Goal: Task Accomplishment & Management: Manage account settings

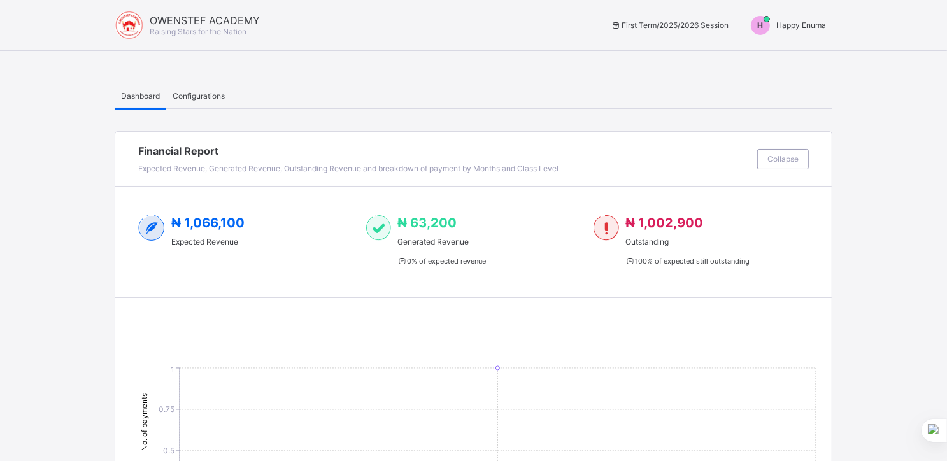
click at [801, 25] on span "Happy Enuma" at bounding box center [801, 25] width 50 height 10
click at [787, 50] on span "Switch to Admin View" at bounding box center [778, 54] width 97 height 15
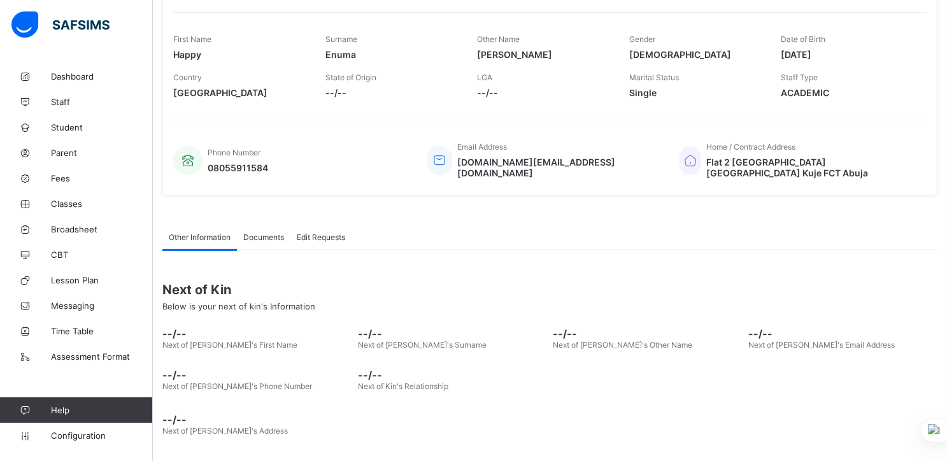
scroll to position [205, 0]
click at [61, 173] on span "Fees" at bounding box center [102, 178] width 102 height 10
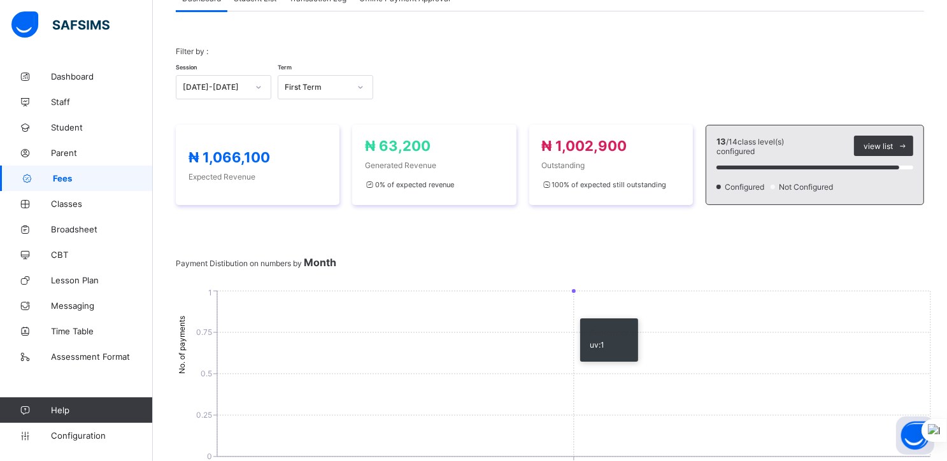
scroll to position [78, 0]
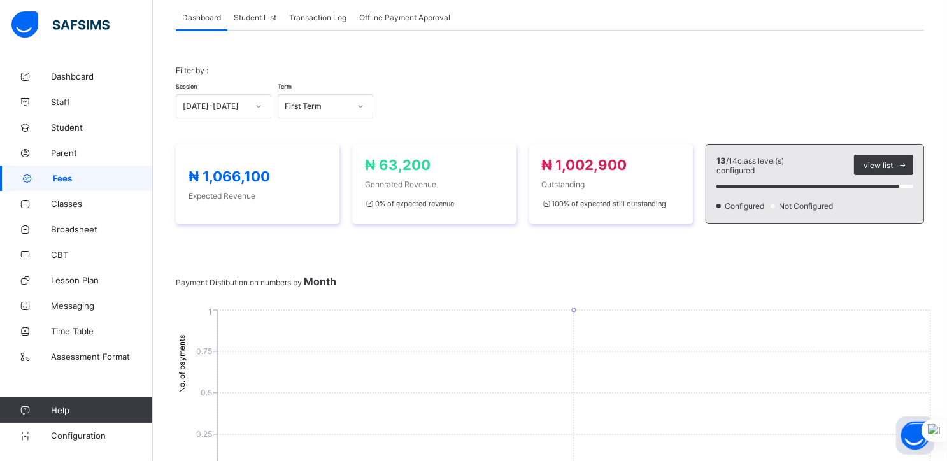
click at [261, 17] on span "Student List" at bounding box center [255, 18] width 43 height 10
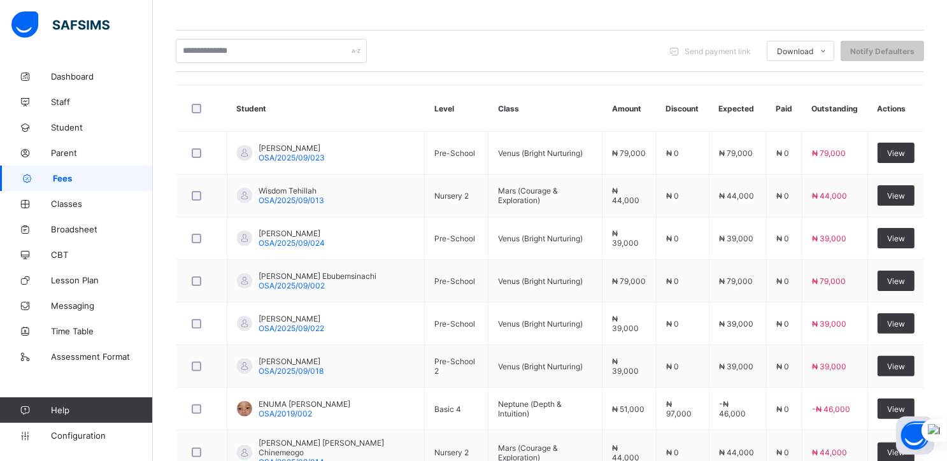
scroll to position [264, 0]
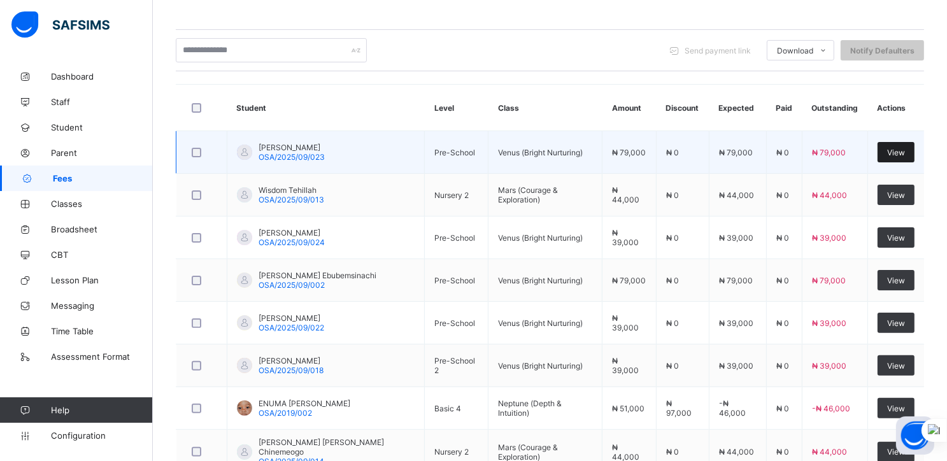
click at [904, 151] on span "View" at bounding box center [896, 153] width 18 height 10
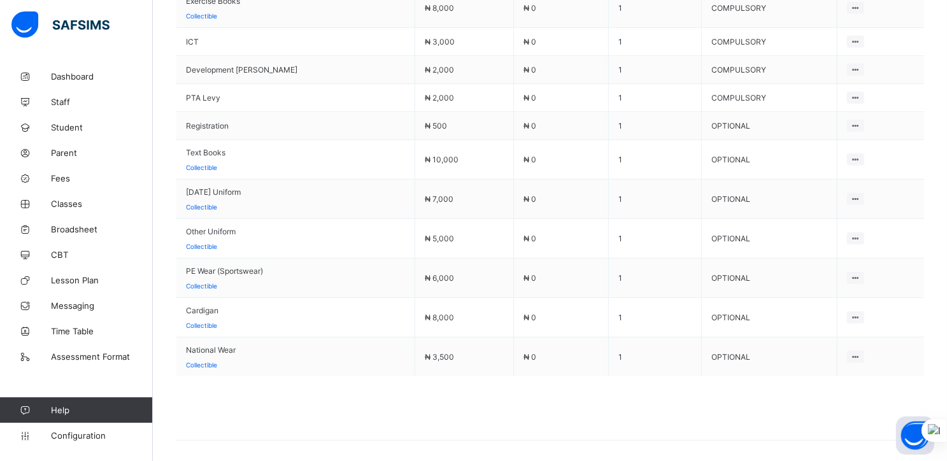
scroll to position [792, 0]
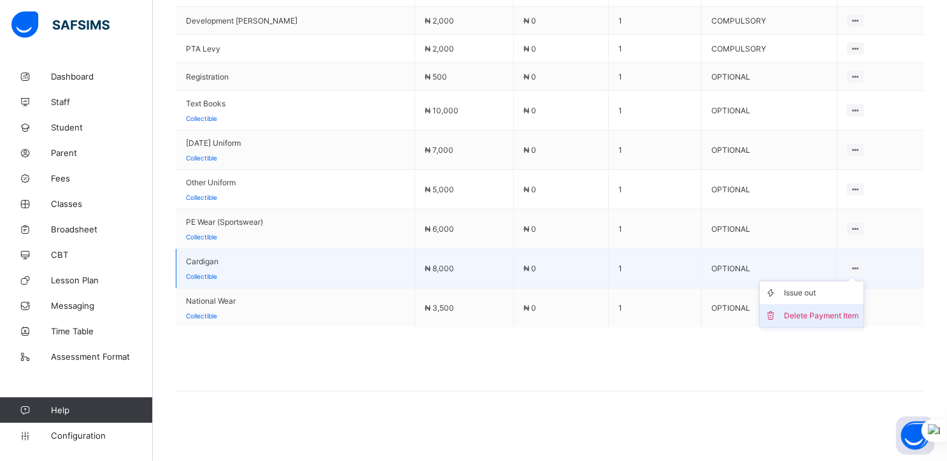
click at [818, 312] on div "Delete Payment Item" at bounding box center [821, 316] width 75 height 13
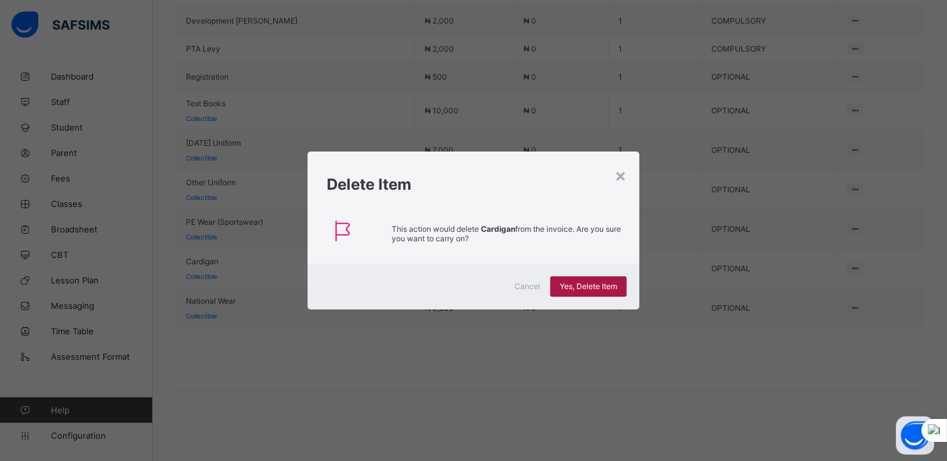
click at [570, 280] on div "Yes, Delete Item" at bounding box center [588, 286] width 76 height 20
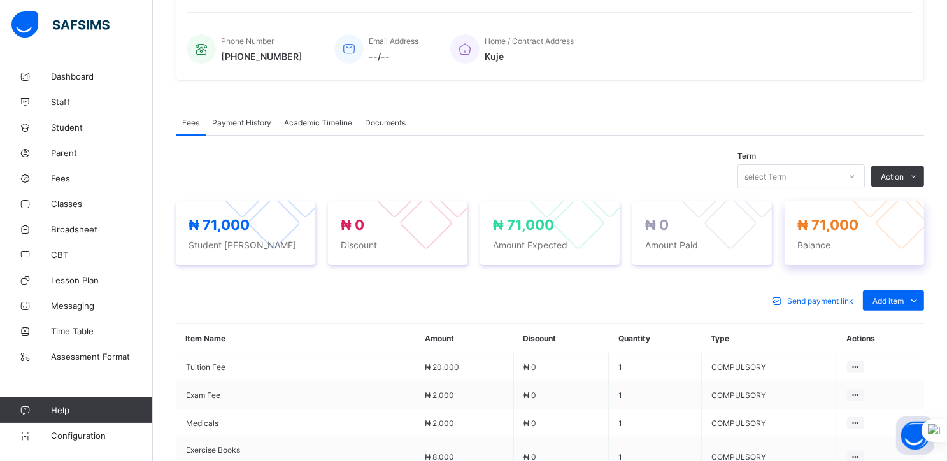
scroll to position [294, 0]
click at [690, 112] on div "Fees Payment History Academic Timeline Documents" at bounding box center [550, 123] width 748 height 26
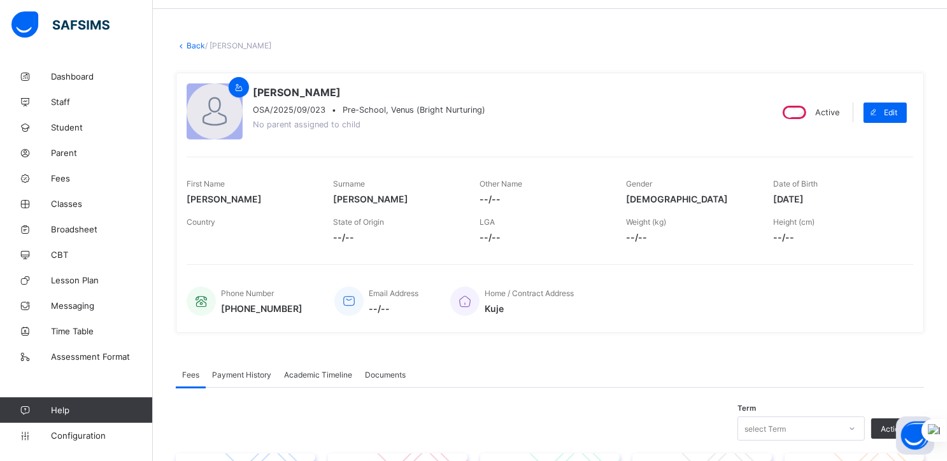
scroll to position [41, 0]
click at [188, 45] on link "Back" at bounding box center [196, 46] width 18 height 10
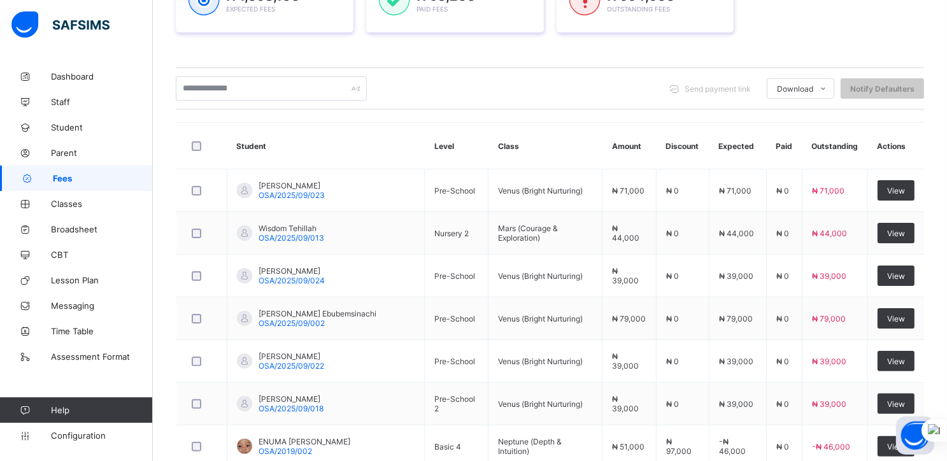
scroll to position [227, 0]
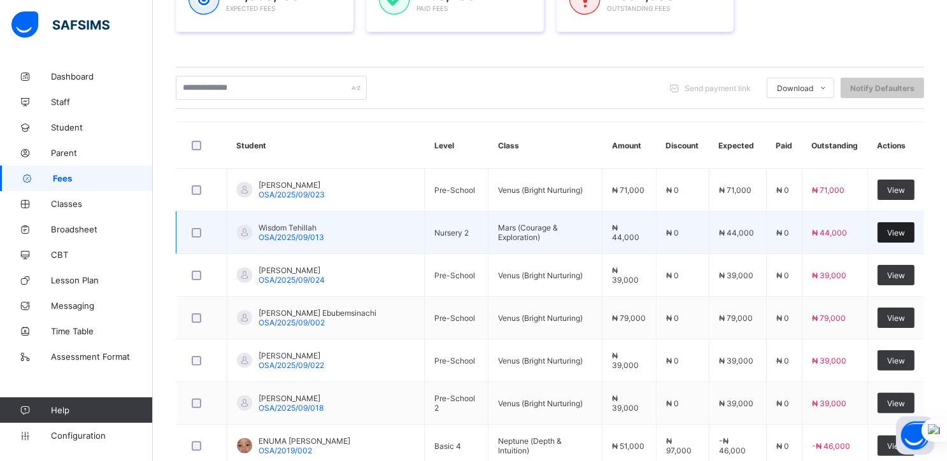
click at [903, 231] on span "View" at bounding box center [896, 233] width 18 height 10
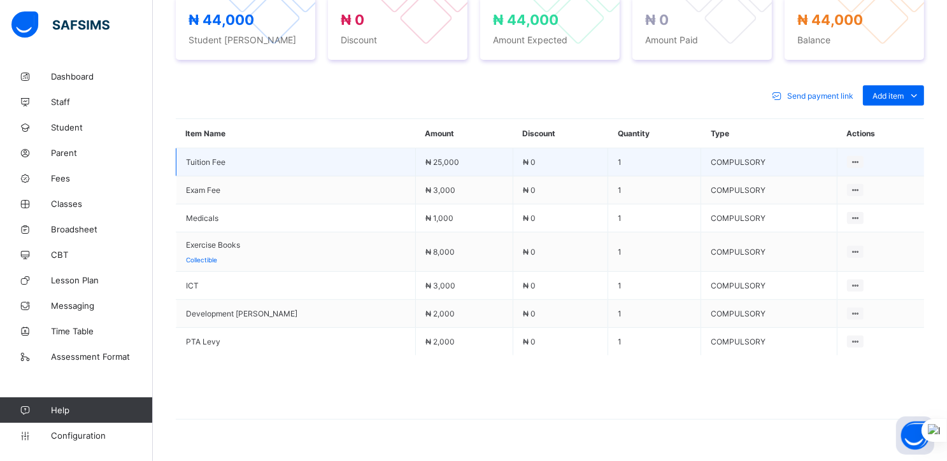
scroll to position [499, 0]
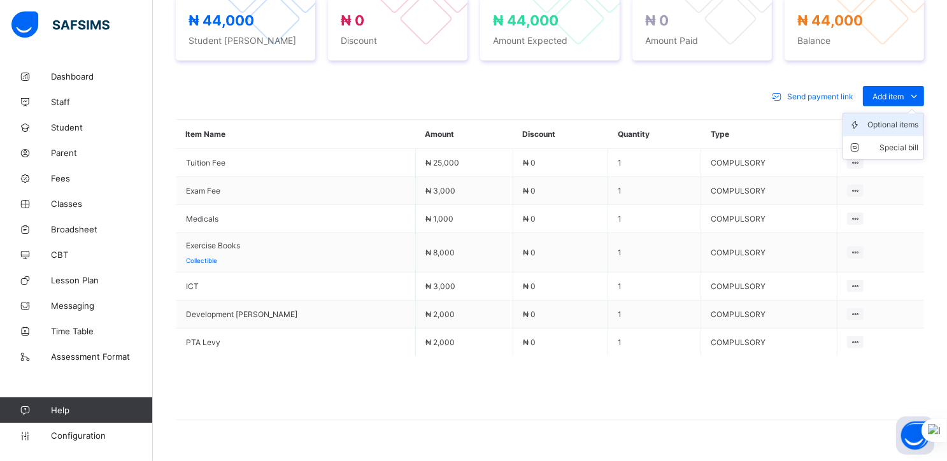
click at [911, 124] on div "Optional items" at bounding box center [893, 124] width 51 height 13
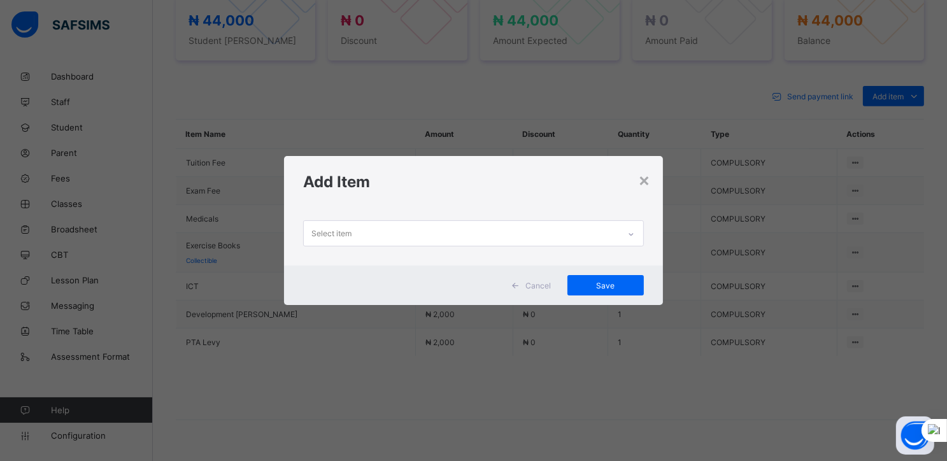
click at [622, 233] on div at bounding box center [631, 233] width 24 height 25
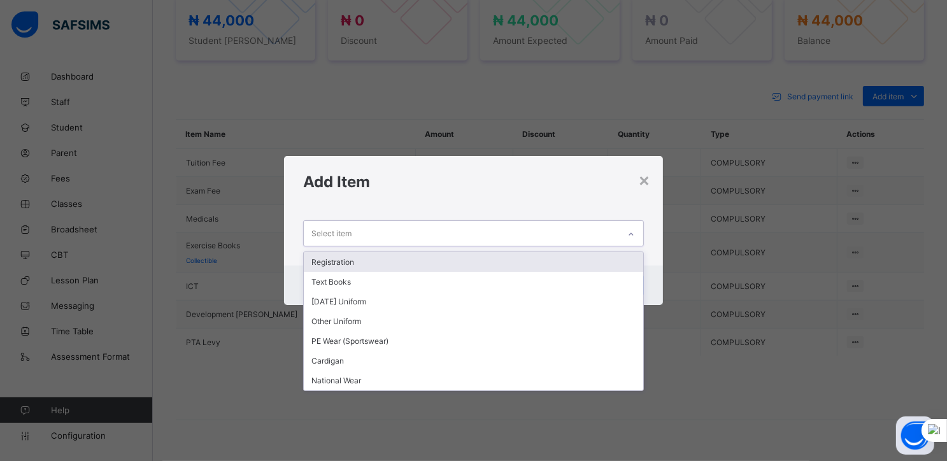
click at [350, 260] on div "Registration" at bounding box center [474, 262] width 340 height 20
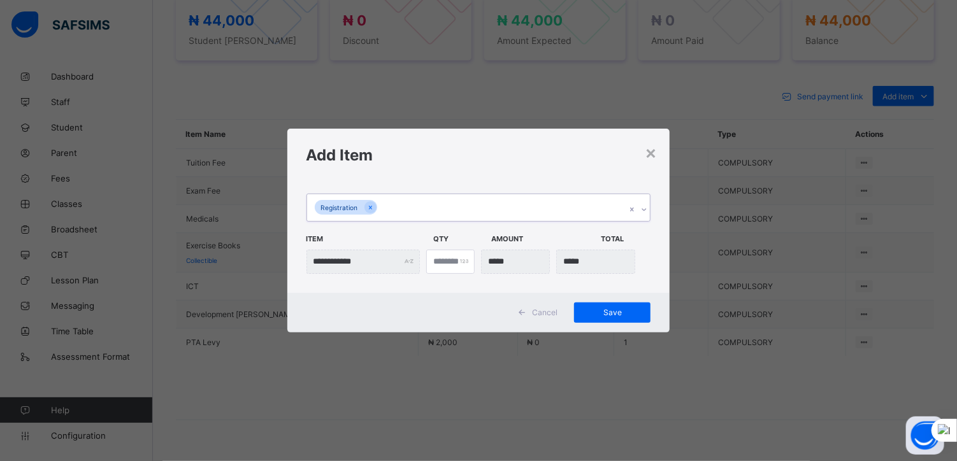
click at [397, 208] on div "Registration" at bounding box center [466, 207] width 319 height 27
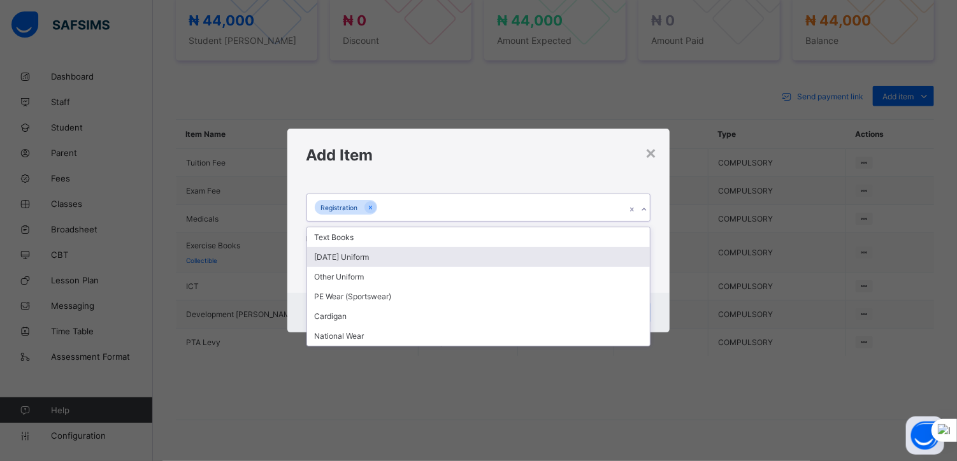
click at [357, 257] on div "[DATE] Uniform" at bounding box center [478, 257] width 343 height 20
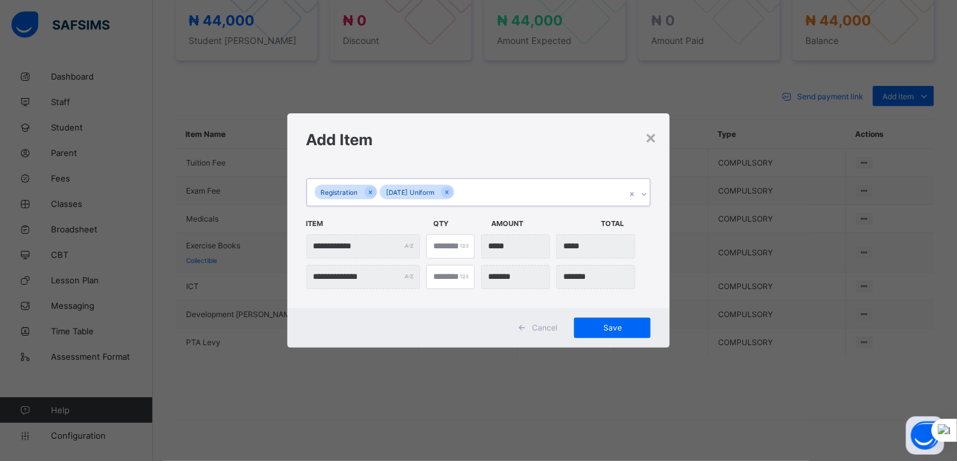
click at [475, 194] on div "Registration [DATE] Uniform" at bounding box center [466, 192] width 319 height 27
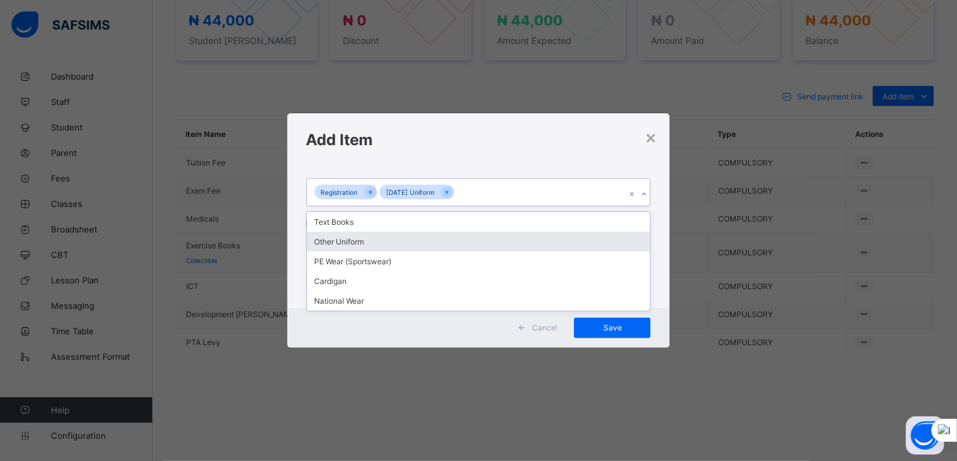
click at [367, 247] on div "Other Uniform" at bounding box center [478, 242] width 343 height 20
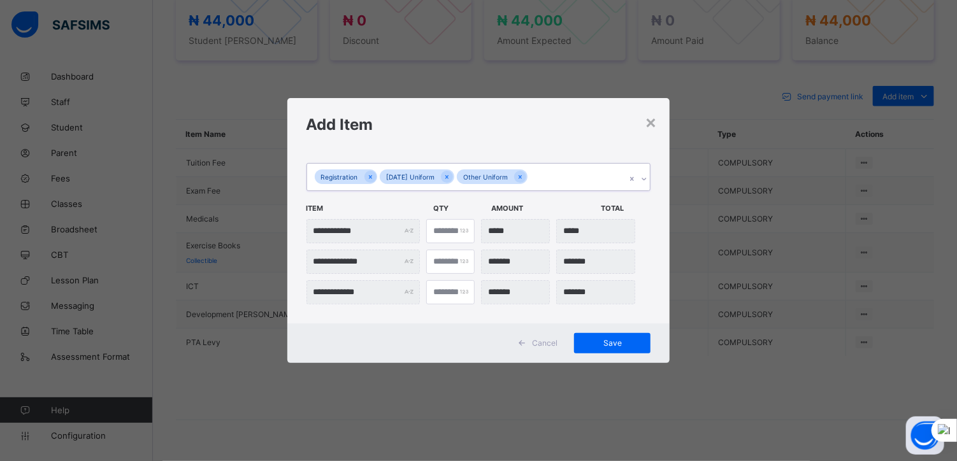
click at [551, 180] on div "Registration [DATE] Uniform Other Uniform" at bounding box center [466, 177] width 319 height 27
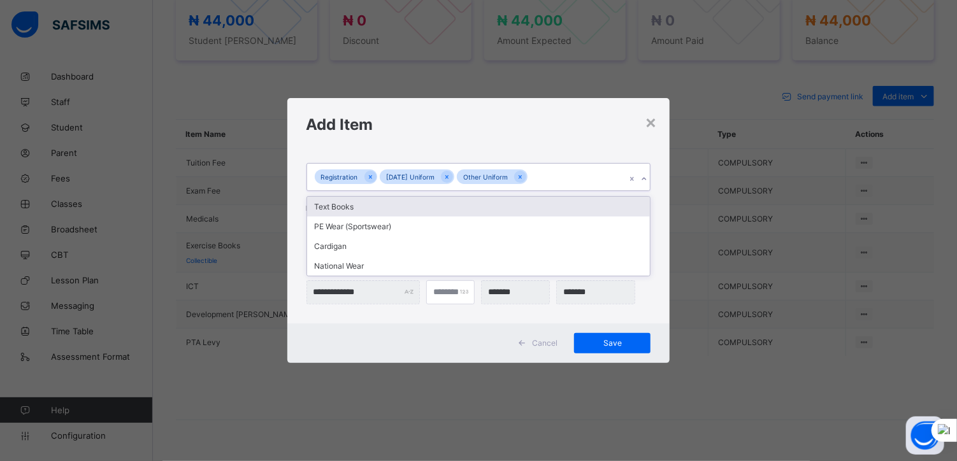
click at [387, 211] on div "Text Books" at bounding box center [478, 207] width 343 height 20
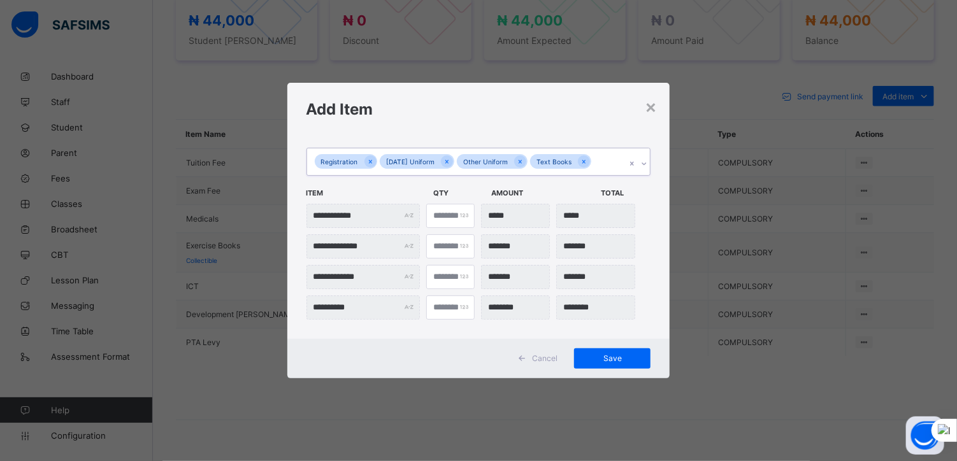
click at [594, 162] on input "text" at bounding box center [594, 163] width 1 height 8
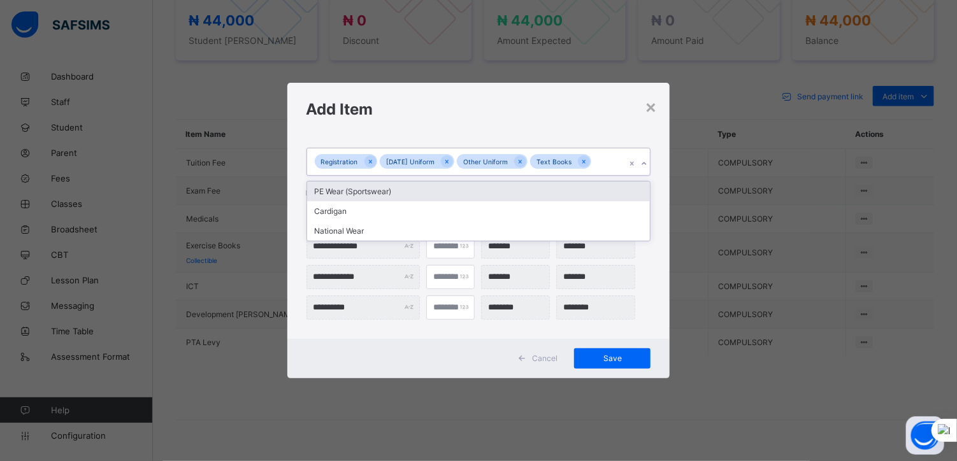
click at [367, 193] on div "PE Wear (Sportswear)" at bounding box center [478, 192] width 343 height 20
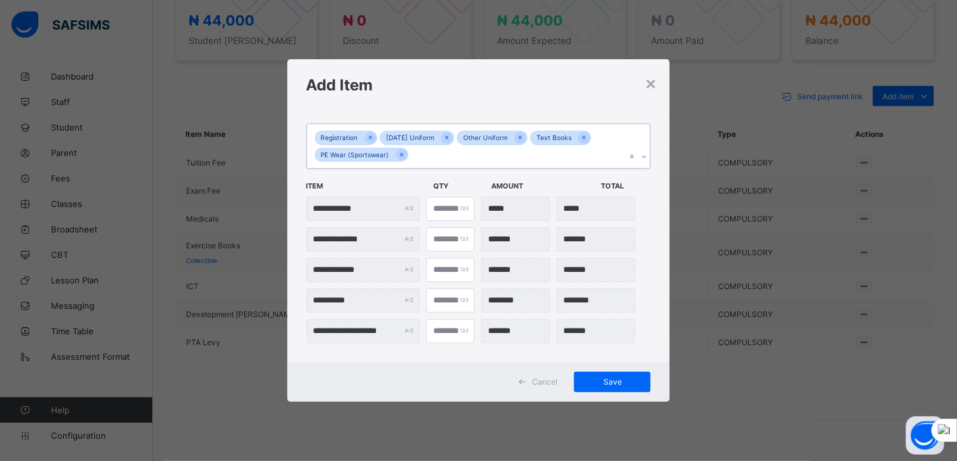
click at [426, 155] on div "Registration [DATE] Uniform Other Uniform Text Books PE Wear (Sportswear)" at bounding box center [466, 146] width 319 height 44
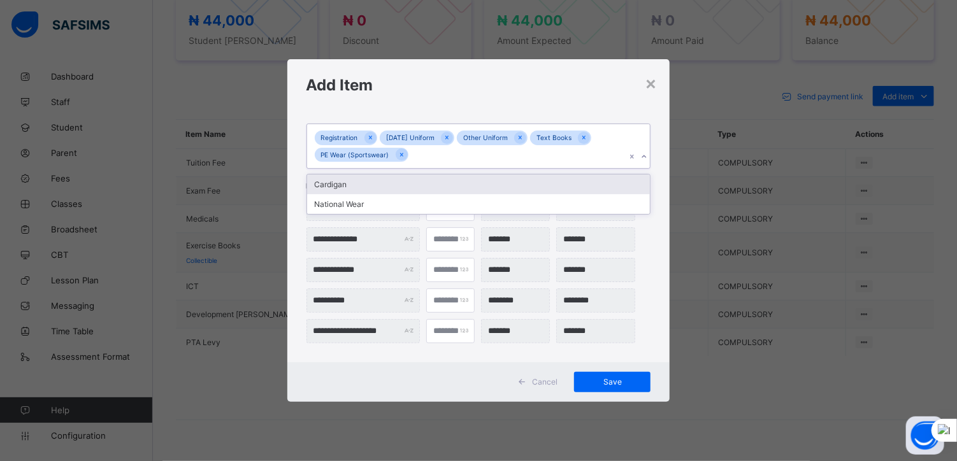
click at [334, 187] on div "Cardigan" at bounding box center [478, 185] width 343 height 20
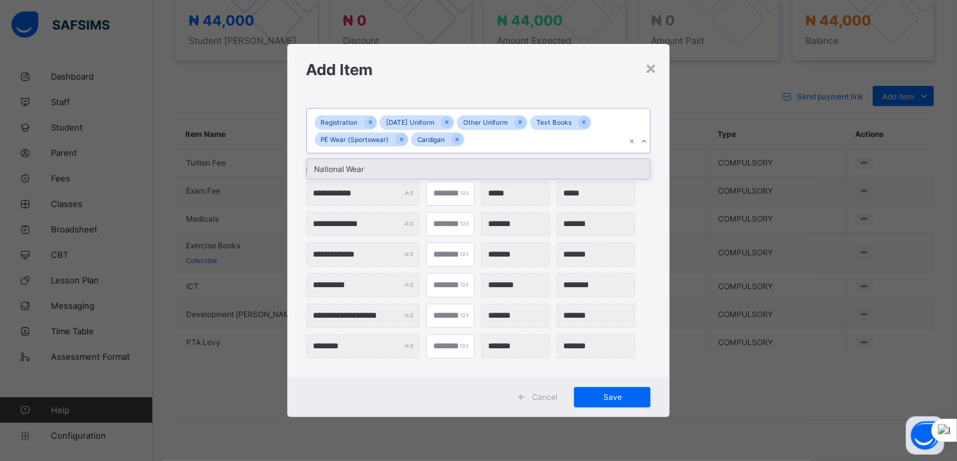
click at [476, 141] on div "Registration [DATE] Uniform Other Uniform Text Books PE Wear (Sportswear) Cardi…" at bounding box center [466, 131] width 319 height 44
click at [356, 170] on div "National Wear" at bounding box center [478, 169] width 343 height 20
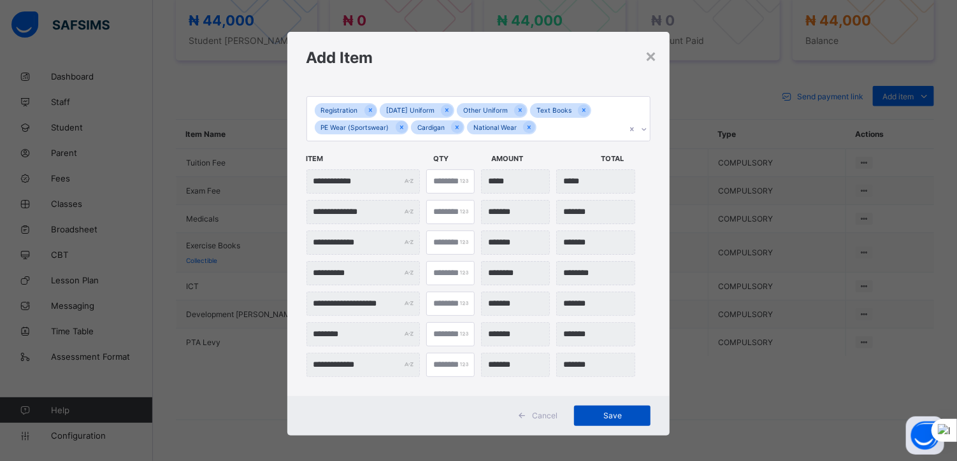
click at [609, 414] on span "Save" at bounding box center [611, 416] width 57 height 10
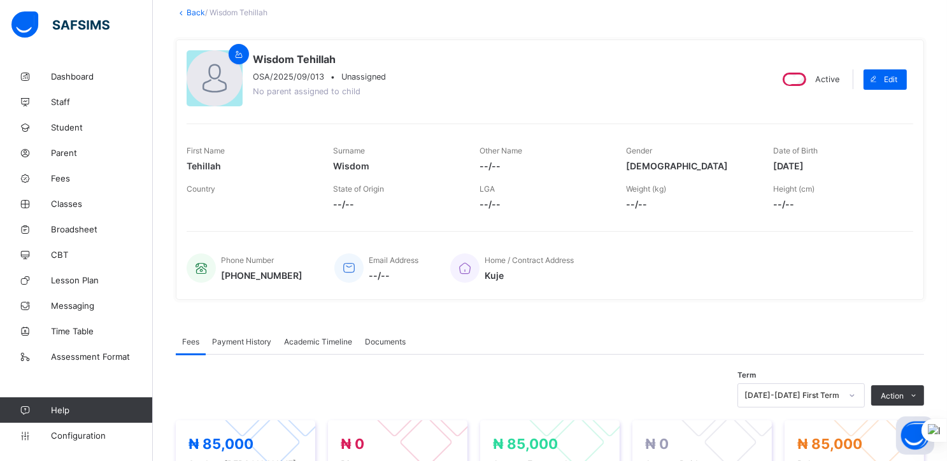
scroll to position [0, 0]
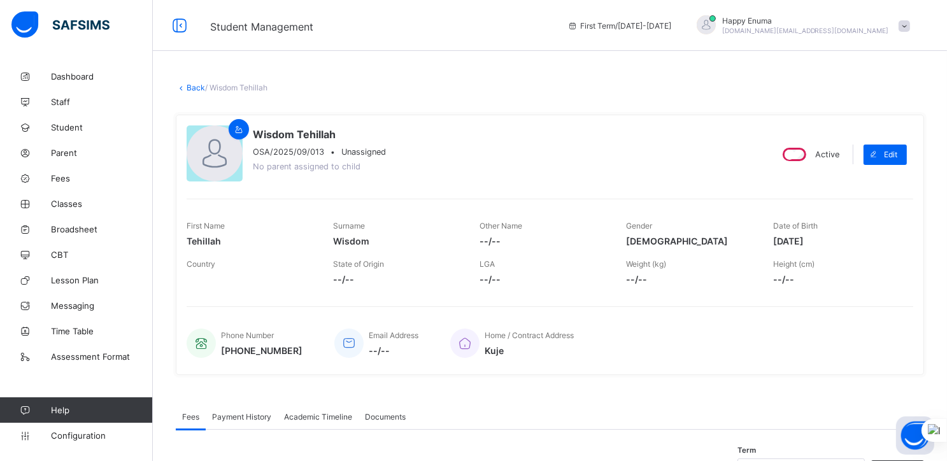
click at [194, 87] on link "Back" at bounding box center [196, 88] width 18 height 10
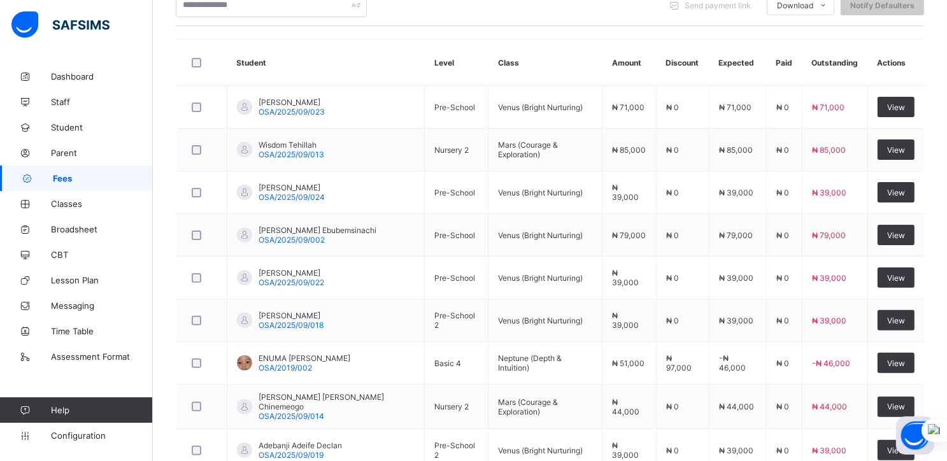
scroll to position [310, 0]
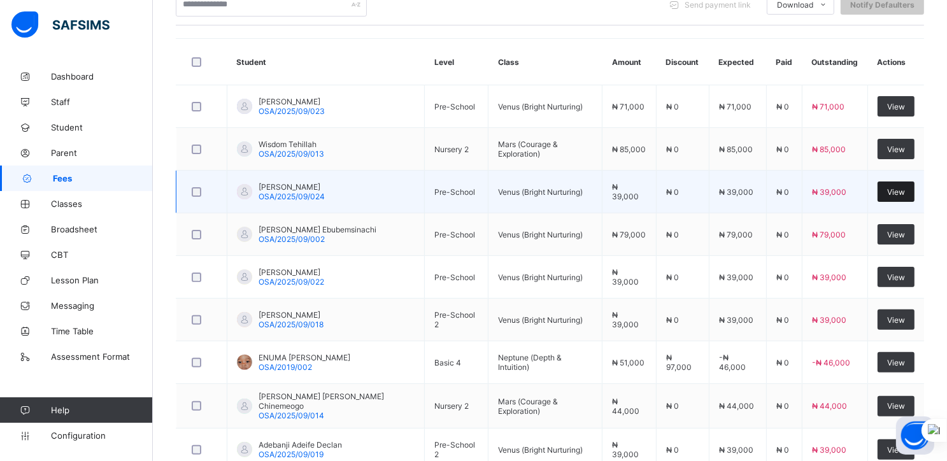
click at [901, 190] on span "View" at bounding box center [896, 192] width 18 height 10
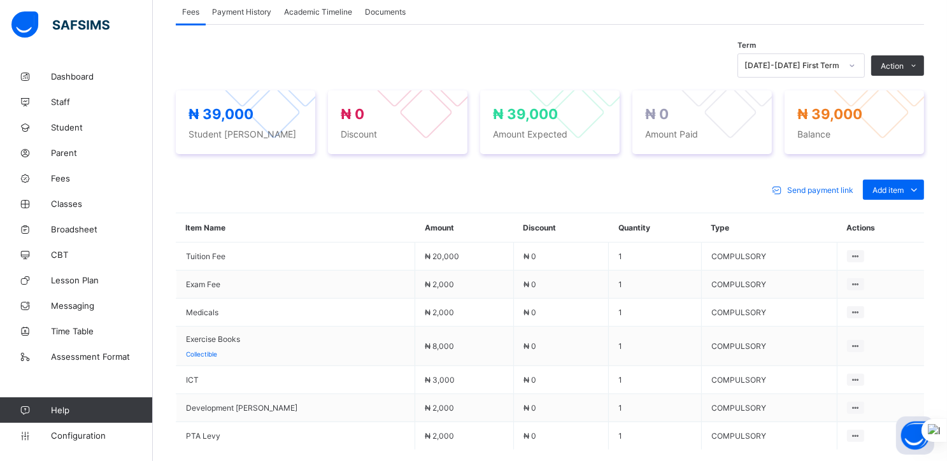
scroll to position [404, 0]
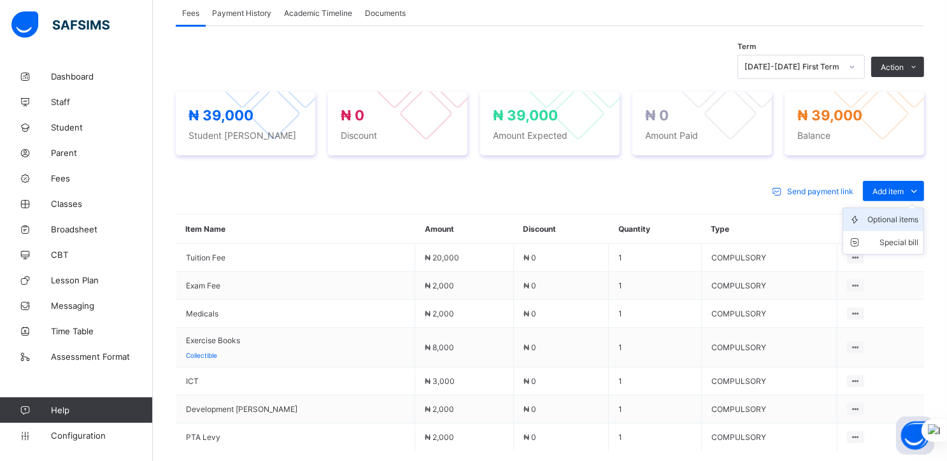
click at [898, 218] on div "Optional items" at bounding box center [893, 219] width 51 height 13
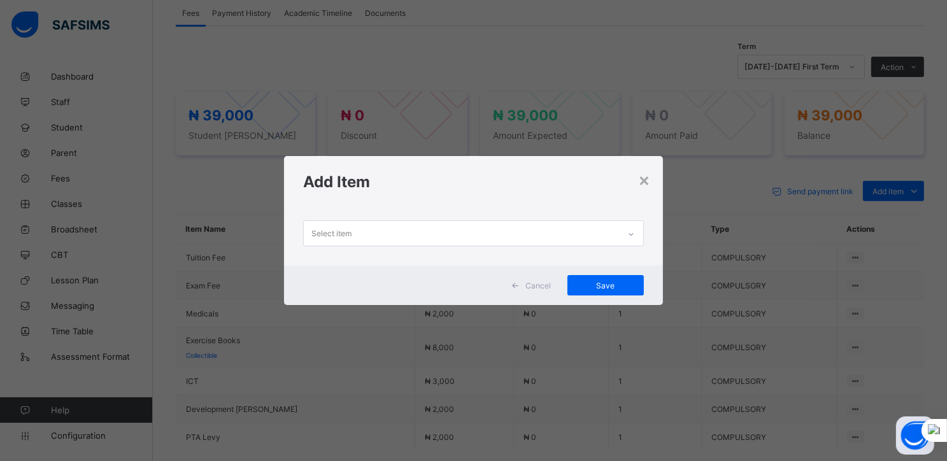
click at [632, 232] on icon at bounding box center [631, 234] width 8 height 13
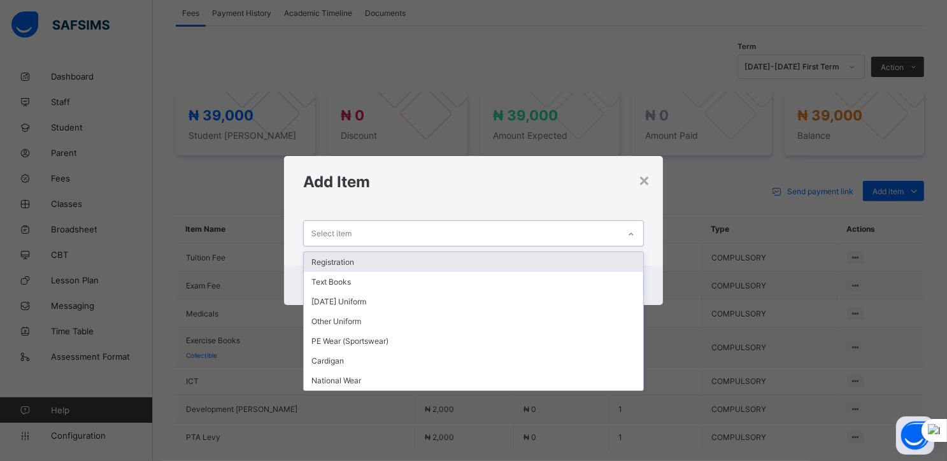
click at [337, 259] on div "Registration" at bounding box center [474, 262] width 340 height 20
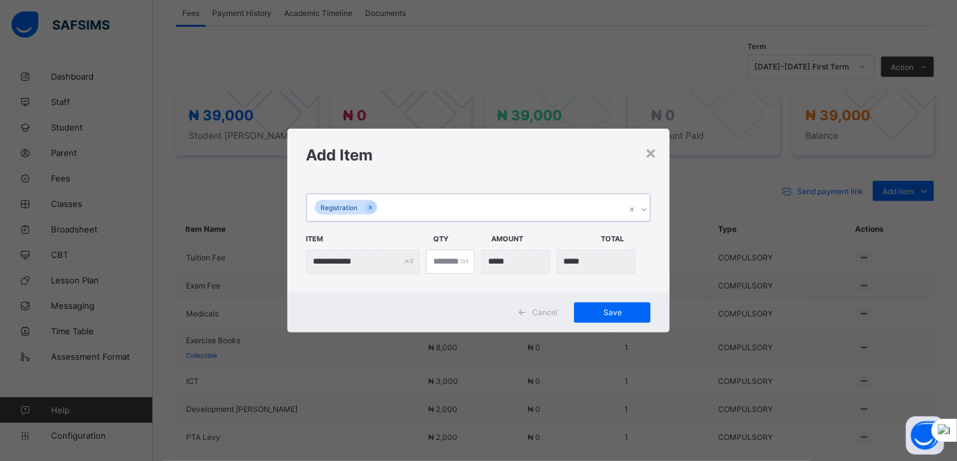
click at [489, 211] on div "Registration" at bounding box center [466, 207] width 319 height 27
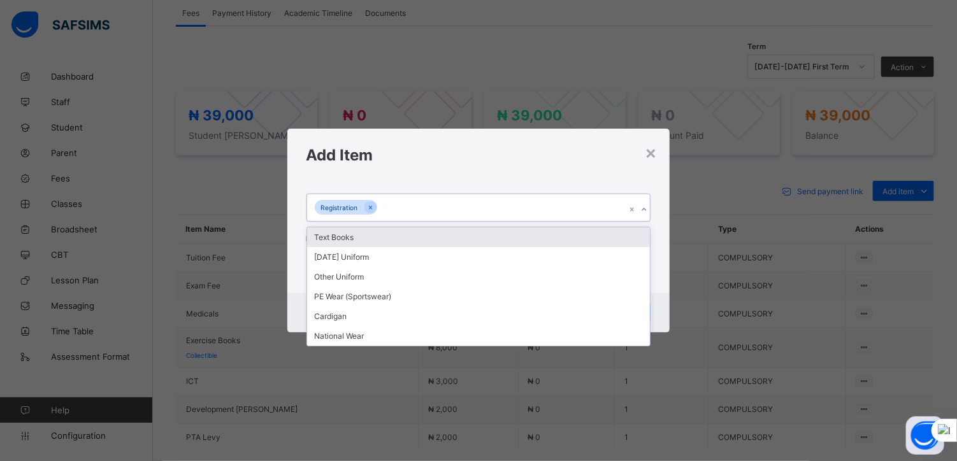
click at [347, 237] on div "Text Books" at bounding box center [478, 237] width 343 height 20
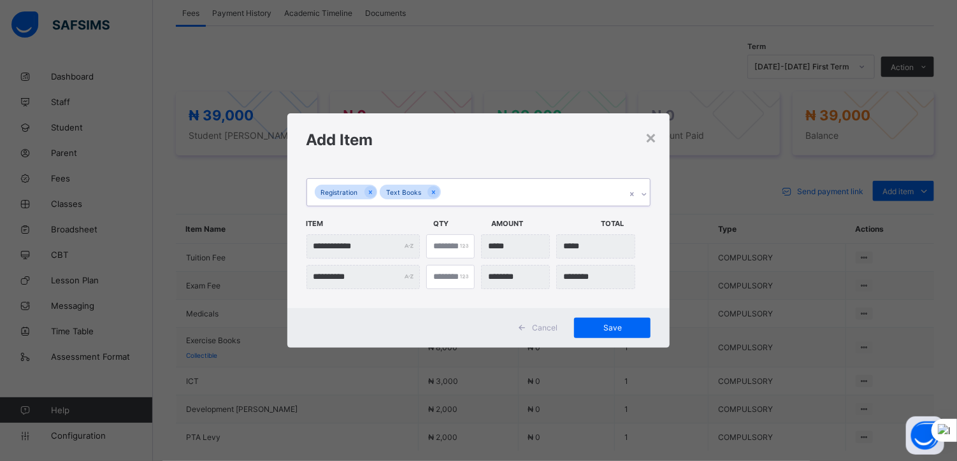
click at [474, 196] on div "Registration Text Books" at bounding box center [466, 192] width 319 height 27
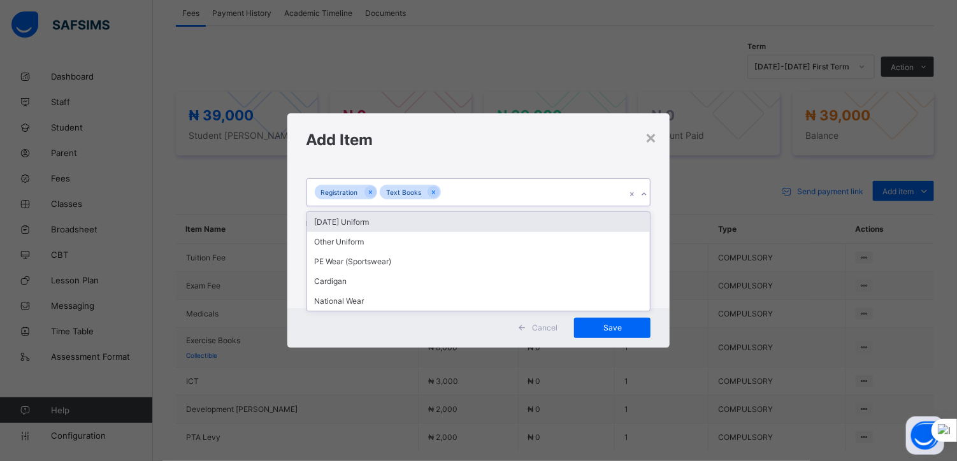
click at [347, 225] on div "[DATE] Uniform" at bounding box center [478, 222] width 343 height 20
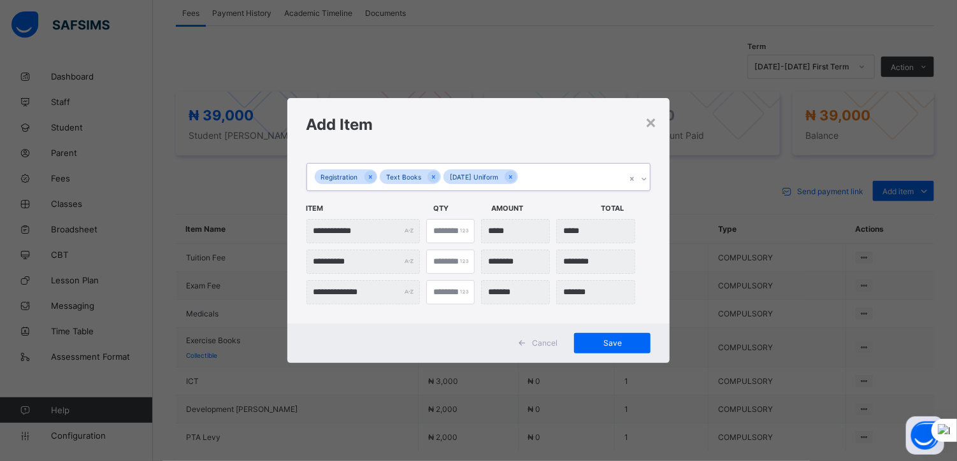
click at [540, 180] on div "Registration Text Books [DATE] Uniform" at bounding box center [466, 177] width 319 height 27
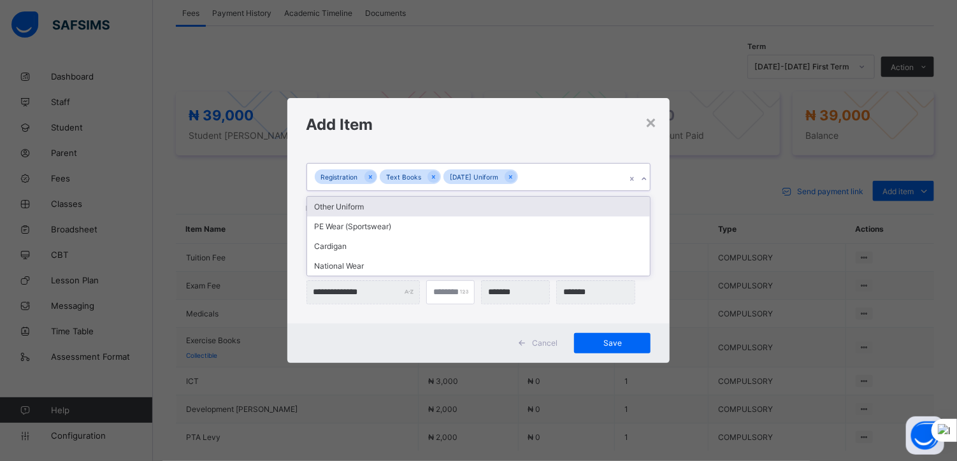
click at [359, 211] on div "Other Uniform" at bounding box center [478, 207] width 343 height 20
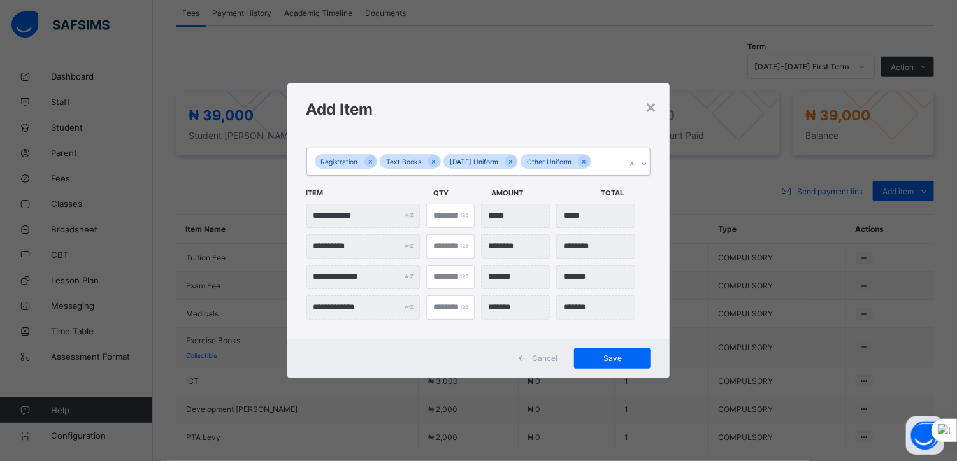
click at [601, 167] on div "Registration Text Books [DATE] Uniform Other Uniform" at bounding box center [466, 161] width 319 height 27
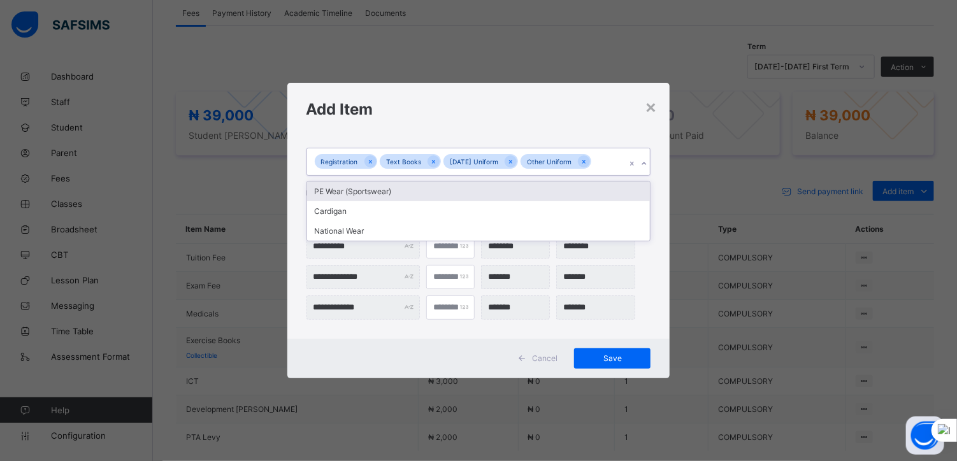
click at [390, 193] on div "PE Wear (Sportswear)" at bounding box center [478, 192] width 343 height 20
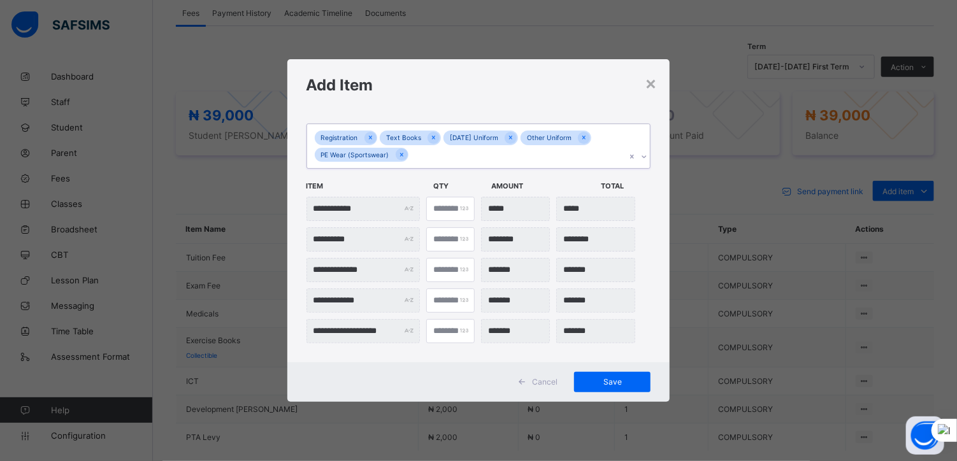
click at [420, 158] on div "Registration Text Books [DATE] Uniform Other Uniform PE Wear (Sportswear)" at bounding box center [466, 146] width 319 height 44
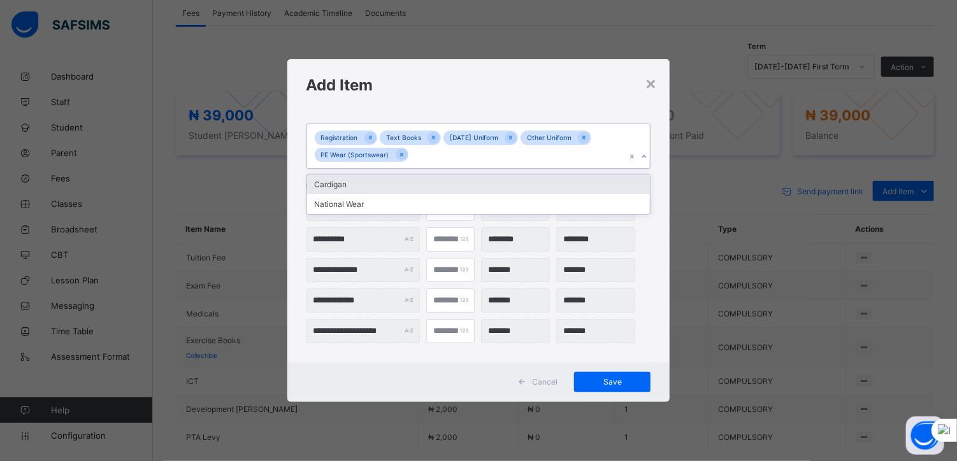
click at [328, 187] on div "Cardigan" at bounding box center [478, 185] width 343 height 20
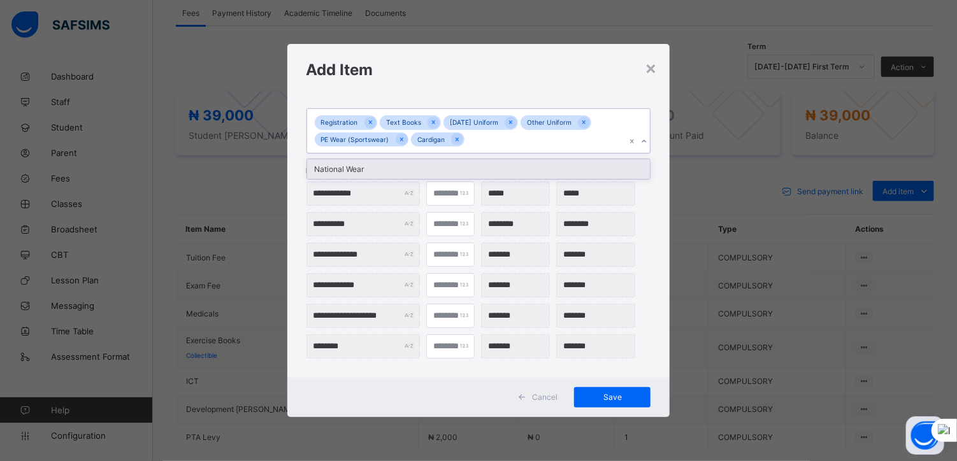
click at [484, 142] on div "Registration Text Books [DATE] Uniform Other Uniform PE Wear (Sportswear) Cardi…" at bounding box center [466, 131] width 319 height 44
click at [373, 170] on div "National Wear" at bounding box center [478, 169] width 343 height 20
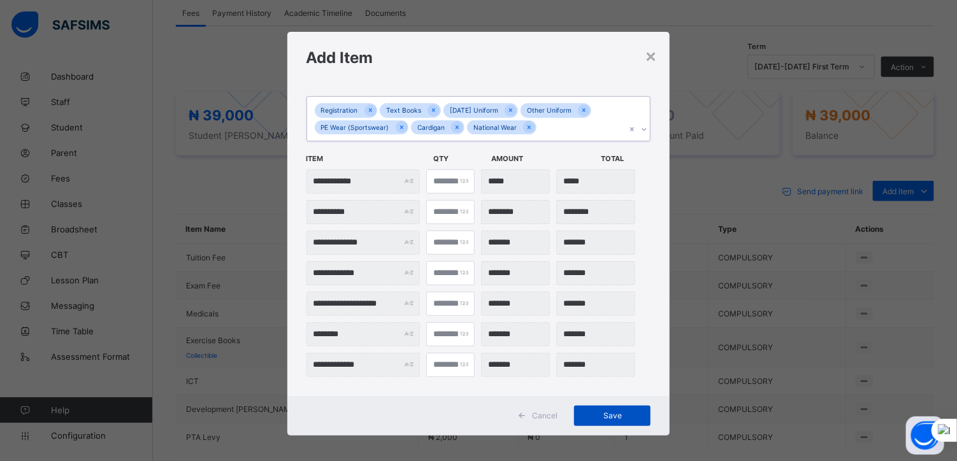
click at [607, 412] on span "Save" at bounding box center [611, 416] width 57 height 10
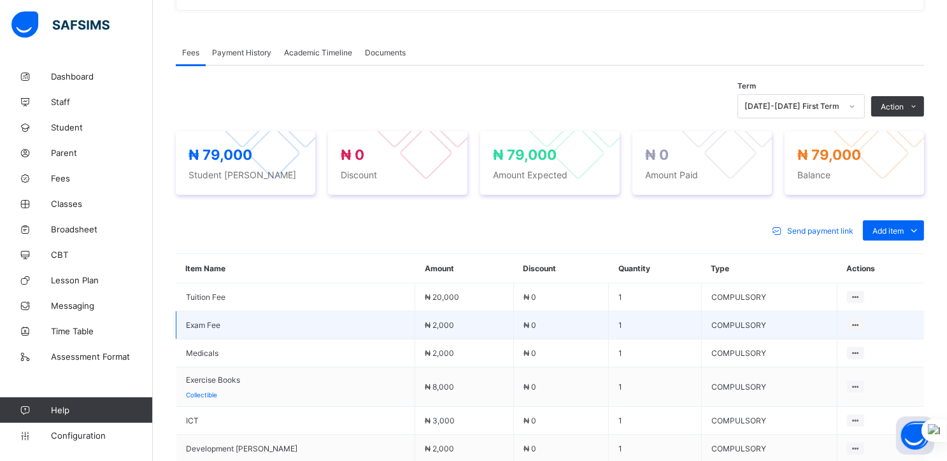
scroll to position [364, 0]
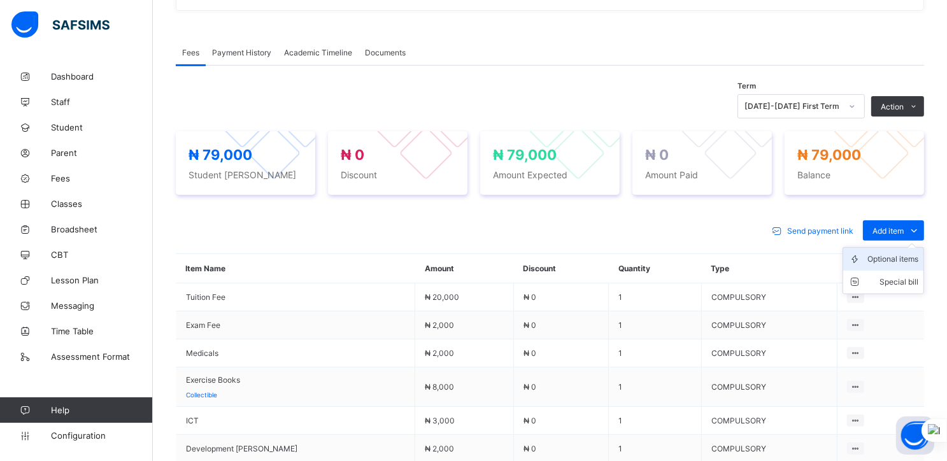
click at [901, 264] on div "Optional items" at bounding box center [893, 259] width 51 height 13
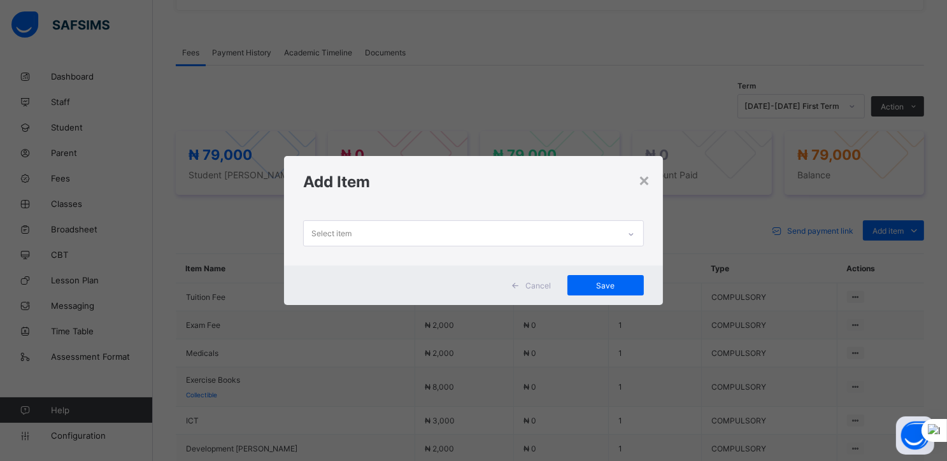
click at [633, 235] on icon at bounding box center [631, 234] width 4 height 3
click at [650, 180] on div "×" at bounding box center [644, 180] width 12 height 22
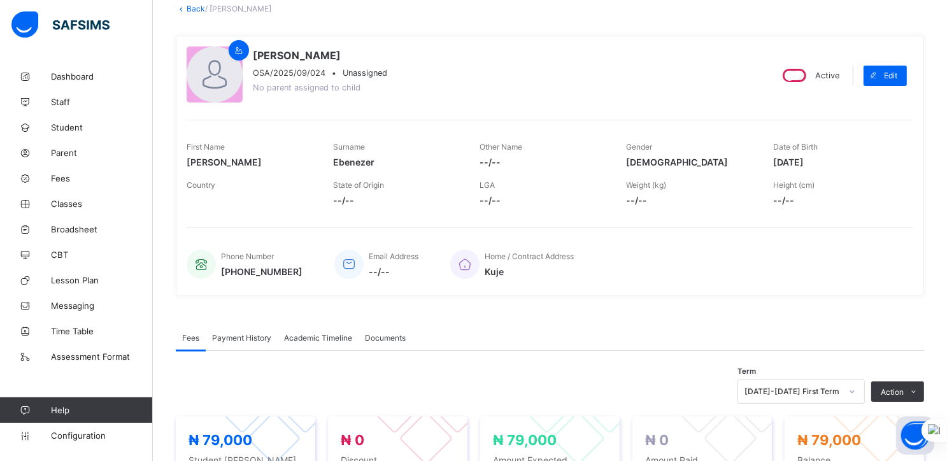
scroll to position [0, 0]
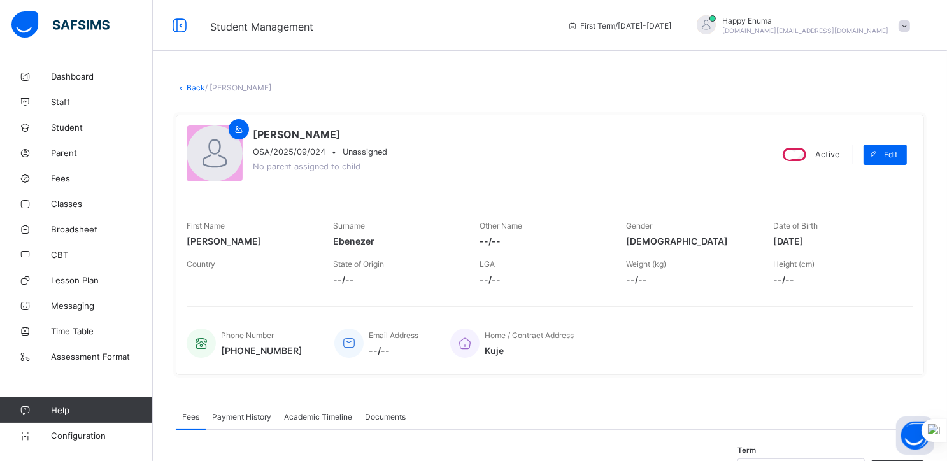
click at [190, 90] on link "Back" at bounding box center [196, 88] width 18 height 10
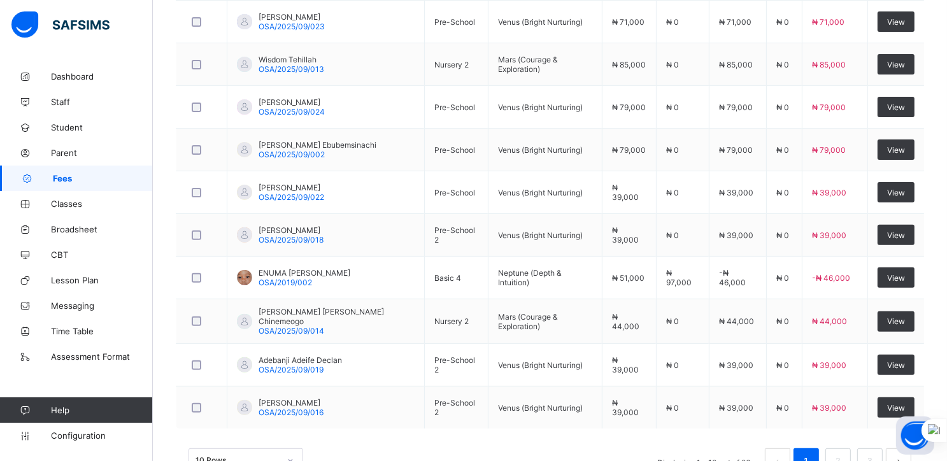
scroll to position [397, 0]
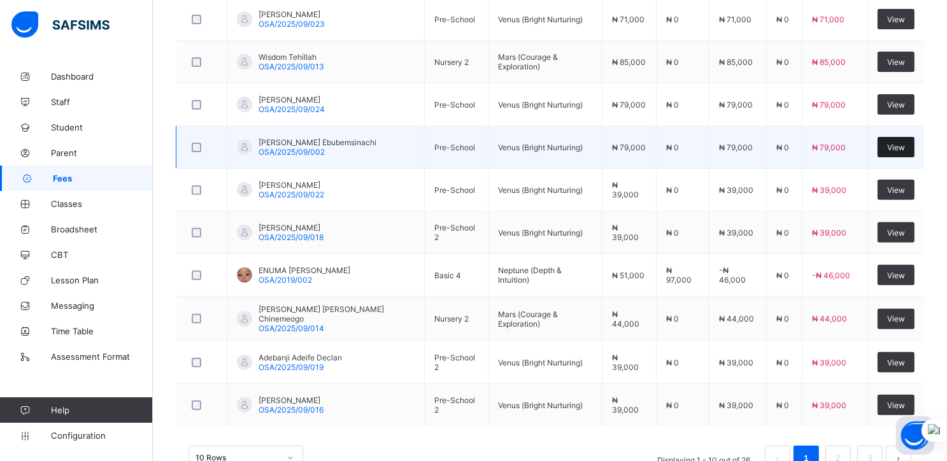
click at [905, 146] on span "View" at bounding box center [896, 148] width 18 height 10
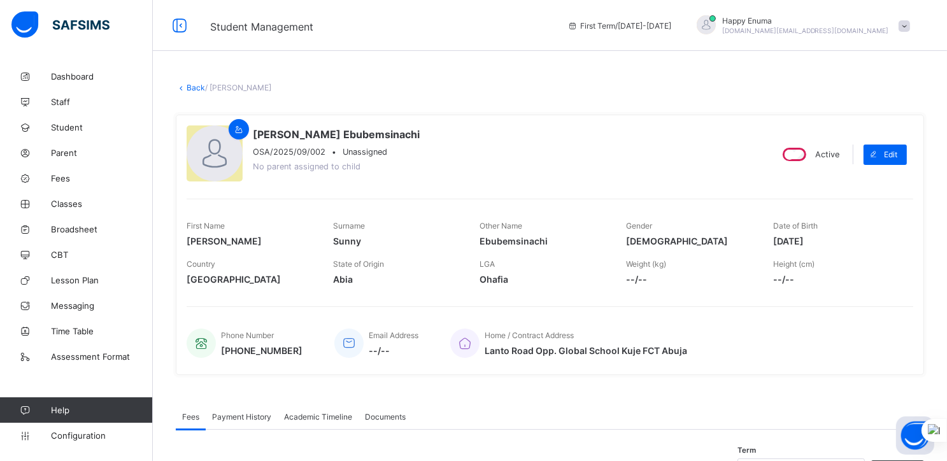
click at [189, 83] on link "Back" at bounding box center [196, 88] width 18 height 10
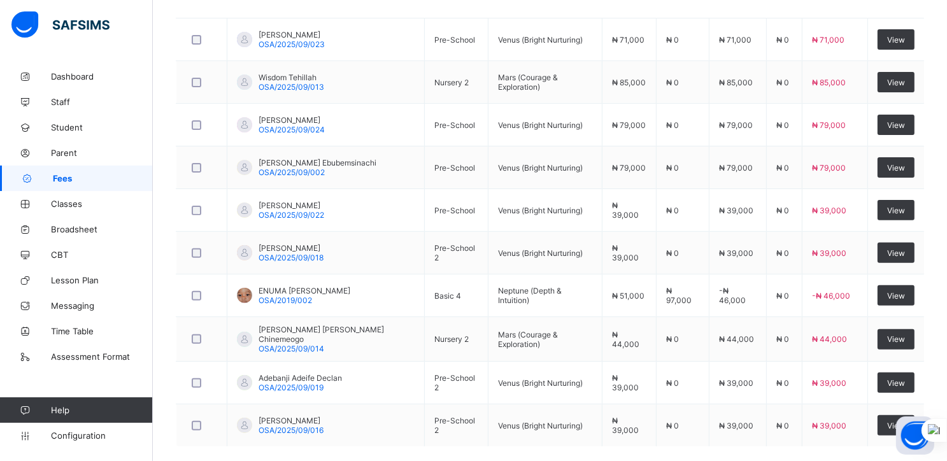
scroll to position [436, 0]
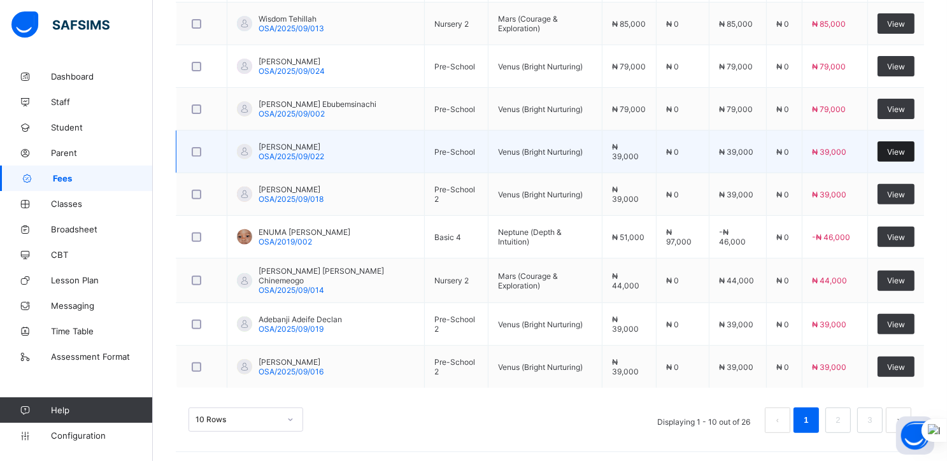
click at [899, 150] on span "View" at bounding box center [896, 152] width 18 height 10
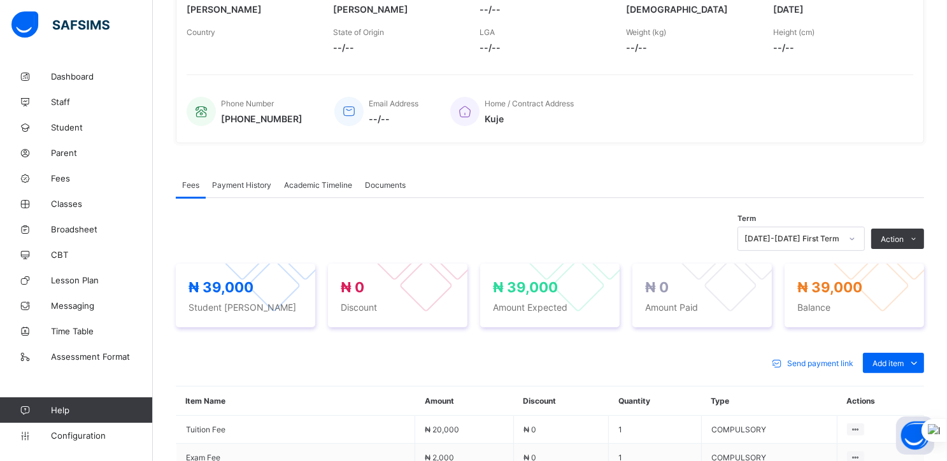
scroll to position [436, 0]
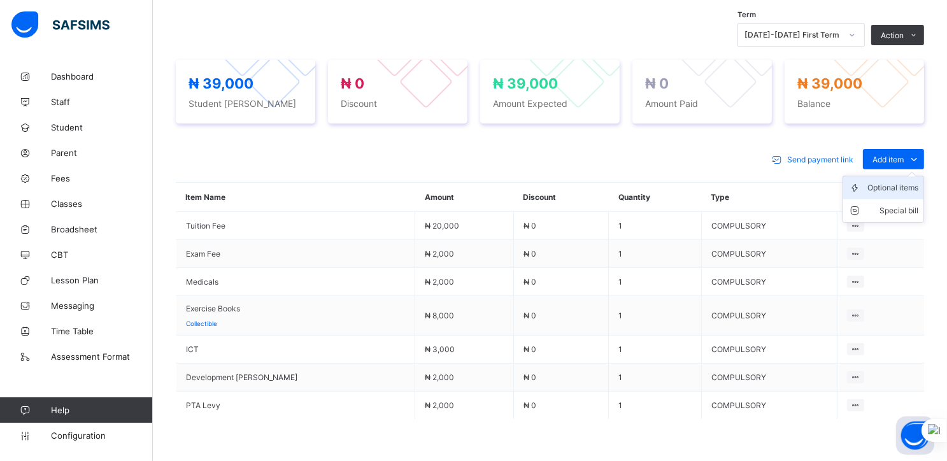
click at [893, 189] on div "Optional items" at bounding box center [893, 188] width 51 height 13
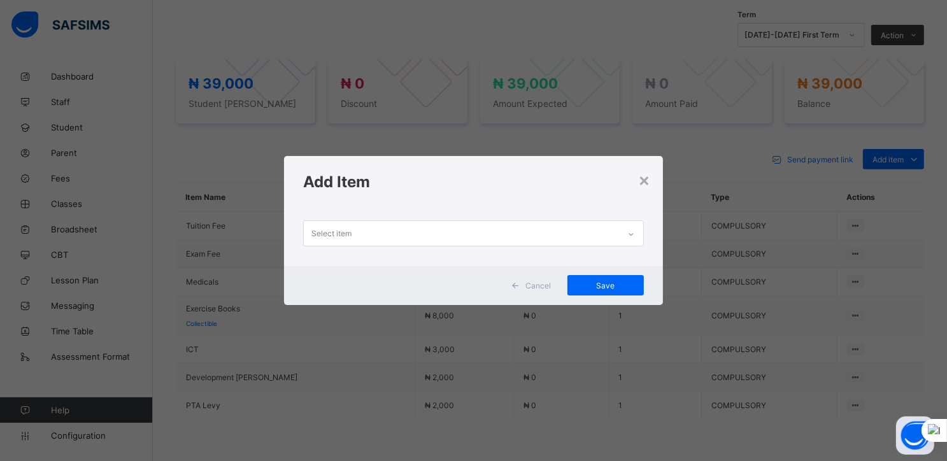
click at [626, 234] on div at bounding box center [631, 234] width 22 height 20
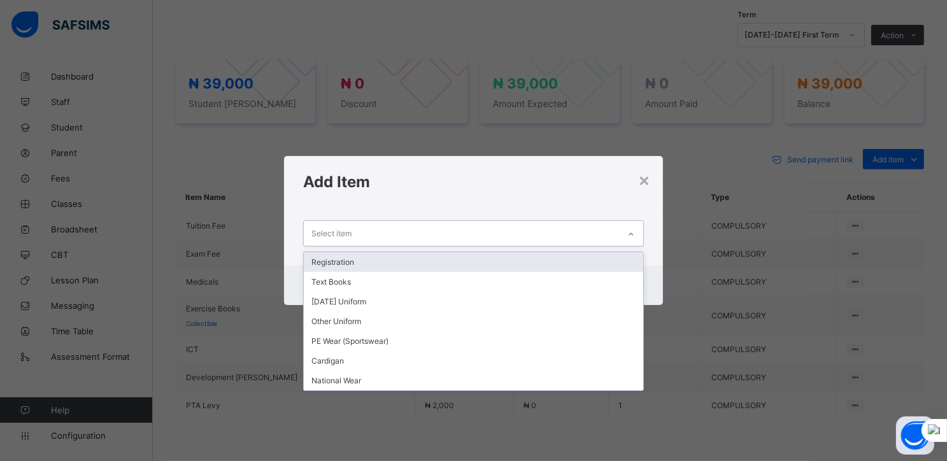
click at [365, 259] on div "Registration" at bounding box center [474, 262] width 340 height 20
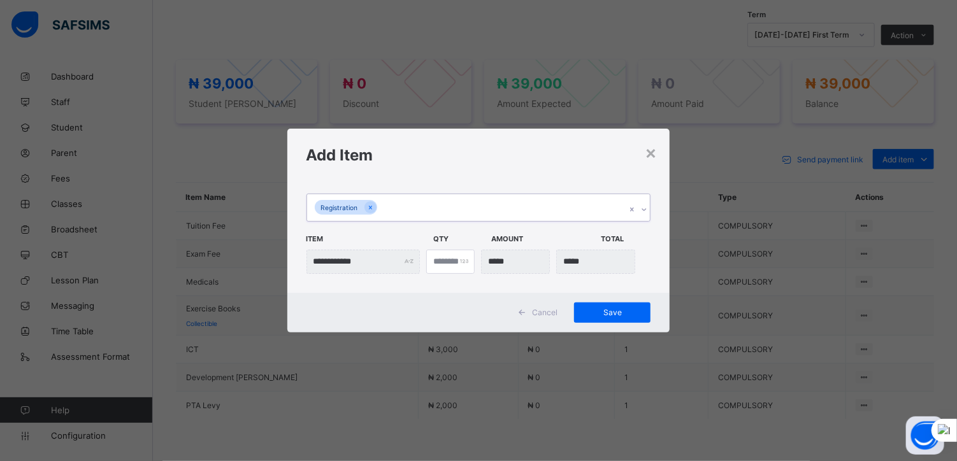
click at [399, 211] on div "Registration" at bounding box center [466, 207] width 319 height 27
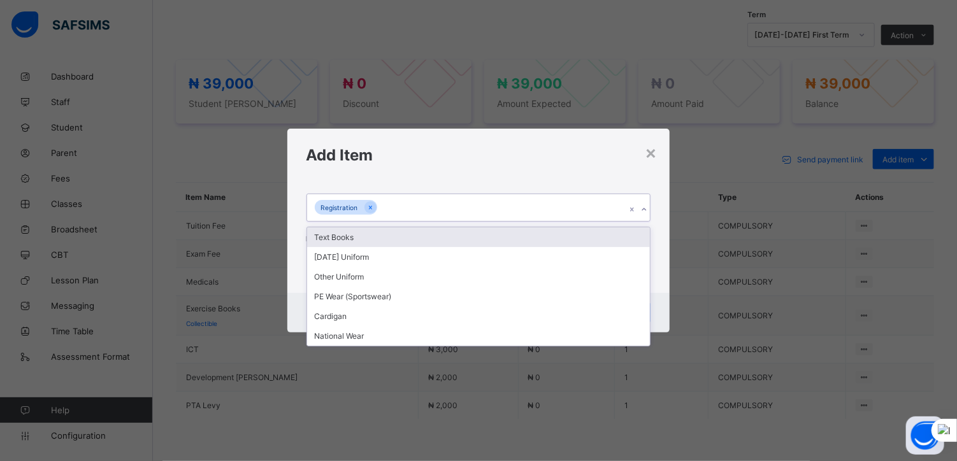
click at [352, 239] on div "Text Books" at bounding box center [478, 237] width 343 height 20
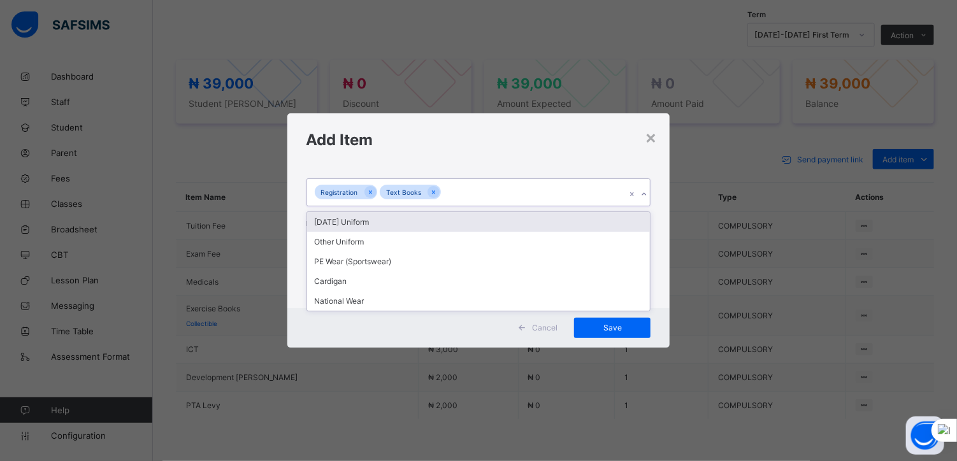
click at [457, 199] on div "Registration Text Books" at bounding box center [466, 192] width 319 height 27
click at [366, 224] on div "[DATE] Uniform" at bounding box center [478, 222] width 343 height 20
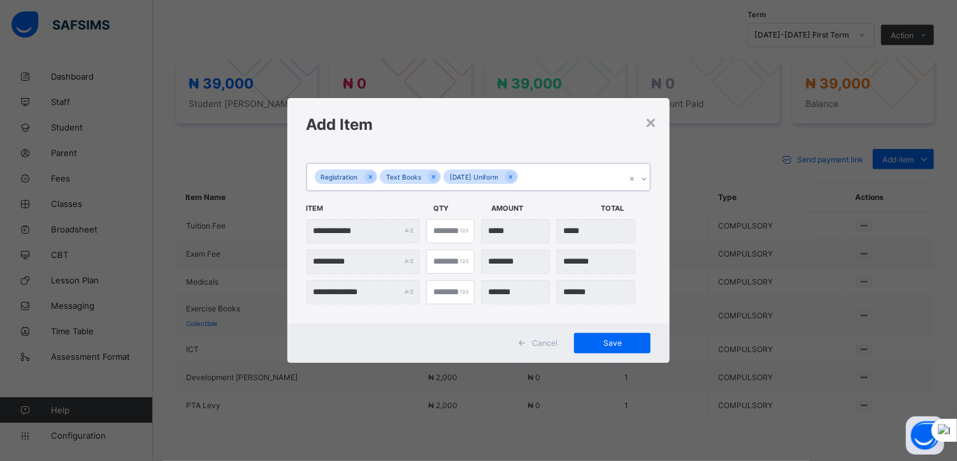
click at [538, 180] on div "Registration Text Books [DATE] Uniform" at bounding box center [466, 177] width 319 height 27
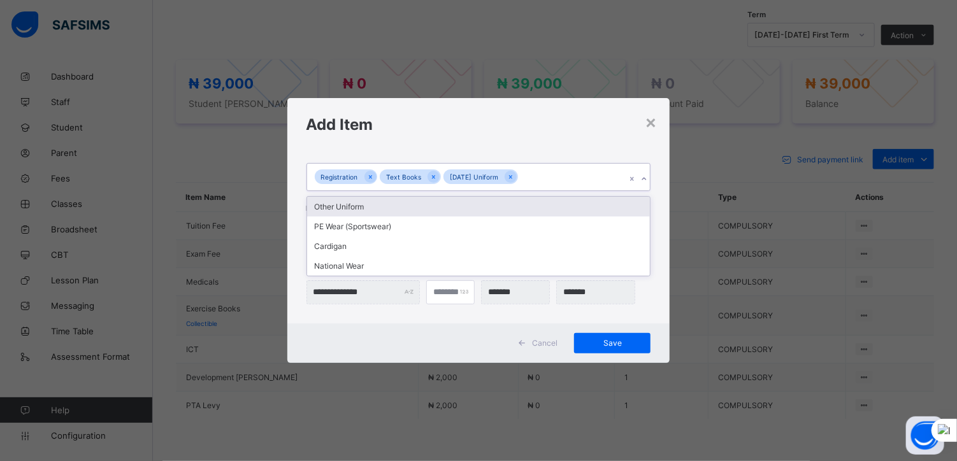
click at [376, 208] on div "Other Uniform" at bounding box center [478, 207] width 343 height 20
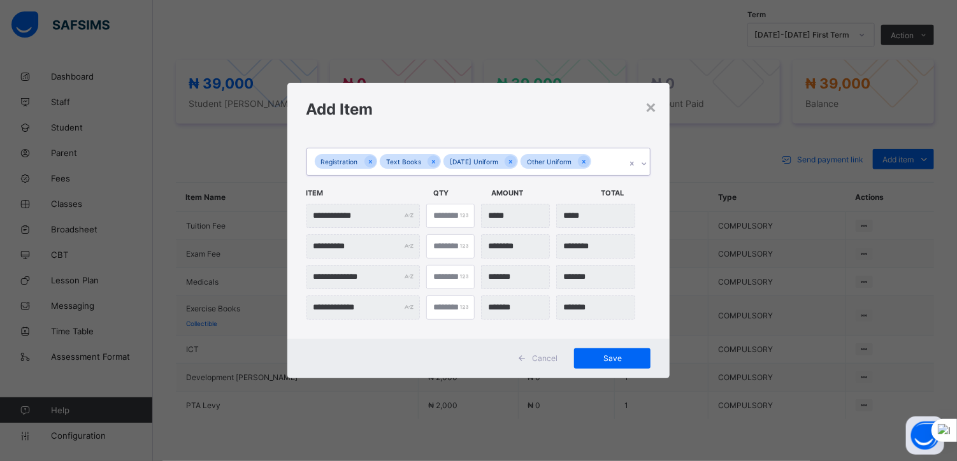
click at [601, 160] on div "Registration Text Books [DATE] Uniform Other Uniform" at bounding box center [466, 161] width 319 height 27
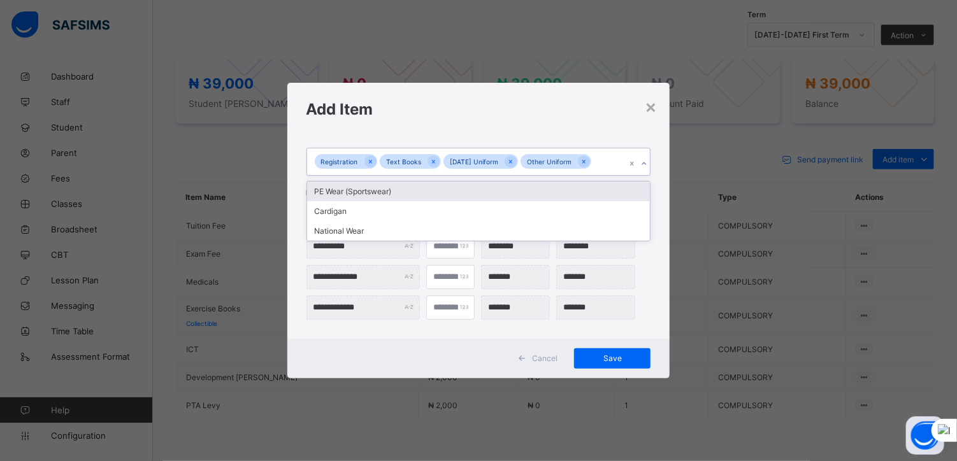
click at [420, 192] on div "PE Wear (Sportswear)" at bounding box center [478, 192] width 343 height 20
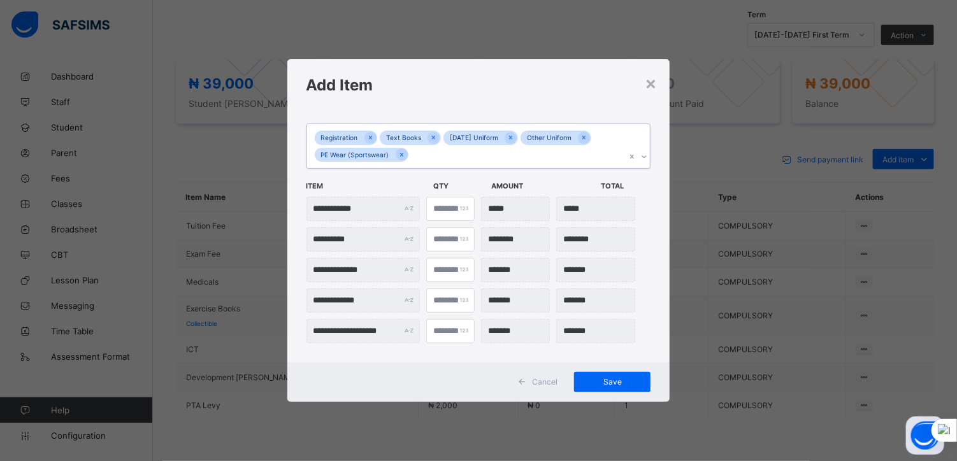
click at [428, 157] on div "Registration Text Books [DATE] Uniform Other Uniform PE Wear (Sportswear)" at bounding box center [466, 146] width 319 height 44
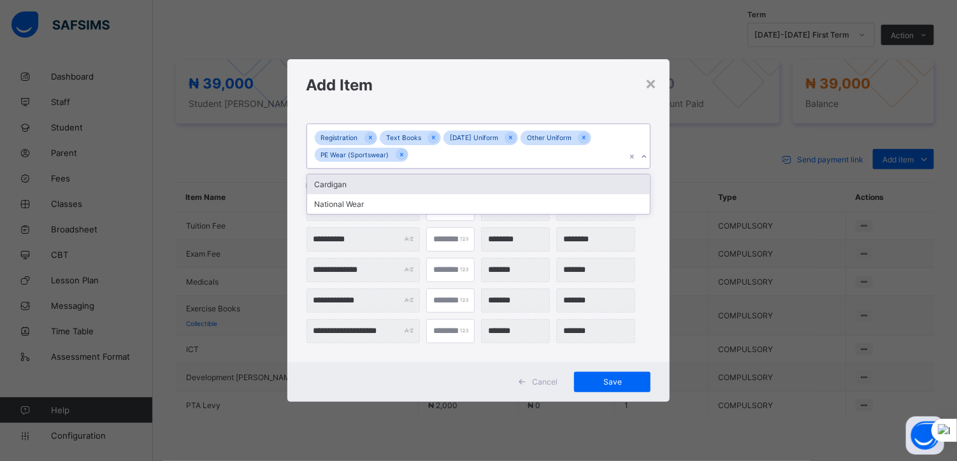
click at [344, 187] on div "Cardigan" at bounding box center [478, 185] width 343 height 20
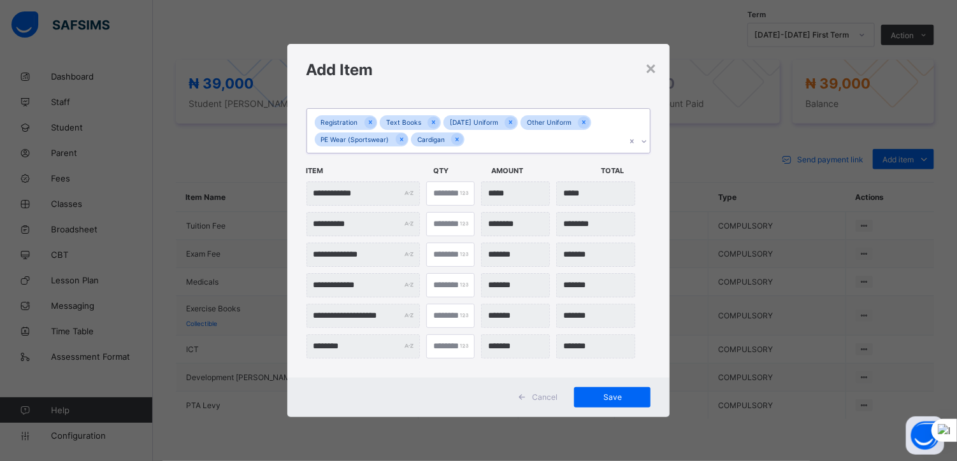
click at [480, 141] on div "Registration Text Books [DATE] Uniform Other Uniform PE Wear (Sportswear) Cardi…" at bounding box center [466, 131] width 319 height 44
click at [367, 172] on div "National Wear" at bounding box center [478, 169] width 343 height 20
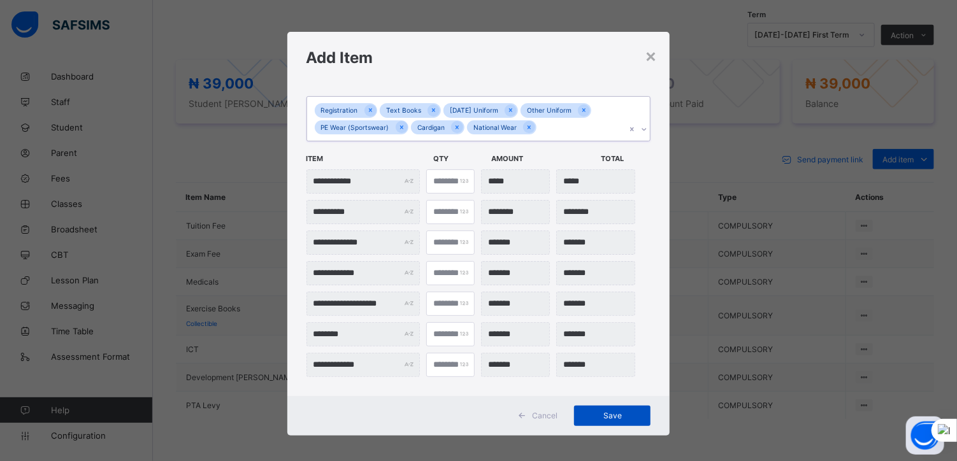
click at [613, 414] on span "Save" at bounding box center [611, 416] width 57 height 10
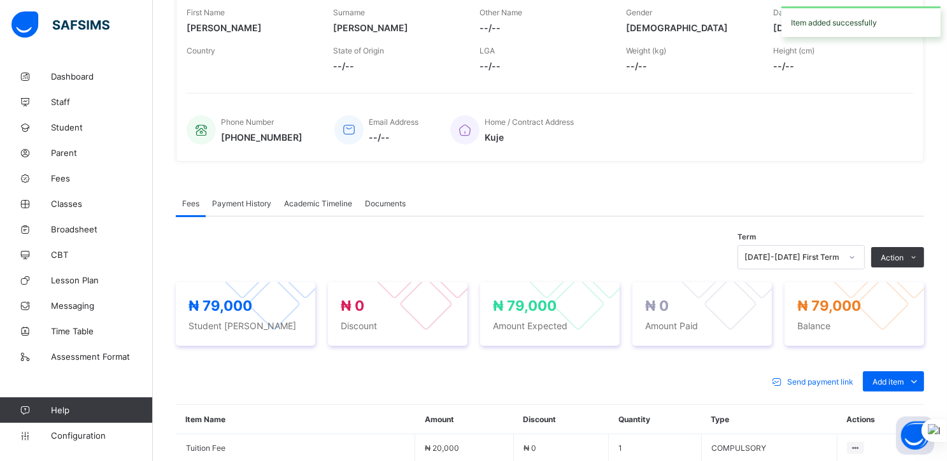
scroll to position [0, 0]
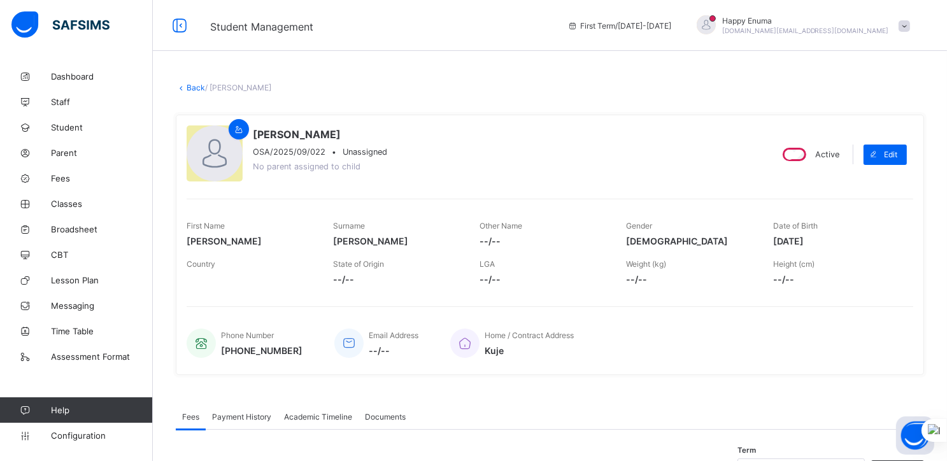
click at [190, 87] on link "Back" at bounding box center [196, 88] width 18 height 10
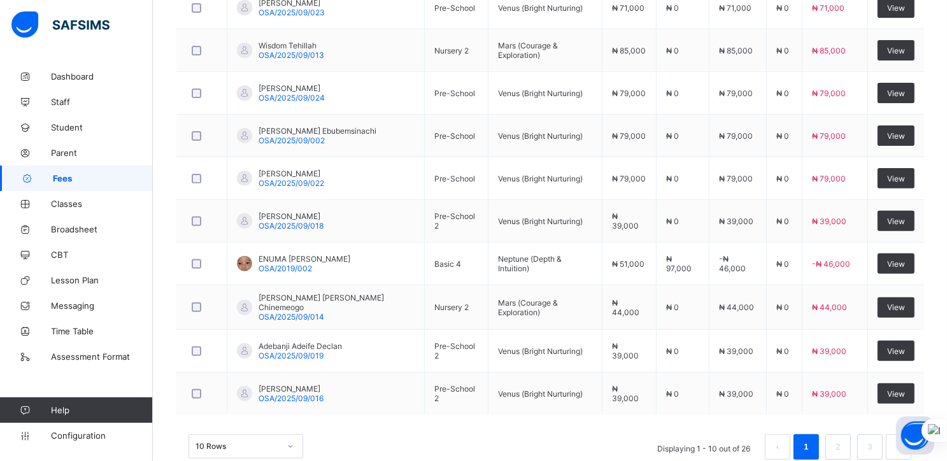
scroll to position [436, 0]
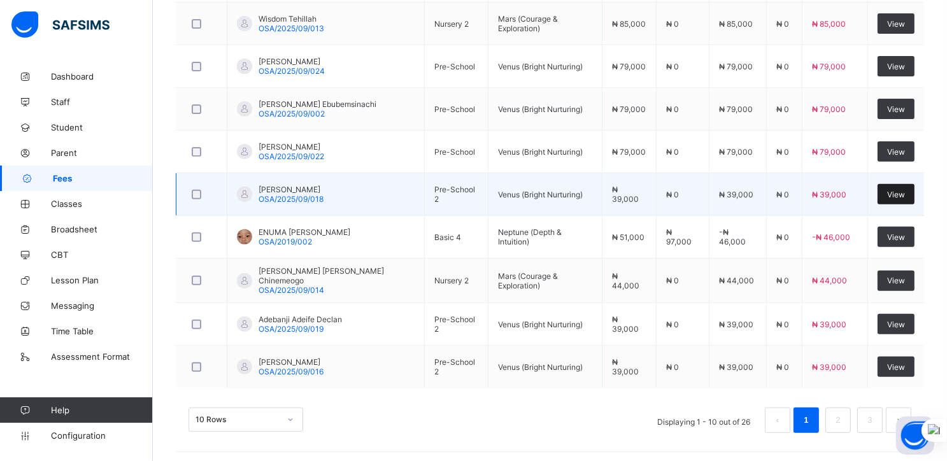
click at [901, 193] on span "View" at bounding box center [896, 195] width 18 height 10
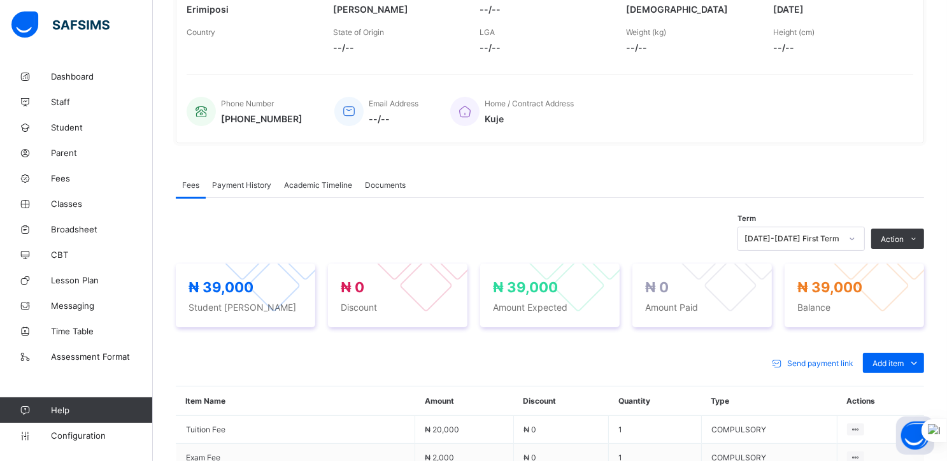
scroll to position [436, 0]
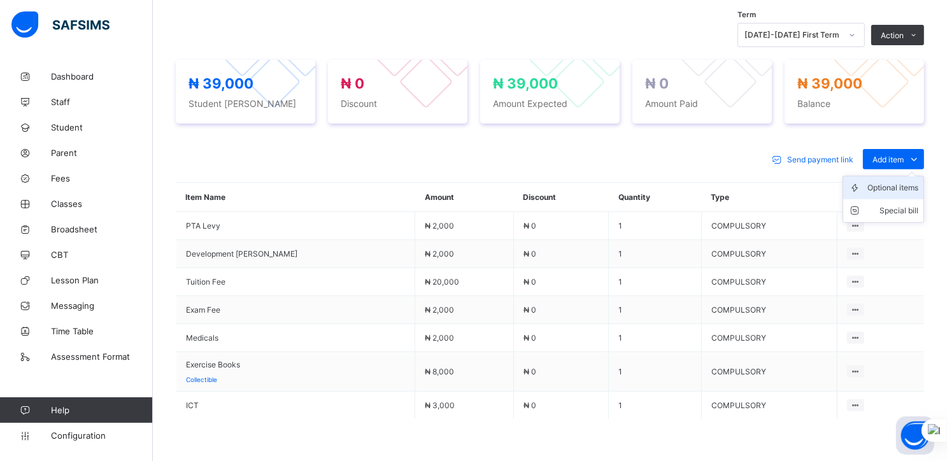
click at [894, 187] on div "Optional items" at bounding box center [893, 188] width 51 height 13
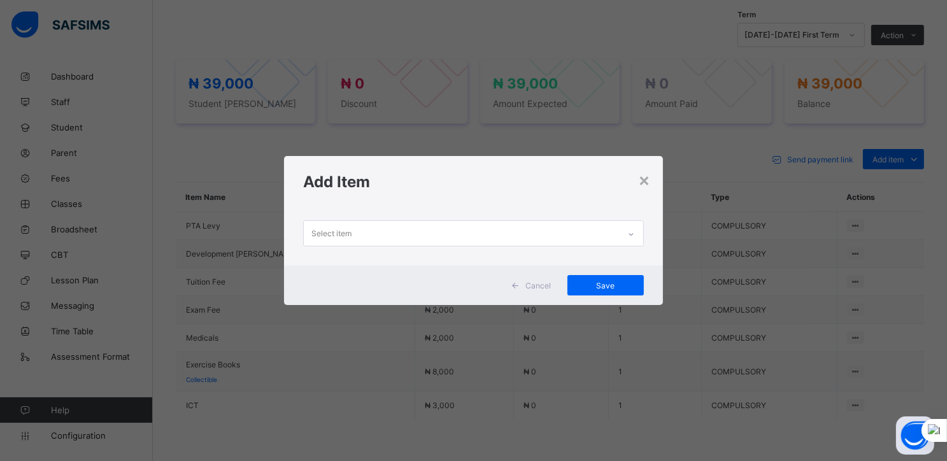
click at [627, 241] on div at bounding box center [631, 234] width 22 height 20
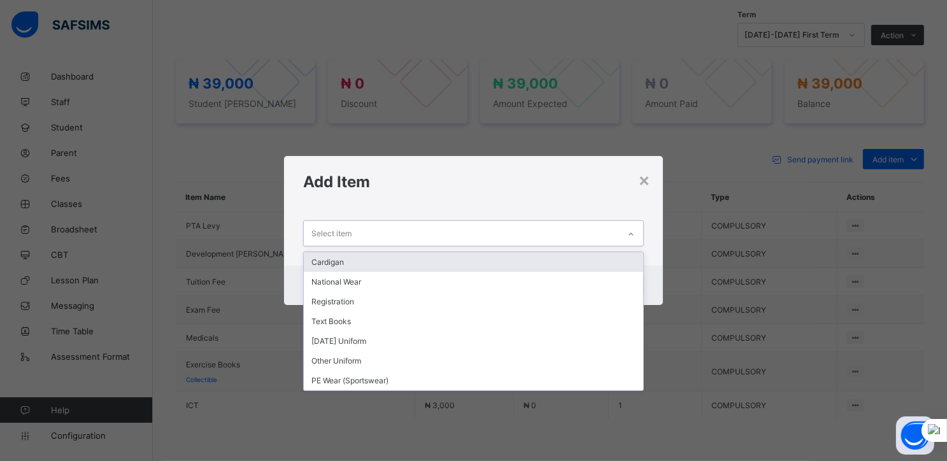
click at [390, 260] on div "Cardigan" at bounding box center [474, 262] width 340 height 20
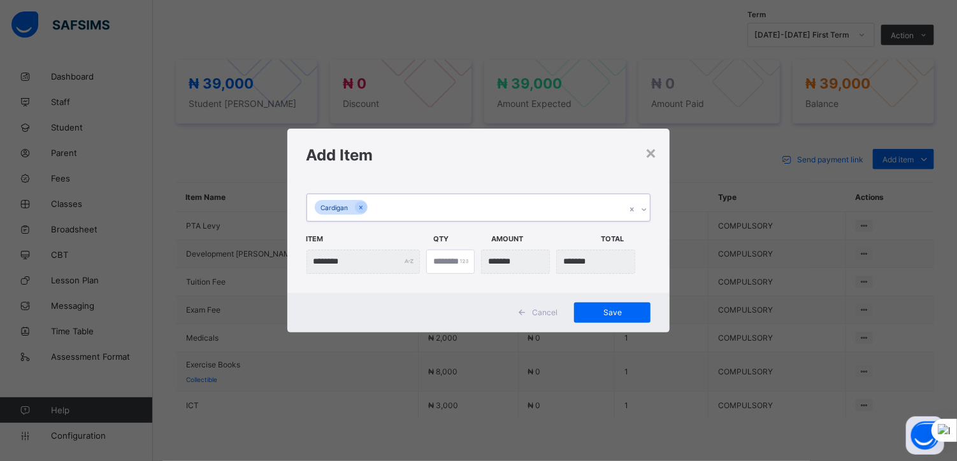
click at [407, 204] on div "Cardigan" at bounding box center [466, 207] width 319 height 27
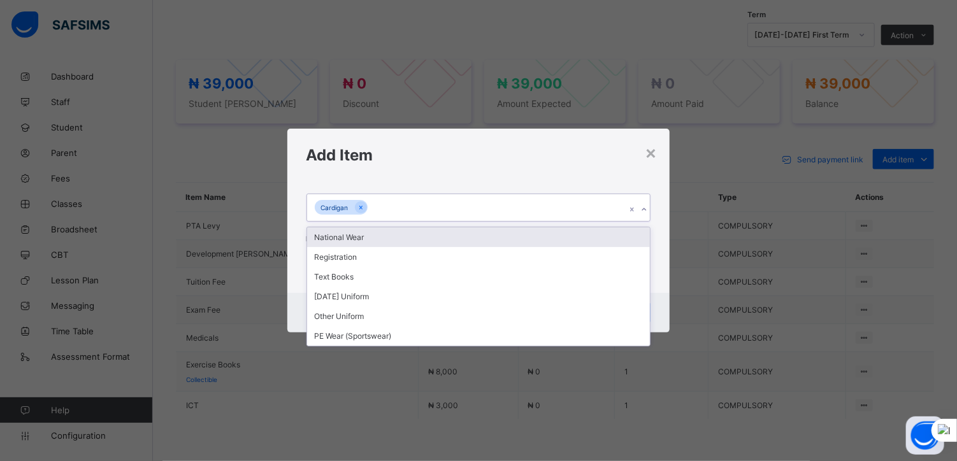
click at [355, 241] on div "National Wear" at bounding box center [478, 237] width 343 height 20
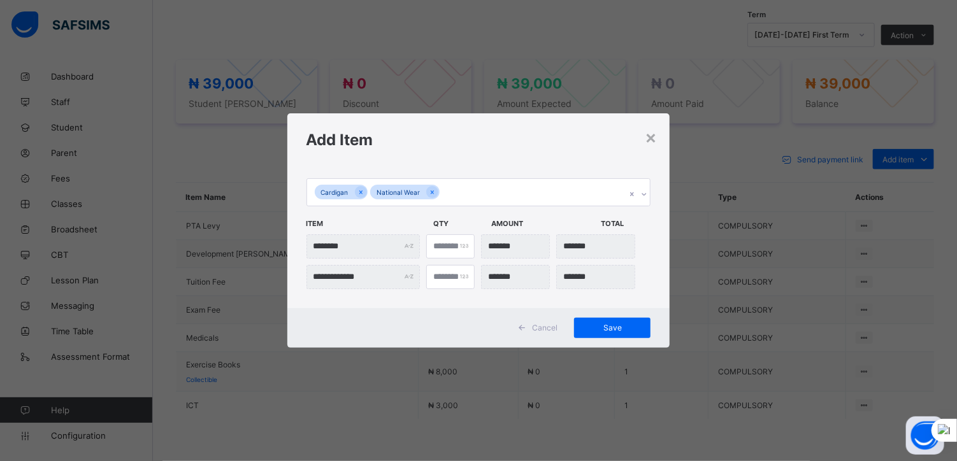
click at [405, 227] on span "Item" at bounding box center [366, 224] width 120 height 22
click at [466, 198] on div "Cardigan National Wear" at bounding box center [466, 192] width 319 height 27
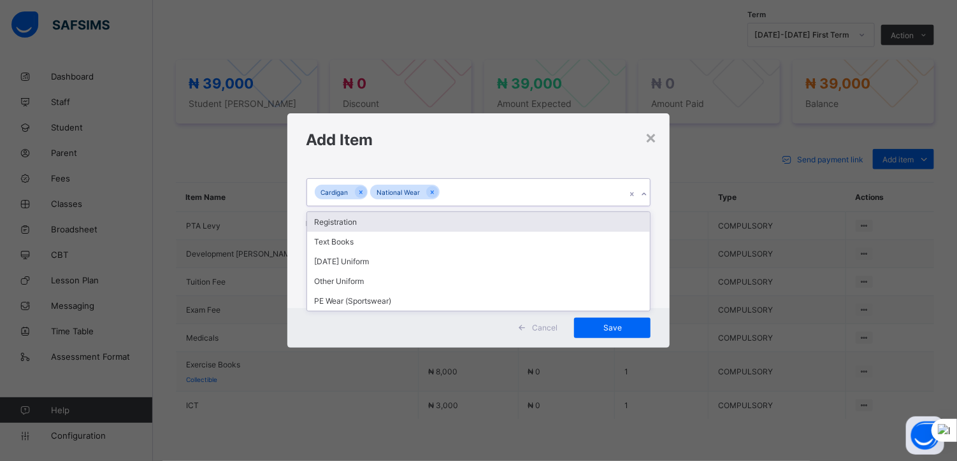
click at [354, 226] on div "Registration" at bounding box center [478, 222] width 343 height 20
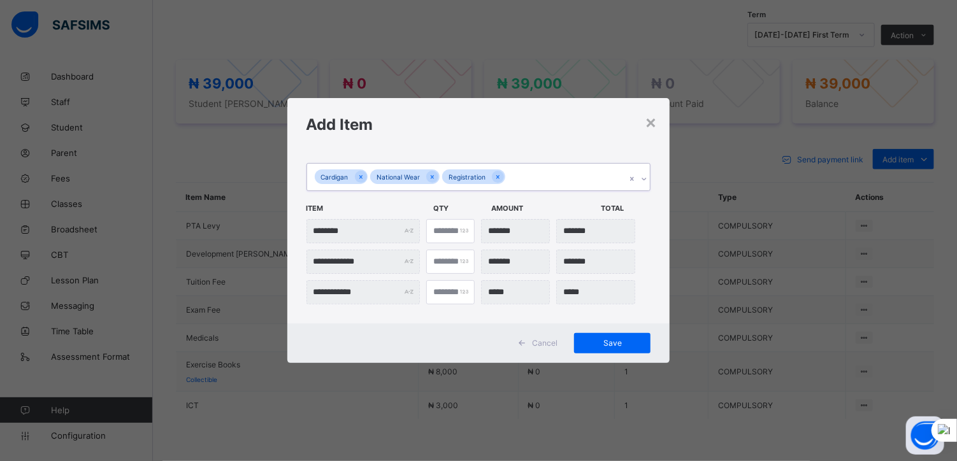
click at [546, 174] on div "Cardigan National Wear Registration" at bounding box center [466, 177] width 319 height 27
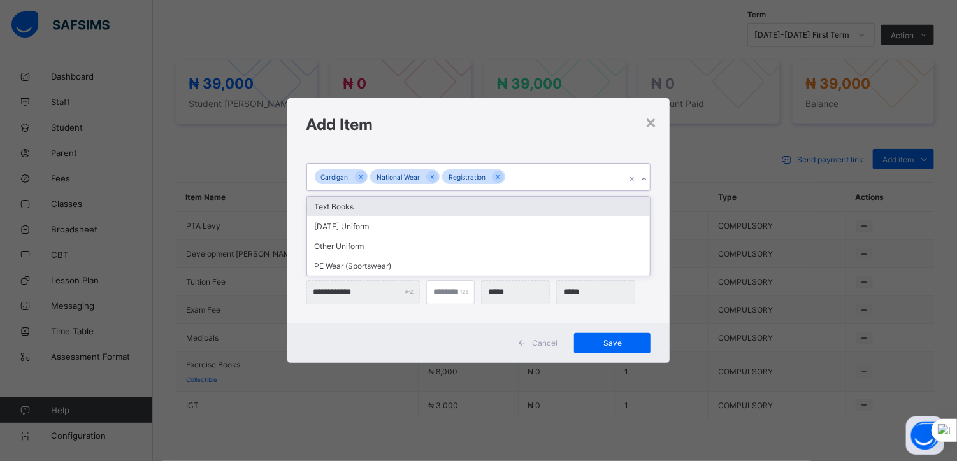
click at [375, 206] on div "Text Books" at bounding box center [478, 207] width 343 height 20
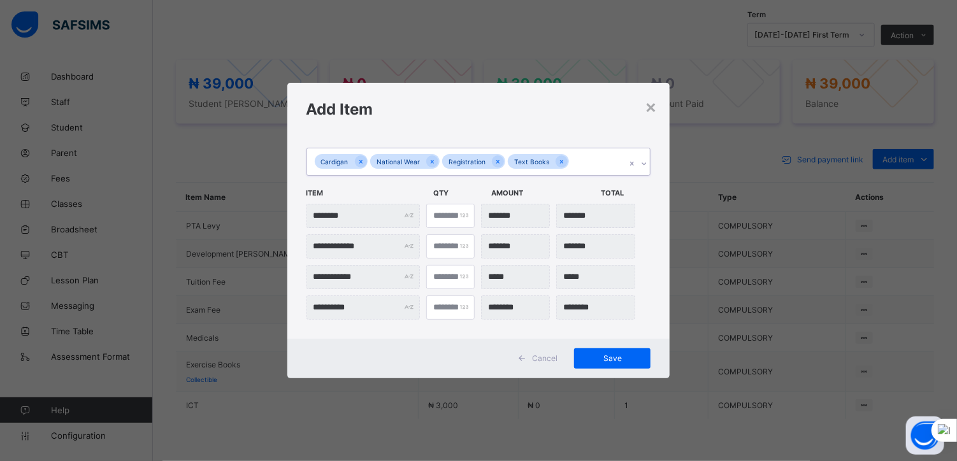
click at [581, 160] on div "Cardigan National Wear Registration Text Books" at bounding box center [466, 161] width 319 height 27
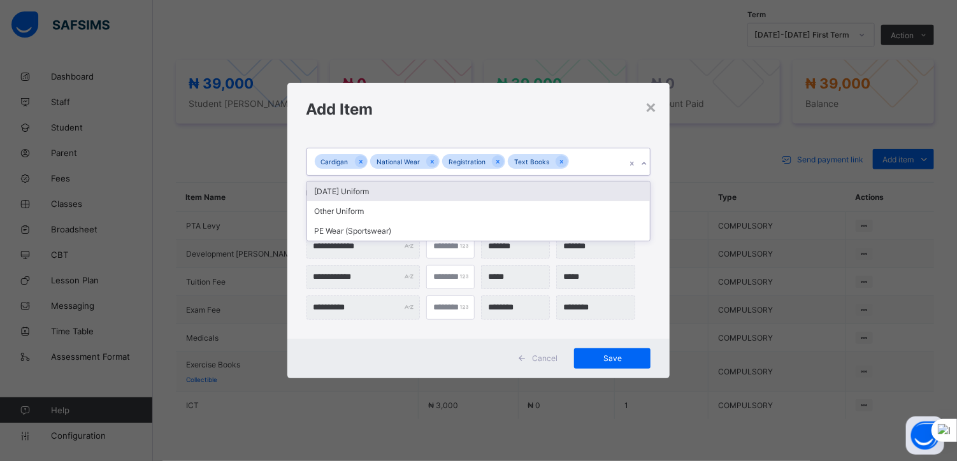
click at [373, 192] on div "[DATE] Uniform" at bounding box center [478, 192] width 343 height 20
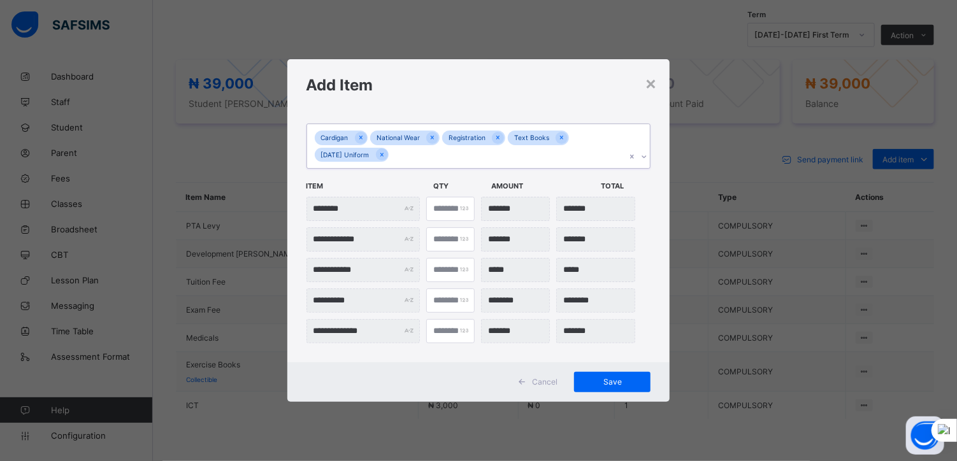
click at [422, 158] on div "Cardigan National Wear Registration Text Books [DATE] Uniform" at bounding box center [466, 146] width 319 height 44
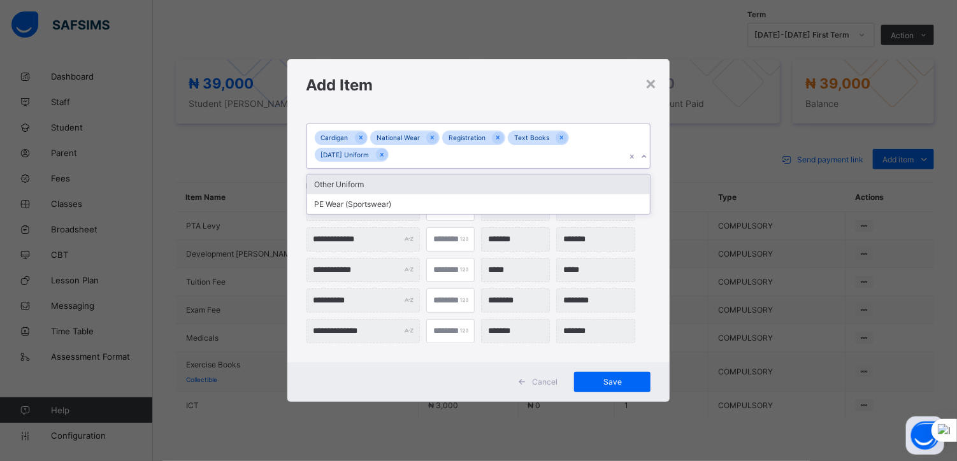
click at [372, 185] on div "Other Uniform" at bounding box center [478, 185] width 343 height 20
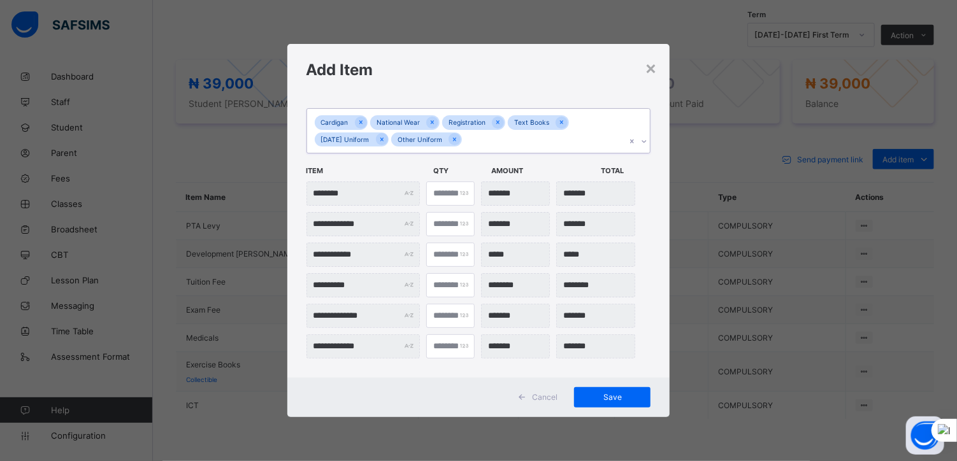
click at [487, 143] on div "Cardigan National Wear Registration Text Books [DATE] Uniform Other Uniform" at bounding box center [466, 131] width 319 height 44
click at [376, 177] on div "PE Wear (Sportswear)" at bounding box center [478, 169] width 343 height 20
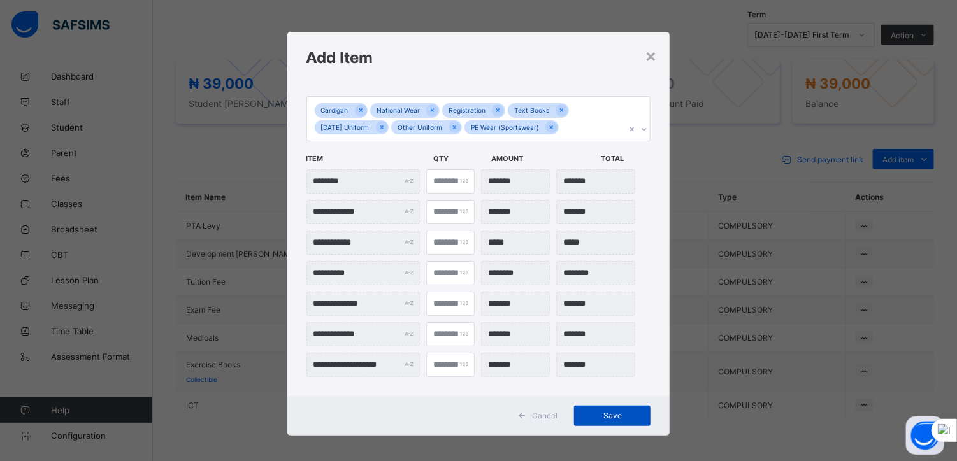
click at [611, 412] on span "Save" at bounding box center [611, 416] width 57 height 10
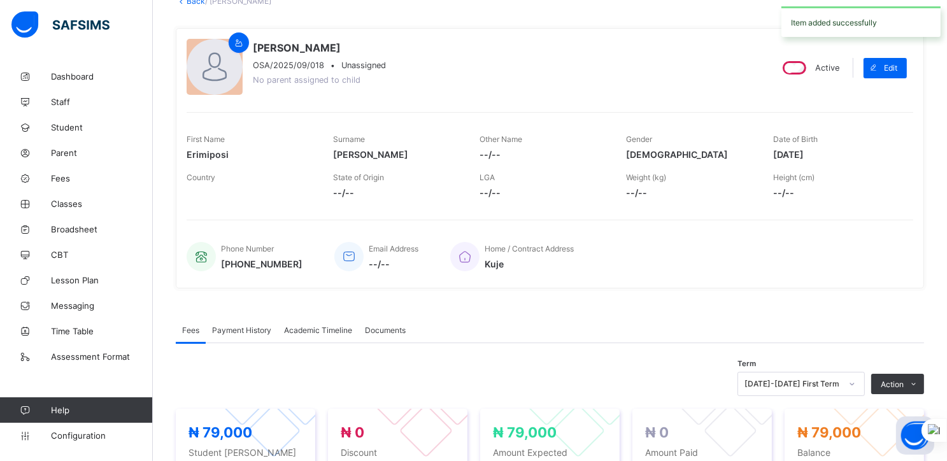
scroll to position [0, 0]
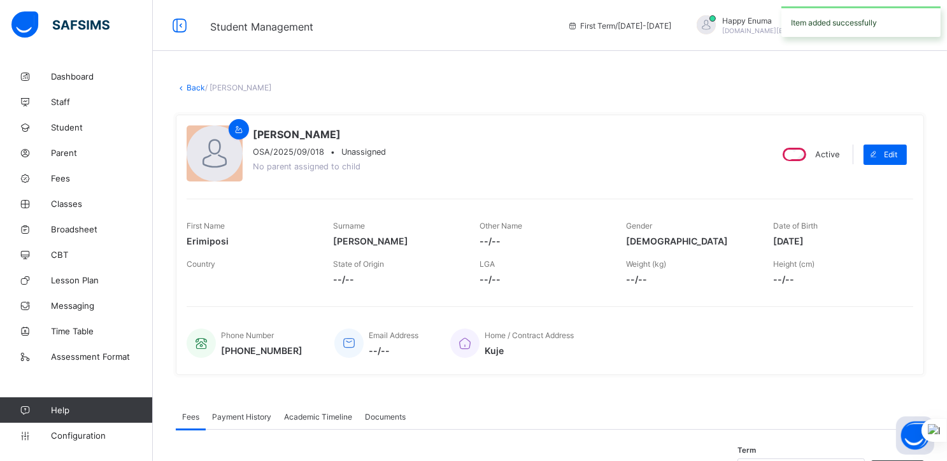
click at [193, 87] on link "Back" at bounding box center [196, 88] width 18 height 10
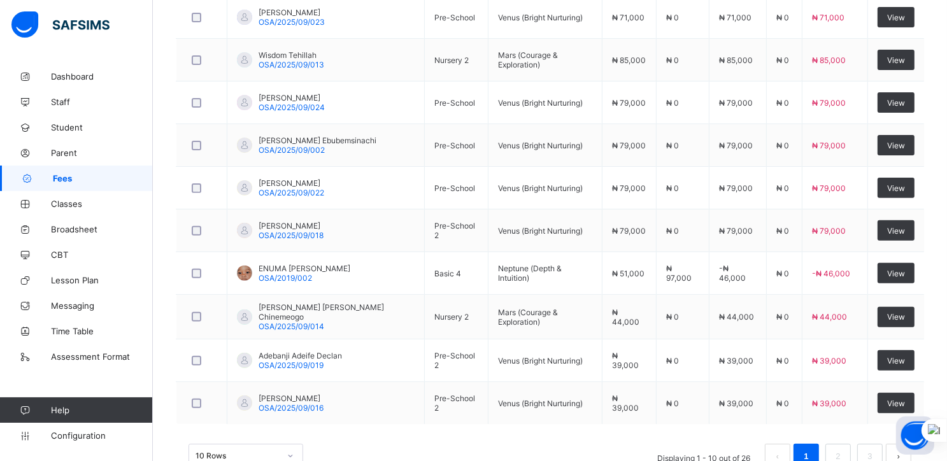
scroll to position [436, 0]
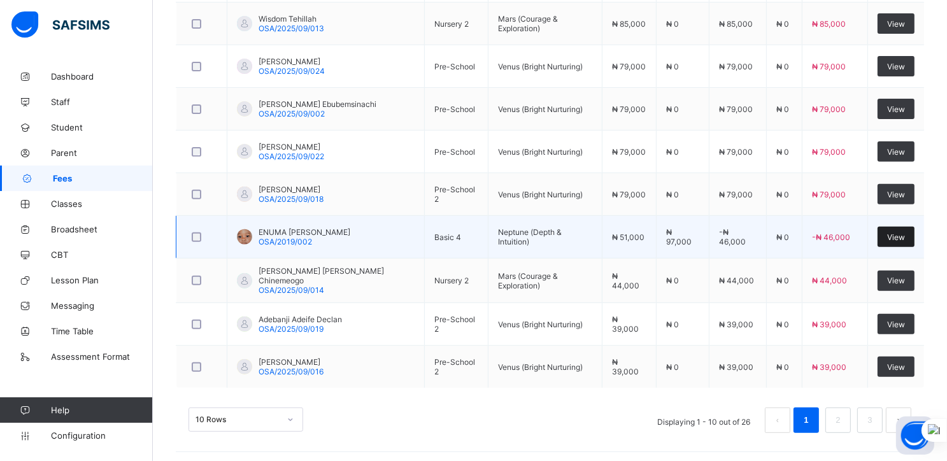
click at [899, 235] on span "View" at bounding box center [896, 237] width 18 height 10
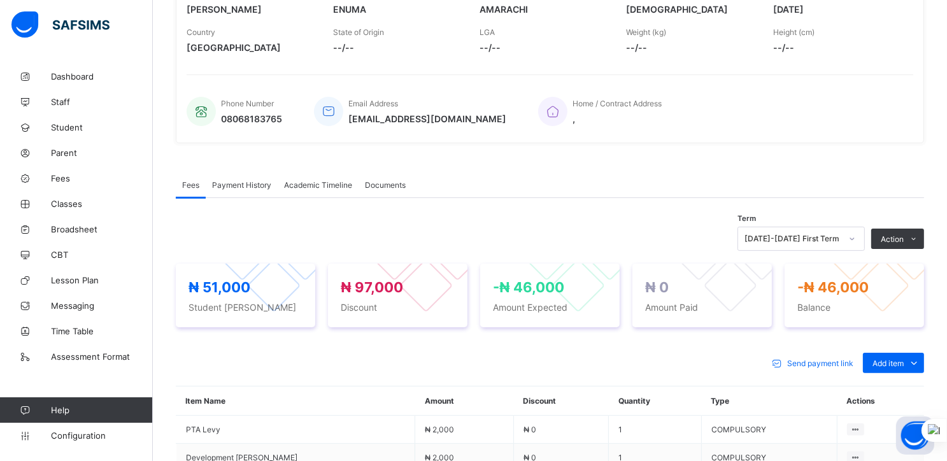
scroll to position [436, 0]
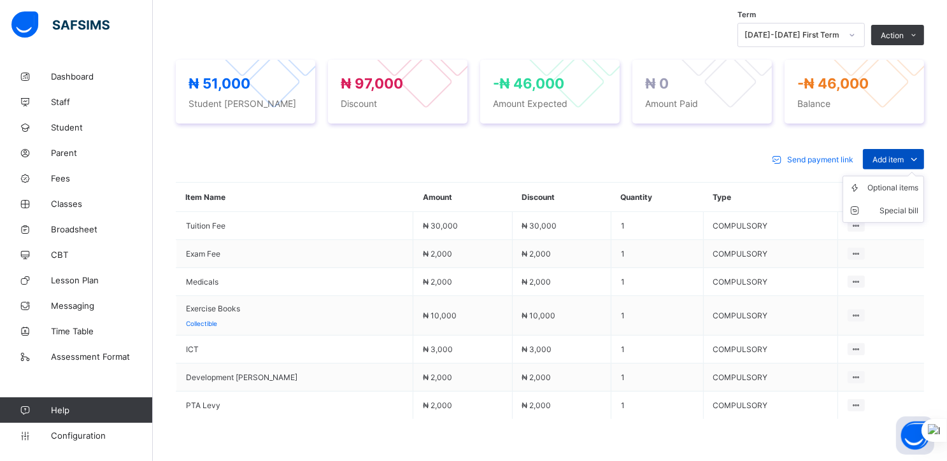
click at [920, 157] on icon at bounding box center [914, 159] width 14 height 13
click at [906, 185] on div "Optional items" at bounding box center [893, 188] width 51 height 13
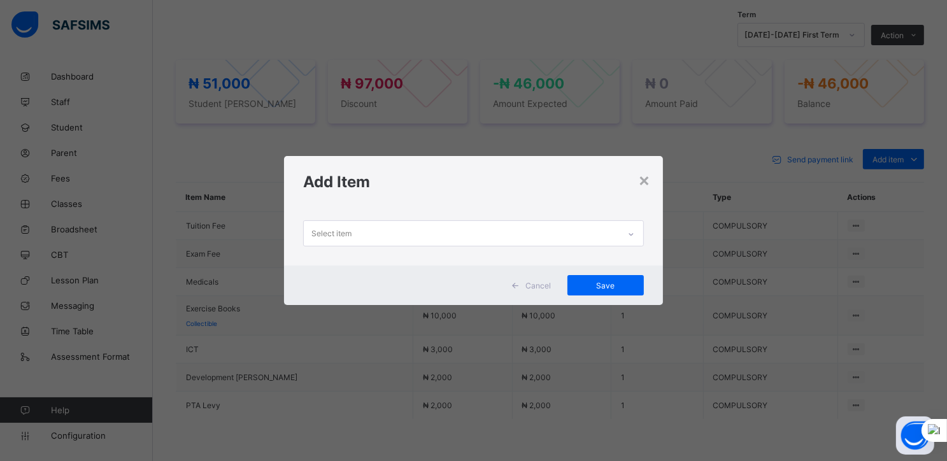
click at [519, 239] on div "Select item" at bounding box center [461, 233] width 315 height 25
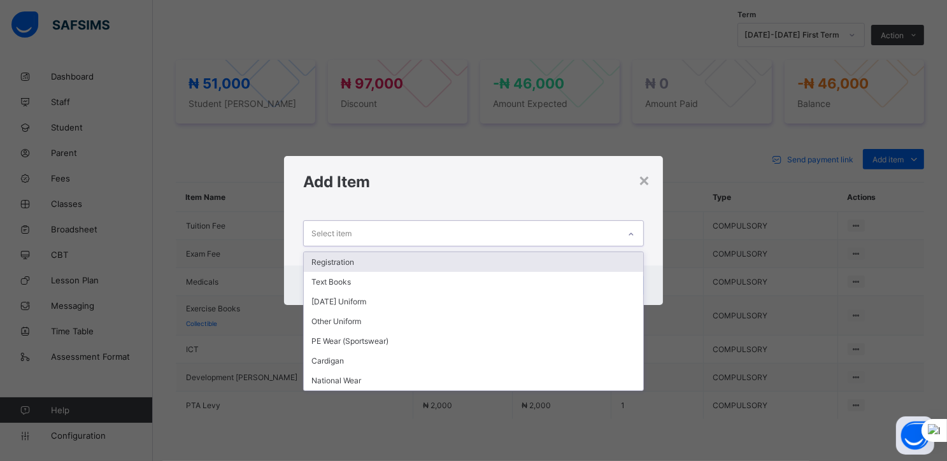
click at [355, 261] on div "Registration" at bounding box center [474, 262] width 340 height 20
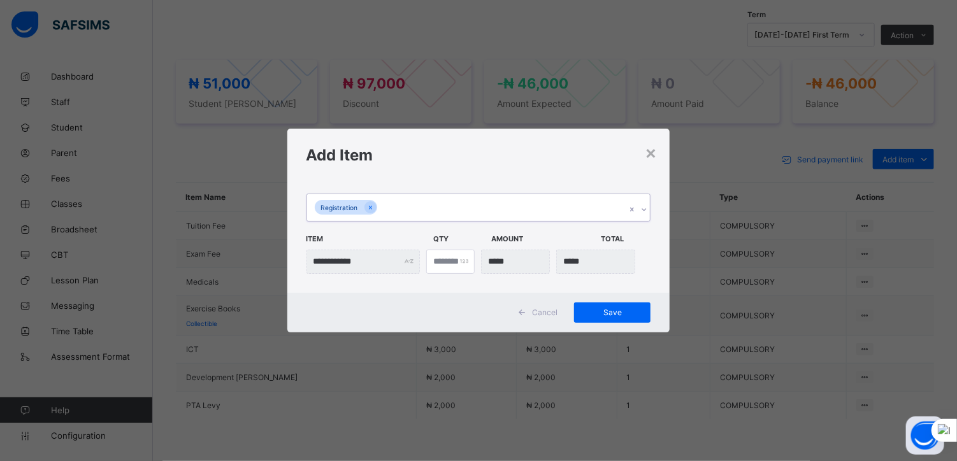
click at [409, 213] on div "Registration" at bounding box center [466, 207] width 319 height 27
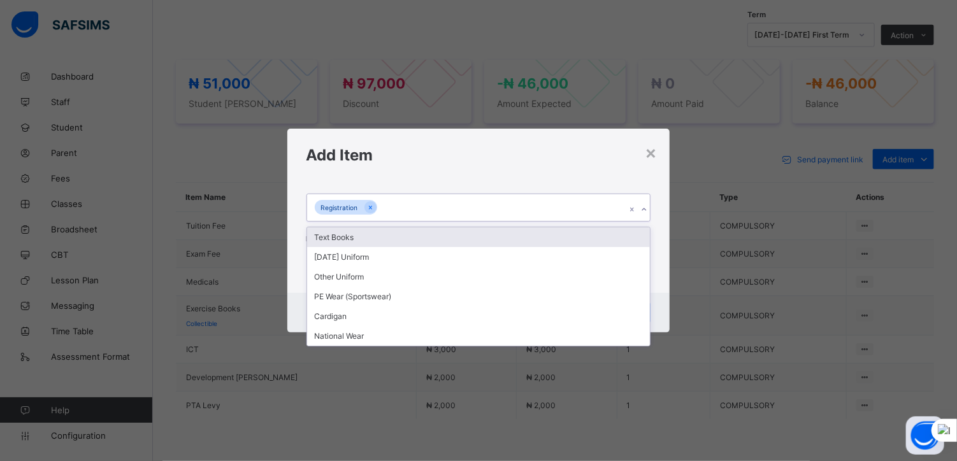
click at [367, 241] on div "Text Books" at bounding box center [478, 237] width 343 height 20
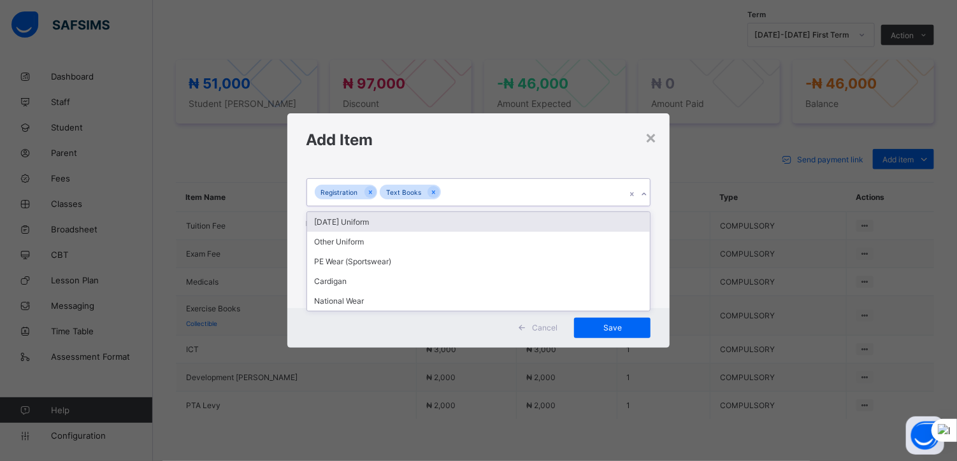
click at [471, 197] on div "Registration Text Books" at bounding box center [466, 192] width 319 height 27
click at [362, 226] on div "[DATE] Uniform" at bounding box center [478, 222] width 343 height 20
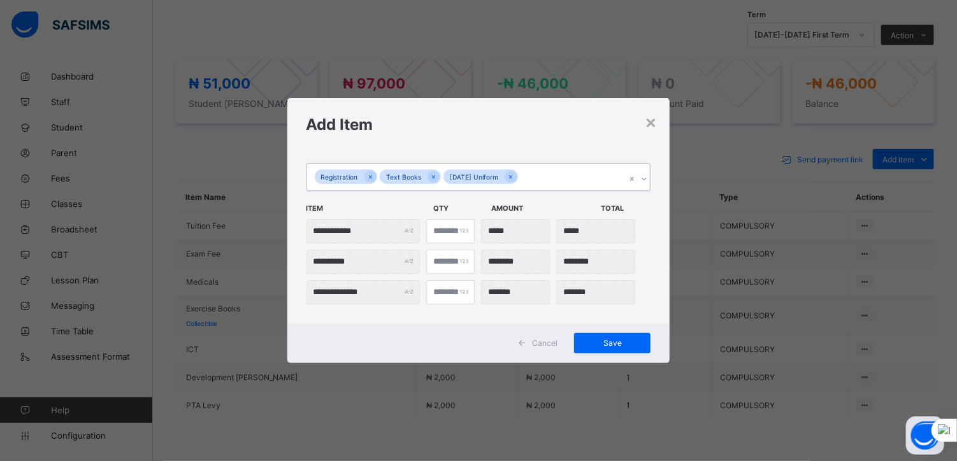
click at [537, 180] on div "Registration Text Books [DATE] Uniform" at bounding box center [466, 177] width 319 height 27
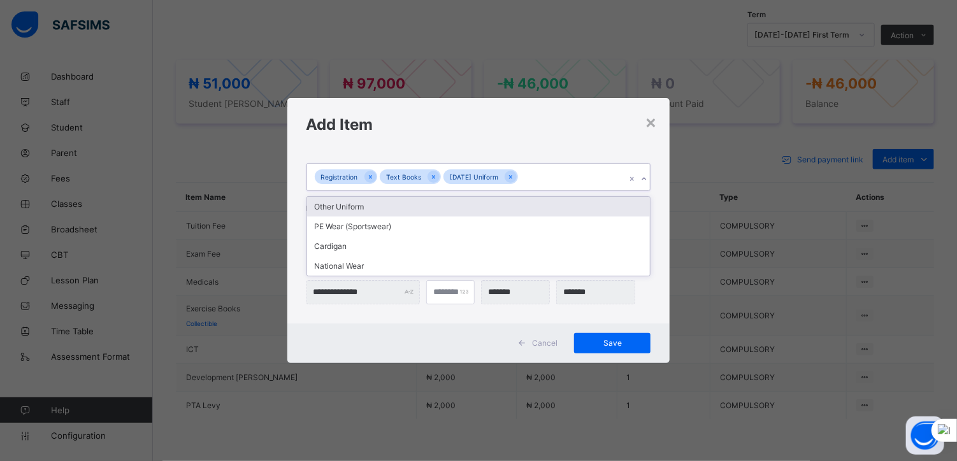
click at [355, 206] on div "Other Uniform" at bounding box center [478, 207] width 343 height 20
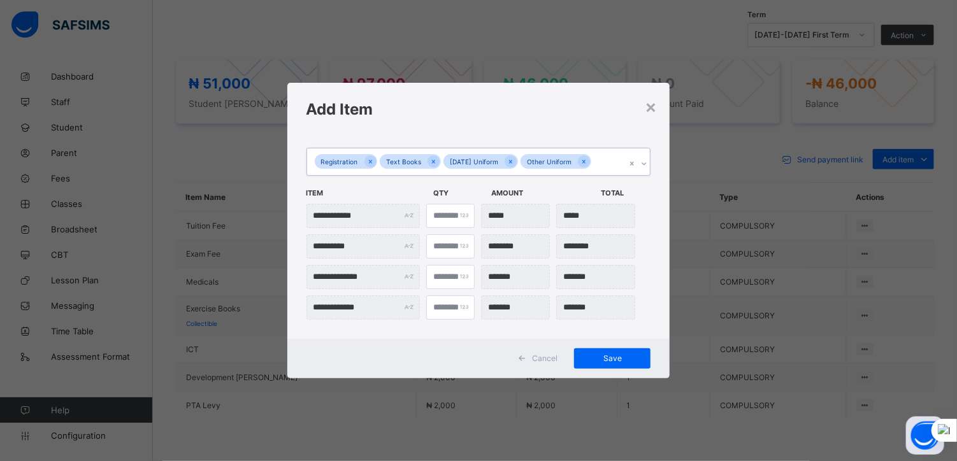
click at [599, 162] on div "Registration Text Books [DATE] Uniform Other Uniform" at bounding box center [466, 161] width 319 height 27
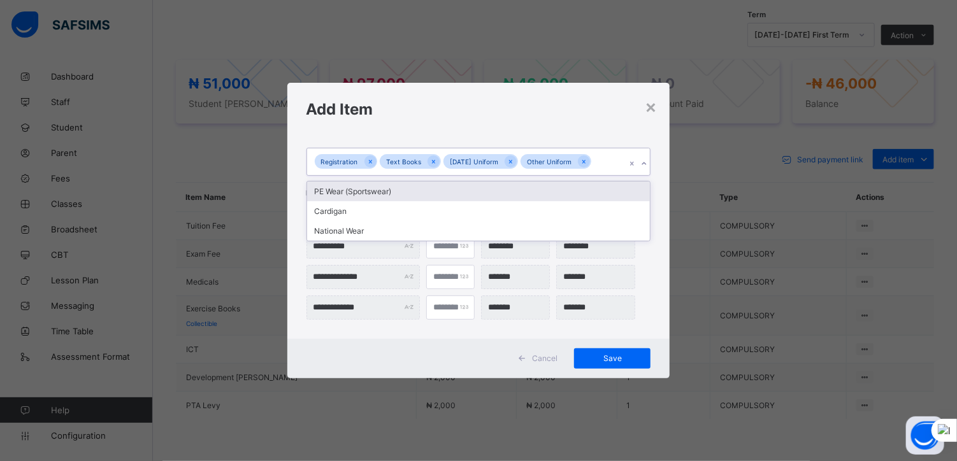
click at [375, 190] on div "PE Wear (Sportswear)" at bounding box center [478, 192] width 343 height 20
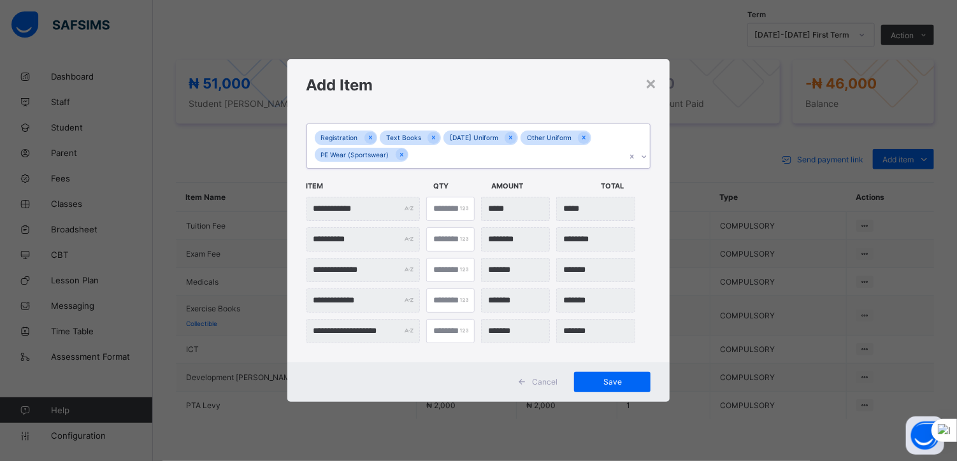
click at [419, 158] on div "Registration Text Books [DATE] Uniform Other Uniform PE Wear (Sportswear)" at bounding box center [466, 146] width 319 height 44
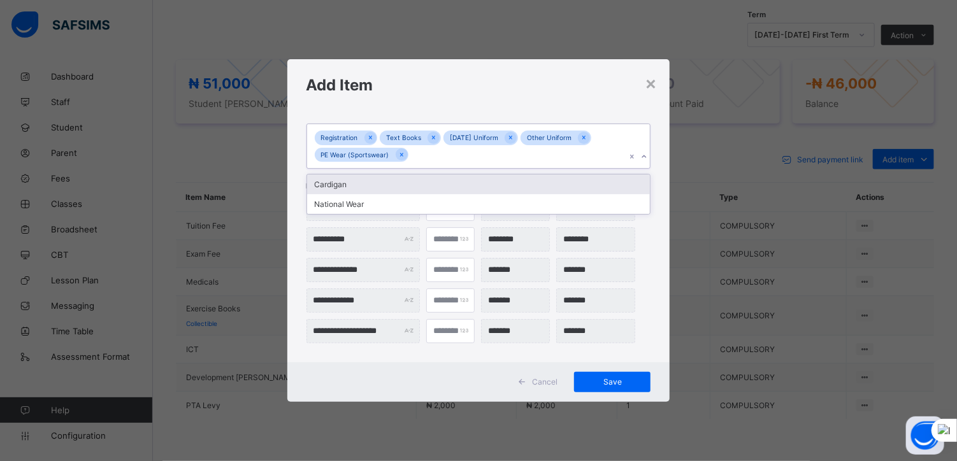
click at [352, 189] on div "Cardigan" at bounding box center [478, 185] width 343 height 20
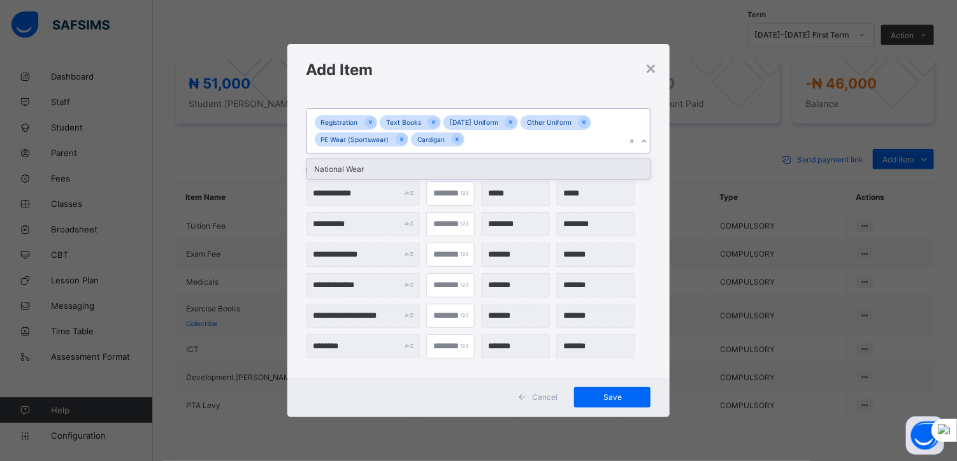
click at [476, 139] on div "Registration Text Books [DATE] Uniform Other Uniform PE Wear (Sportswear) Cardi…" at bounding box center [466, 131] width 319 height 44
click at [376, 173] on div "National Wear" at bounding box center [478, 169] width 343 height 20
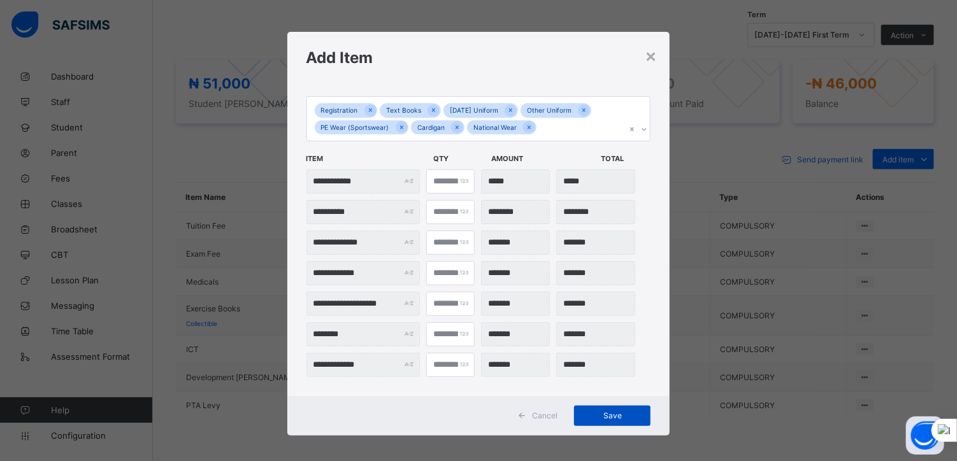
click at [604, 413] on span "Save" at bounding box center [611, 416] width 57 height 10
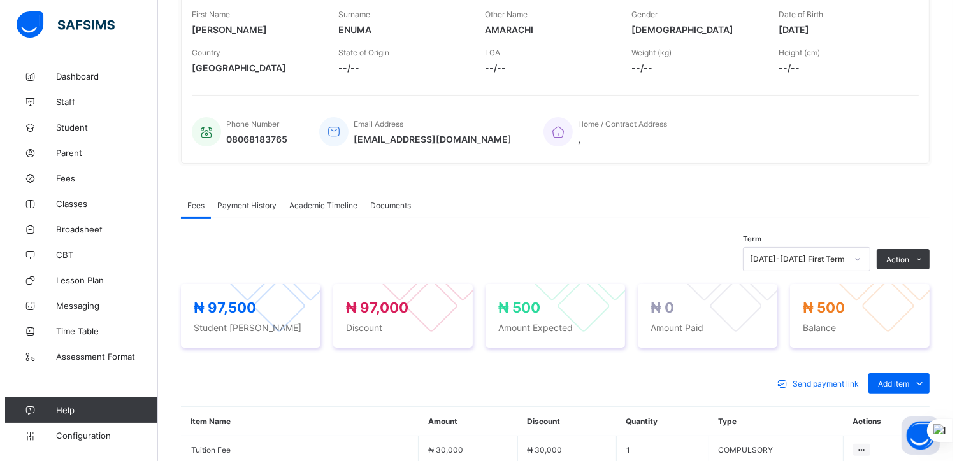
scroll to position [211, 0]
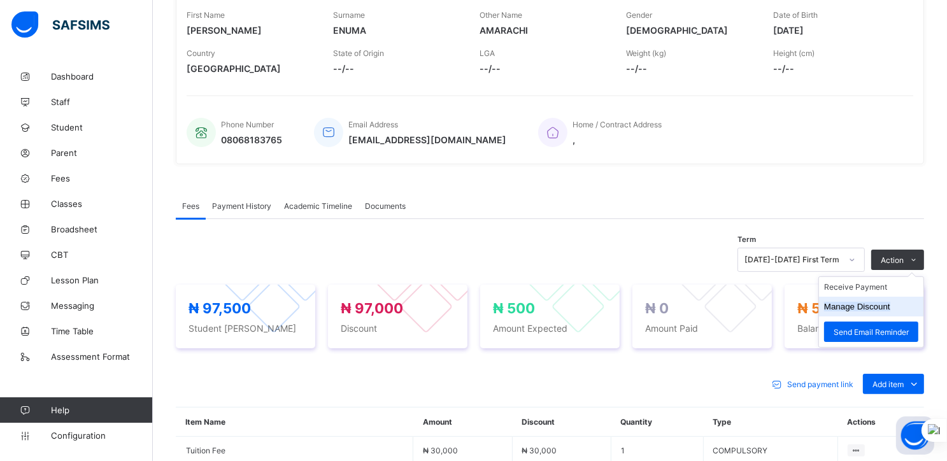
click at [843, 311] on li "Manage Discount" at bounding box center [871, 307] width 104 height 20
click at [858, 308] on button "Manage Discount" at bounding box center [857, 307] width 66 height 10
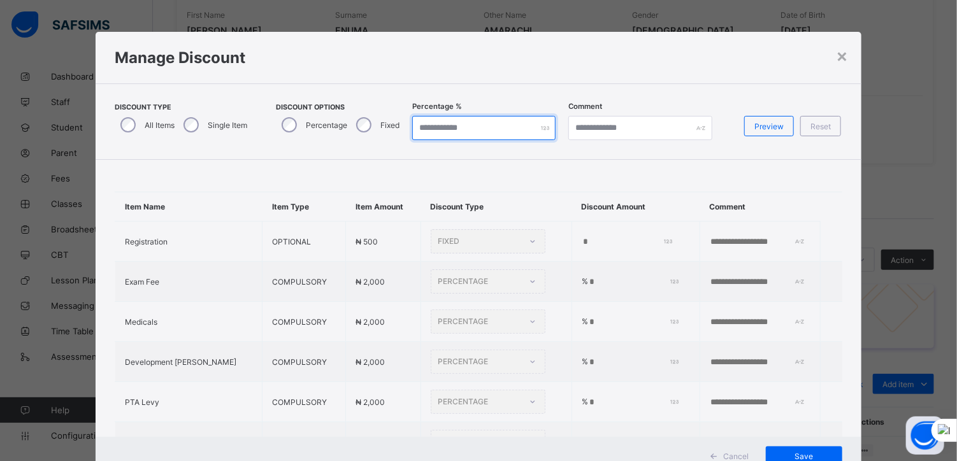
click at [420, 123] on input "*" at bounding box center [483, 128] width 143 height 24
type input "***"
click at [758, 127] on span "Preview" at bounding box center [768, 127] width 29 height 10
type input "***"
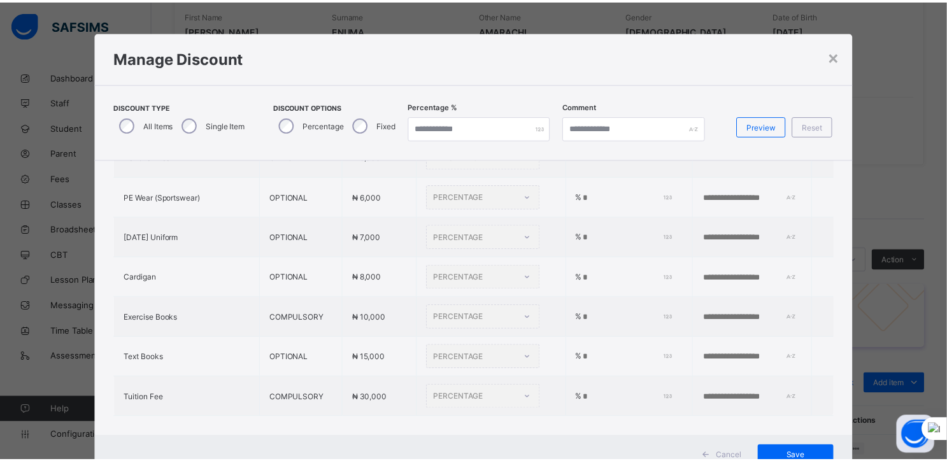
scroll to position [387, 0]
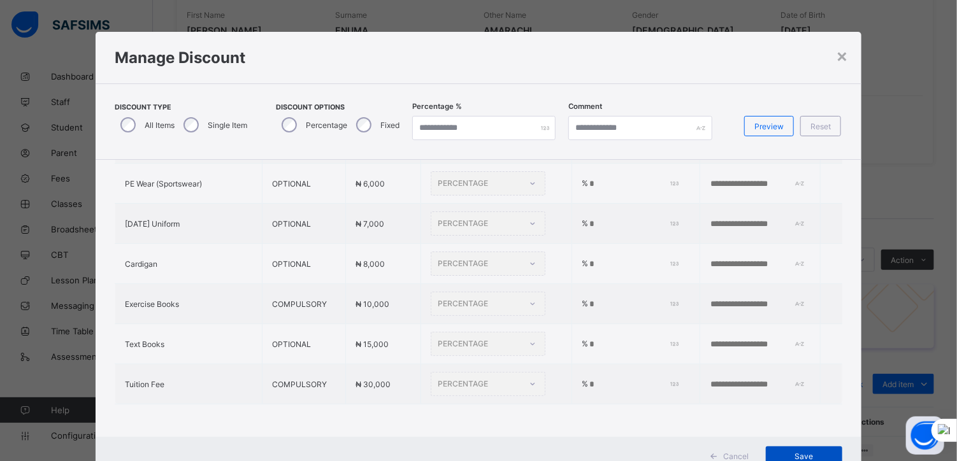
click at [783, 452] on span "Save" at bounding box center [803, 457] width 57 height 10
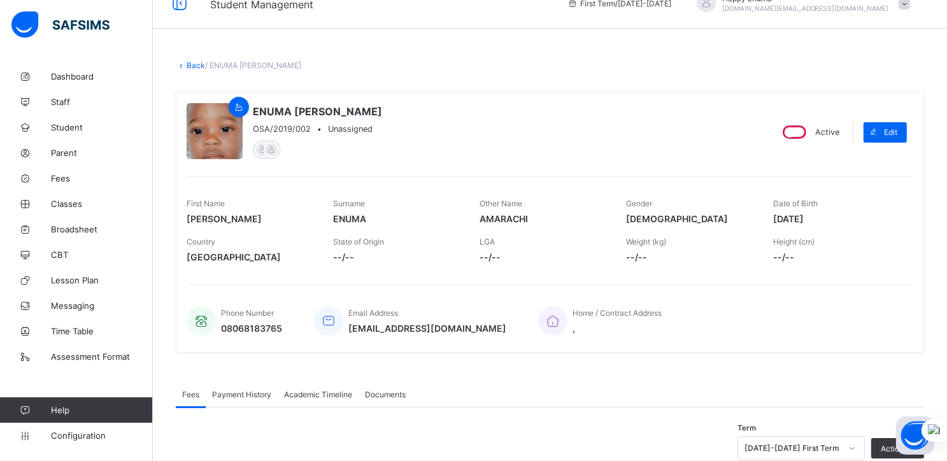
scroll to position [0, 0]
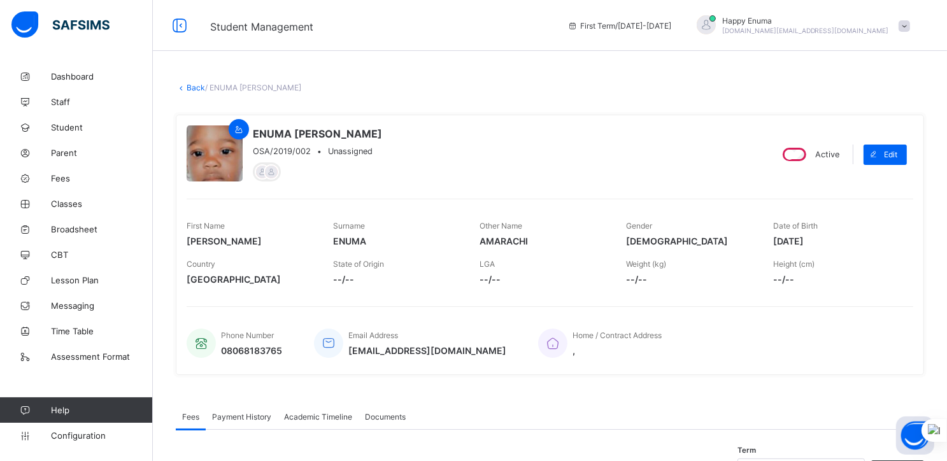
click at [191, 89] on link "Back" at bounding box center [196, 88] width 18 height 10
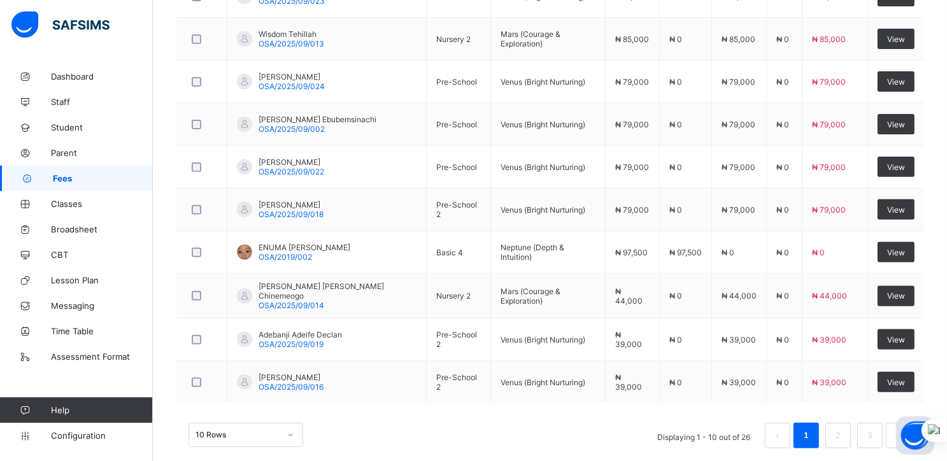
scroll to position [436, 0]
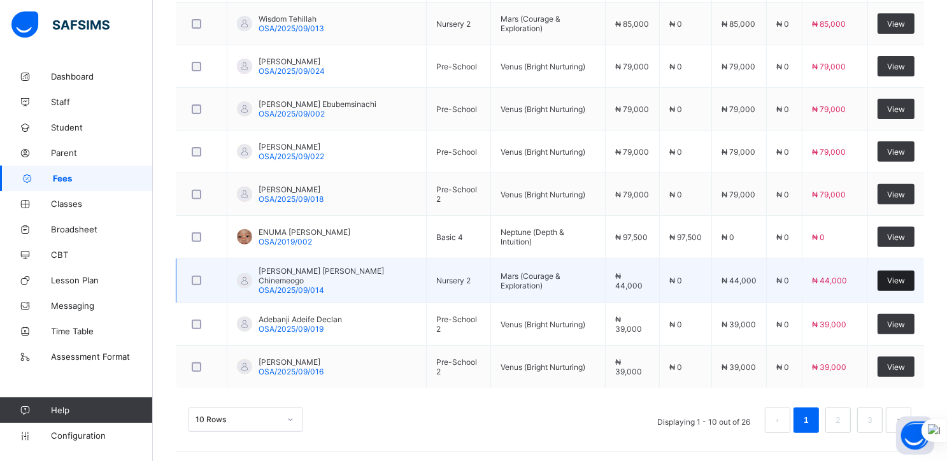
click at [902, 277] on span "View" at bounding box center [896, 281] width 18 height 10
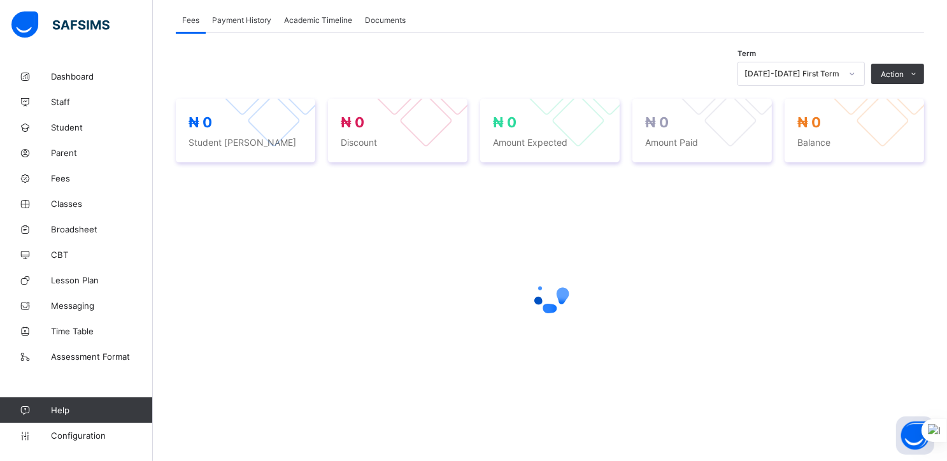
scroll to position [436, 0]
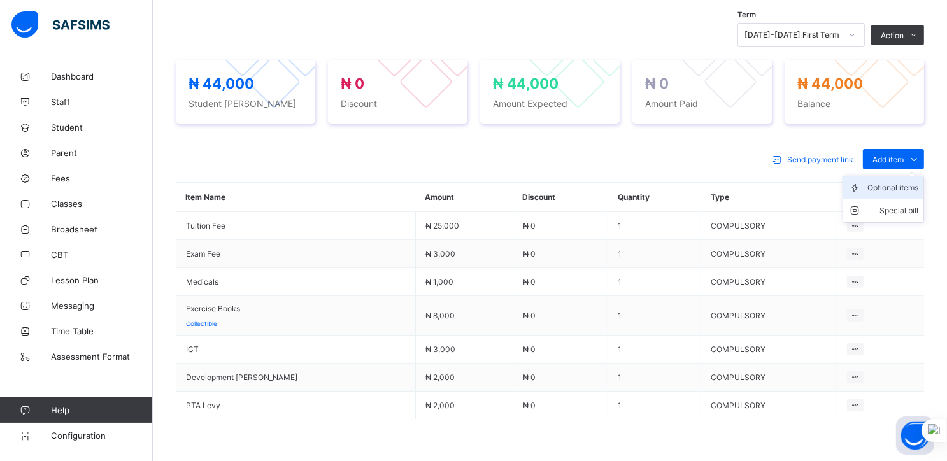
click at [903, 189] on div "Optional items" at bounding box center [893, 188] width 51 height 13
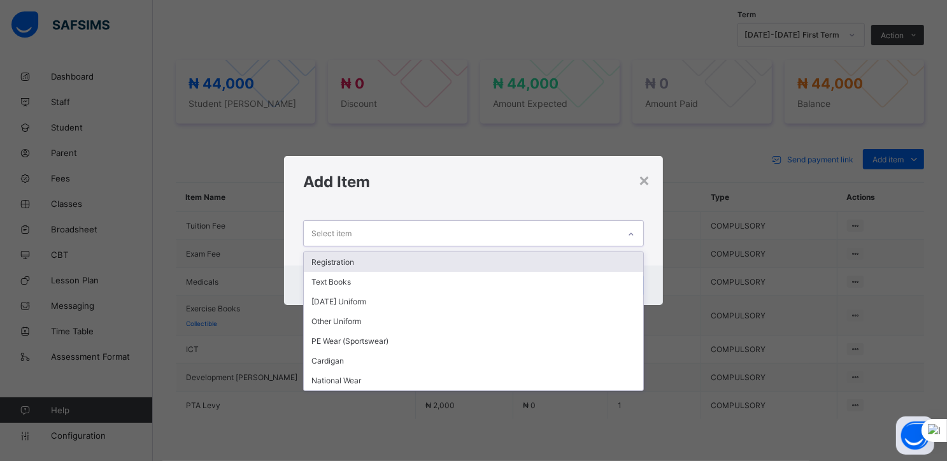
click at [599, 234] on div "Select item" at bounding box center [461, 233] width 315 height 25
click at [361, 261] on div "Registration" at bounding box center [474, 262] width 340 height 20
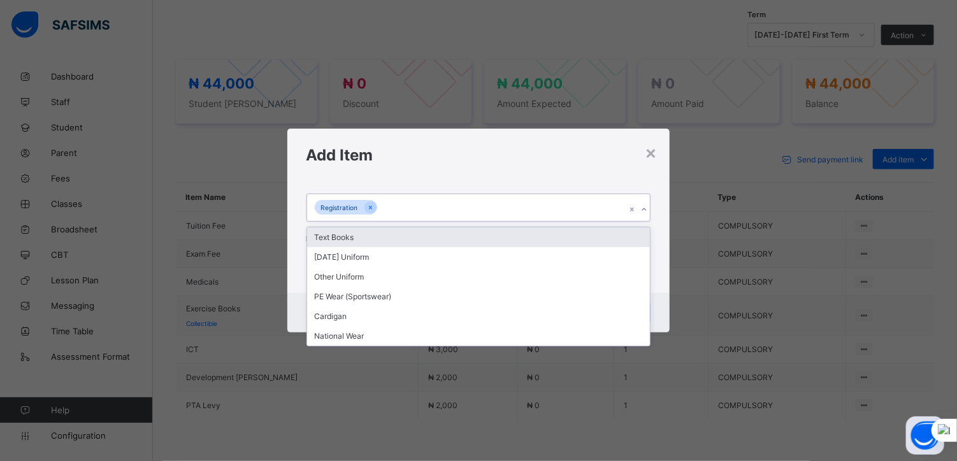
click at [388, 204] on div "Registration" at bounding box center [466, 207] width 319 height 27
click at [336, 245] on div "Text Books" at bounding box center [478, 237] width 343 height 20
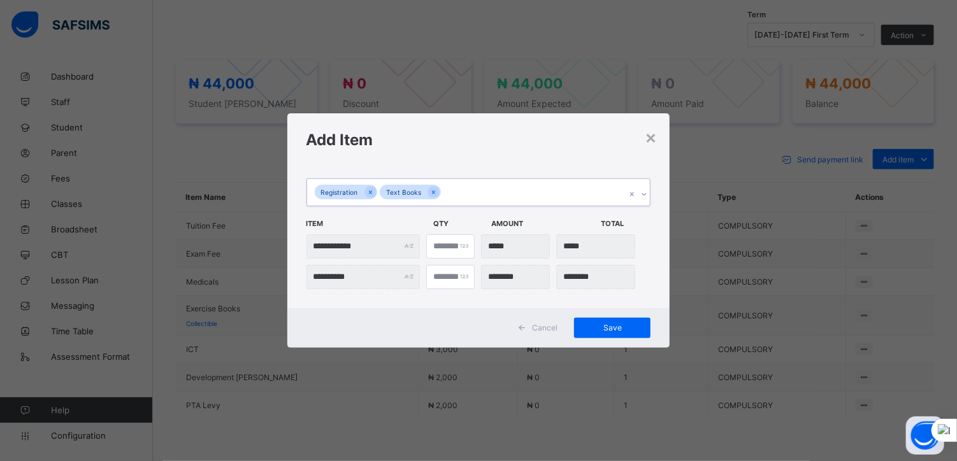
click at [448, 190] on div "Registration Text Books" at bounding box center [466, 192] width 319 height 27
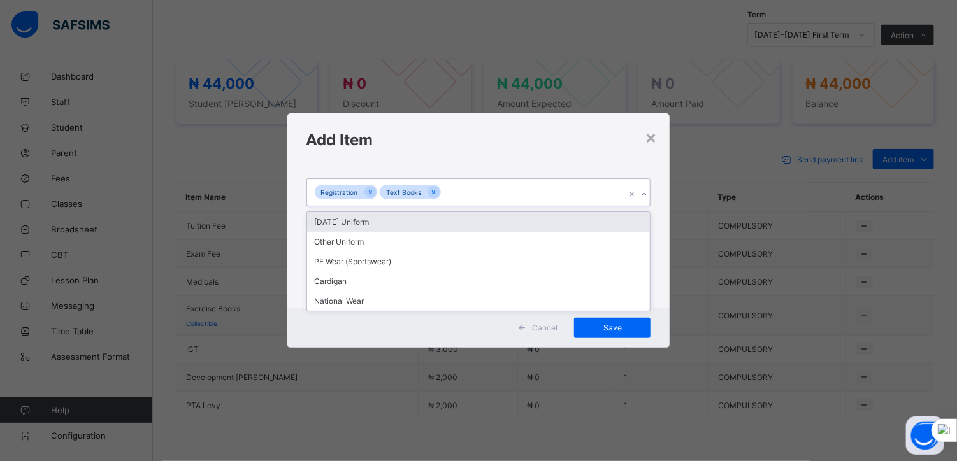
click at [368, 224] on div "[DATE] Uniform" at bounding box center [478, 222] width 343 height 20
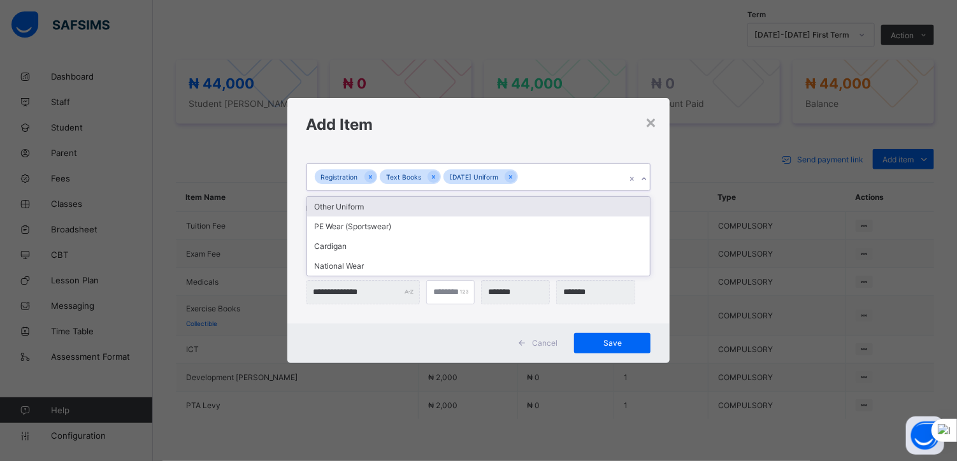
click at [530, 178] on div "Registration Text Books [DATE] Uniform" at bounding box center [466, 177] width 319 height 27
click at [346, 208] on div "Other Uniform" at bounding box center [478, 207] width 343 height 20
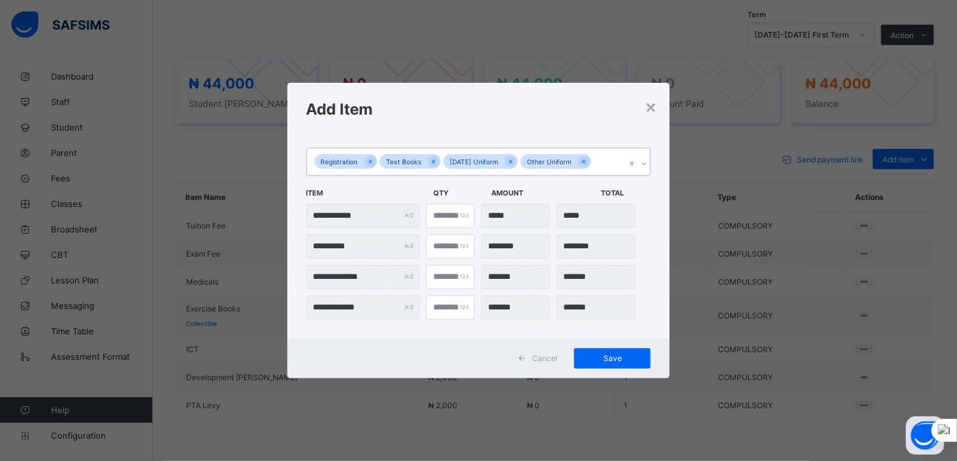
click at [604, 162] on div "Registration Text Books [DATE] Uniform Other Uniform" at bounding box center [466, 161] width 319 height 27
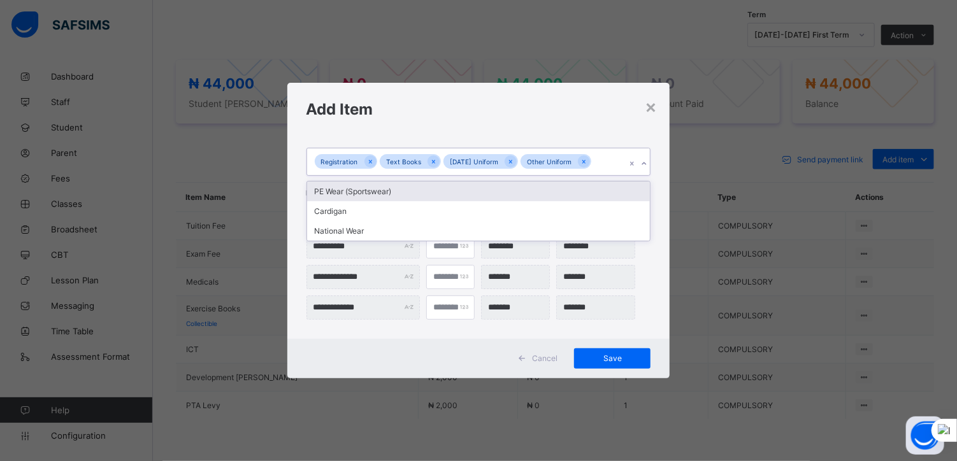
click at [331, 194] on div "PE Wear (Sportswear)" at bounding box center [478, 192] width 343 height 20
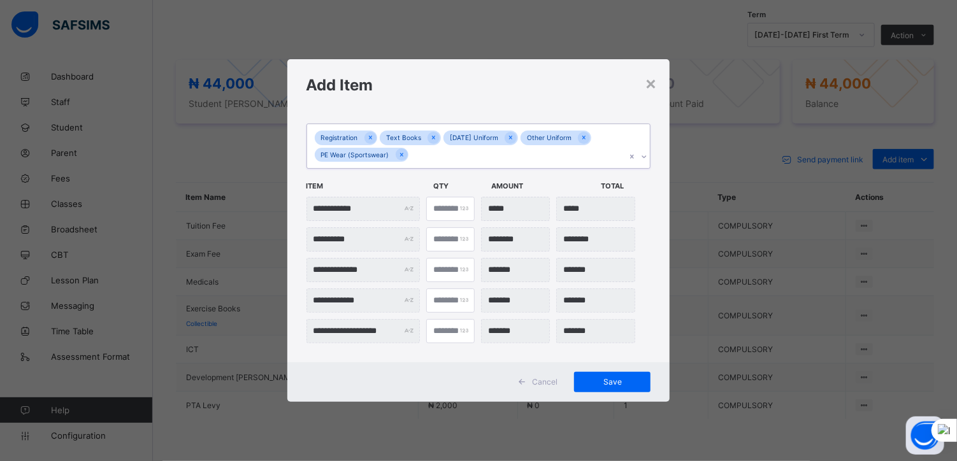
click at [439, 156] on div "Registration Text Books [DATE] Uniform Other Uniform PE Wear (Sportswear)" at bounding box center [466, 146] width 319 height 44
click at [350, 203] on div "National Wear" at bounding box center [478, 204] width 343 height 20
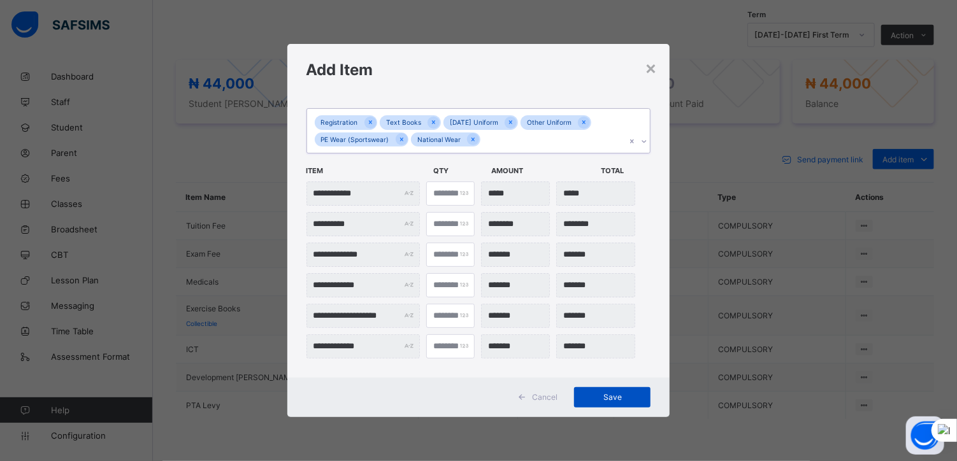
click at [612, 396] on span "Save" at bounding box center [611, 397] width 57 height 10
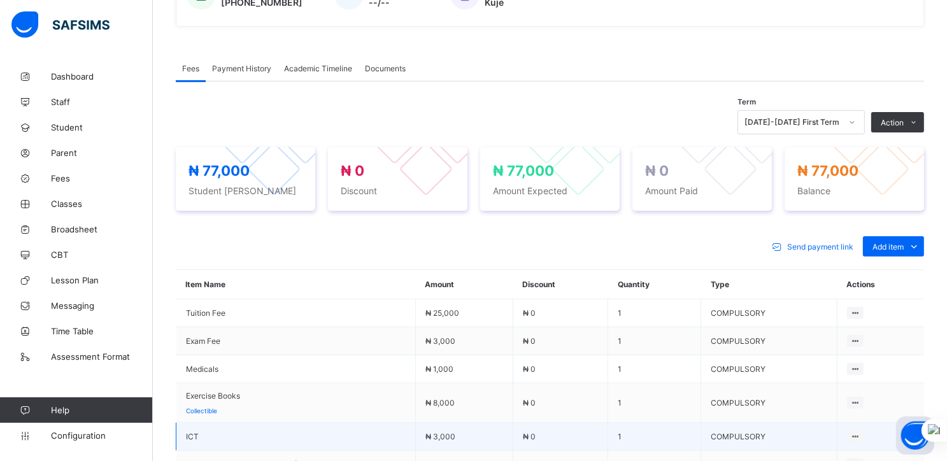
scroll to position [350, 0]
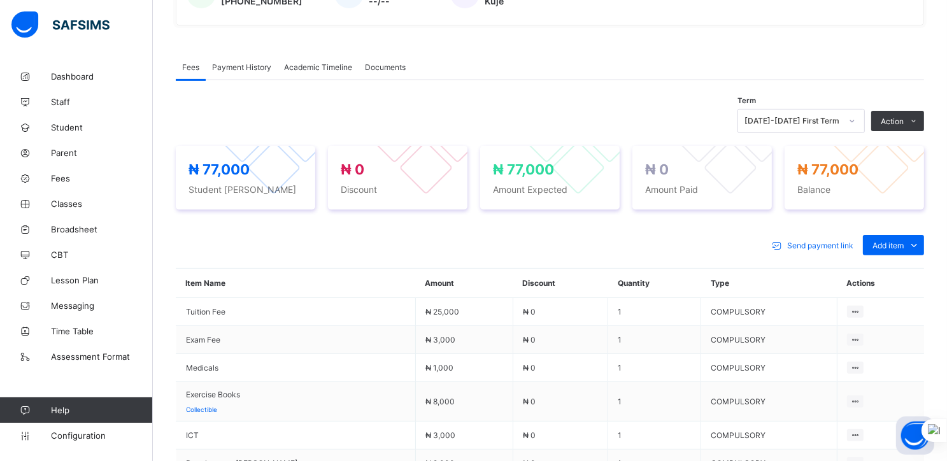
click at [668, 235] on div "Send payment link Add item Optional items Special bill" at bounding box center [550, 245] width 748 height 20
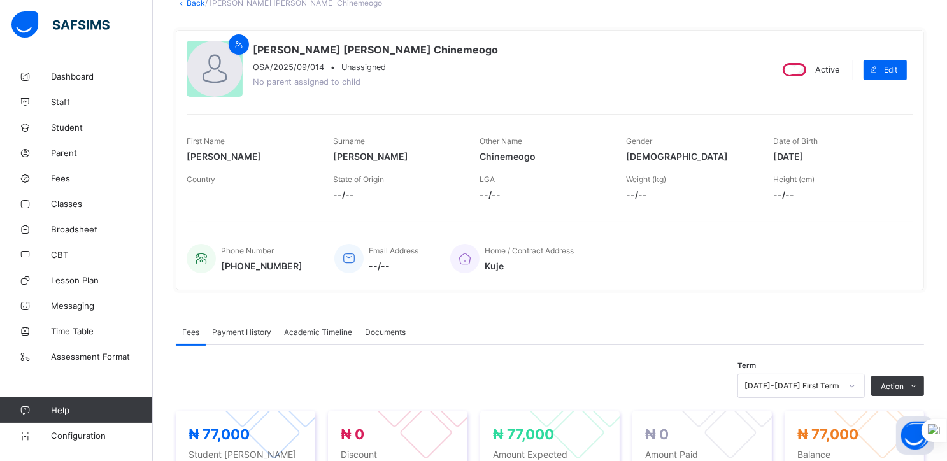
scroll to position [0, 0]
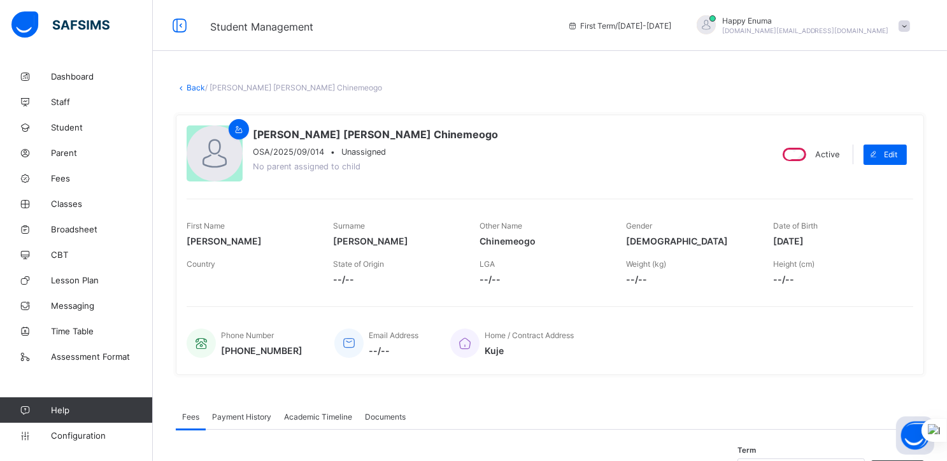
click at [192, 86] on link "Back" at bounding box center [196, 88] width 18 height 10
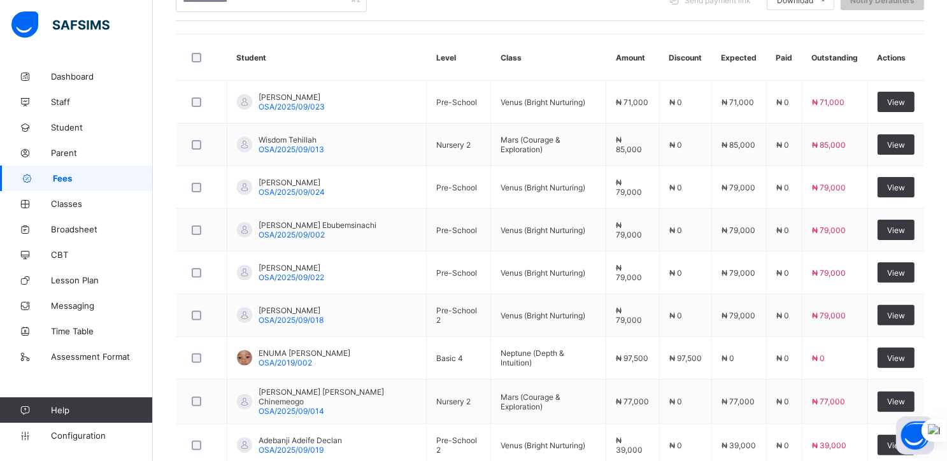
scroll to position [436, 0]
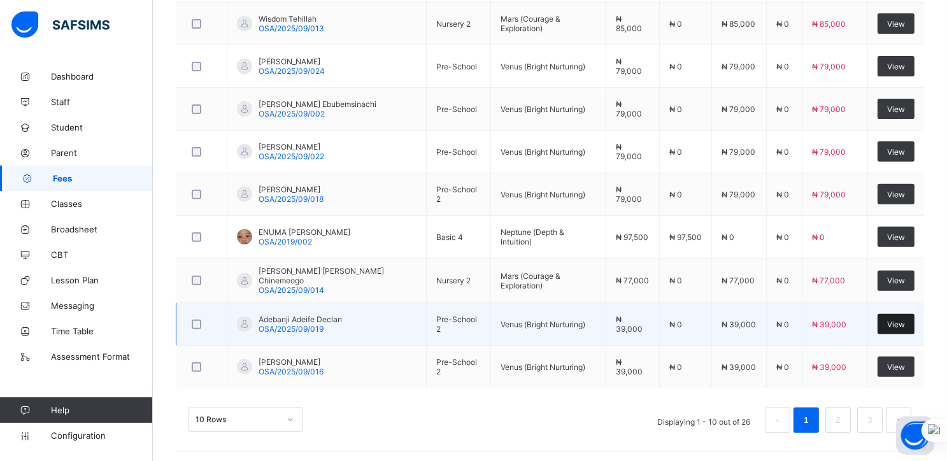
click at [897, 320] on span "View" at bounding box center [896, 325] width 18 height 10
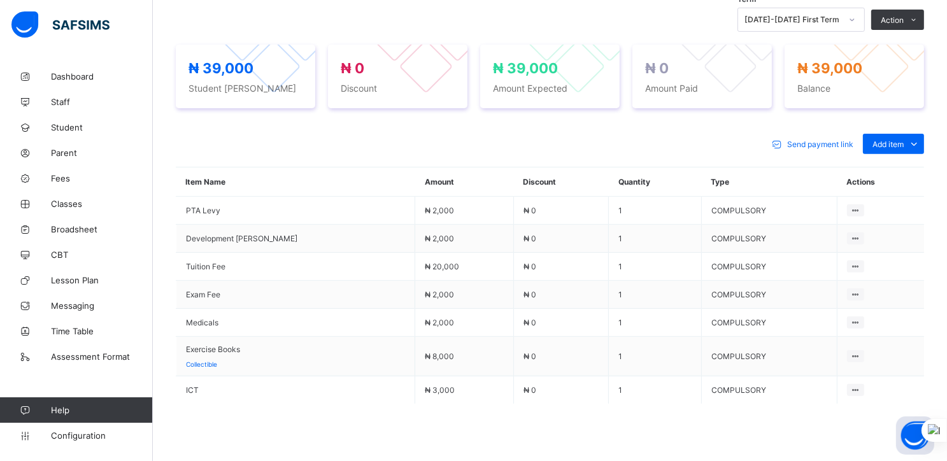
scroll to position [455, 0]
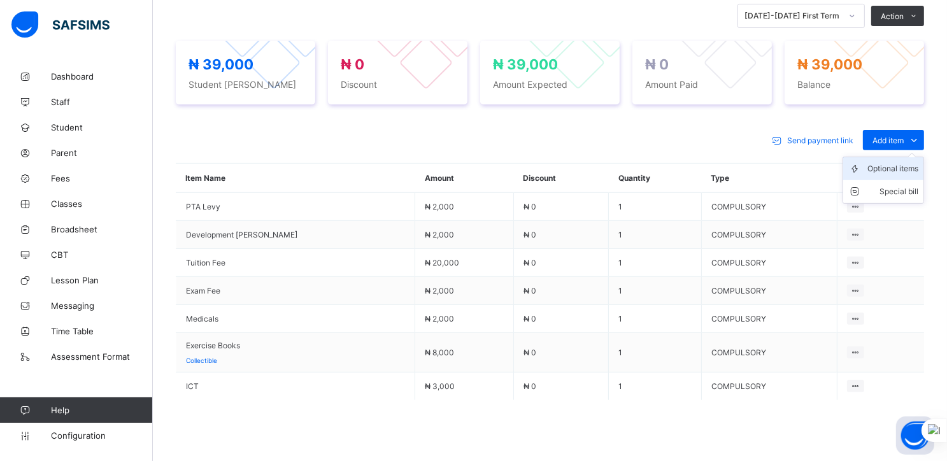
click at [898, 170] on div "Optional items" at bounding box center [893, 168] width 51 height 13
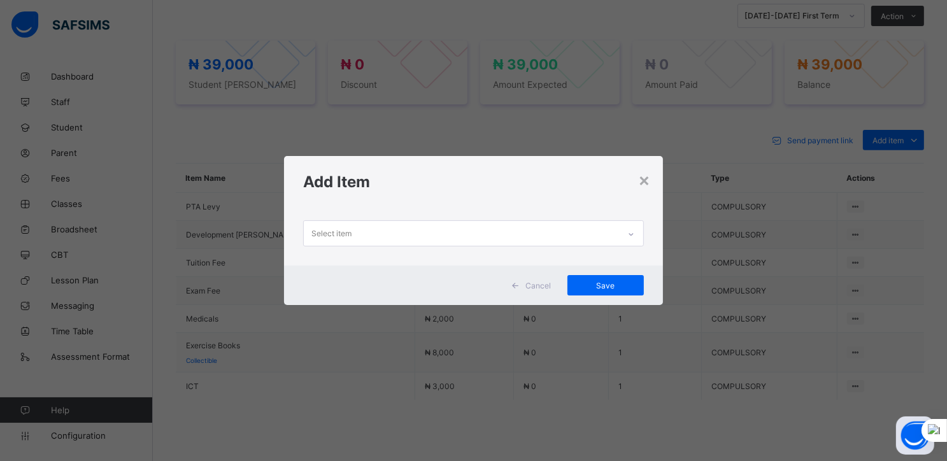
click at [614, 229] on div "Select item" at bounding box center [461, 233] width 315 height 25
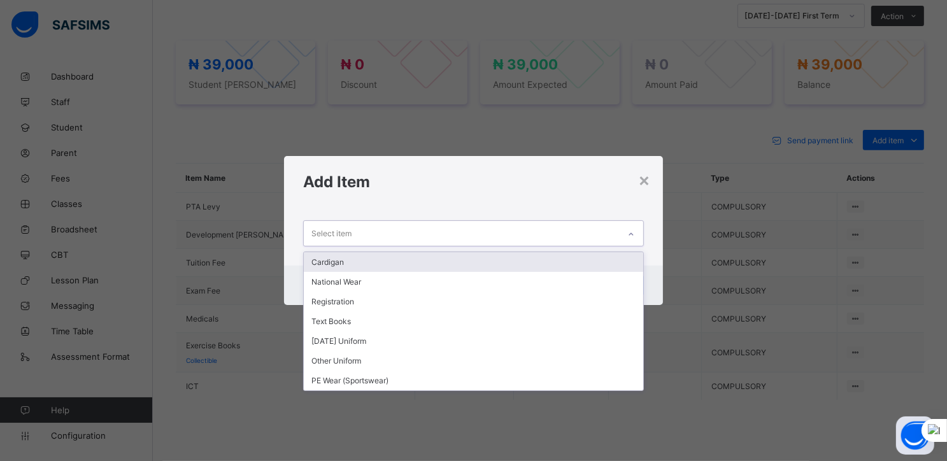
click at [362, 257] on div "Cardigan" at bounding box center [474, 262] width 340 height 20
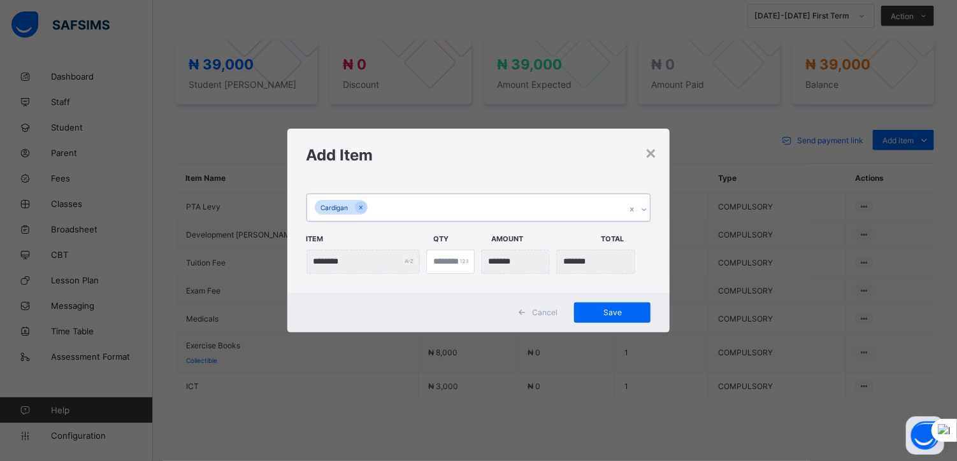
click at [388, 204] on div "Cardigan" at bounding box center [466, 207] width 319 height 27
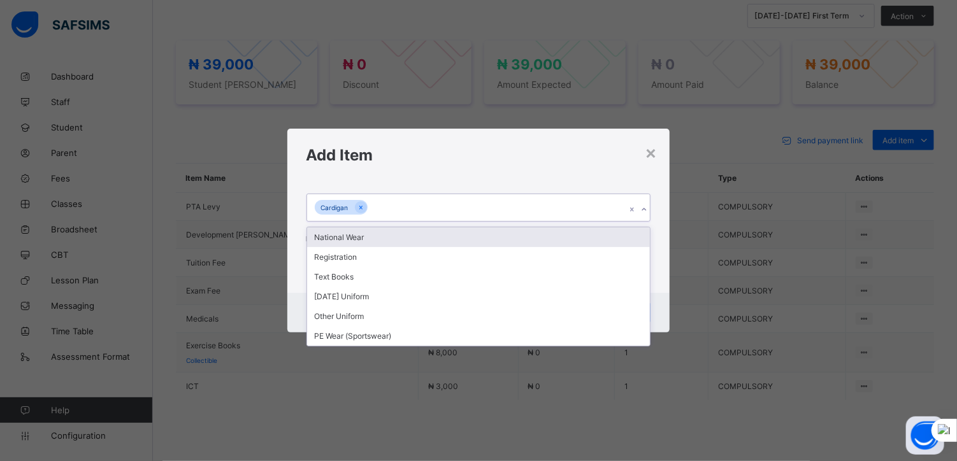
click at [372, 234] on div "National Wear" at bounding box center [478, 237] width 343 height 20
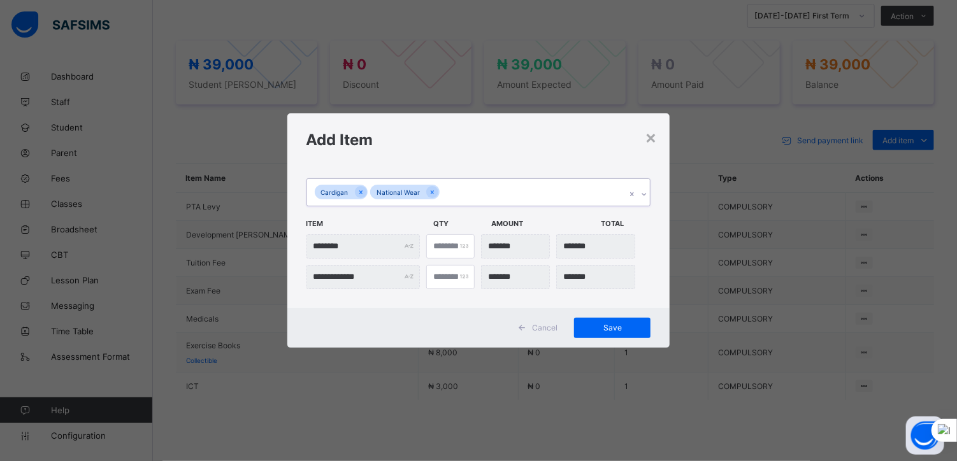
click at [461, 193] on div "Cardigan National Wear" at bounding box center [466, 192] width 319 height 27
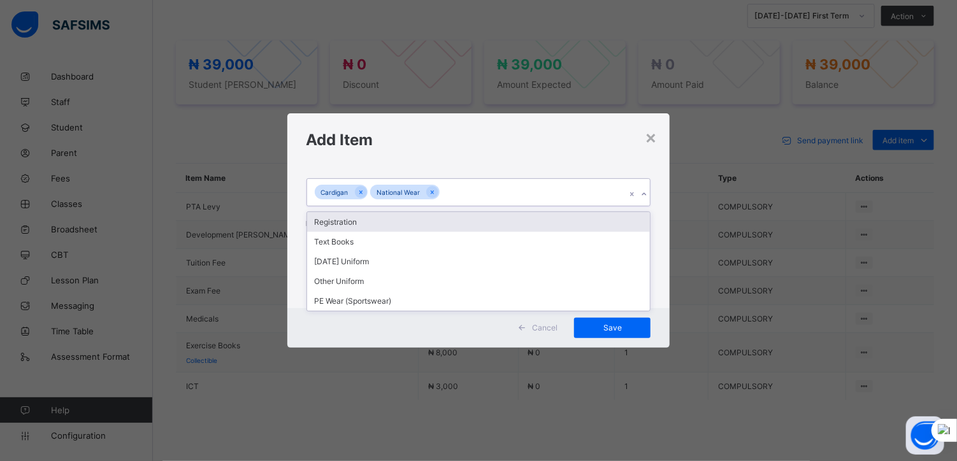
click at [357, 225] on div "Registration" at bounding box center [478, 222] width 343 height 20
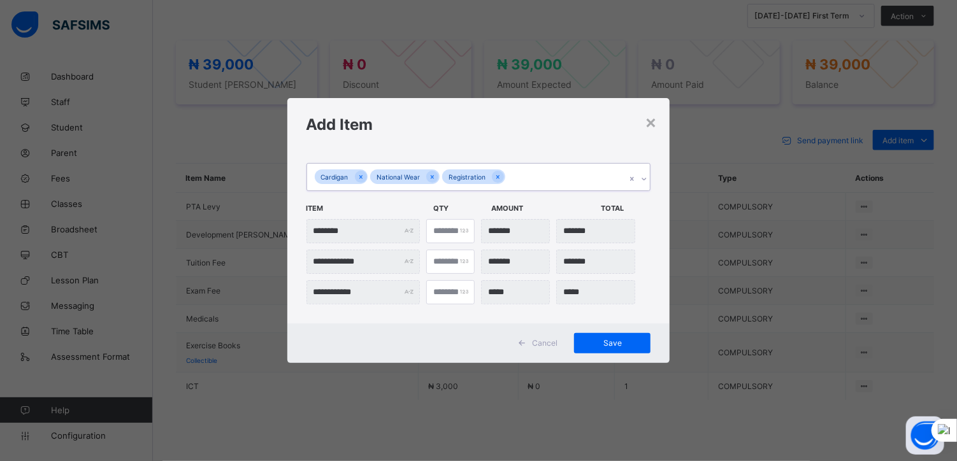
click at [517, 177] on div "Cardigan National Wear Registration" at bounding box center [466, 177] width 319 height 27
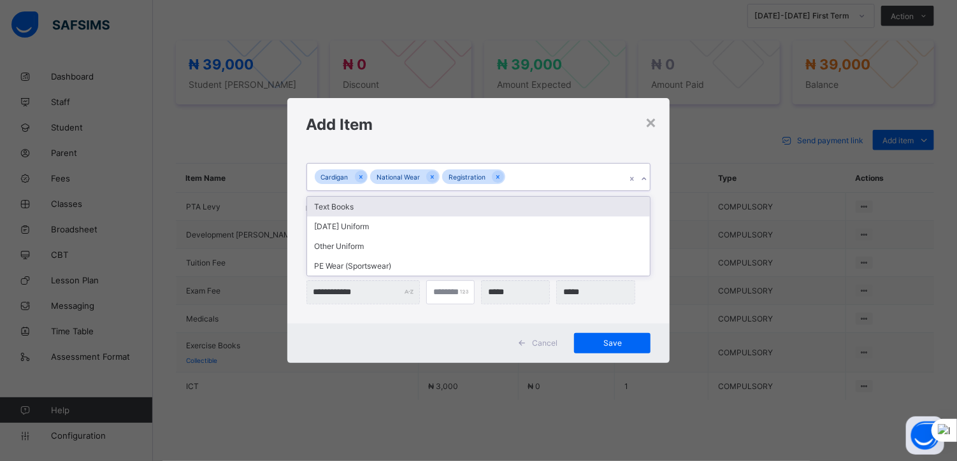
click at [380, 207] on div "Text Books" at bounding box center [478, 207] width 343 height 20
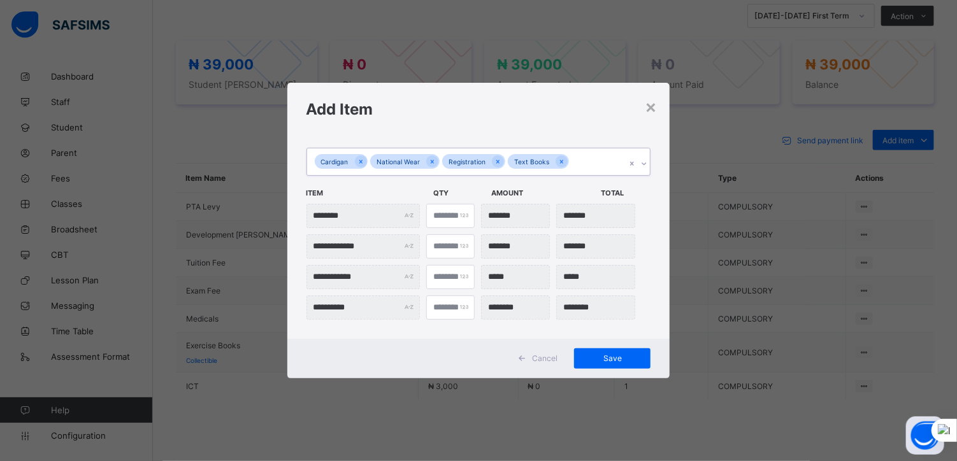
click at [586, 165] on div "Cardigan National Wear Registration Text Books" at bounding box center [466, 161] width 319 height 27
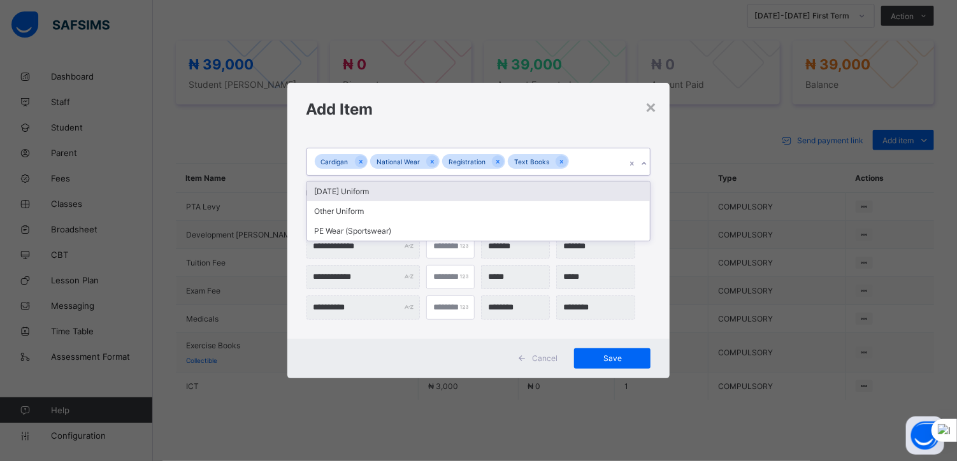
click at [352, 193] on div "[DATE] Uniform" at bounding box center [478, 192] width 343 height 20
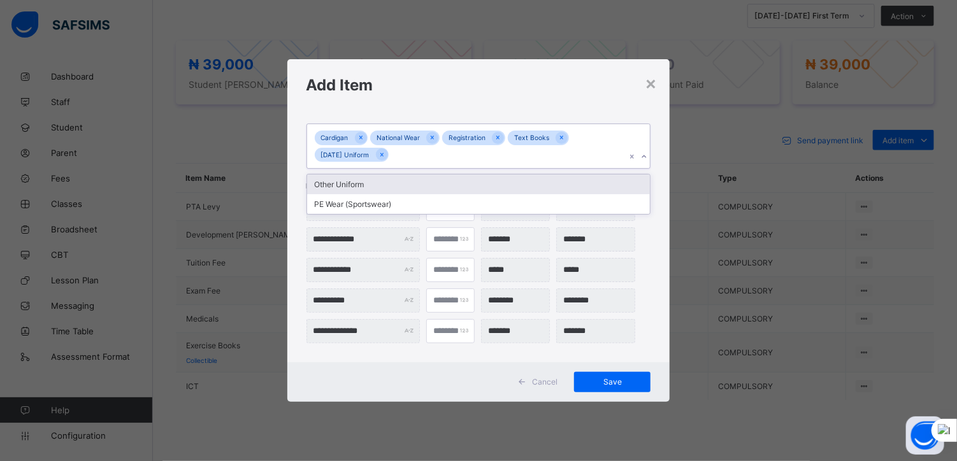
click at [585, 137] on div "Cardigan National Wear Registration Text Books [DATE] Uniform" at bounding box center [466, 146] width 319 height 44
click at [335, 184] on div "Other Uniform" at bounding box center [478, 185] width 343 height 20
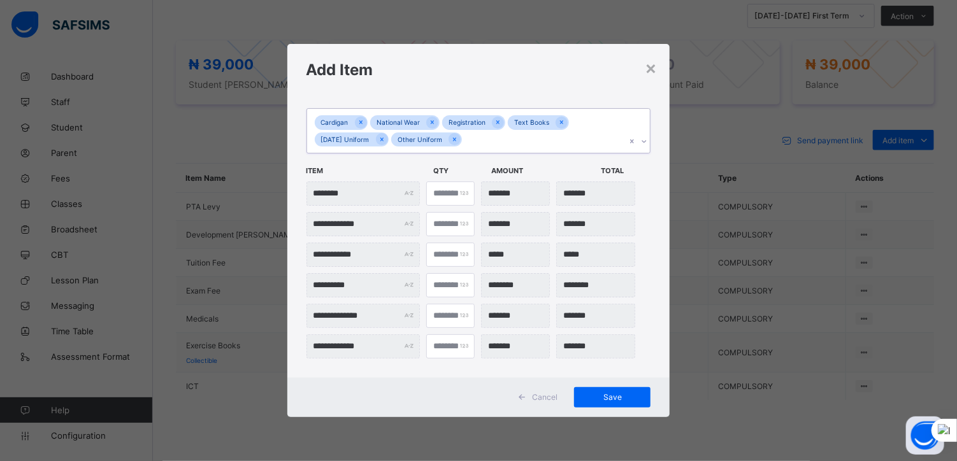
click at [484, 136] on div "Cardigan National Wear Registration Text Books [DATE] Uniform Other Uniform" at bounding box center [466, 131] width 319 height 44
click at [351, 175] on div "PE Wear (Sportswear)" at bounding box center [478, 169] width 343 height 20
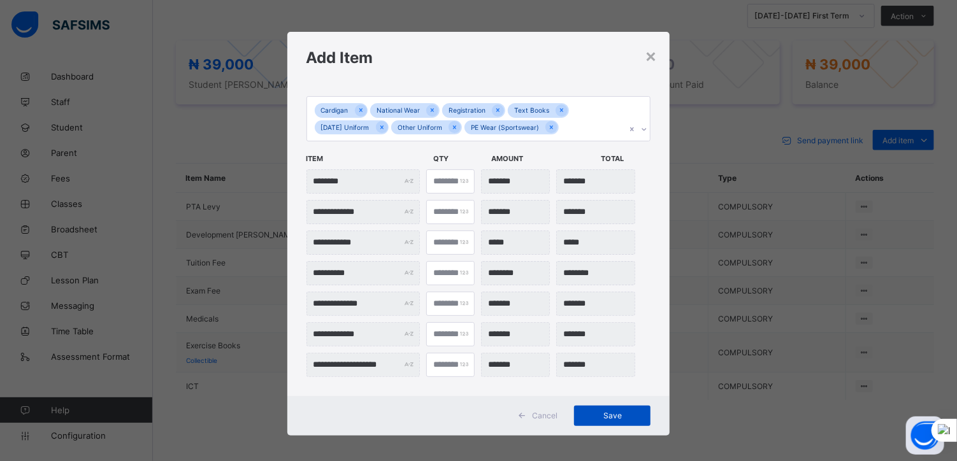
click at [604, 413] on span "Save" at bounding box center [611, 416] width 57 height 10
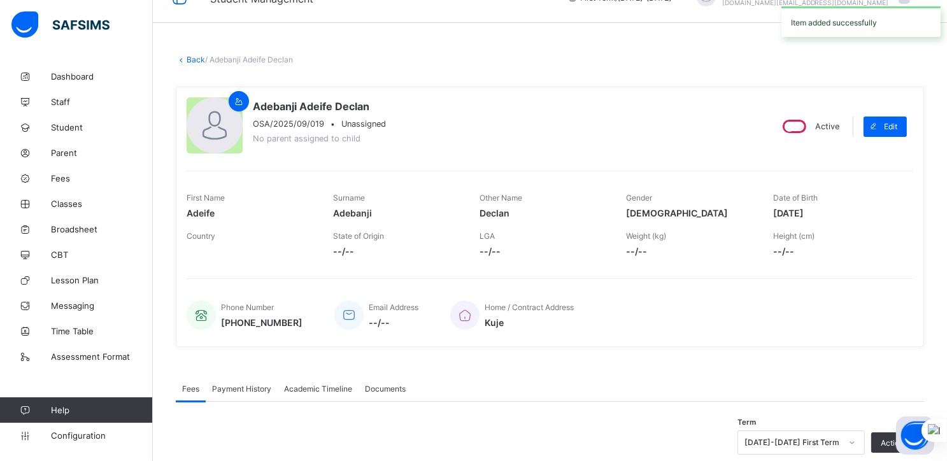
scroll to position [0, 0]
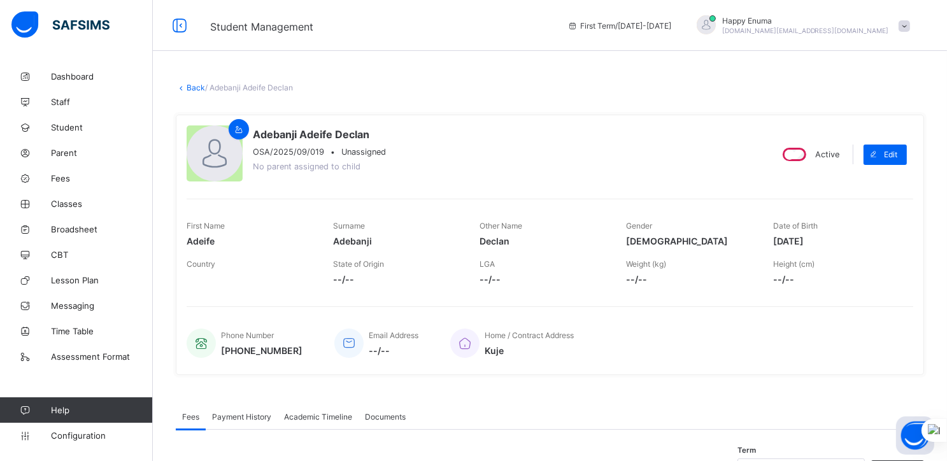
click at [190, 87] on link "Back" at bounding box center [196, 88] width 18 height 10
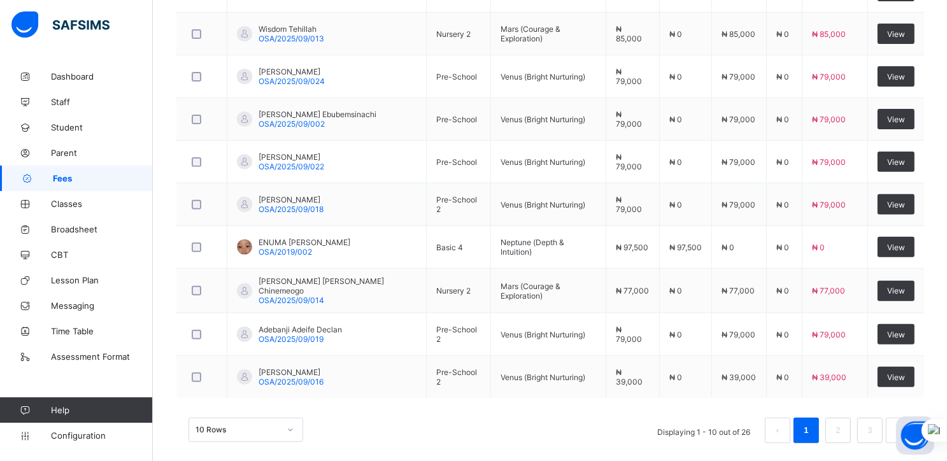
scroll to position [436, 0]
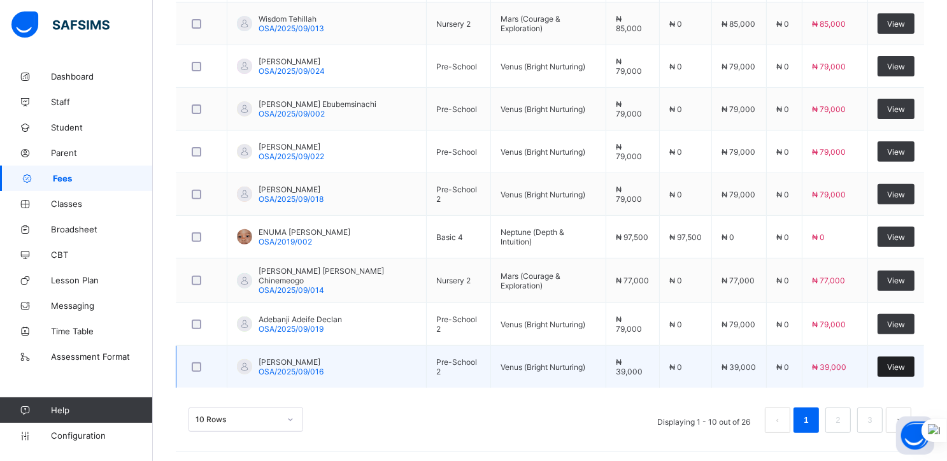
click at [899, 362] on span "View" at bounding box center [896, 367] width 18 height 10
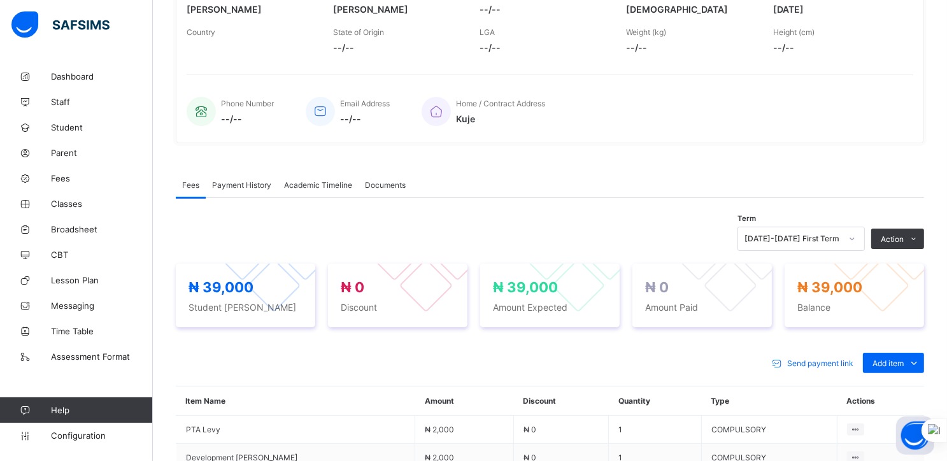
scroll to position [436, 0]
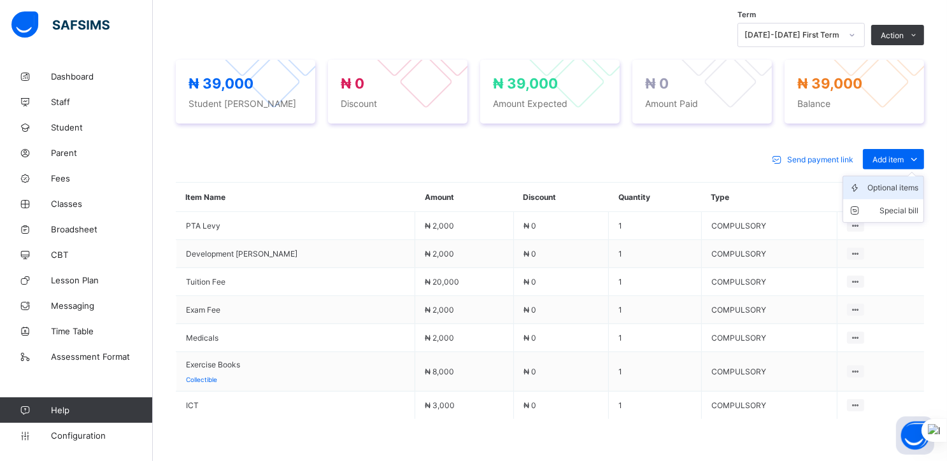
click at [892, 185] on div "Optional items" at bounding box center [893, 188] width 51 height 13
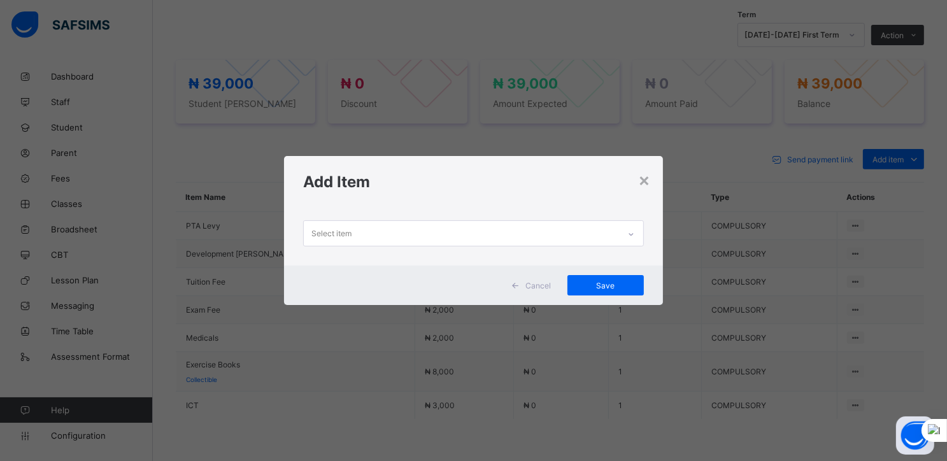
click at [629, 232] on div at bounding box center [631, 234] width 22 height 20
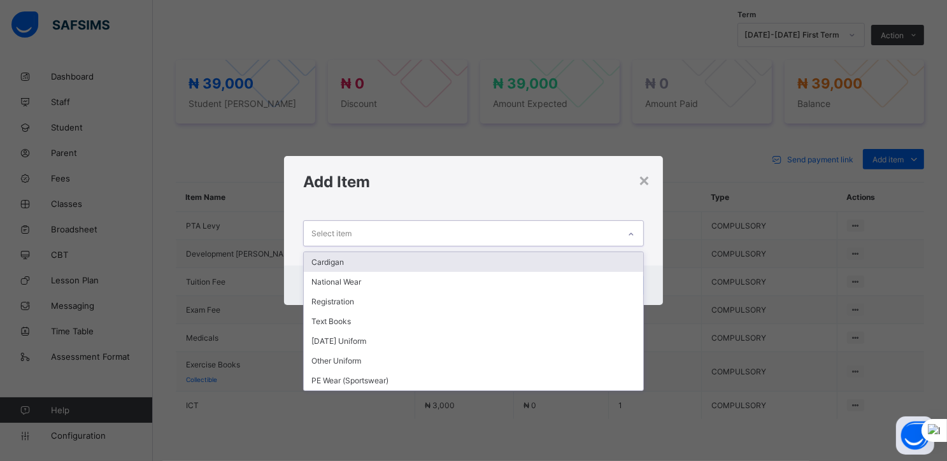
click at [349, 259] on div "Cardigan" at bounding box center [474, 262] width 340 height 20
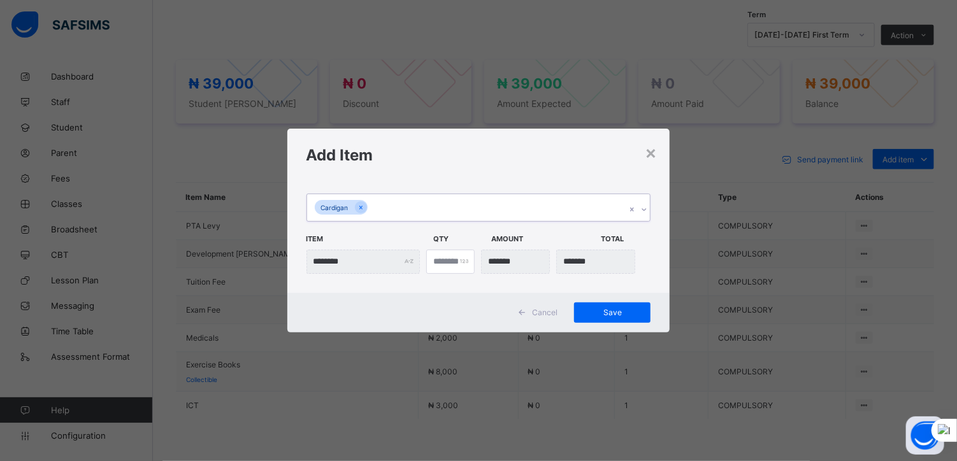
click at [382, 211] on div "Cardigan" at bounding box center [466, 207] width 319 height 27
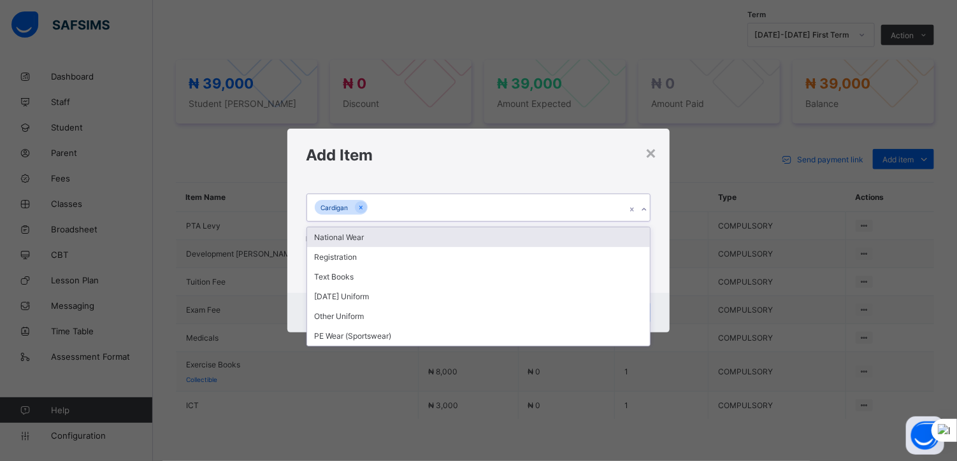
click at [362, 241] on div "National Wear" at bounding box center [478, 237] width 343 height 20
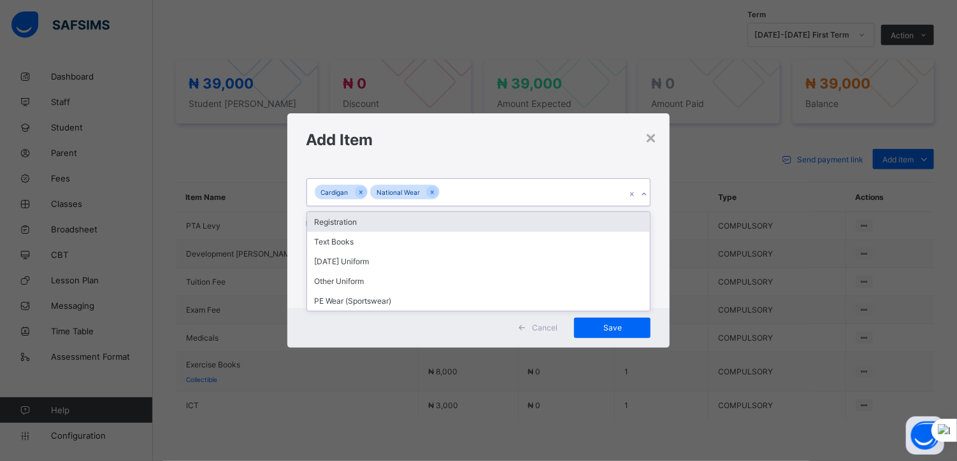
click at [456, 190] on div "Cardigan National Wear" at bounding box center [466, 192] width 319 height 27
click at [350, 217] on div "Registration" at bounding box center [478, 222] width 343 height 20
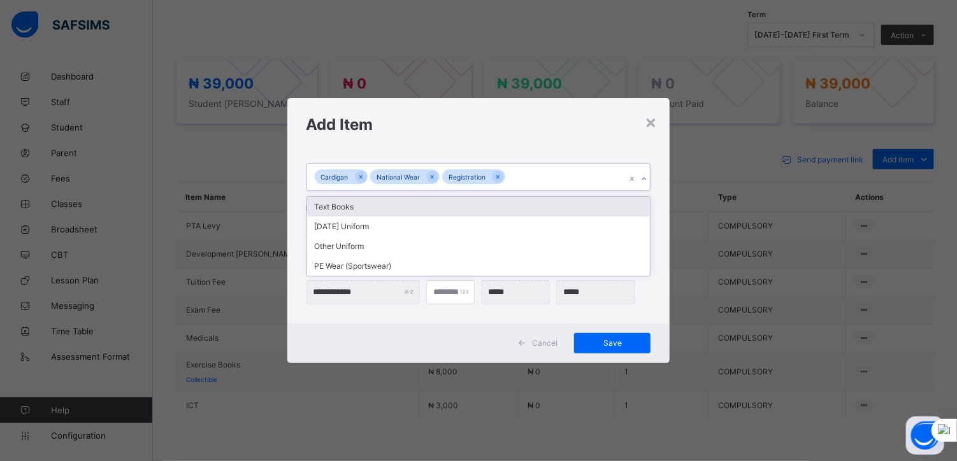
click at [523, 178] on div "Cardigan National Wear Registration" at bounding box center [466, 177] width 319 height 27
click at [368, 203] on div "Text Books" at bounding box center [478, 207] width 343 height 20
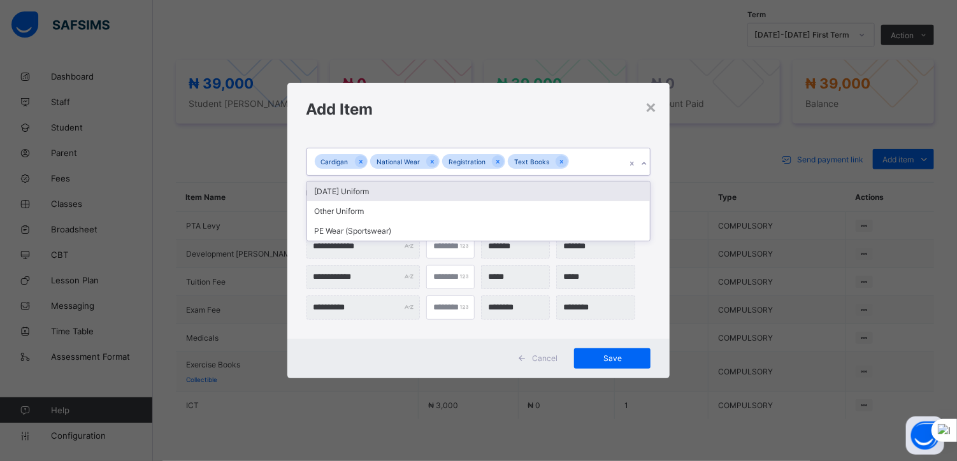
click at [575, 171] on div "Cardigan National Wear Registration Text Books" at bounding box center [466, 161] width 319 height 27
click at [364, 189] on div "[DATE] Uniform" at bounding box center [478, 192] width 343 height 20
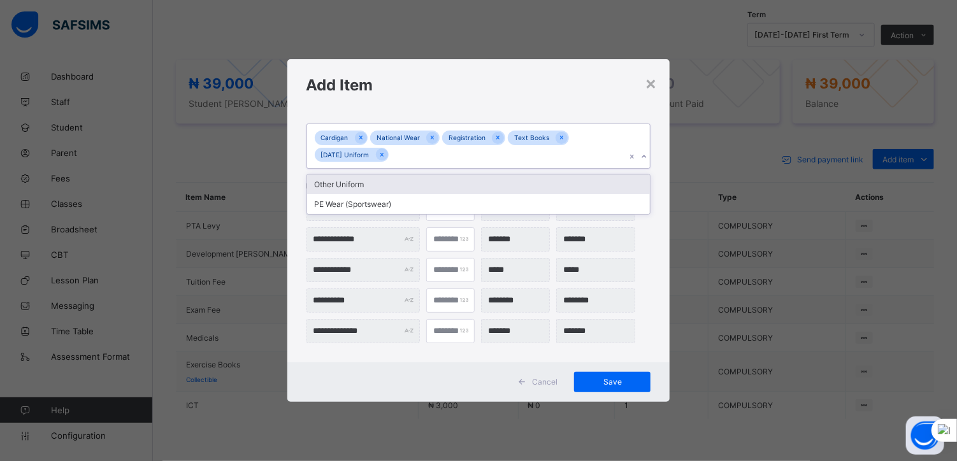
click at [425, 155] on div "Cardigan National Wear Registration Text Books [DATE] Uniform" at bounding box center [466, 146] width 319 height 44
click at [372, 183] on div "Other Uniform" at bounding box center [478, 185] width 343 height 20
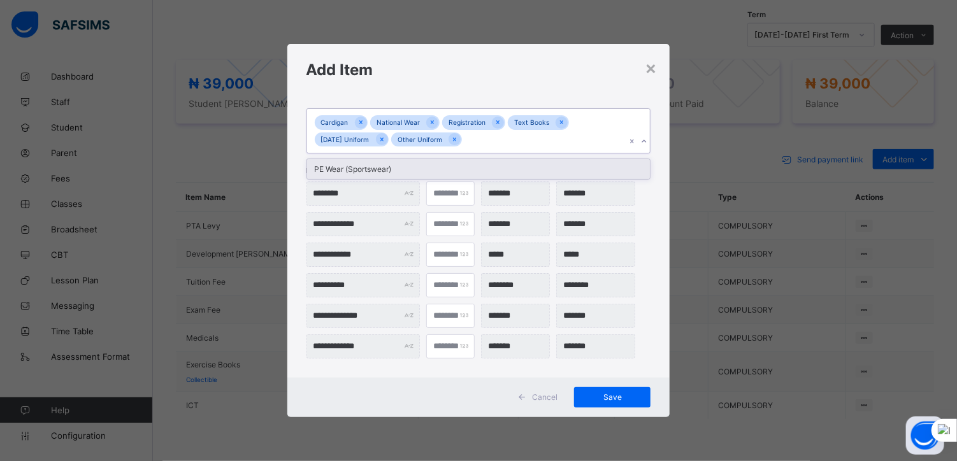
click at [490, 145] on div "Cardigan National Wear Registration Text Books [DATE] Uniform Other Uniform" at bounding box center [466, 131] width 319 height 44
click at [426, 172] on div "PE Wear (Sportswear)" at bounding box center [478, 169] width 343 height 20
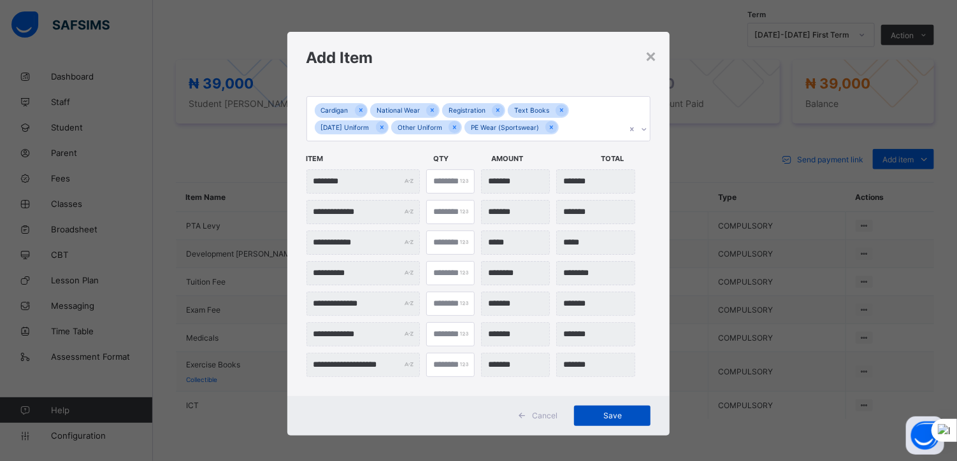
click at [610, 413] on span "Save" at bounding box center [611, 416] width 57 height 10
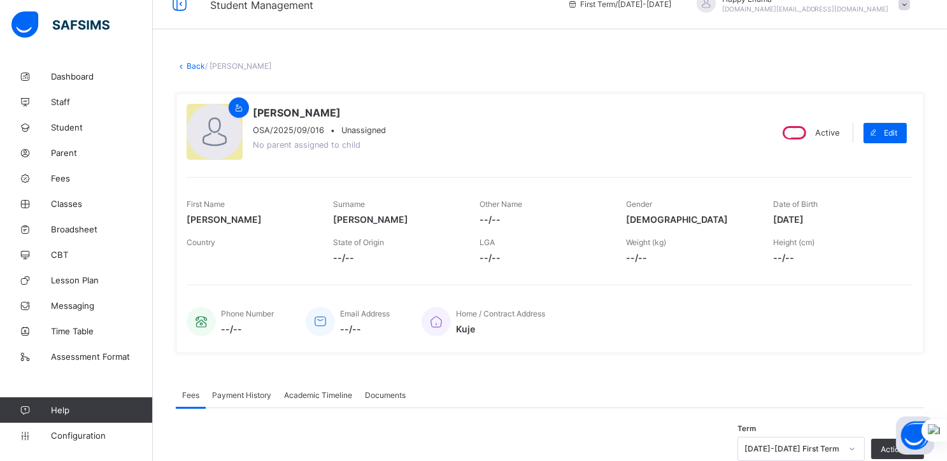
scroll to position [0, 0]
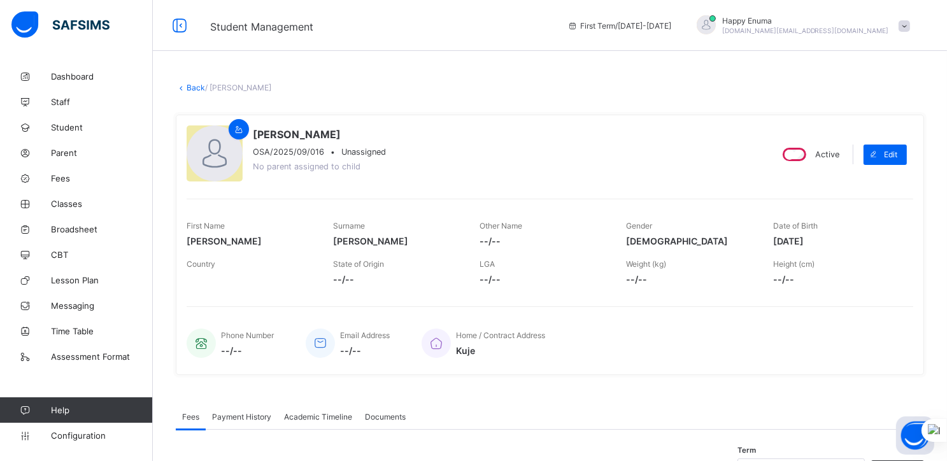
click at [194, 87] on link "Back" at bounding box center [196, 88] width 18 height 10
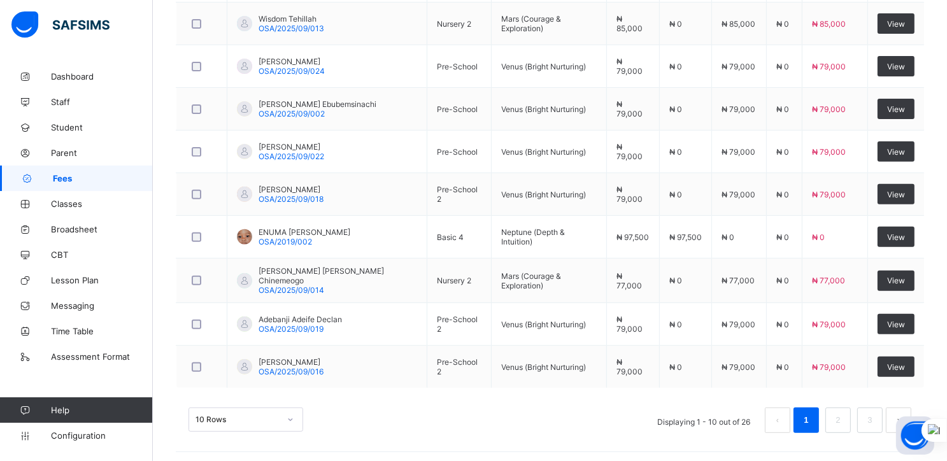
scroll to position [468, 0]
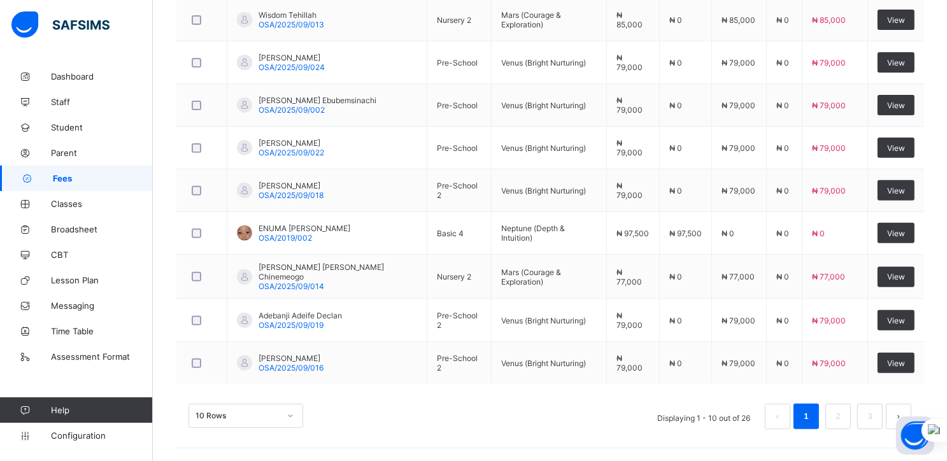
click at [289, 415] on div "10 Rows" at bounding box center [246, 416] width 115 height 24
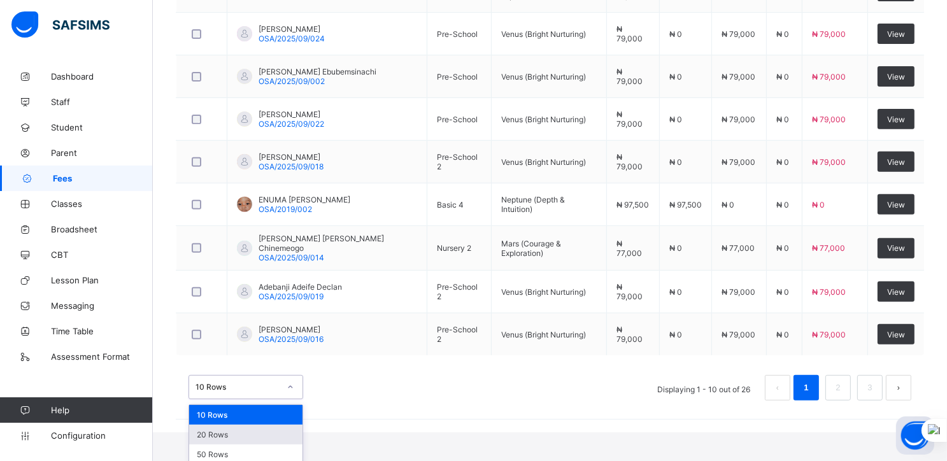
click at [232, 434] on div "20 Rows" at bounding box center [245, 435] width 113 height 20
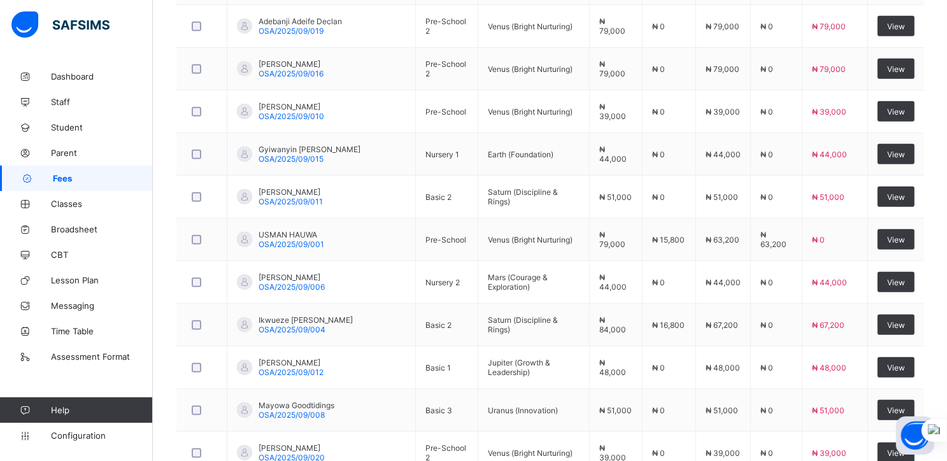
scroll to position [734, 0]
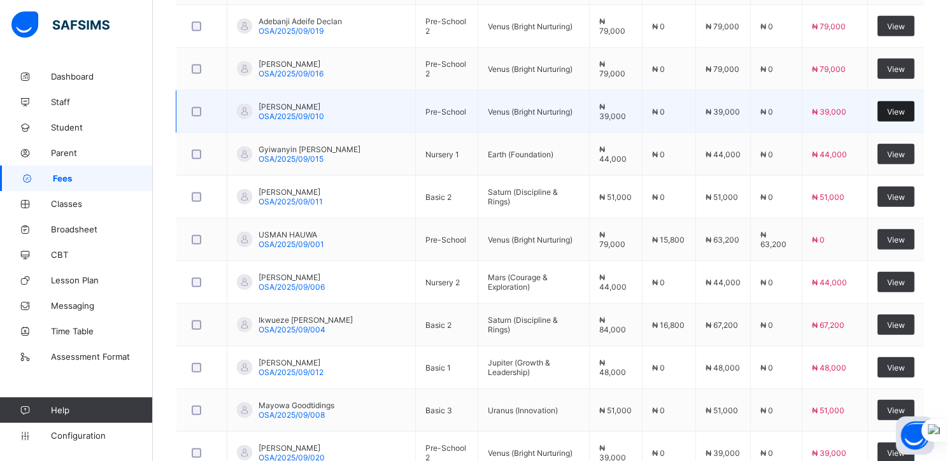
click at [903, 111] on span "View" at bounding box center [896, 112] width 18 height 10
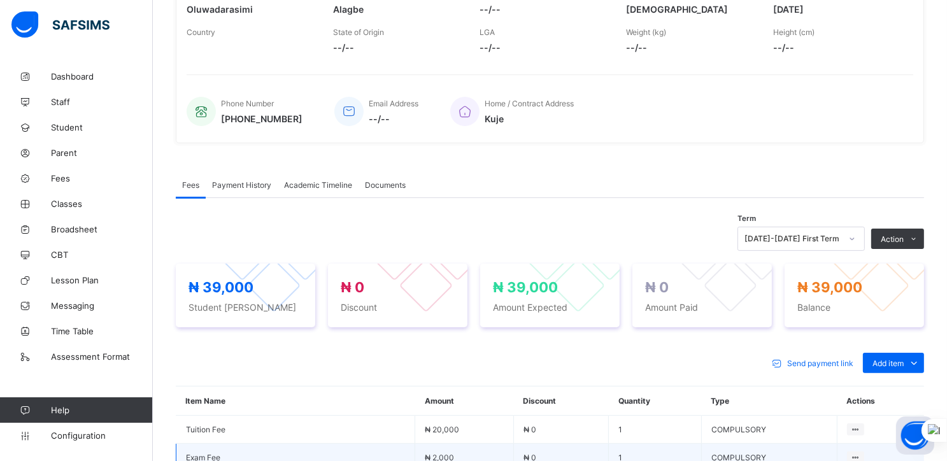
scroll to position [527, 0]
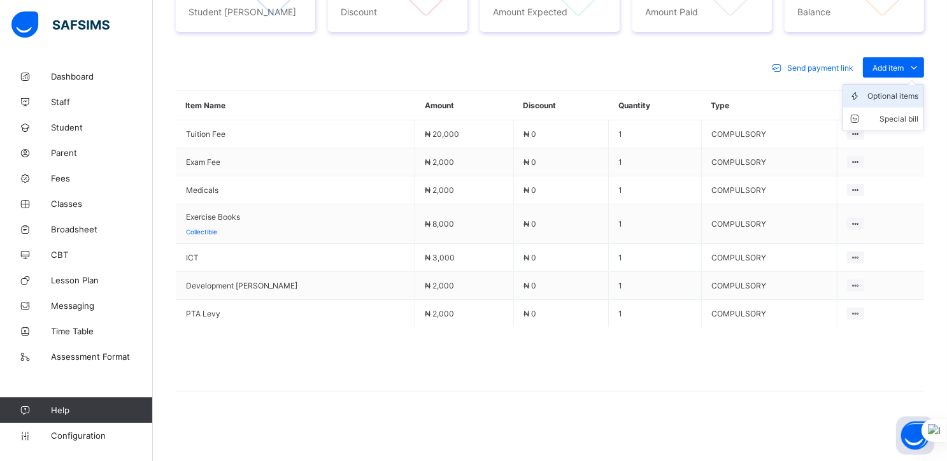
click at [898, 96] on div "Optional items" at bounding box center [893, 96] width 51 height 13
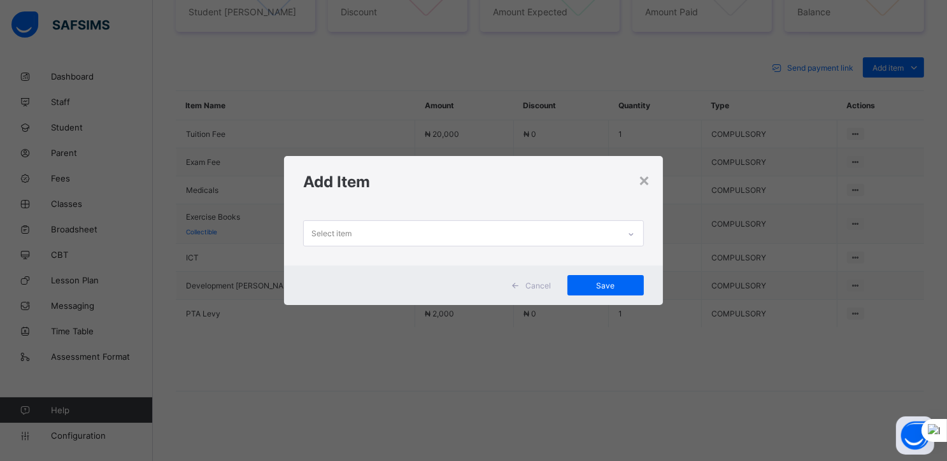
click at [599, 231] on div "Select item" at bounding box center [461, 233] width 315 height 25
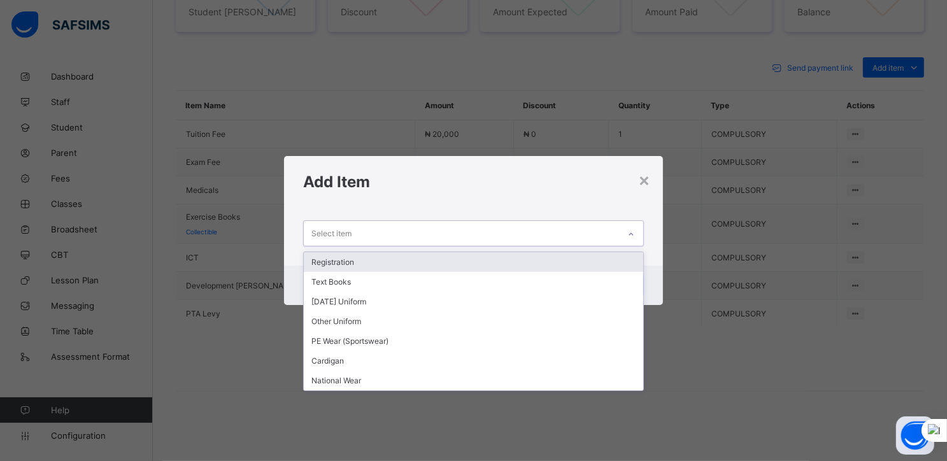
click at [346, 261] on div "Registration" at bounding box center [474, 262] width 340 height 20
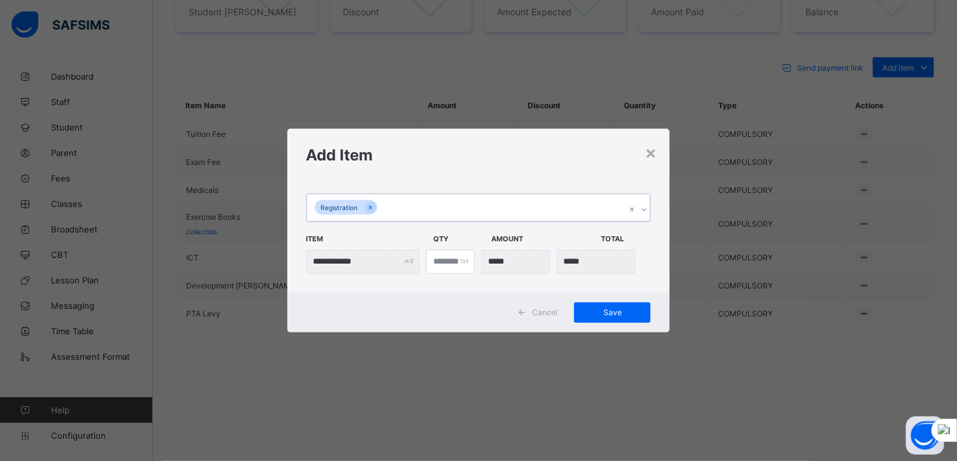
click at [395, 207] on div "Registration" at bounding box center [466, 207] width 319 height 27
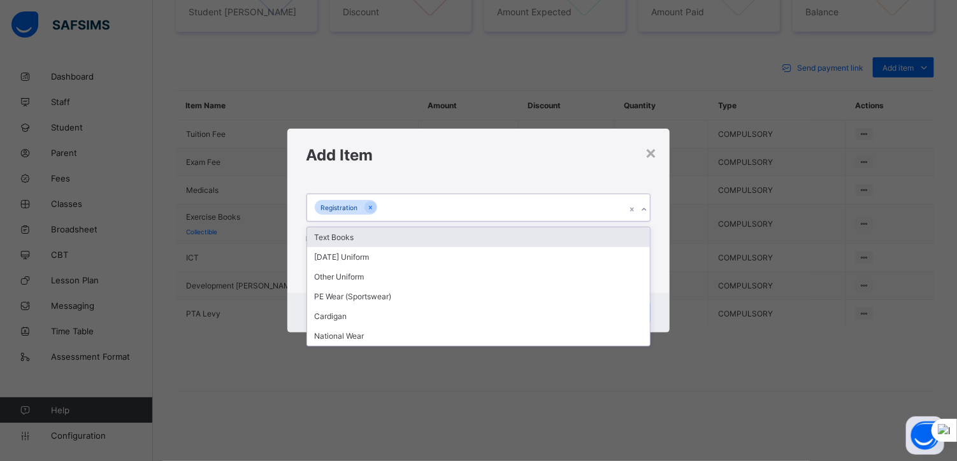
click at [357, 241] on div "Text Books" at bounding box center [478, 237] width 343 height 20
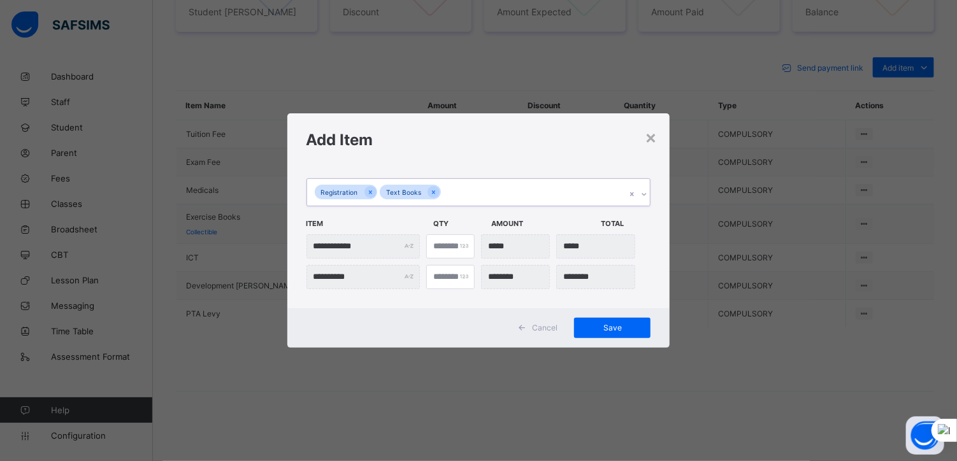
click at [454, 194] on div "Registration Text Books" at bounding box center [466, 192] width 319 height 27
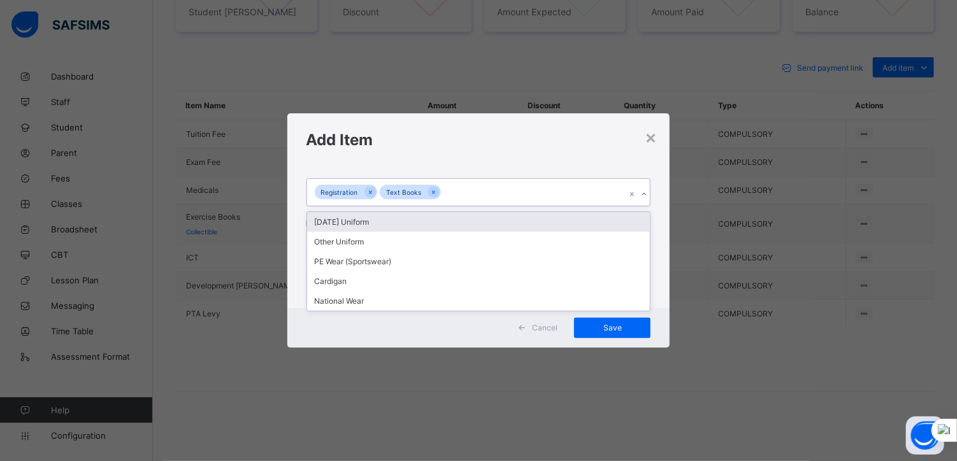
click at [352, 221] on div "[DATE] Uniform" at bounding box center [478, 222] width 343 height 20
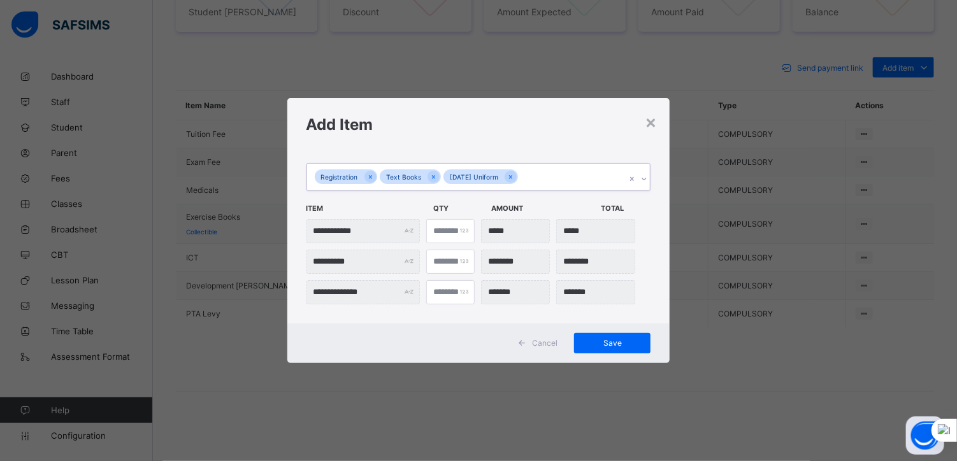
click at [535, 178] on div "Registration Text Books [DATE] Uniform" at bounding box center [466, 177] width 319 height 27
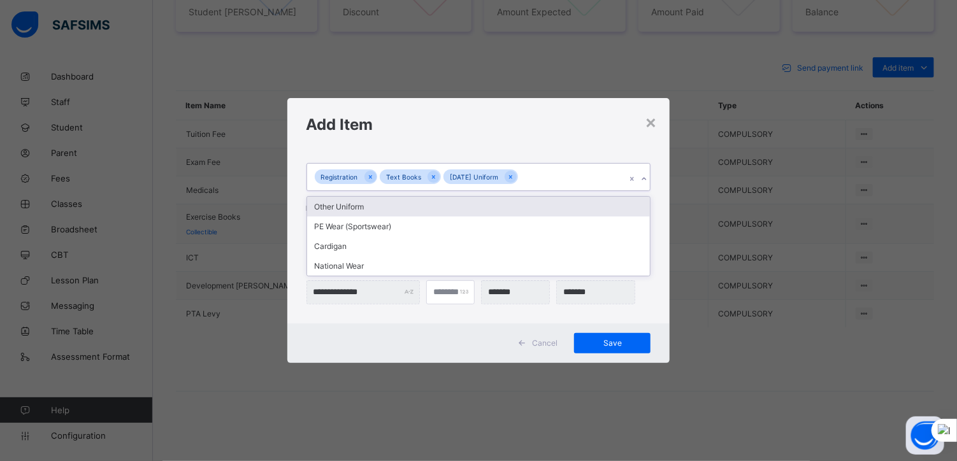
click at [347, 204] on div "Other Uniform" at bounding box center [478, 207] width 343 height 20
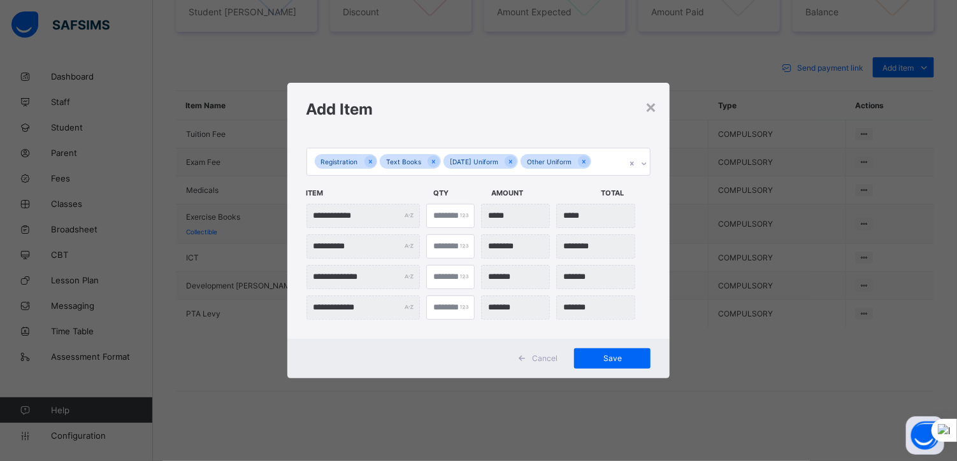
click at [538, 185] on span "Amount" at bounding box center [542, 193] width 103 height 22
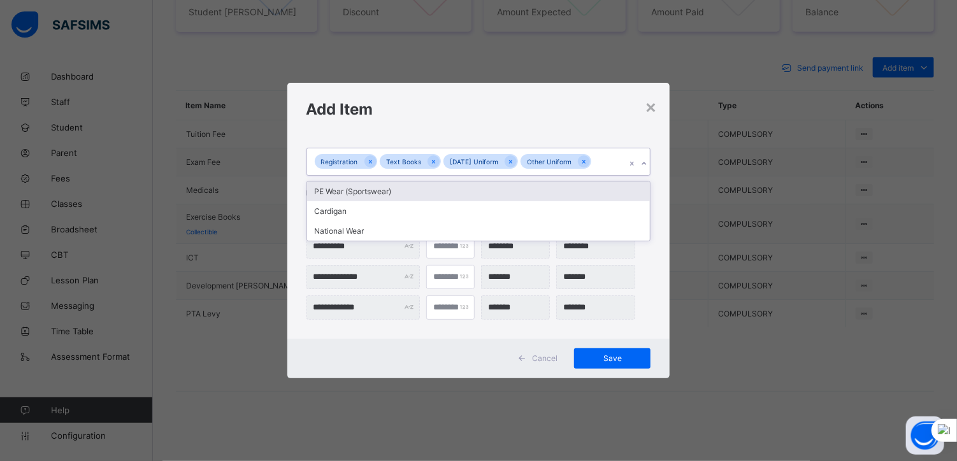
click at [599, 169] on div "Registration Text Books [DATE] Uniform Other Uniform" at bounding box center [466, 161] width 319 height 27
click at [394, 187] on div "PE Wear (Sportswear)" at bounding box center [478, 192] width 343 height 20
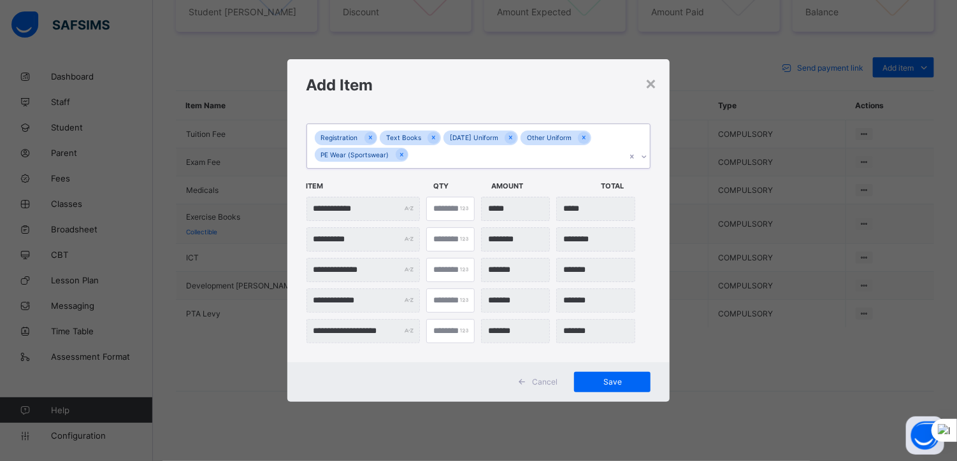
click at [429, 152] on div "Registration Text Books [DATE] Uniform Other Uniform PE Wear (Sportswear)" at bounding box center [466, 146] width 319 height 44
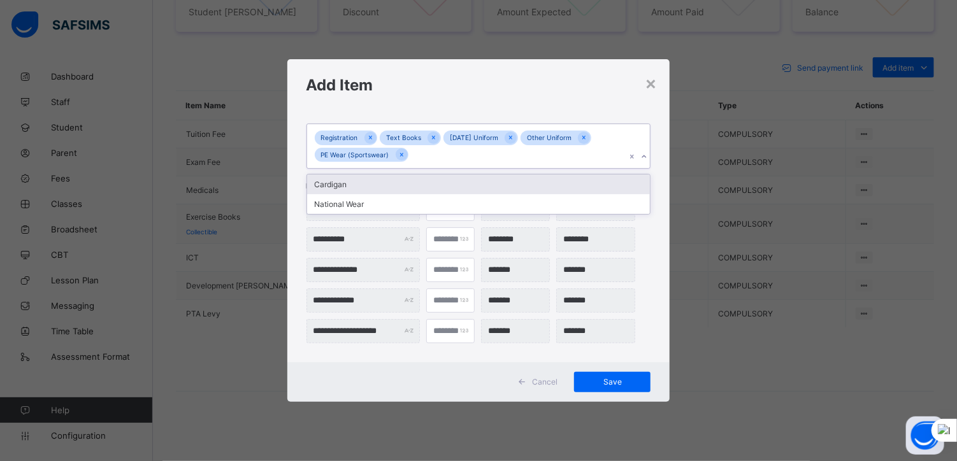
click at [340, 185] on div "Cardigan" at bounding box center [478, 185] width 343 height 20
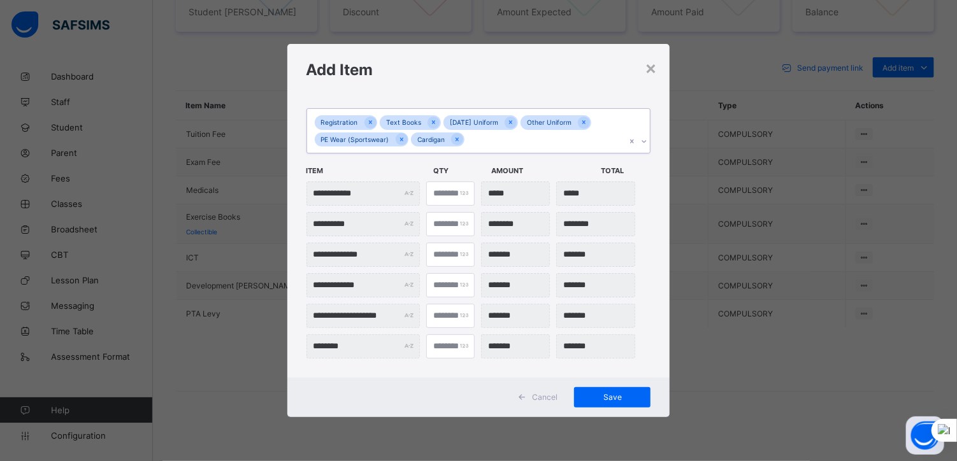
click at [480, 139] on div "Registration Text Books [DATE] Uniform Other Uniform PE Wear (Sportswear) Cardi…" at bounding box center [466, 131] width 319 height 44
click at [335, 169] on div "National Wear" at bounding box center [478, 169] width 343 height 20
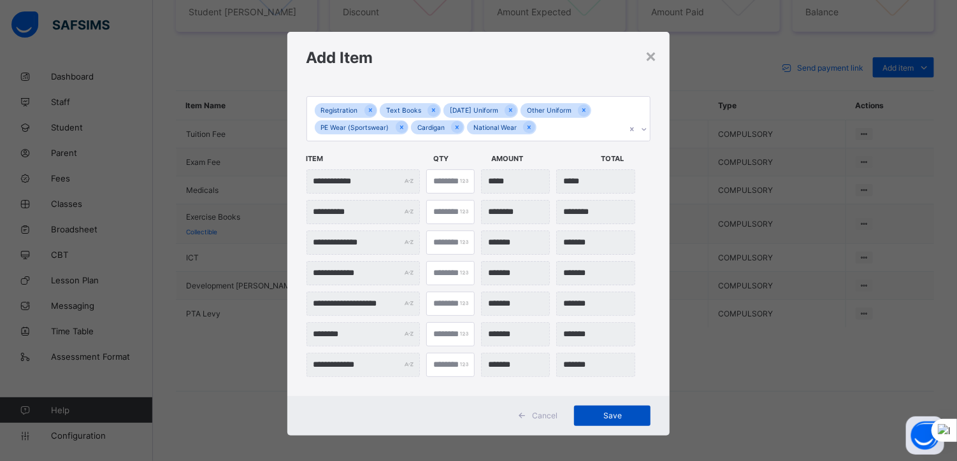
click at [603, 415] on span "Save" at bounding box center [611, 416] width 57 height 10
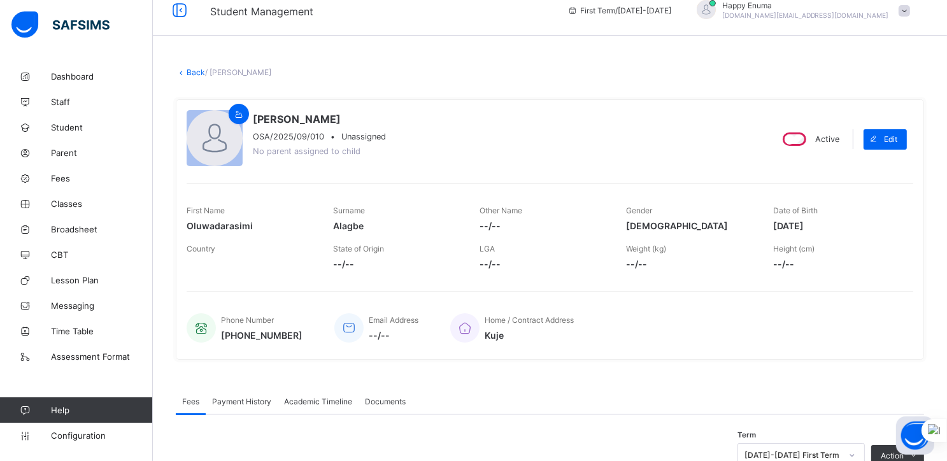
scroll to position [0, 0]
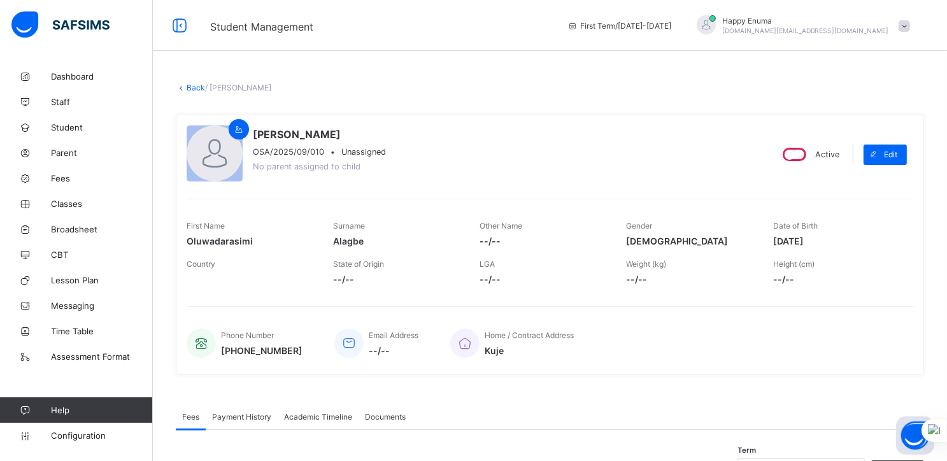
click at [190, 83] on link "Back" at bounding box center [196, 88] width 18 height 10
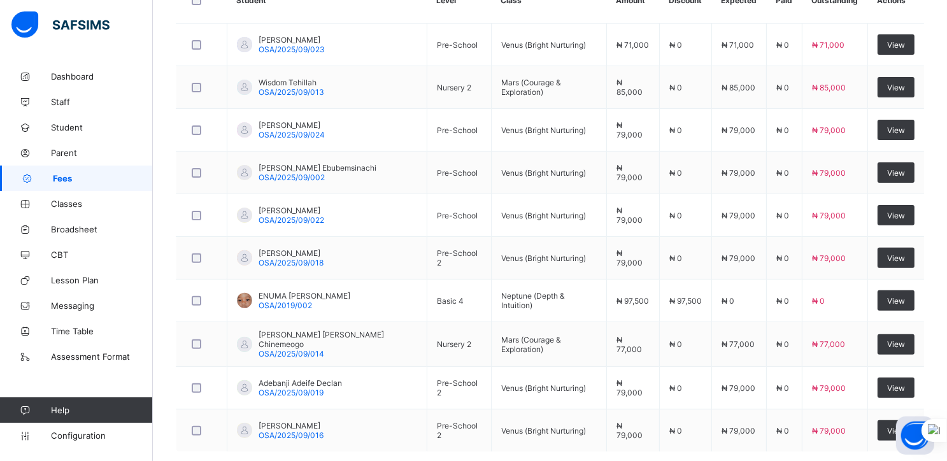
scroll to position [436, 0]
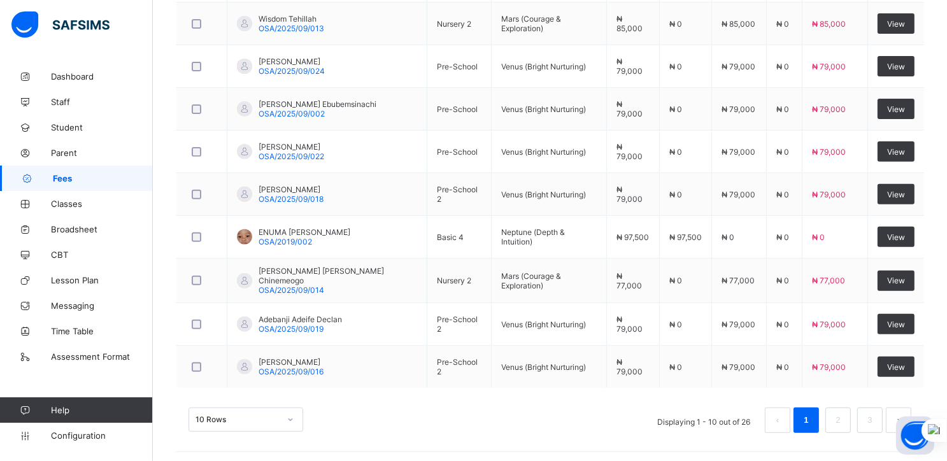
click at [290, 415] on div "10 Rows" at bounding box center [246, 420] width 115 height 24
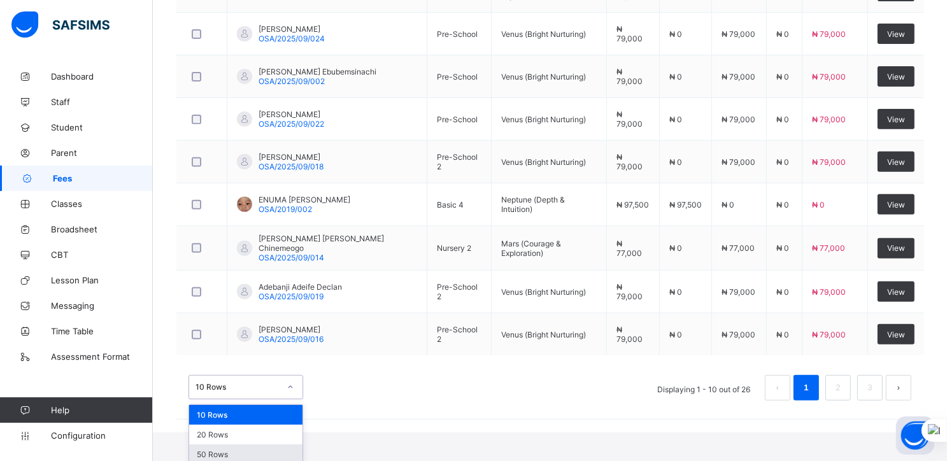
click at [224, 456] on div "50 Rows" at bounding box center [245, 455] width 113 height 20
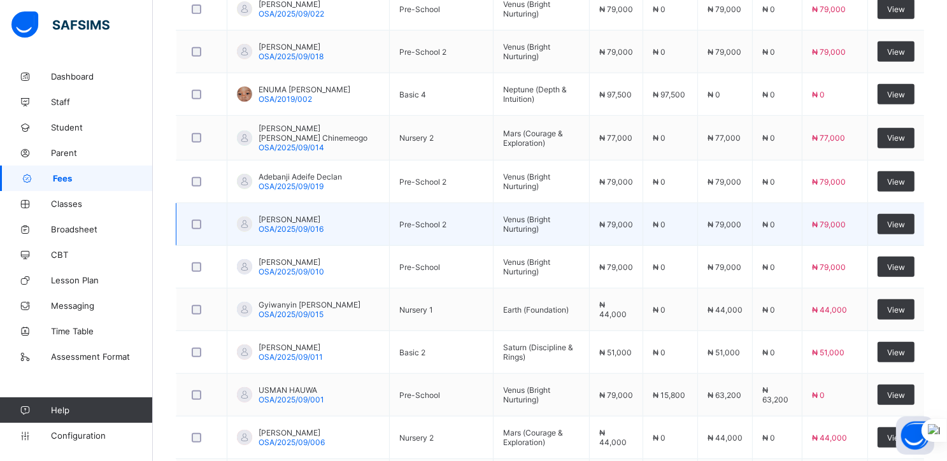
scroll to position [585, 0]
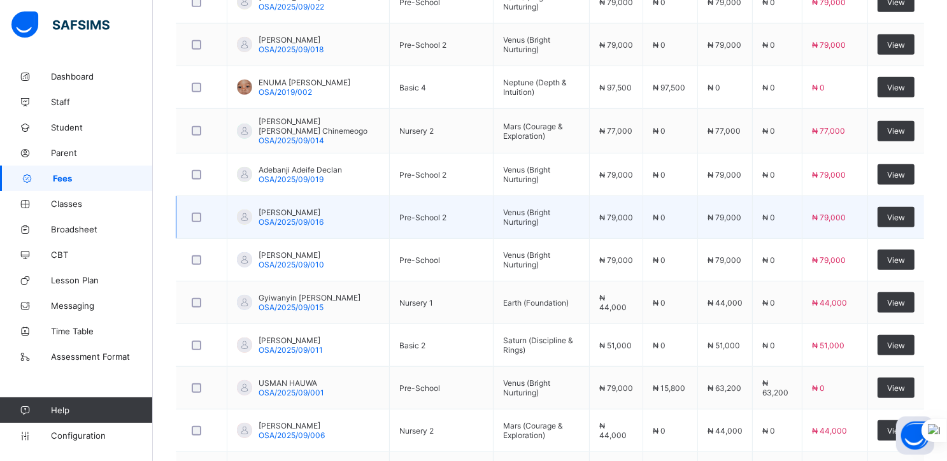
click at [456, 385] on td "Pre-School" at bounding box center [441, 388] width 104 height 43
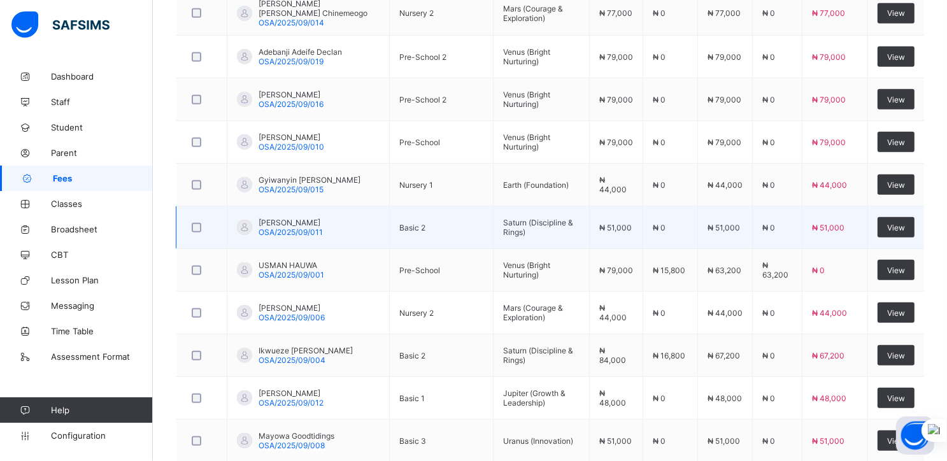
scroll to position [706, 0]
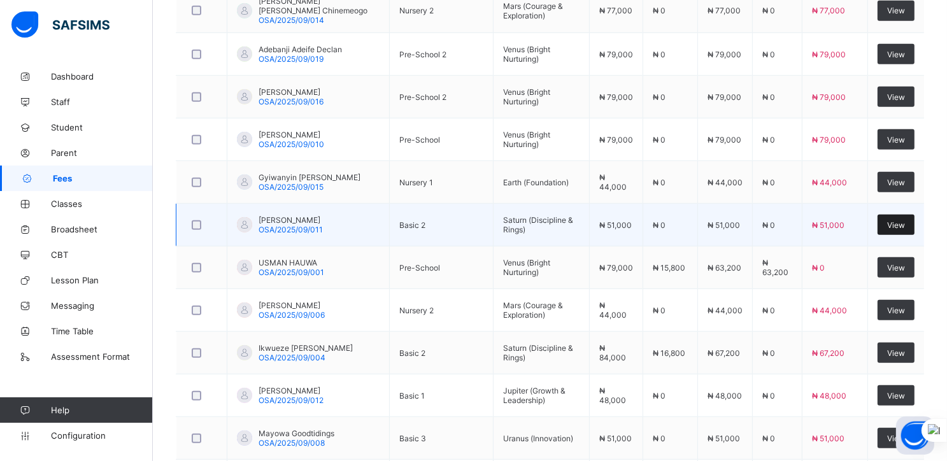
click at [905, 220] on span "View" at bounding box center [896, 225] width 18 height 10
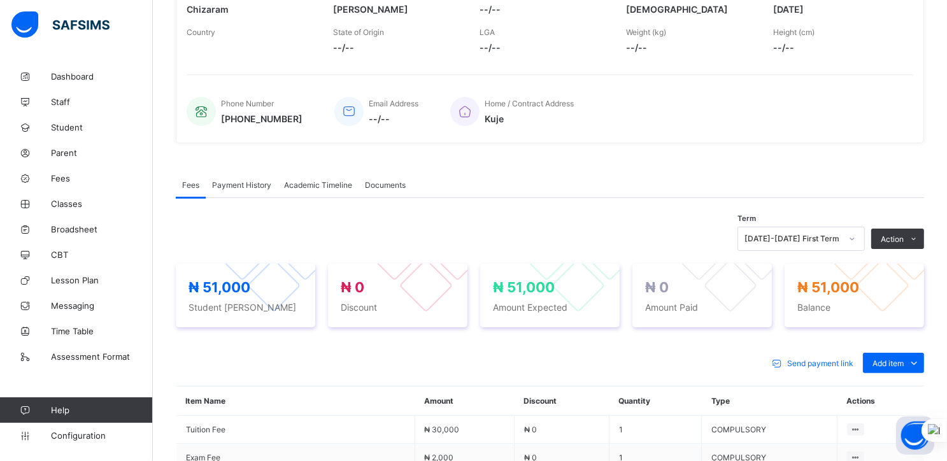
scroll to position [527, 0]
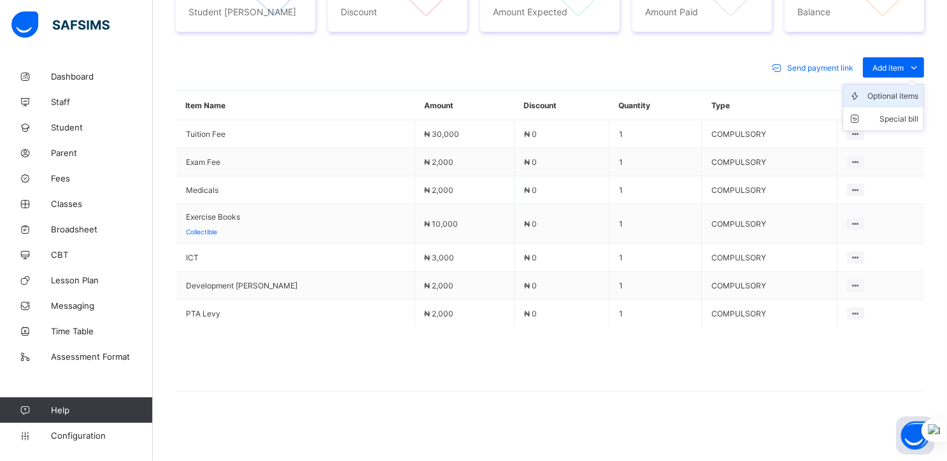
click at [901, 95] on div "Optional items" at bounding box center [893, 96] width 51 height 13
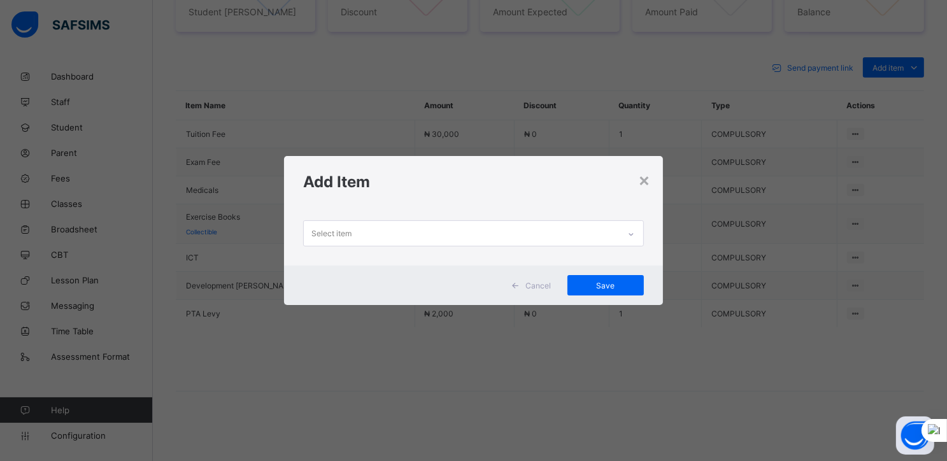
click at [605, 235] on div "Select item" at bounding box center [461, 233] width 315 height 25
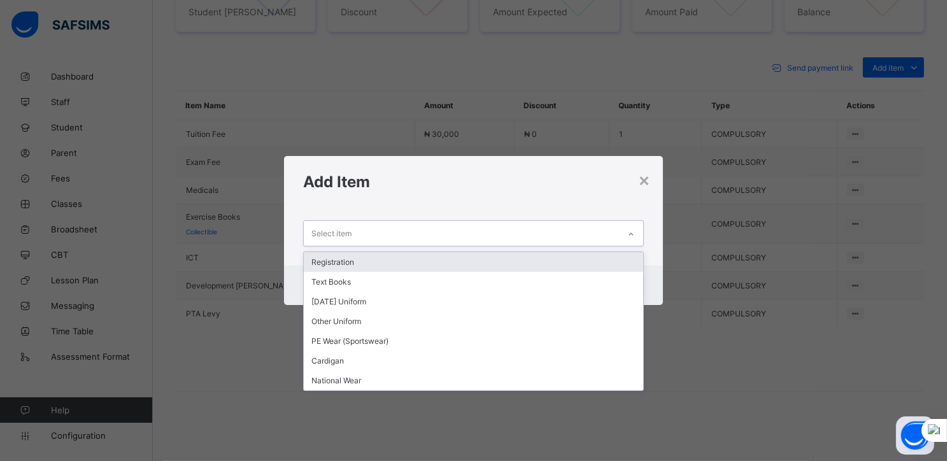
click at [355, 262] on div "Registration" at bounding box center [474, 262] width 340 height 20
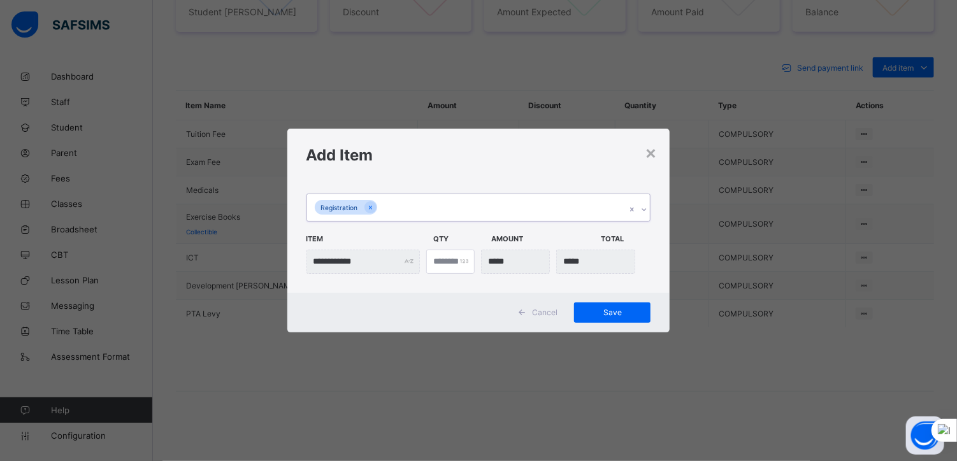
click at [383, 211] on div "Registration" at bounding box center [466, 207] width 319 height 27
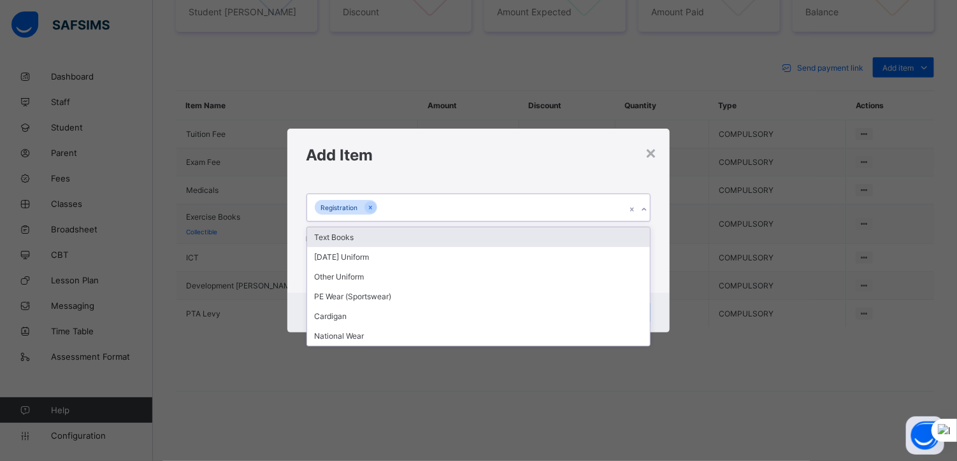
click at [336, 244] on div "Text Books" at bounding box center [478, 237] width 343 height 20
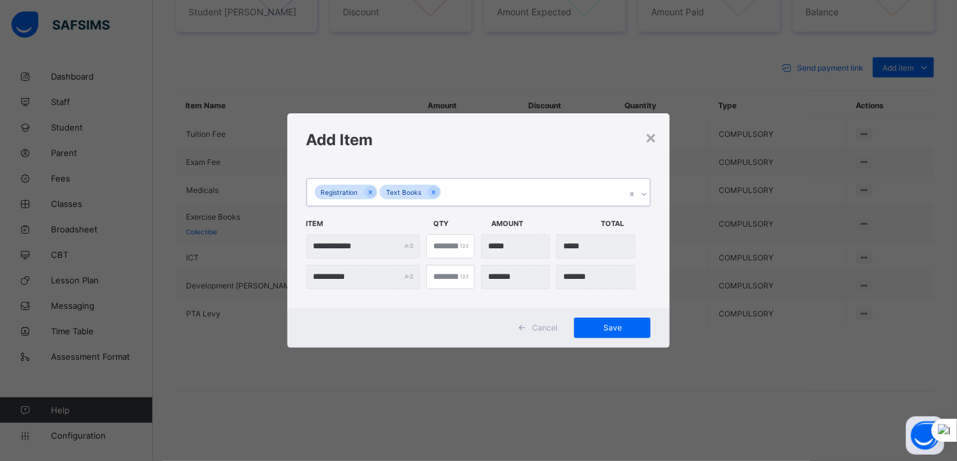
click at [448, 191] on div "Registration Text Books" at bounding box center [466, 192] width 319 height 27
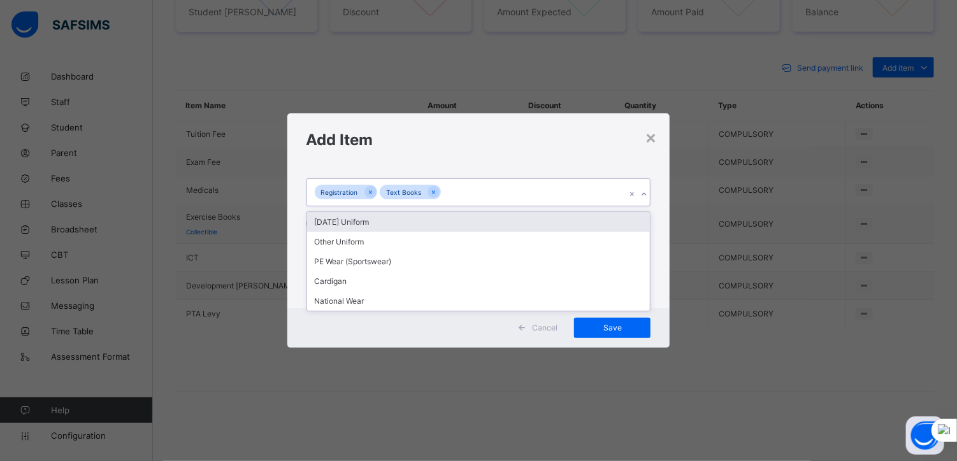
click at [360, 225] on div "[DATE] Uniform" at bounding box center [478, 222] width 343 height 20
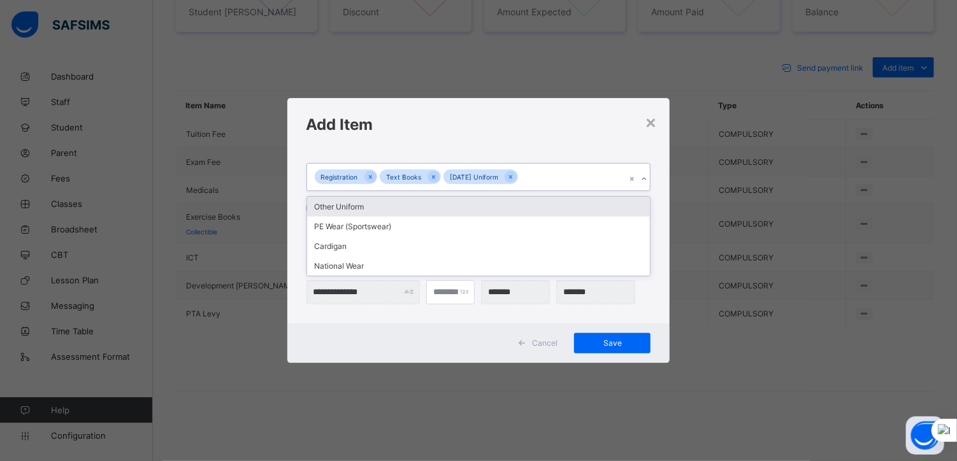
click at [529, 178] on div "Registration Text Books [DATE] Uniform" at bounding box center [466, 177] width 319 height 27
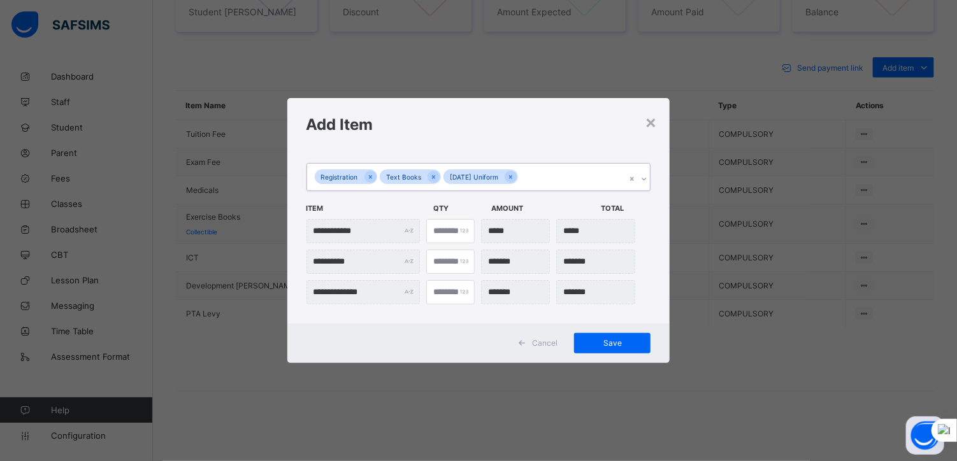
click at [529, 178] on div "Registration Text Books [DATE] Uniform" at bounding box center [466, 177] width 319 height 27
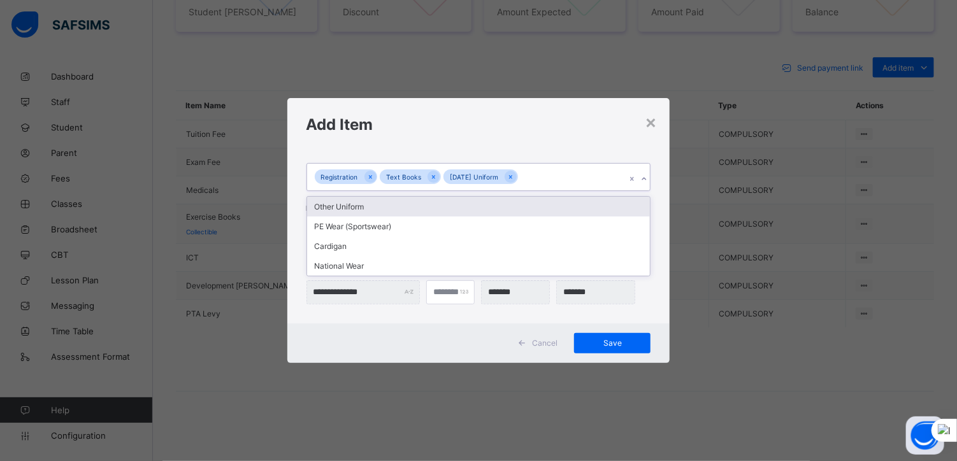
click at [529, 178] on div "Registration Text Books [DATE] Uniform" at bounding box center [466, 177] width 319 height 27
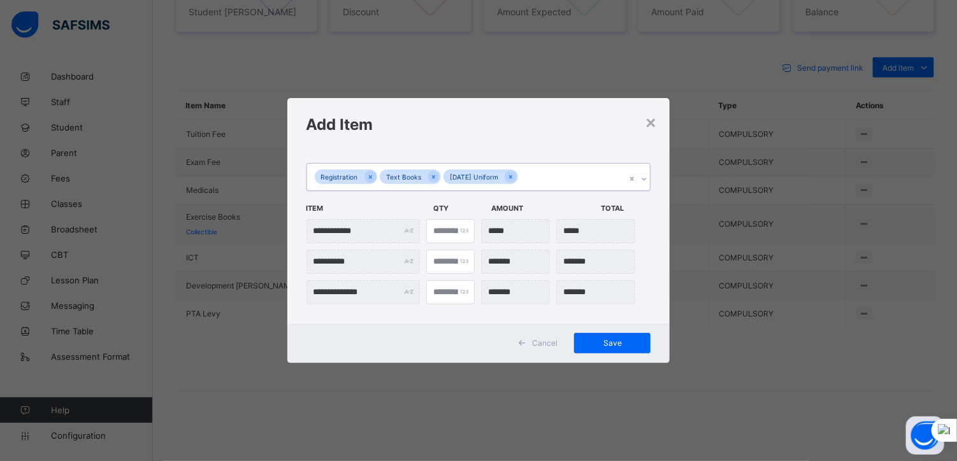
click at [529, 178] on div "Registration Text Books [DATE] Uniform" at bounding box center [466, 177] width 319 height 27
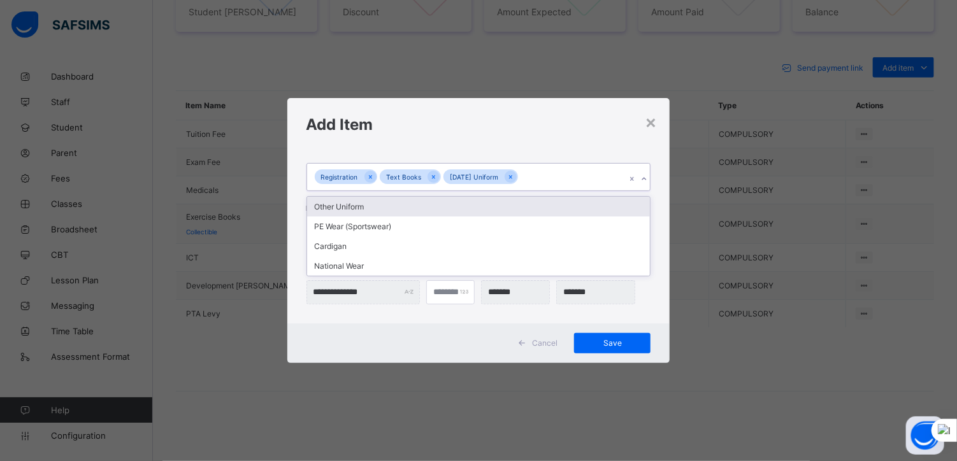
click at [327, 205] on div "Other Uniform" at bounding box center [478, 207] width 343 height 20
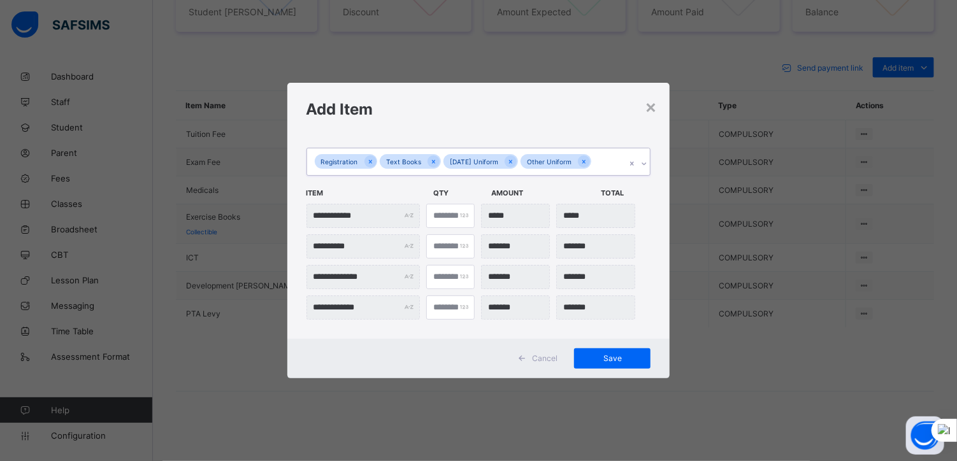
click at [609, 165] on div "Registration Text Books [DATE] Uniform Other Uniform" at bounding box center [466, 161] width 319 height 27
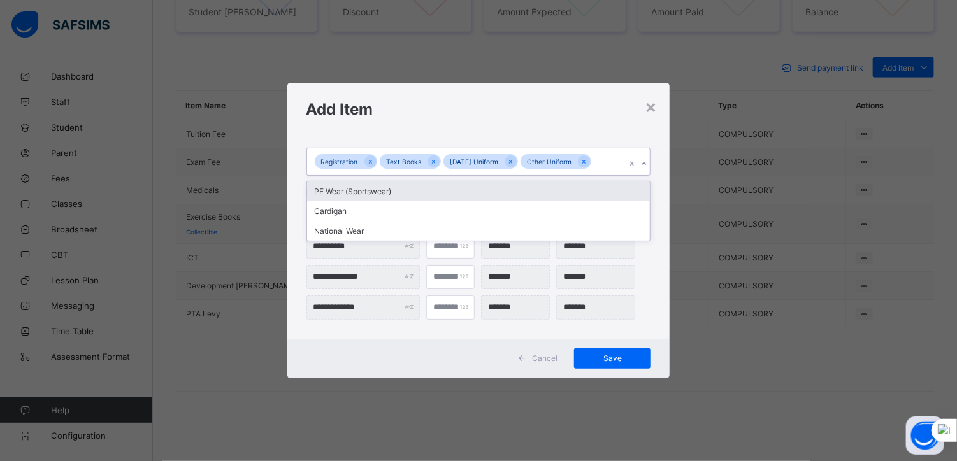
click at [375, 188] on div "PE Wear (Sportswear)" at bounding box center [478, 192] width 343 height 20
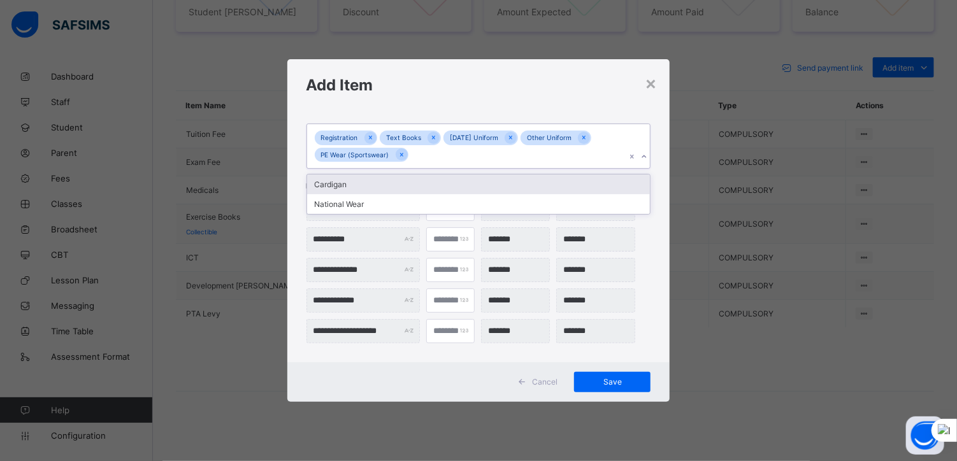
click at [438, 165] on div "Registration Text Books [DATE] Uniform Other Uniform PE Wear (Sportswear)" at bounding box center [466, 146] width 319 height 44
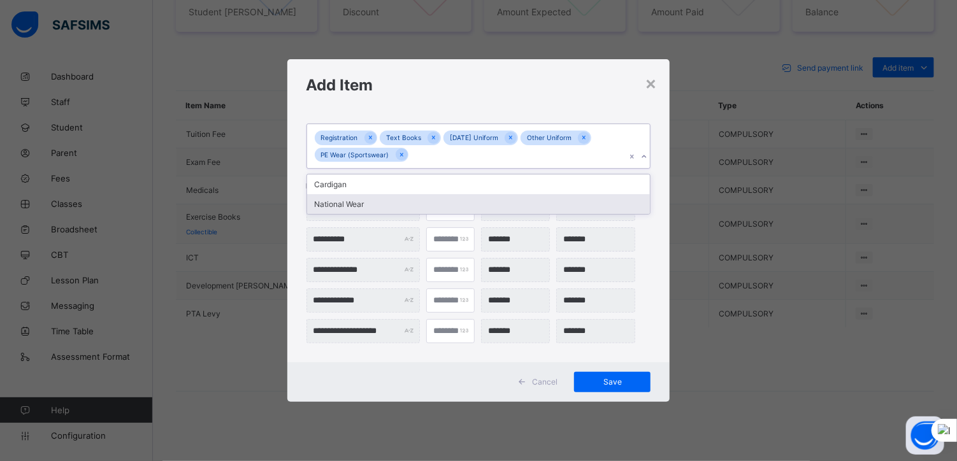
click at [352, 212] on div "National Wear" at bounding box center [478, 204] width 343 height 20
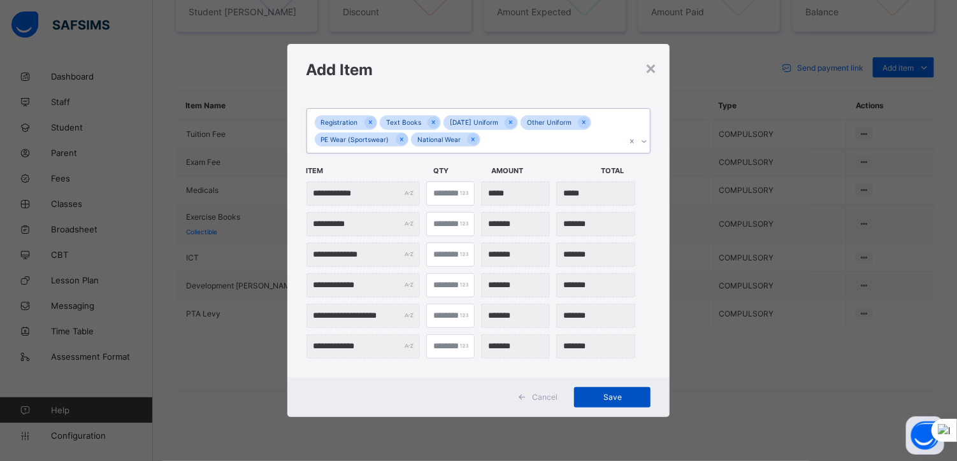
click at [612, 396] on span "Save" at bounding box center [611, 397] width 57 height 10
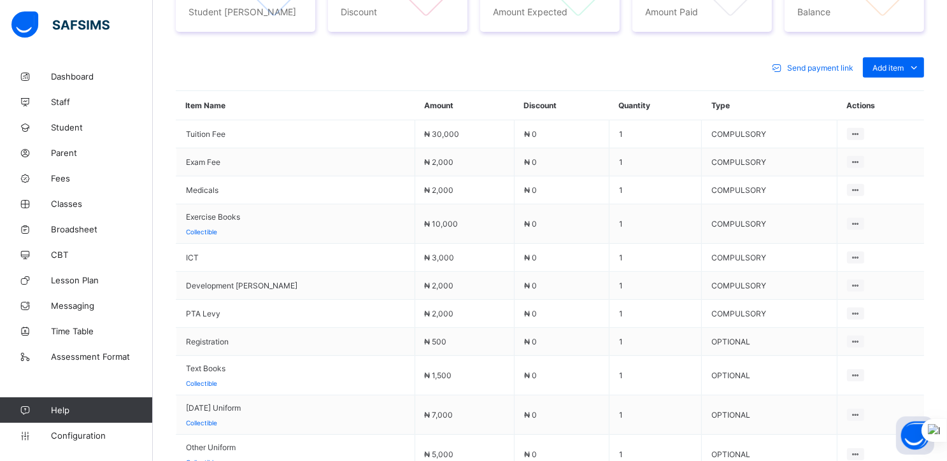
drag, startPoint x: 612, startPoint y: 396, endPoint x: 284, endPoint y: 57, distance: 472.1
click at [284, 57] on div "Send payment link Add item Optional items Special bill Item Name Amount Discoun…" at bounding box center [550, 344] width 748 height 598
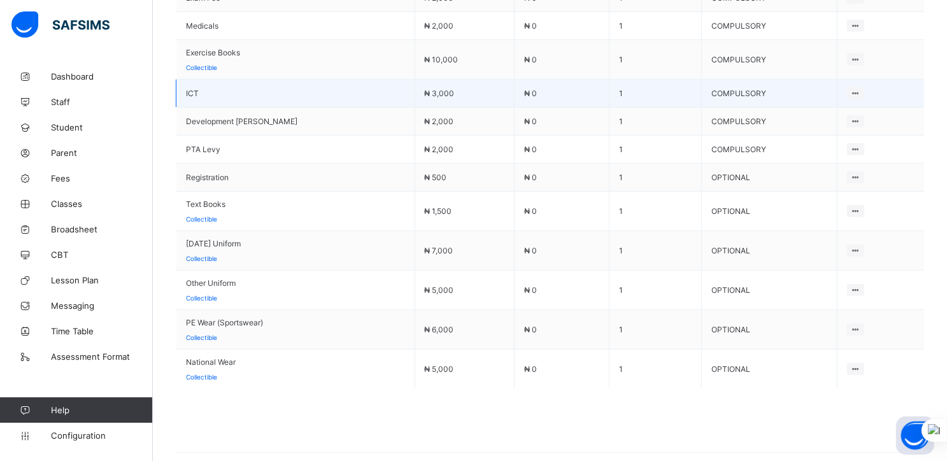
scroll to position [753, 0]
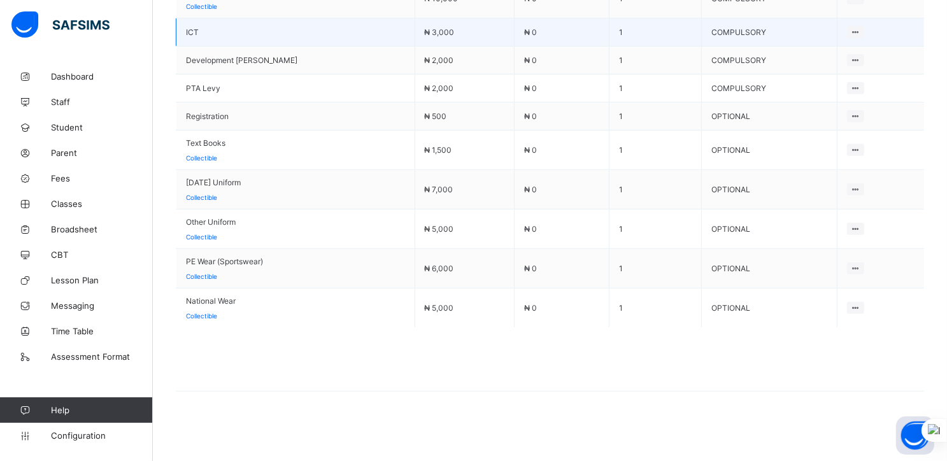
click at [480, 256] on td "₦ 6,000" at bounding box center [464, 268] width 99 height 39
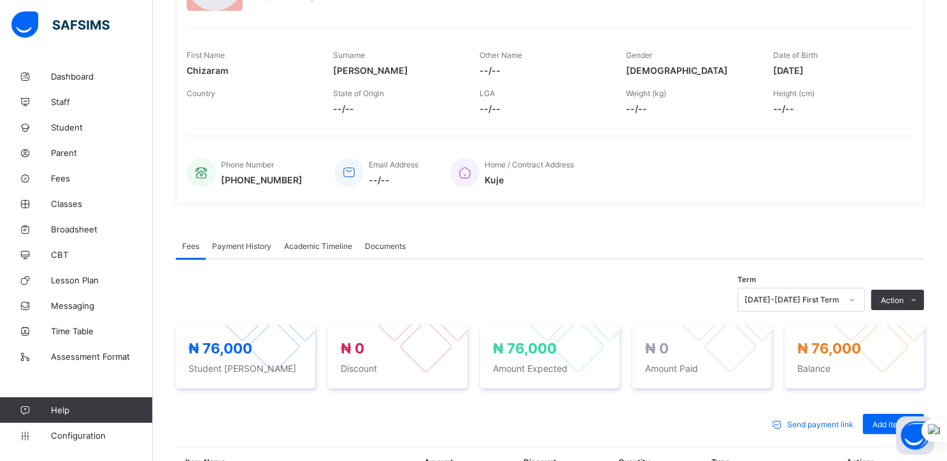
scroll to position [0, 0]
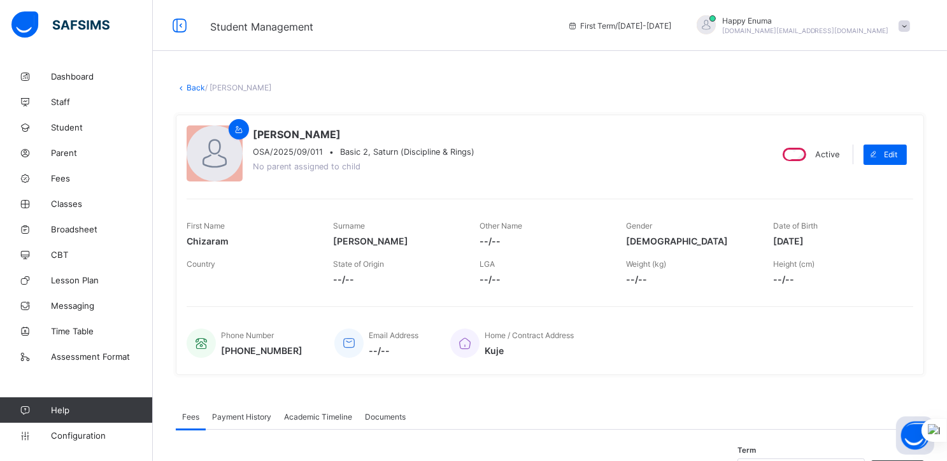
click at [191, 89] on link "Back" at bounding box center [196, 88] width 18 height 10
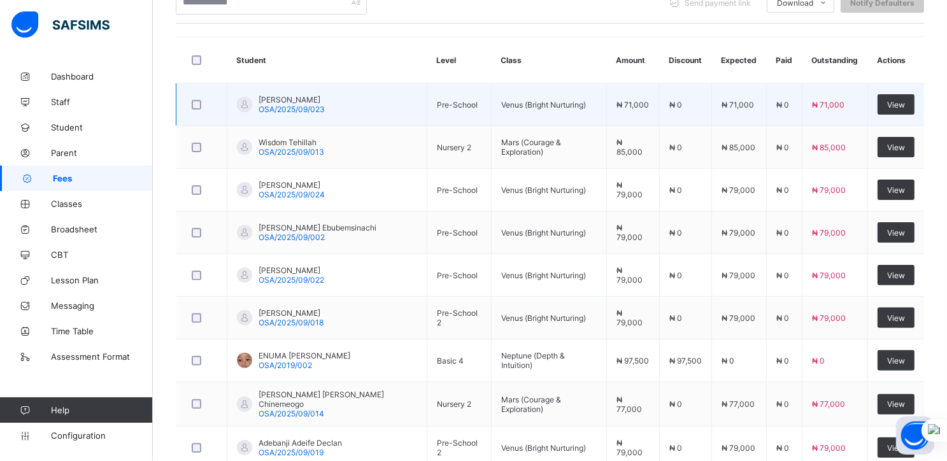
scroll to position [436, 0]
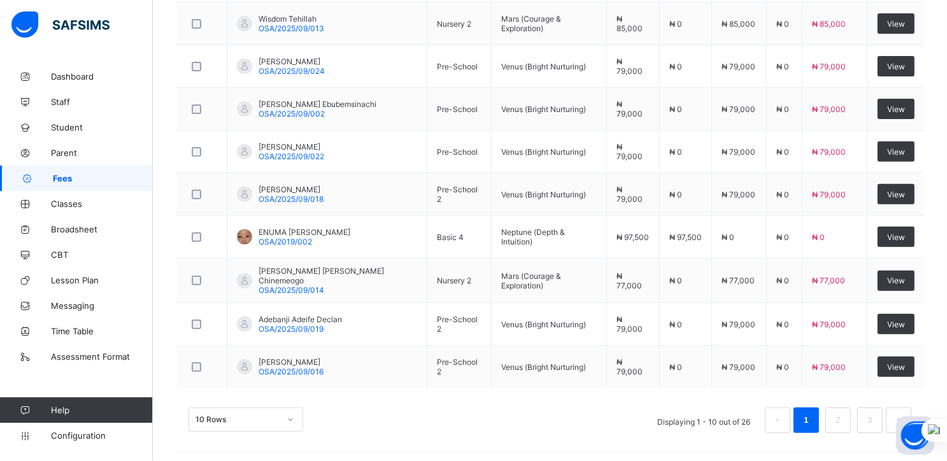
click at [285, 416] on div "10 Rows" at bounding box center [246, 420] width 115 height 24
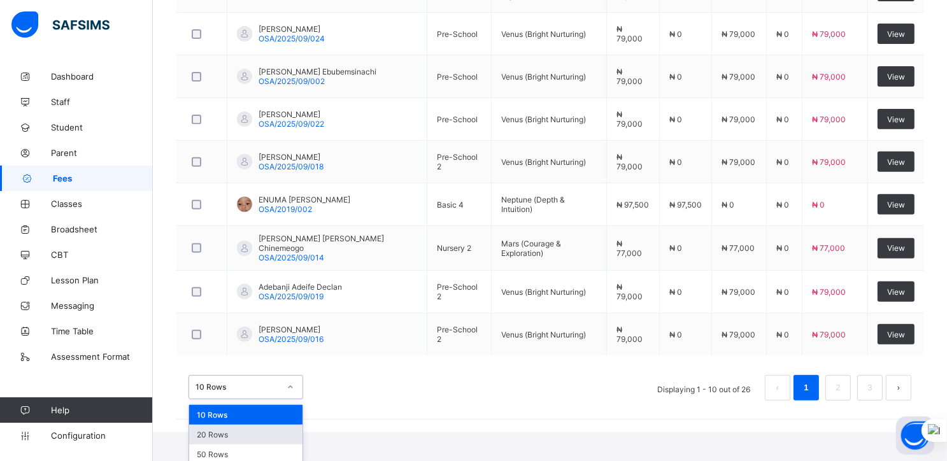
click at [215, 426] on div "20 Rows" at bounding box center [245, 435] width 113 height 20
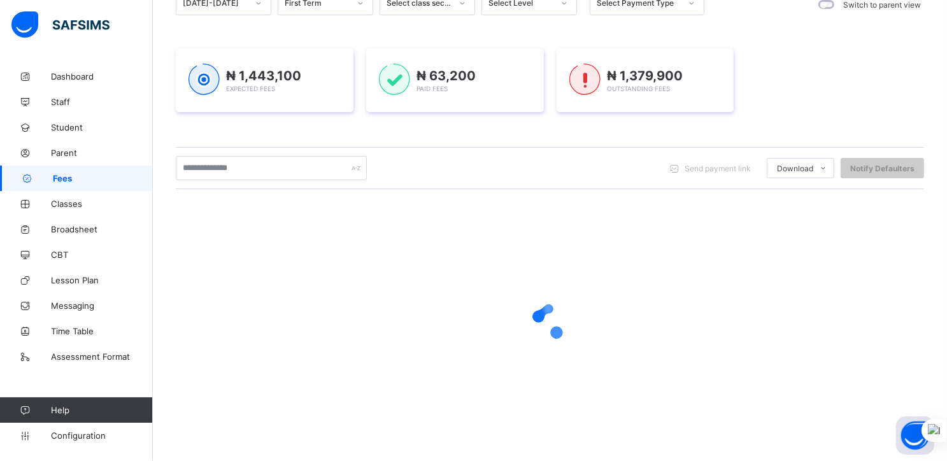
scroll to position [436, 0]
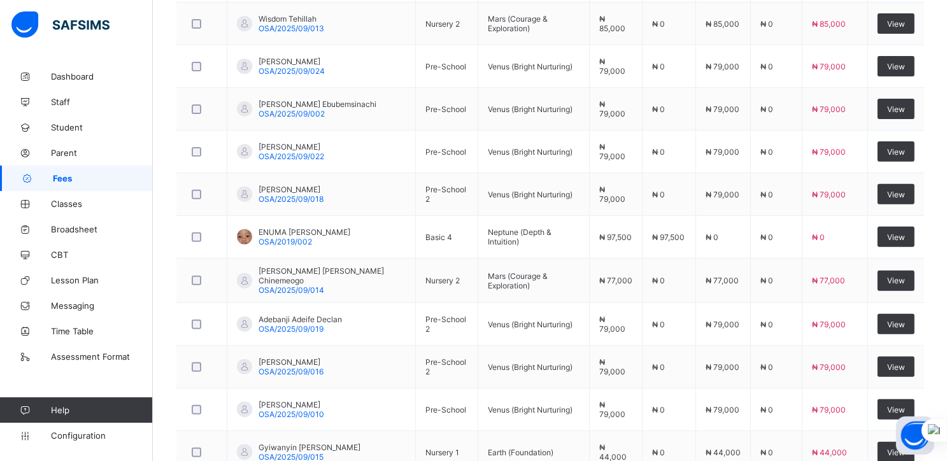
click at [215, 426] on td at bounding box center [201, 410] width 51 height 43
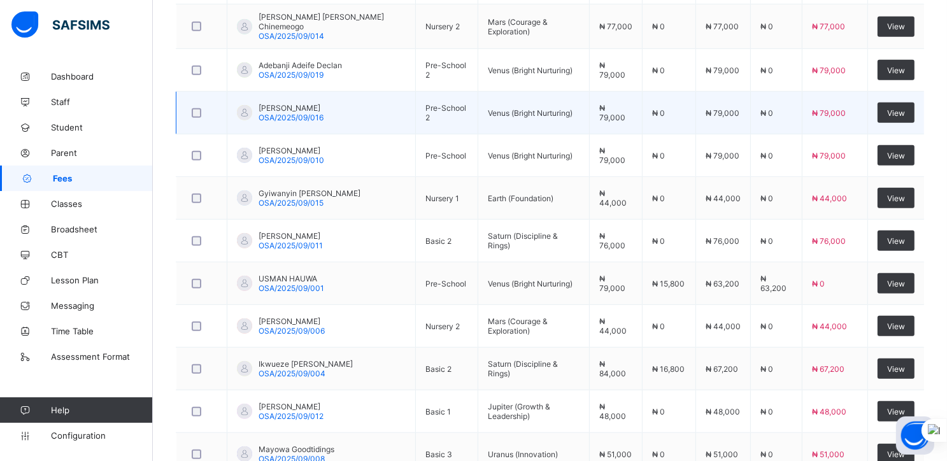
scroll to position [694, 0]
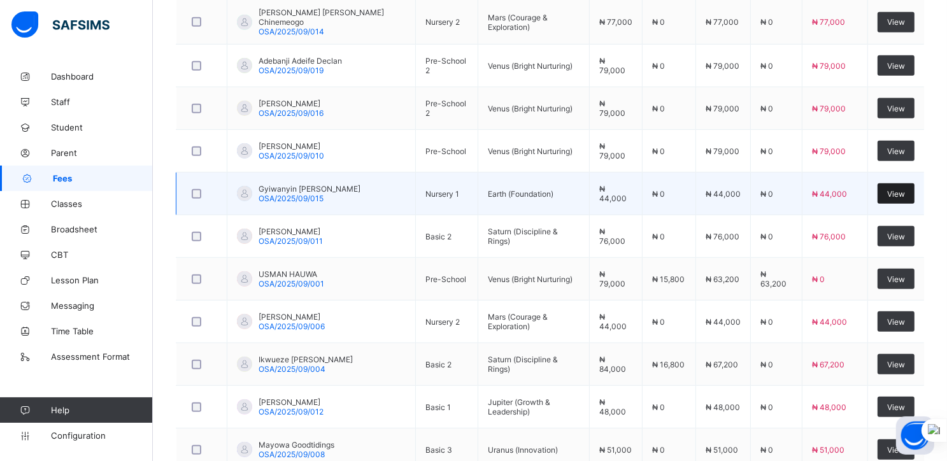
click at [902, 189] on span "View" at bounding box center [896, 194] width 18 height 10
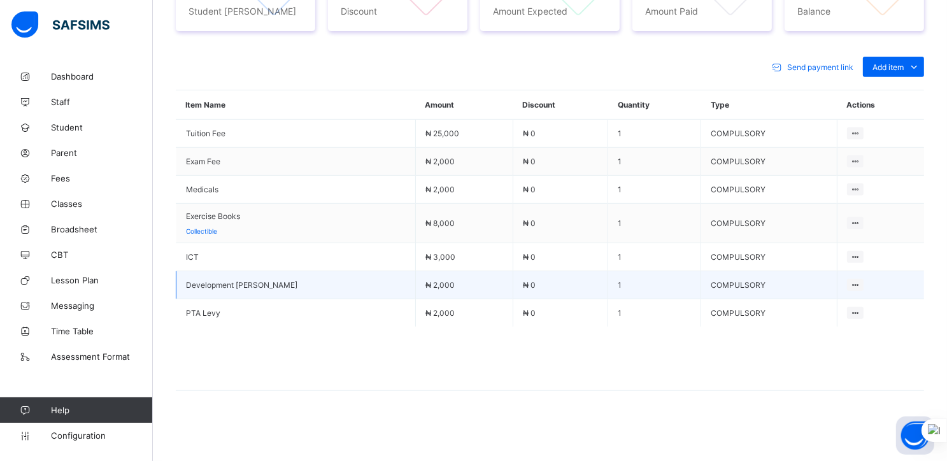
scroll to position [527, 0]
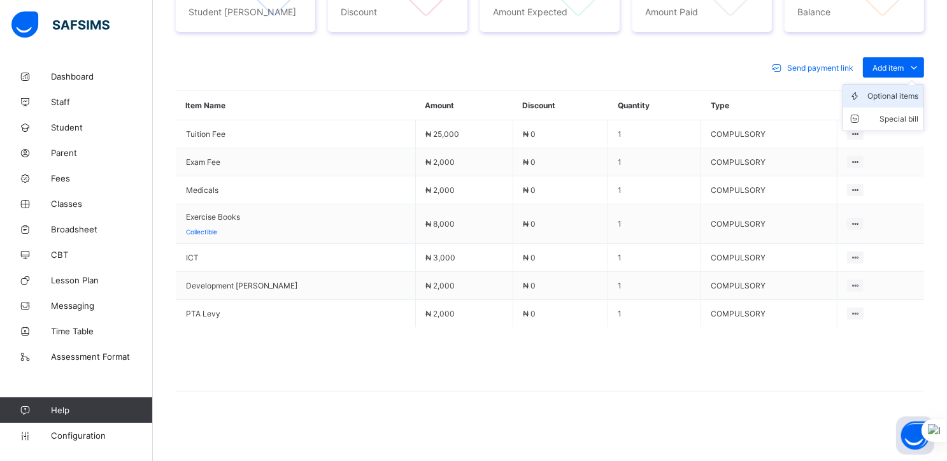
click at [895, 96] on div "Optional items" at bounding box center [893, 96] width 51 height 13
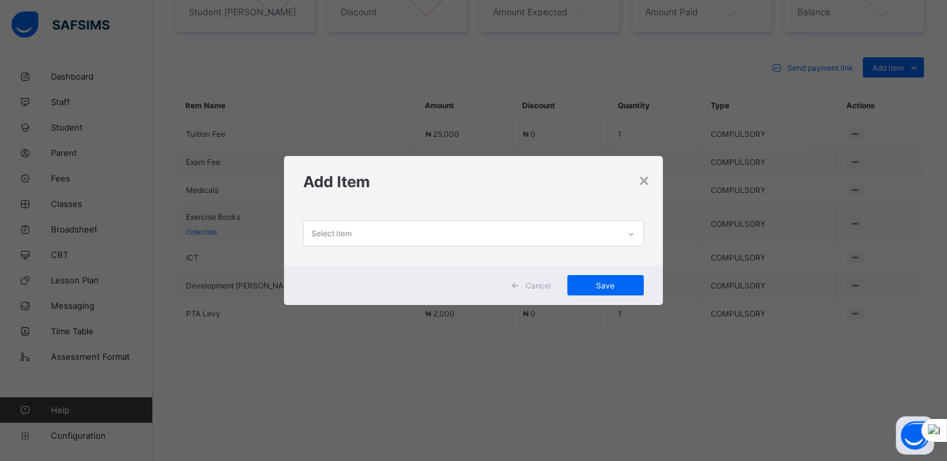
click at [552, 234] on div "Select item" at bounding box center [461, 233] width 315 height 25
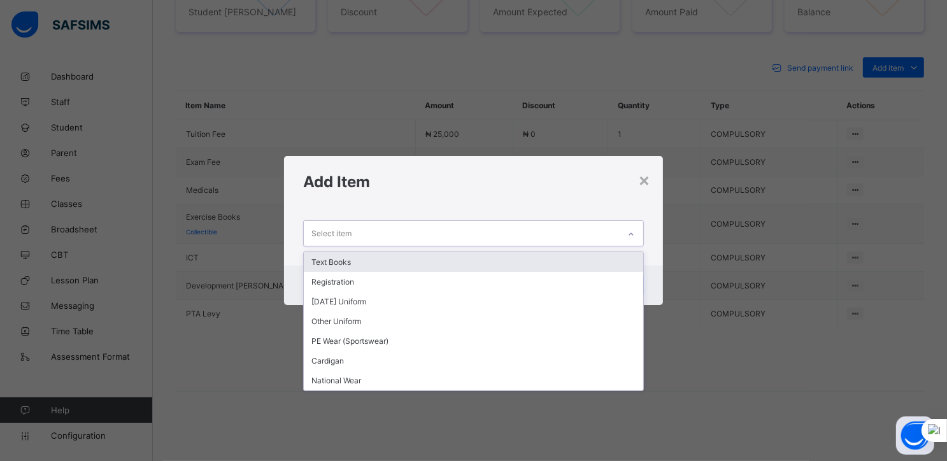
click at [347, 264] on div "Text Books" at bounding box center [474, 262] width 340 height 20
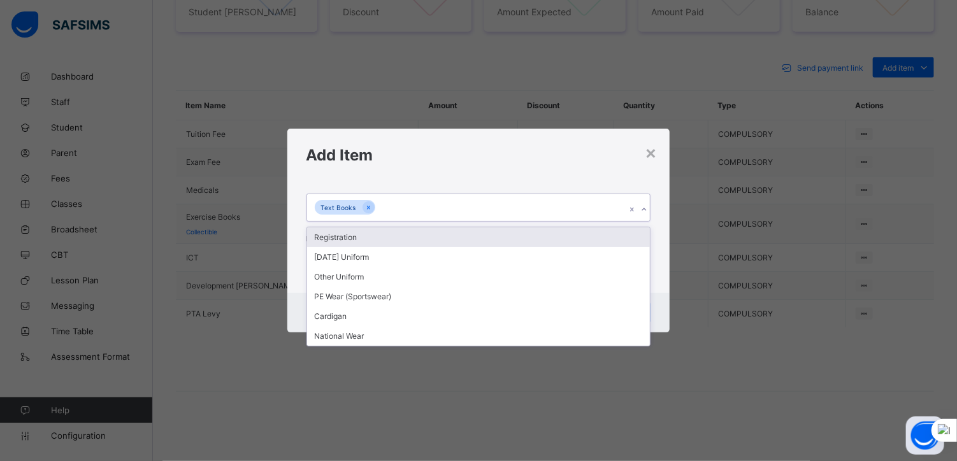
click at [397, 205] on div "Text Books" at bounding box center [466, 207] width 319 height 27
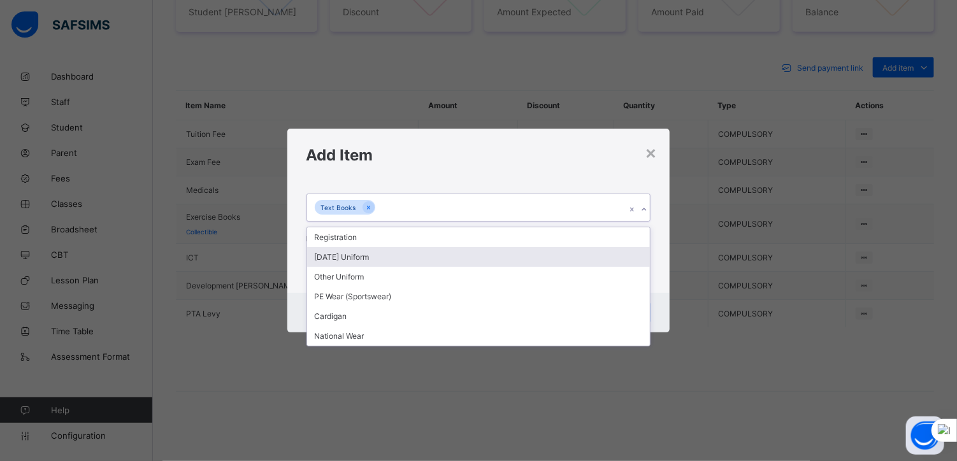
click at [354, 249] on div "[DATE] Uniform" at bounding box center [478, 257] width 343 height 20
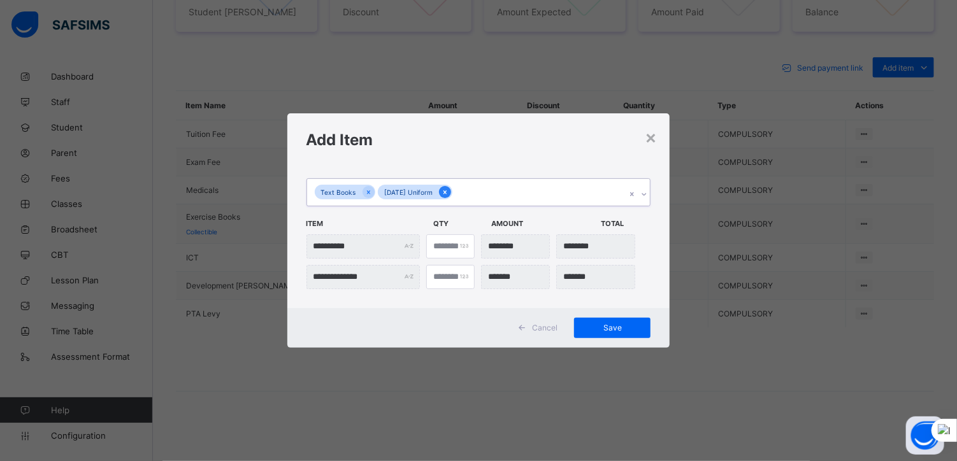
click at [447, 192] on icon at bounding box center [444, 192] width 3 height 4
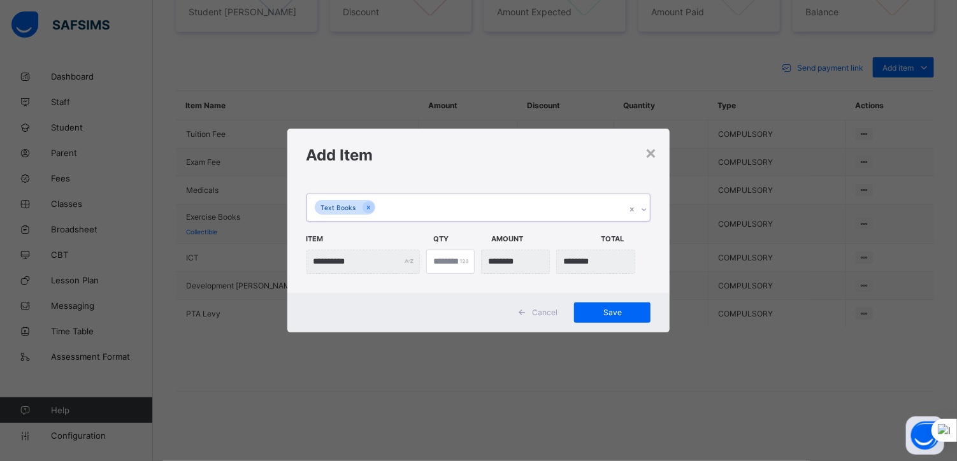
click at [395, 210] on div "Text Books" at bounding box center [466, 207] width 319 height 27
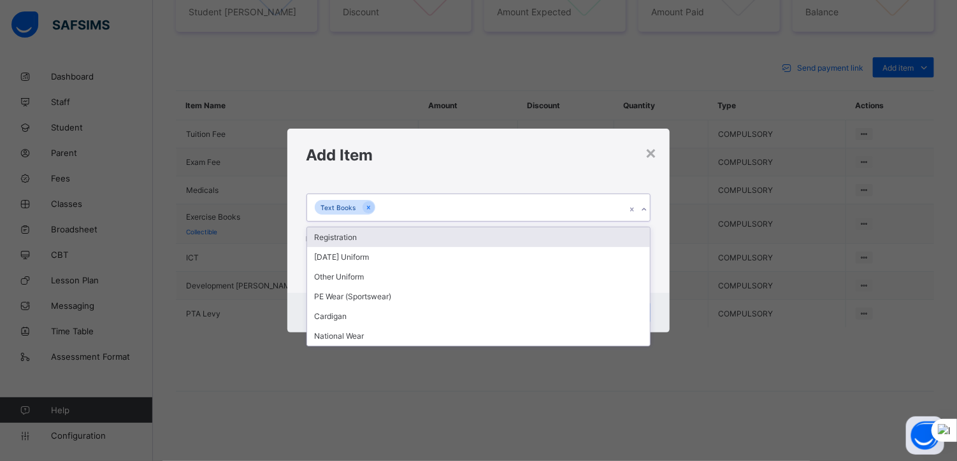
click at [339, 236] on div "Registration" at bounding box center [478, 237] width 343 height 20
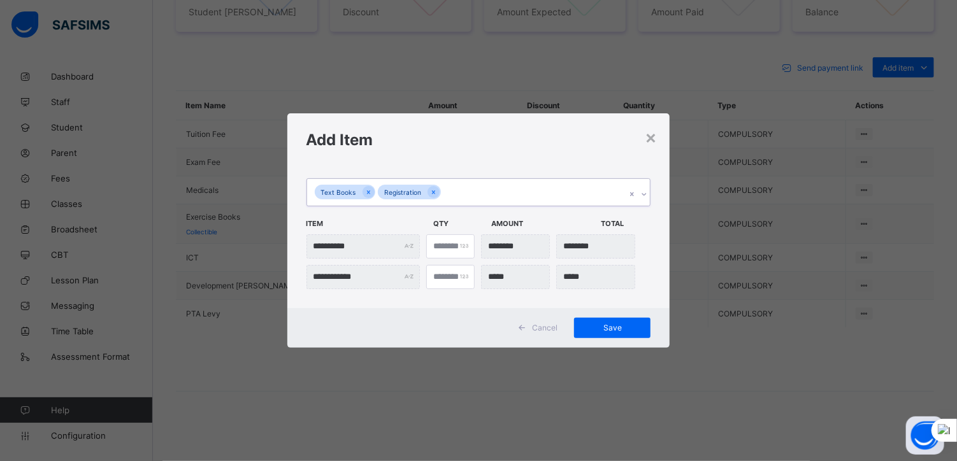
click at [459, 193] on div "Text Books Registration" at bounding box center [466, 192] width 319 height 27
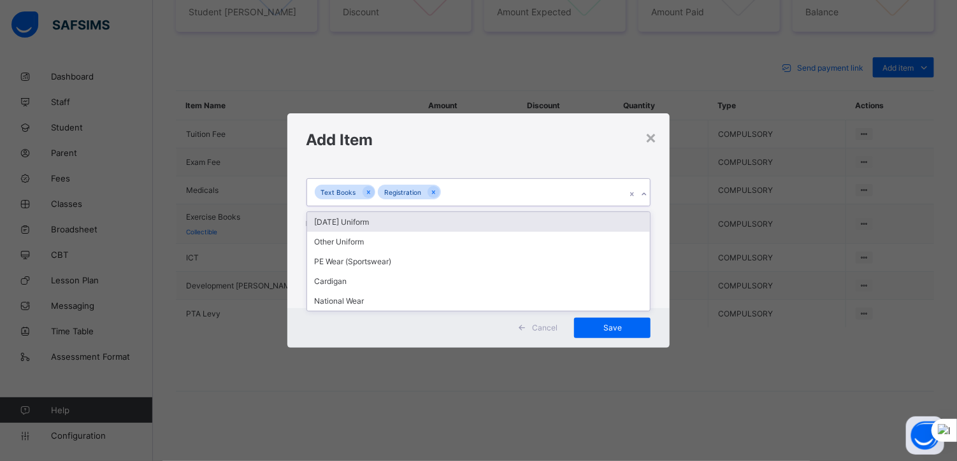
click at [369, 222] on div "[DATE] Uniform" at bounding box center [478, 222] width 343 height 20
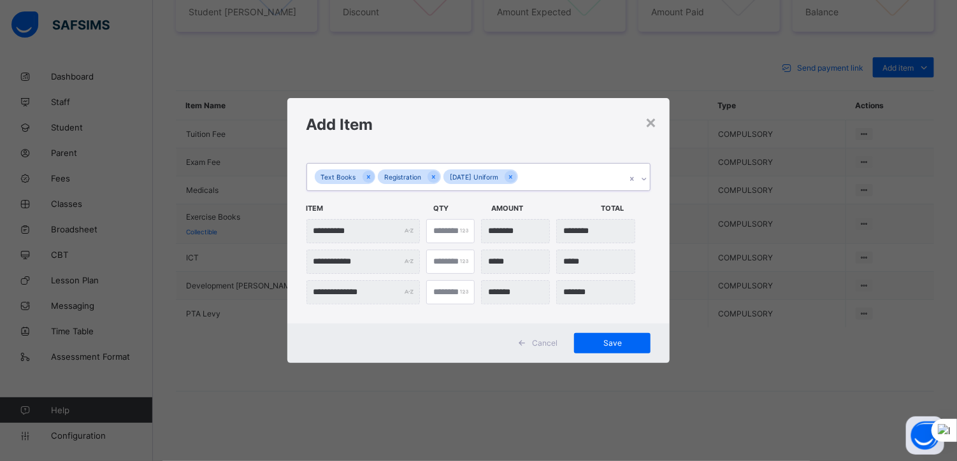
click at [532, 176] on div "Text Books Registration [DATE] Uniform" at bounding box center [466, 177] width 319 height 27
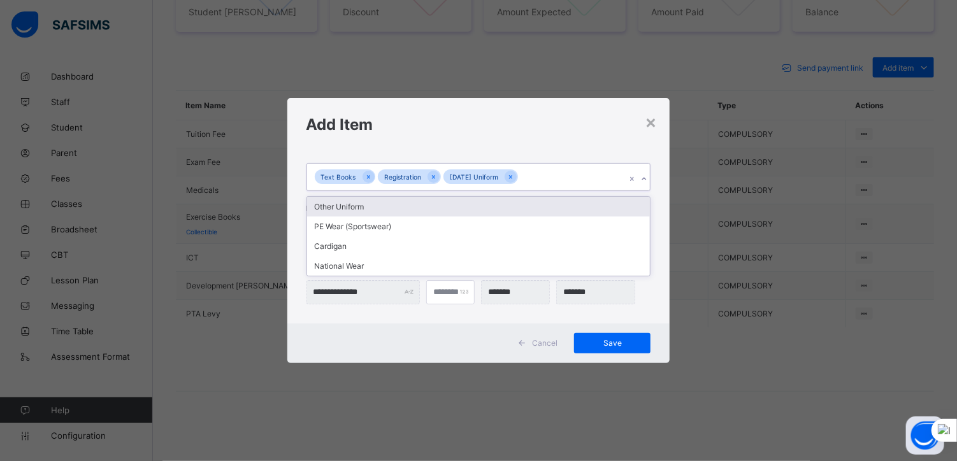
click at [352, 207] on div "Other Uniform" at bounding box center [478, 207] width 343 height 20
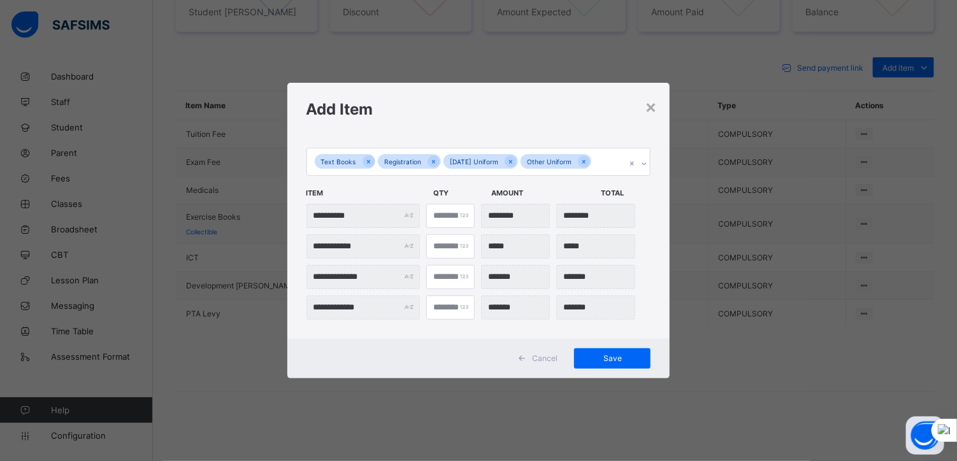
click at [597, 164] on div "Text Books Registration [DATE] Uniform Other Uniform" at bounding box center [466, 161] width 319 height 27
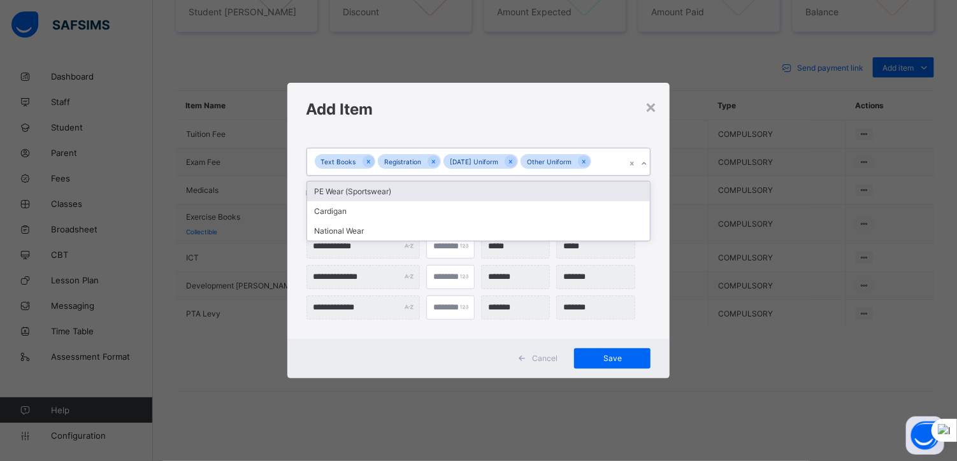
click at [343, 193] on div "PE Wear (Sportswear)" at bounding box center [478, 192] width 343 height 20
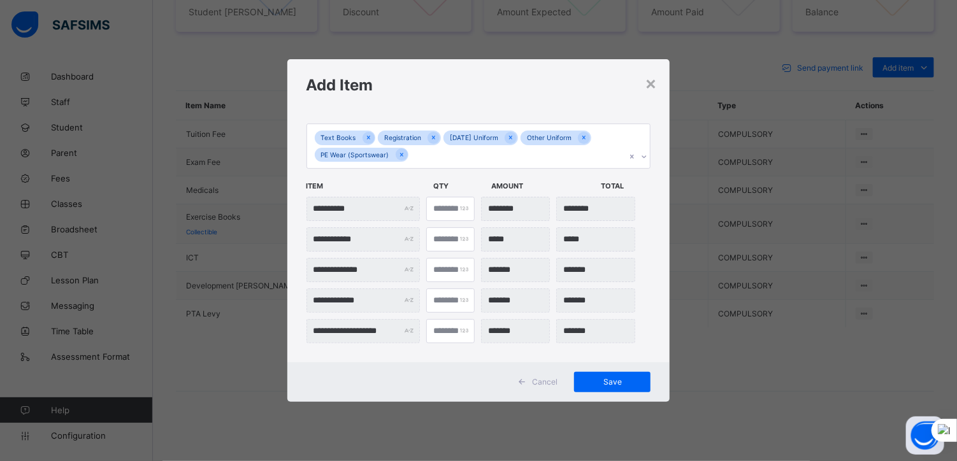
click at [343, 193] on span "Item" at bounding box center [366, 186] width 120 height 22
click at [418, 159] on div "Text Books Registration [DATE] Uniform Other Uniform PE Wear (Sportswear)" at bounding box center [466, 146] width 319 height 44
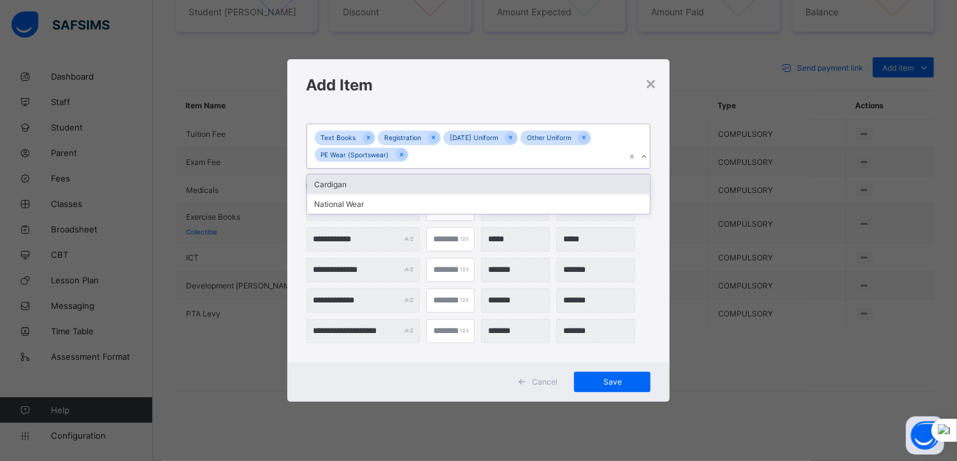
click at [340, 180] on div "Cardigan" at bounding box center [478, 185] width 343 height 20
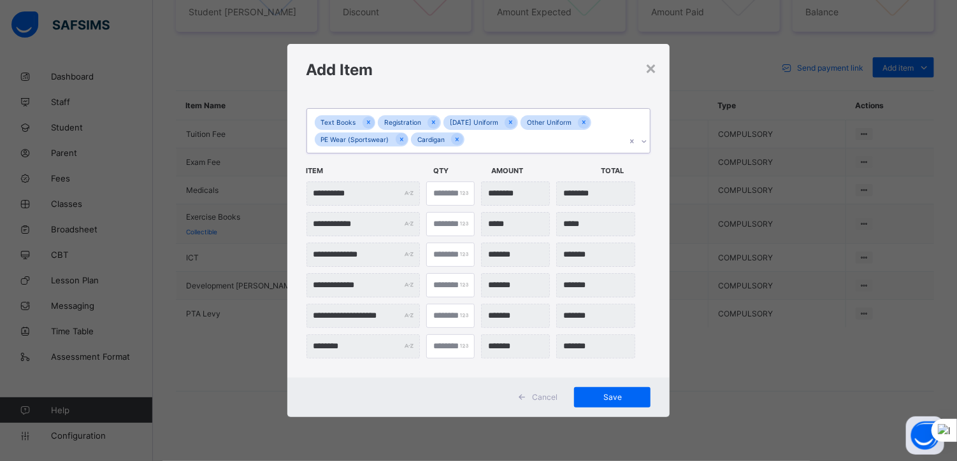
click at [473, 143] on div "Text Books Registration [DATE] Uniform Other Uniform PE Wear (Sportswear) Cardi…" at bounding box center [466, 131] width 319 height 44
click at [357, 173] on div "National Wear" at bounding box center [478, 169] width 343 height 20
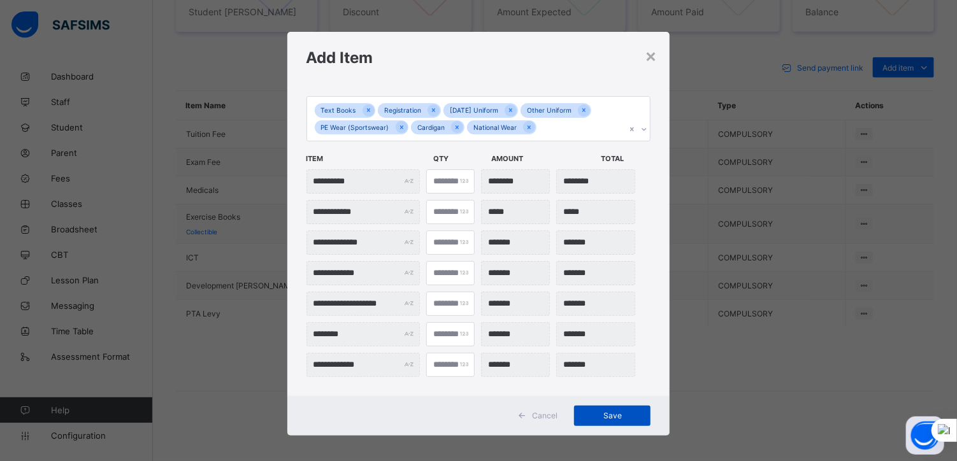
click at [606, 408] on div "Save" at bounding box center [612, 416] width 76 height 20
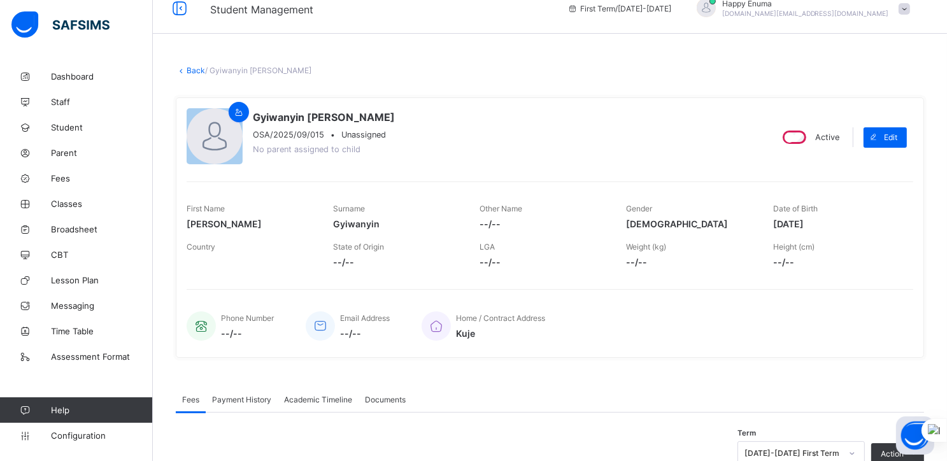
scroll to position [0, 0]
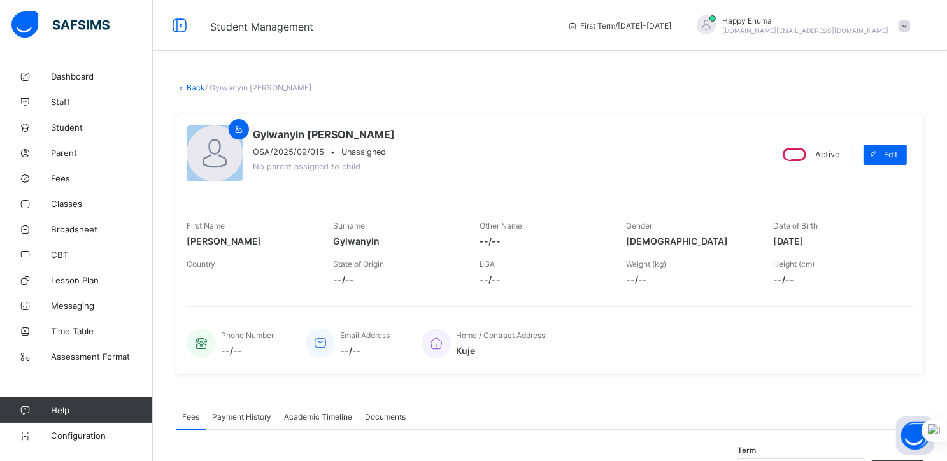
click at [194, 89] on link "Back" at bounding box center [196, 88] width 18 height 10
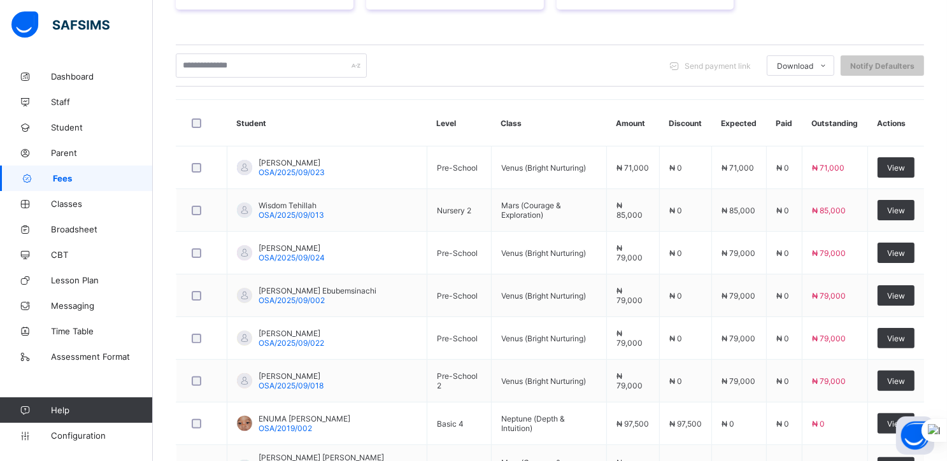
scroll to position [436, 0]
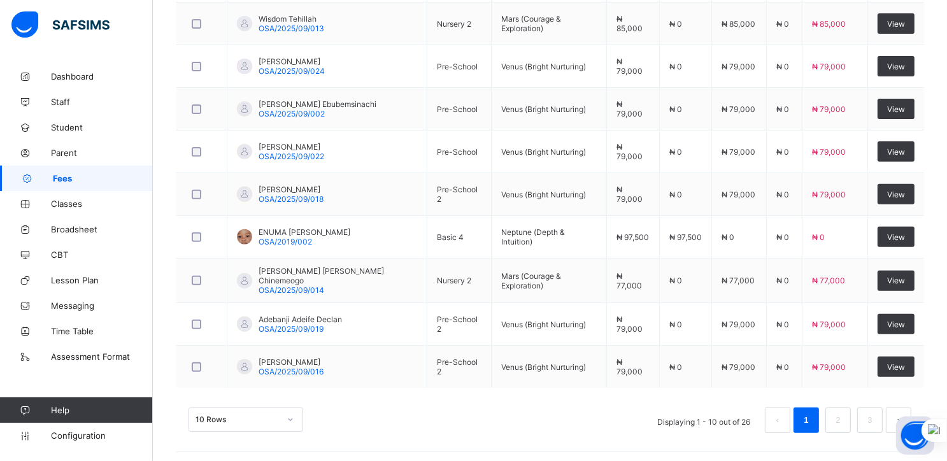
click at [289, 418] on div "10 Rows" at bounding box center [246, 420] width 115 height 24
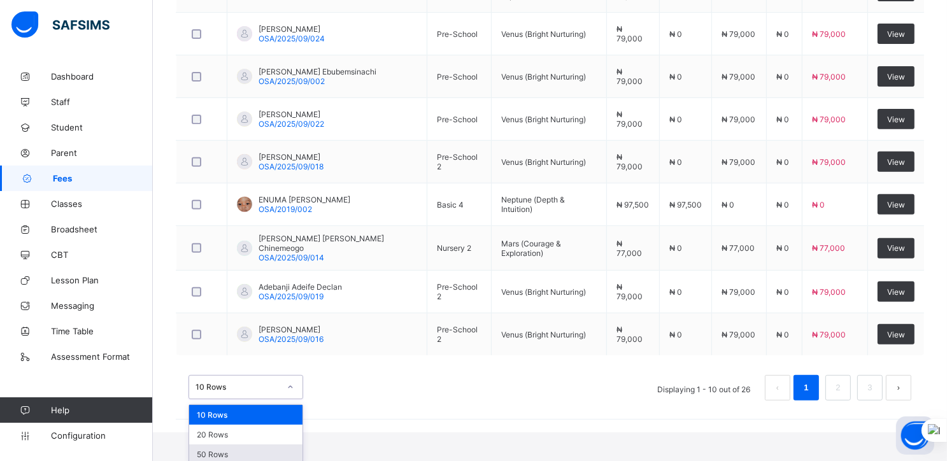
click at [236, 454] on div "50 Rows" at bounding box center [245, 455] width 113 height 20
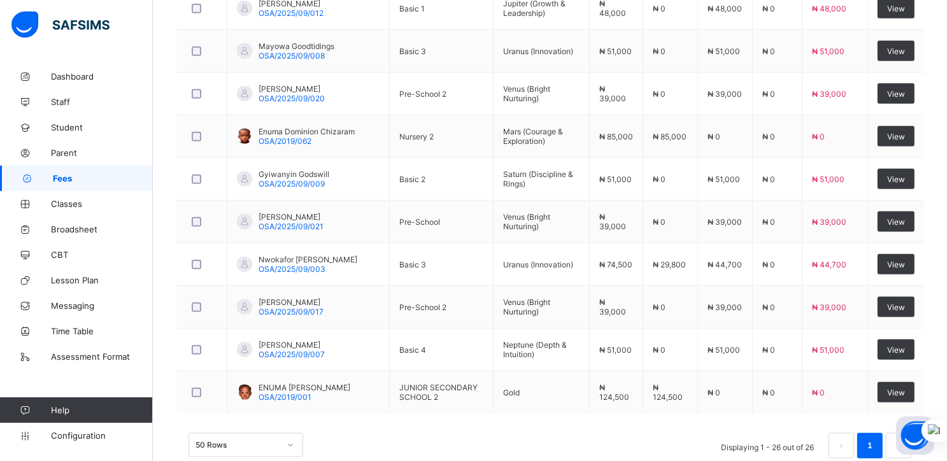
scroll to position [1121, 0]
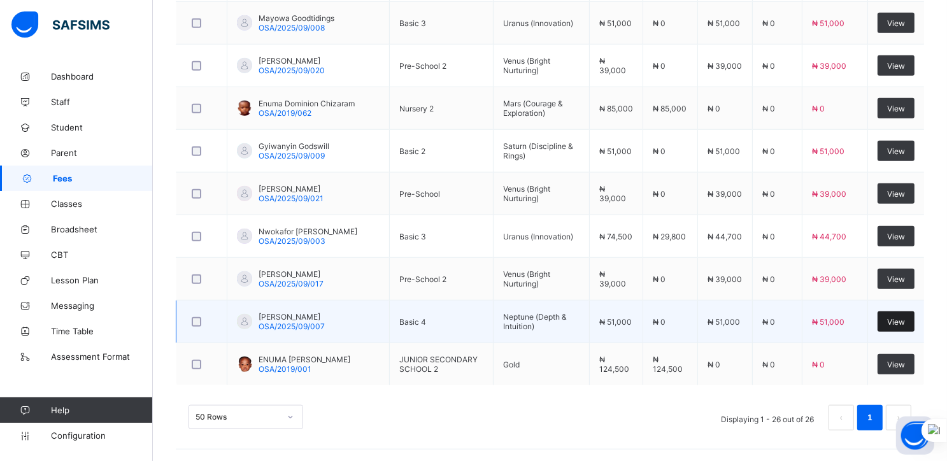
click at [905, 320] on span "View" at bounding box center [896, 322] width 18 height 10
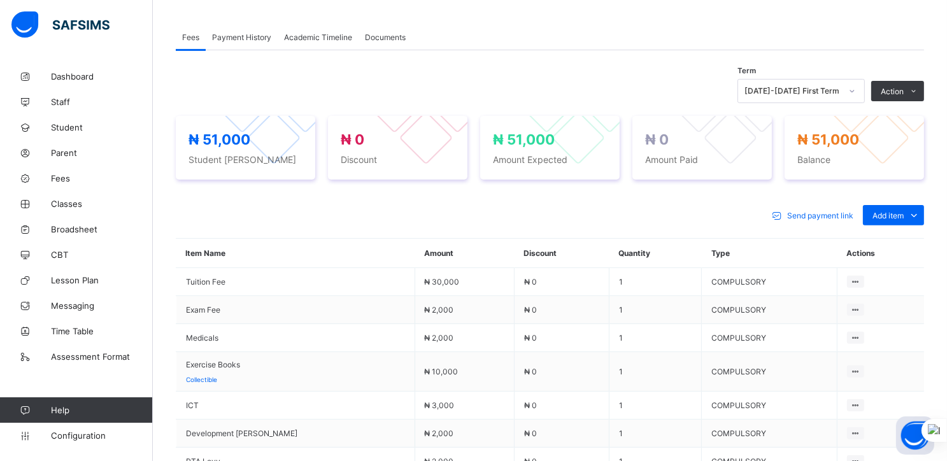
scroll to position [379, 0]
click at [890, 248] on div "Optional items" at bounding box center [893, 244] width 51 height 13
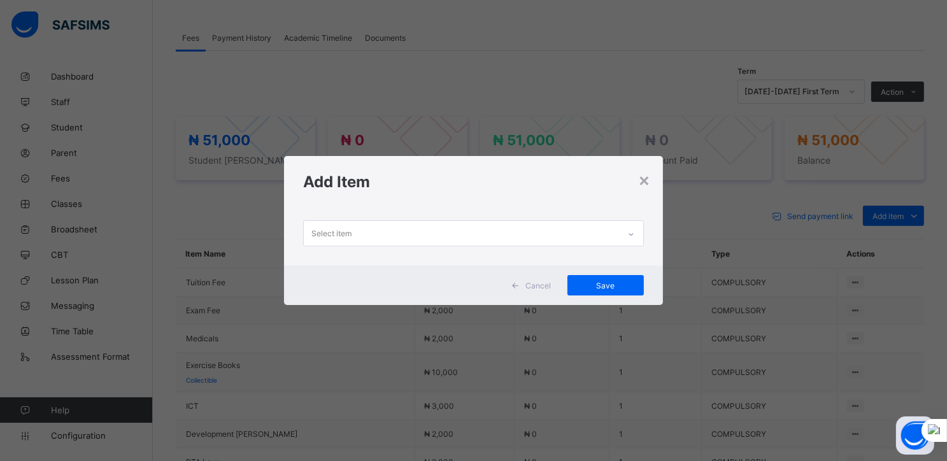
click at [535, 231] on div "Select item" at bounding box center [461, 233] width 315 height 25
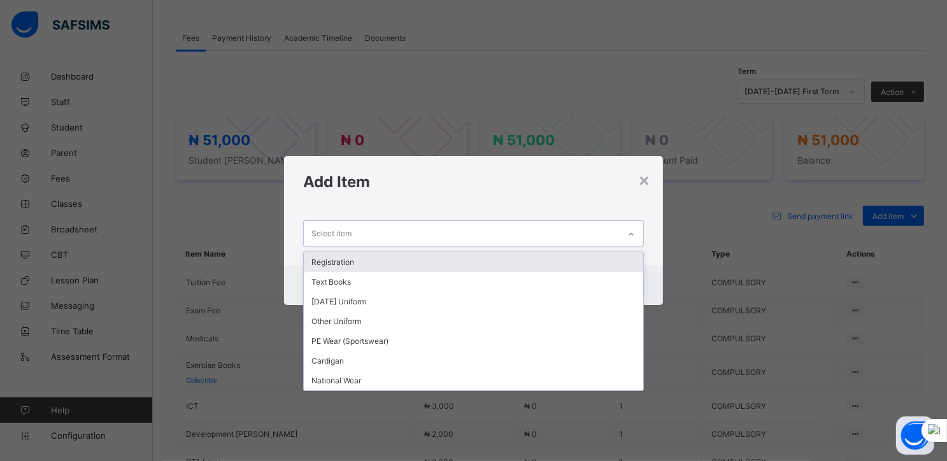
click at [357, 262] on div "Registration" at bounding box center [474, 262] width 340 height 20
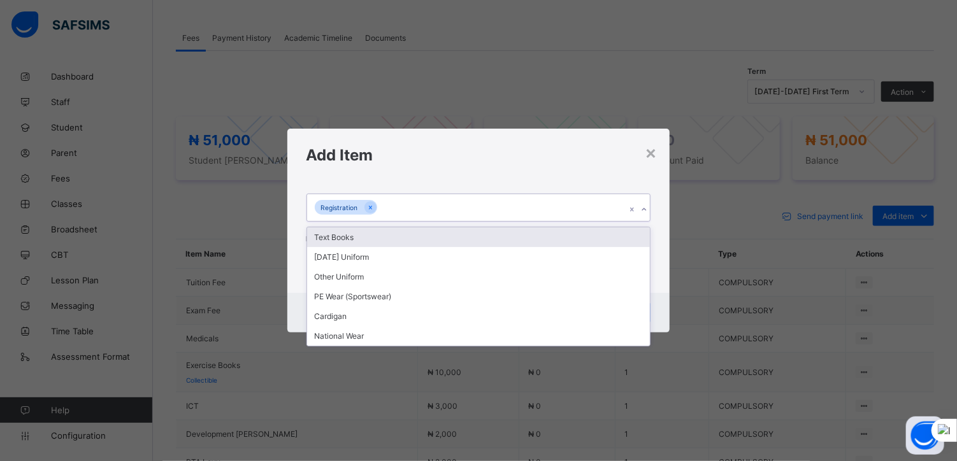
click at [393, 211] on div "Registration" at bounding box center [466, 207] width 319 height 27
click at [357, 236] on div "Text Books" at bounding box center [478, 237] width 343 height 20
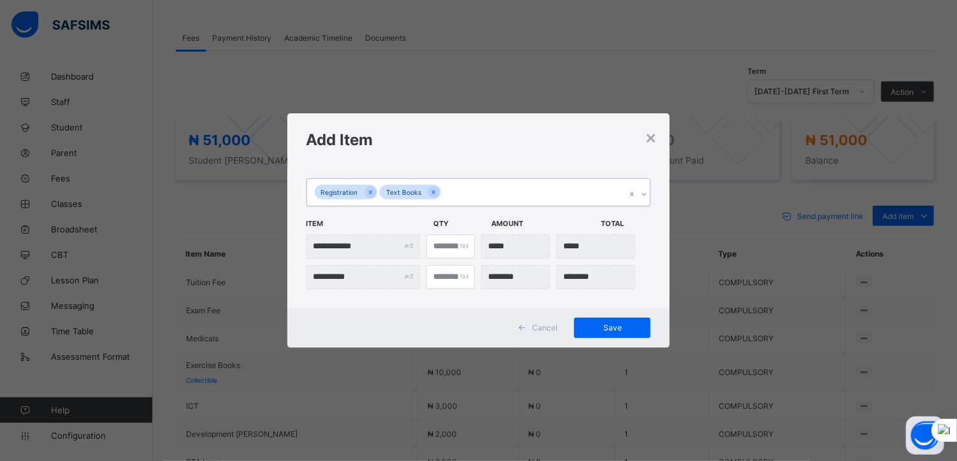
click at [457, 194] on div "Registration Text Books" at bounding box center [466, 192] width 319 height 27
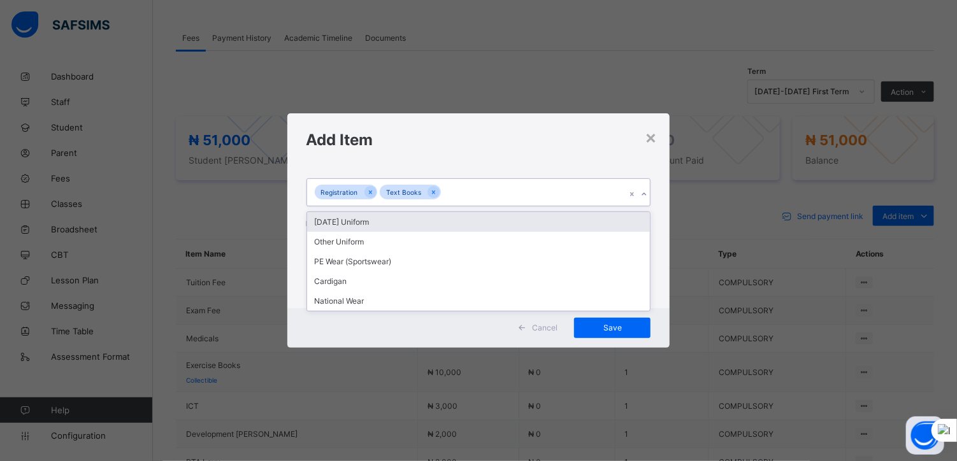
click at [371, 224] on div "[DATE] Uniform" at bounding box center [478, 222] width 343 height 20
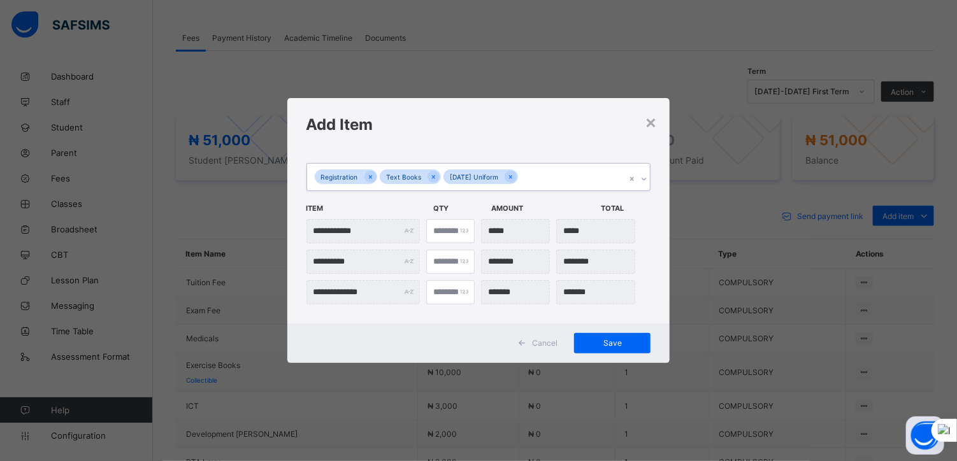
click at [527, 180] on div "Registration Text Books [DATE] Uniform" at bounding box center [466, 177] width 319 height 27
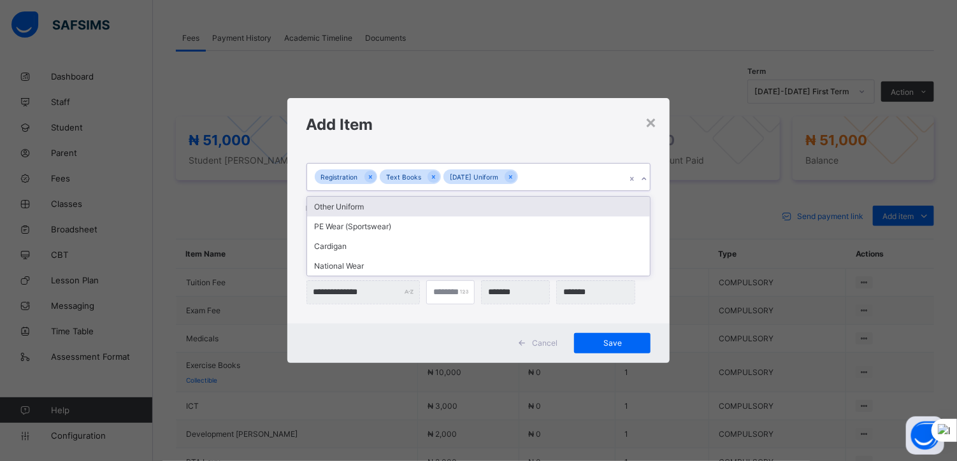
click at [354, 203] on div "Other Uniform" at bounding box center [478, 207] width 343 height 20
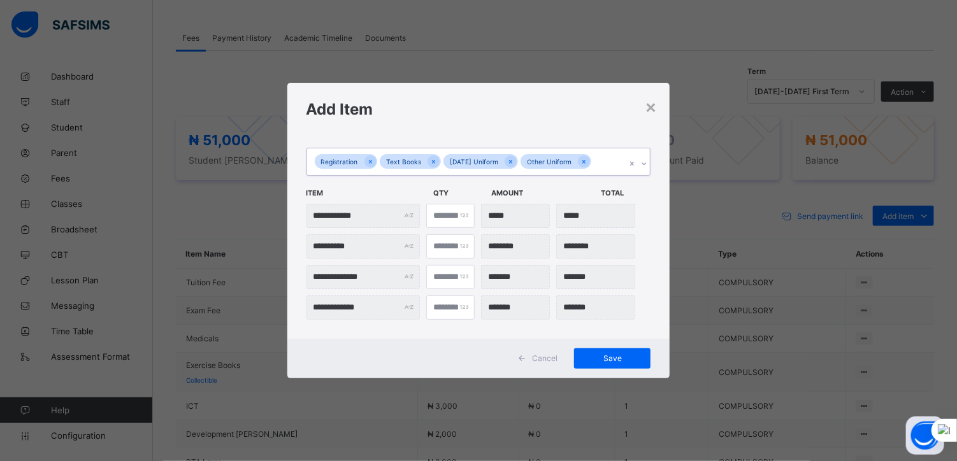
click at [597, 168] on div "Registration Text Books [DATE] Uniform Other Uniform" at bounding box center [466, 161] width 319 height 27
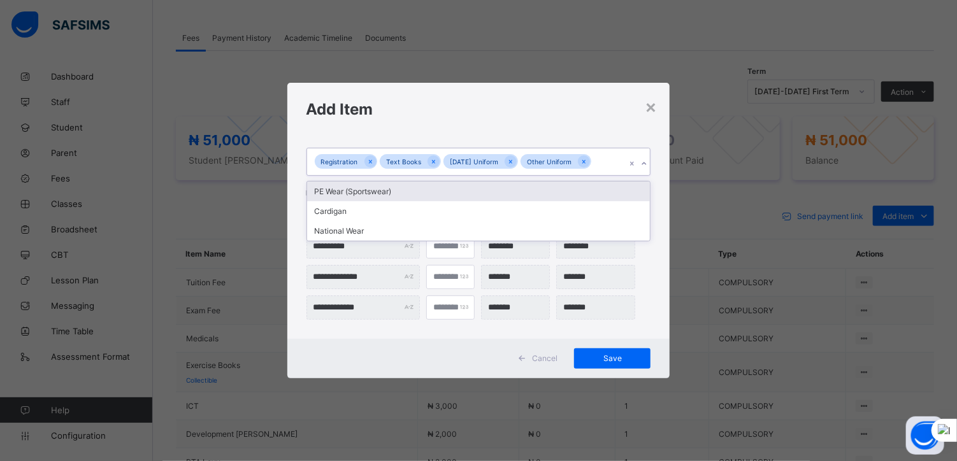
click at [387, 197] on div "PE Wear (Sportswear)" at bounding box center [478, 192] width 343 height 20
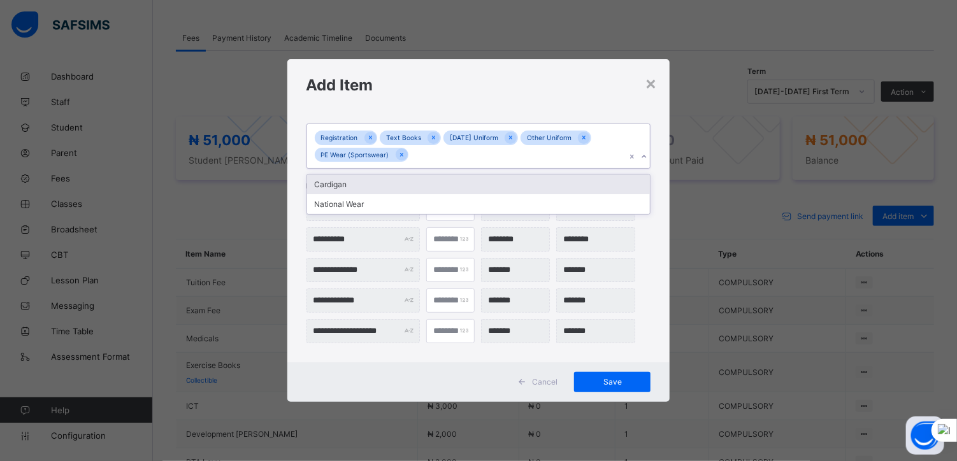
click at [430, 159] on div "Registration Text Books [DATE] Uniform Other Uniform PE Wear (Sportswear)" at bounding box center [466, 146] width 319 height 44
click at [350, 185] on div "Cardigan" at bounding box center [478, 185] width 343 height 20
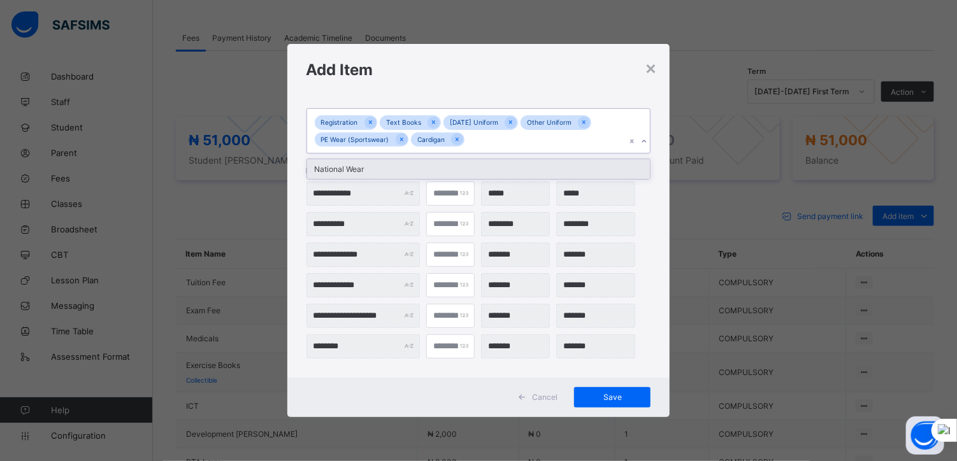
click at [469, 139] on div "Registration Text Books [DATE] Uniform Other Uniform PE Wear (Sportswear) Cardi…" at bounding box center [466, 131] width 319 height 44
click at [471, 140] on div "Registration Text Books [DATE] Uniform Other Uniform PE Wear (Sportswear) Cardi…" at bounding box center [466, 131] width 319 height 44
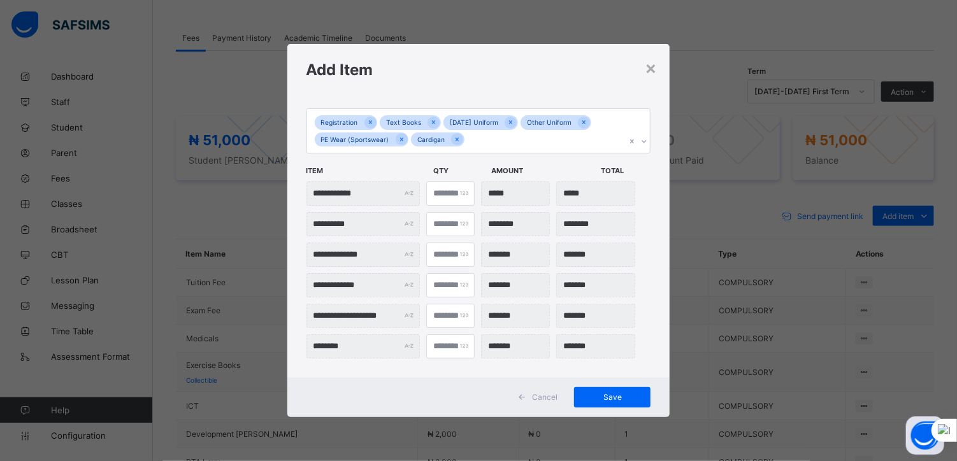
click at [479, 141] on div "Registration Text Books [DATE] Uniform Other Uniform PE Wear (Sportswear) Cardi…" at bounding box center [466, 131] width 319 height 44
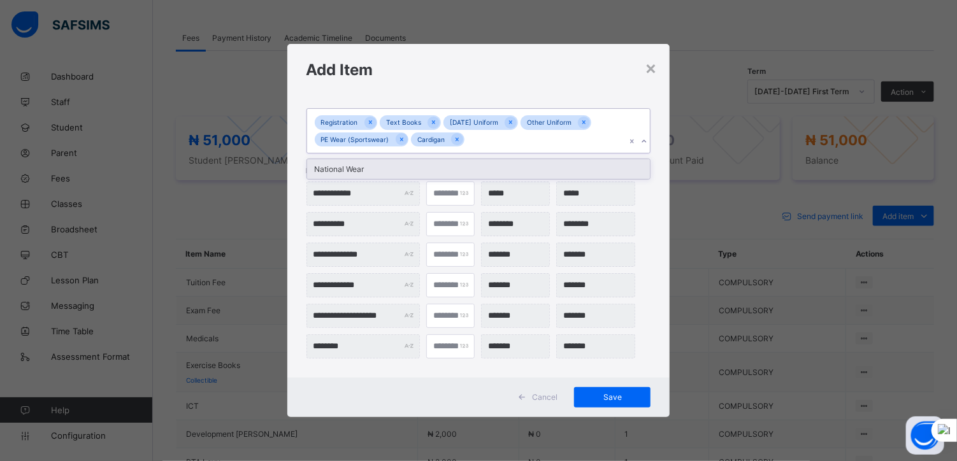
click at [332, 168] on div "National Wear" at bounding box center [478, 169] width 343 height 20
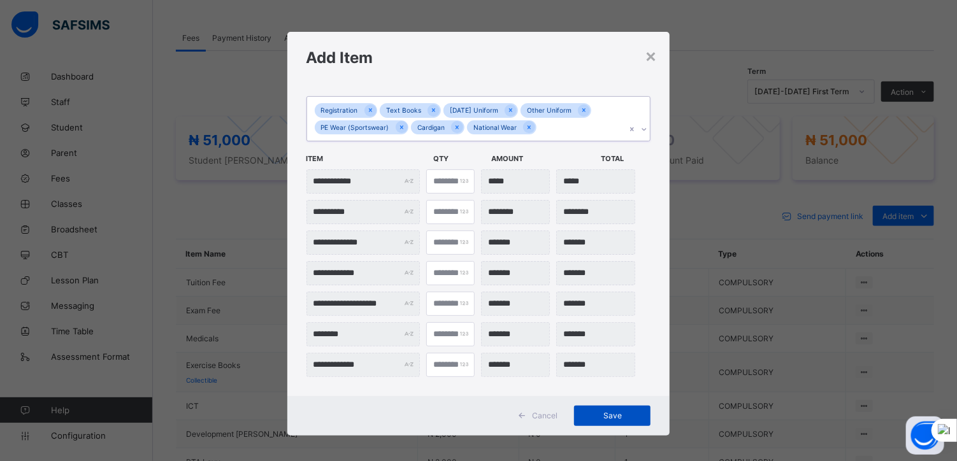
click at [601, 413] on span "Save" at bounding box center [611, 416] width 57 height 10
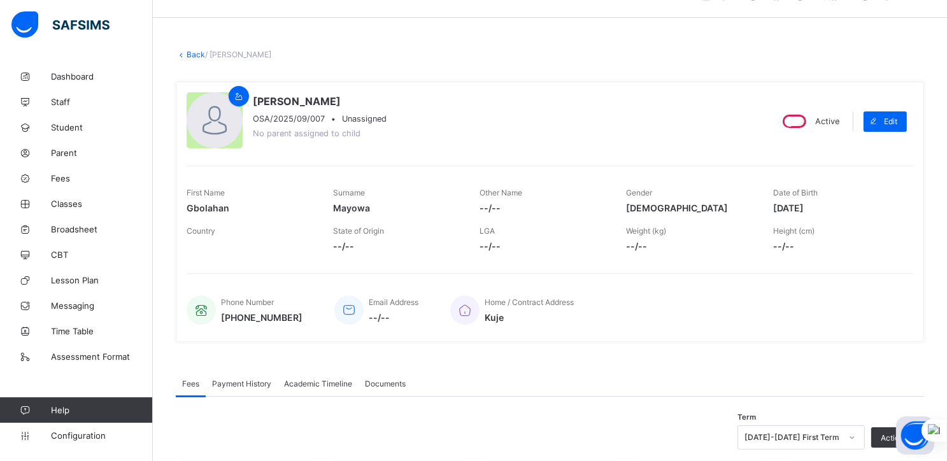
scroll to position [0, 0]
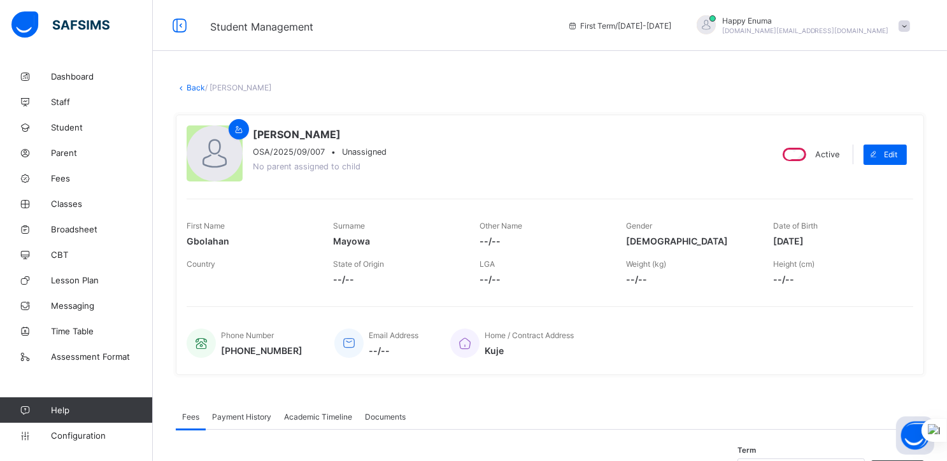
click at [194, 89] on link "Back" at bounding box center [196, 88] width 18 height 10
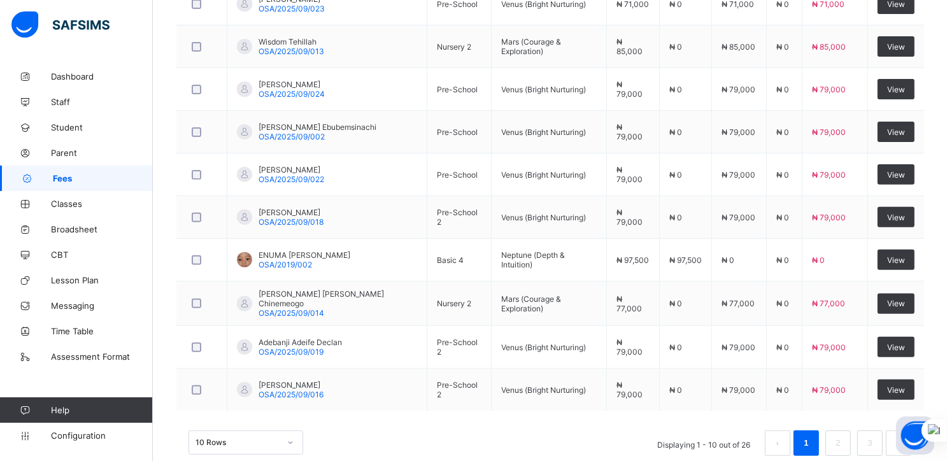
scroll to position [436, 0]
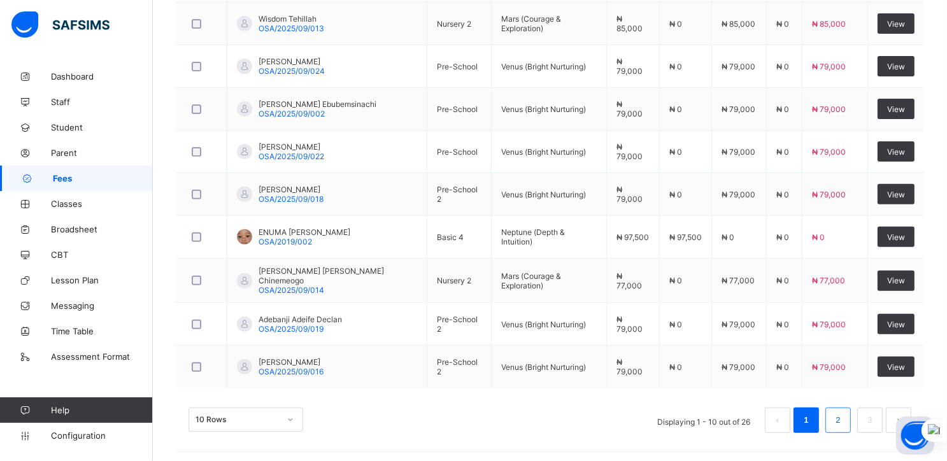
click at [844, 417] on link "2" at bounding box center [838, 420] width 12 height 17
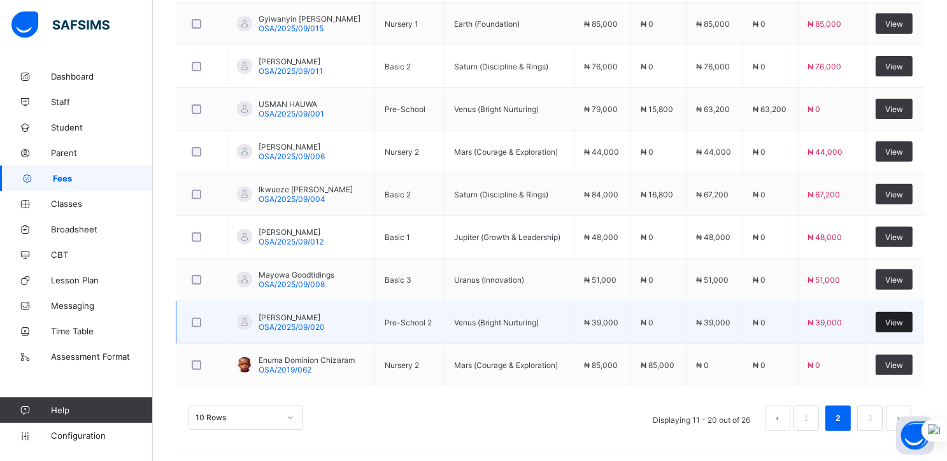
click at [901, 318] on span "View" at bounding box center [894, 323] width 18 height 10
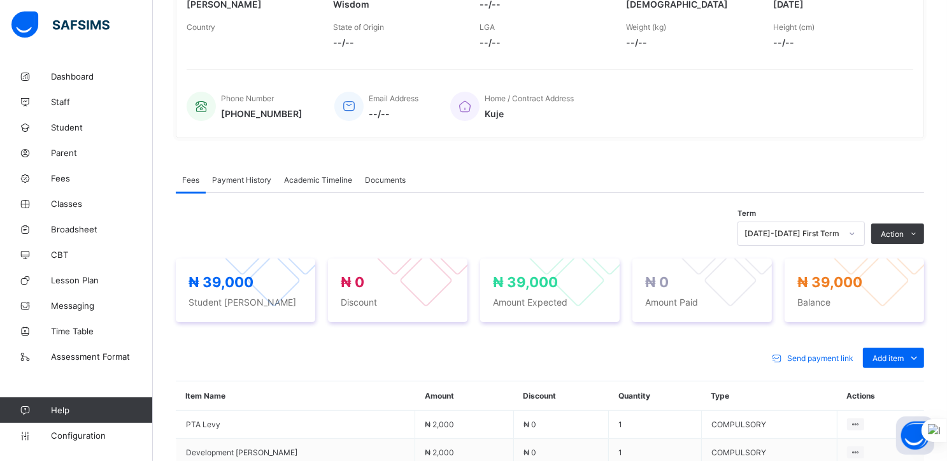
scroll to position [436, 0]
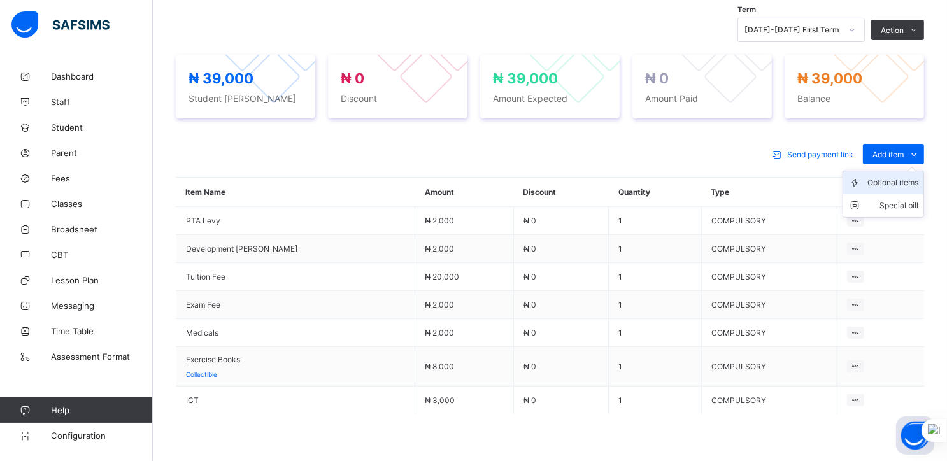
click at [892, 188] on div "Optional items" at bounding box center [893, 182] width 51 height 13
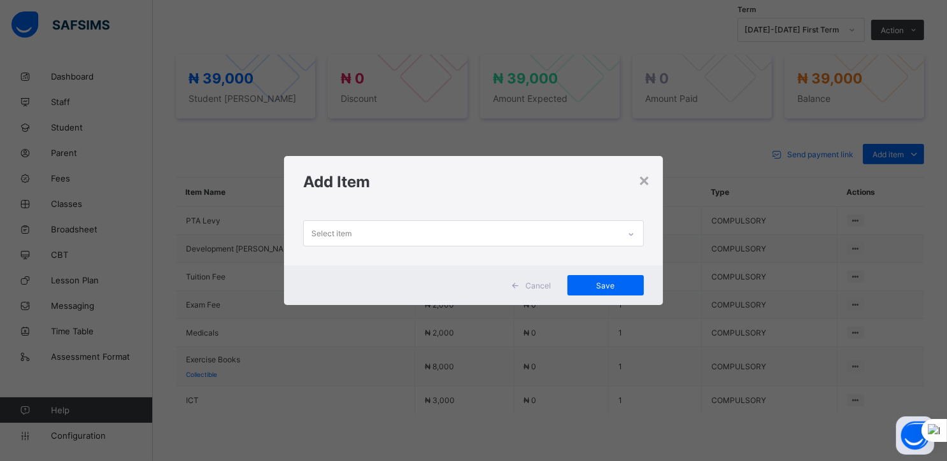
click at [619, 238] on div "Select item" at bounding box center [461, 233] width 315 height 25
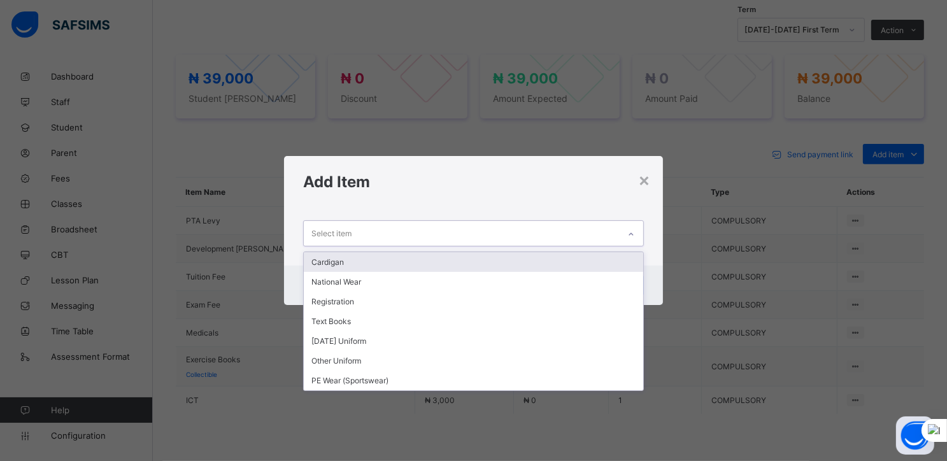
click at [362, 262] on div "Cardigan" at bounding box center [474, 262] width 340 height 20
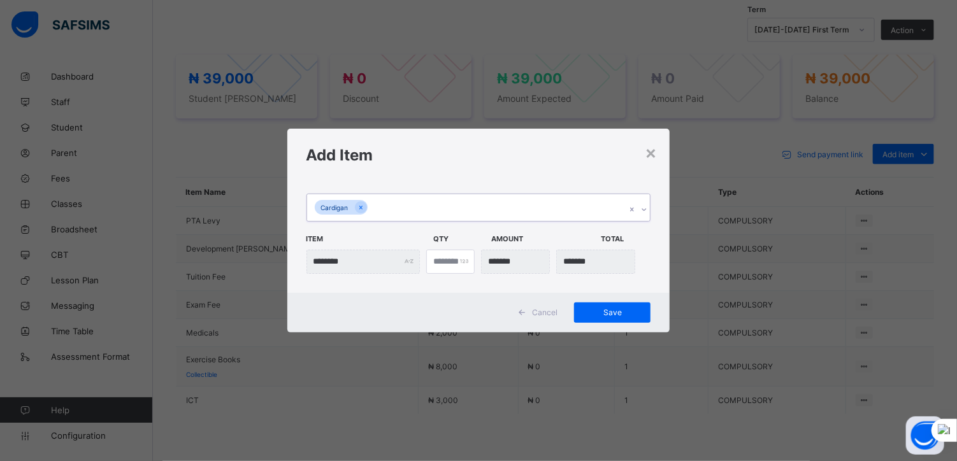
click at [380, 208] on div "Cardigan" at bounding box center [466, 207] width 319 height 27
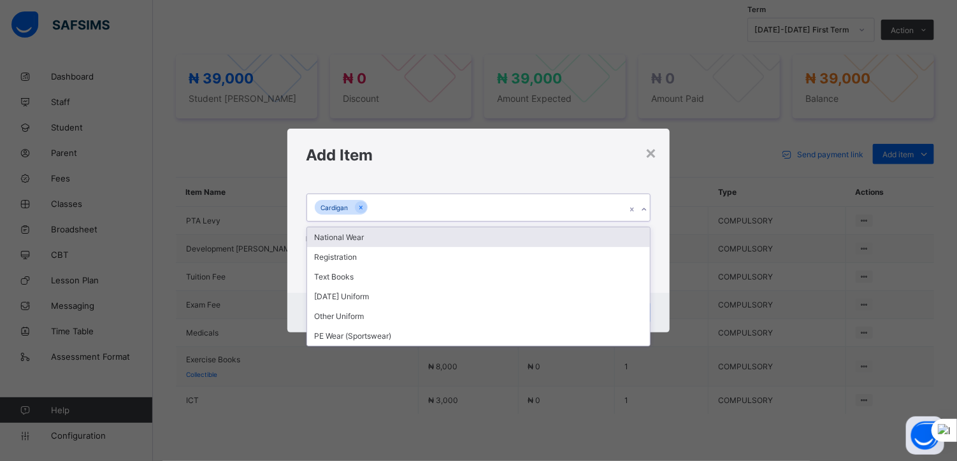
click at [354, 236] on div "National Wear" at bounding box center [478, 237] width 343 height 20
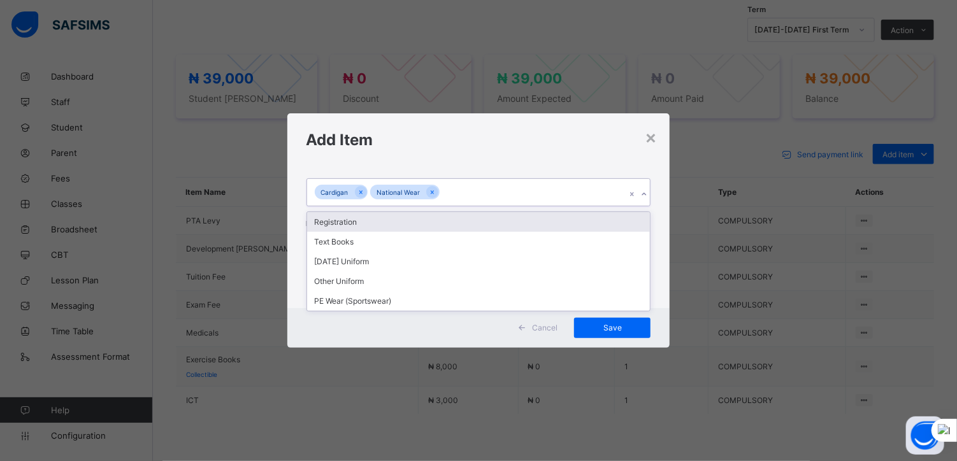
click at [455, 193] on div "Cardigan National Wear" at bounding box center [466, 192] width 319 height 27
click at [356, 226] on div "Registration" at bounding box center [478, 222] width 343 height 20
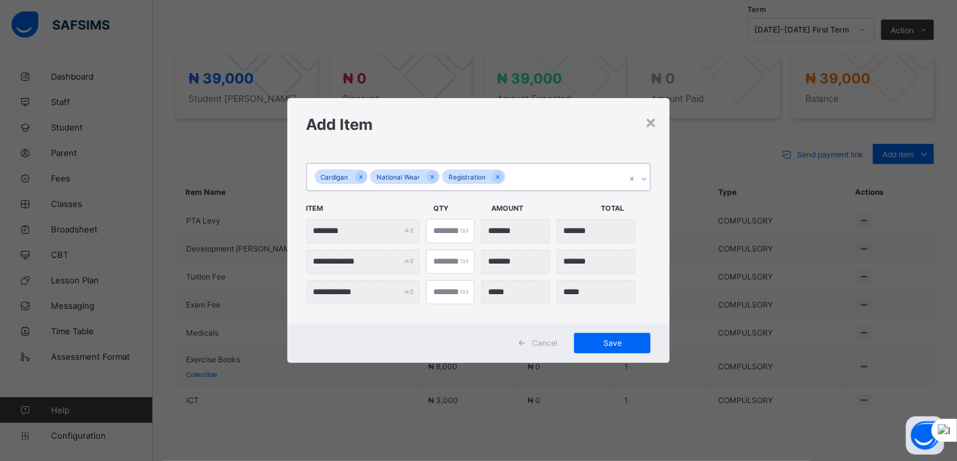
click at [523, 188] on div "Cardigan National Wear Registration" at bounding box center [466, 177] width 319 height 27
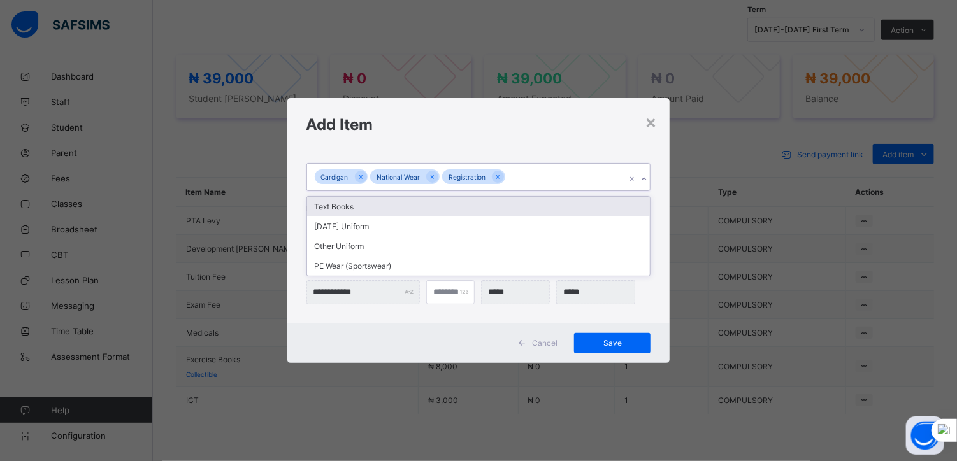
click at [366, 208] on div "Text Books" at bounding box center [478, 207] width 343 height 20
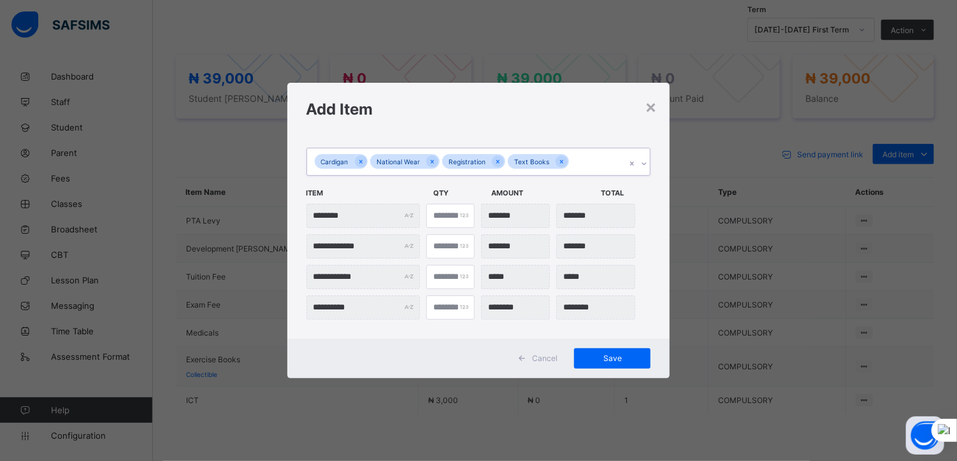
click at [575, 162] on div "Cardigan National Wear Registration Text Books" at bounding box center [466, 161] width 319 height 27
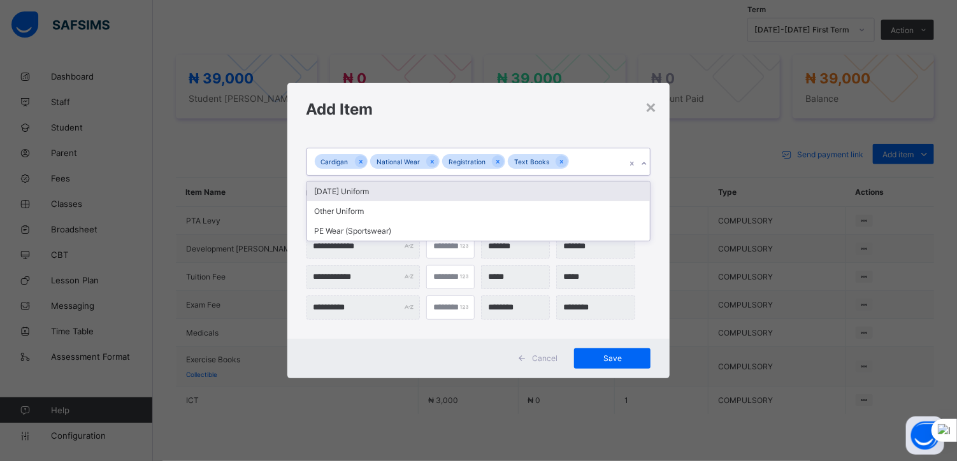
click at [413, 192] on div "[DATE] Uniform" at bounding box center [478, 192] width 343 height 20
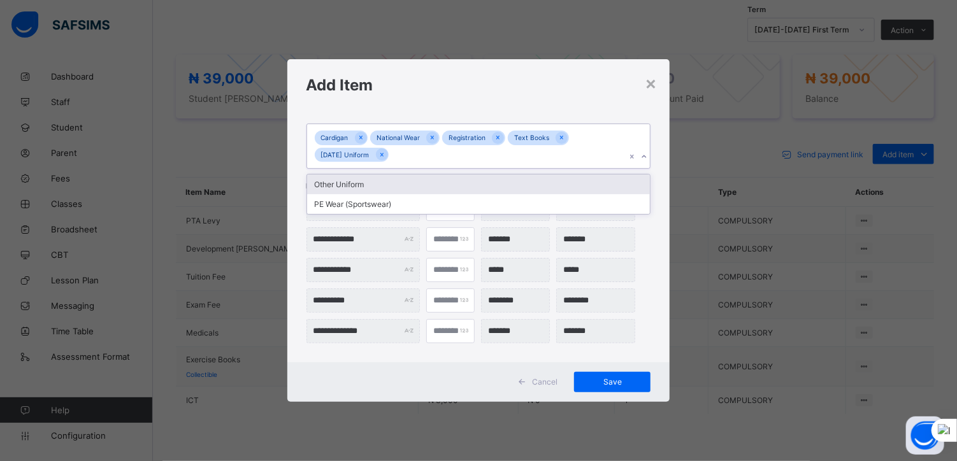
click at [419, 155] on div "Cardigan National Wear Registration Text Books [DATE] Uniform" at bounding box center [466, 146] width 319 height 44
click at [364, 185] on div "Other Uniform" at bounding box center [478, 185] width 343 height 20
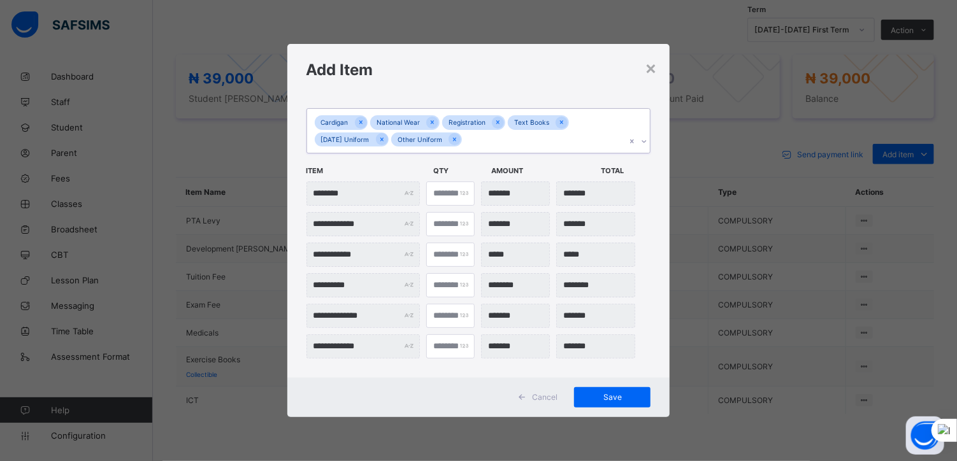
click at [480, 142] on div "Cardigan National Wear Registration Text Books [DATE] Uniform Other Uniform" at bounding box center [466, 131] width 319 height 44
click at [371, 170] on div "PE Wear (Sportswear)" at bounding box center [478, 169] width 343 height 20
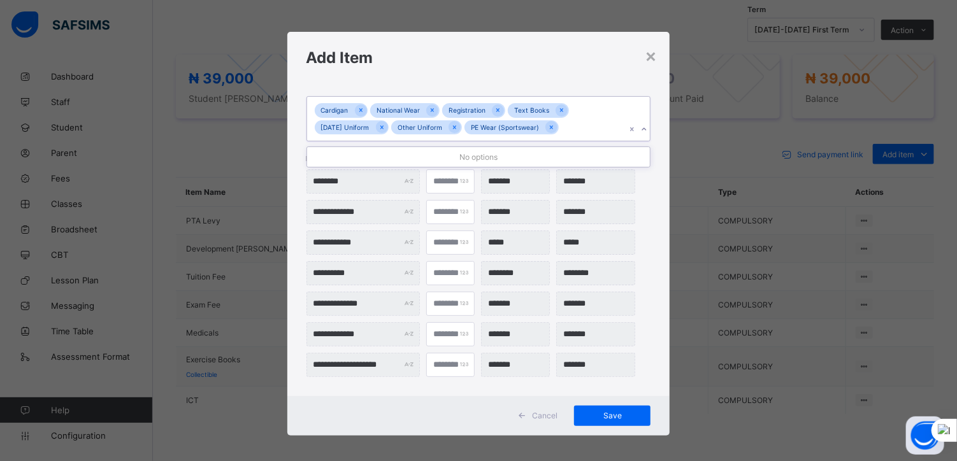
click at [576, 124] on div "Cardigan National Wear Registration Text Books [DATE] Uniform Other Uniform PE …" at bounding box center [466, 119] width 319 height 44
click at [606, 411] on span "Save" at bounding box center [611, 416] width 57 height 10
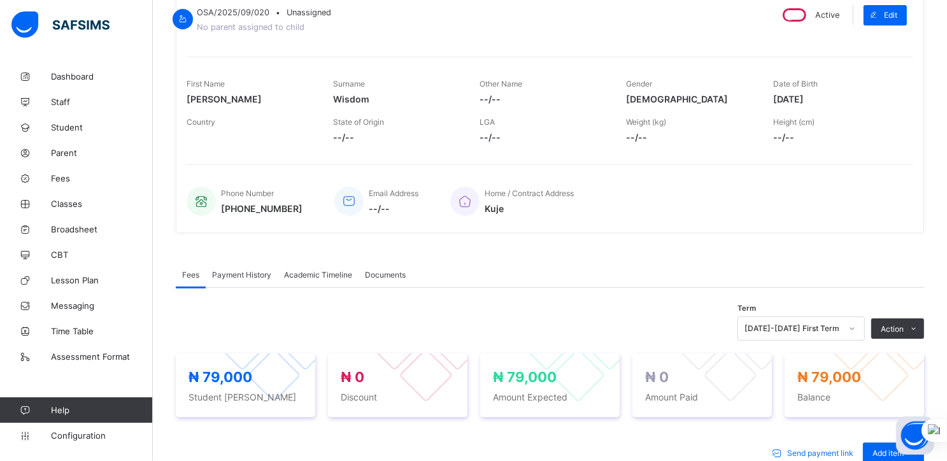
scroll to position [0, 0]
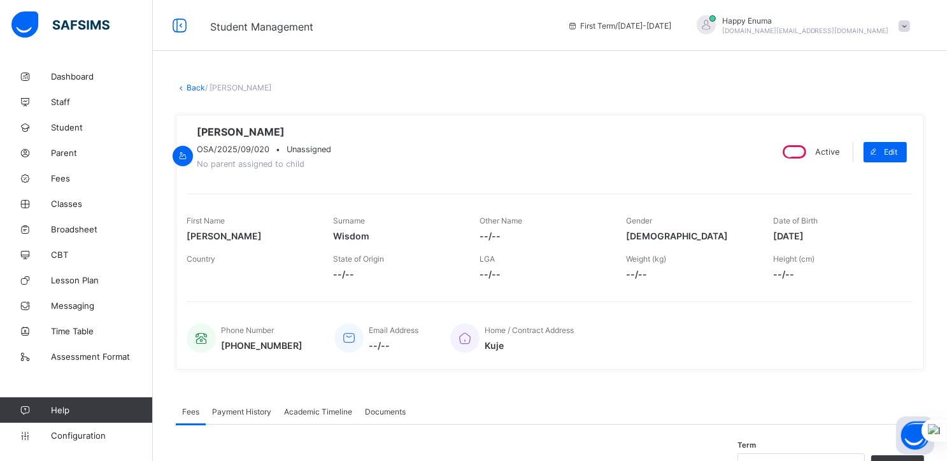
click at [194, 86] on link "Back" at bounding box center [196, 88] width 18 height 10
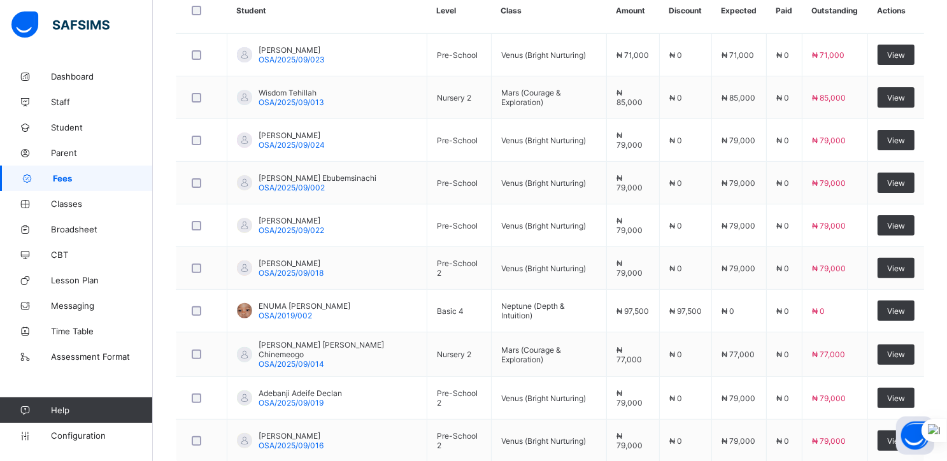
scroll to position [436, 0]
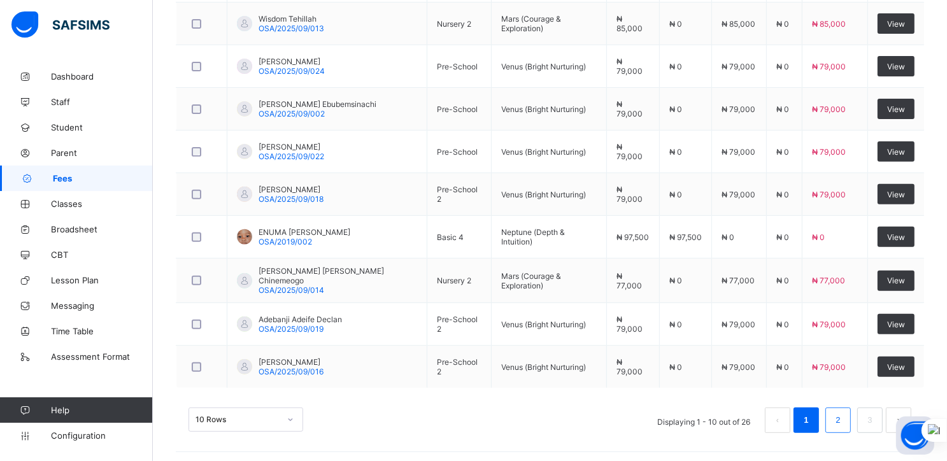
click at [844, 415] on link "2" at bounding box center [838, 420] width 12 height 17
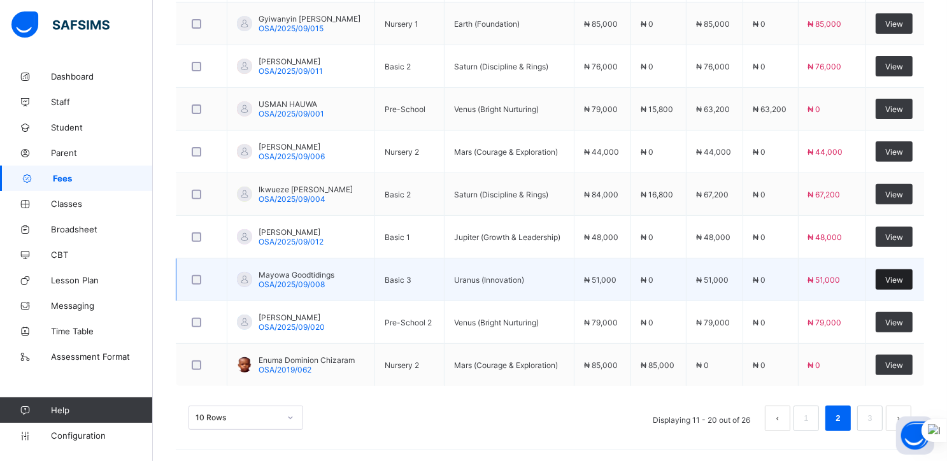
click at [905, 272] on div "View" at bounding box center [894, 279] width 37 height 20
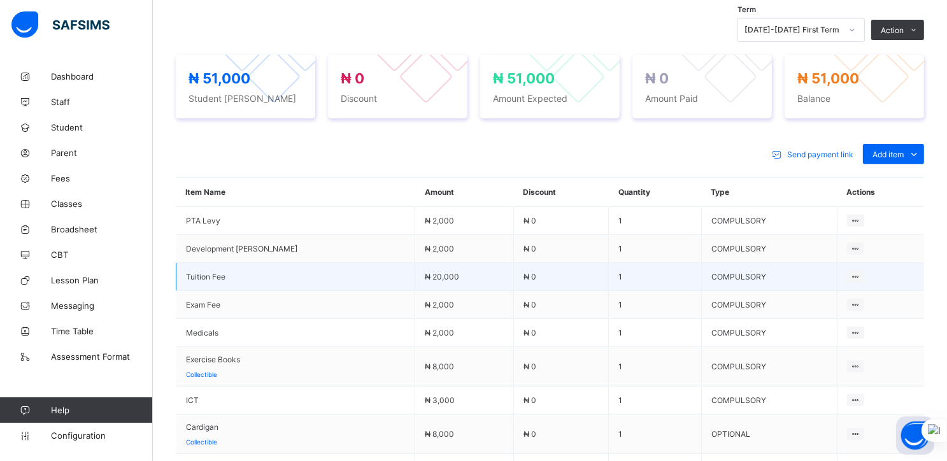
scroll to position [527, 0]
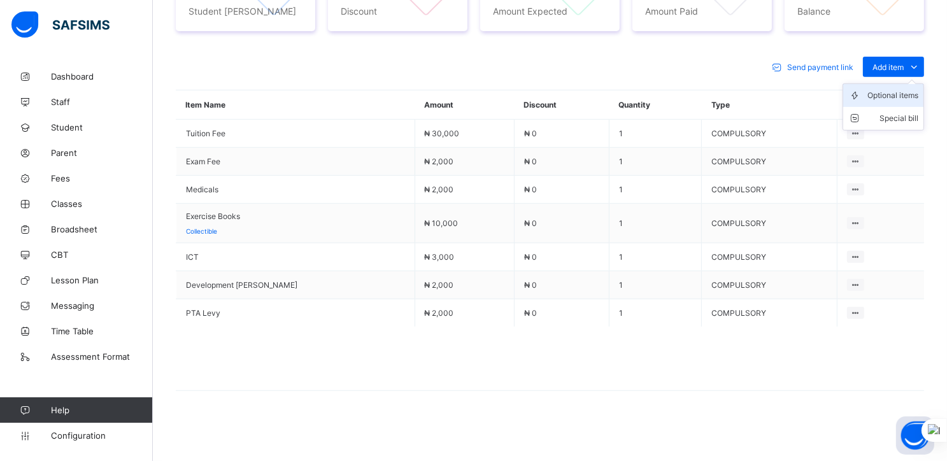
click at [910, 94] on div "Optional items" at bounding box center [893, 95] width 51 height 13
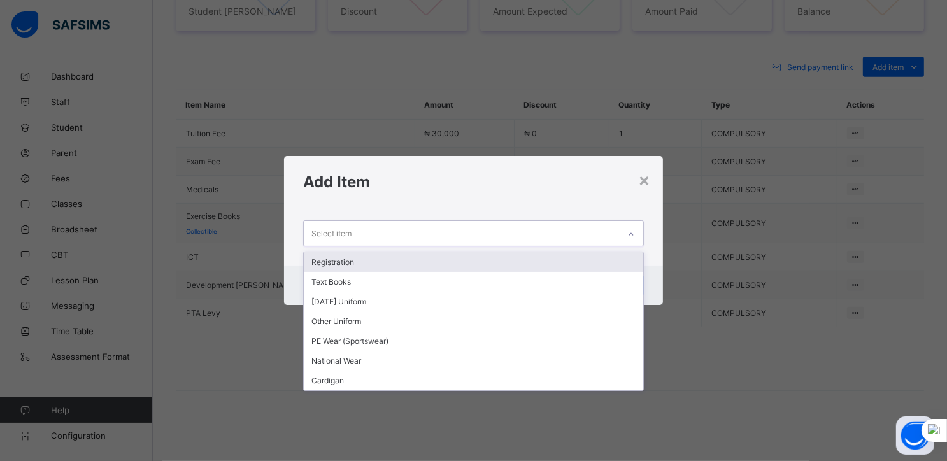
click at [561, 243] on div "Select item" at bounding box center [461, 233] width 315 height 25
click at [345, 267] on div "Registration" at bounding box center [474, 262] width 340 height 20
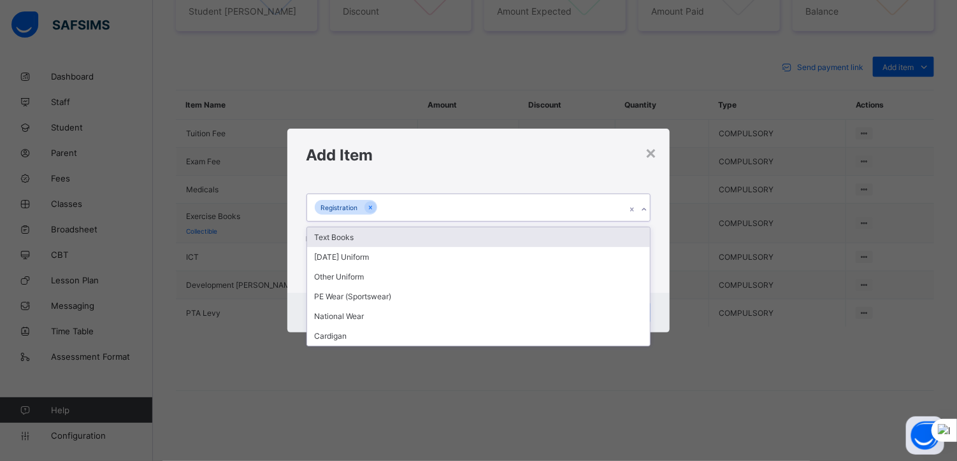
click at [385, 213] on div "Registration" at bounding box center [466, 207] width 319 height 27
click at [352, 239] on div "Text Books" at bounding box center [478, 237] width 343 height 20
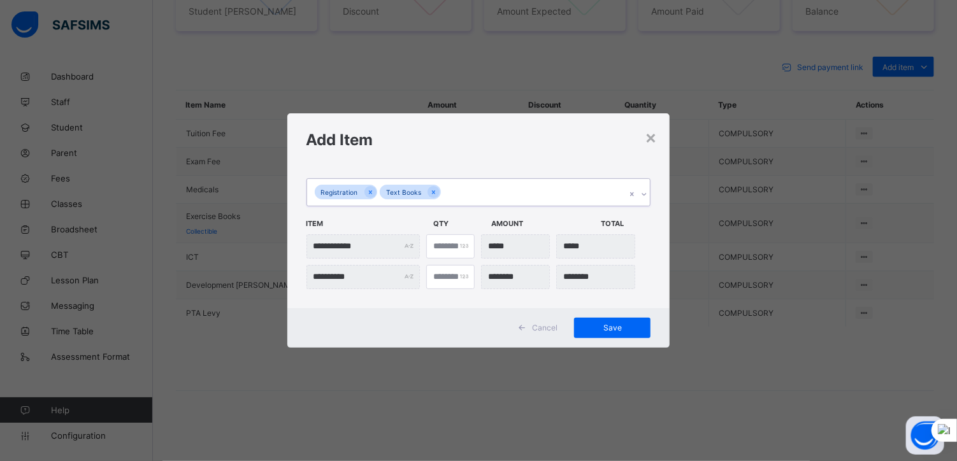
click at [457, 198] on div "Registration Text Books" at bounding box center [466, 192] width 319 height 27
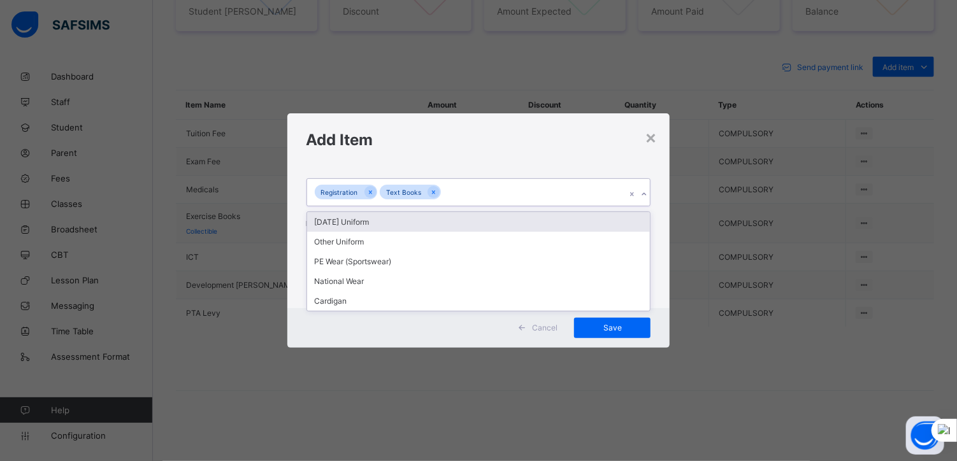
click at [363, 225] on div "[DATE] Uniform" at bounding box center [478, 222] width 343 height 20
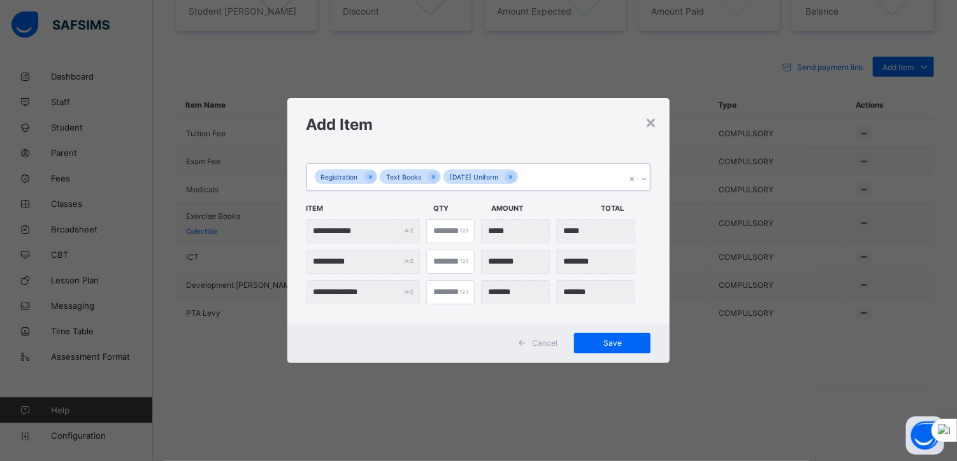
click at [540, 178] on div "Registration Text Books [DATE] Uniform" at bounding box center [466, 177] width 319 height 27
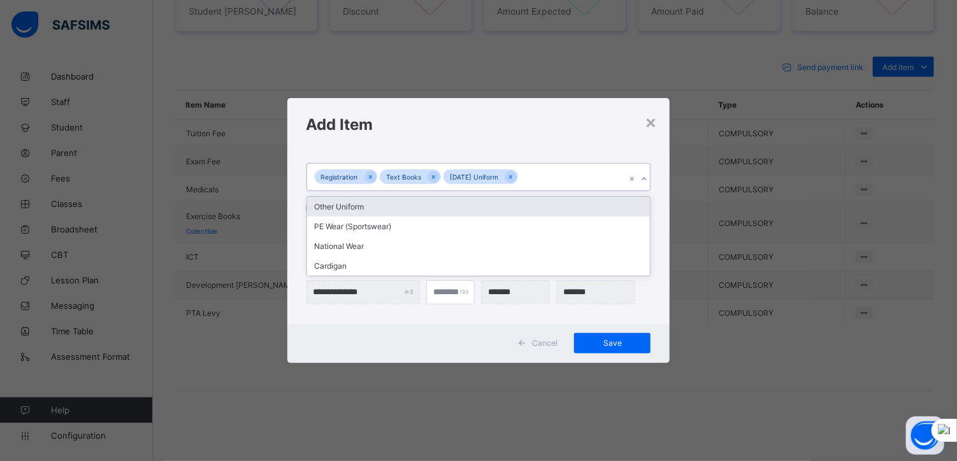
click at [373, 203] on div "Other Uniform" at bounding box center [478, 207] width 343 height 20
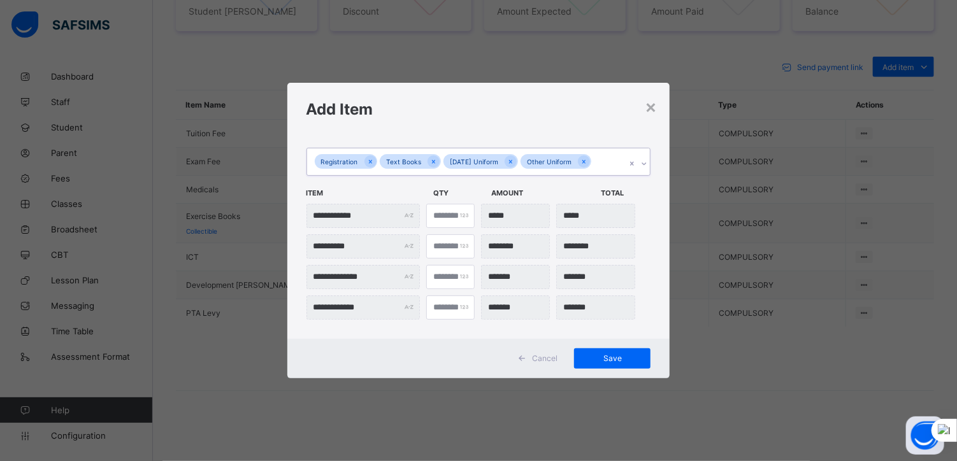
click at [595, 163] on div "Registration Text Books [DATE] Uniform Other Uniform" at bounding box center [466, 161] width 319 height 27
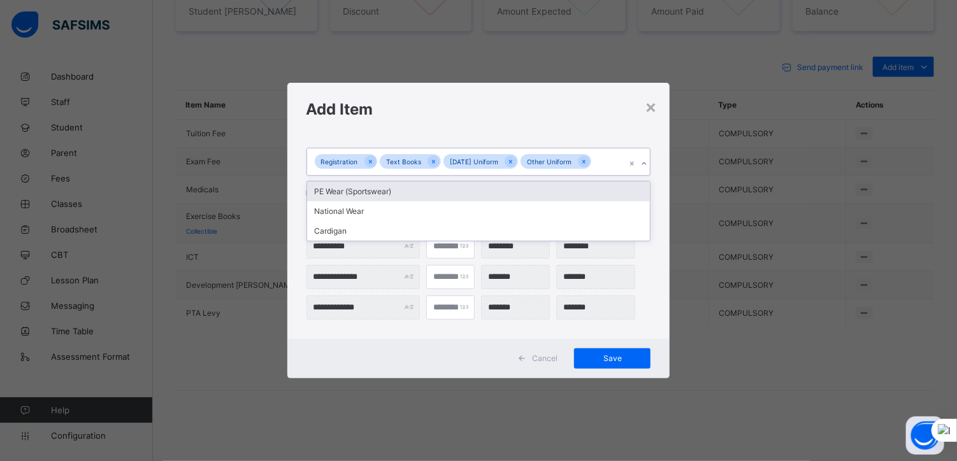
click at [382, 193] on div "PE Wear (Sportswear)" at bounding box center [478, 192] width 343 height 20
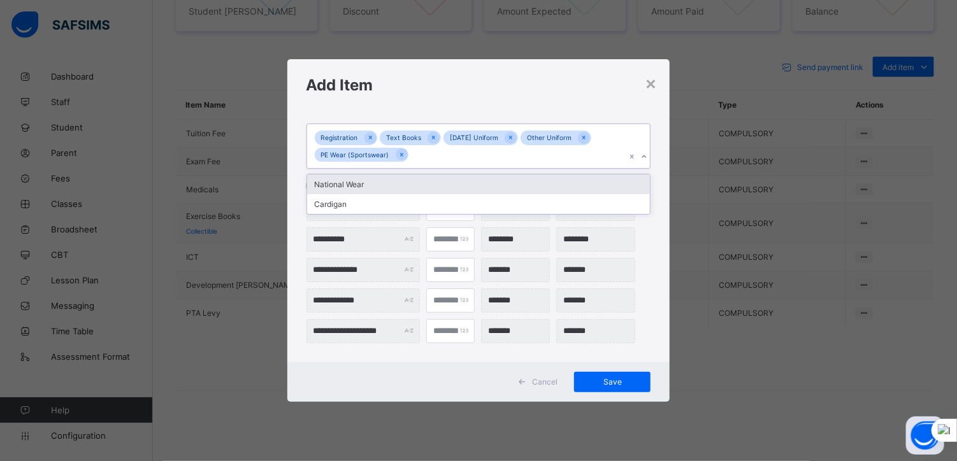
click at [420, 157] on div "Registration Text Books [DATE] Uniform Other Uniform PE Wear (Sportswear)" at bounding box center [466, 146] width 319 height 44
click at [350, 185] on div "National Wear" at bounding box center [478, 185] width 343 height 20
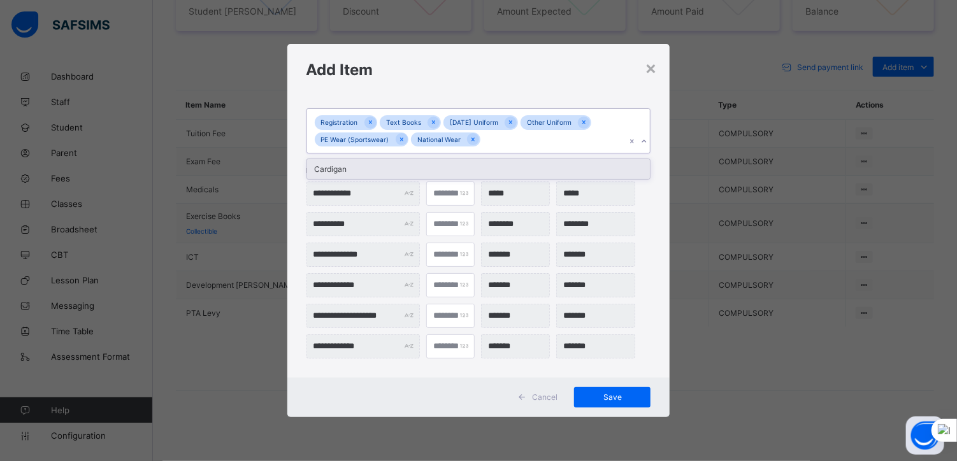
click at [499, 143] on div "Registration Text Books [DATE] Uniform Other Uniform PE Wear (Sportswear) Natio…" at bounding box center [466, 131] width 319 height 44
click at [364, 169] on div "Cardigan" at bounding box center [478, 169] width 343 height 20
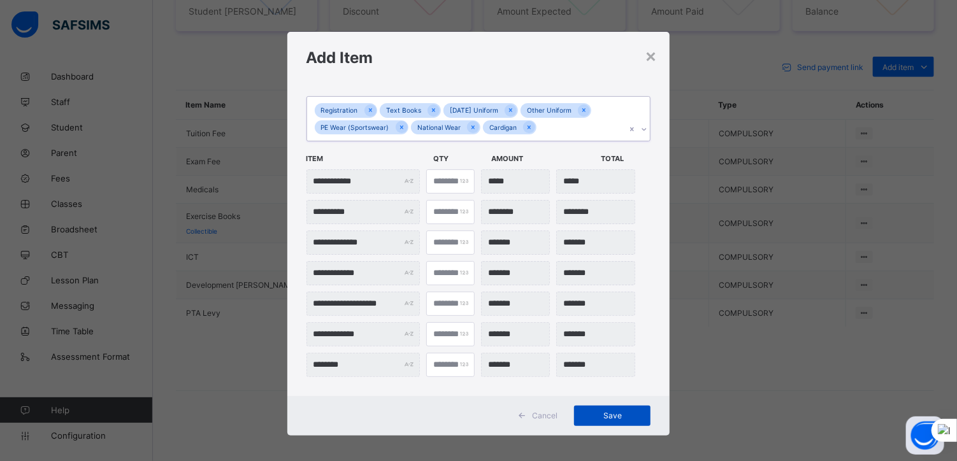
click at [605, 408] on div "Save" at bounding box center [612, 416] width 76 height 20
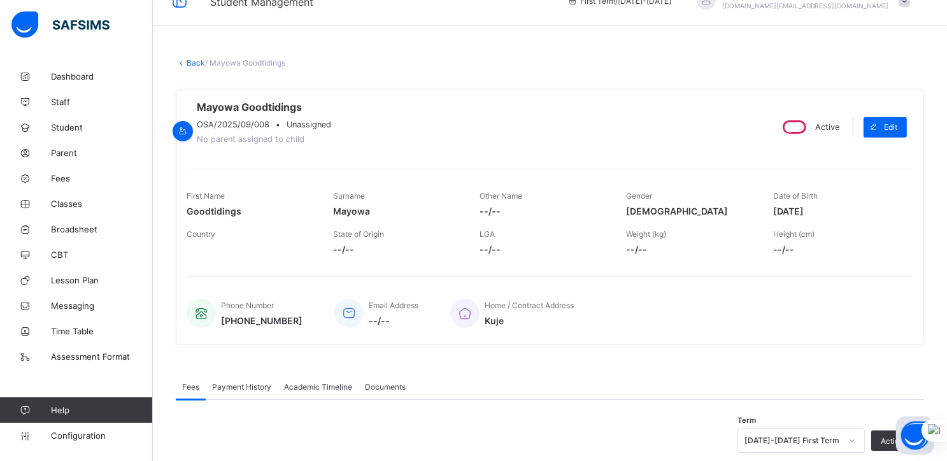
scroll to position [0, 0]
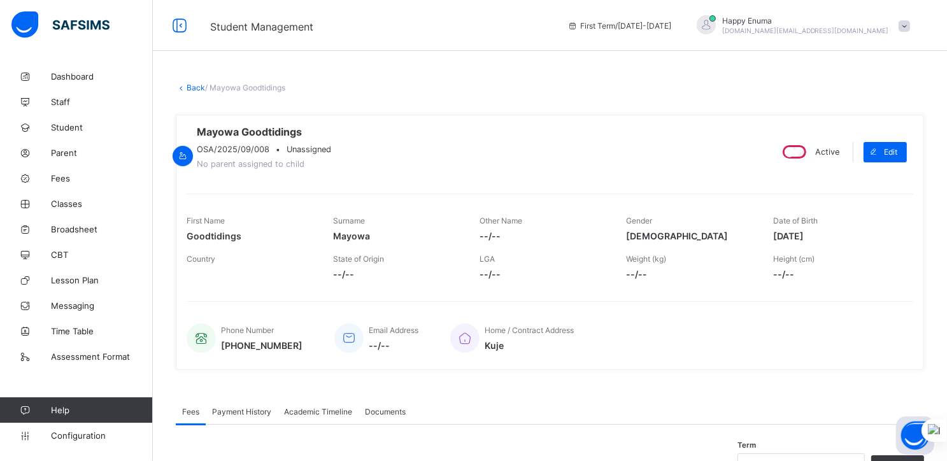
click at [194, 87] on link "Back" at bounding box center [196, 88] width 18 height 10
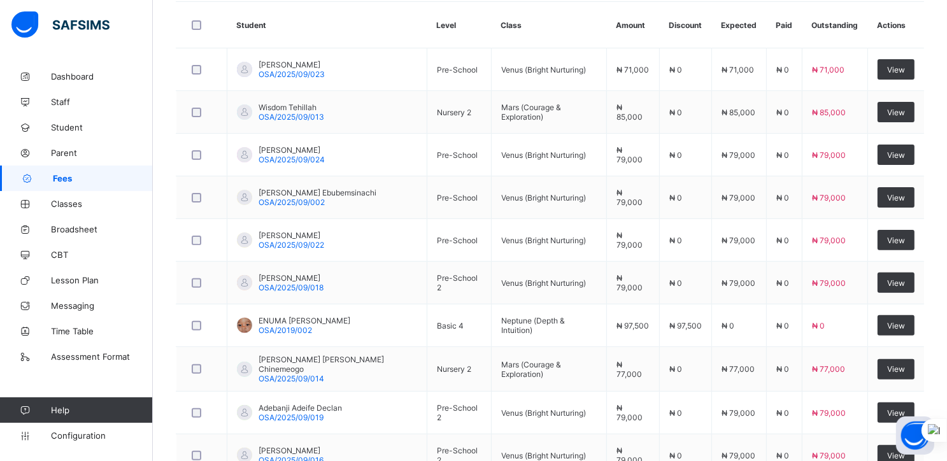
scroll to position [436, 0]
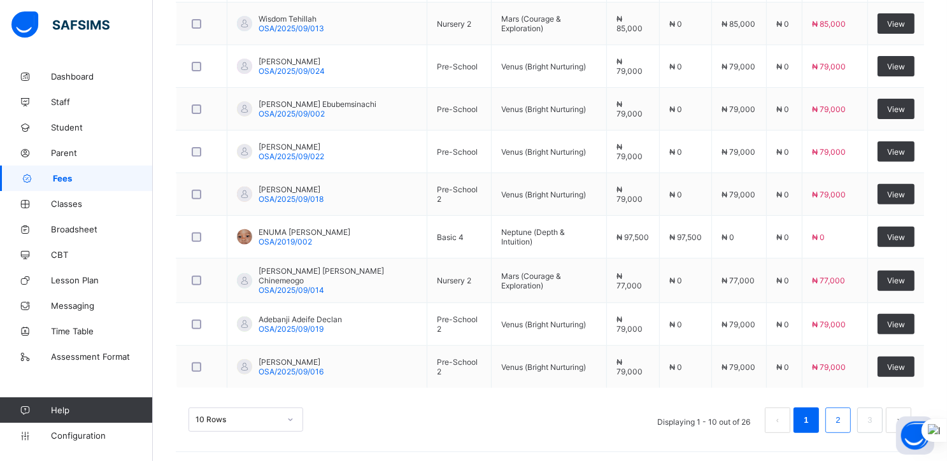
click at [843, 414] on link "2" at bounding box center [838, 420] width 12 height 17
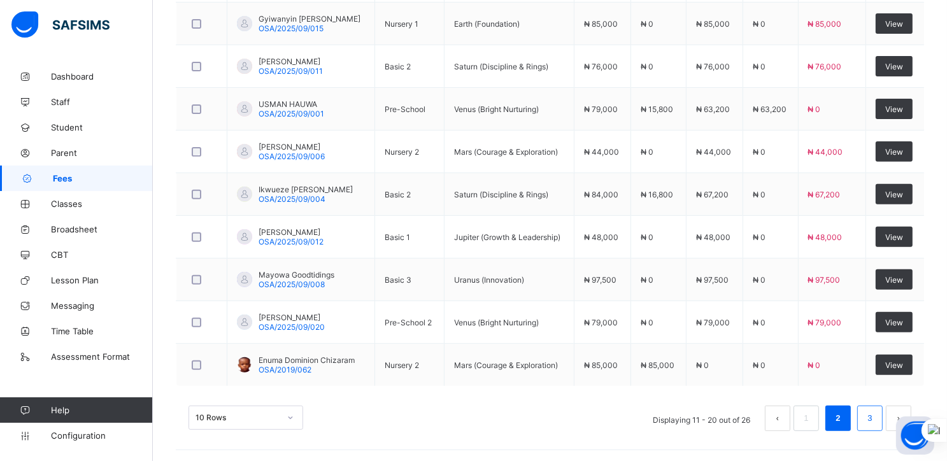
click at [876, 418] on link "3" at bounding box center [870, 418] width 12 height 17
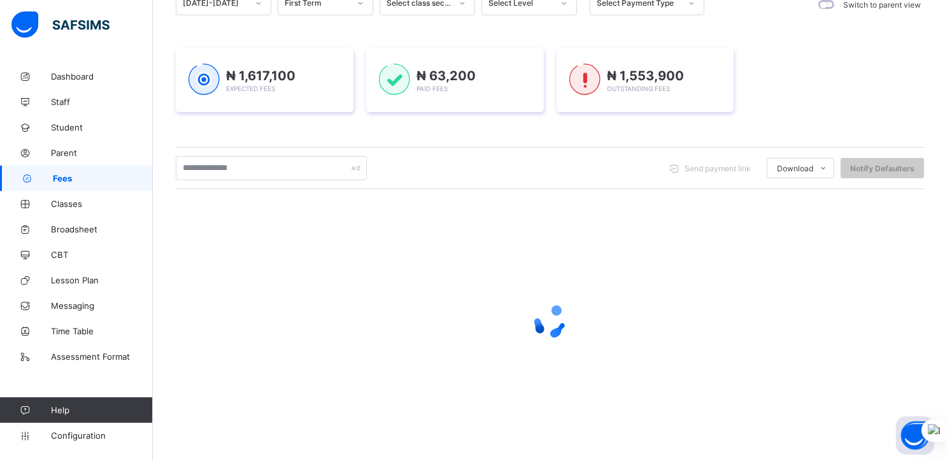
scroll to position [268, 0]
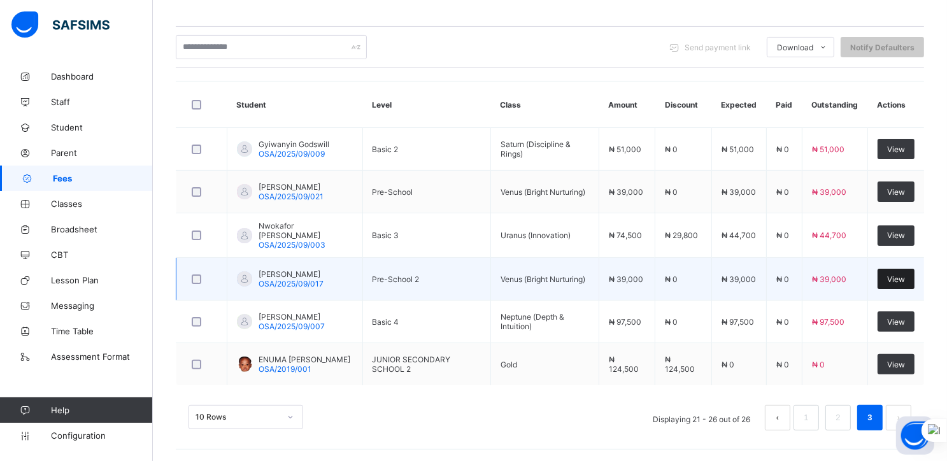
click at [903, 281] on span "View" at bounding box center [896, 280] width 18 height 10
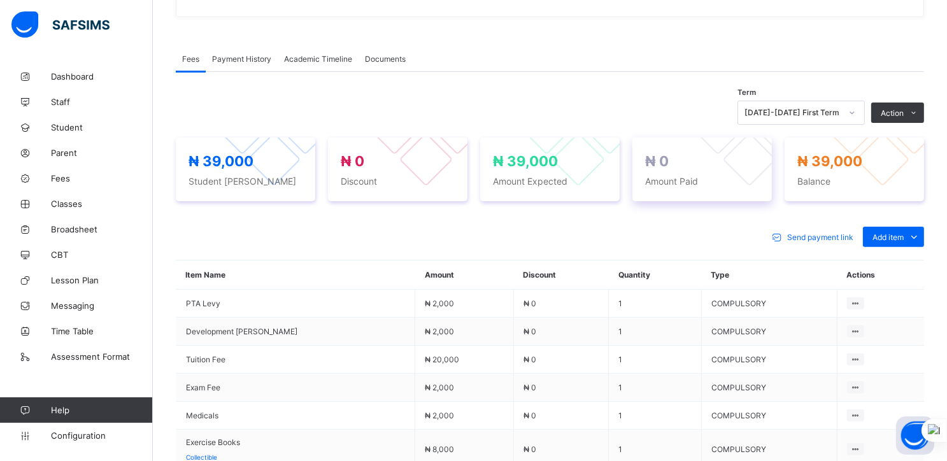
scroll to position [352, 0]
click at [897, 272] on div "Optional items" at bounding box center [893, 267] width 51 height 13
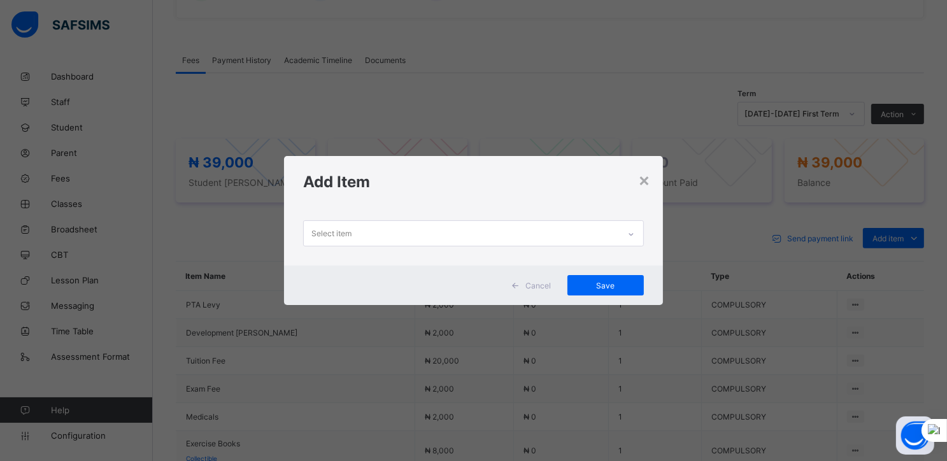
click at [528, 232] on div "Select item" at bounding box center [461, 233] width 315 height 25
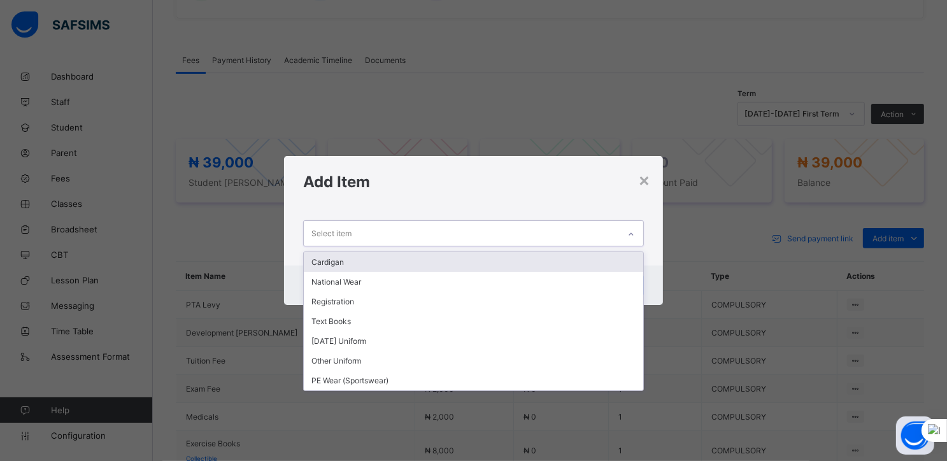
click at [410, 259] on div "Cardigan" at bounding box center [474, 262] width 340 height 20
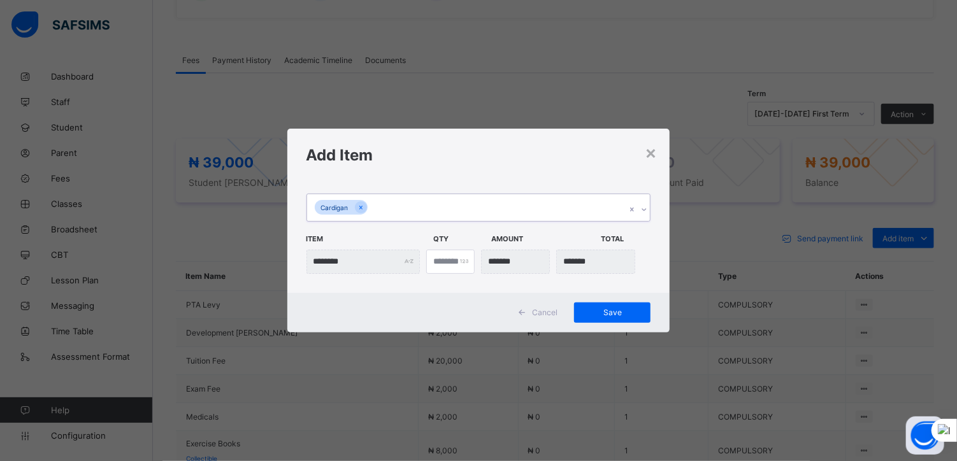
click at [374, 211] on div "Cardigan" at bounding box center [466, 207] width 319 height 27
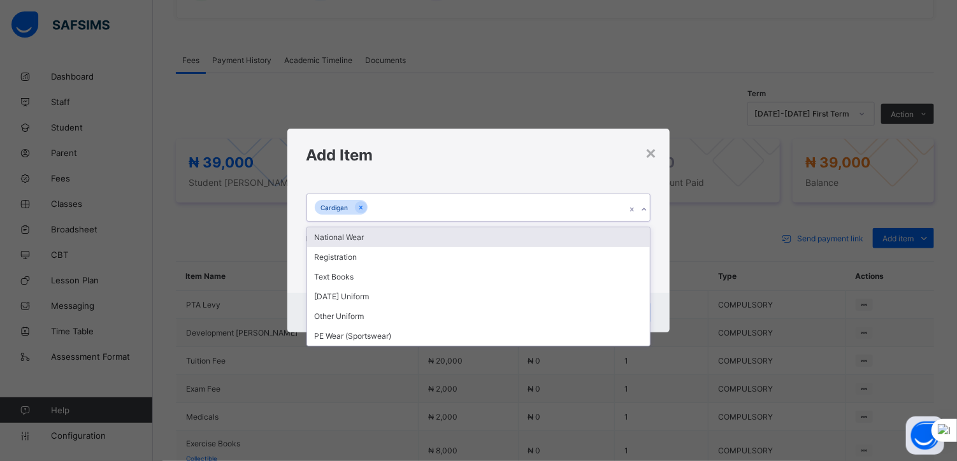
click at [358, 235] on div "National Wear" at bounding box center [478, 237] width 343 height 20
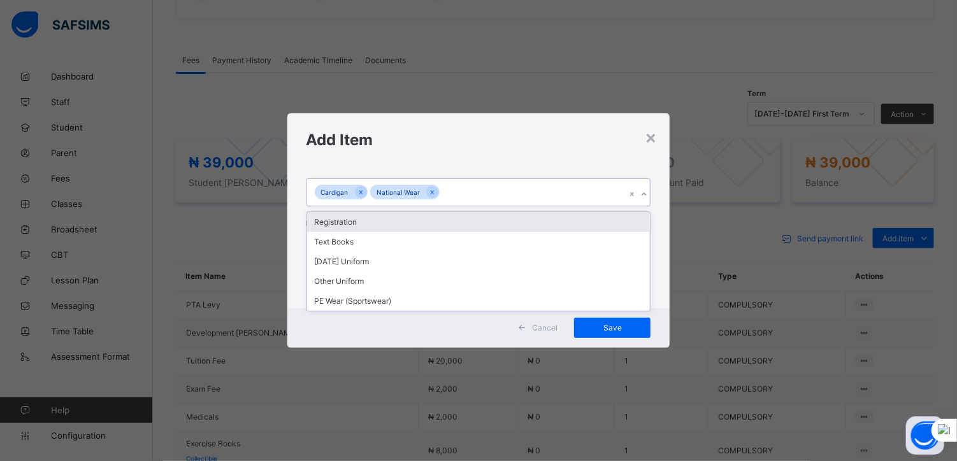
click at [448, 192] on div "Cardigan National Wear" at bounding box center [466, 192] width 319 height 27
click at [349, 218] on div "Registration" at bounding box center [478, 222] width 343 height 20
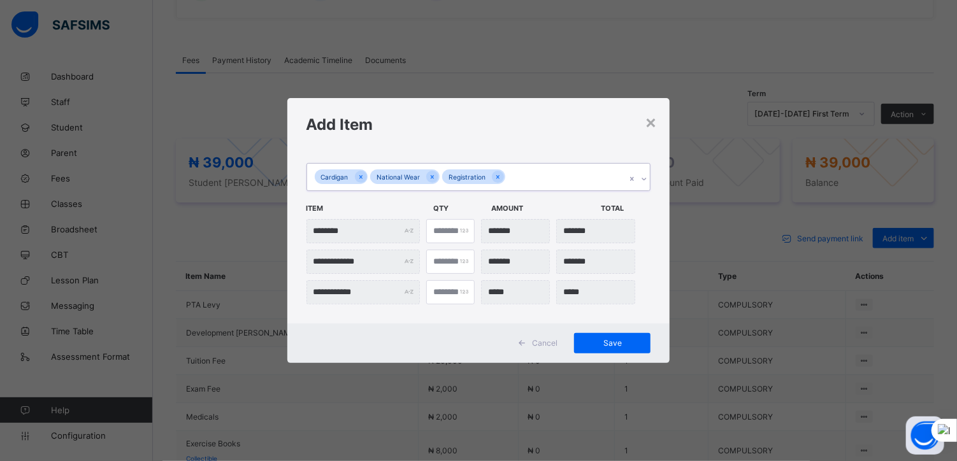
click at [516, 173] on div "Cardigan National Wear Registration" at bounding box center [466, 177] width 319 height 27
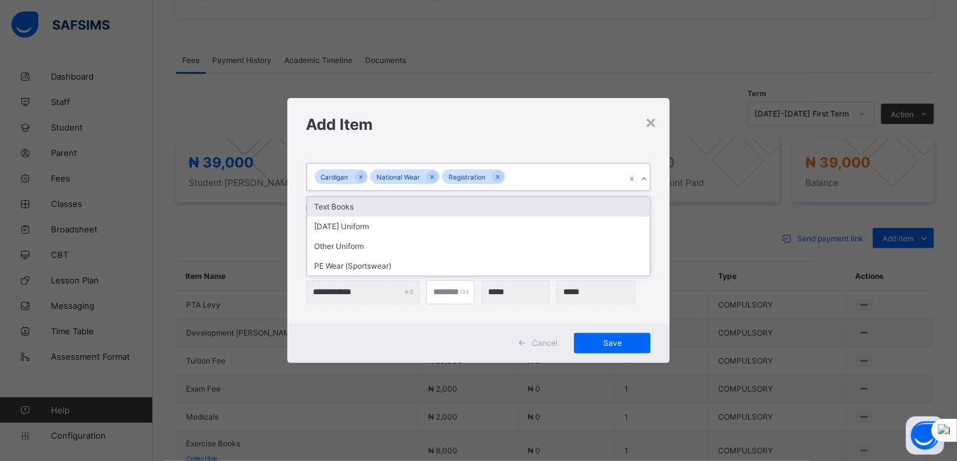
click at [344, 206] on div "Text Books" at bounding box center [478, 207] width 343 height 20
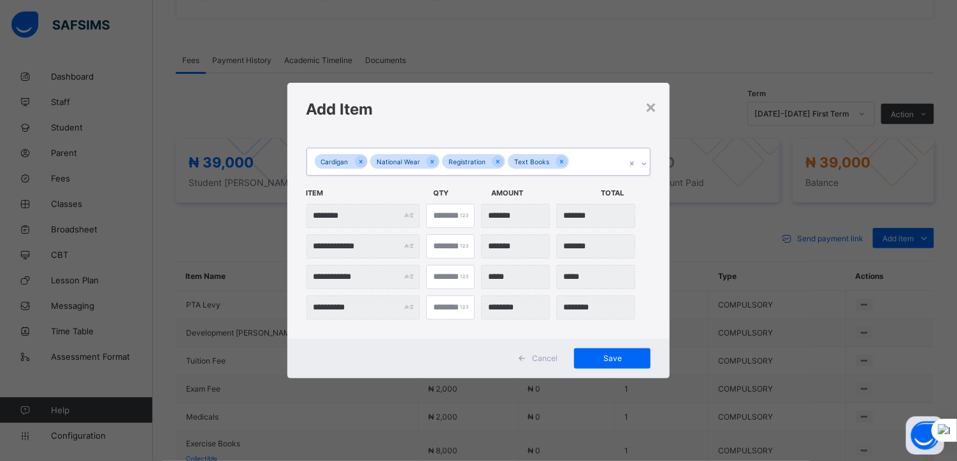
click at [572, 162] on div "Cardigan National Wear Registration Text Books" at bounding box center [466, 161] width 319 height 27
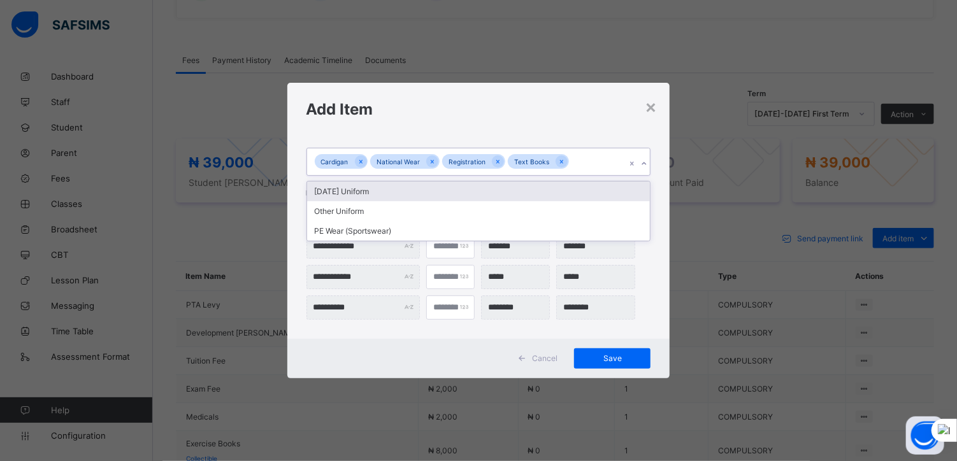
click at [331, 192] on div "[DATE] Uniform" at bounding box center [478, 192] width 343 height 20
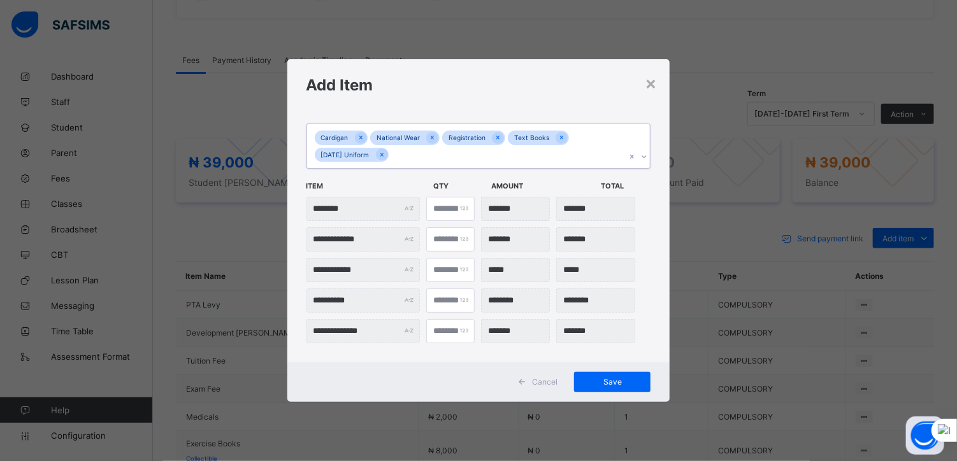
click at [407, 157] on div "Cardigan National Wear Registration Text Books [DATE] Uniform" at bounding box center [466, 146] width 319 height 44
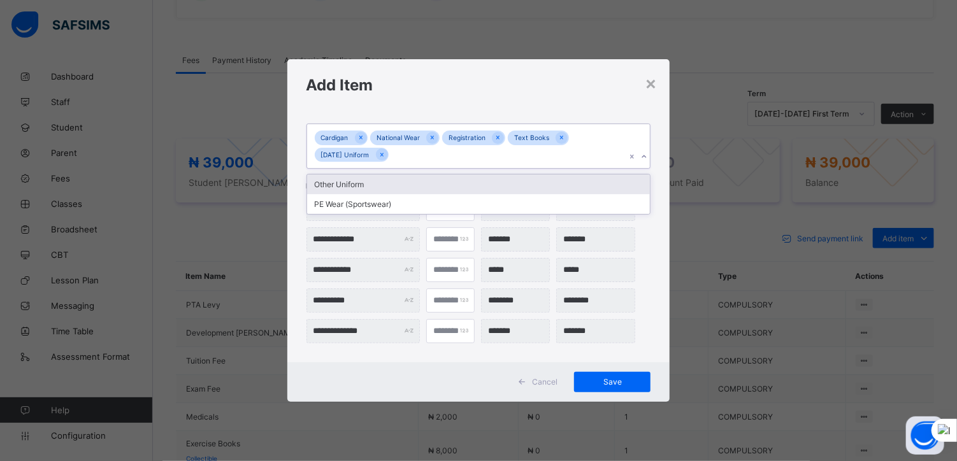
click at [362, 182] on div "Other Uniform" at bounding box center [478, 185] width 343 height 20
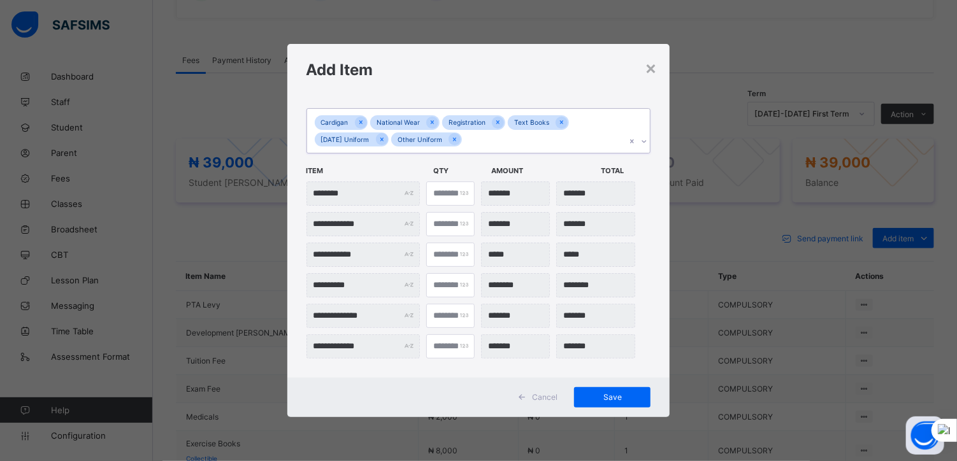
click at [479, 142] on div "Cardigan National Wear Registration Text Books [DATE] Uniform Other Uniform" at bounding box center [466, 131] width 319 height 44
click at [368, 172] on div "PE Wear (Sportswear)" at bounding box center [478, 169] width 343 height 20
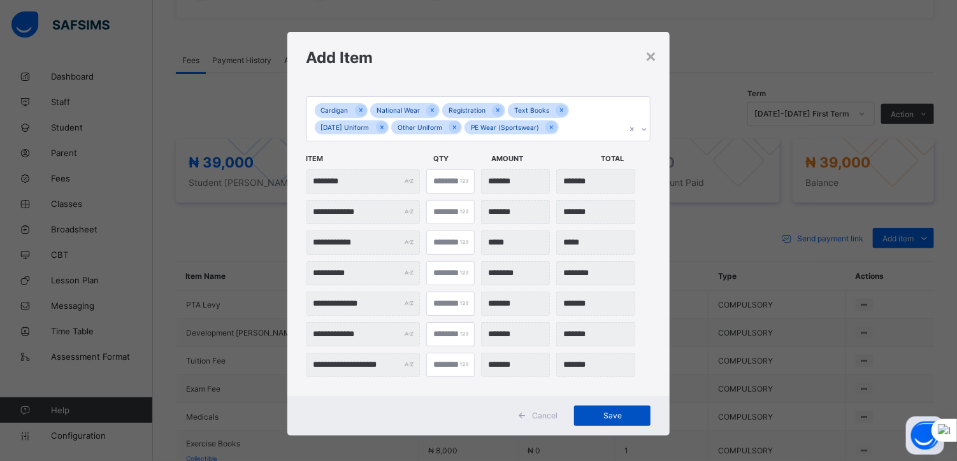
click at [598, 412] on span "Save" at bounding box center [611, 416] width 57 height 10
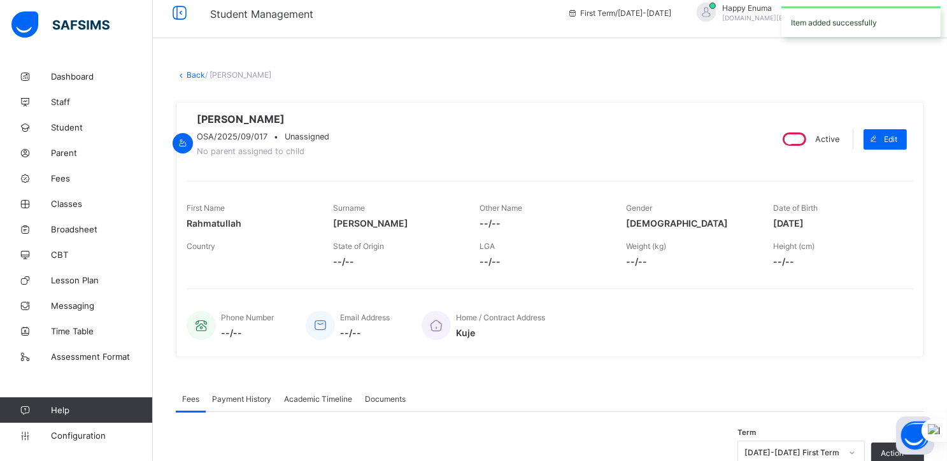
scroll to position [4, 0]
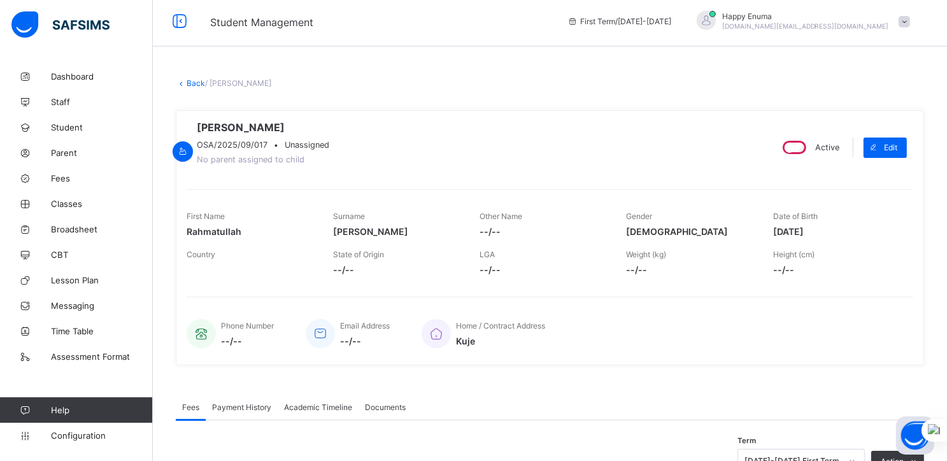
click at [188, 85] on link "Back" at bounding box center [196, 83] width 18 height 10
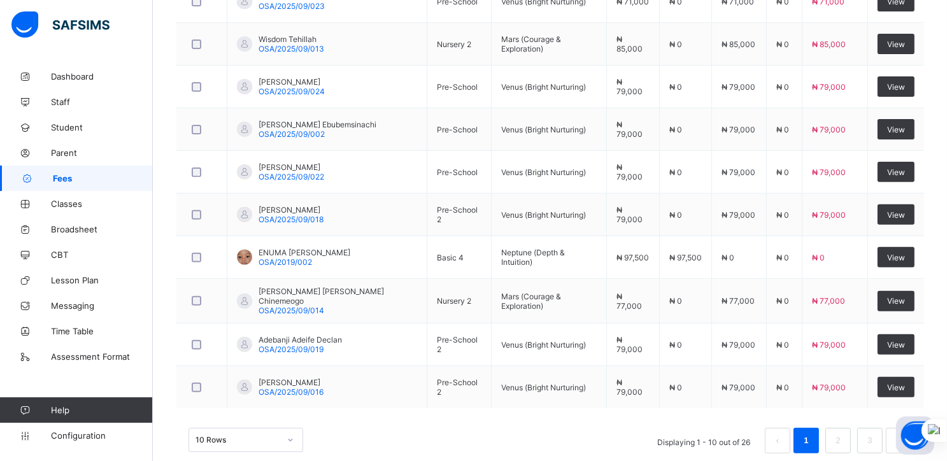
scroll to position [436, 0]
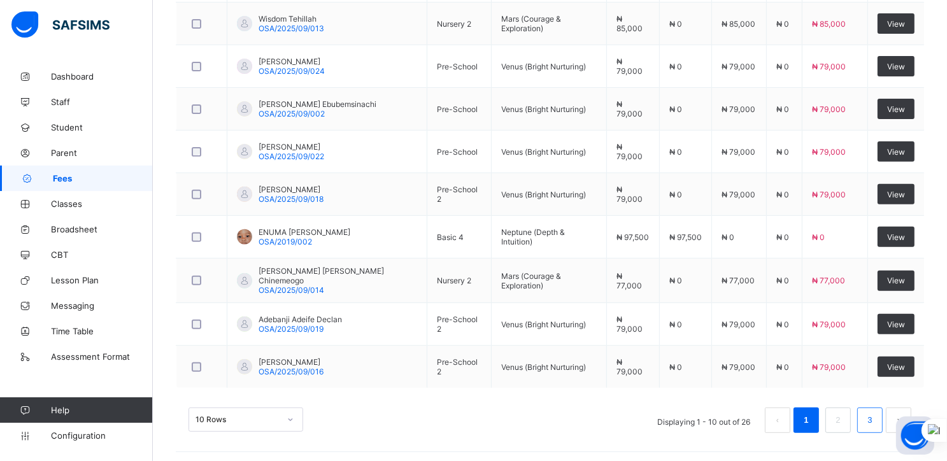
click at [876, 412] on link "3" at bounding box center [870, 420] width 12 height 17
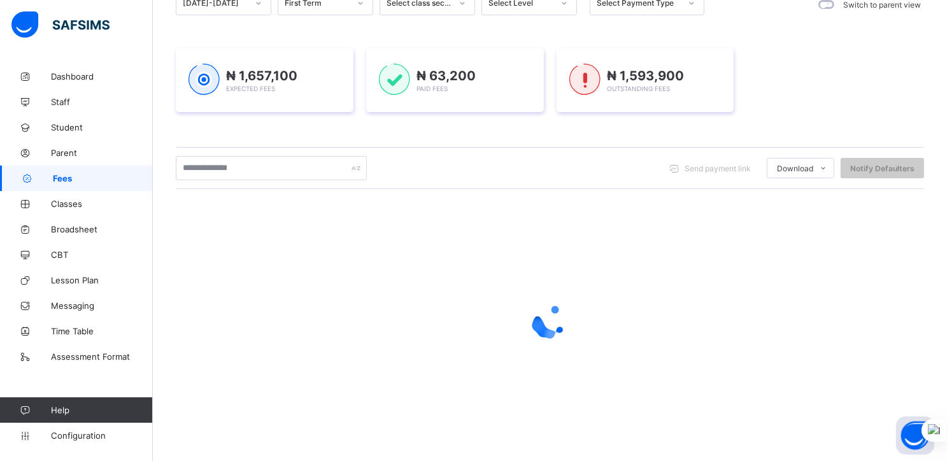
scroll to position [268, 0]
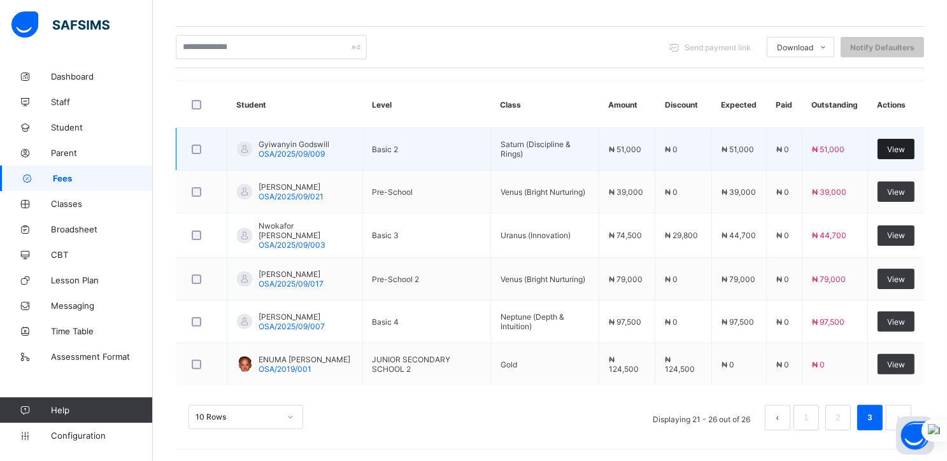
click at [900, 150] on span "View" at bounding box center [896, 150] width 18 height 10
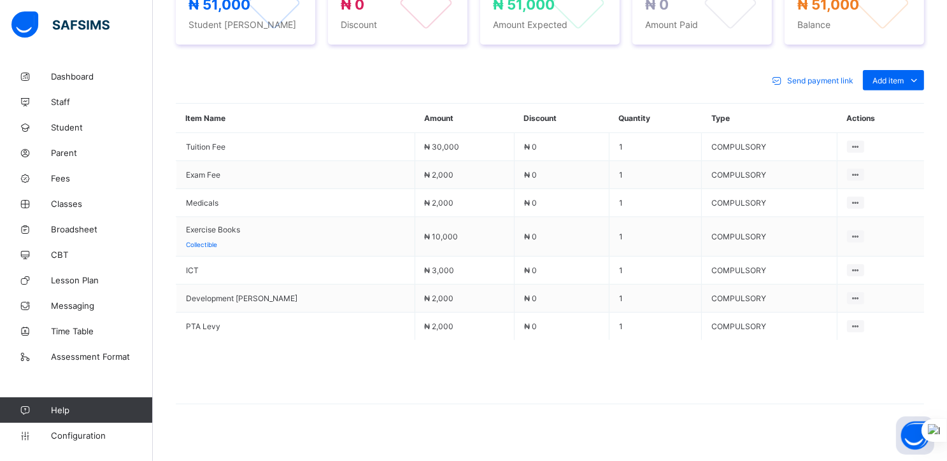
scroll to position [527, 0]
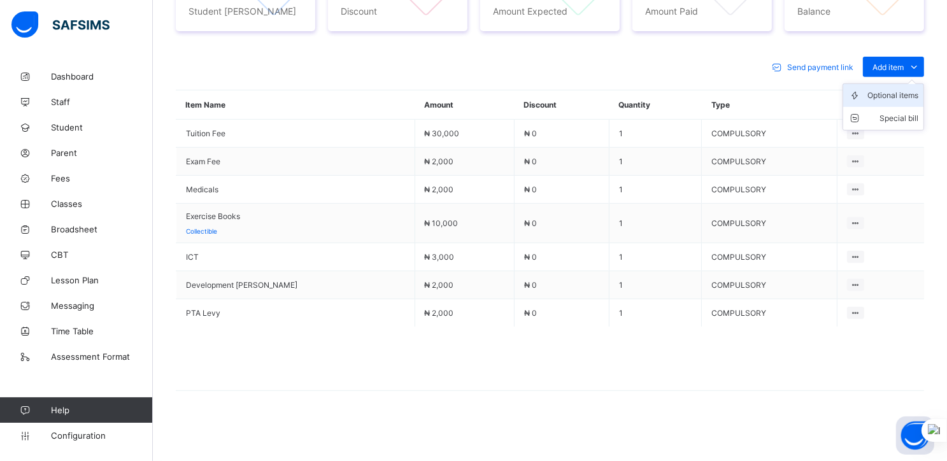
click at [889, 92] on div "Optional items" at bounding box center [893, 95] width 51 height 13
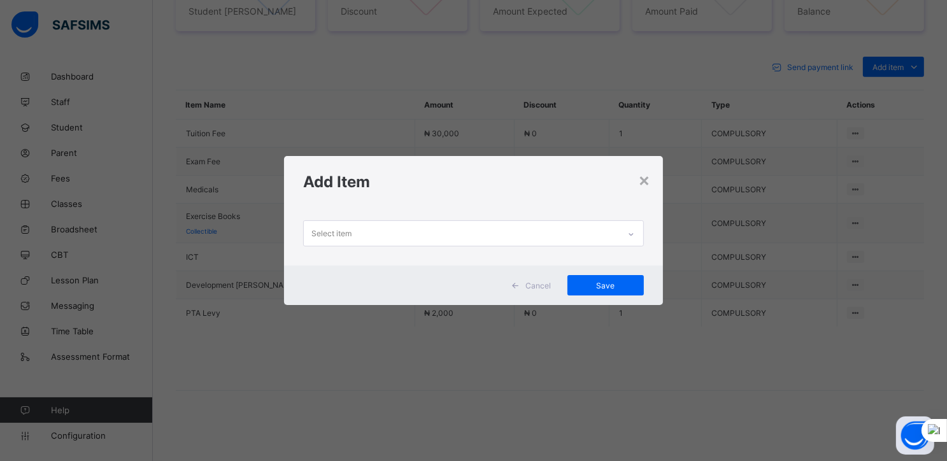
click at [617, 232] on div "Select item" at bounding box center [461, 233] width 315 height 25
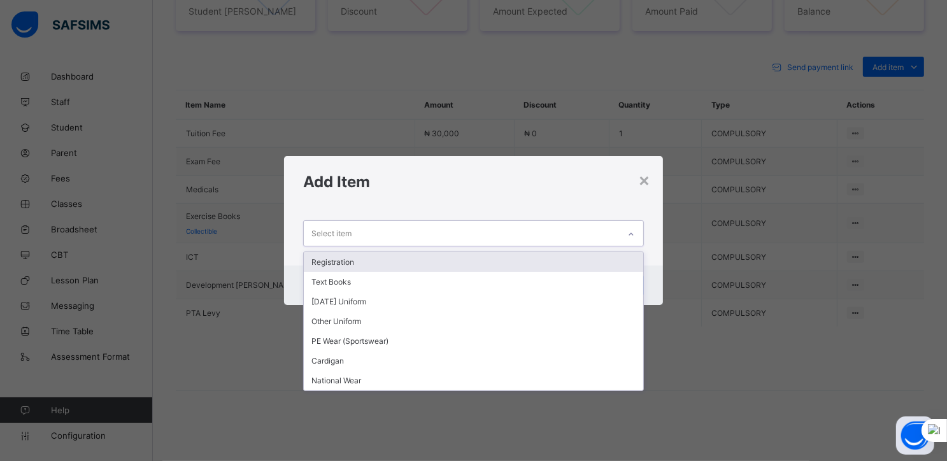
click at [389, 264] on div "Registration" at bounding box center [474, 262] width 340 height 20
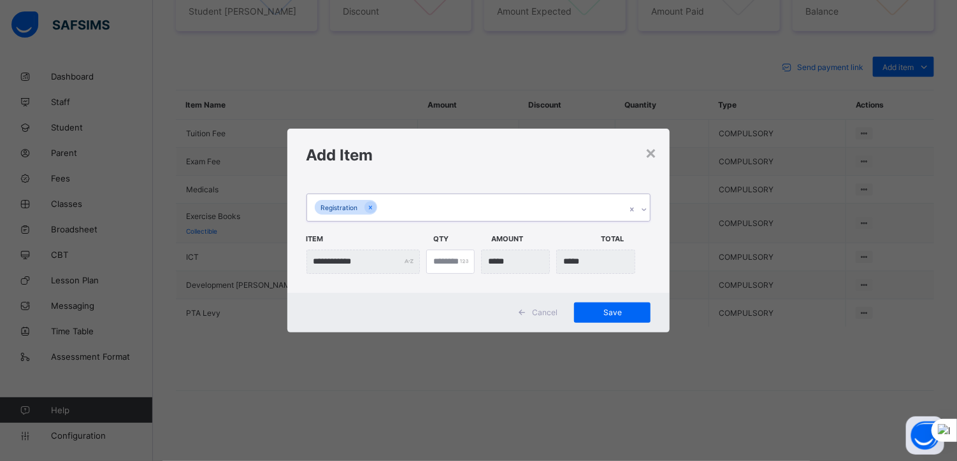
click at [390, 206] on div "Registration" at bounding box center [466, 207] width 319 height 27
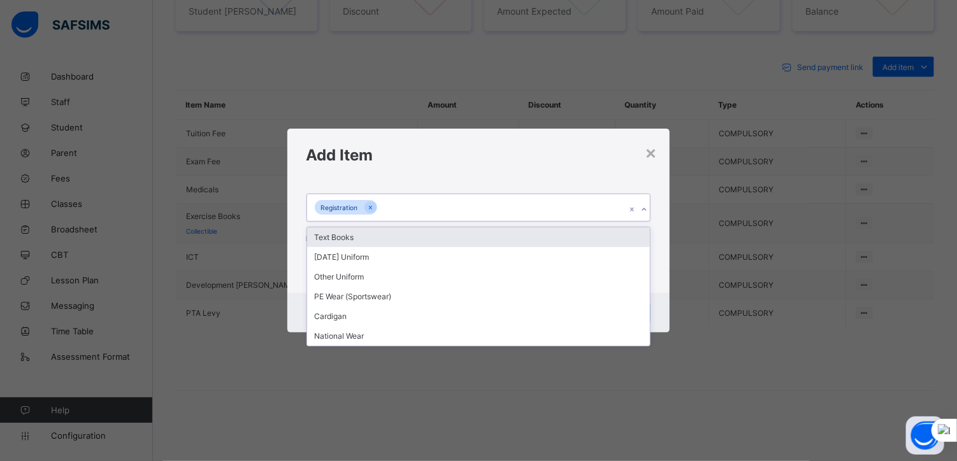
click at [361, 234] on div "Text Books" at bounding box center [478, 237] width 343 height 20
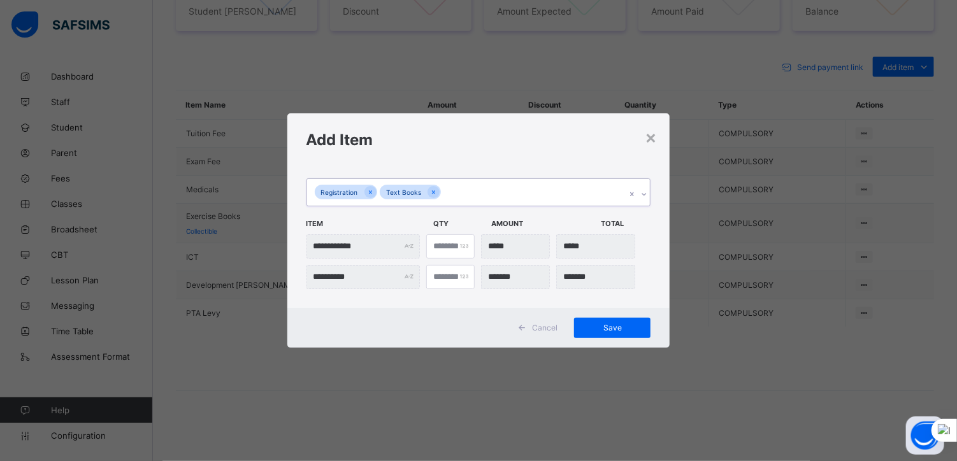
click at [451, 196] on div "Registration Text Books" at bounding box center [466, 192] width 319 height 27
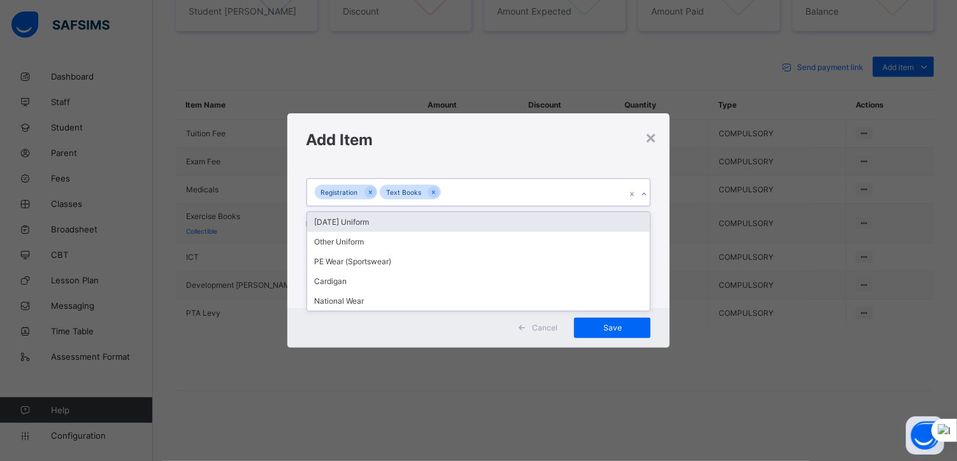
click at [359, 224] on div "[DATE] Uniform" at bounding box center [478, 222] width 343 height 20
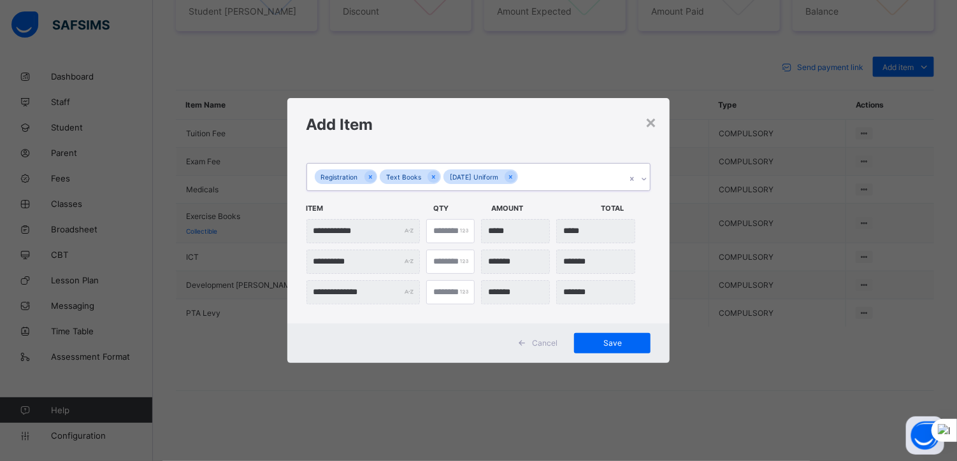
click at [520, 182] on div "Registration Text Books [DATE] Uniform" at bounding box center [466, 177] width 319 height 27
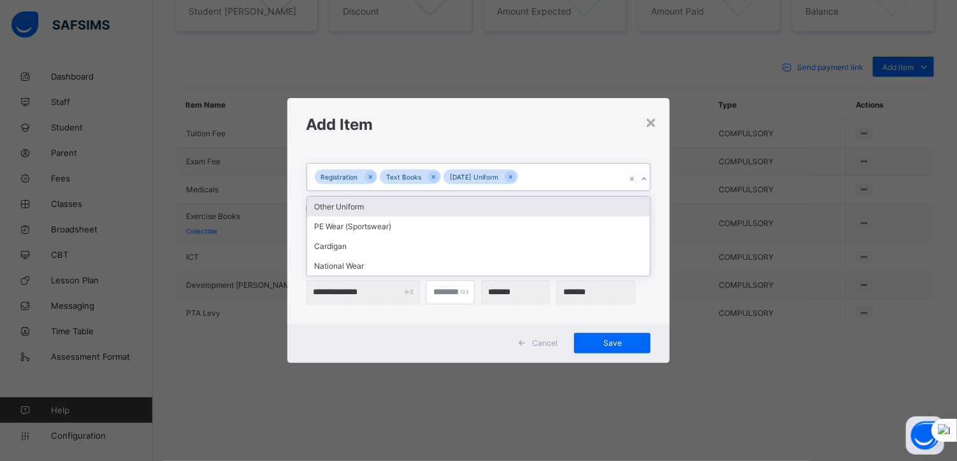
click at [352, 211] on div "Other Uniform" at bounding box center [478, 207] width 343 height 20
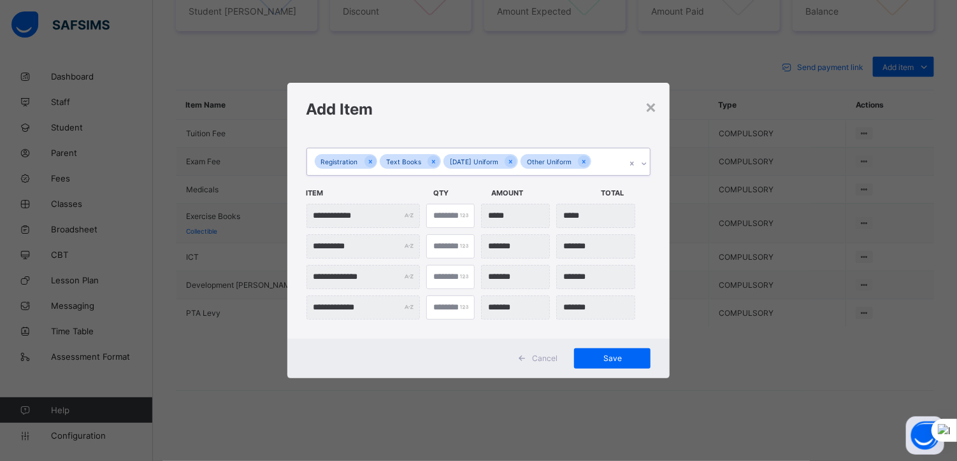
click at [599, 161] on div "Registration Text Books [DATE] Uniform Other Uniform" at bounding box center [466, 161] width 319 height 27
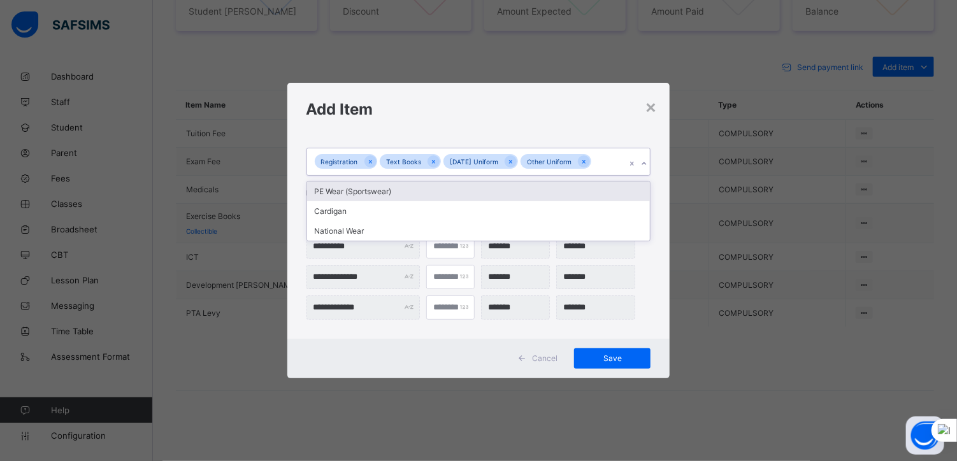
click at [376, 191] on div "PE Wear (Sportswear)" at bounding box center [478, 192] width 343 height 20
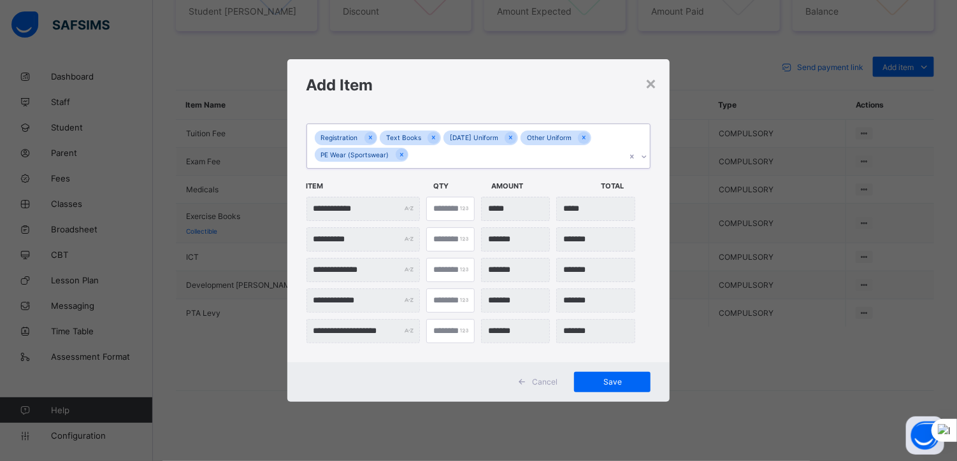
click at [422, 157] on div "Registration Text Books [DATE] Uniform Other Uniform PE Wear (Sportswear)" at bounding box center [466, 146] width 319 height 44
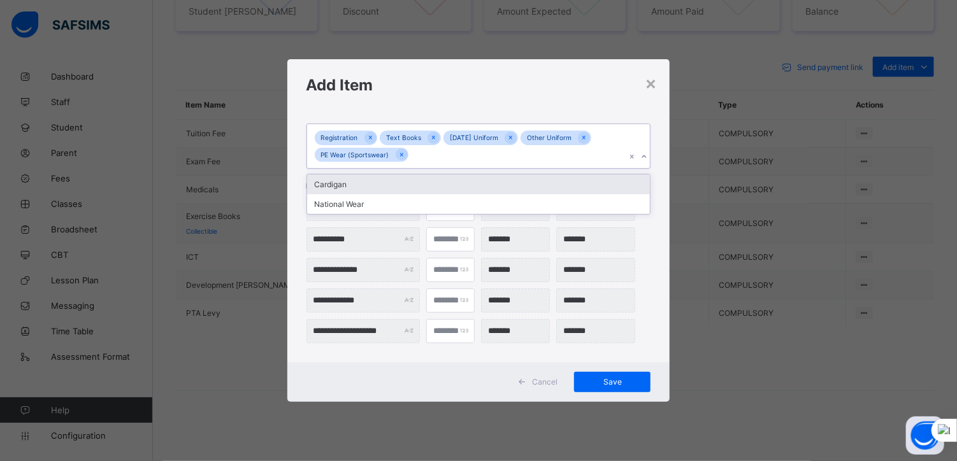
click at [350, 185] on div "Cardigan" at bounding box center [478, 185] width 343 height 20
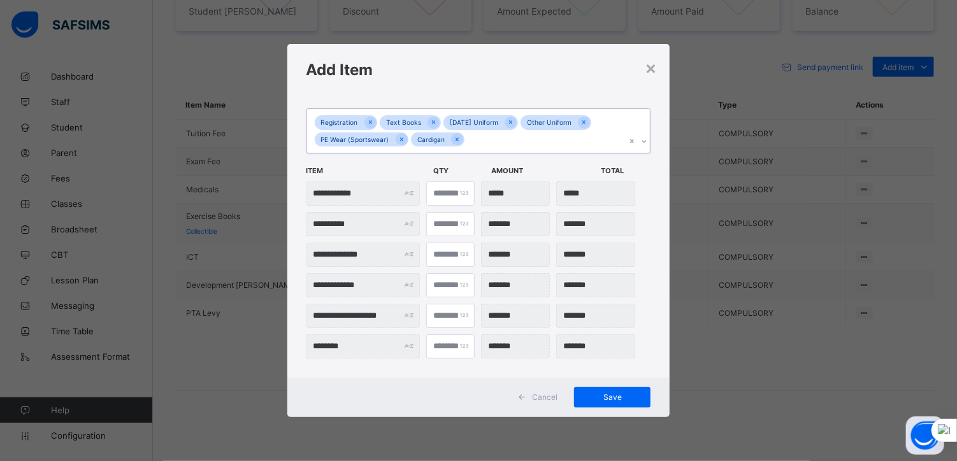
click at [479, 142] on div "Registration Text Books [DATE] Uniform Other Uniform PE Wear (Sportswear) Cardi…" at bounding box center [466, 131] width 319 height 44
click at [360, 169] on div "National Wear" at bounding box center [478, 169] width 343 height 20
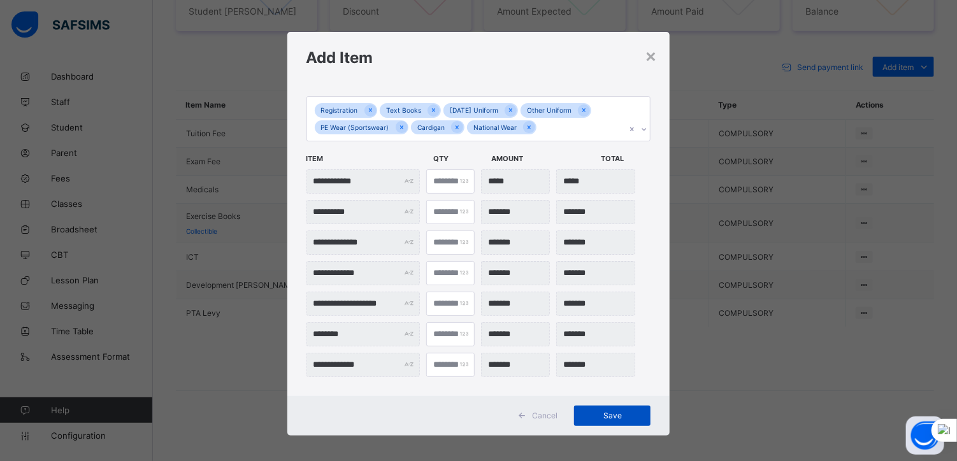
click at [599, 415] on span "Save" at bounding box center [611, 416] width 57 height 10
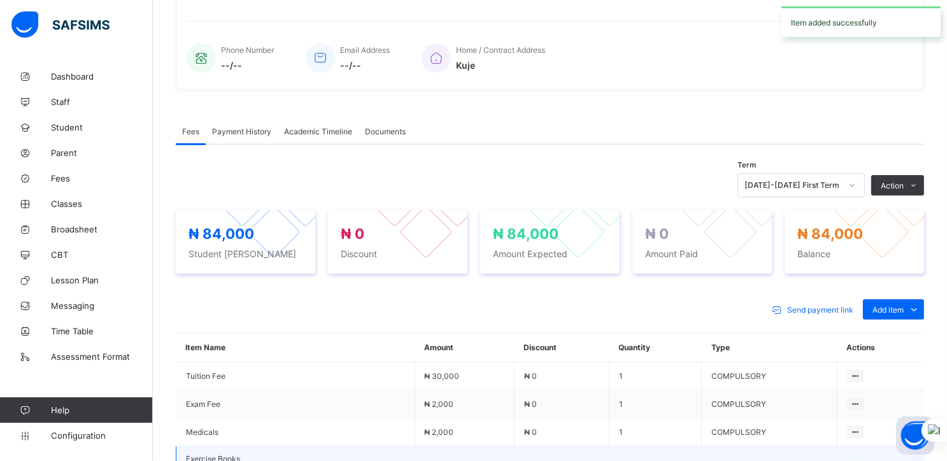
scroll to position [0, 0]
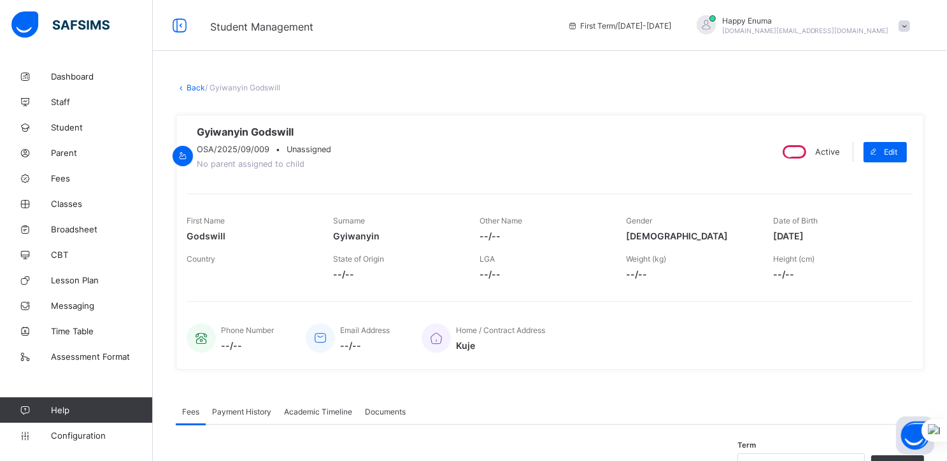
click at [194, 86] on link "Back" at bounding box center [196, 88] width 18 height 10
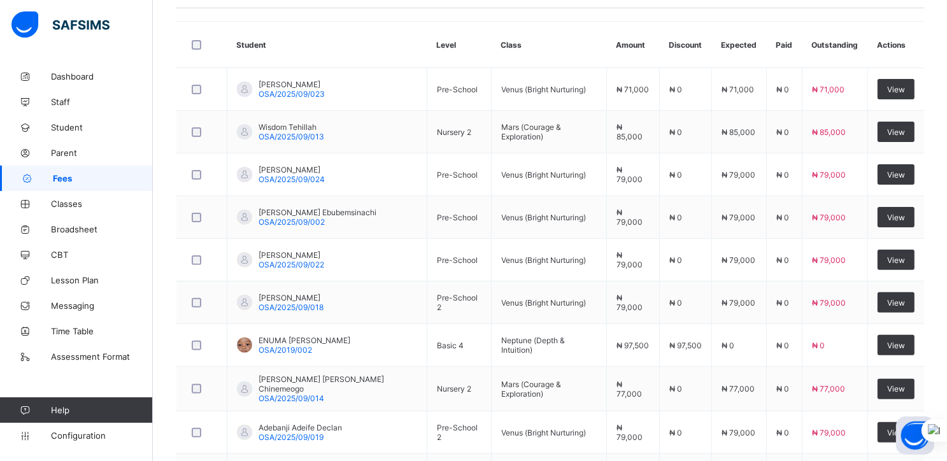
scroll to position [436, 0]
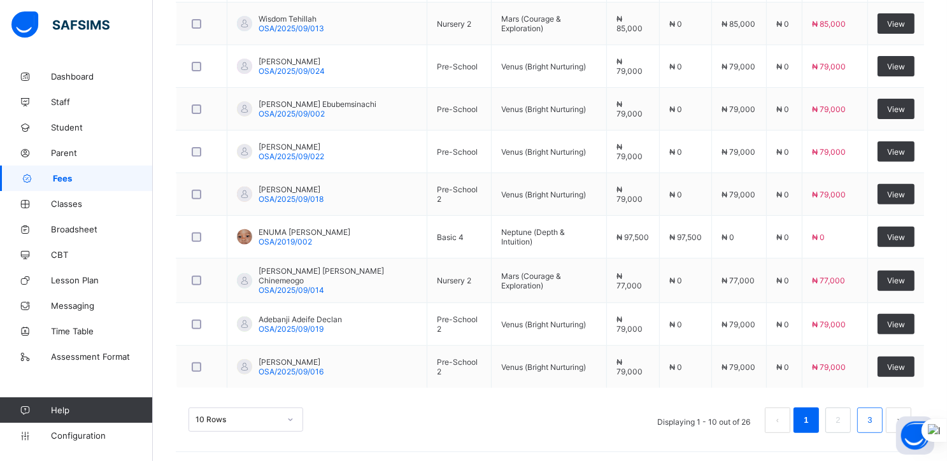
click at [876, 417] on link "3" at bounding box center [870, 420] width 12 height 17
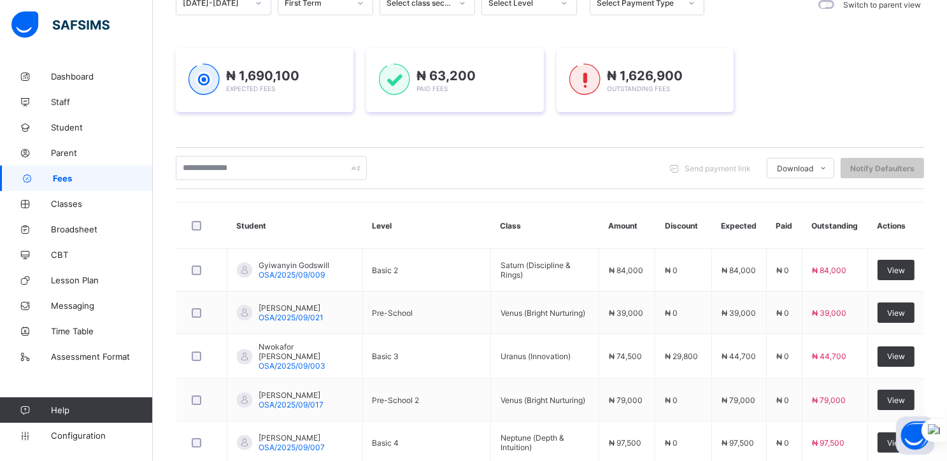
scroll to position [268, 0]
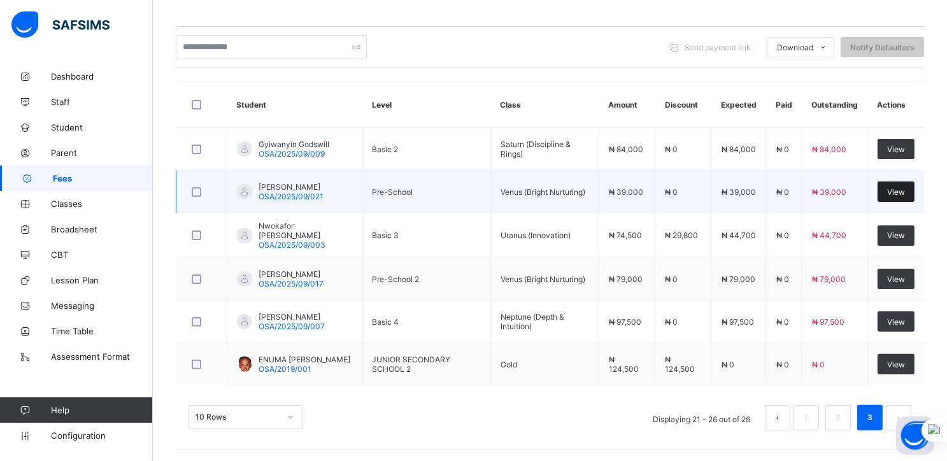
click at [902, 188] on span "View" at bounding box center [896, 192] width 18 height 10
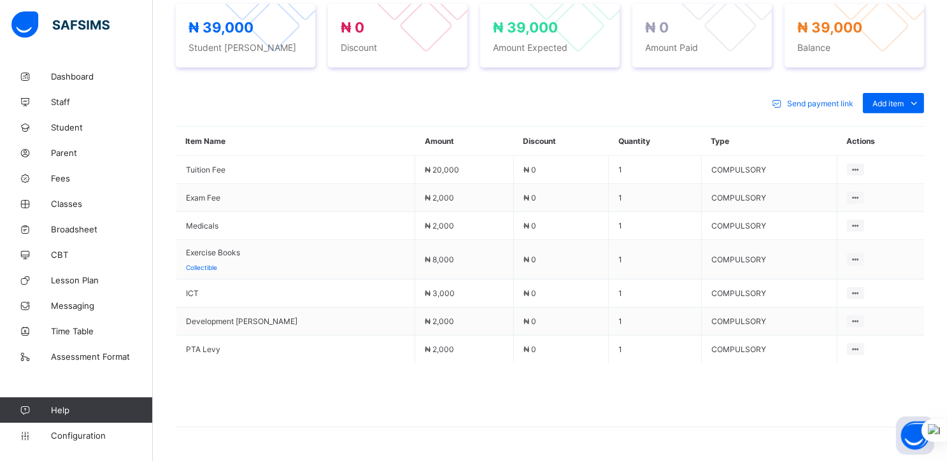
scroll to position [487, 0]
click at [895, 136] on div "Optional items" at bounding box center [893, 131] width 51 height 13
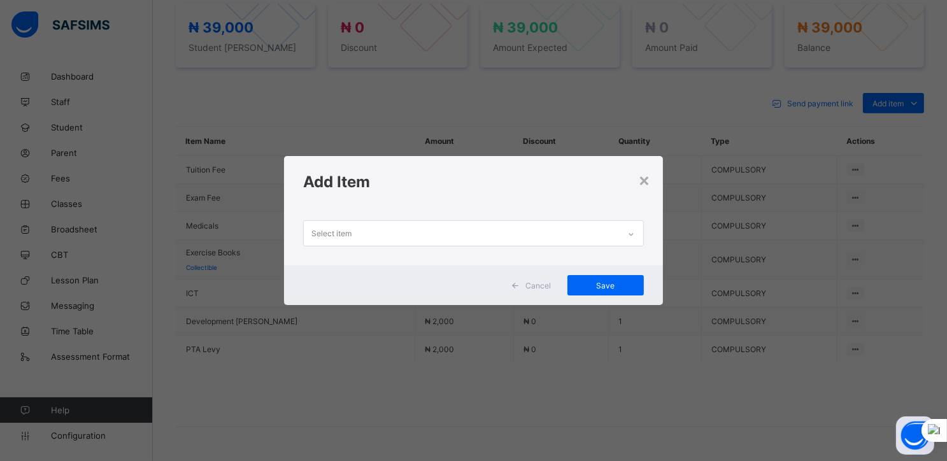
click at [818, 124] on div "× Add Item Select item Cancel Save" at bounding box center [473, 230] width 947 height 461
click at [619, 235] on div "Select item" at bounding box center [461, 233] width 315 height 25
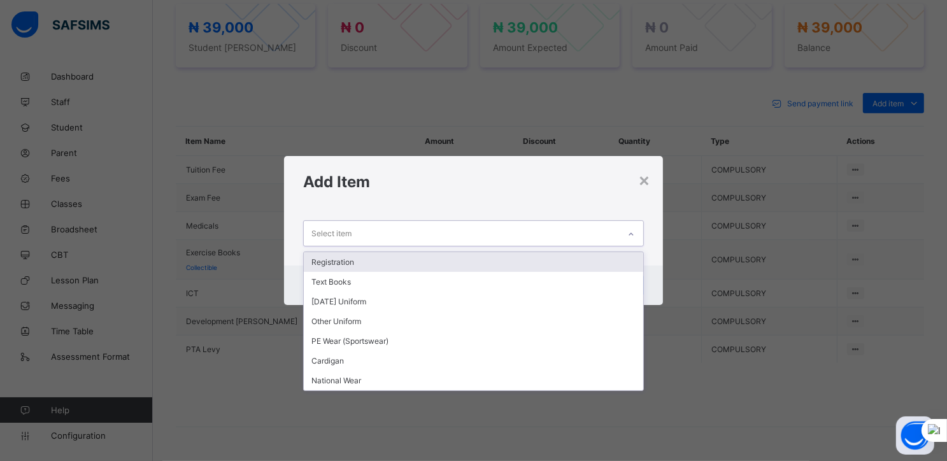
click at [341, 266] on div "Registration" at bounding box center [474, 262] width 340 height 20
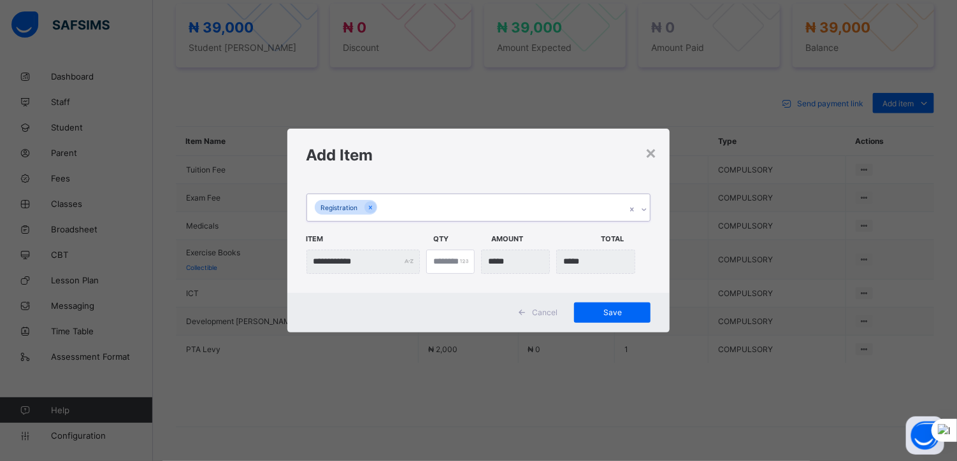
click at [418, 209] on div "Registration" at bounding box center [466, 207] width 319 height 27
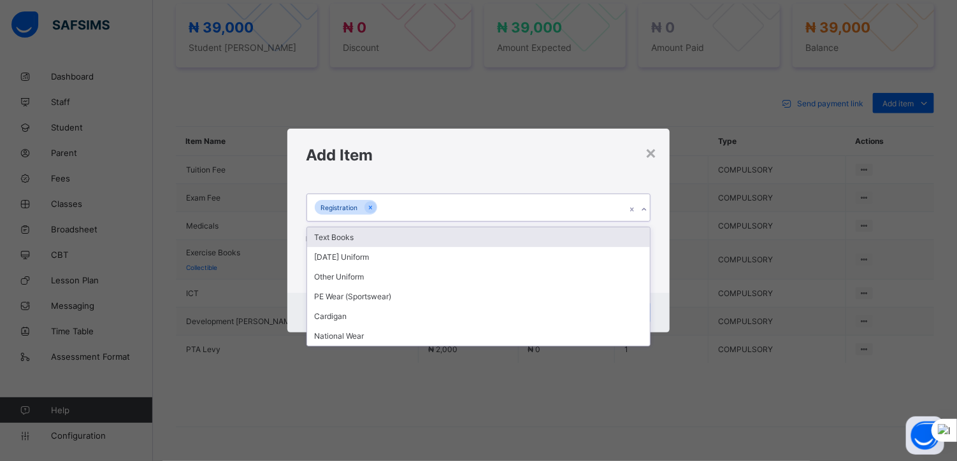
click at [343, 238] on div "Text Books" at bounding box center [478, 237] width 343 height 20
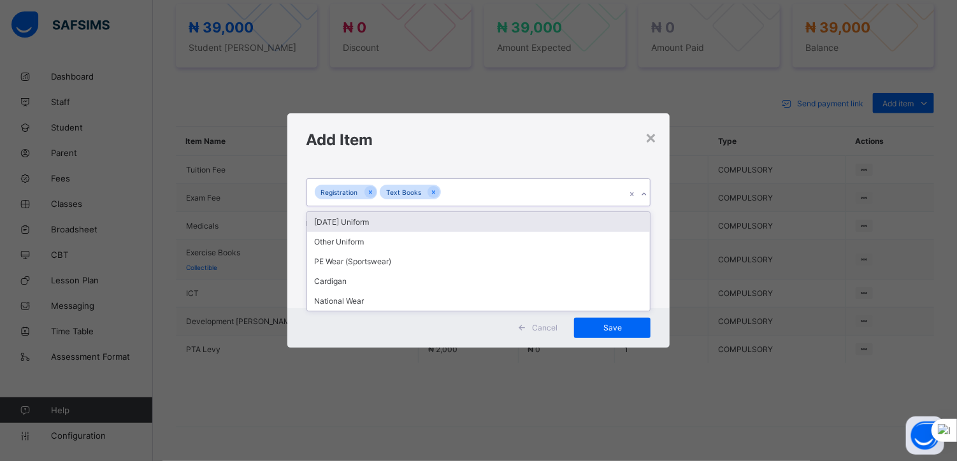
click at [455, 191] on div "Registration Text Books" at bounding box center [466, 192] width 319 height 27
click at [362, 217] on div "[DATE] Uniform" at bounding box center [478, 222] width 343 height 20
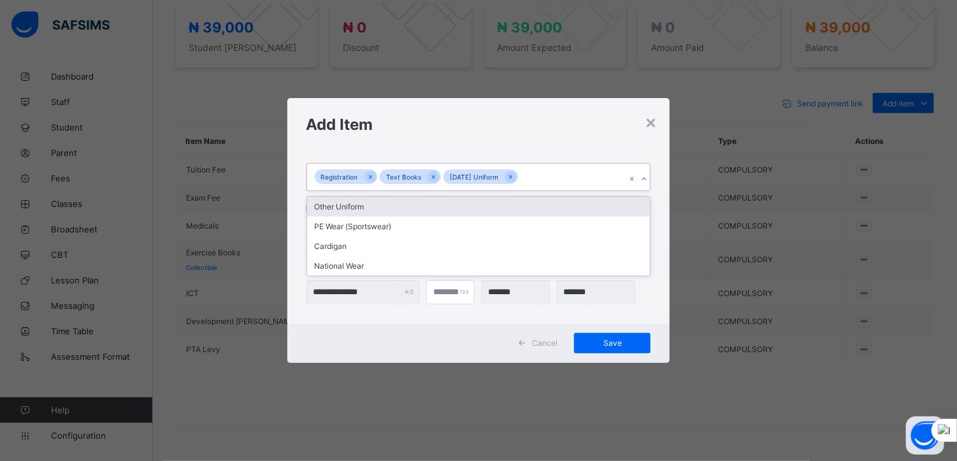
click at [534, 175] on div "Registration Text Books [DATE] Uniform" at bounding box center [466, 177] width 319 height 27
click at [335, 208] on div "Other Uniform" at bounding box center [478, 207] width 343 height 20
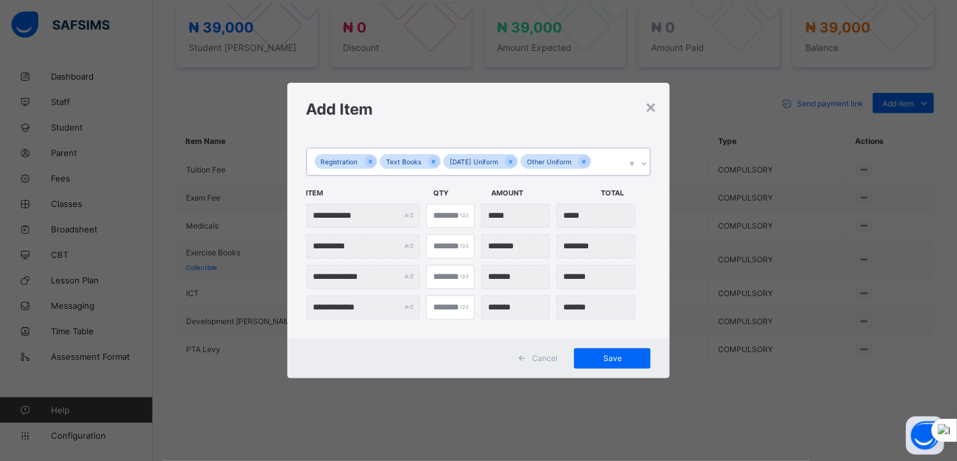
click at [600, 164] on div "Registration Text Books [DATE] Uniform Other Uniform" at bounding box center [466, 161] width 319 height 27
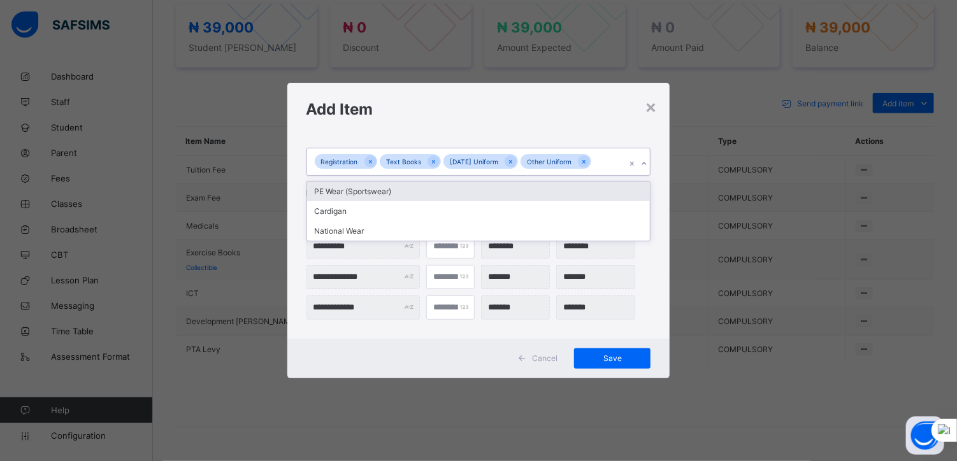
click at [338, 188] on div "PE Wear (Sportswear)" at bounding box center [478, 192] width 343 height 20
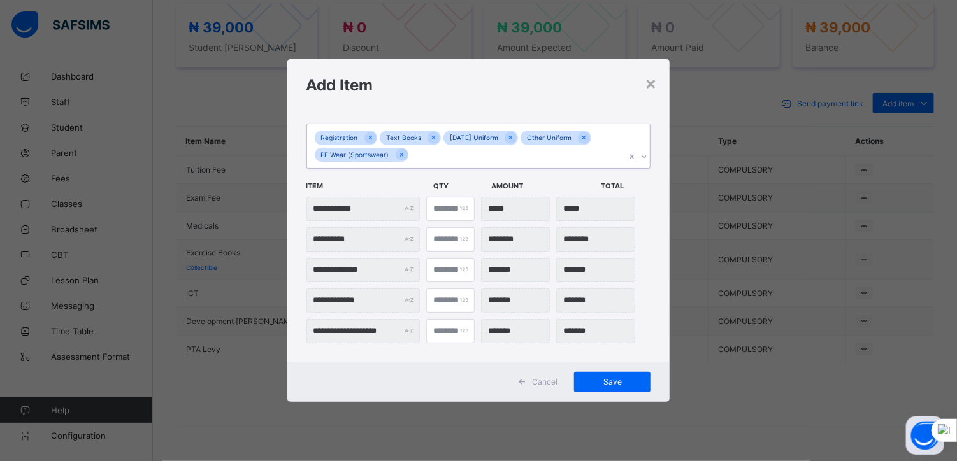
click at [418, 160] on div "Registration Text Books [DATE] Uniform Other Uniform PE Wear (Sportswear)" at bounding box center [466, 146] width 319 height 44
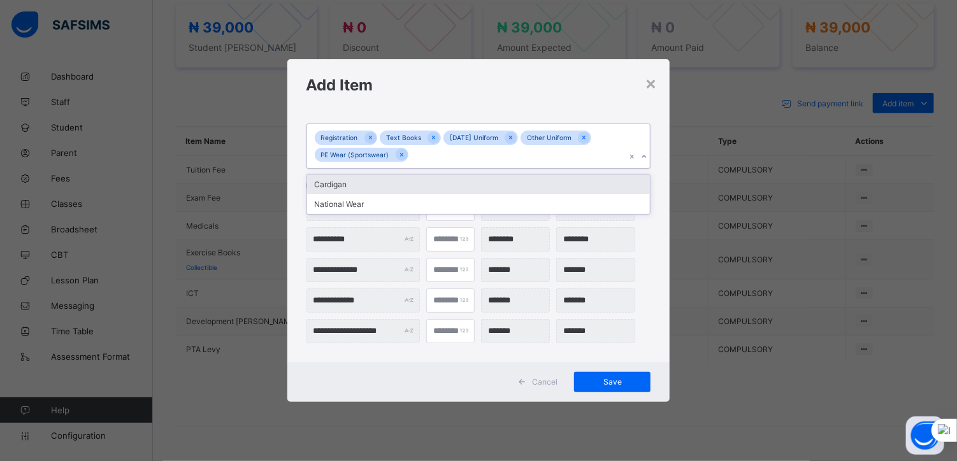
click at [344, 183] on div "Cardigan" at bounding box center [478, 185] width 343 height 20
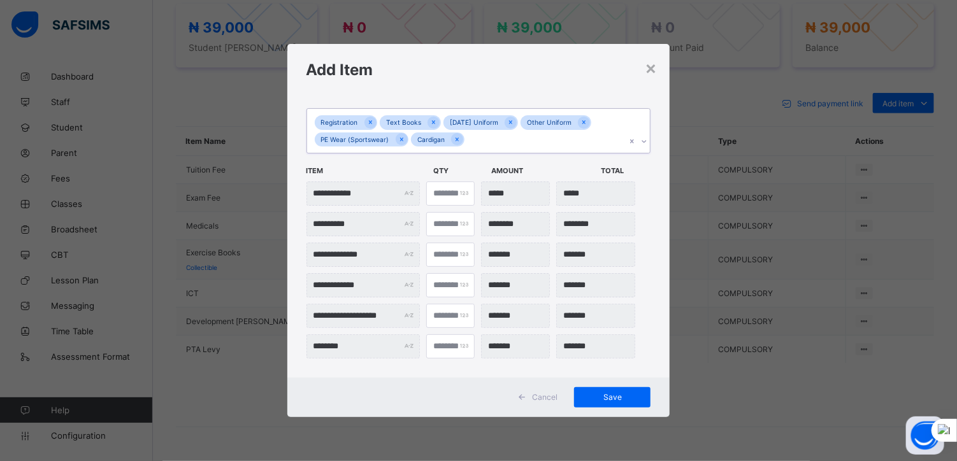
click at [473, 142] on div "Registration Text Books [DATE] Uniform Other Uniform PE Wear (Sportswear) Cardi…" at bounding box center [466, 131] width 319 height 44
click at [362, 168] on div "National Wear" at bounding box center [478, 169] width 343 height 20
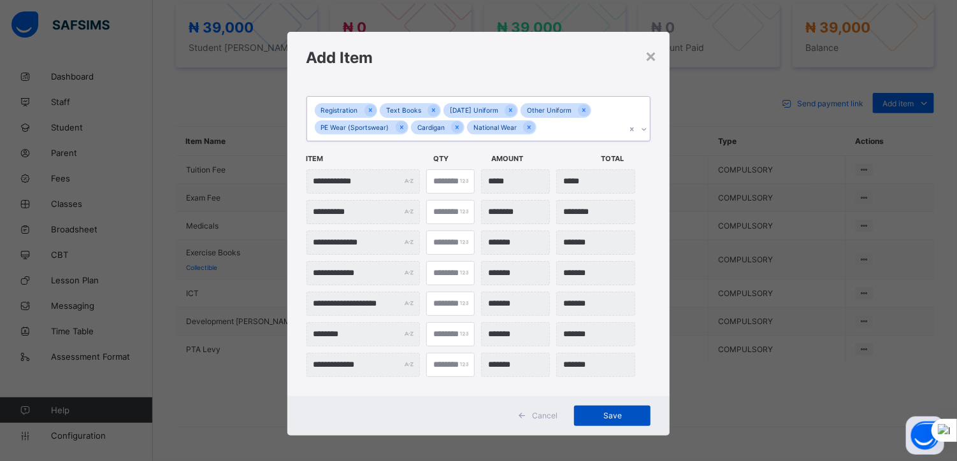
click at [609, 417] on span "Save" at bounding box center [611, 416] width 57 height 10
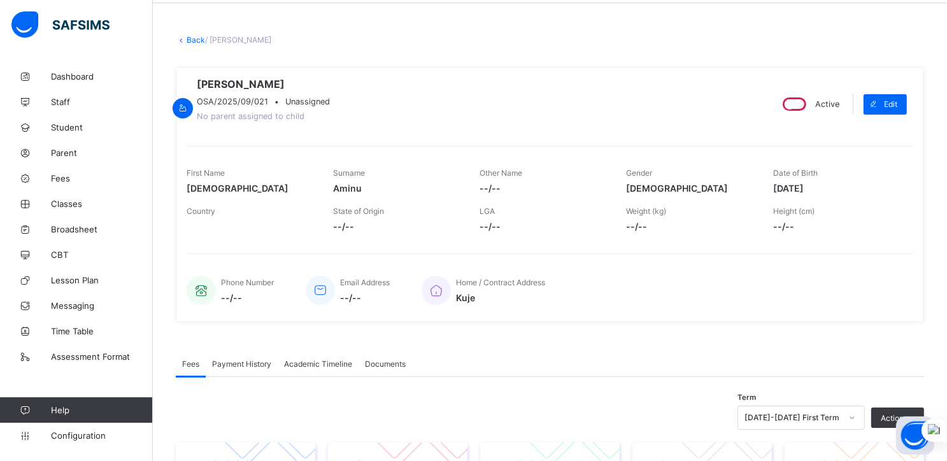
scroll to position [0, 0]
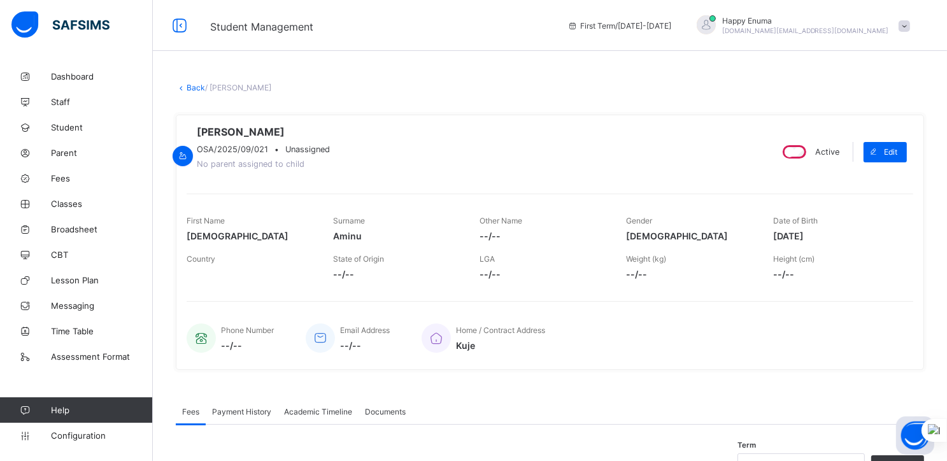
click at [190, 85] on link "Back" at bounding box center [196, 88] width 18 height 10
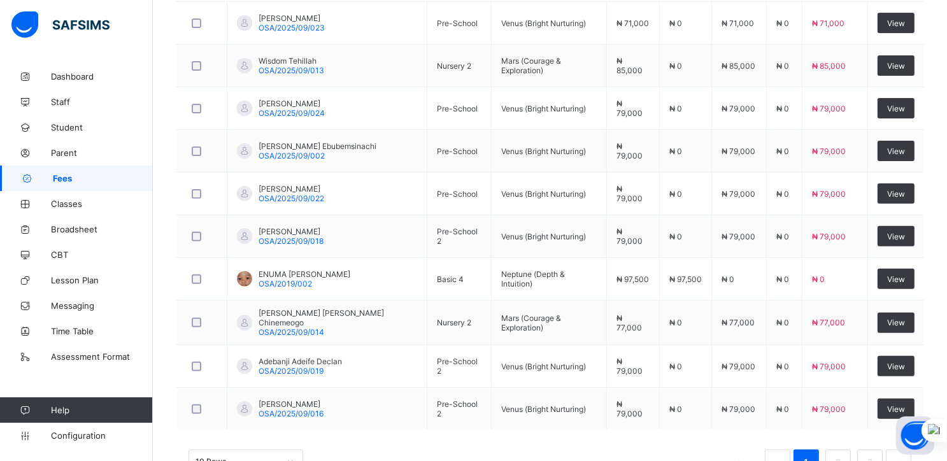
scroll to position [436, 0]
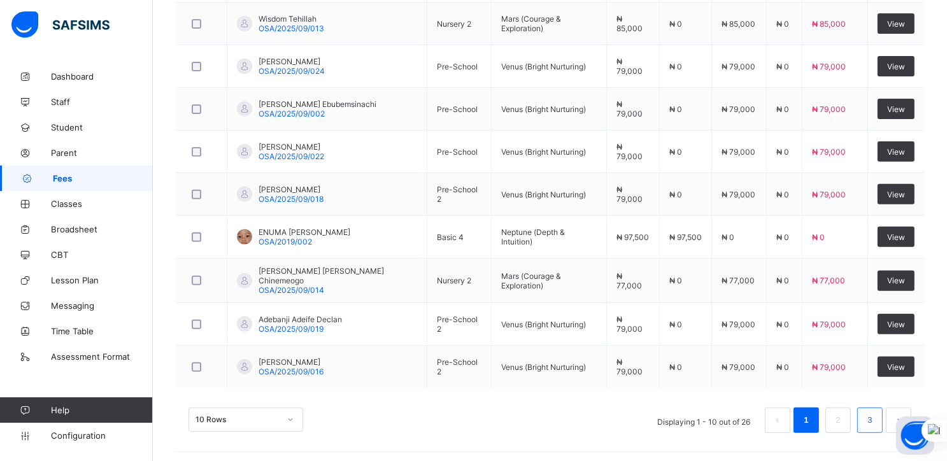
click at [876, 417] on link "3" at bounding box center [870, 420] width 12 height 17
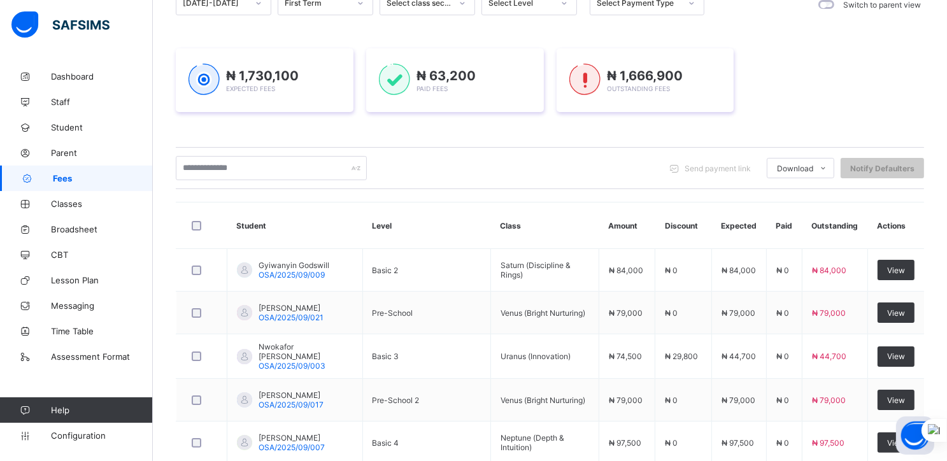
scroll to position [268, 0]
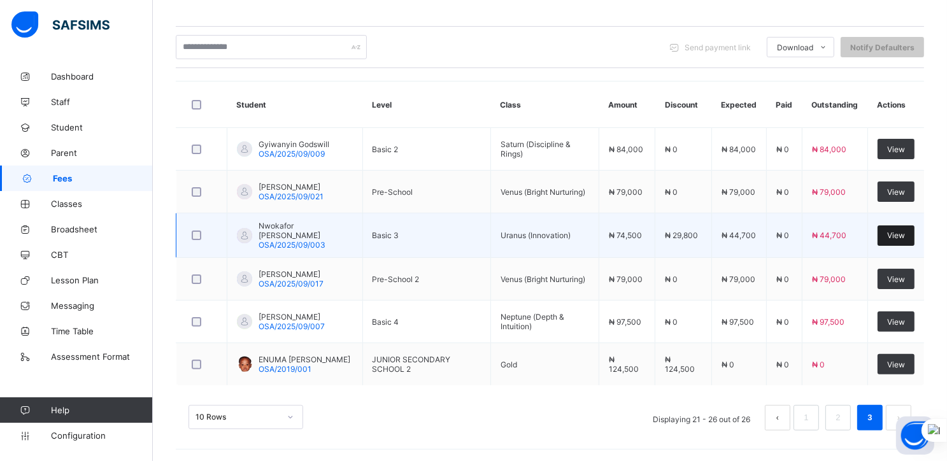
click at [905, 231] on span "View" at bounding box center [896, 236] width 18 height 10
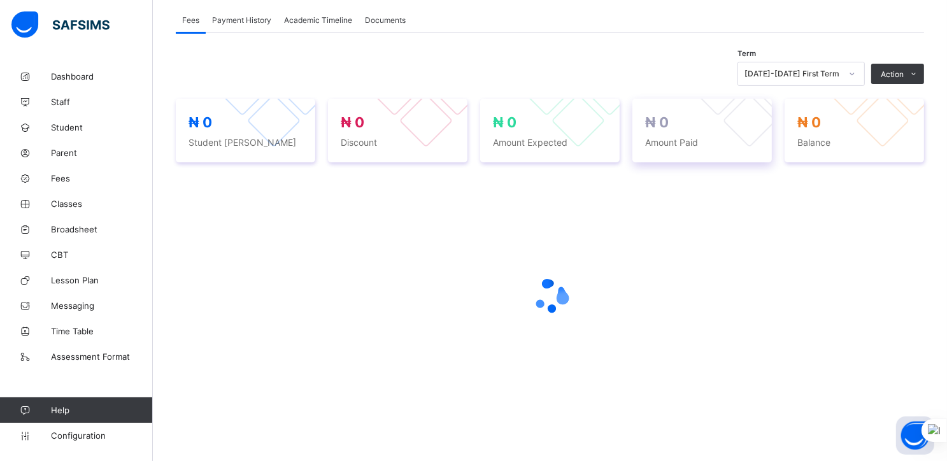
scroll to position [268, 0]
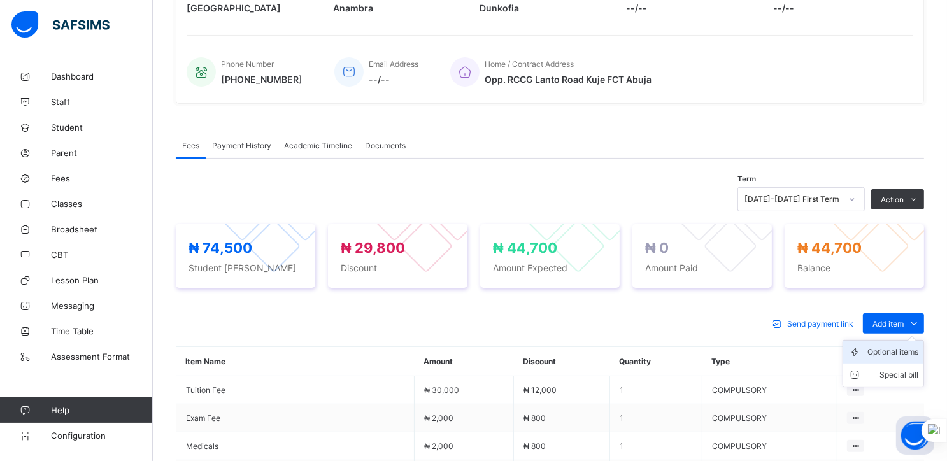
click at [896, 354] on div "Optional items" at bounding box center [893, 352] width 51 height 13
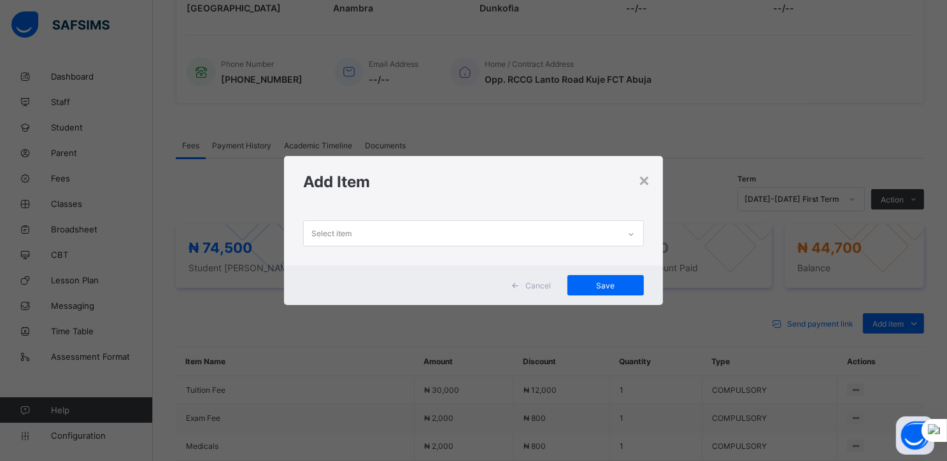
click at [602, 229] on div "Select item" at bounding box center [461, 233] width 315 height 25
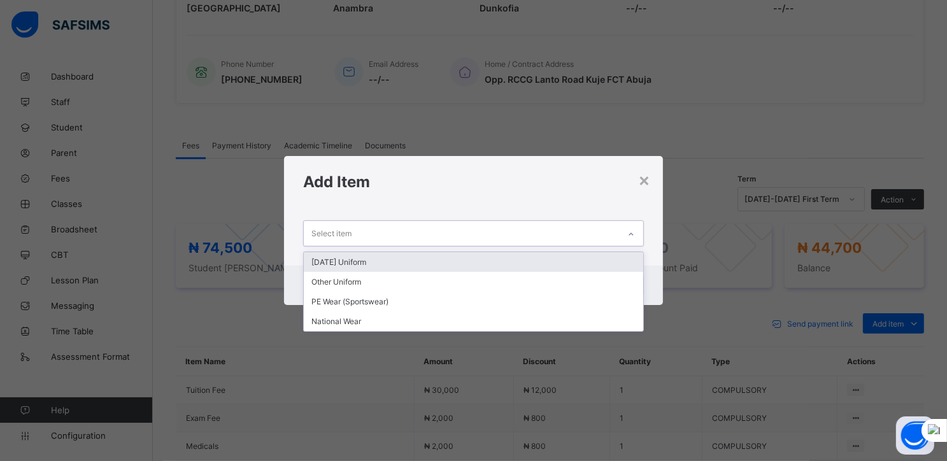
click at [767, 127] on div "× Add Item option [DATE] Uniform focused, 1 of 4. 4 results available. Use Up a…" at bounding box center [473, 230] width 947 height 461
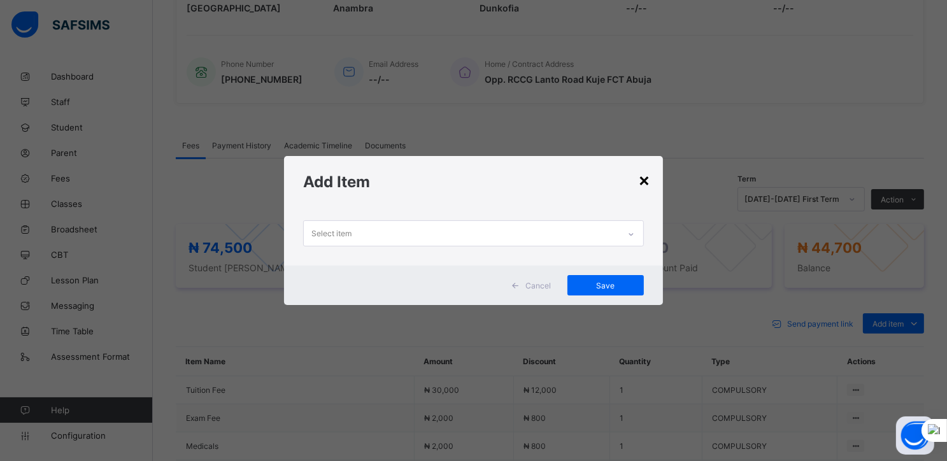
click at [650, 185] on div "×" at bounding box center [644, 180] width 12 height 22
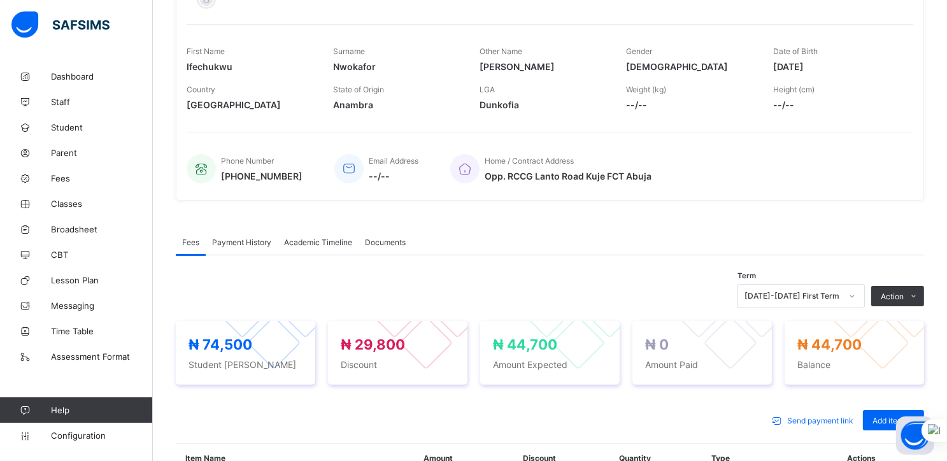
scroll to position [0, 0]
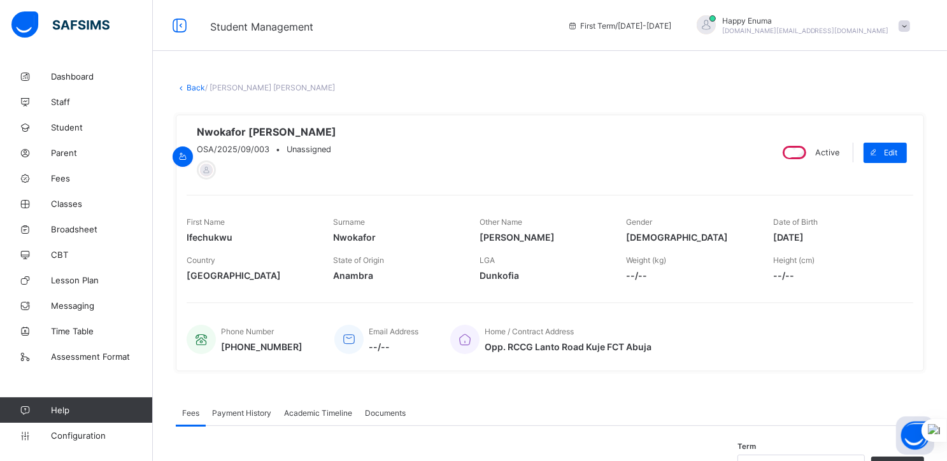
click at [189, 87] on link "Back" at bounding box center [196, 88] width 18 height 10
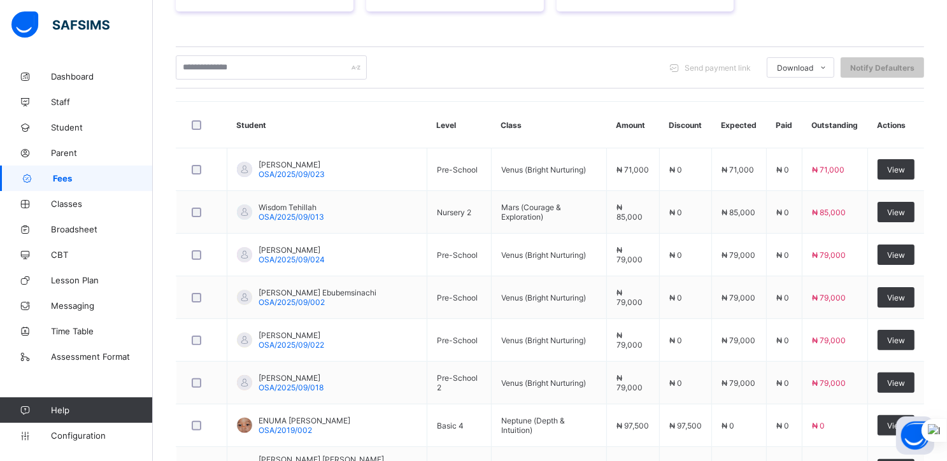
scroll to position [436, 0]
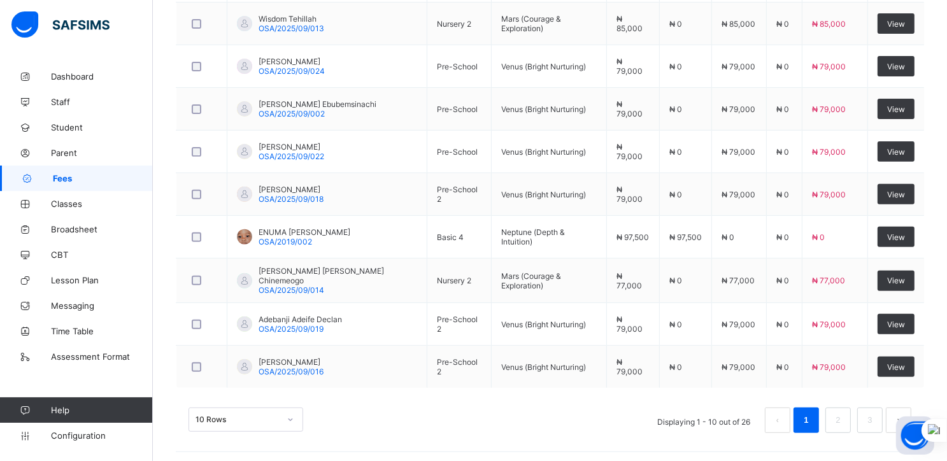
click at [280, 420] on div "10 Rows" at bounding box center [246, 420] width 115 height 24
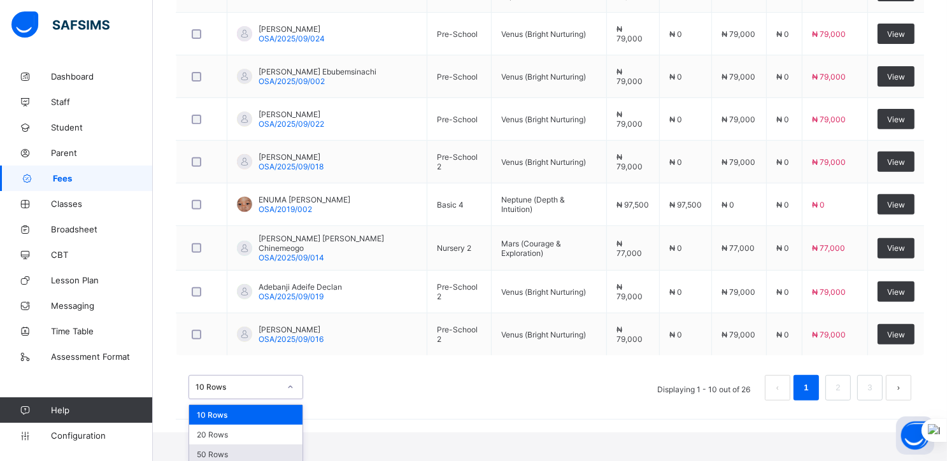
click at [231, 457] on div "50 Rows" at bounding box center [245, 455] width 113 height 20
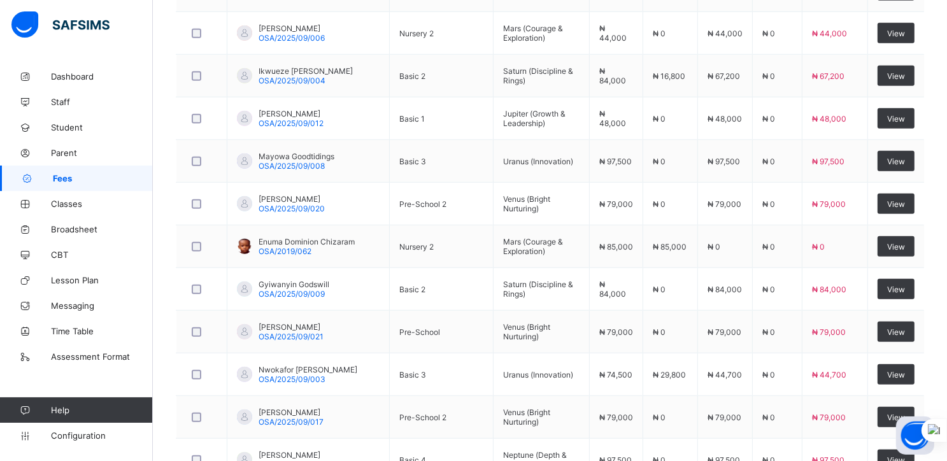
scroll to position [896, 0]
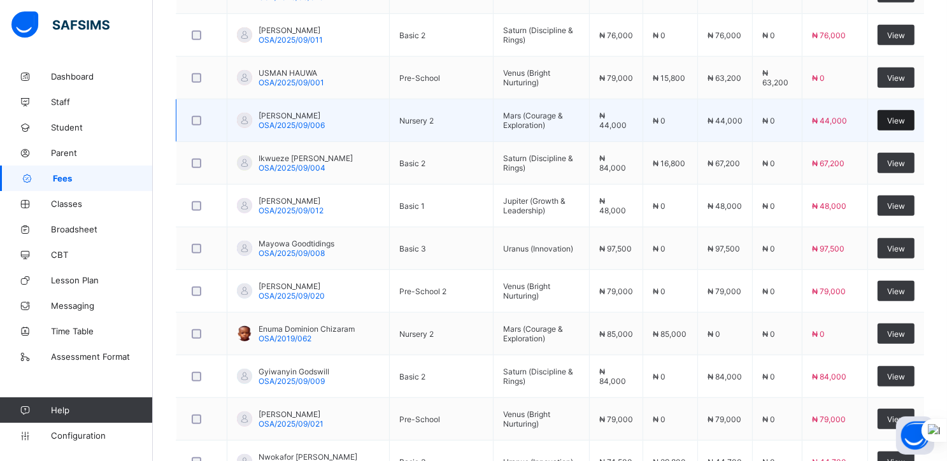
click at [905, 119] on span "View" at bounding box center [896, 121] width 18 height 10
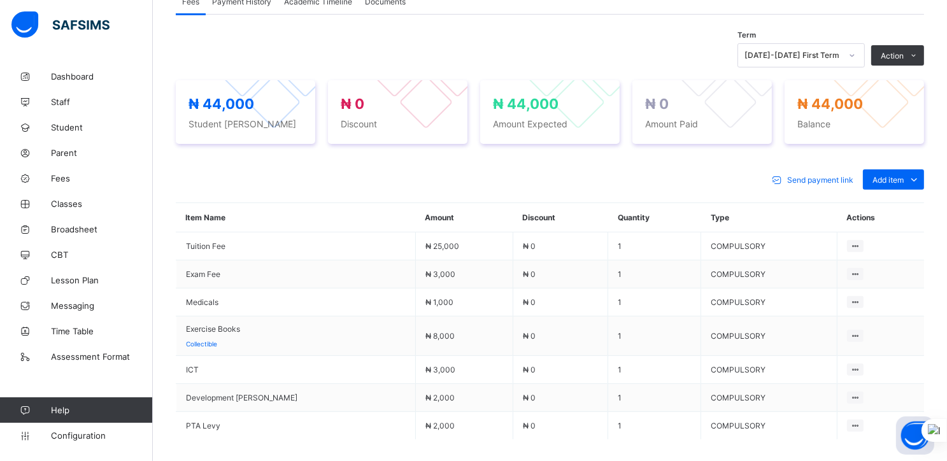
scroll to position [404, 0]
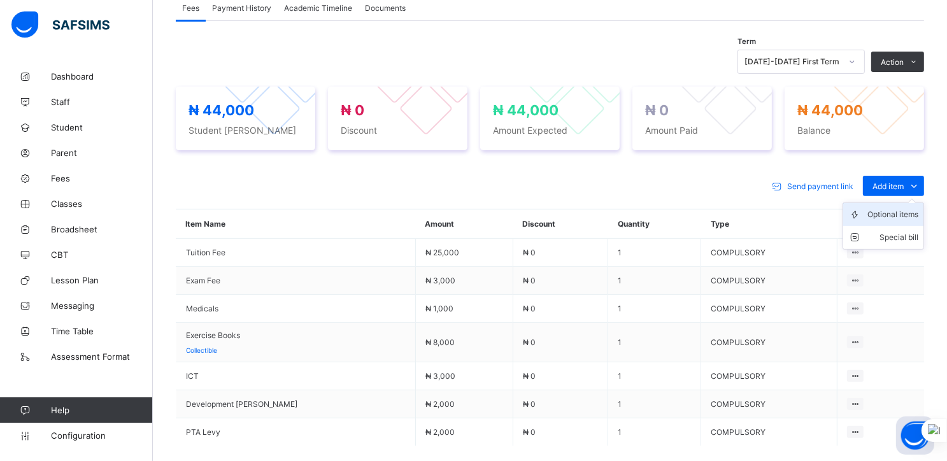
click at [882, 216] on div "Optional items" at bounding box center [893, 214] width 51 height 13
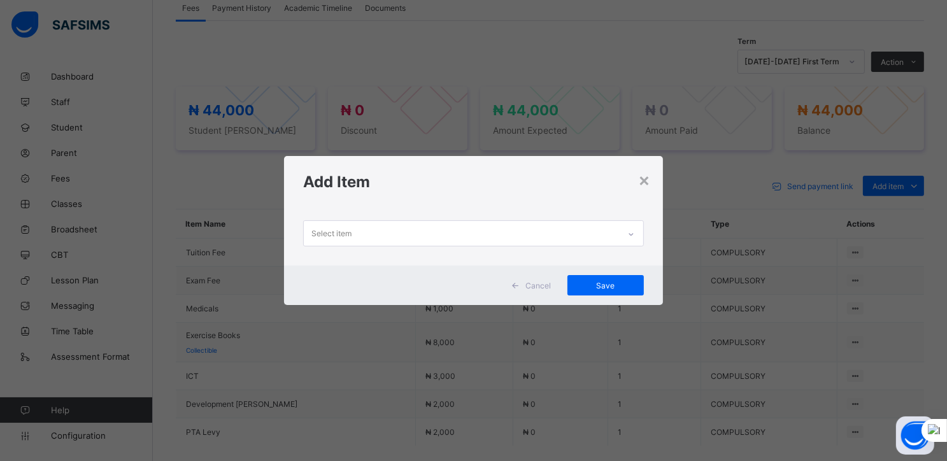
click at [603, 236] on div "Select item" at bounding box center [461, 233] width 315 height 25
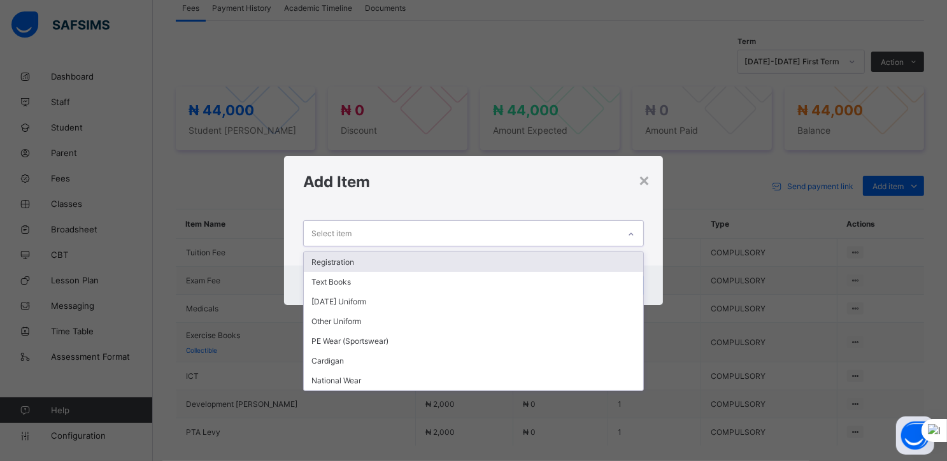
click at [397, 255] on div "Registration" at bounding box center [474, 262] width 340 height 20
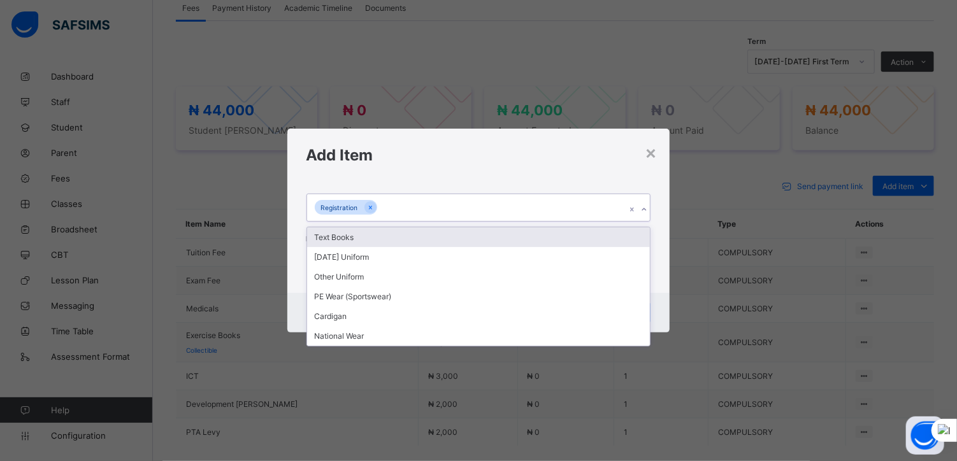
click at [420, 208] on div "Registration" at bounding box center [466, 207] width 319 height 27
click at [349, 247] on div "Text Books" at bounding box center [478, 237] width 343 height 20
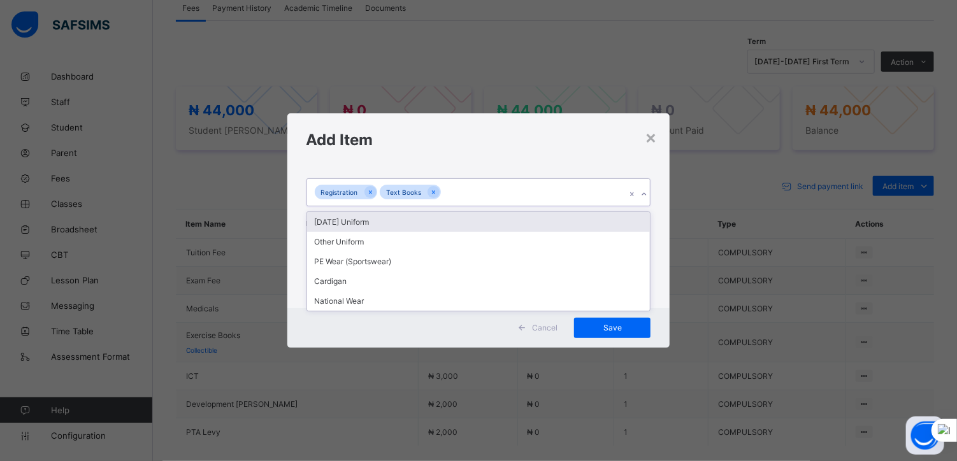
click at [454, 196] on div "Registration Text Books" at bounding box center [466, 192] width 319 height 27
click at [347, 226] on div "[DATE] Uniform" at bounding box center [478, 222] width 343 height 20
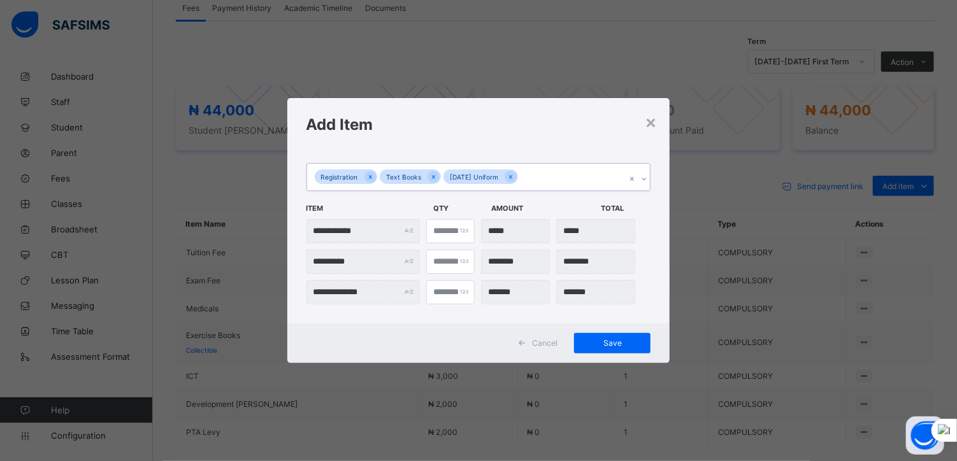
click at [532, 176] on div "Registration Text Books [DATE] Uniform" at bounding box center [466, 177] width 319 height 27
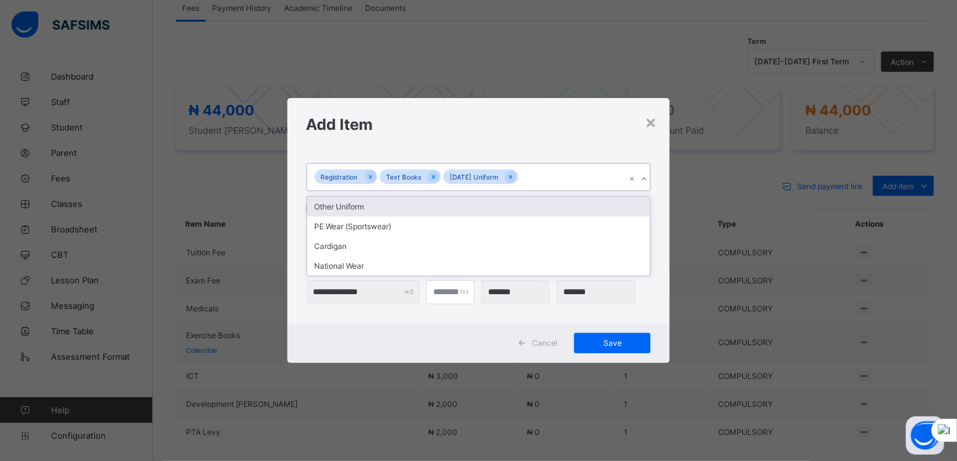
click at [359, 205] on div "Other Uniform" at bounding box center [478, 207] width 343 height 20
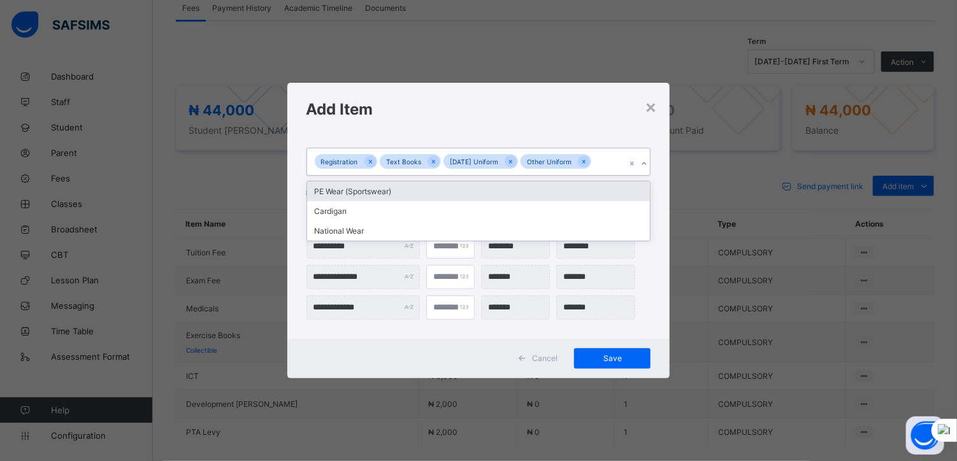
click at [608, 160] on div "Registration Text Books [DATE] Uniform Other Uniform" at bounding box center [466, 161] width 319 height 27
click at [376, 190] on div "PE Wear (Sportswear)" at bounding box center [478, 192] width 343 height 20
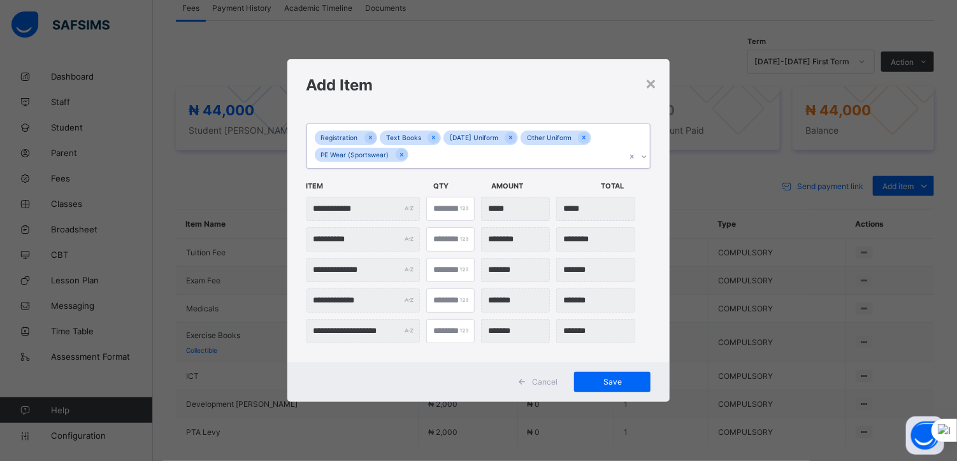
click at [418, 155] on div "Registration Text Books [DATE] Uniform Other Uniform PE Wear (Sportswear)" at bounding box center [466, 146] width 319 height 44
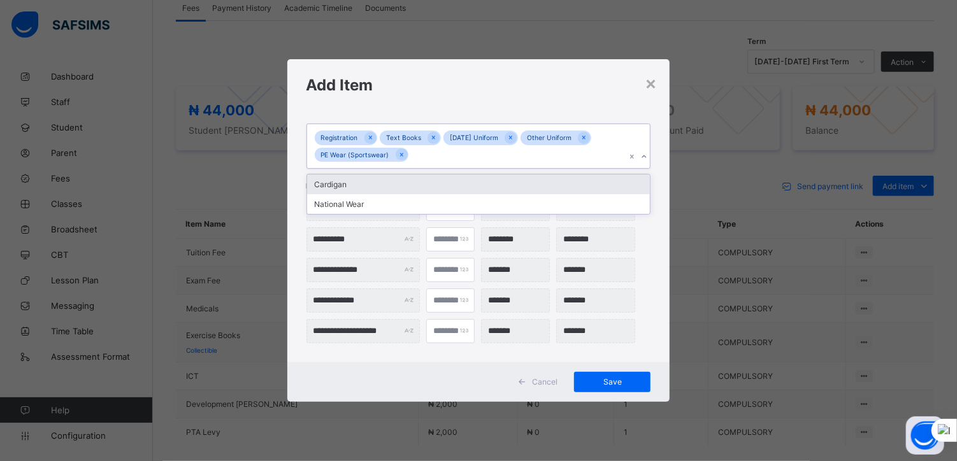
click at [340, 180] on div "Cardigan" at bounding box center [478, 185] width 343 height 20
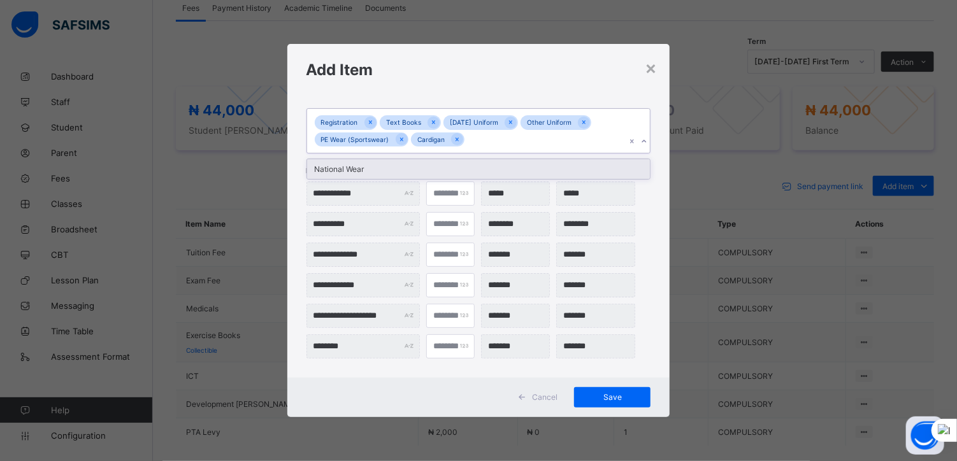
click at [476, 143] on div "Registration Text Books [DATE] Uniform Other Uniform PE Wear (Sportswear) Cardi…" at bounding box center [466, 131] width 319 height 44
click at [362, 169] on div "National Wear" at bounding box center [478, 169] width 343 height 20
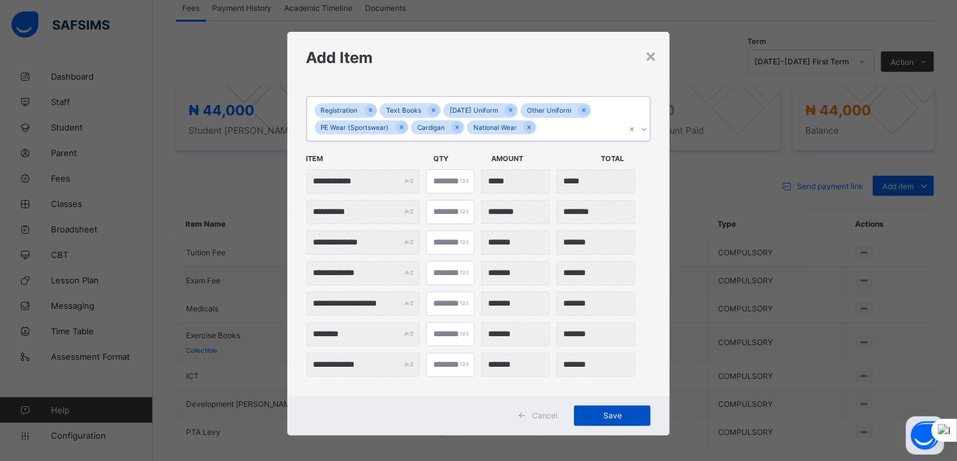
click at [599, 411] on span "Save" at bounding box center [611, 416] width 57 height 10
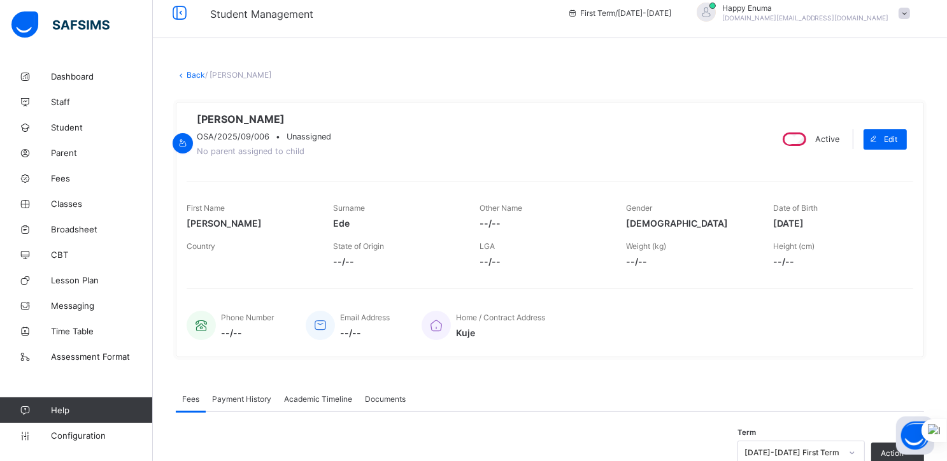
scroll to position [0, 0]
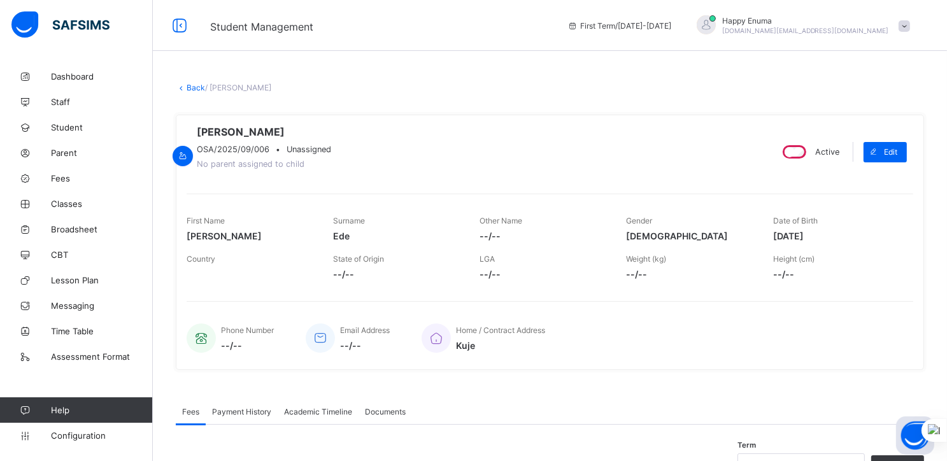
click at [191, 87] on link "Back" at bounding box center [196, 88] width 18 height 10
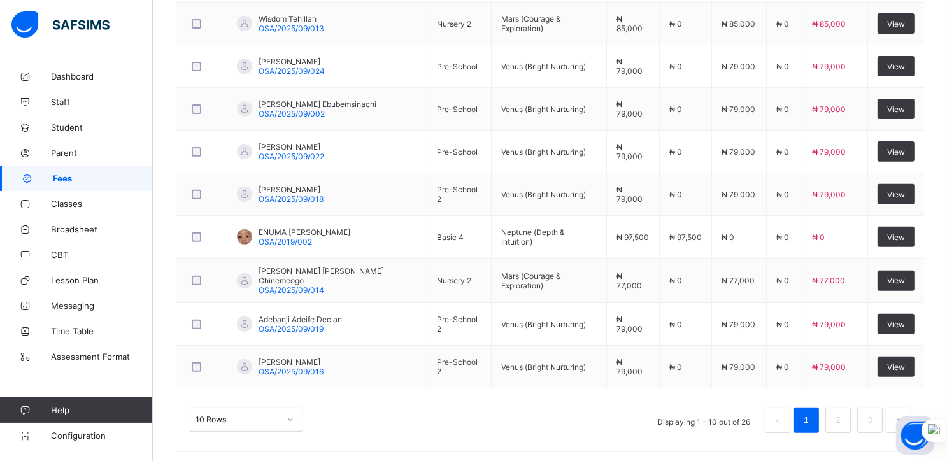
scroll to position [468, 0]
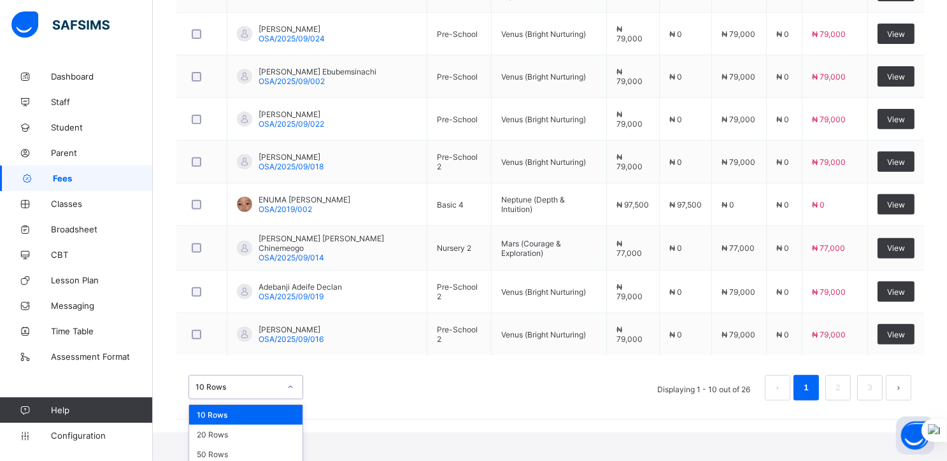
click at [270, 399] on div "option 10 Rows focused, 1 of 3. 3 results available. Use Up and Down to choose …" at bounding box center [246, 387] width 115 height 24
click at [219, 453] on div "50 Rows" at bounding box center [245, 455] width 113 height 20
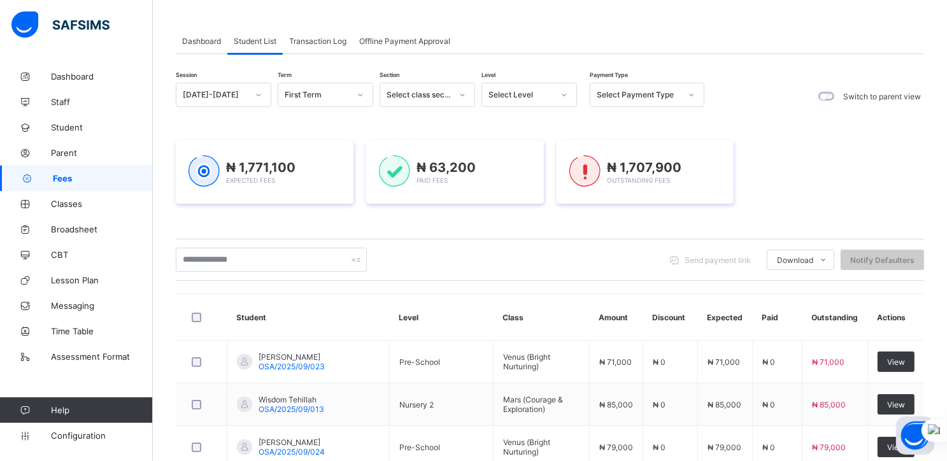
scroll to position [0, 0]
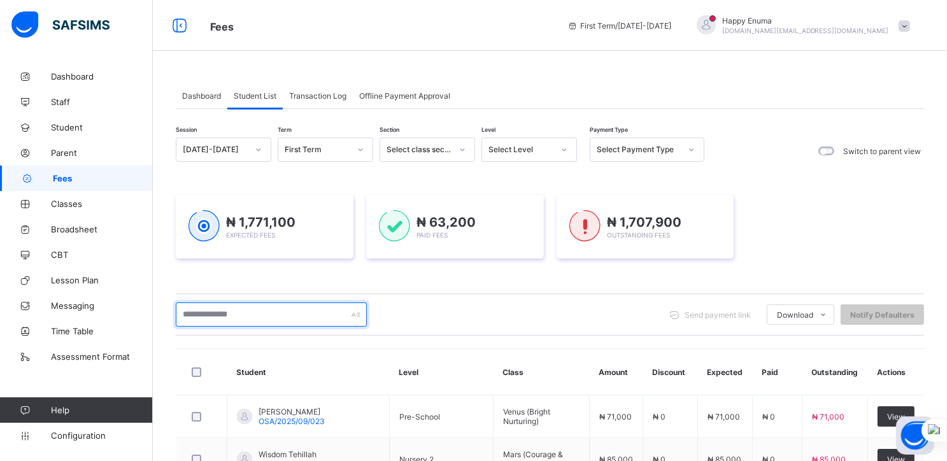
click at [233, 313] on input "text" at bounding box center [271, 315] width 191 height 24
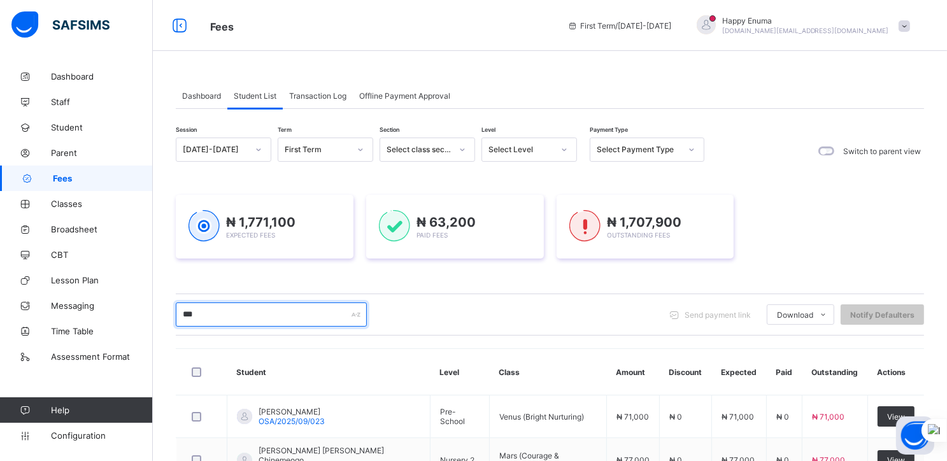
type input "***"
click at [443, 315] on div "*** Send payment link Download Students Payment Students Payment Status Student…" at bounding box center [550, 315] width 748 height 24
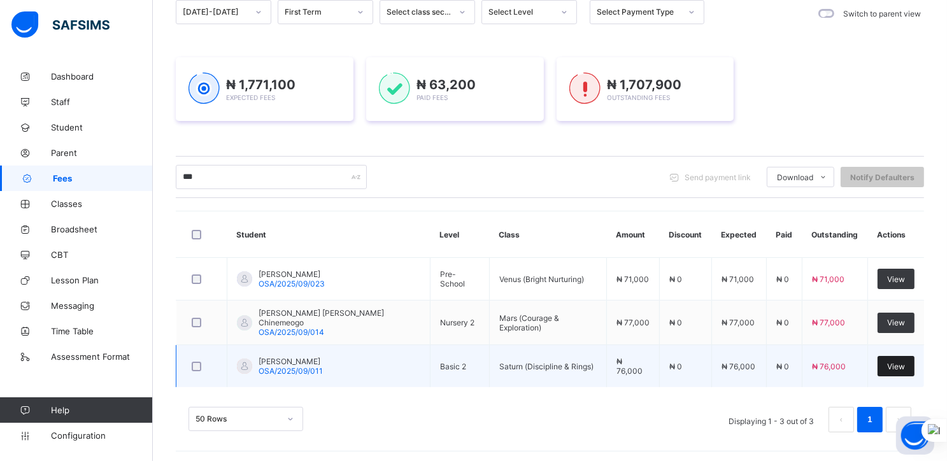
click at [900, 362] on span "View" at bounding box center [896, 367] width 18 height 10
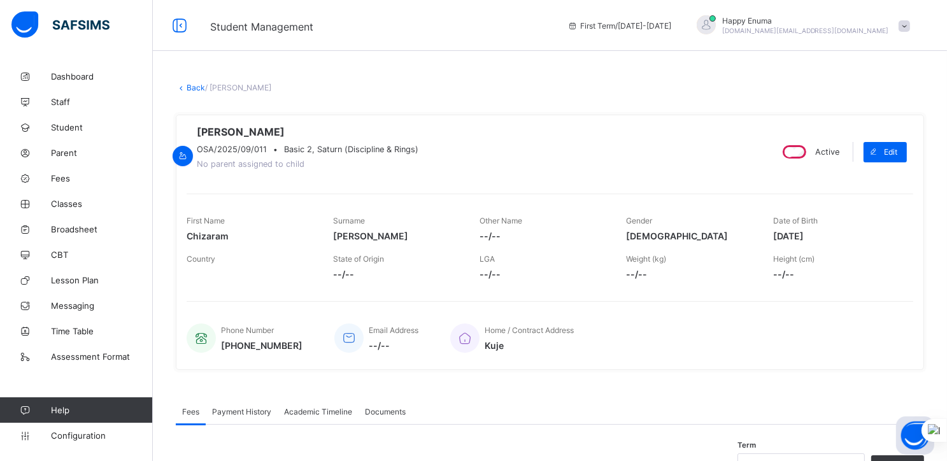
click at [187, 86] on link "Back" at bounding box center [196, 88] width 18 height 10
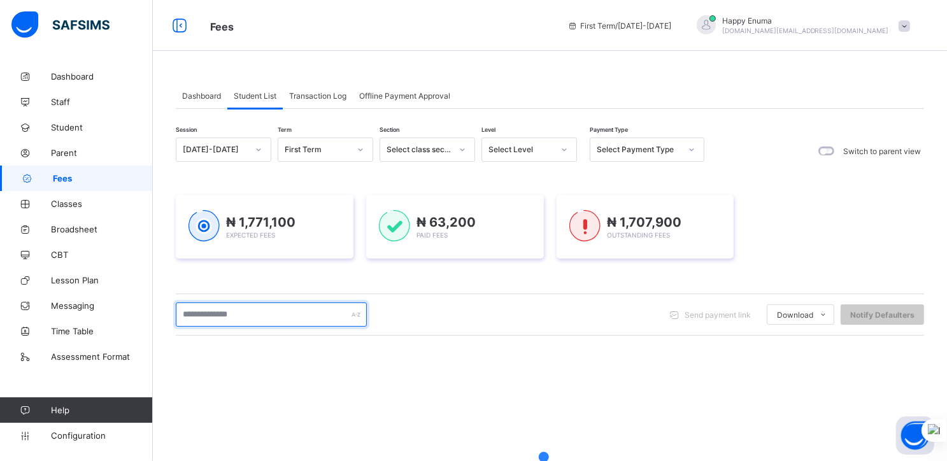
click at [283, 320] on input "text" at bounding box center [271, 315] width 191 height 24
type input "***"
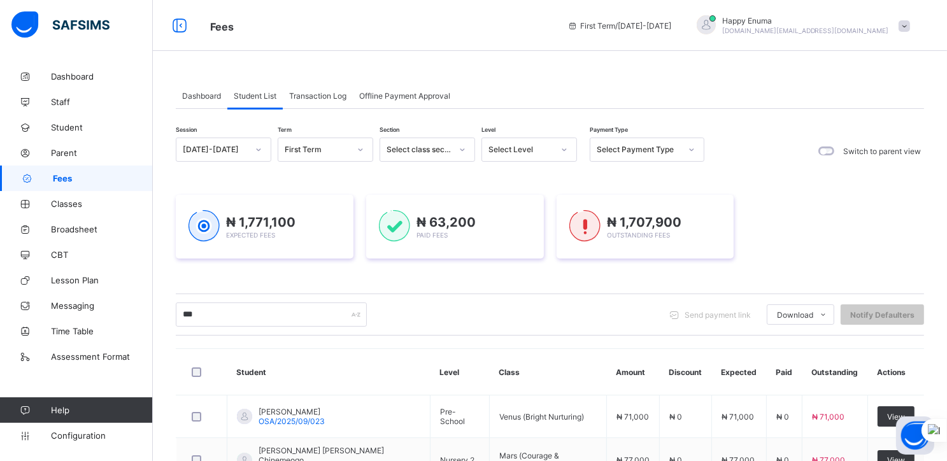
click at [467, 325] on div "*** Send payment link Download Students Payment Students Payment Status Student…" at bounding box center [550, 315] width 748 height 24
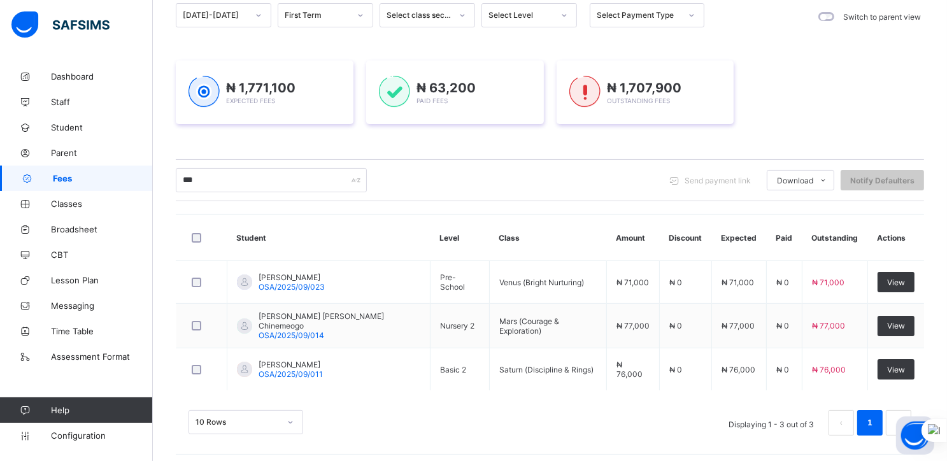
scroll to position [138, 0]
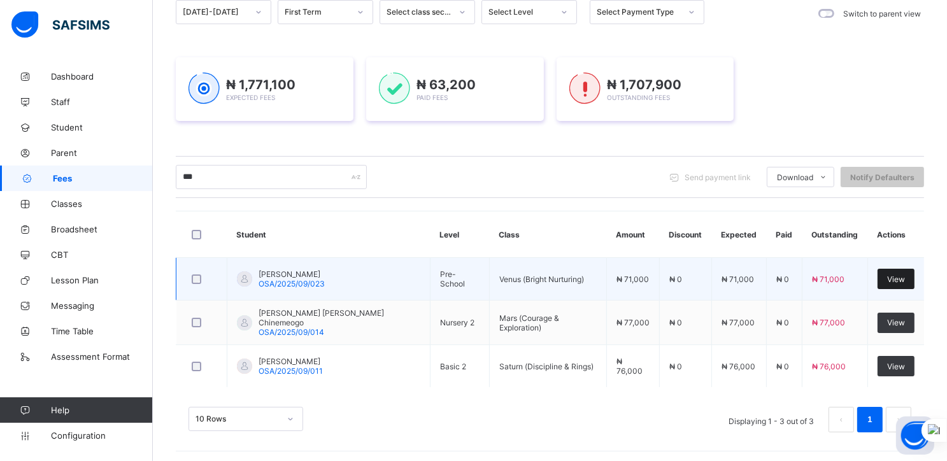
click at [901, 275] on span "View" at bounding box center [896, 280] width 18 height 10
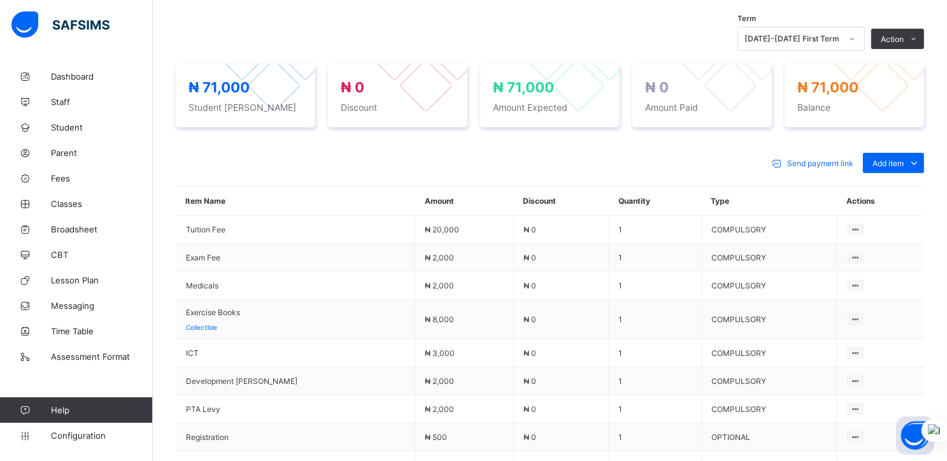
scroll to position [420, 0]
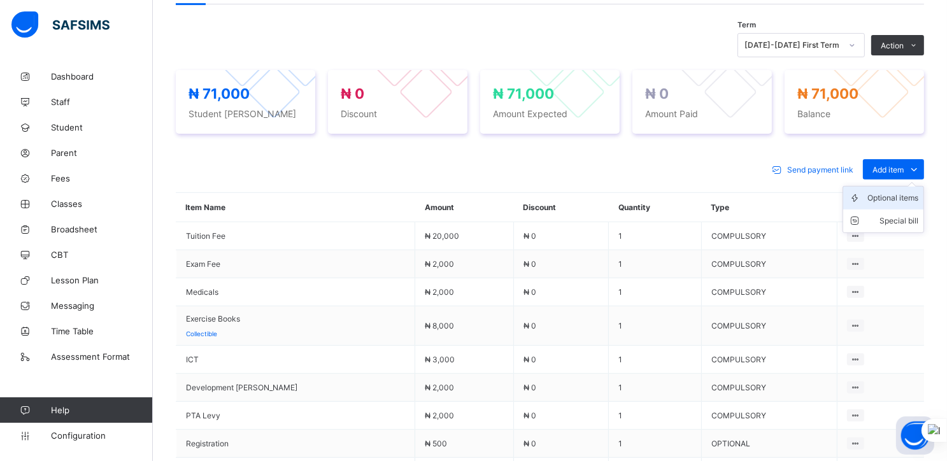
click at [868, 200] on icon at bounding box center [857, 198] width 19 height 13
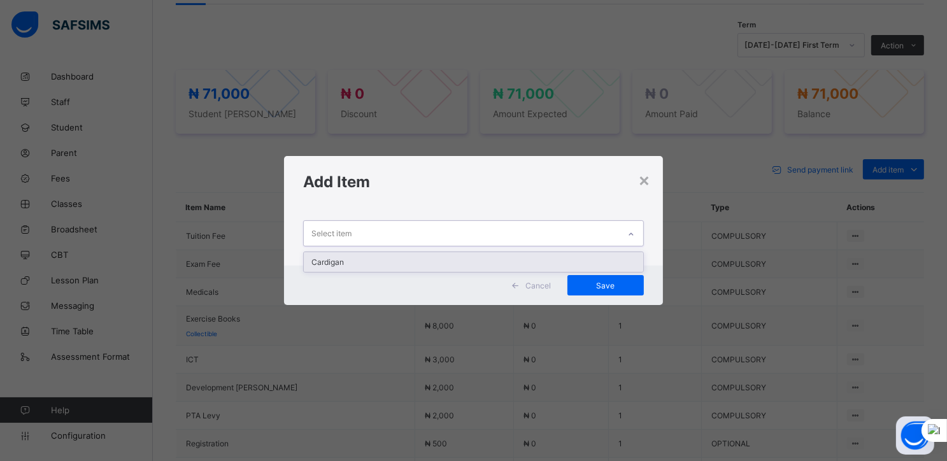
click at [569, 239] on div "Select item" at bounding box center [461, 233] width 315 height 25
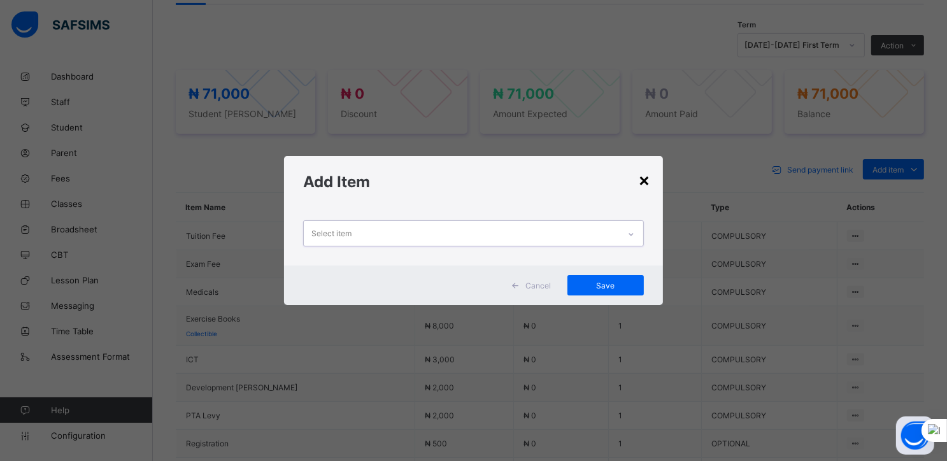
click at [650, 175] on div "×" at bounding box center [644, 180] width 12 height 22
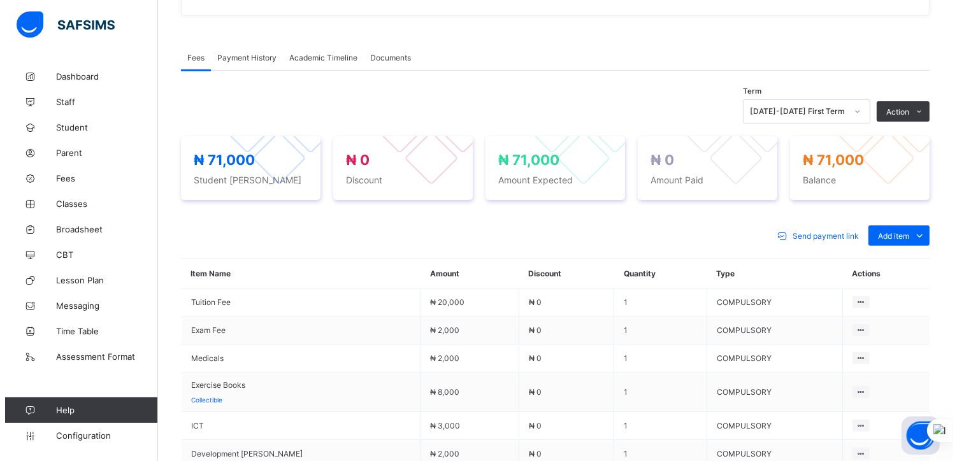
scroll to position [357, 0]
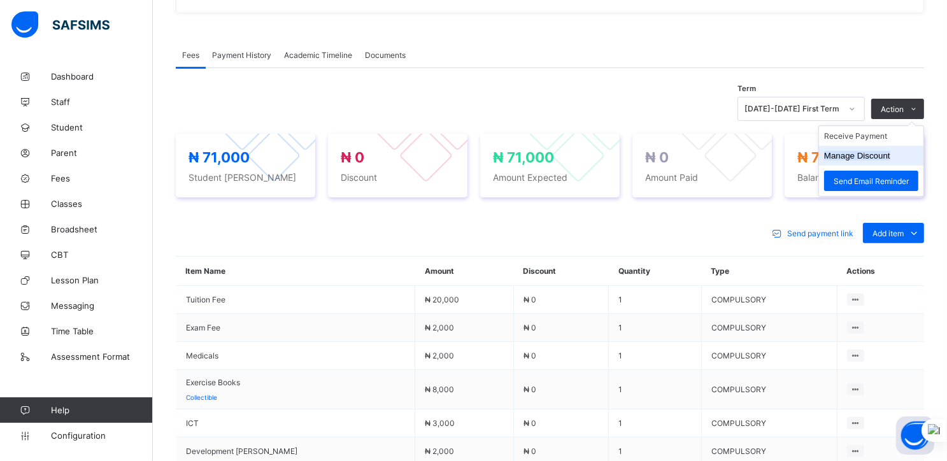
click at [864, 160] on button "Manage Discount" at bounding box center [857, 156] width 66 height 10
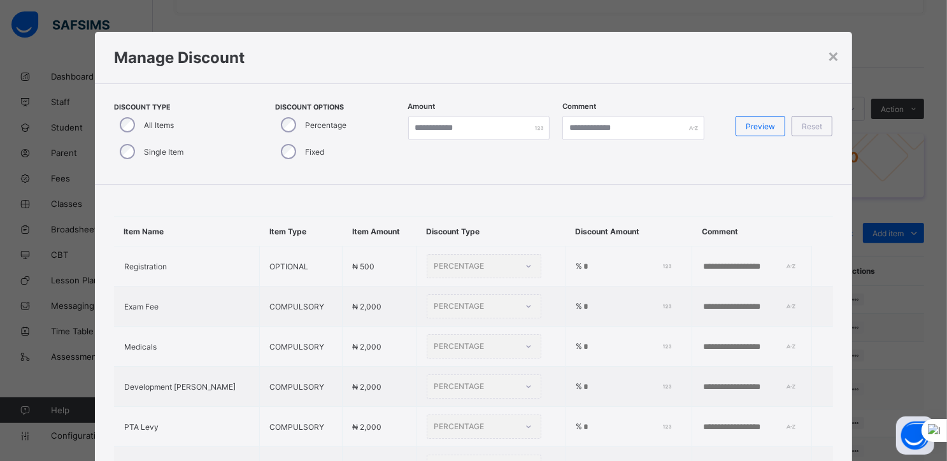
type input "*"
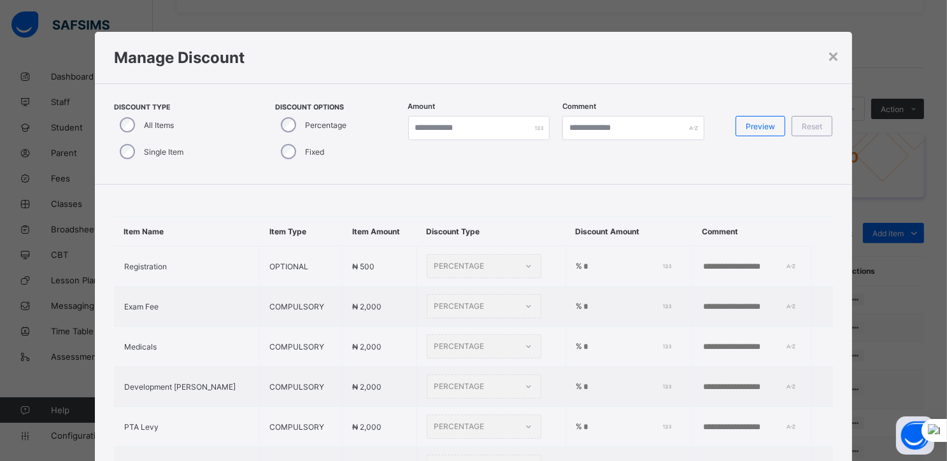
type input "*"
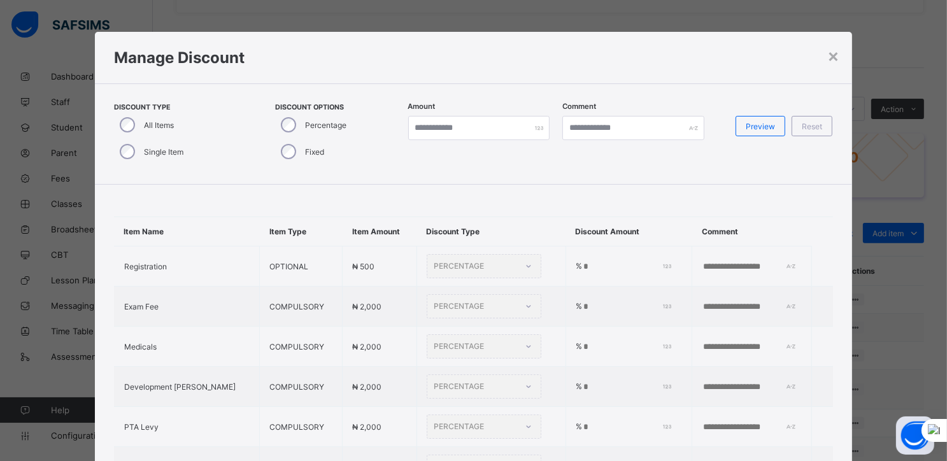
type input "*"
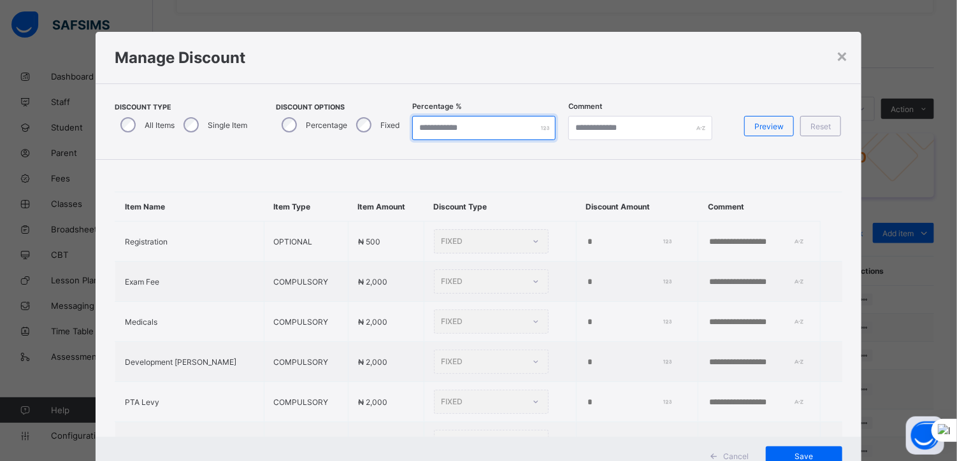
click at [440, 132] on input "*" at bounding box center [483, 128] width 143 height 24
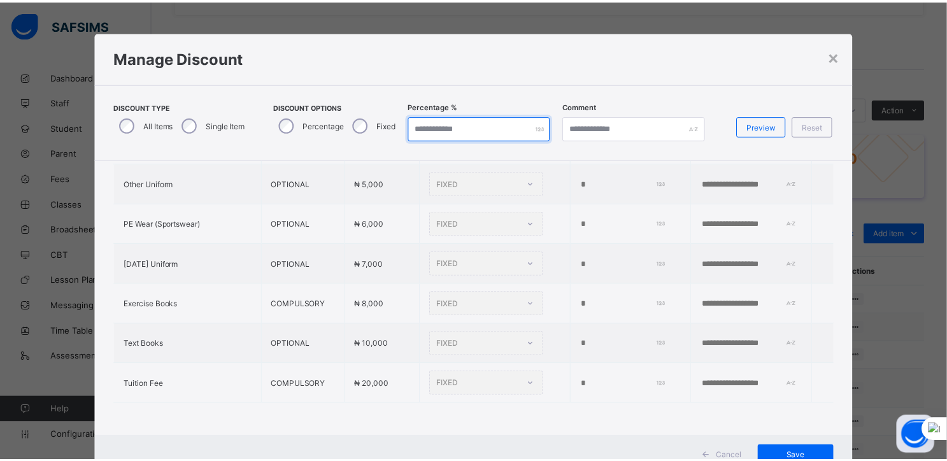
scroll to position [46, 0]
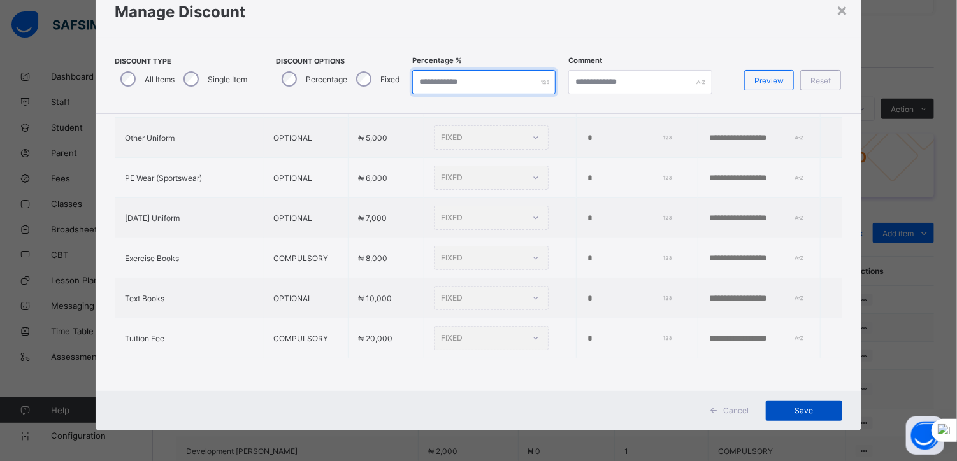
type input "**"
click at [793, 406] on span "Save" at bounding box center [803, 411] width 57 height 10
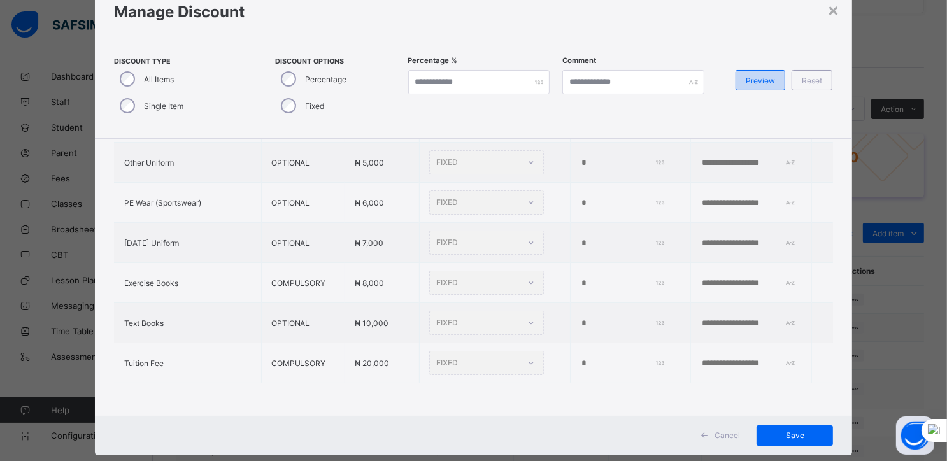
click at [757, 71] on div "Preview" at bounding box center [761, 80] width 50 height 20
type input "**"
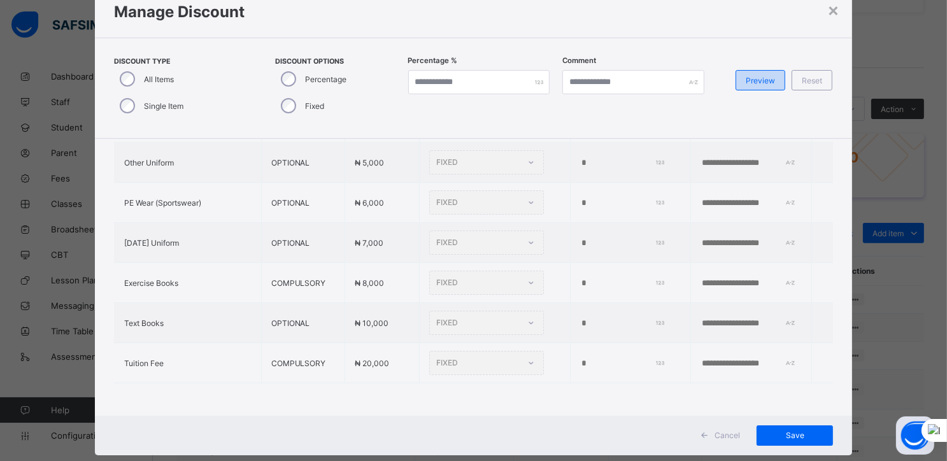
type input "**"
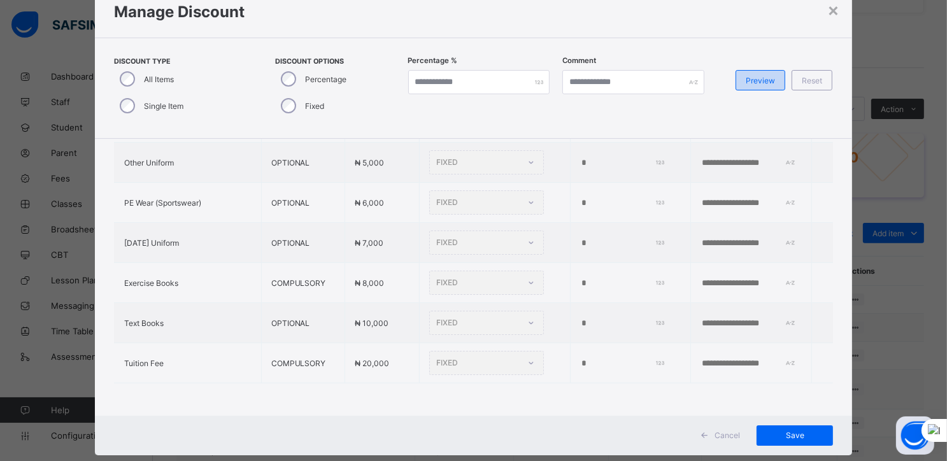
type input "**"
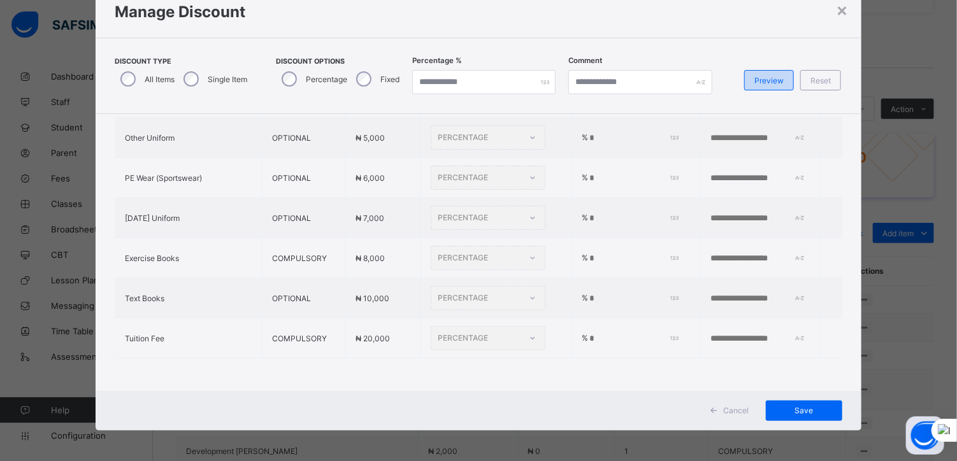
click at [757, 81] on span "Preview" at bounding box center [768, 81] width 29 height 10
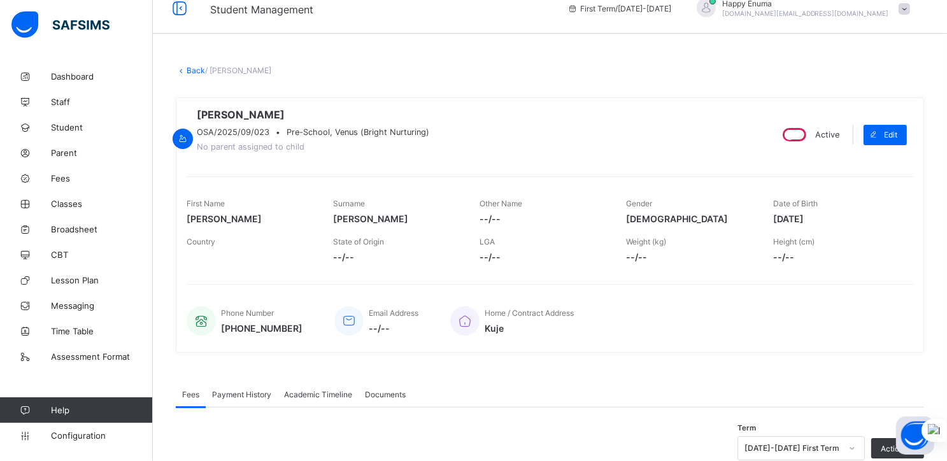
scroll to position [0, 0]
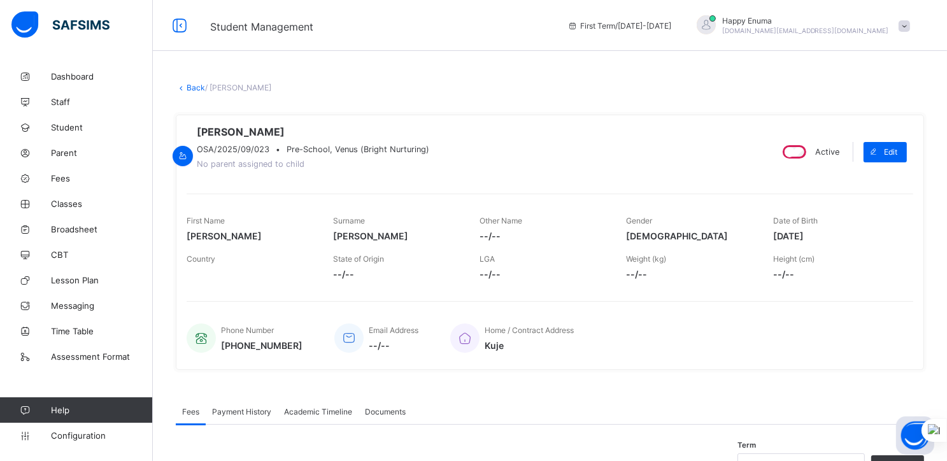
click at [195, 85] on link "Back" at bounding box center [196, 88] width 18 height 10
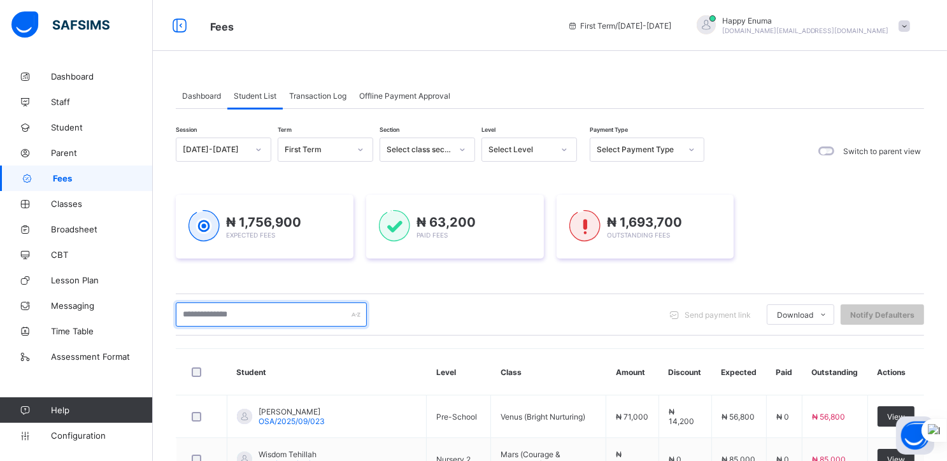
click at [211, 313] on input "text" at bounding box center [271, 315] width 191 height 24
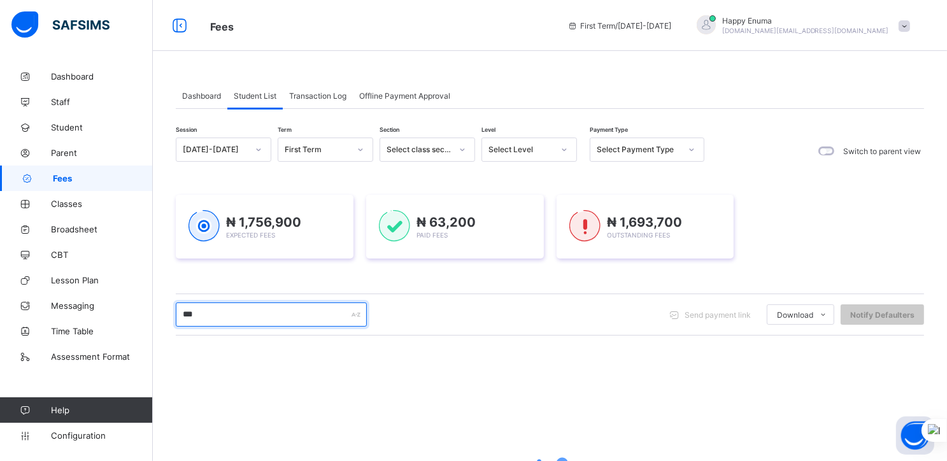
type input "***"
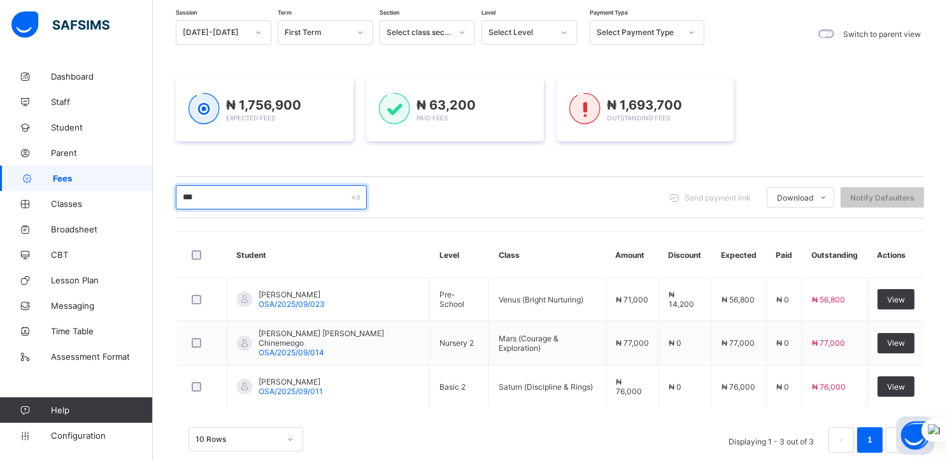
scroll to position [138, 0]
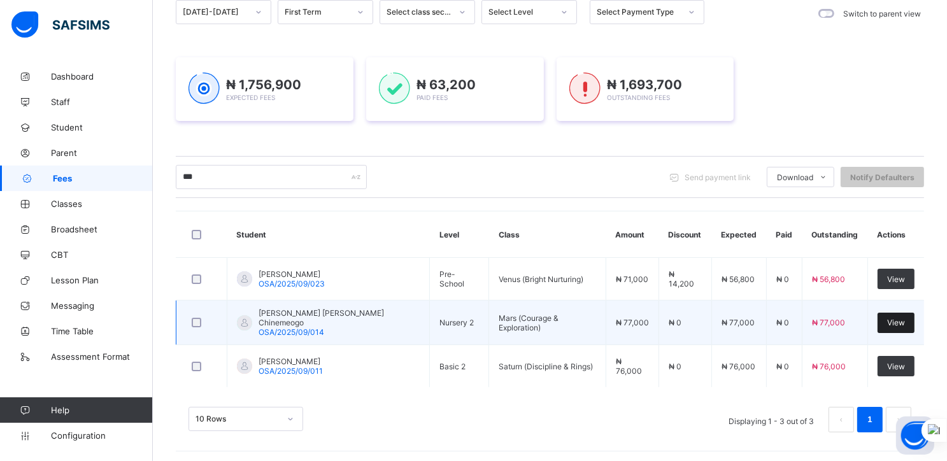
click at [901, 322] on span "View" at bounding box center [896, 323] width 18 height 10
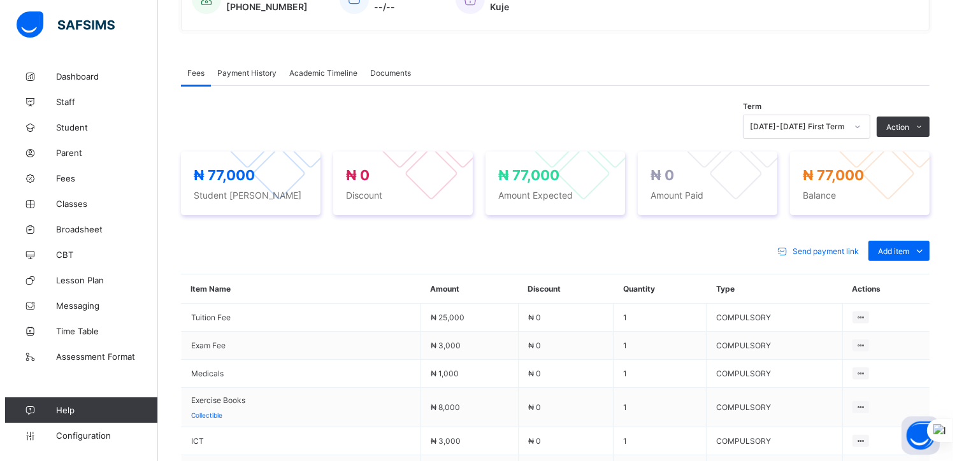
scroll to position [338, 0]
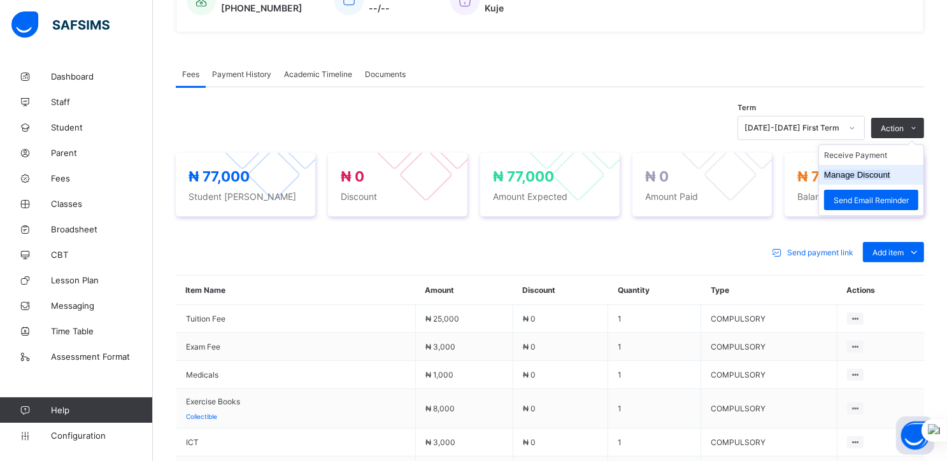
click at [880, 180] on button "Manage Discount" at bounding box center [857, 175] width 66 height 10
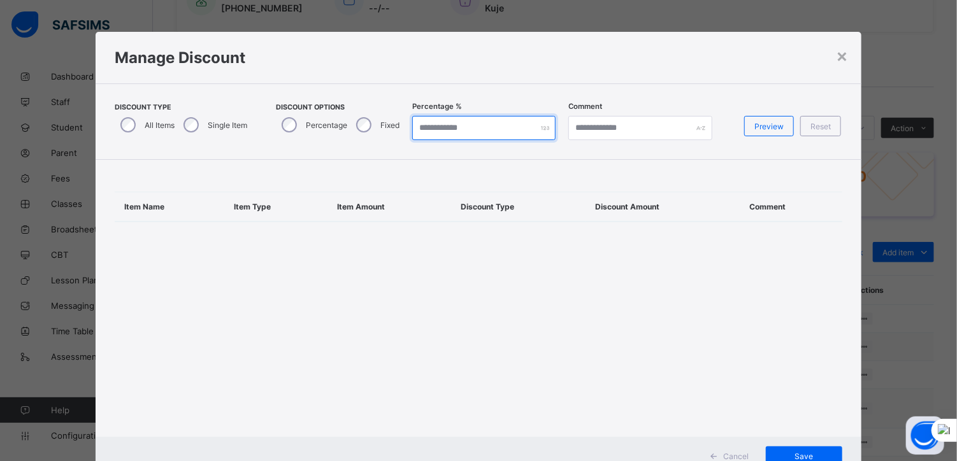
click at [433, 129] on input "*" at bounding box center [483, 128] width 143 height 24
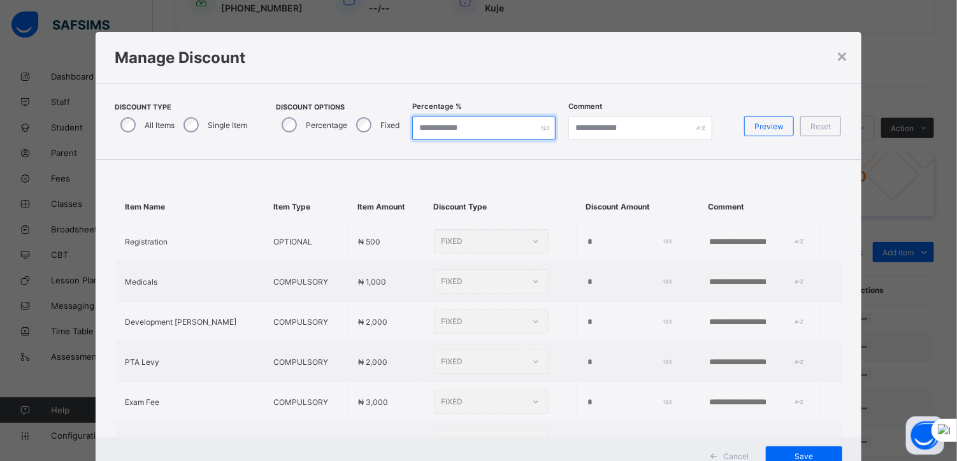
click at [433, 129] on input "*" at bounding box center [483, 128] width 143 height 24
type input "**"
click at [759, 125] on span "Preview" at bounding box center [768, 127] width 29 height 10
type input "**"
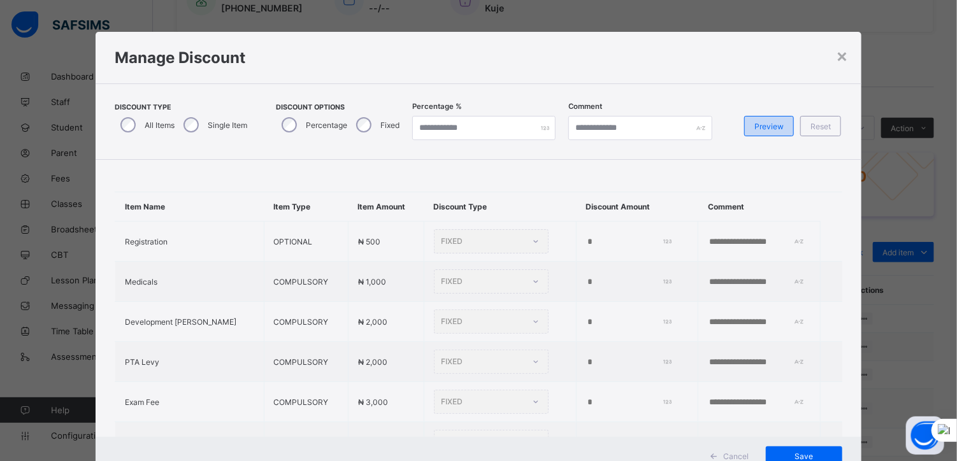
type input "**"
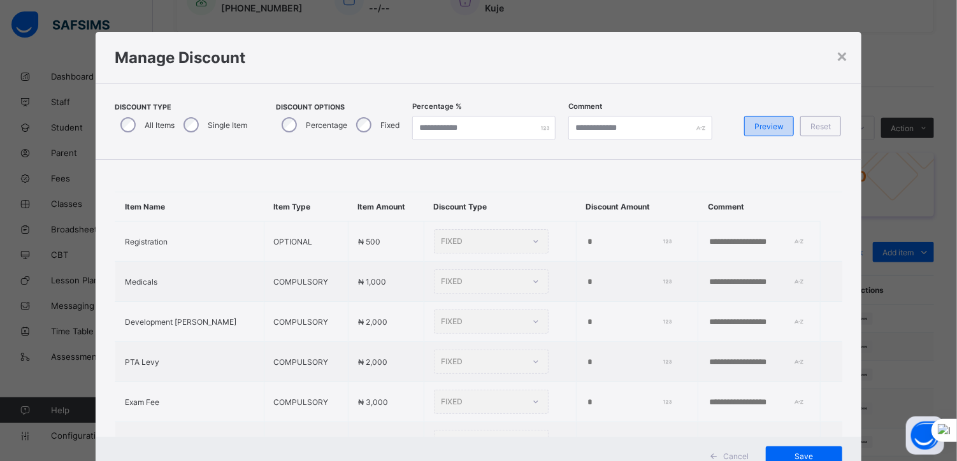
type input "**"
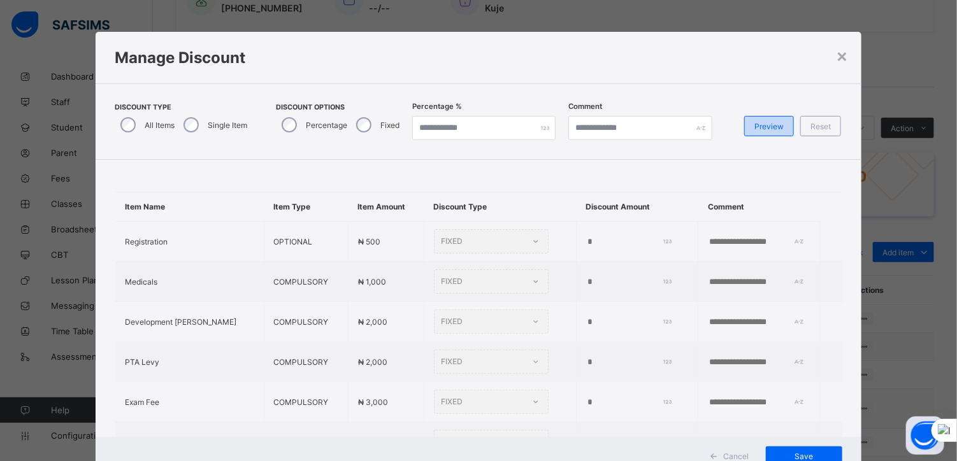
type input "**"
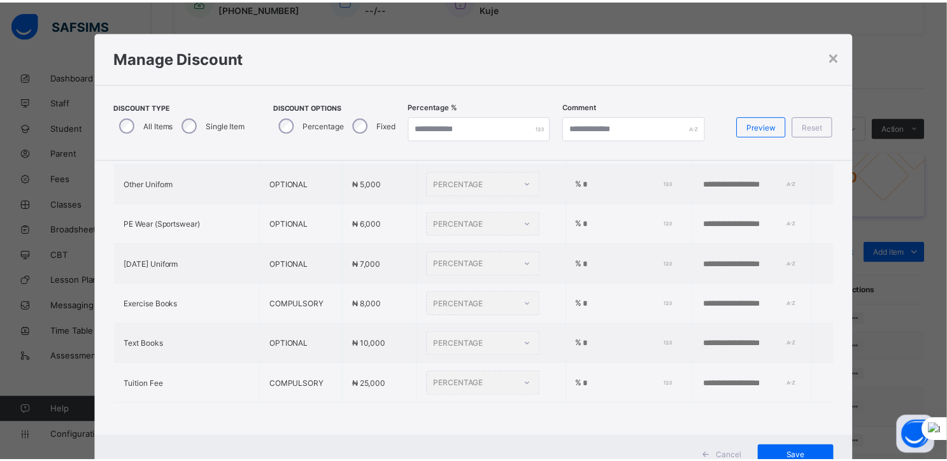
scroll to position [46, 0]
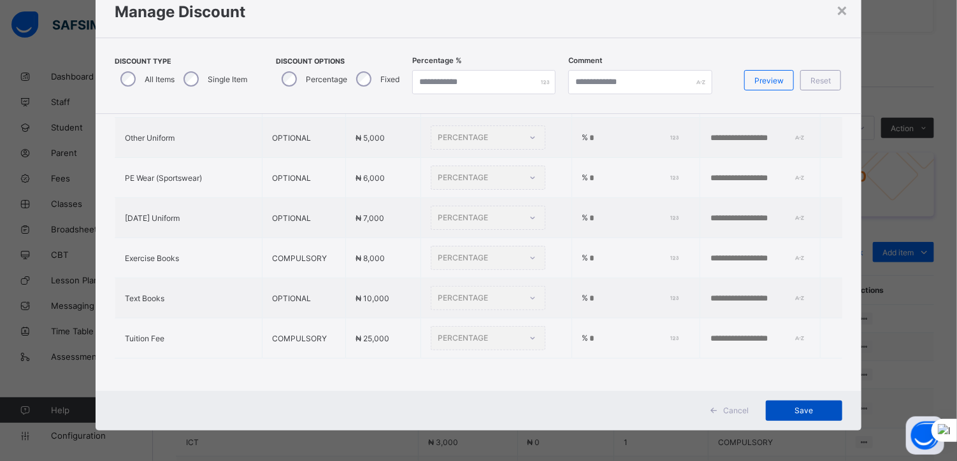
click at [783, 404] on div "Save" at bounding box center [804, 411] width 76 height 20
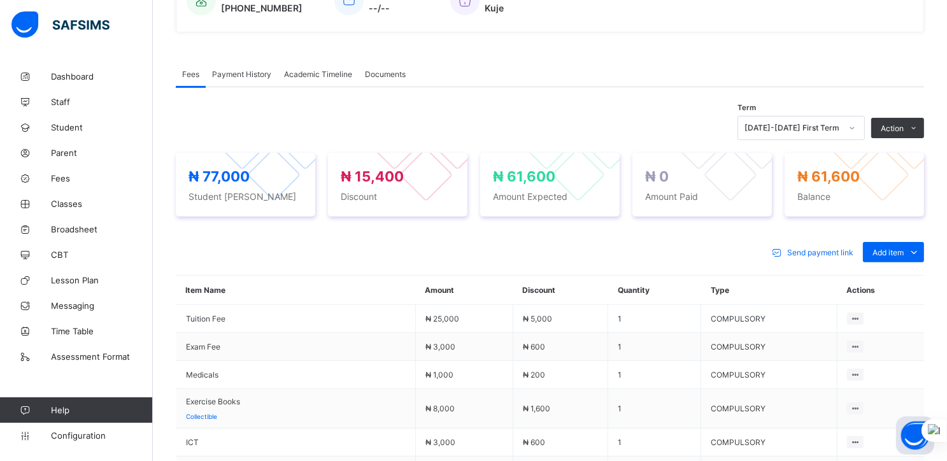
click at [783, 404] on td "COMPULSORY" at bounding box center [769, 408] width 136 height 39
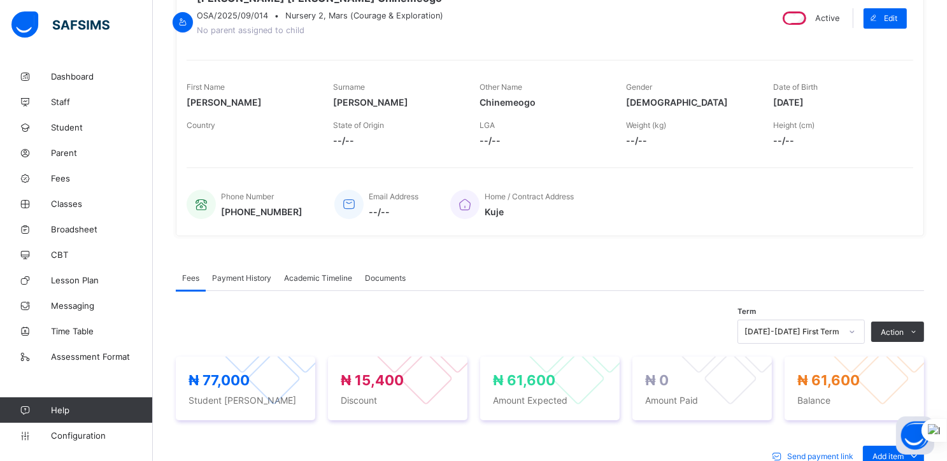
scroll to position [0, 0]
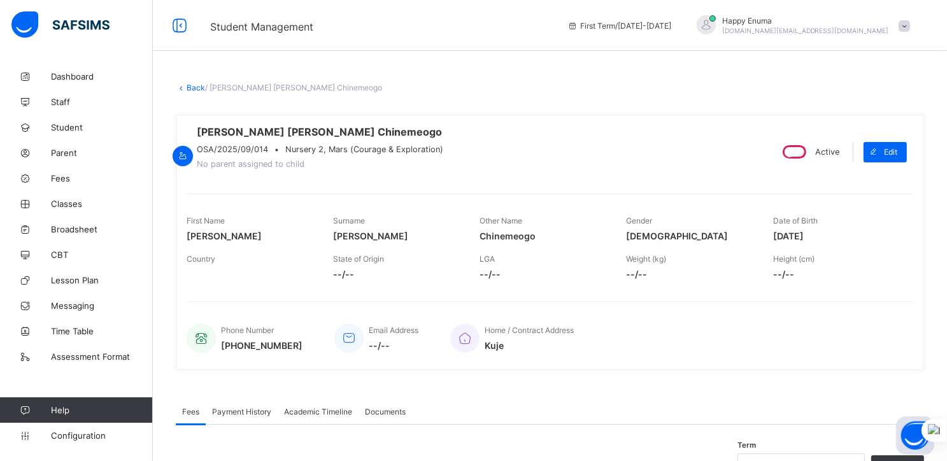
click at [190, 86] on link "Back" at bounding box center [196, 88] width 18 height 10
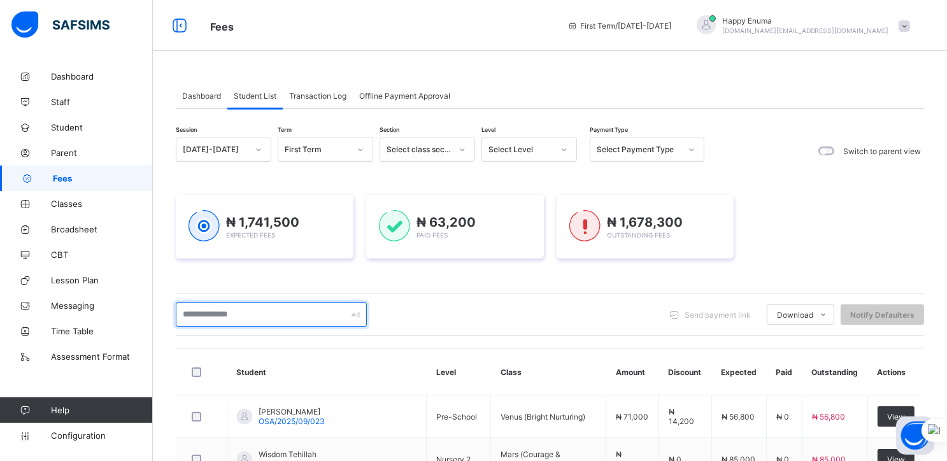
click at [255, 315] on input "text" at bounding box center [271, 315] width 191 height 24
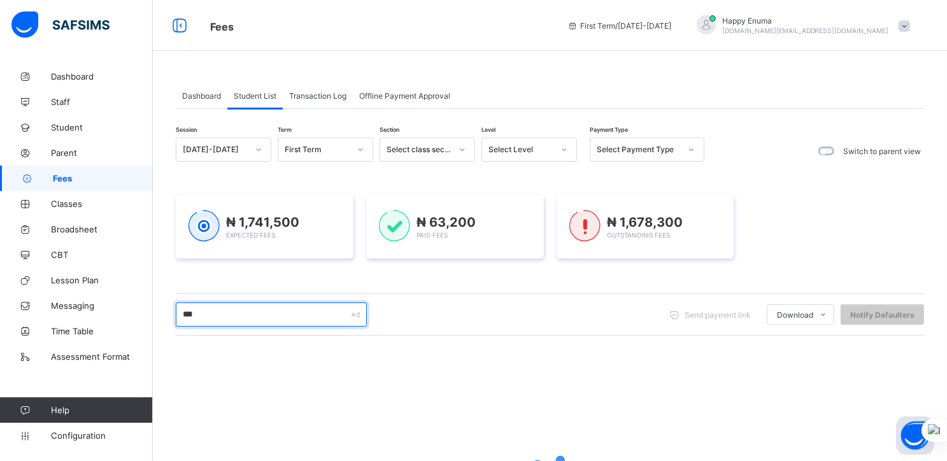
type input "***"
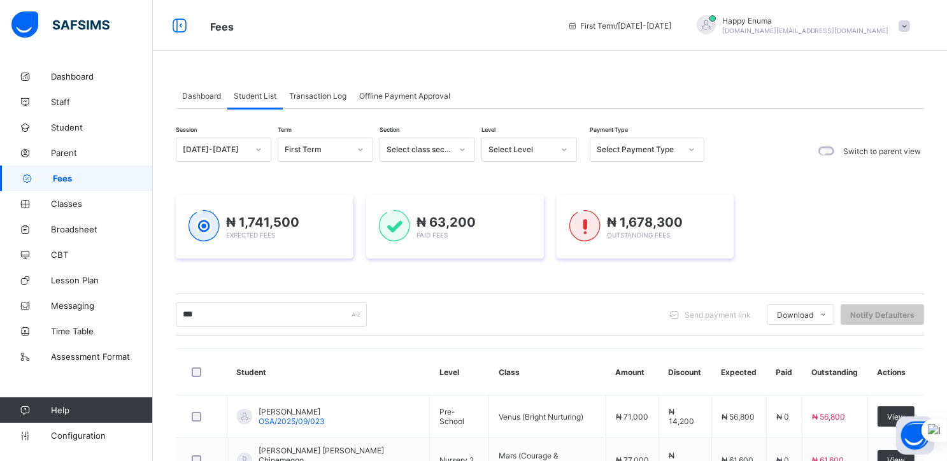
click at [466, 301] on div "*** Send payment link Download Students Payment Students Payment Status Student…" at bounding box center [550, 315] width 748 height 42
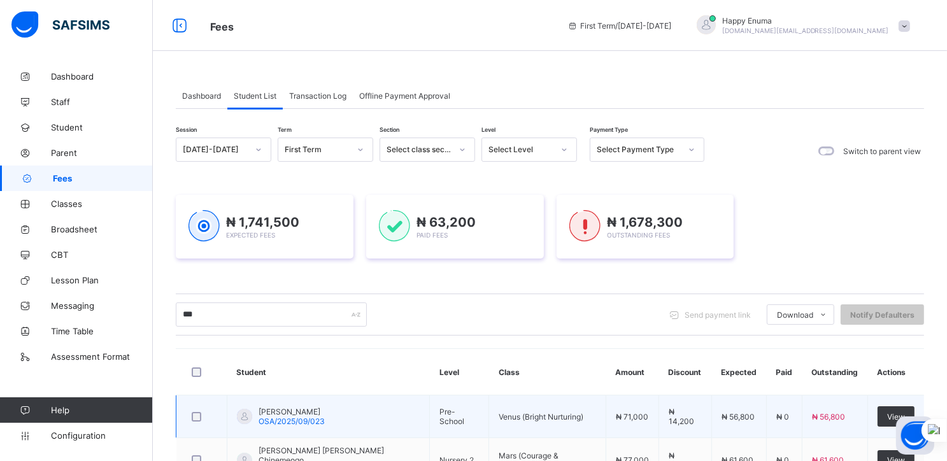
scroll to position [138, 0]
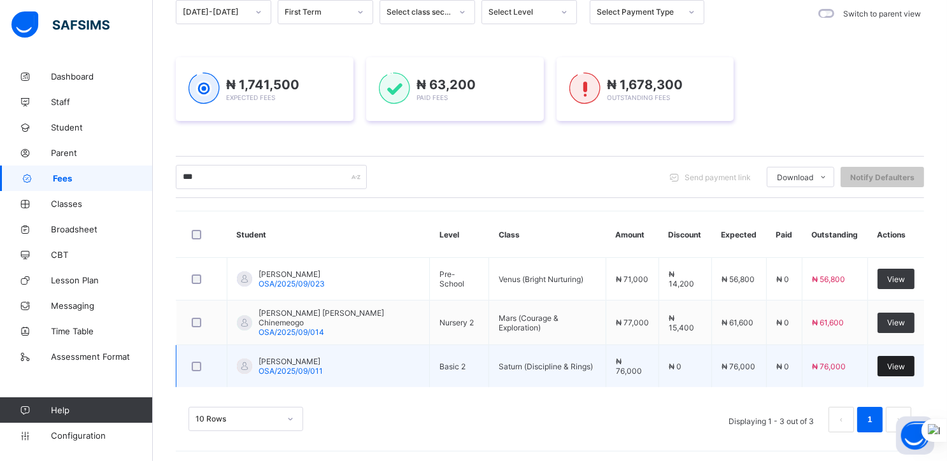
click at [899, 362] on span "View" at bounding box center [896, 367] width 18 height 10
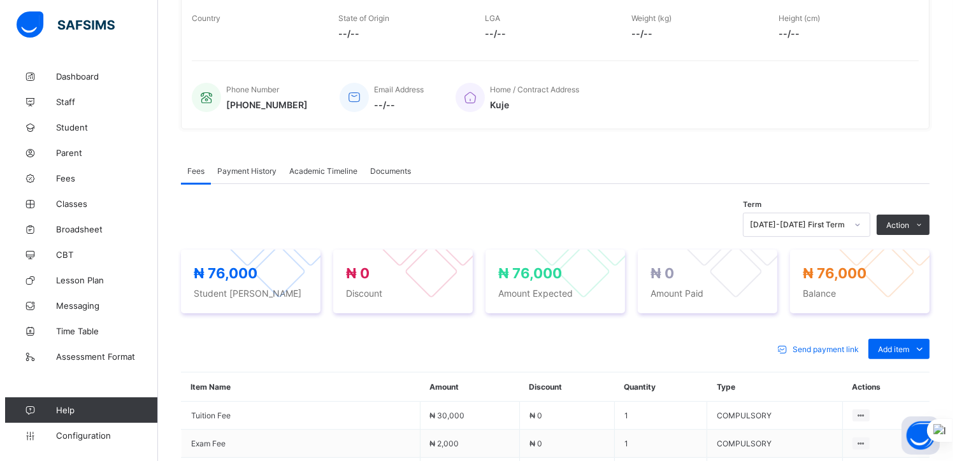
scroll to position [236, 0]
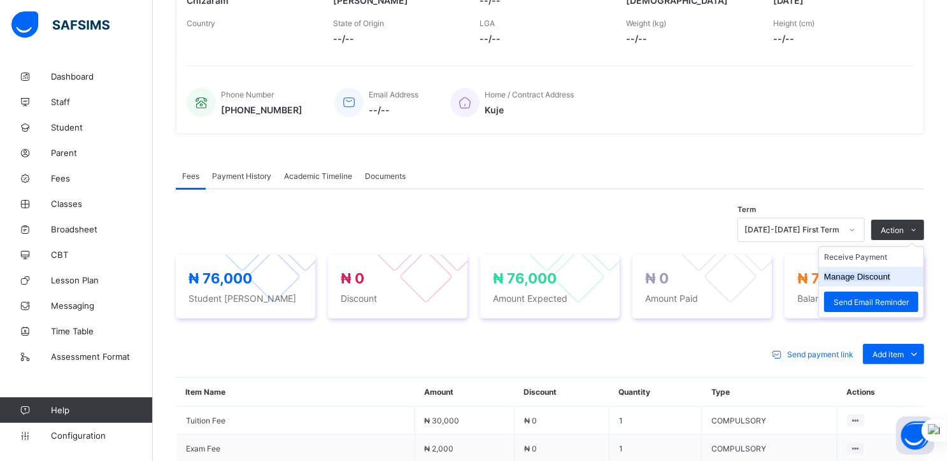
click at [874, 282] on button "Manage Discount" at bounding box center [857, 277] width 66 height 10
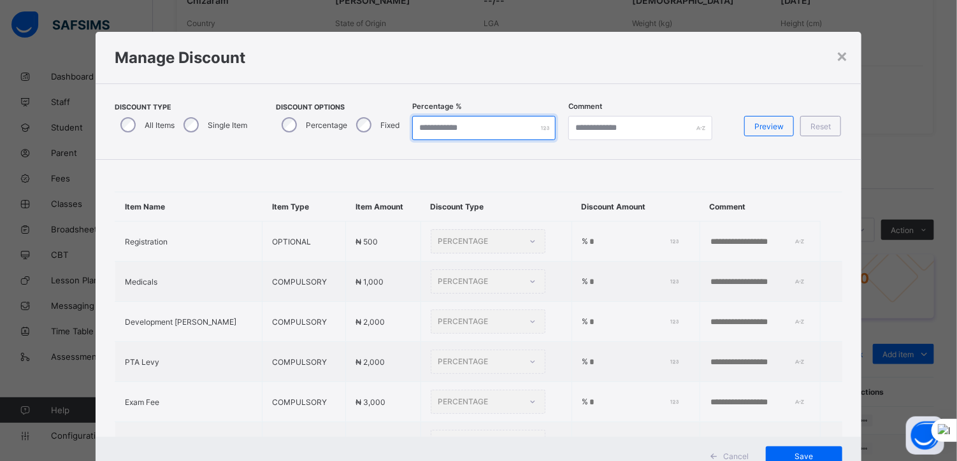
click at [443, 124] on input "*" at bounding box center [483, 128] width 143 height 24
type input "*"
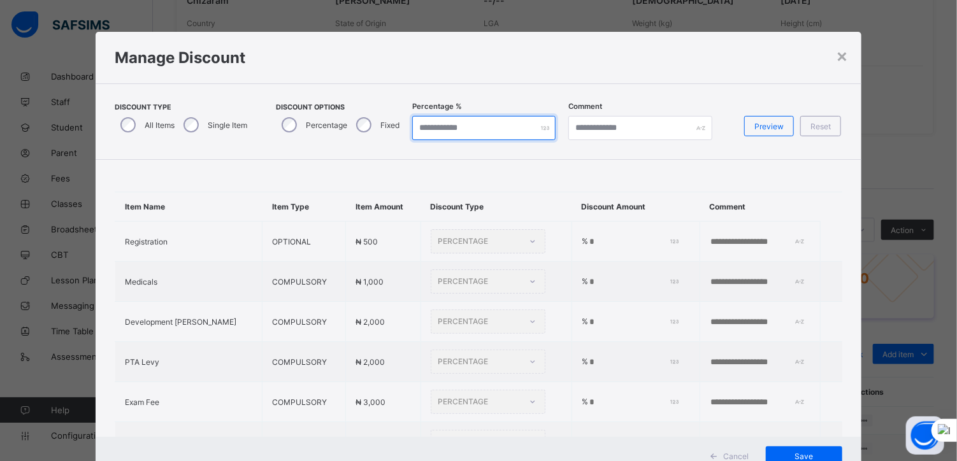
type input "*"
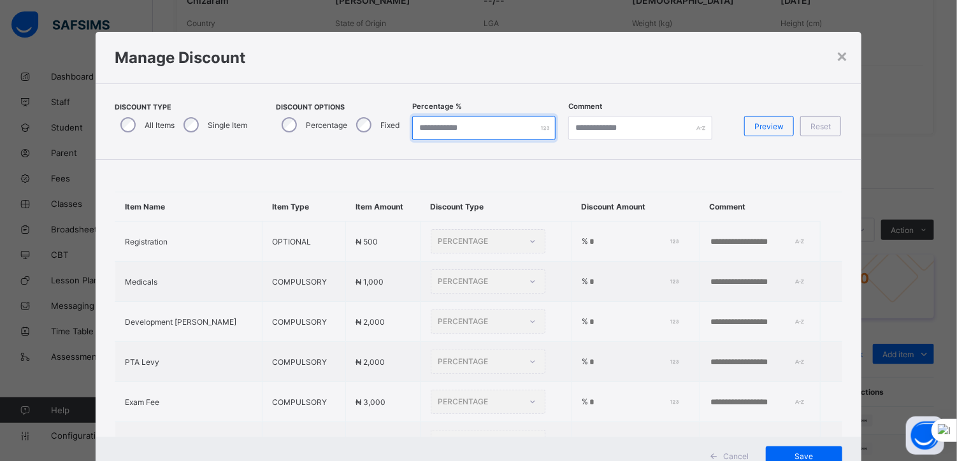
type input "*"
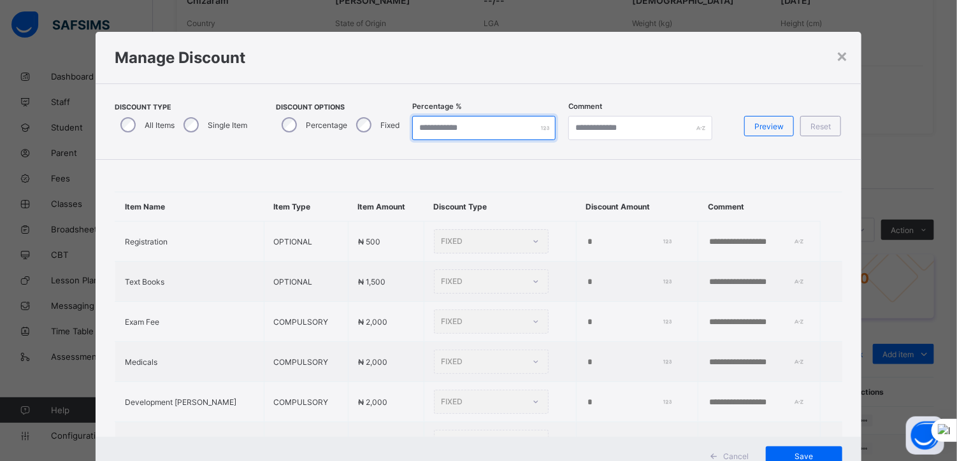
click at [443, 124] on input "*" at bounding box center [483, 128] width 143 height 24
type input "**"
click at [769, 127] on span "Preview" at bounding box center [768, 127] width 29 height 10
type input "**"
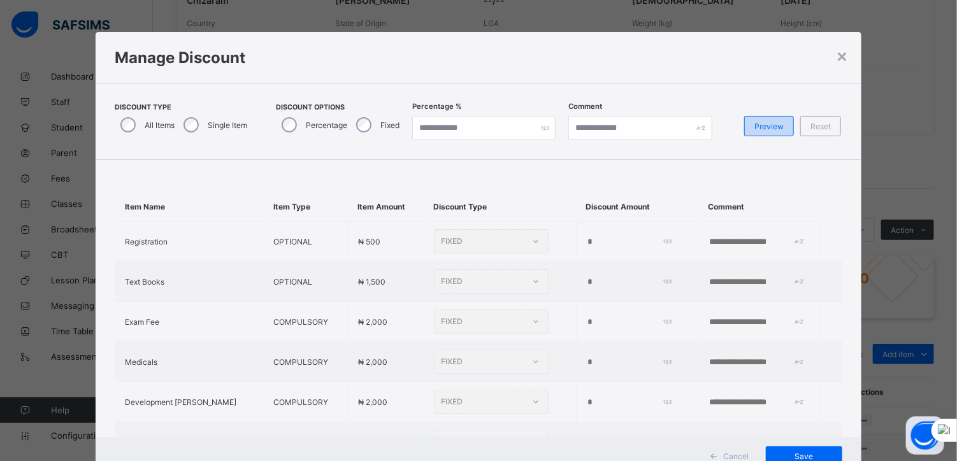
type input "**"
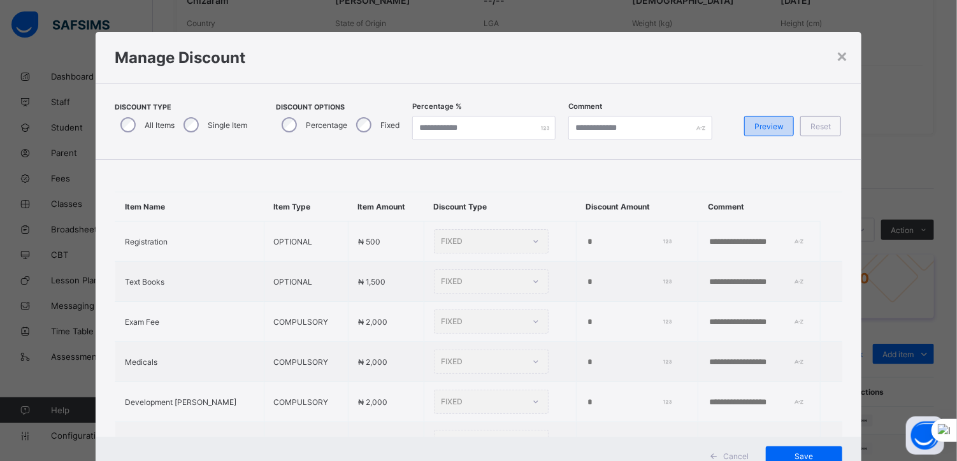
type input "**"
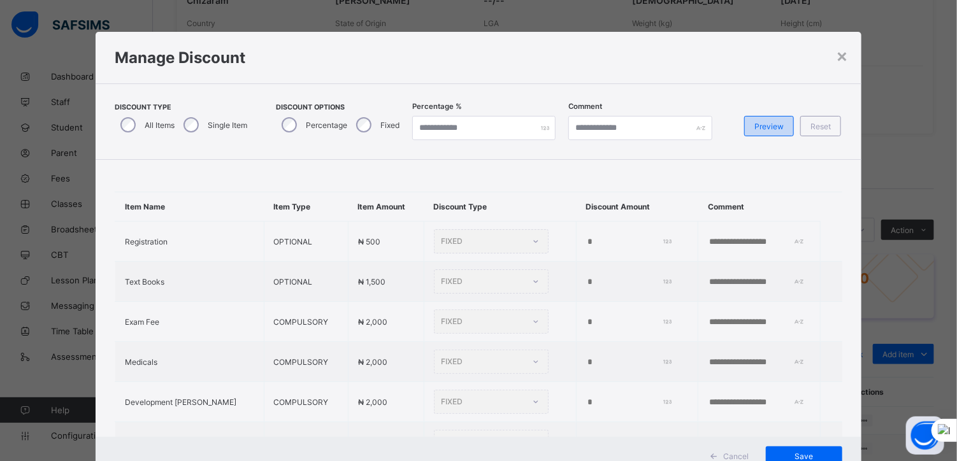
type input "**"
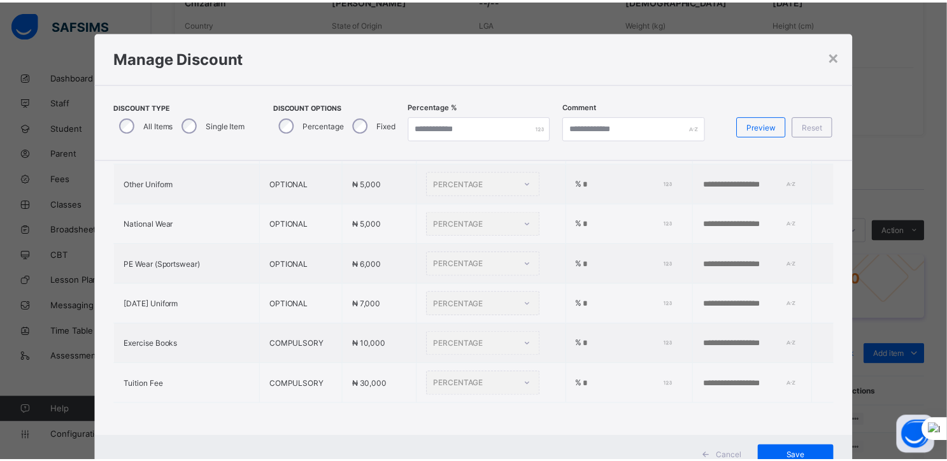
scroll to position [46, 0]
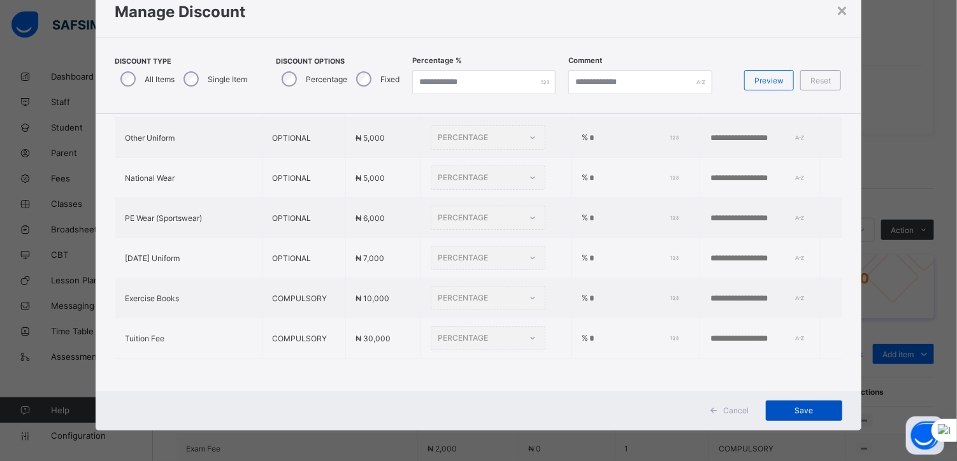
click at [790, 408] on span "Save" at bounding box center [803, 411] width 57 height 10
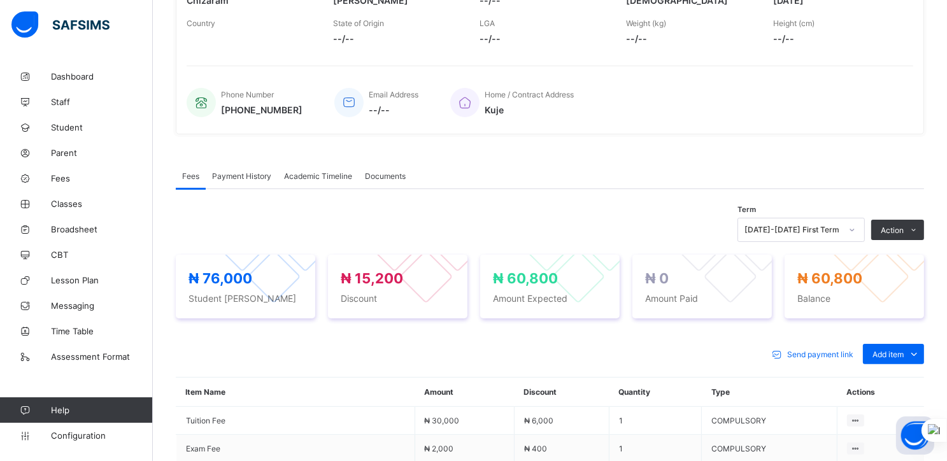
scroll to position [0, 0]
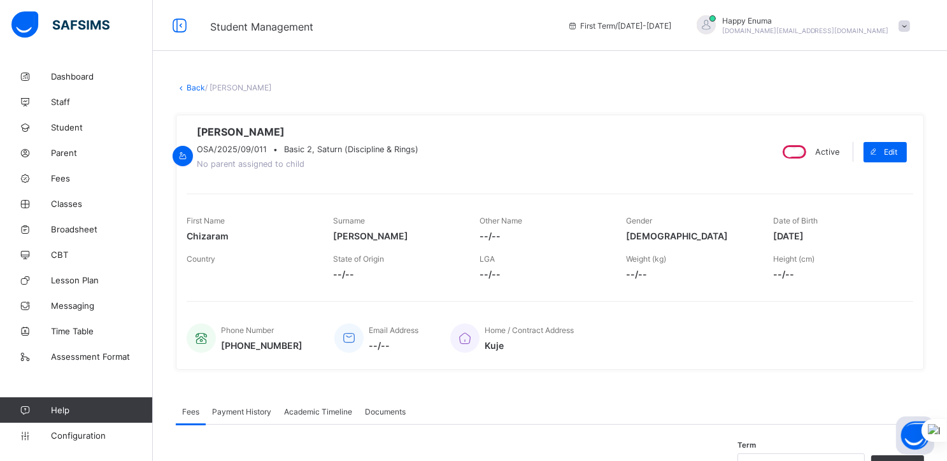
click at [196, 88] on link "Back" at bounding box center [196, 88] width 18 height 10
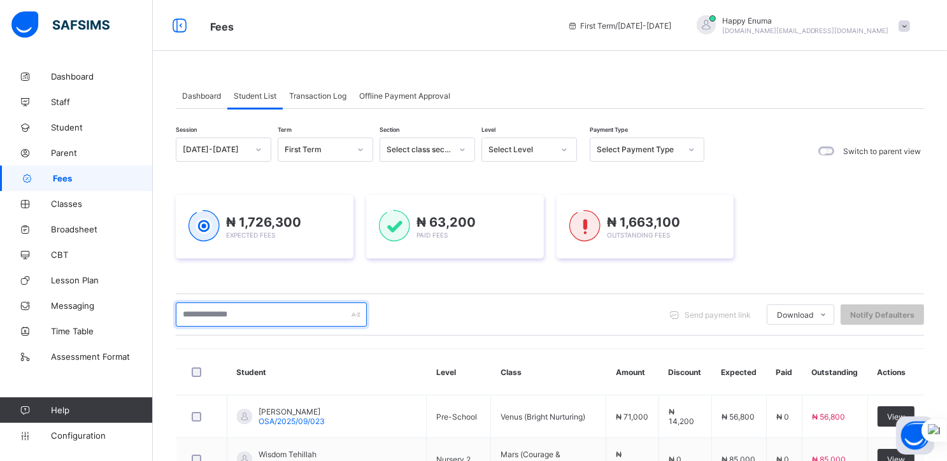
click at [252, 323] on input "text" at bounding box center [271, 315] width 191 height 24
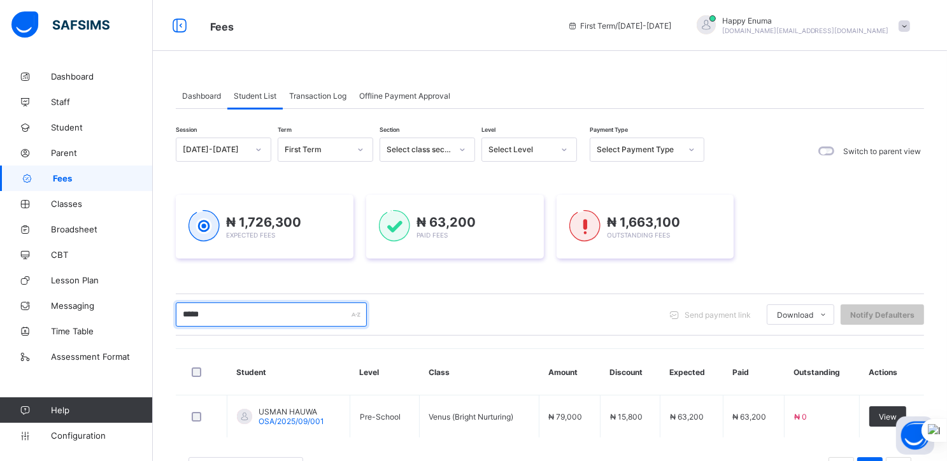
scroll to position [53, 0]
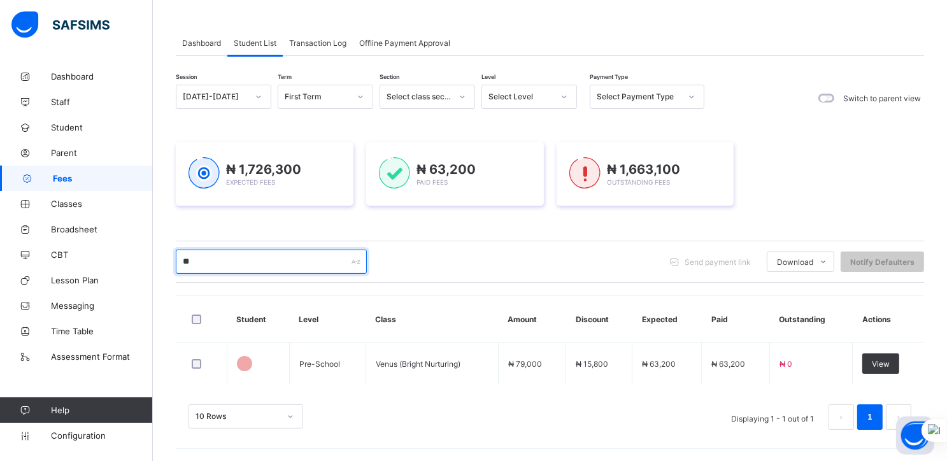
type input "*"
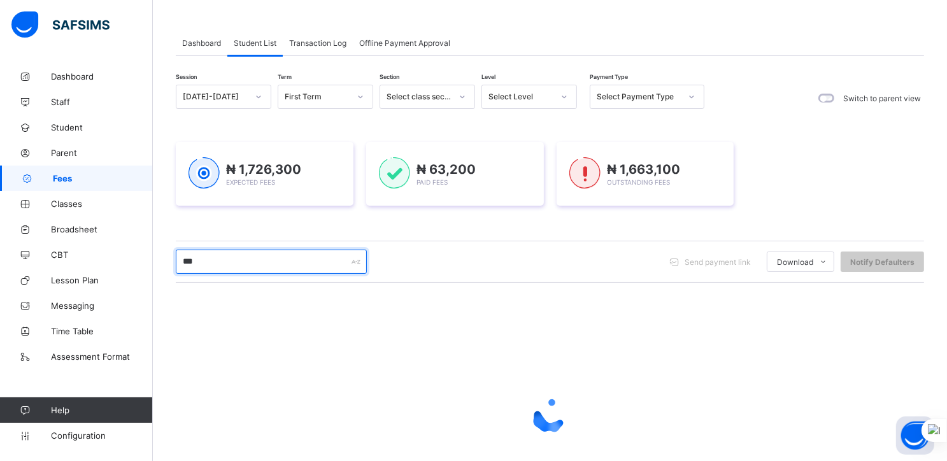
type input "***"
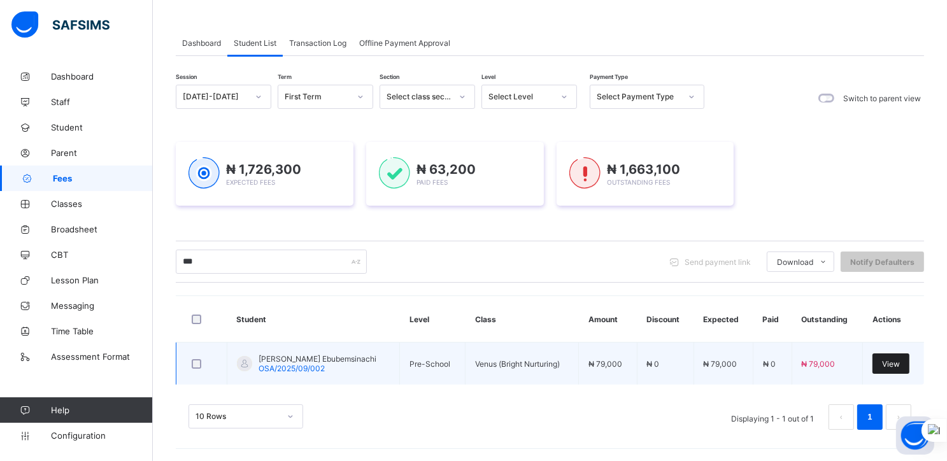
click at [896, 361] on span "View" at bounding box center [891, 364] width 18 height 10
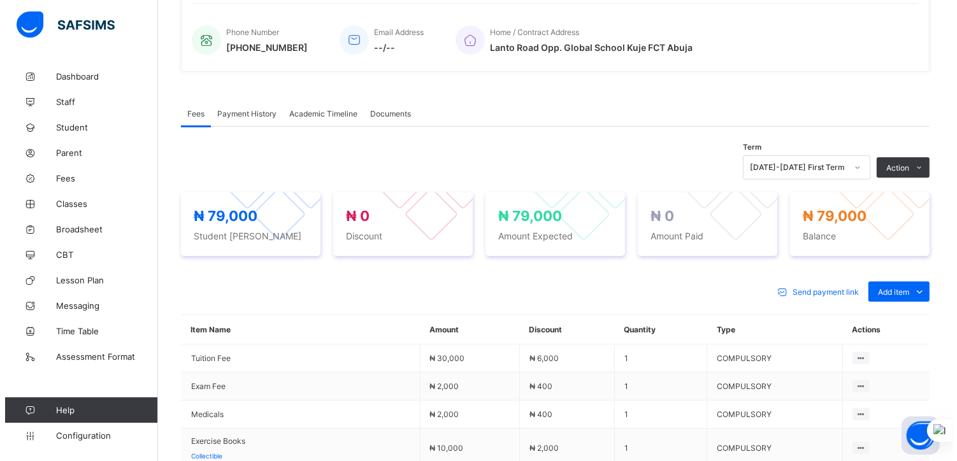
scroll to position [382, 0]
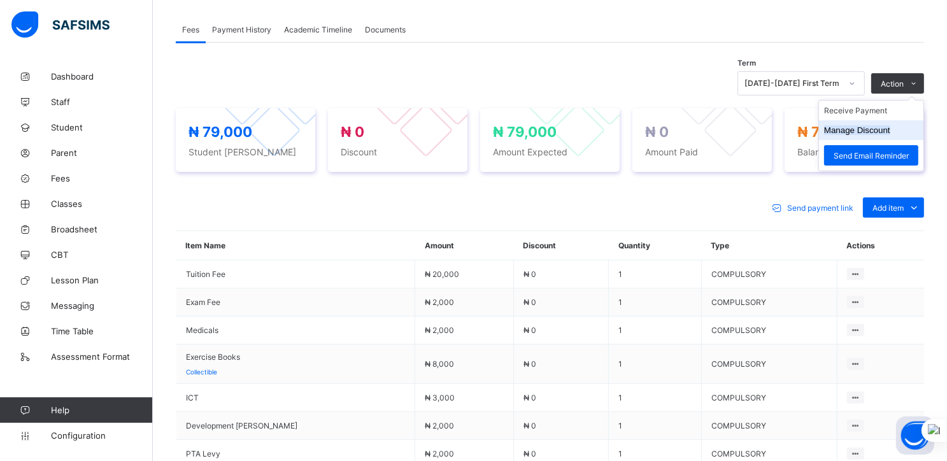
click at [861, 131] on button "Manage Discount" at bounding box center [857, 130] width 66 height 10
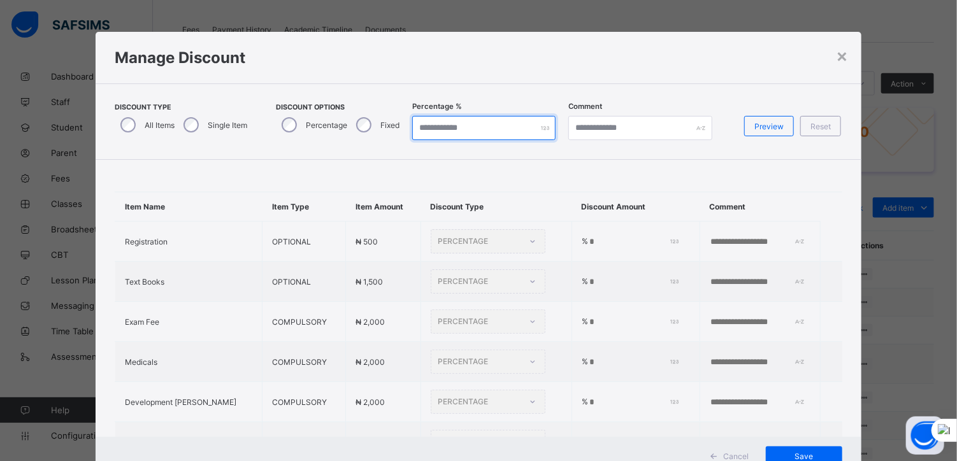
click at [428, 132] on input "*" at bounding box center [483, 128] width 143 height 24
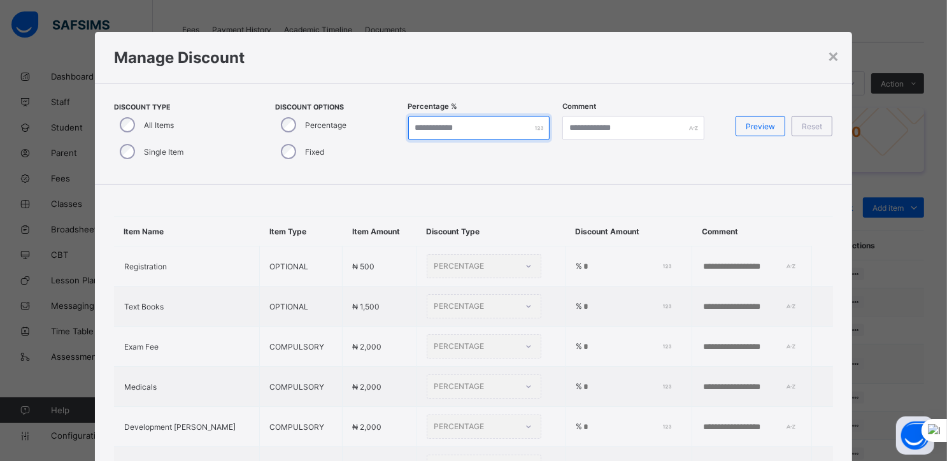
click at [428, 132] on input "*" at bounding box center [479, 128] width 142 height 24
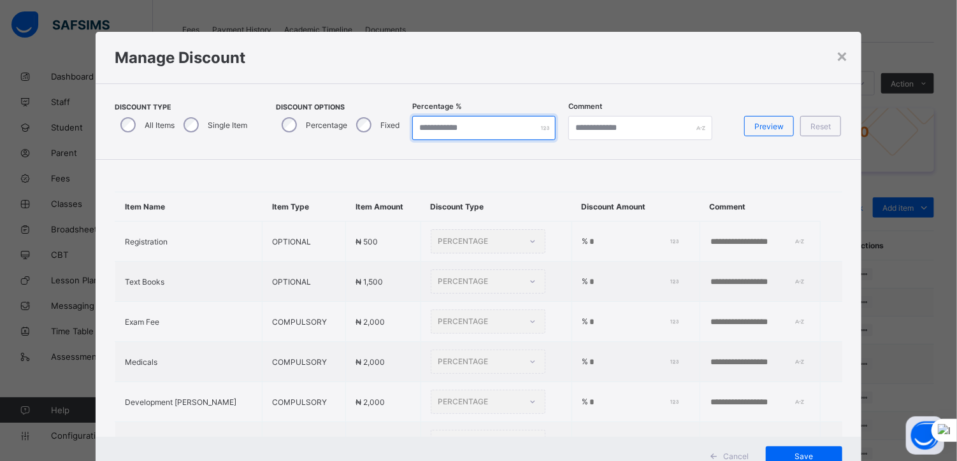
type input "**"
type input "*"
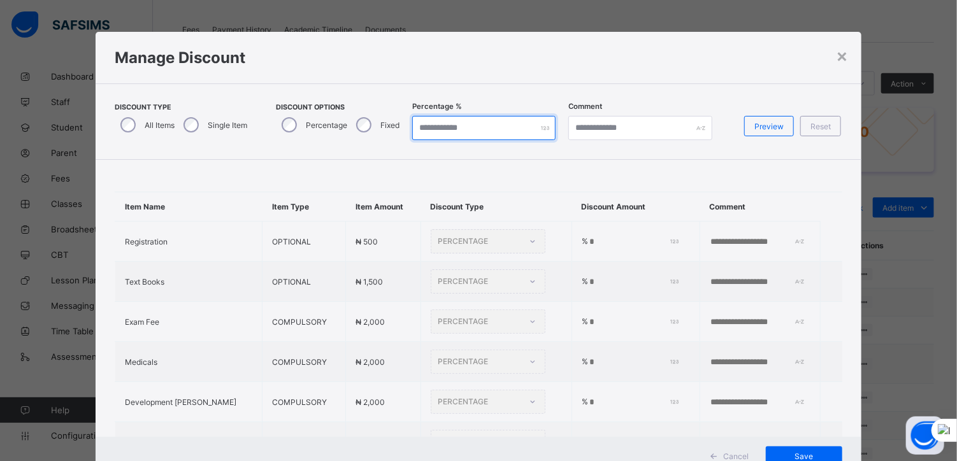
type input "*"
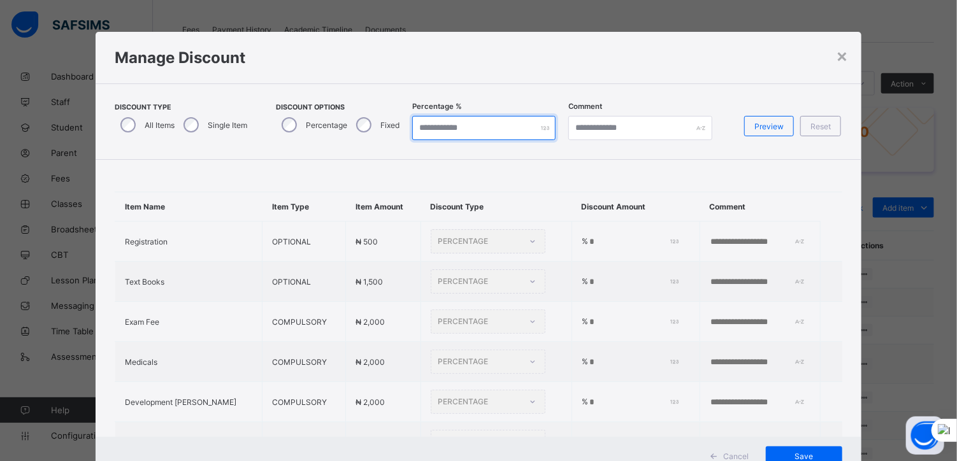
type input "*"
type input "**"
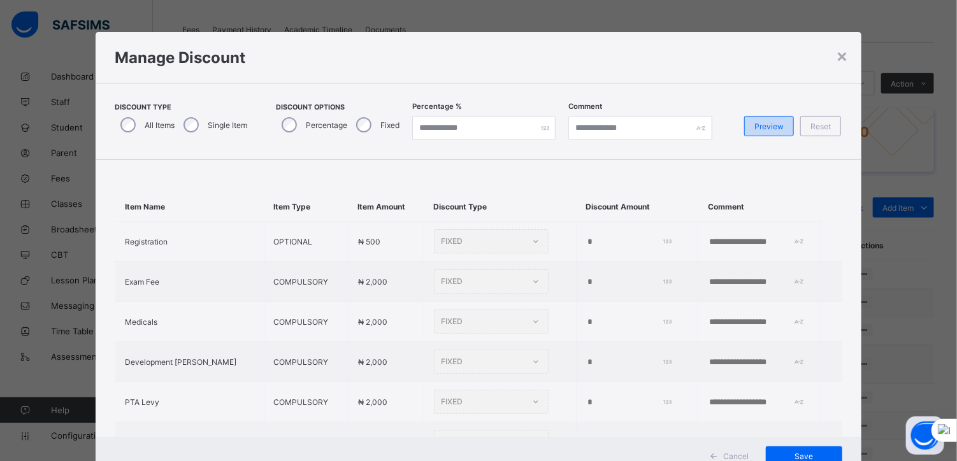
click at [759, 134] on div "Preview" at bounding box center [769, 126] width 50 height 20
type input "**"
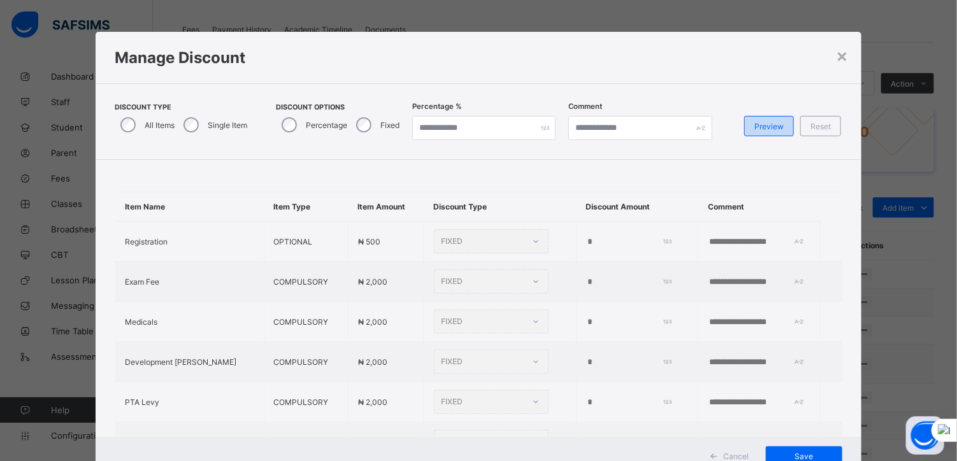
type input "**"
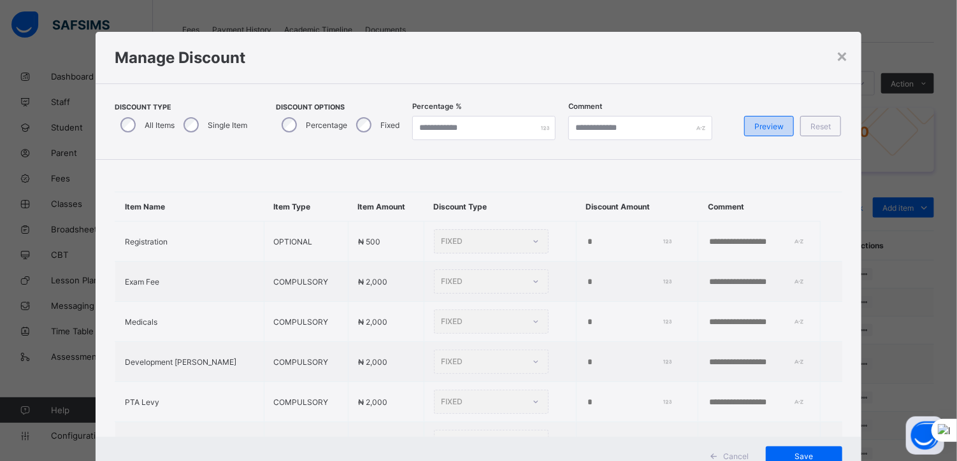
type input "**"
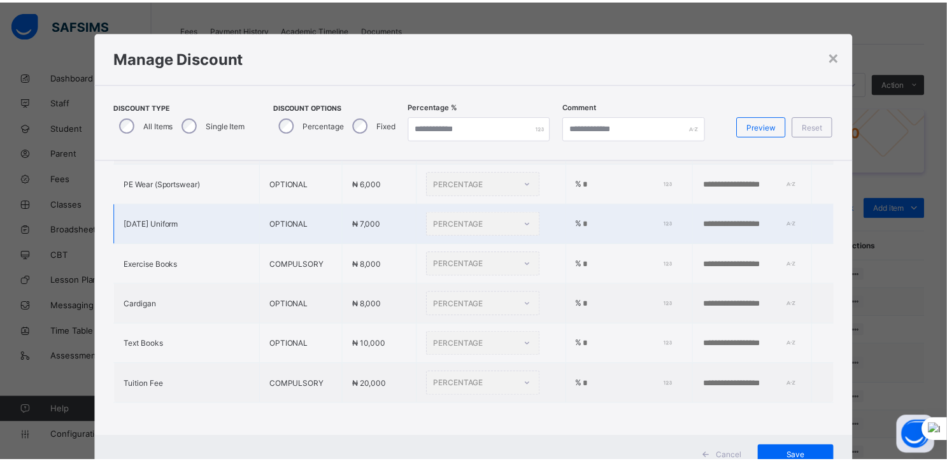
scroll to position [46, 0]
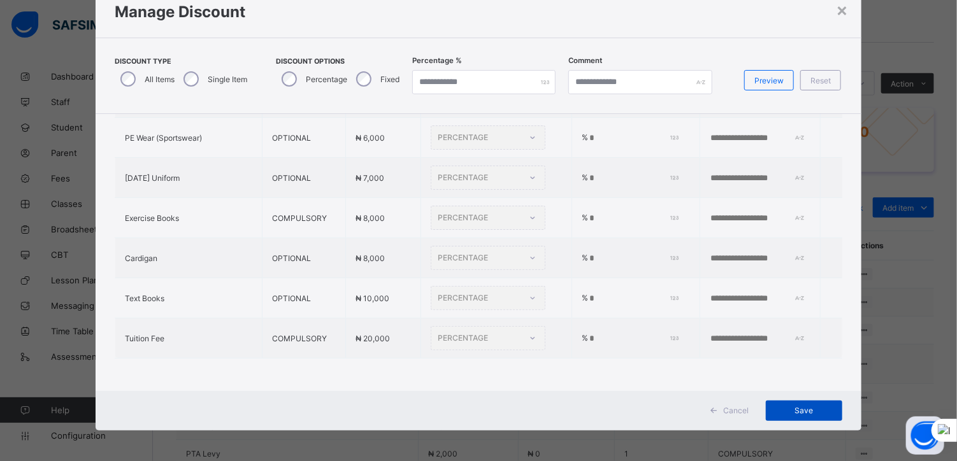
click at [802, 406] on span "Save" at bounding box center [803, 411] width 57 height 10
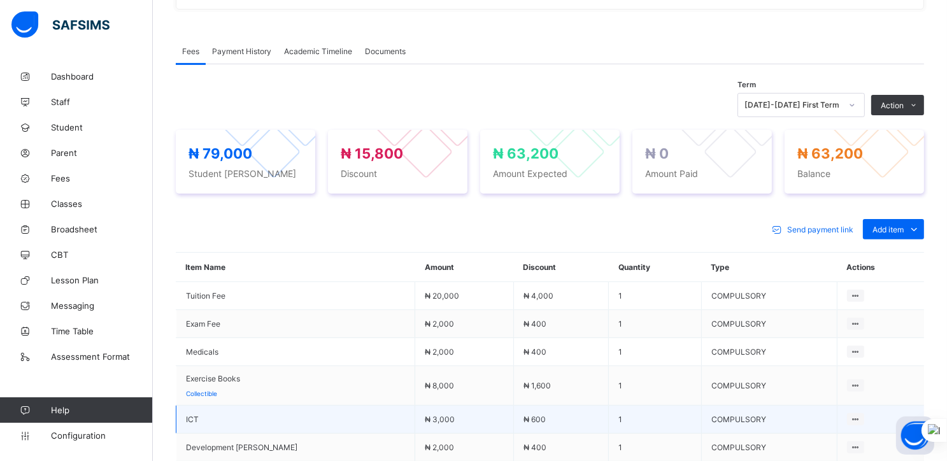
scroll to position [362, 0]
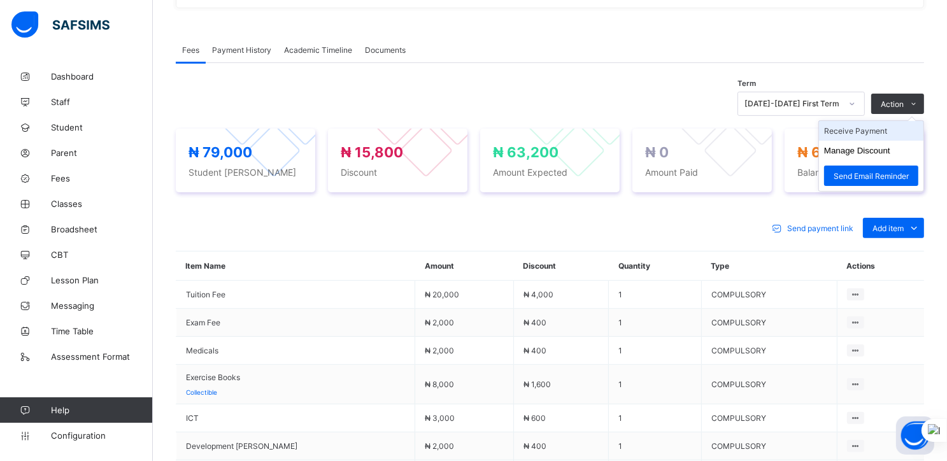
click at [864, 135] on li "Receive Payment" at bounding box center [871, 131] width 104 height 20
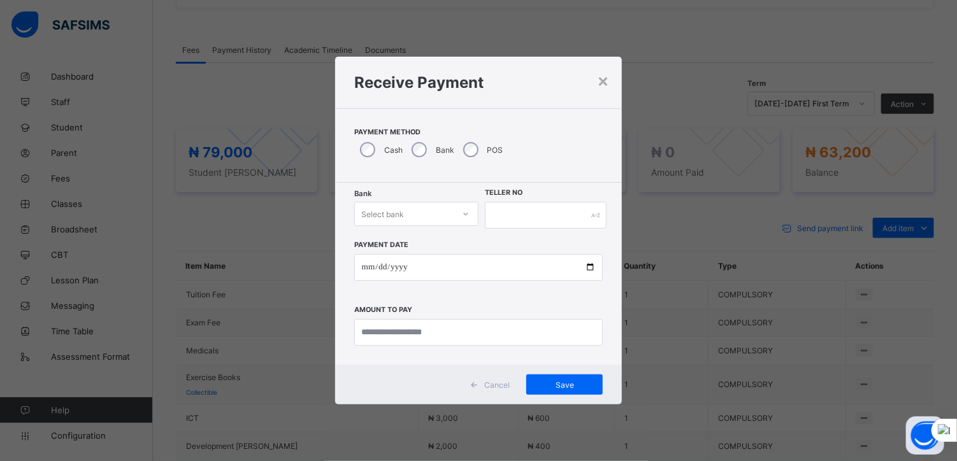
click at [431, 210] on div "Select bank" at bounding box center [404, 214] width 99 height 18
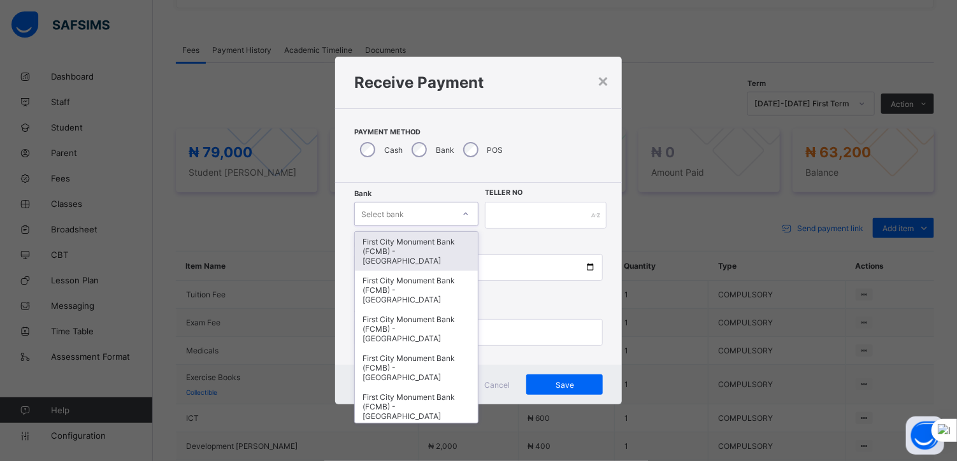
click at [415, 245] on div "First City Monument Bank (FCMB) - [GEOGRAPHIC_DATA]" at bounding box center [416, 251] width 123 height 39
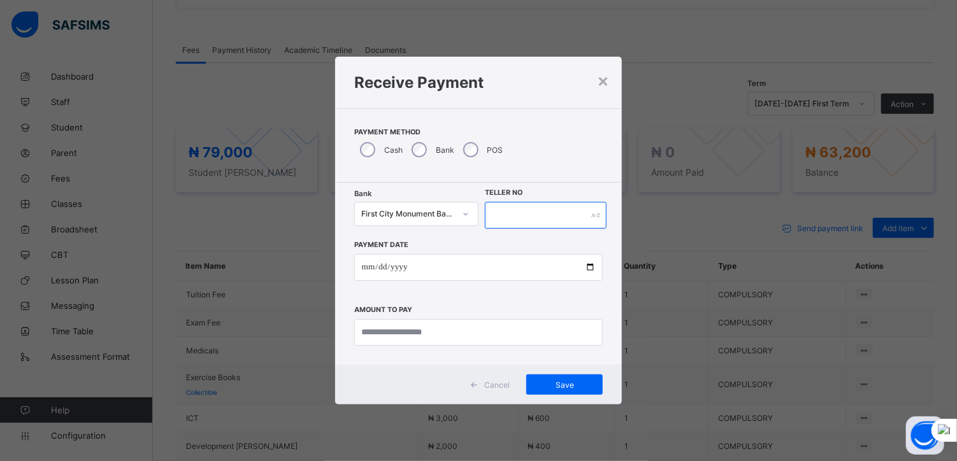
click at [515, 211] on input "text" at bounding box center [546, 215] width 122 height 27
type input "****"
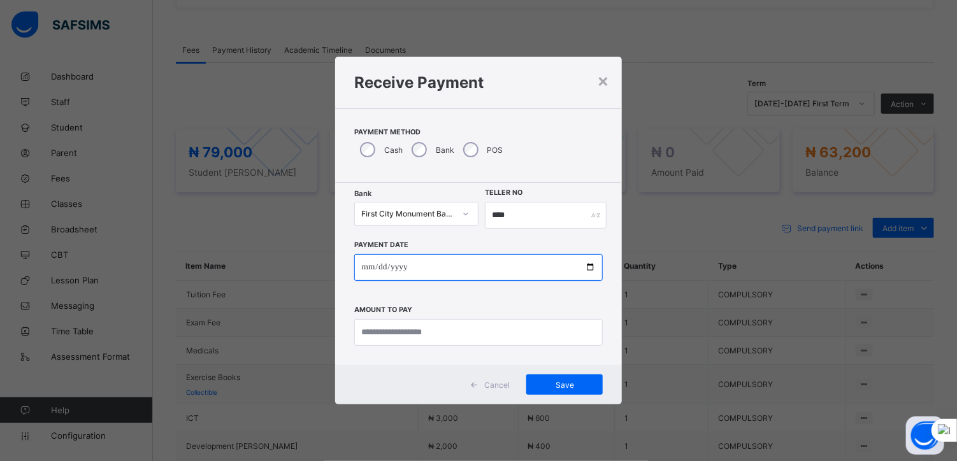
click at [591, 269] on input "date" at bounding box center [478, 267] width 249 height 27
type input "**********"
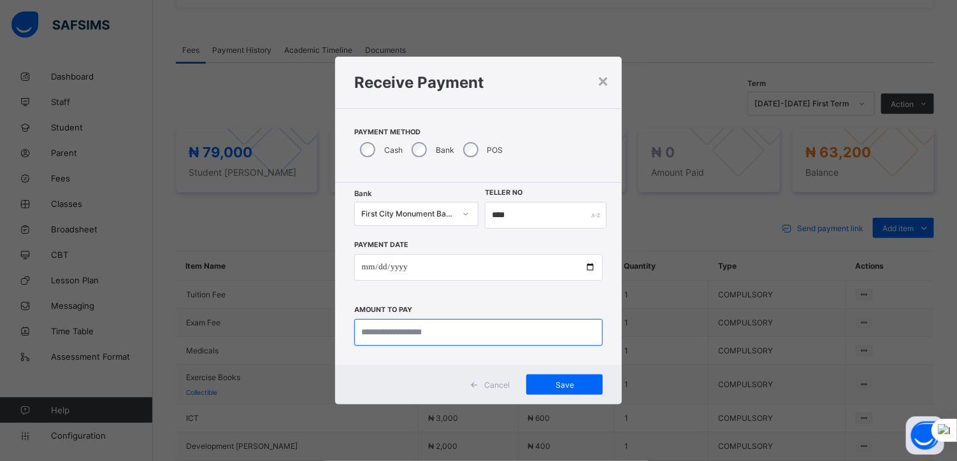
click at [419, 333] on input "currency" at bounding box center [478, 332] width 249 height 27
type input "********"
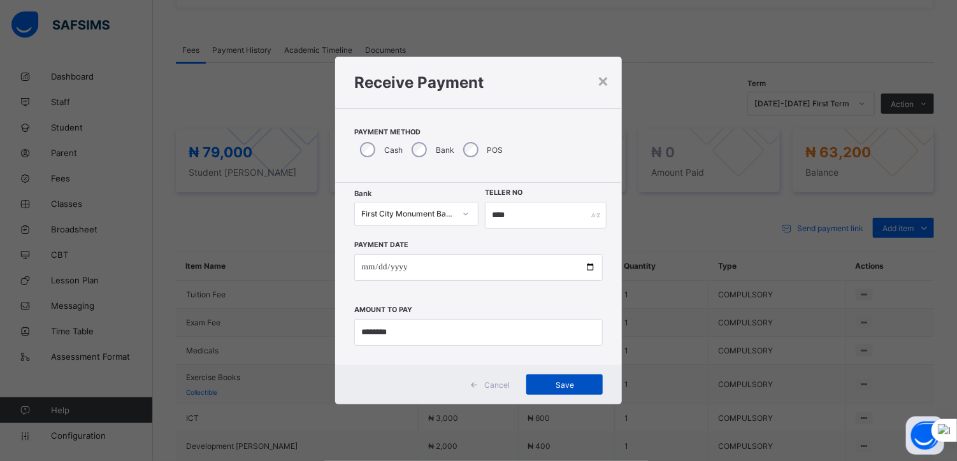
click at [561, 384] on span "Save" at bounding box center [564, 385] width 57 height 10
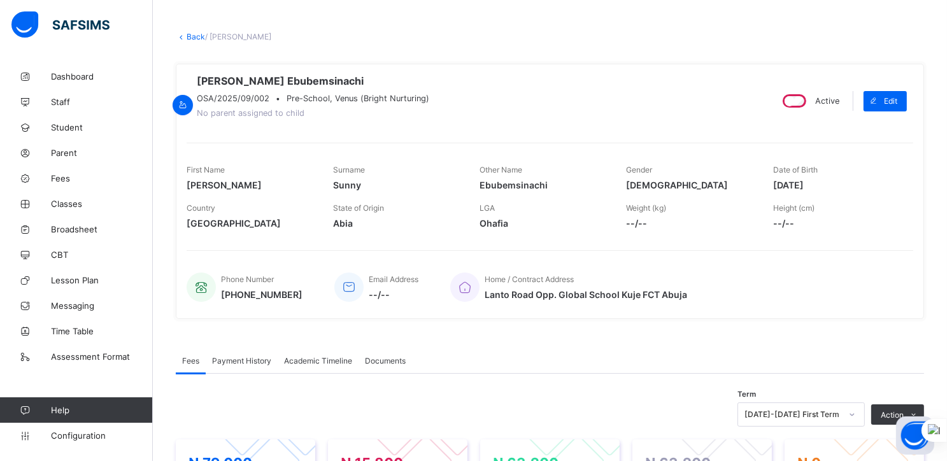
scroll to position [0, 0]
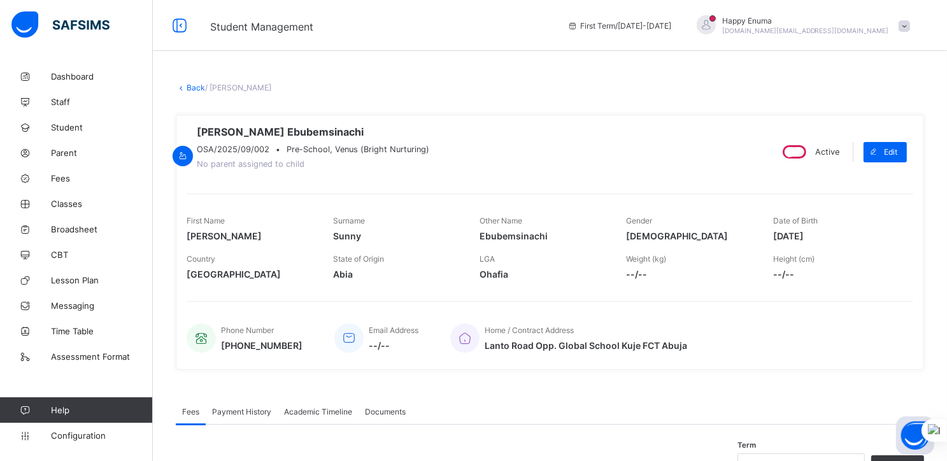
click at [194, 83] on link "Back" at bounding box center [196, 88] width 18 height 10
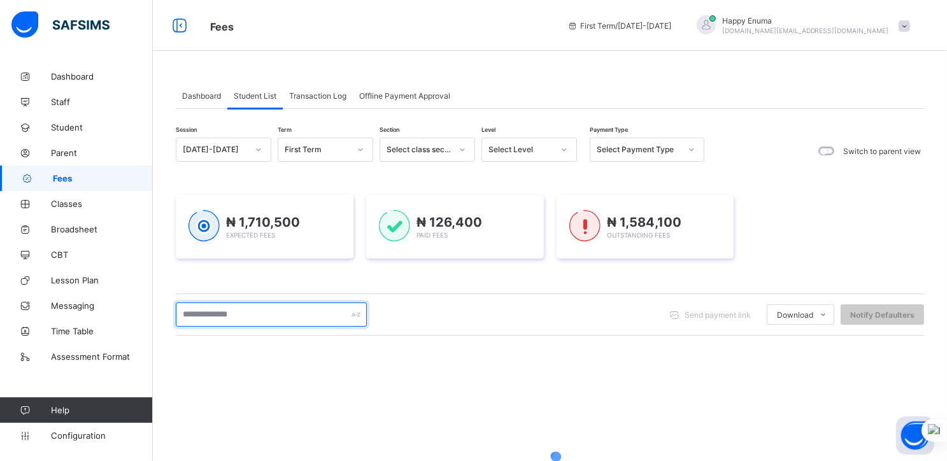
click at [236, 316] on input "text" at bounding box center [271, 315] width 191 height 24
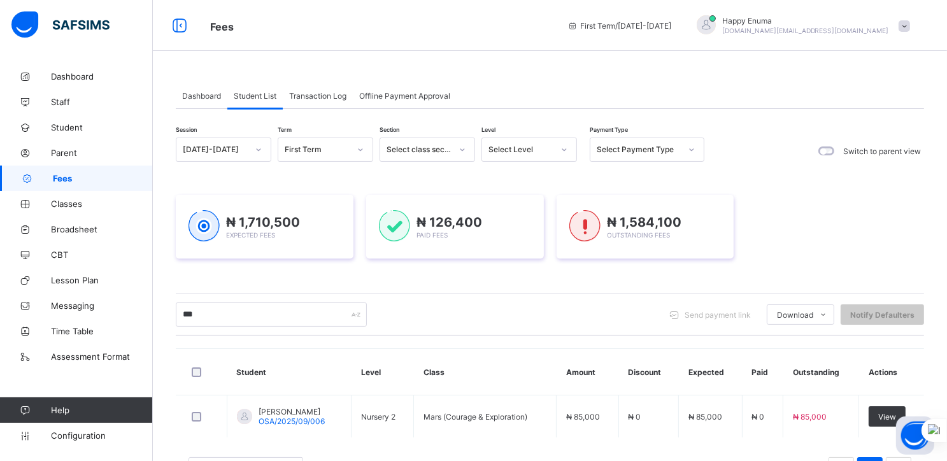
click at [460, 313] on div "*** Send payment link Download Students Payment Students Payment Status Student…" at bounding box center [550, 315] width 748 height 24
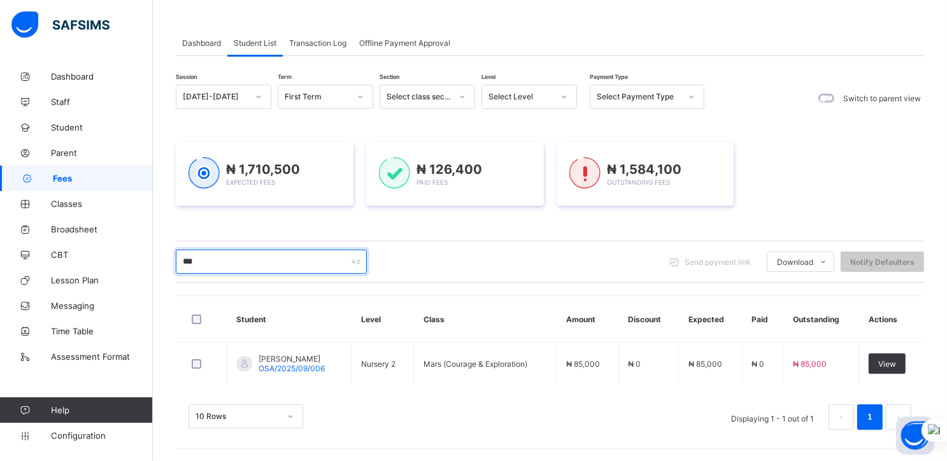
click at [227, 257] on input "***" at bounding box center [271, 262] width 191 height 24
paste input "****"
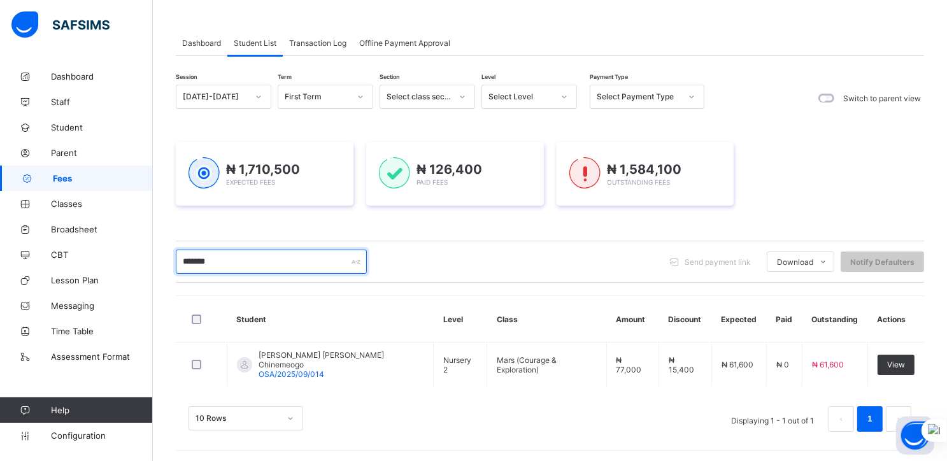
drag, startPoint x: 229, startPoint y: 258, endPoint x: 177, endPoint y: 252, distance: 52.6
click at [177, 252] on input "*******" at bounding box center [271, 262] width 191 height 24
paste input "********"
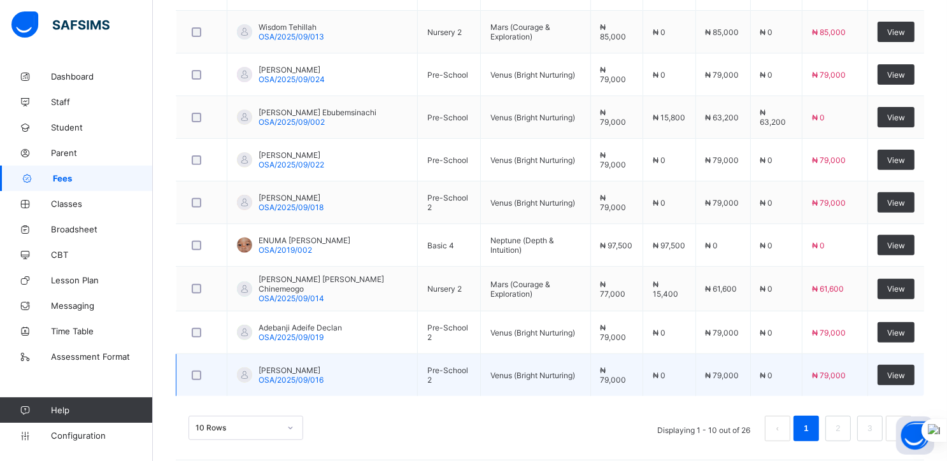
scroll to position [428, 0]
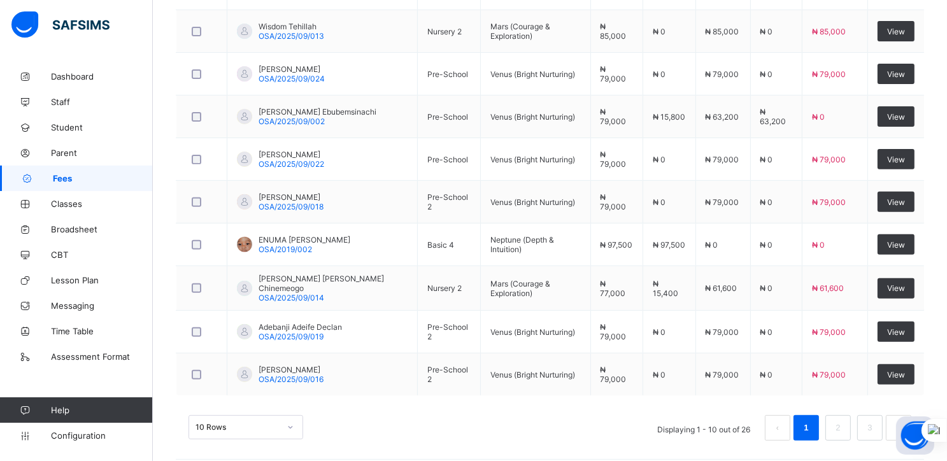
type input "**********"
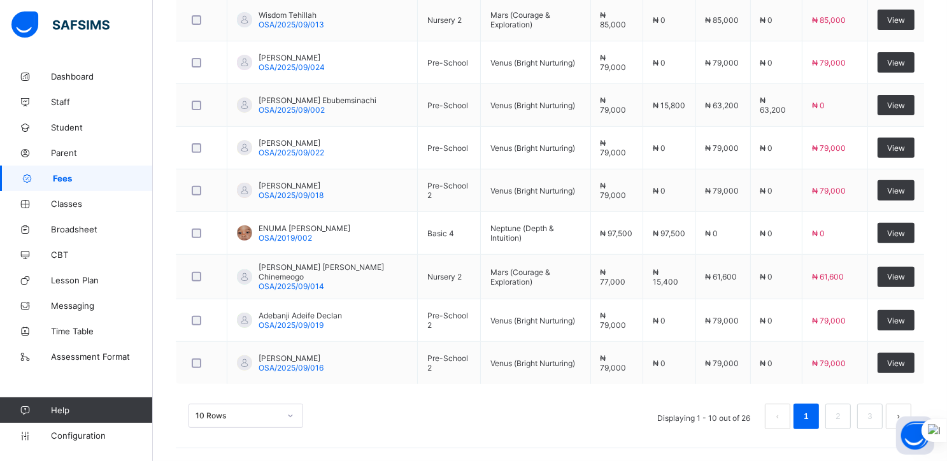
click at [288, 427] on div "10 Rows" at bounding box center [246, 416] width 115 height 24
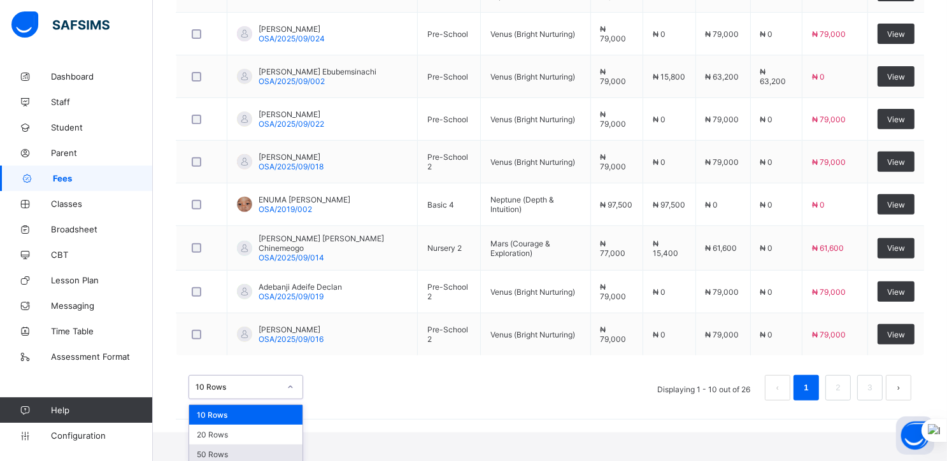
click at [234, 452] on div "50 Rows" at bounding box center [245, 455] width 113 height 20
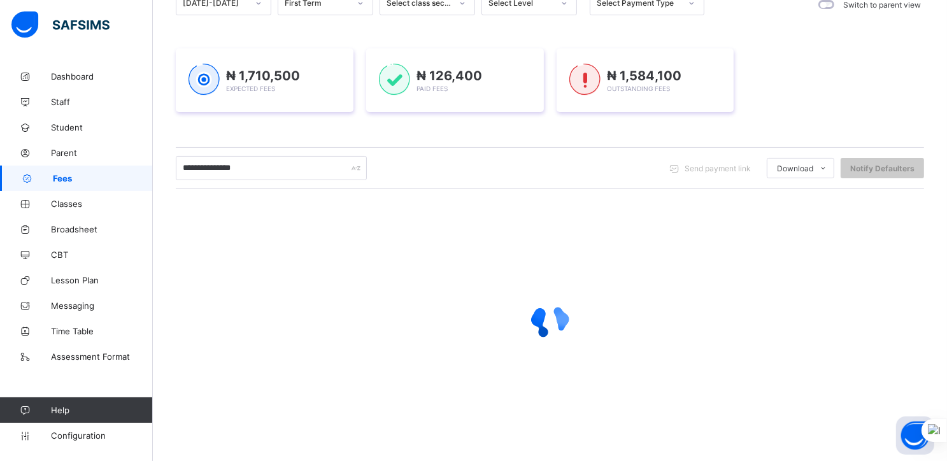
scroll to position [436, 0]
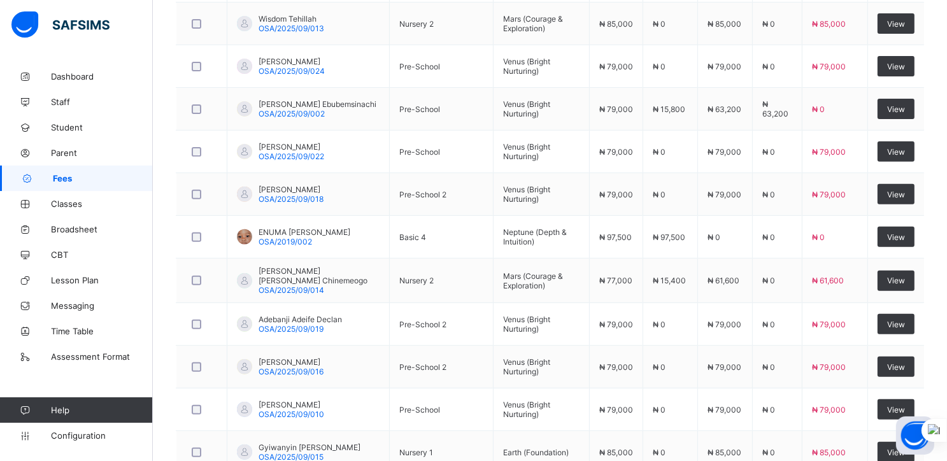
drag, startPoint x: 375, startPoint y: 333, endPoint x: 164, endPoint y: 310, distance: 211.5
click at [164, 310] on div "Dashboard Student List Transaction Log Offline Payment Approval Student List Mo…" at bounding box center [550, 388] width 794 height 1520
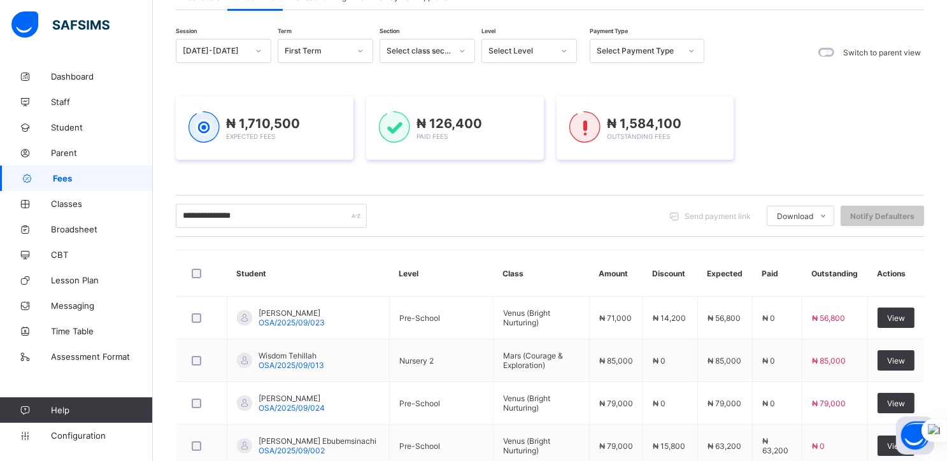
scroll to position [0, 0]
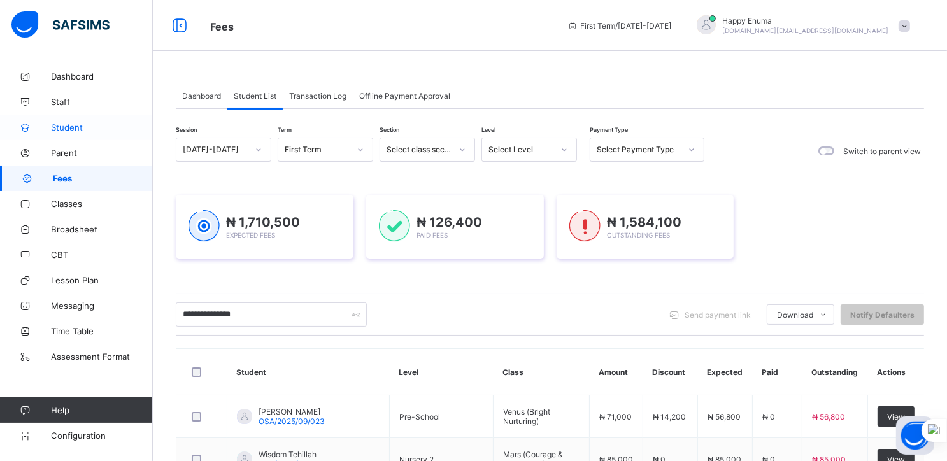
click at [55, 125] on span "Student" at bounding box center [102, 127] width 102 height 10
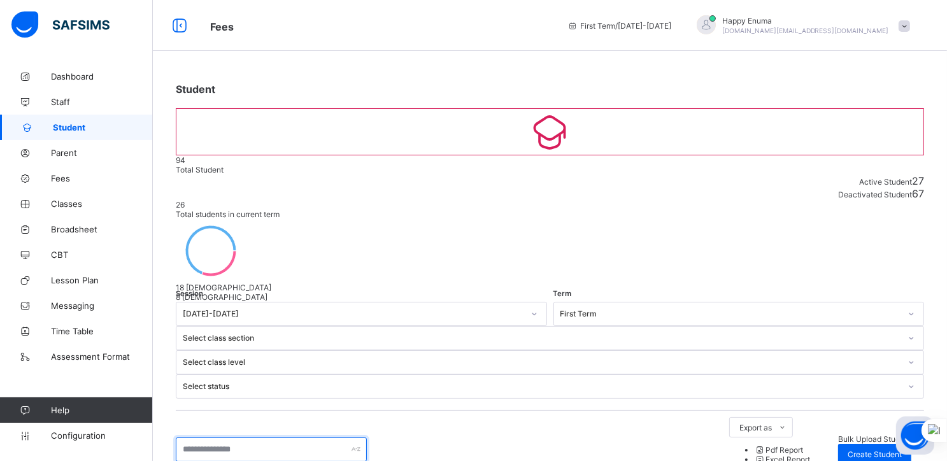
click at [229, 438] on input "text" at bounding box center [271, 450] width 191 height 24
paste input "**********"
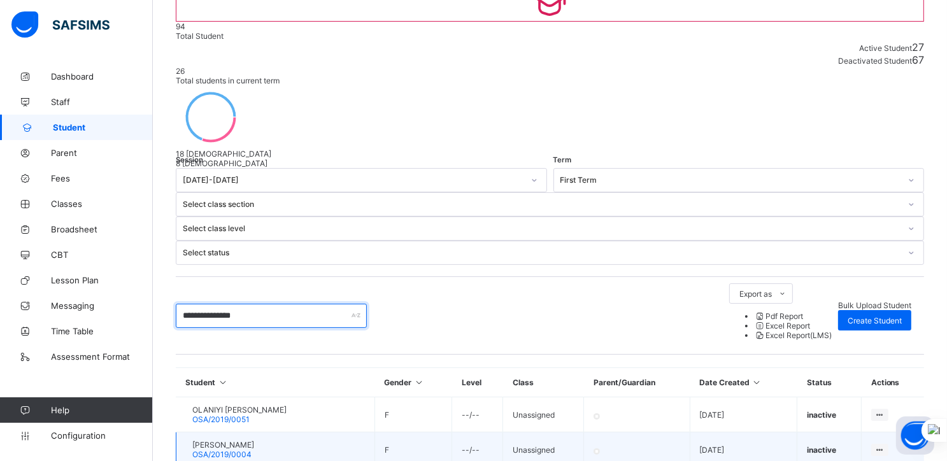
scroll to position [132, 0]
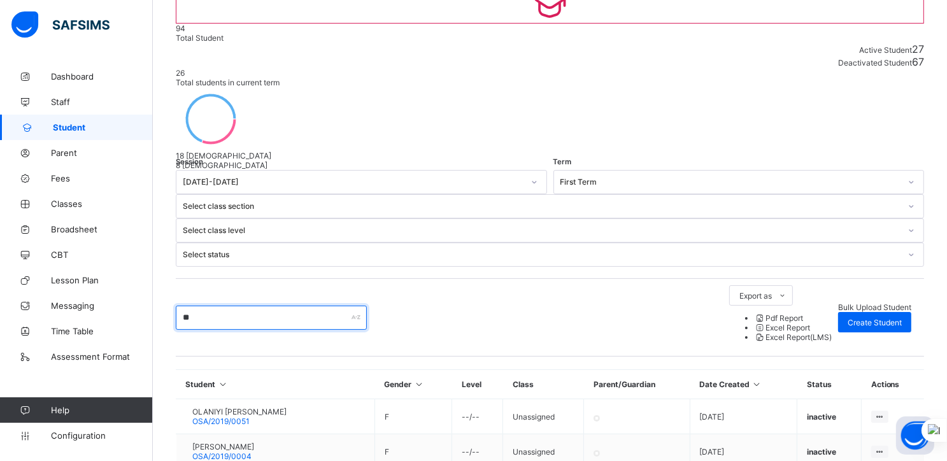
type input "*"
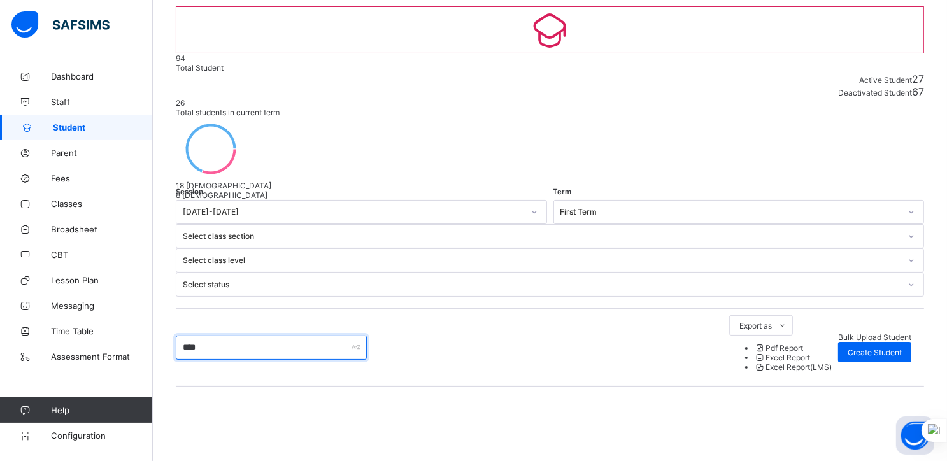
scroll to position [31, 0]
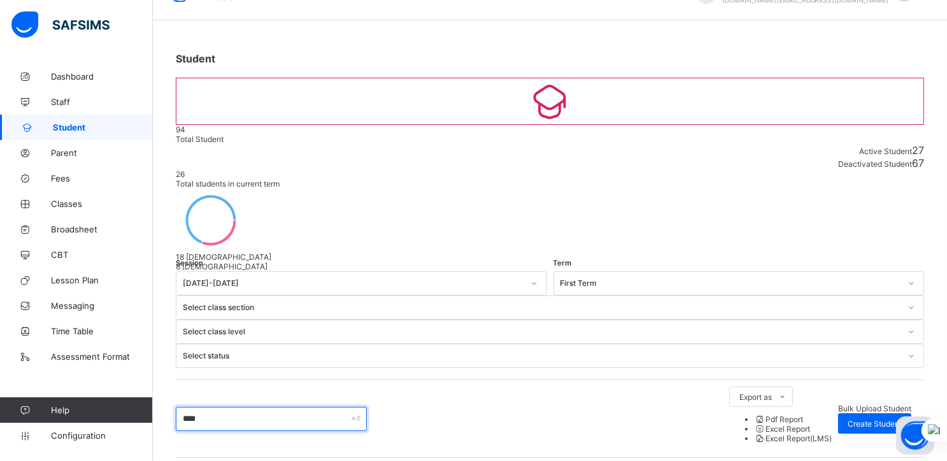
type input "****"
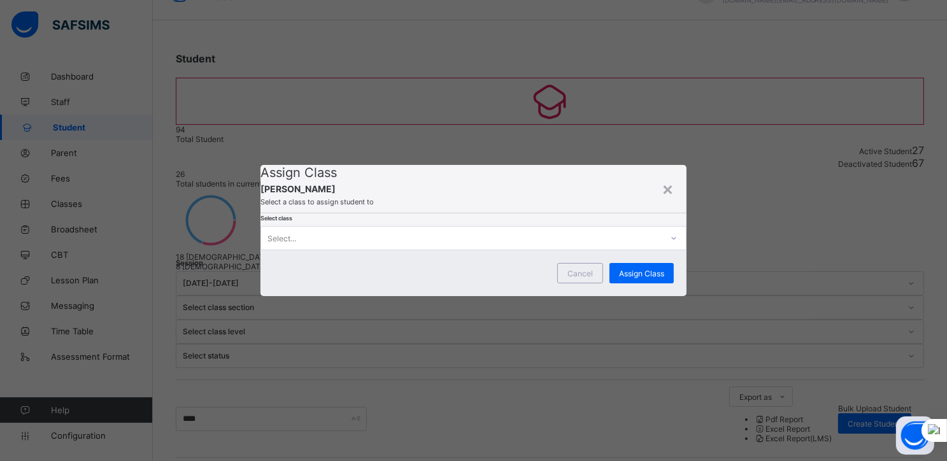
click at [504, 247] on div "Select..." at bounding box center [461, 238] width 401 height 18
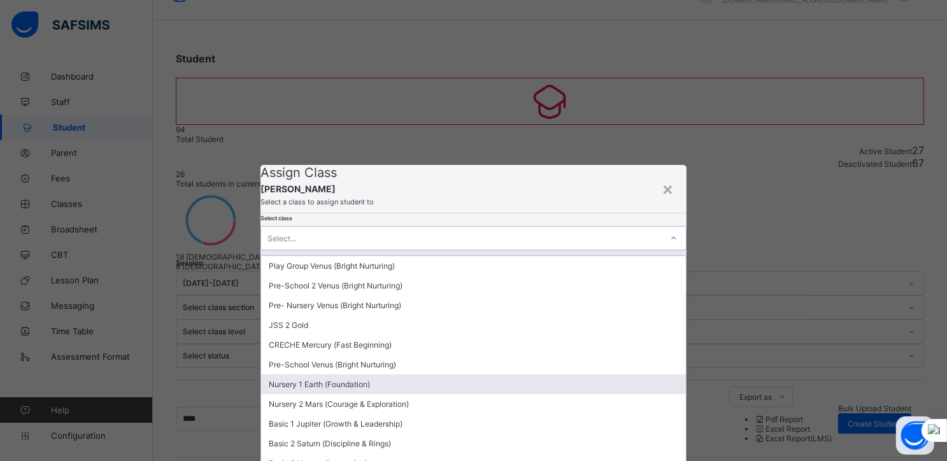
scroll to position [112, 0]
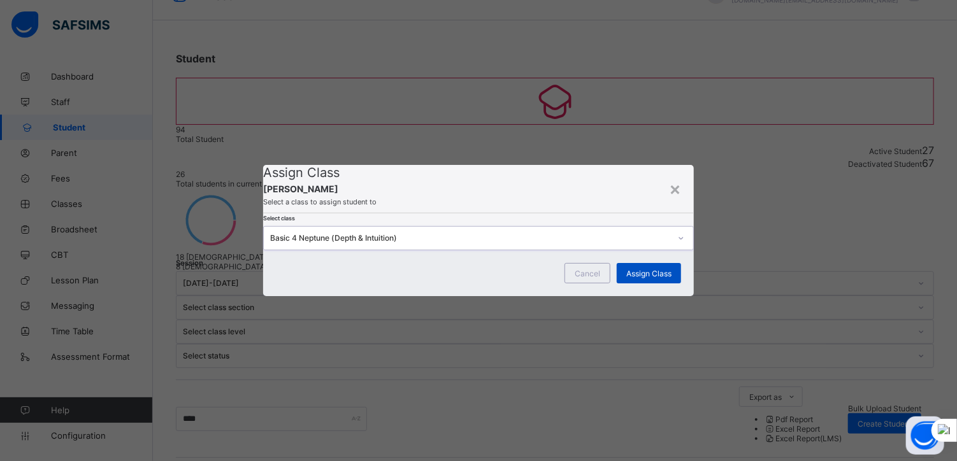
click at [639, 278] on span "Assign Class" at bounding box center [648, 274] width 45 height 10
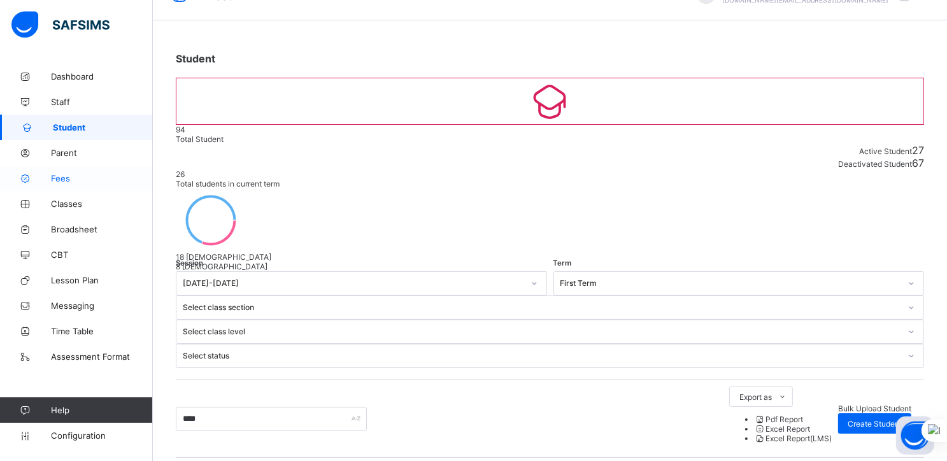
click at [62, 175] on span "Fees" at bounding box center [102, 178] width 102 height 10
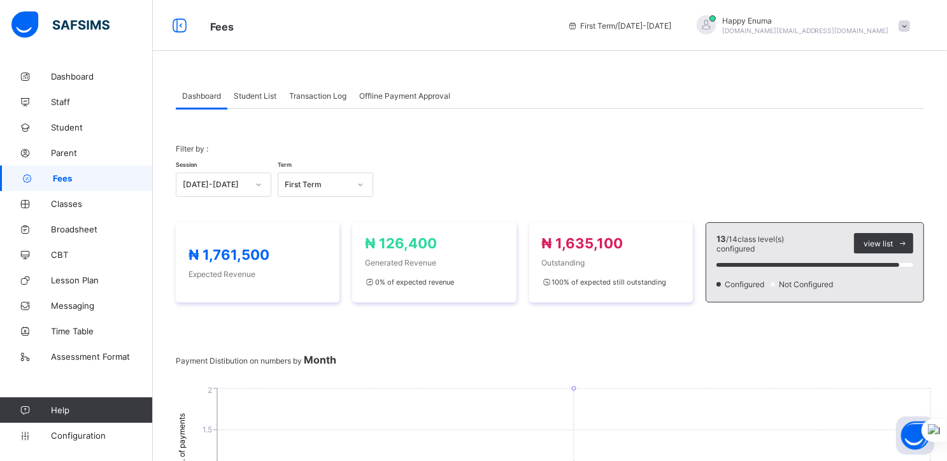
click at [259, 96] on span "Student List" at bounding box center [255, 96] width 43 height 10
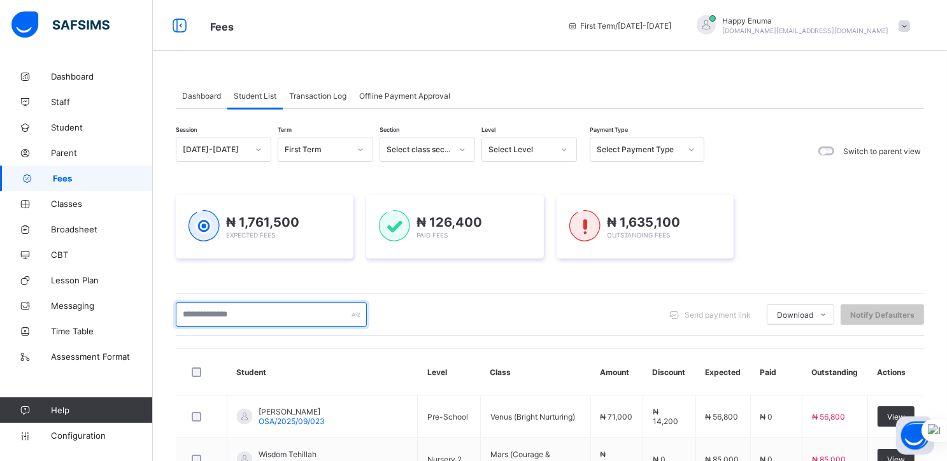
click at [261, 308] on input "text" at bounding box center [271, 315] width 191 height 24
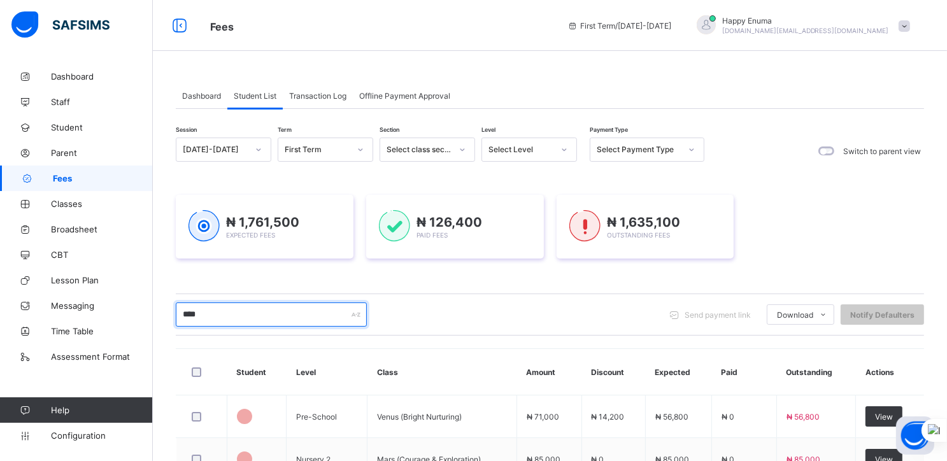
type input "****"
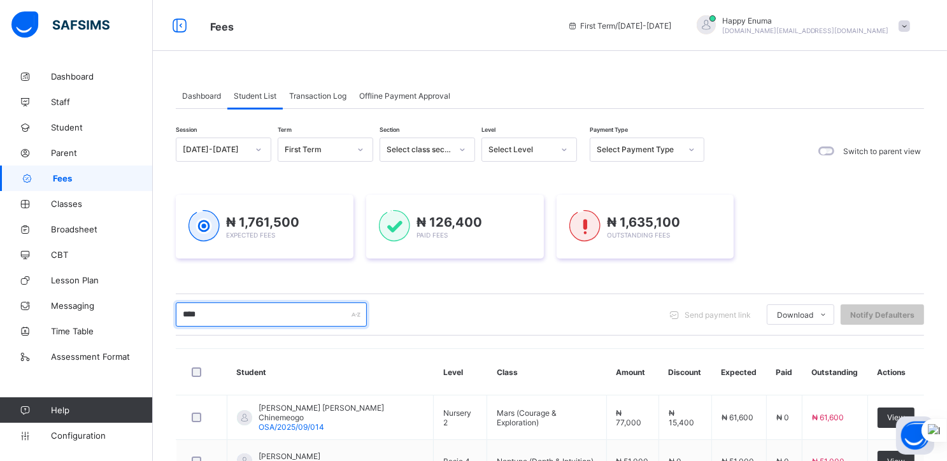
scroll to position [95, 0]
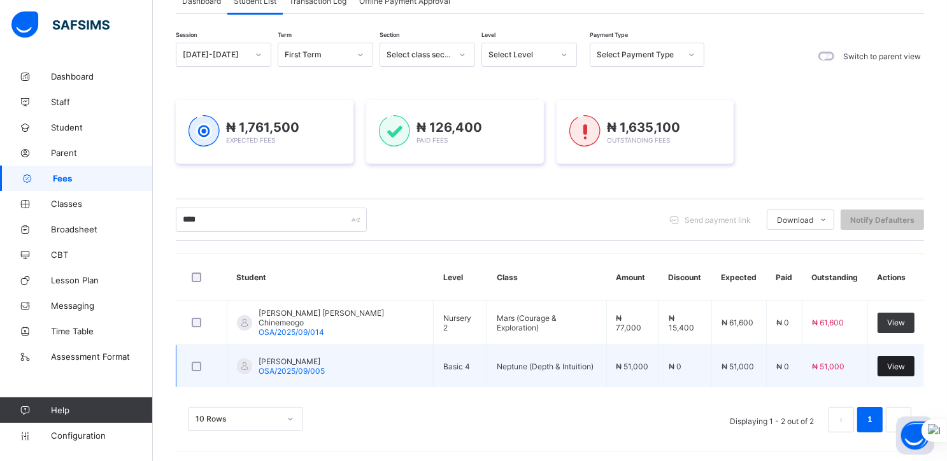
click at [897, 364] on span "View" at bounding box center [896, 367] width 18 height 10
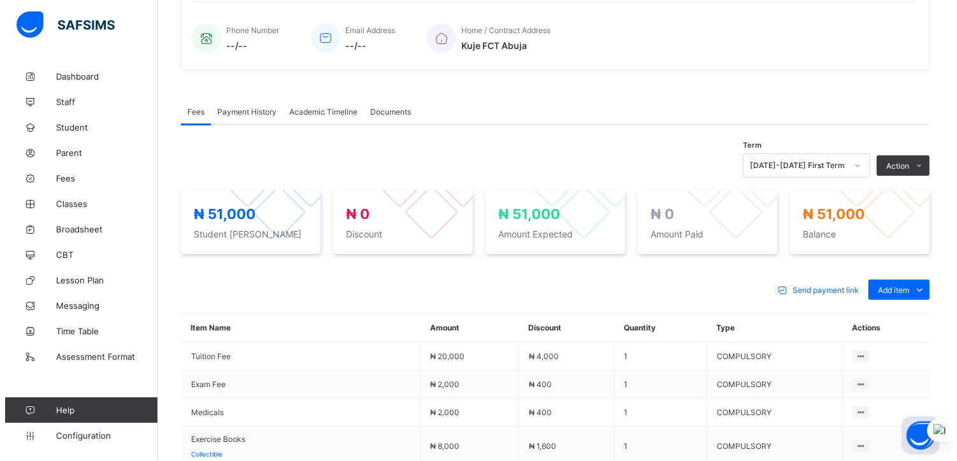
scroll to position [304, 0]
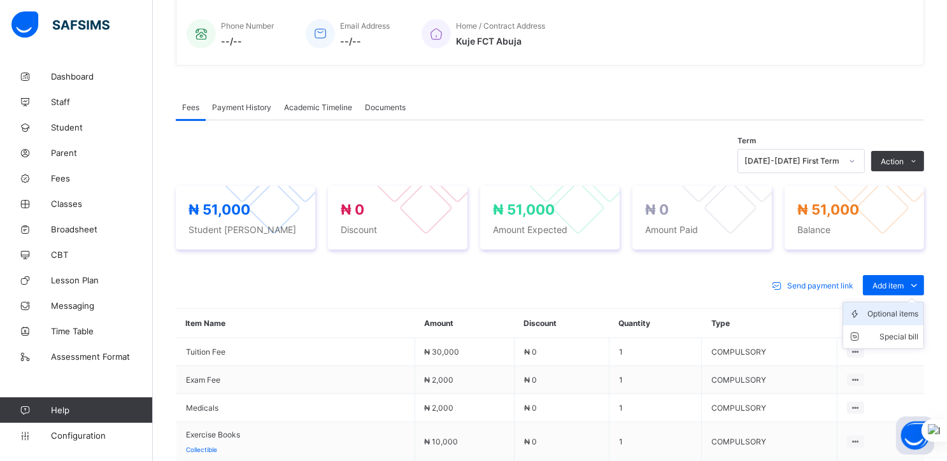
click at [894, 318] on div "Optional items" at bounding box center [893, 314] width 51 height 13
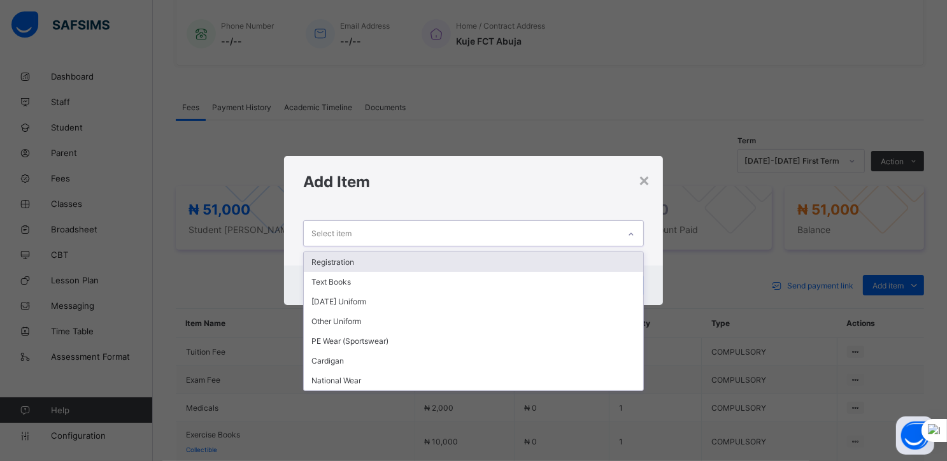
click at [583, 233] on div "Select item" at bounding box center [461, 233] width 315 height 25
click at [333, 260] on div "Registration" at bounding box center [474, 262] width 340 height 20
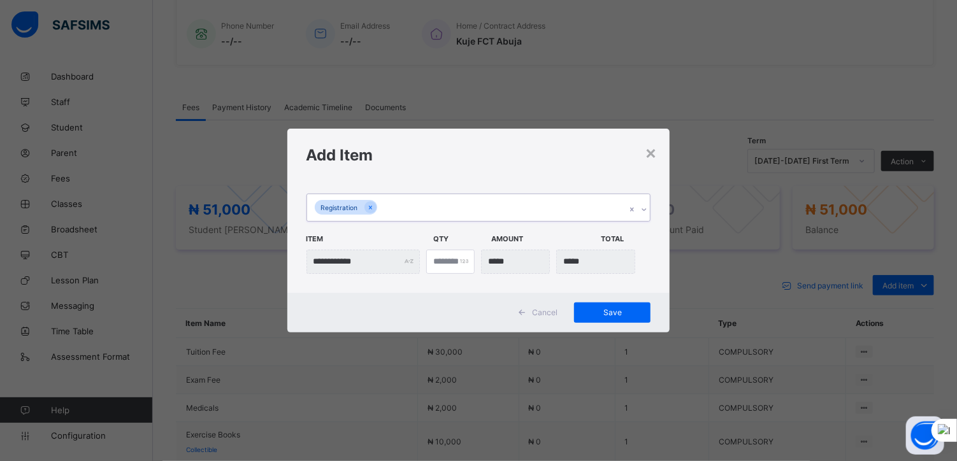
click at [390, 210] on div "Registration" at bounding box center [466, 207] width 319 height 27
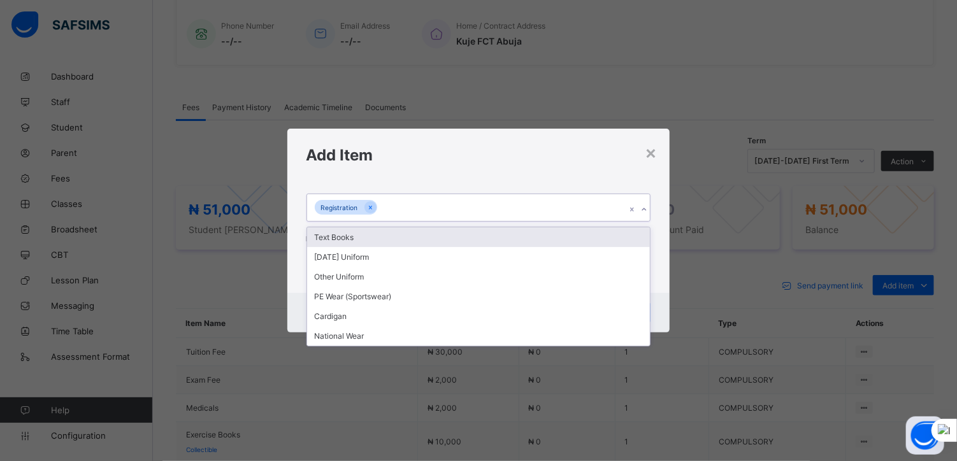
click at [343, 238] on div "Text Books" at bounding box center [478, 237] width 343 height 20
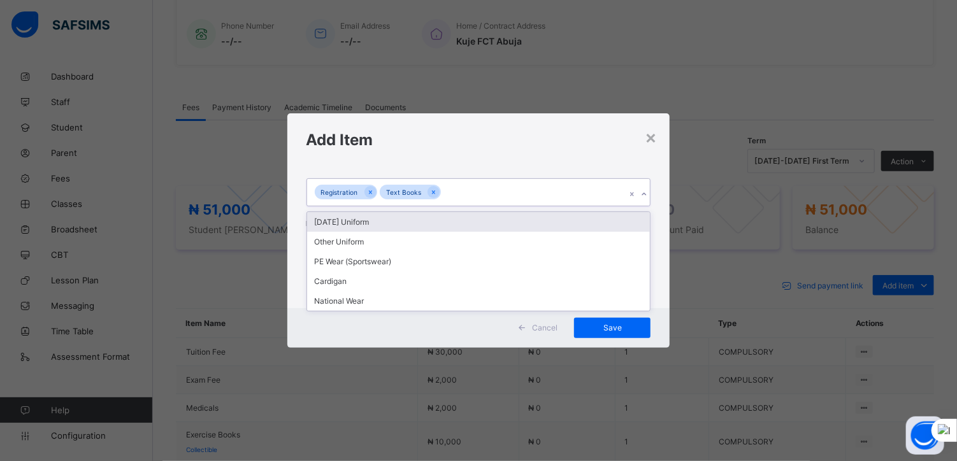
click at [451, 198] on div "Registration Text Books" at bounding box center [466, 192] width 319 height 27
click at [333, 222] on div "[DATE] Uniform" at bounding box center [478, 222] width 343 height 20
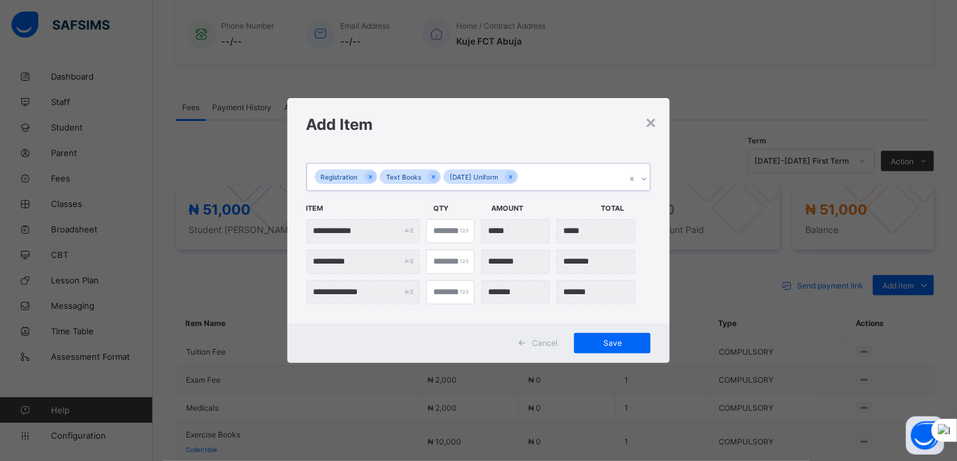
click at [530, 182] on div "Registration Text Books [DATE] Uniform" at bounding box center [466, 177] width 319 height 27
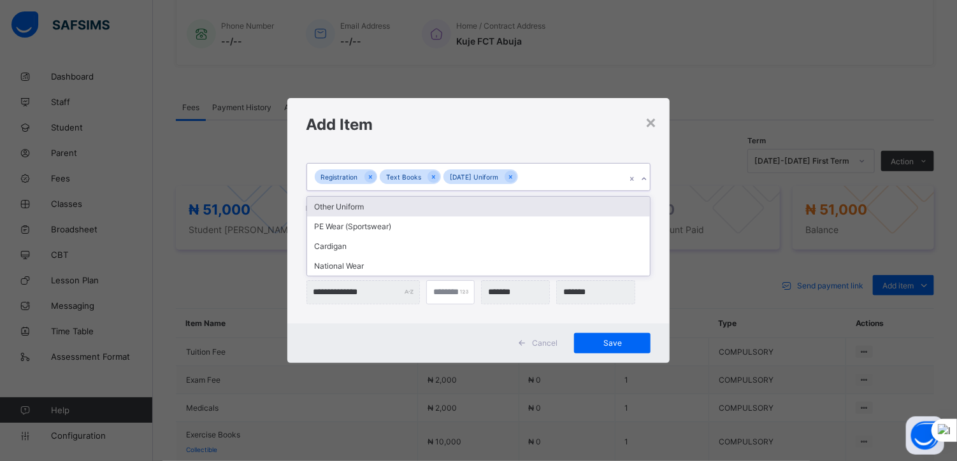
click at [359, 206] on div "Other Uniform" at bounding box center [478, 207] width 343 height 20
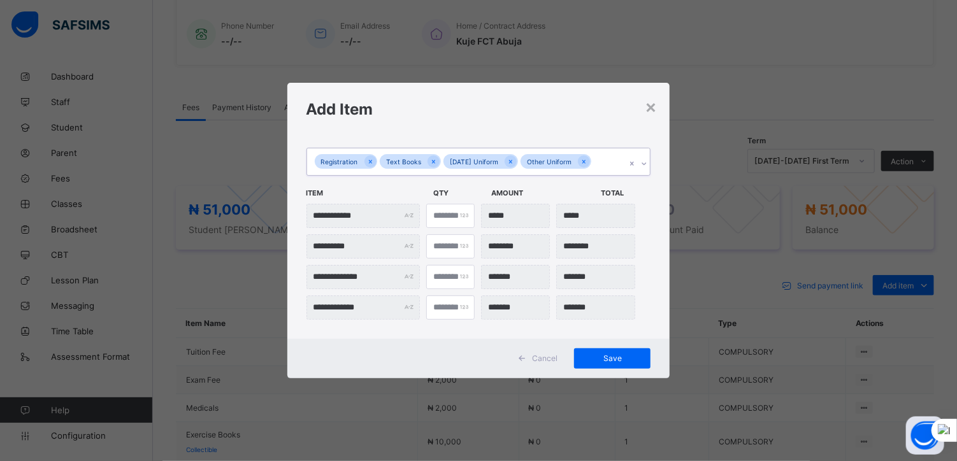
click at [597, 162] on div "Registration Text Books [DATE] Uniform Other Uniform" at bounding box center [466, 161] width 319 height 27
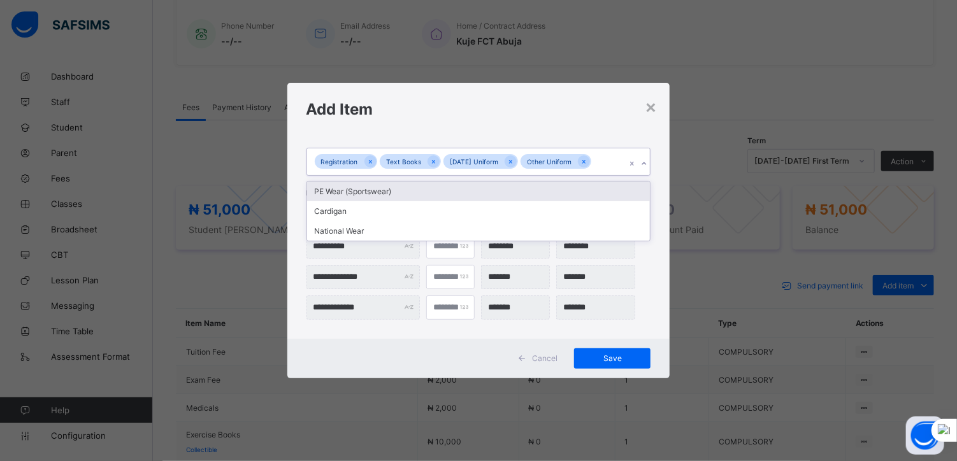
click at [368, 189] on div "PE Wear (Sportswear)" at bounding box center [478, 192] width 343 height 20
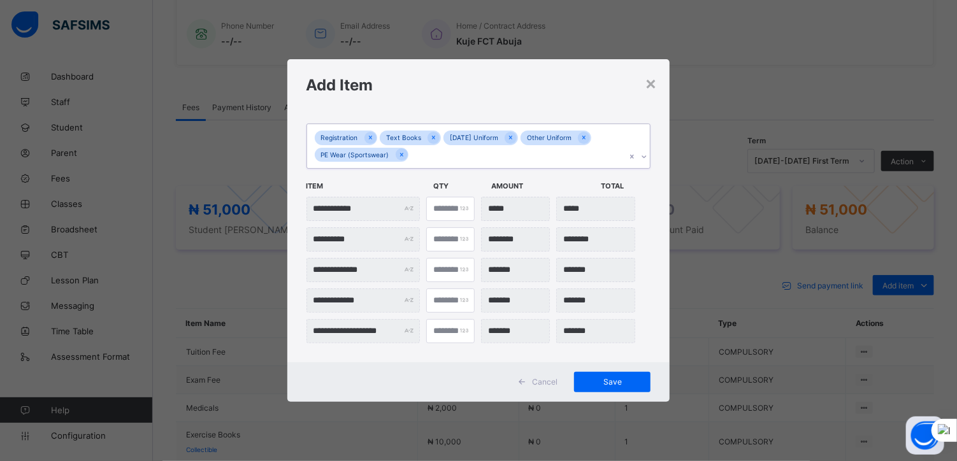
click at [422, 155] on div "Registration Text Books [DATE] Uniform Other Uniform PE Wear (Sportswear)" at bounding box center [466, 146] width 319 height 44
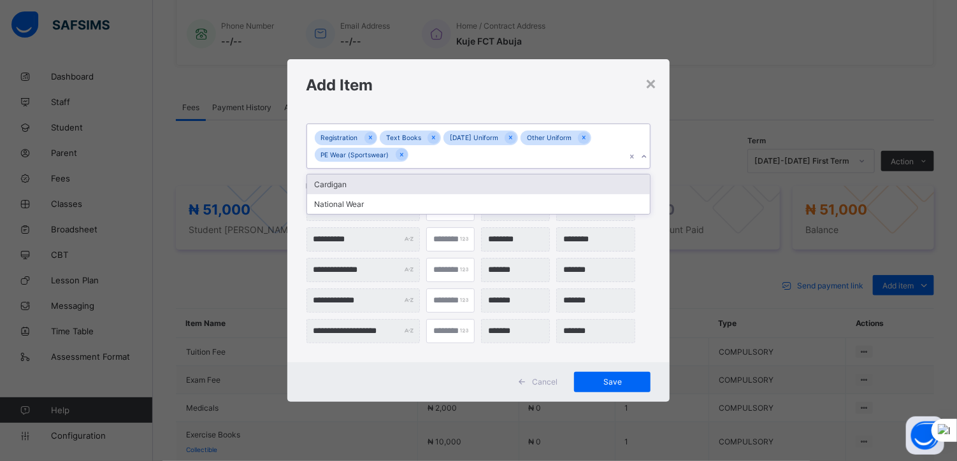
click at [339, 189] on div "Cardigan" at bounding box center [478, 185] width 343 height 20
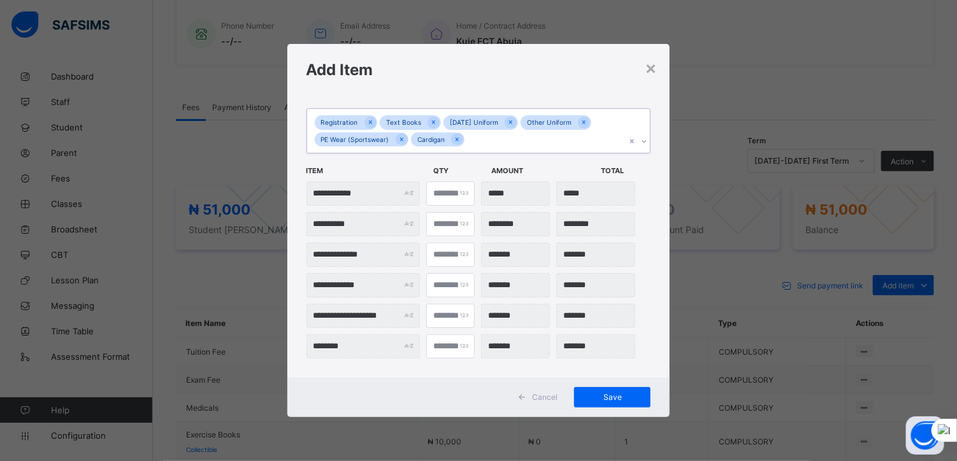
click at [474, 144] on div "Registration Text Books [DATE] Uniform Other Uniform PE Wear (Sportswear) Cardi…" at bounding box center [466, 131] width 319 height 44
click at [336, 171] on div "National Wear" at bounding box center [478, 169] width 343 height 20
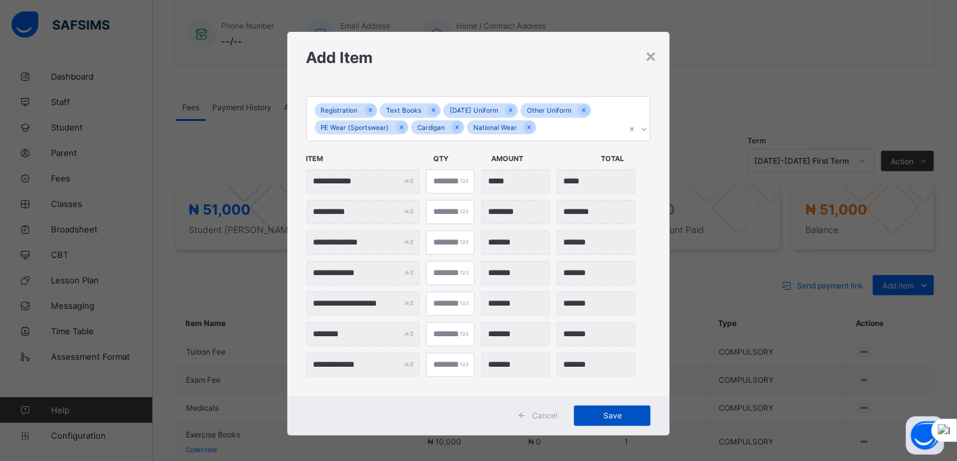
click at [599, 413] on span "Save" at bounding box center [611, 416] width 57 height 10
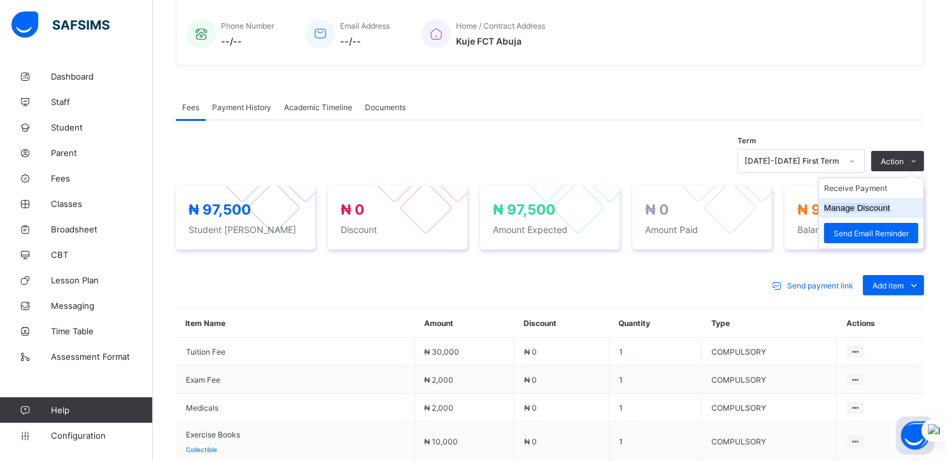
click at [861, 211] on button "Manage Discount" at bounding box center [857, 208] width 66 height 10
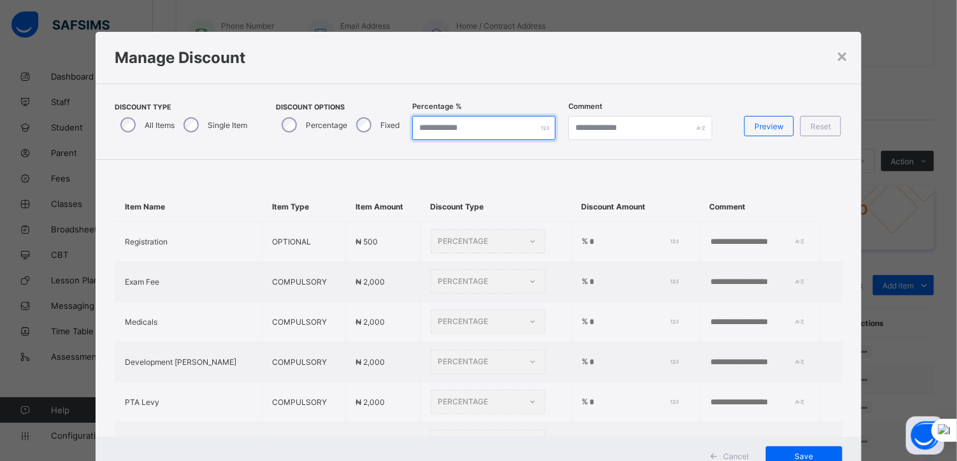
click at [422, 125] on input "*" at bounding box center [483, 128] width 143 height 24
type input "**"
click at [761, 124] on span "Preview" at bounding box center [768, 127] width 29 height 10
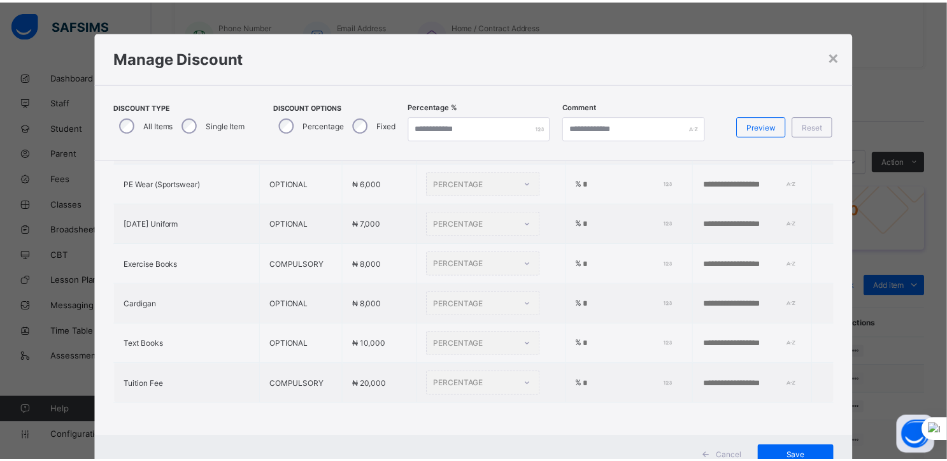
scroll to position [46, 0]
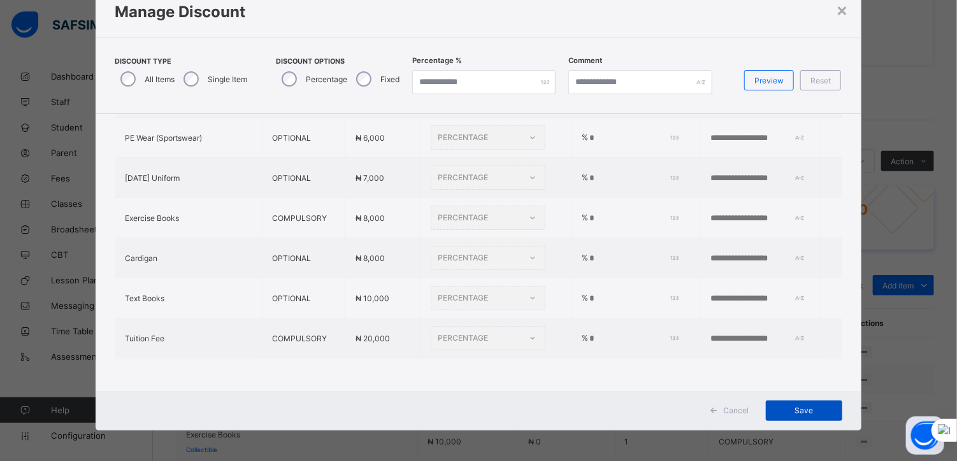
click at [796, 408] on span "Save" at bounding box center [803, 411] width 57 height 10
type input "*"
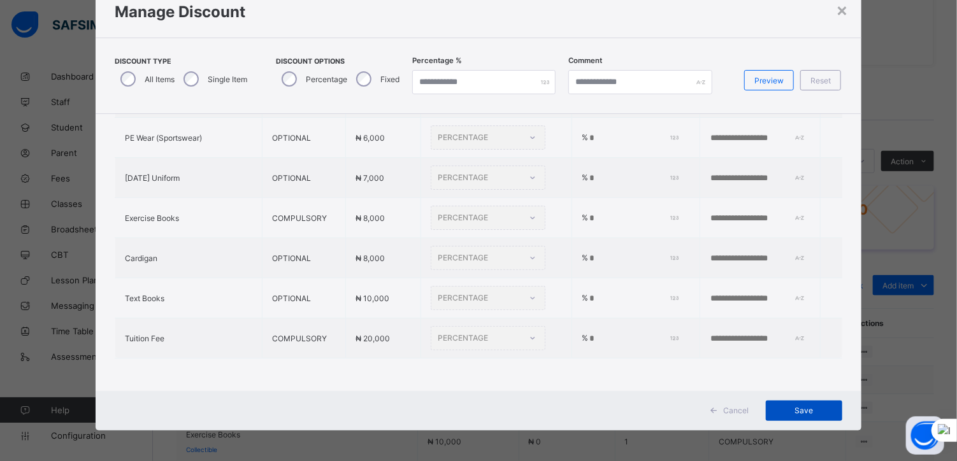
type input "*"
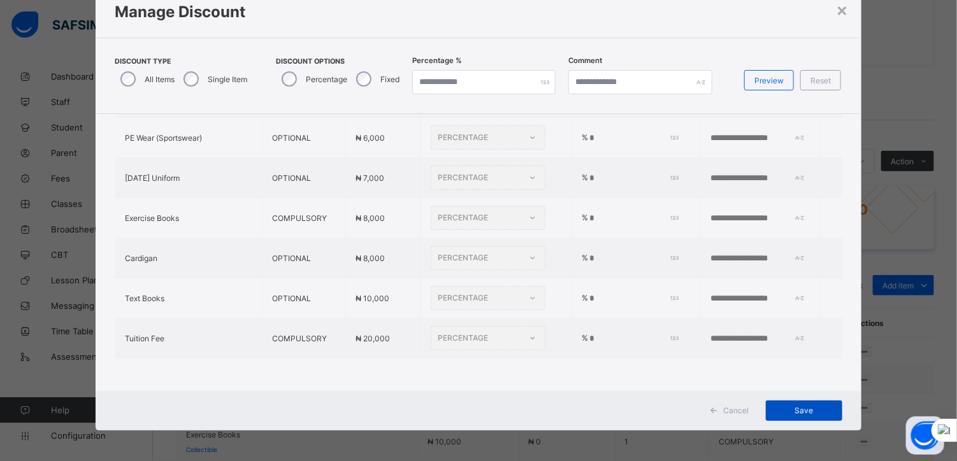
type input "*"
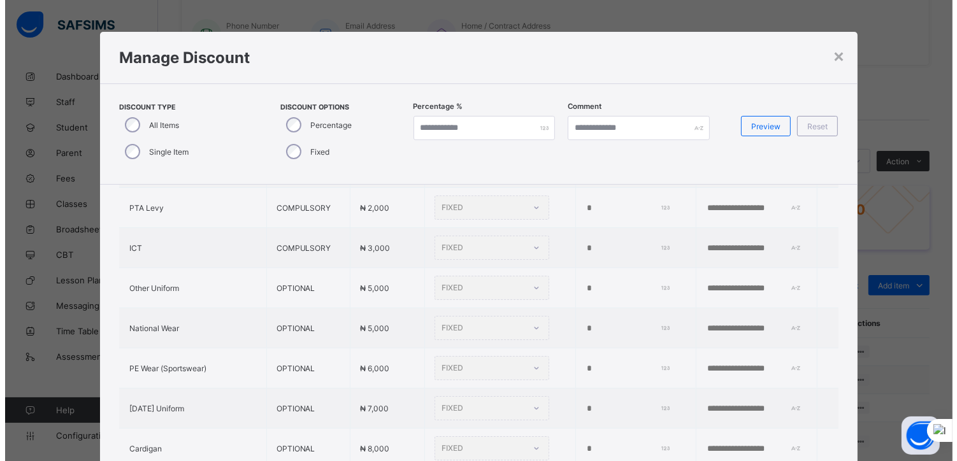
scroll to position [0, 0]
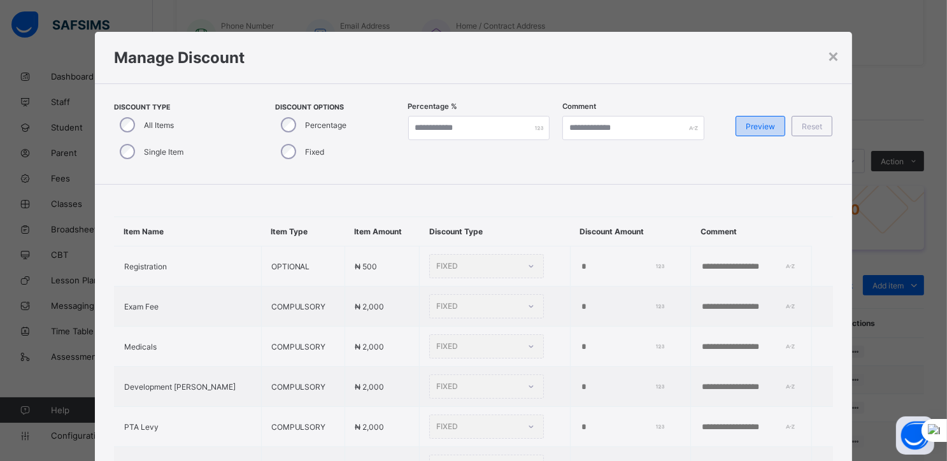
click at [755, 124] on span "Preview" at bounding box center [760, 127] width 29 height 10
type input "**"
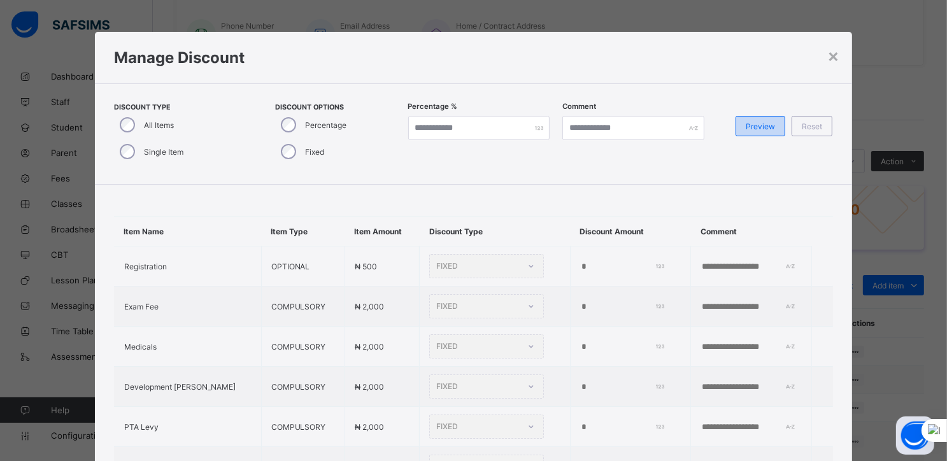
type input "**"
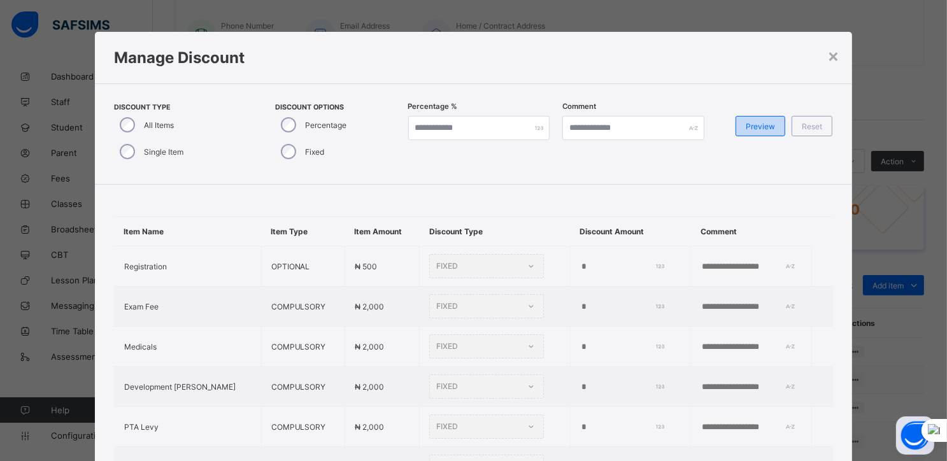
type input "**"
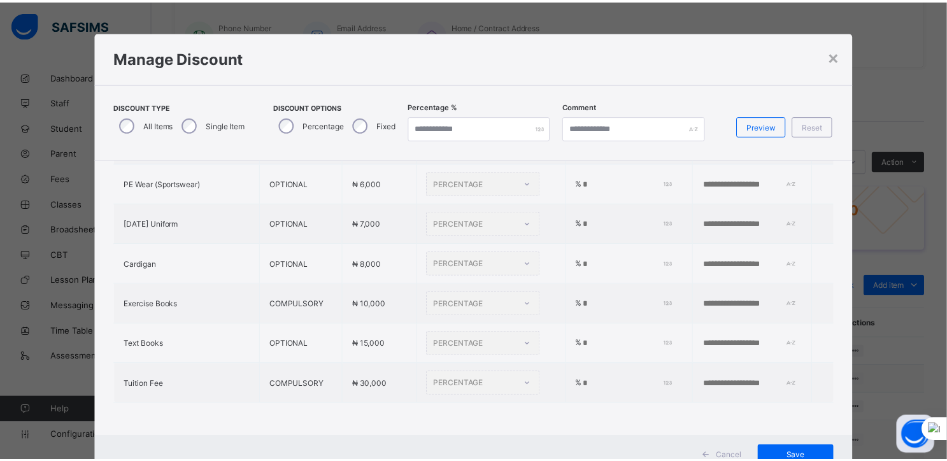
scroll to position [46, 0]
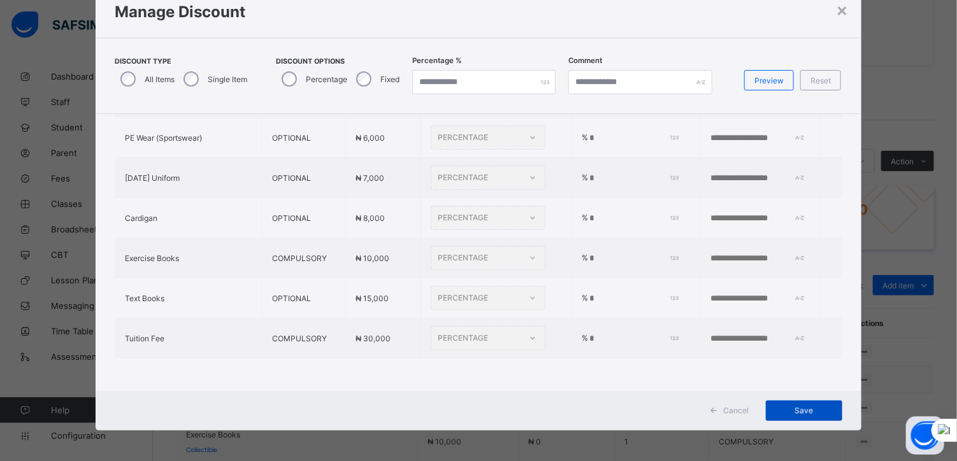
click at [792, 406] on div "Save" at bounding box center [804, 411] width 76 height 20
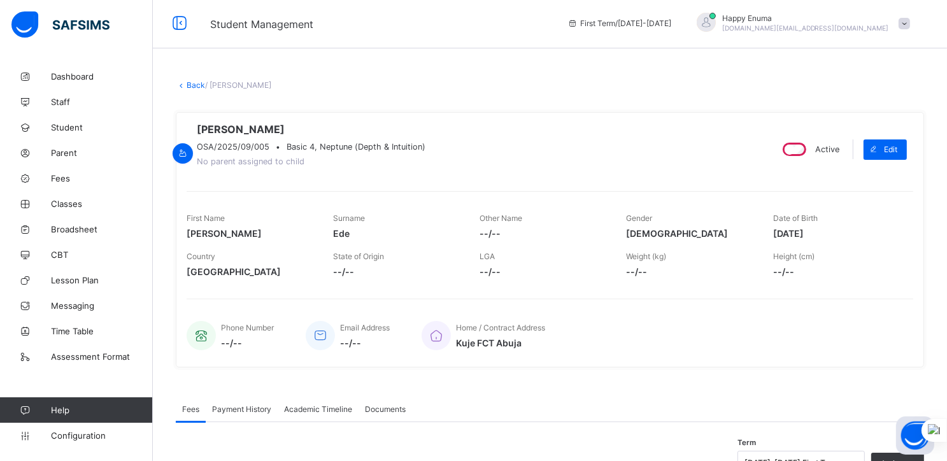
scroll to position [0, 0]
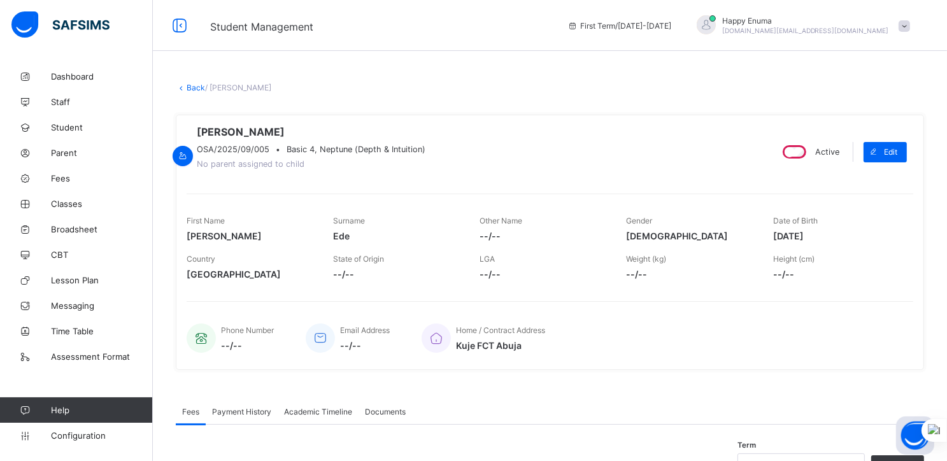
click at [192, 87] on link "Back" at bounding box center [196, 88] width 18 height 10
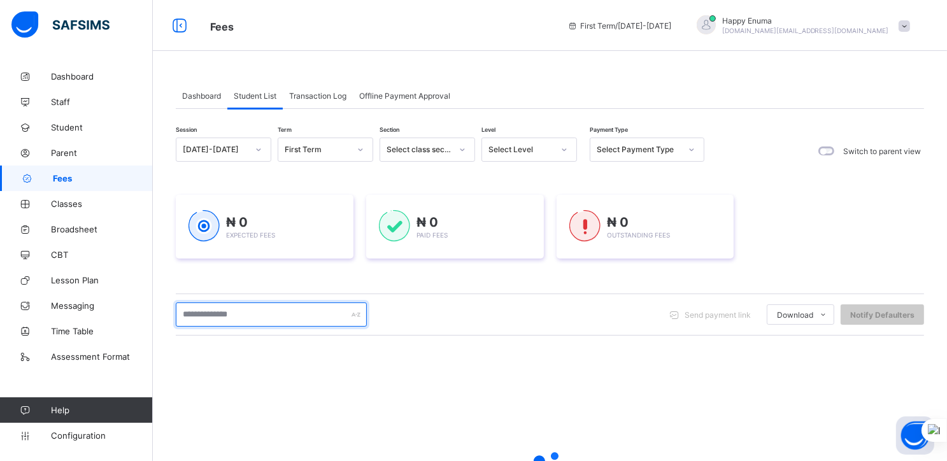
click at [235, 317] on input "text" at bounding box center [271, 315] width 191 height 24
type input "***"
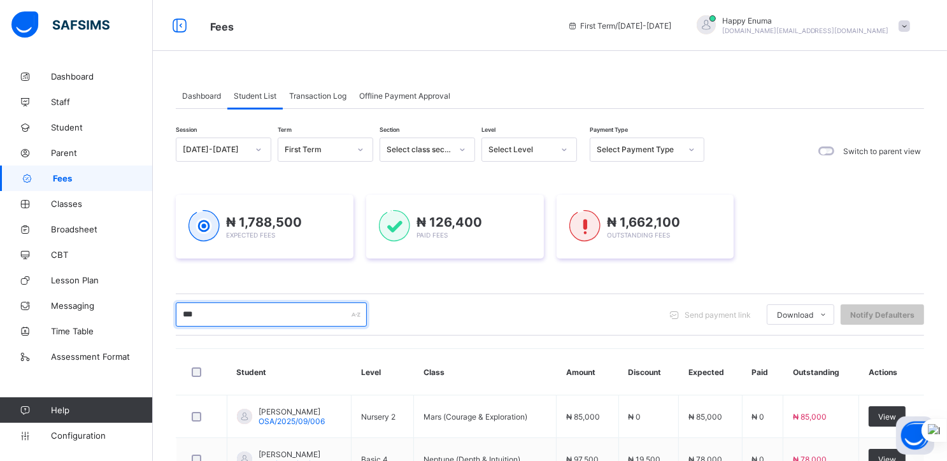
scroll to position [95, 0]
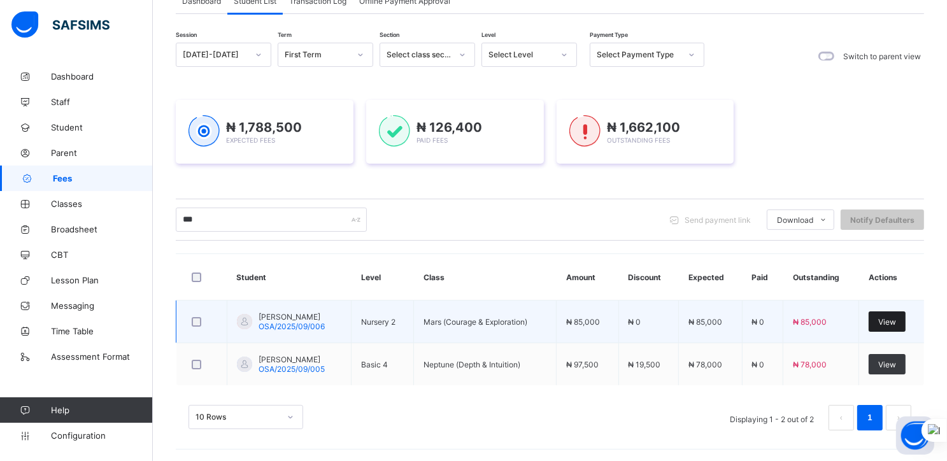
click at [896, 321] on span "View" at bounding box center [887, 322] width 18 height 10
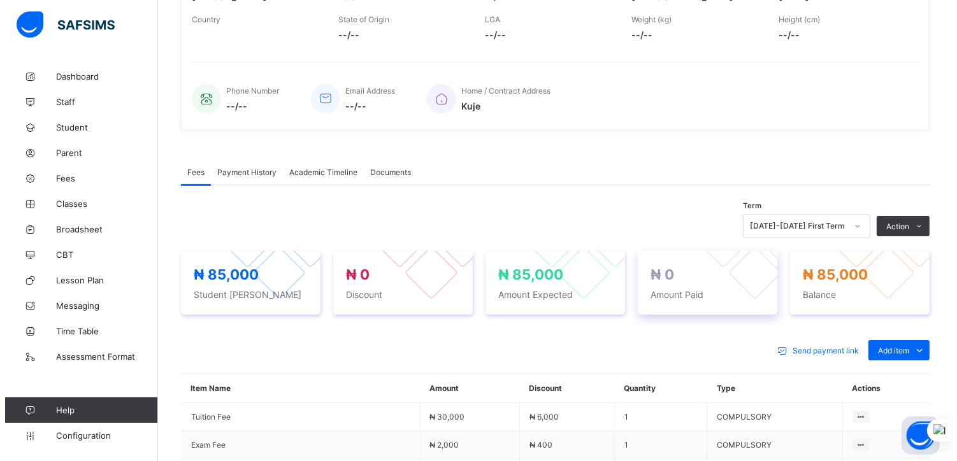
scroll to position [241, 0]
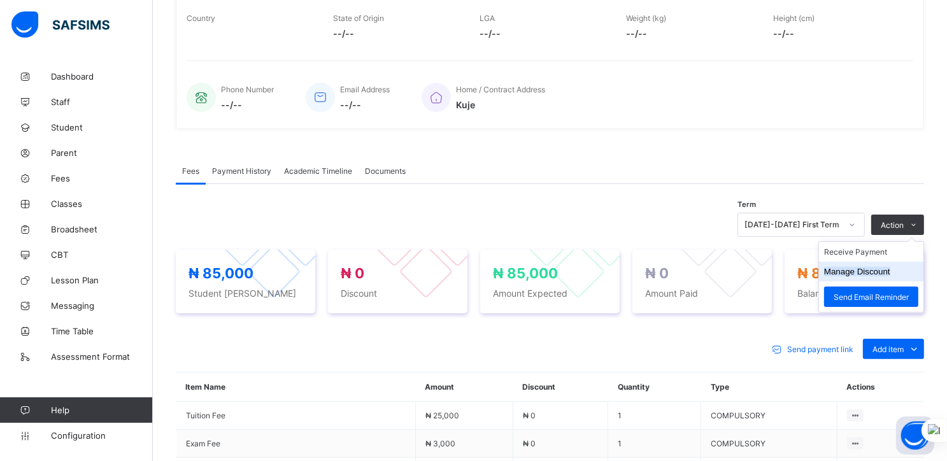
click at [856, 274] on button "Manage Discount" at bounding box center [857, 272] width 66 height 10
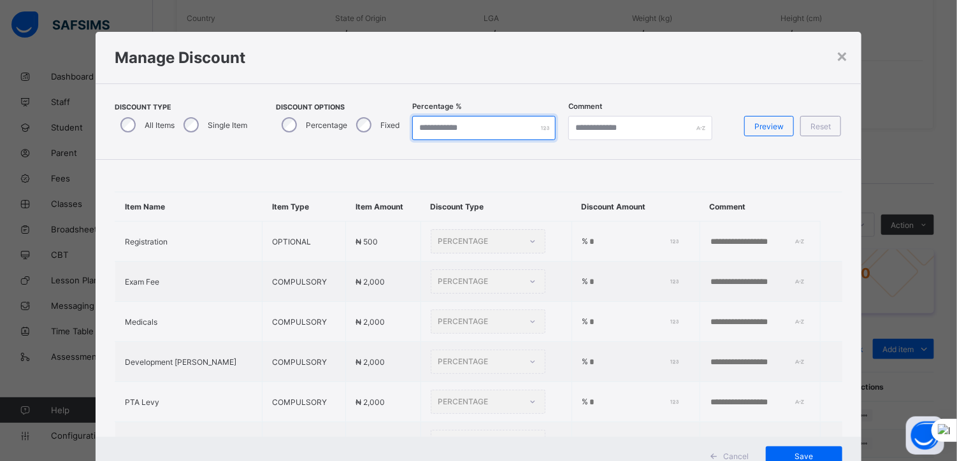
click at [448, 130] on input "*" at bounding box center [483, 128] width 143 height 24
type input "**"
click at [775, 124] on span "Preview" at bounding box center [768, 127] width 29 height 10
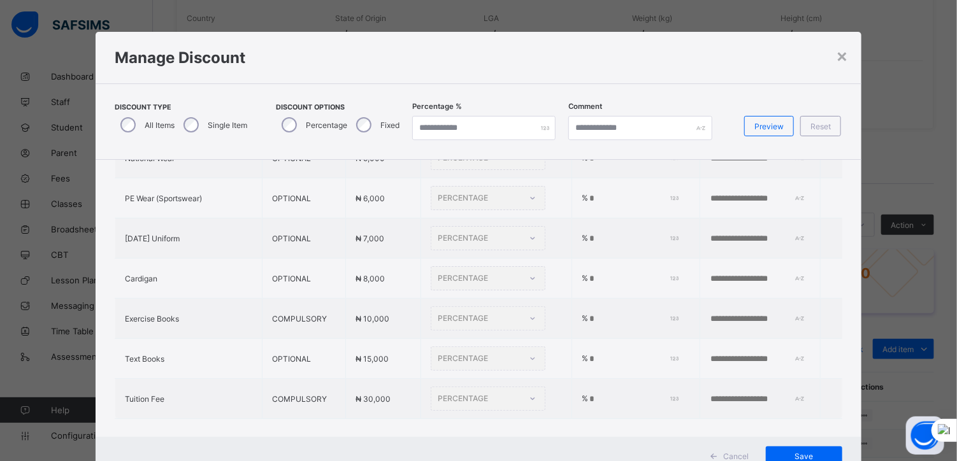
scroll to position [387, 0]
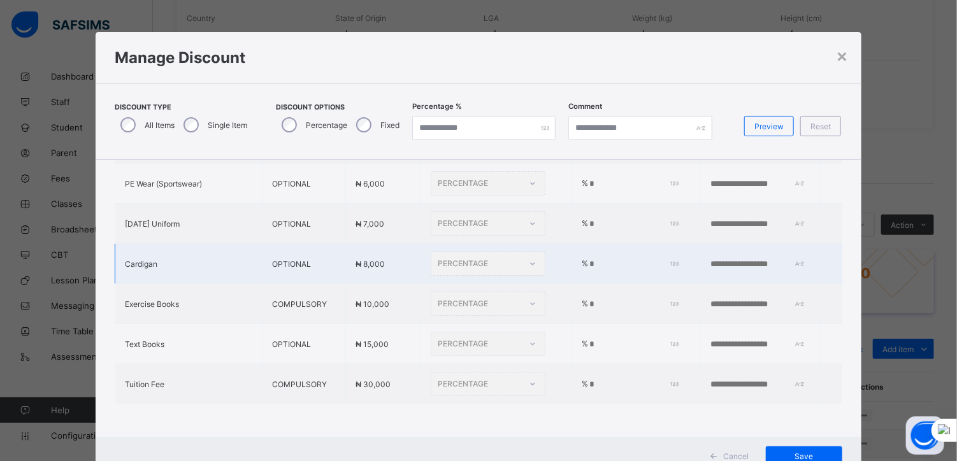
type input "*"
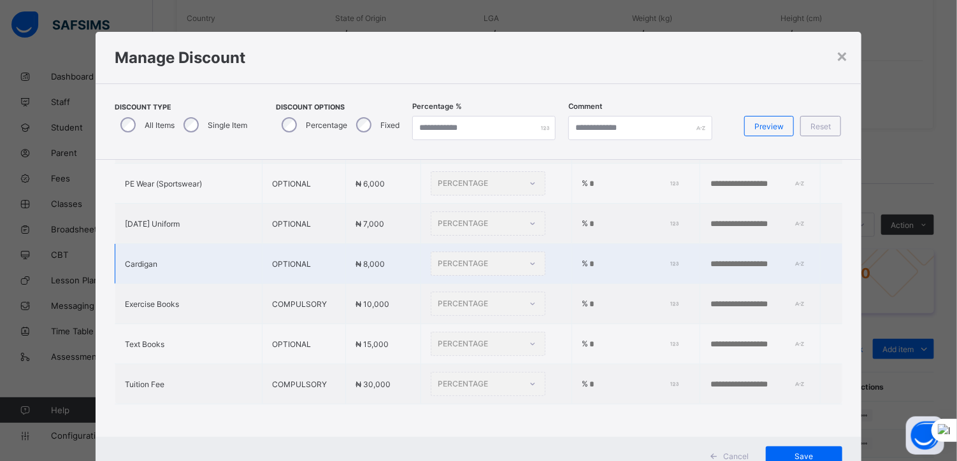
type input "*"
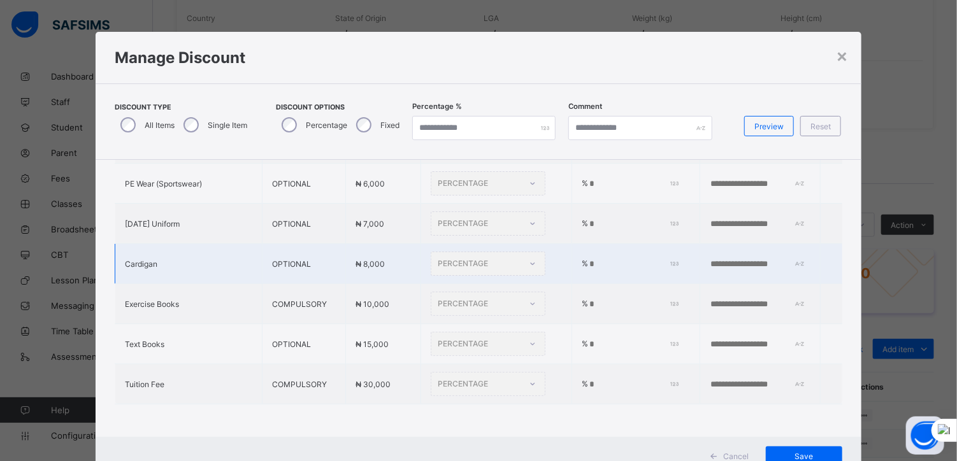
type input "*"
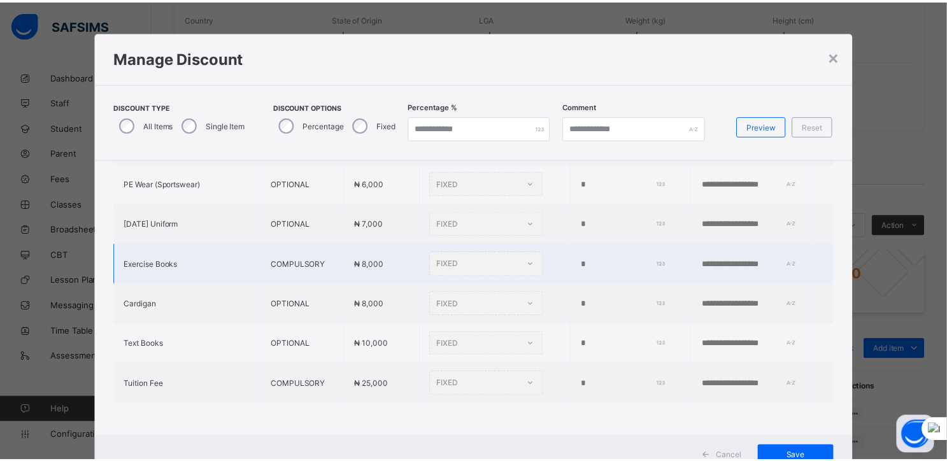
scroll to position [46, 0]
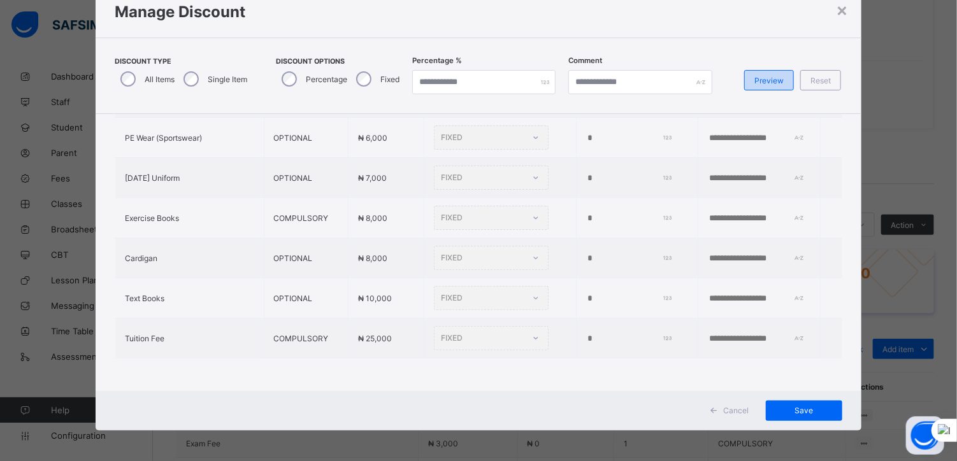
click at [762, 82] on span "Preview" at bounding box center [768, 81] width 29 height 10
type input "**"
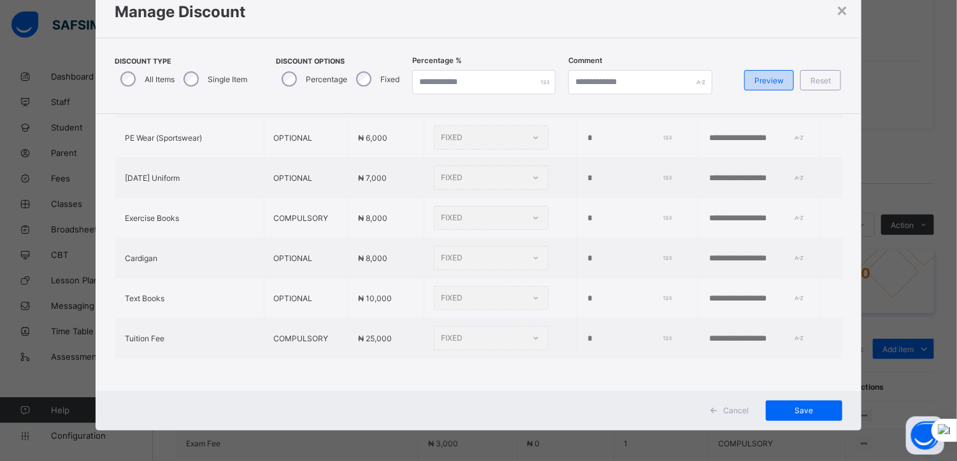
type input "**"
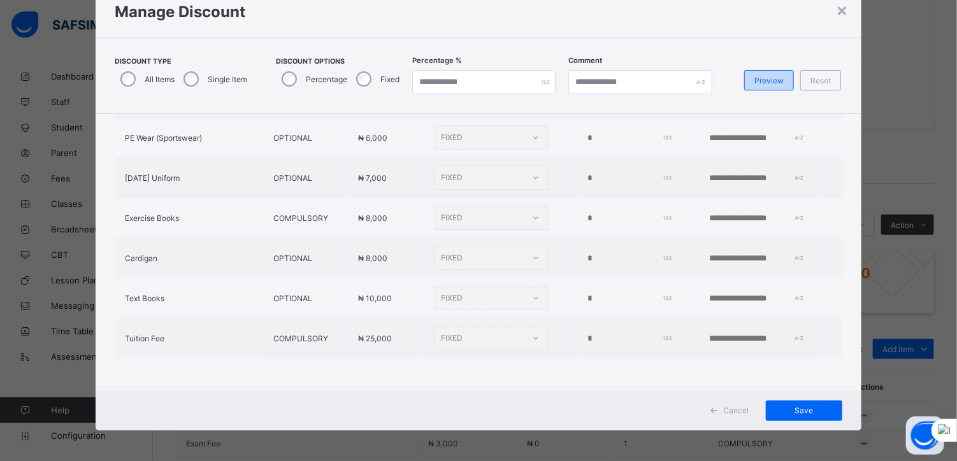
type input "**"
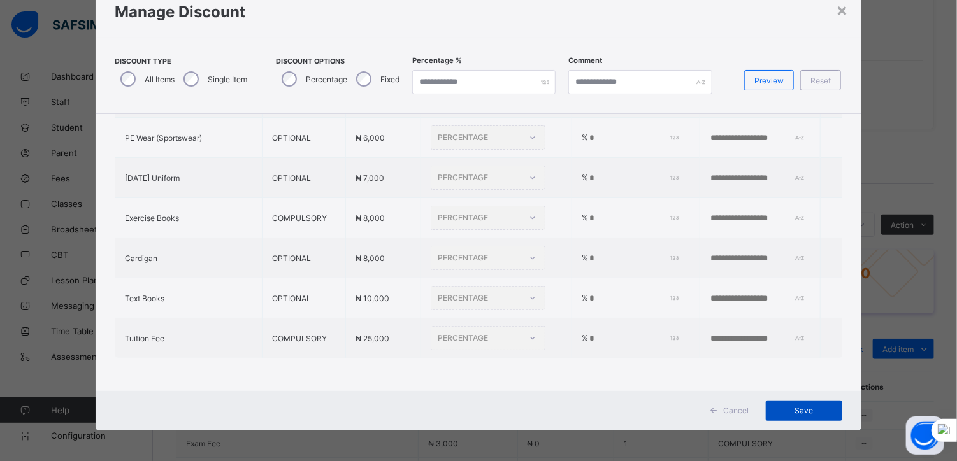
click at [788, 406] on span "Save" at bounding box center [803, 411] width 57 height 10
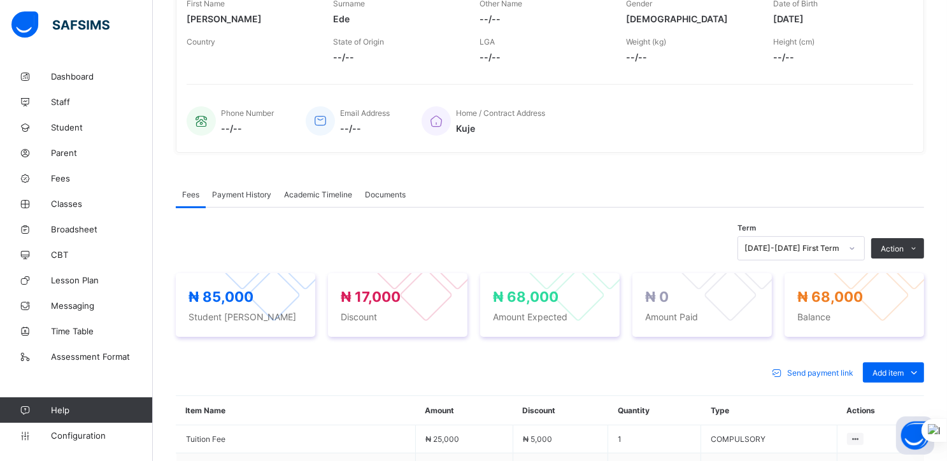
scroll to position [0, 0]
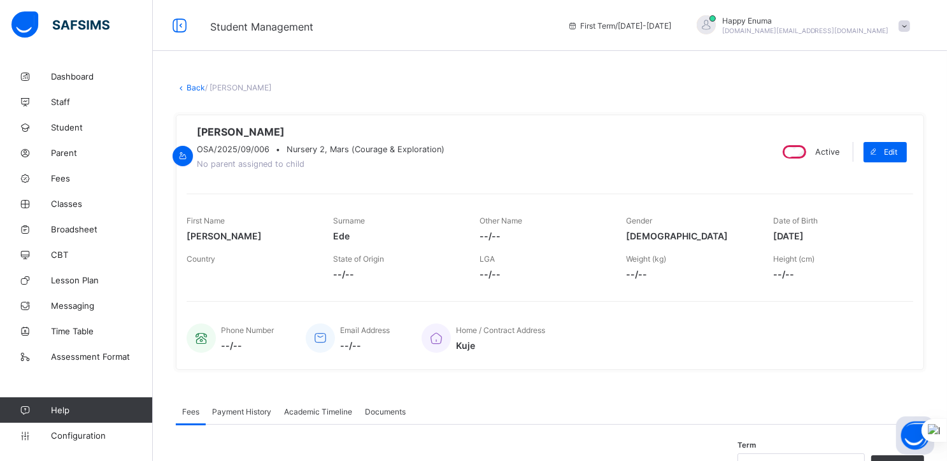
click at [191, 87] on link "Back" at bounding box center [196, 88] width 18 height 10
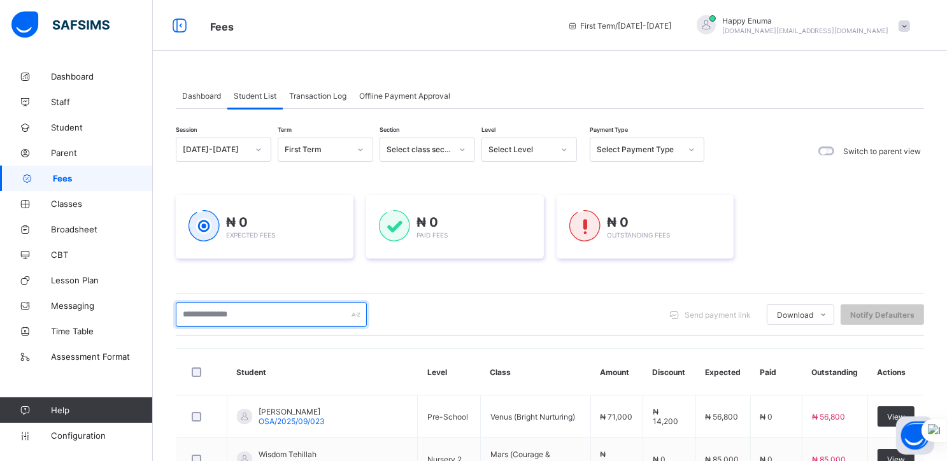
click at [243, 313] on input "text" at bounding box center [271, 315] width 191 height 24
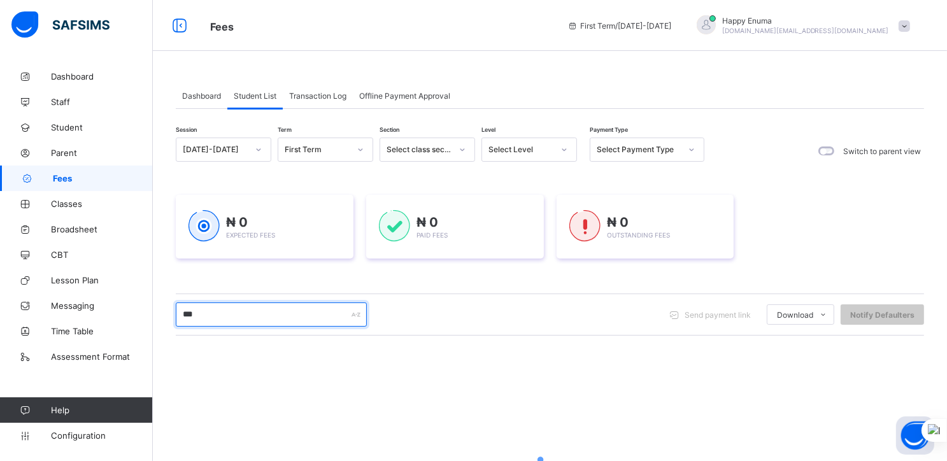
type input "***"
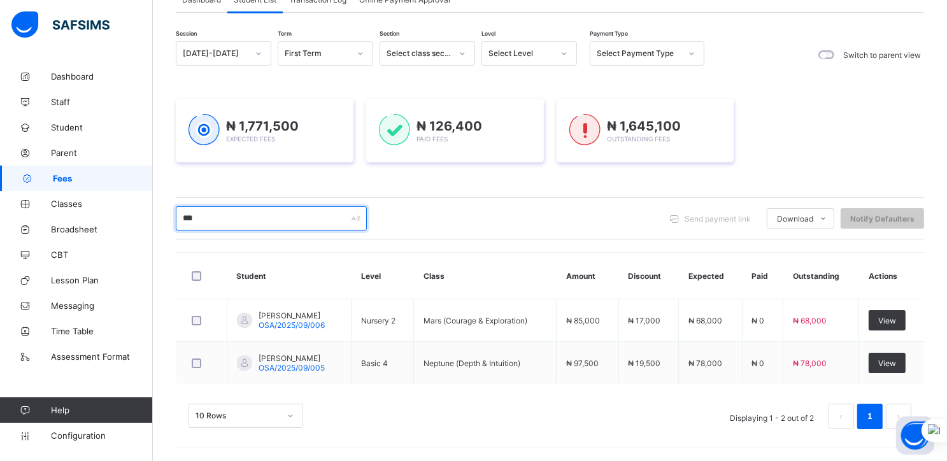
scroll to position [95, 0]
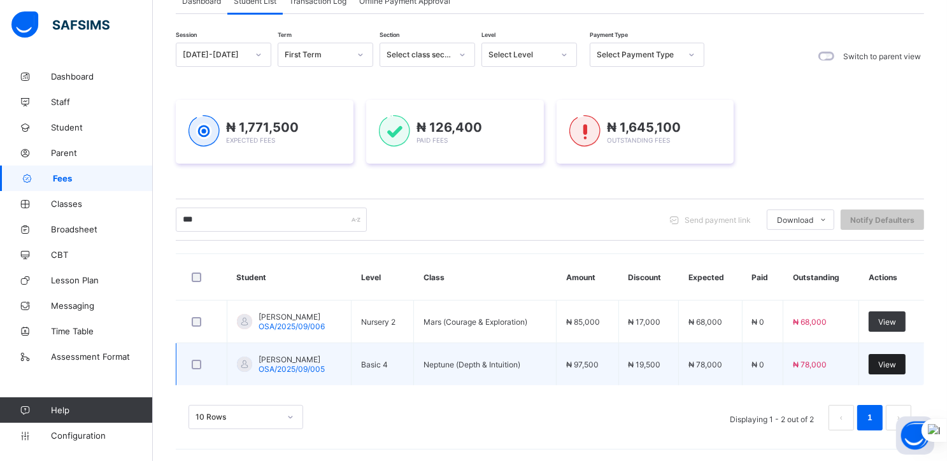
click at [894, 361] on span "View" at bounding box center [887, 365] width 18 height 10
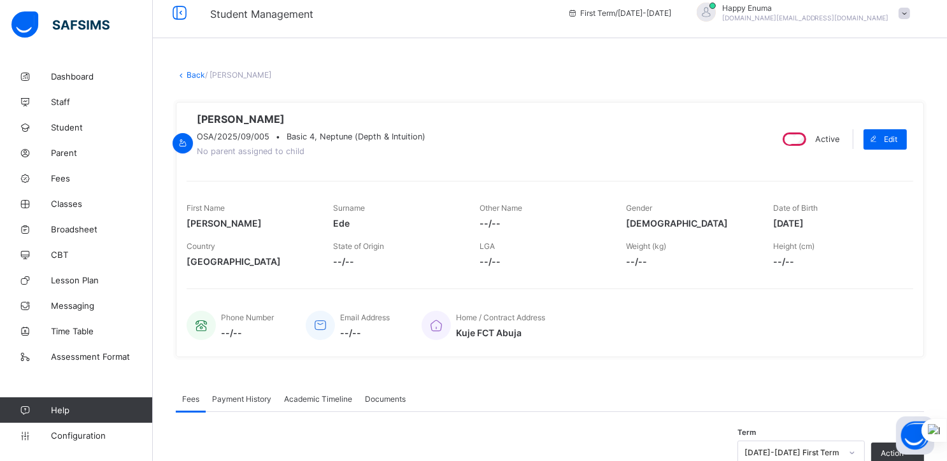
scroll to position [15, 0]
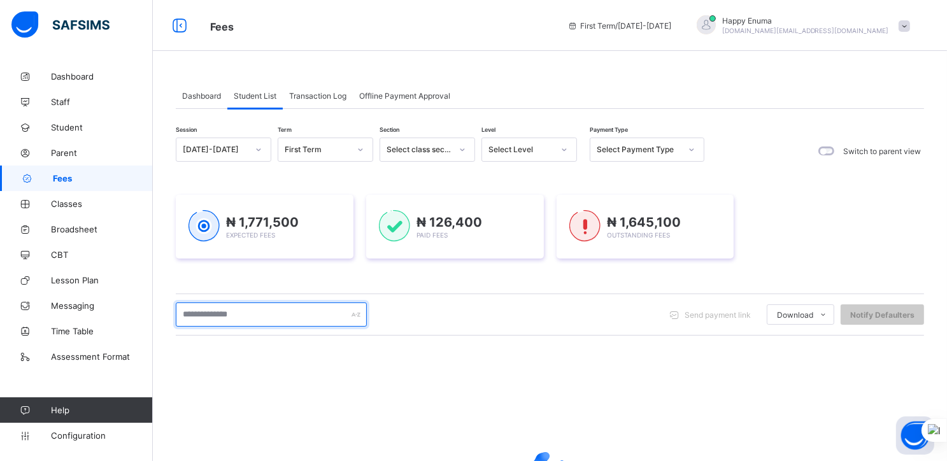
click at [255, 323] on input "text" at bounding box center [271, 315] width 191 height 24
type input "***"
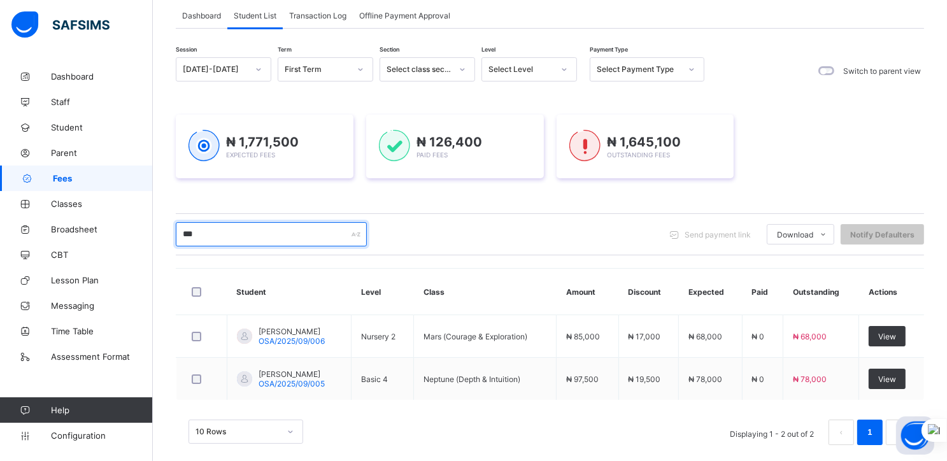
scroll to position [95, 0]
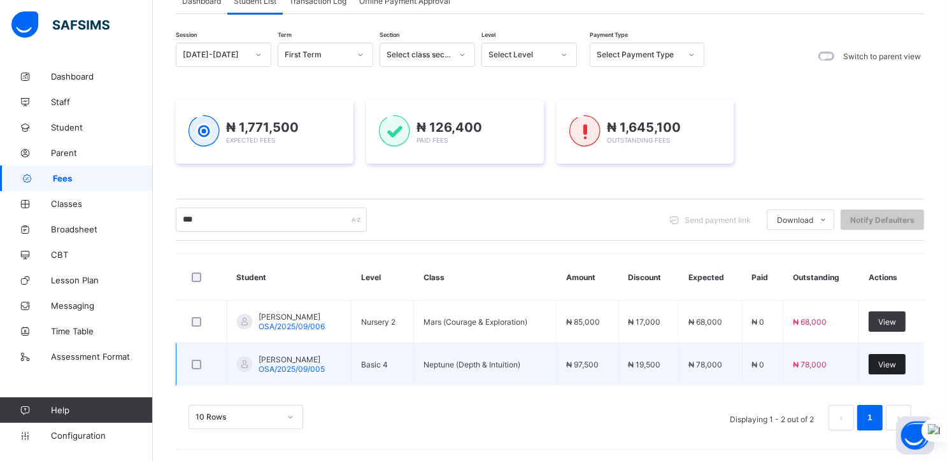
click at [896, 367] on span "View" at bounding box center [887, 365] width 18 height 10
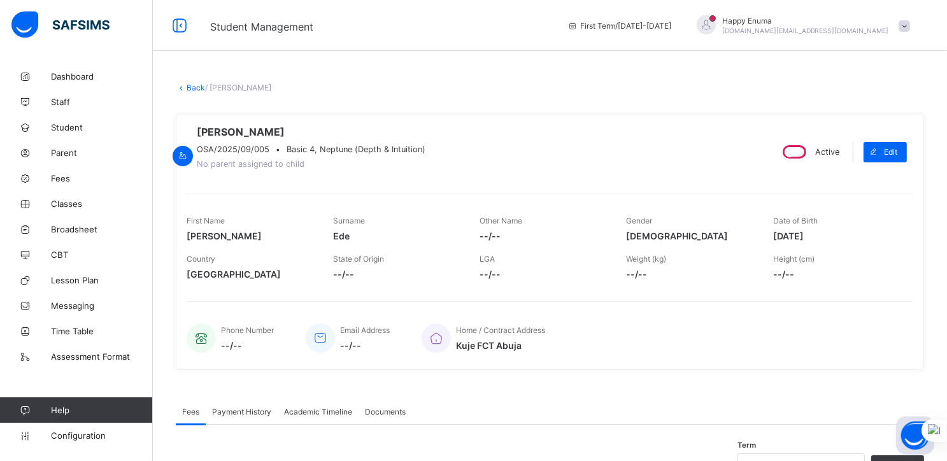
click at [191, 87] on link "Back" at bounding box center [196, 88] width 18 height 10
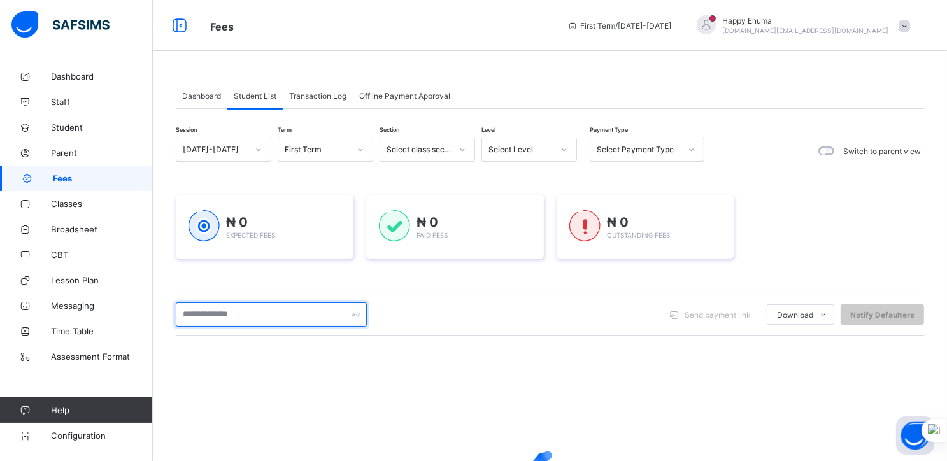
click at [230, 310] on input "text" at bounding box center [271, 315] width 191 height 24
type input "***"
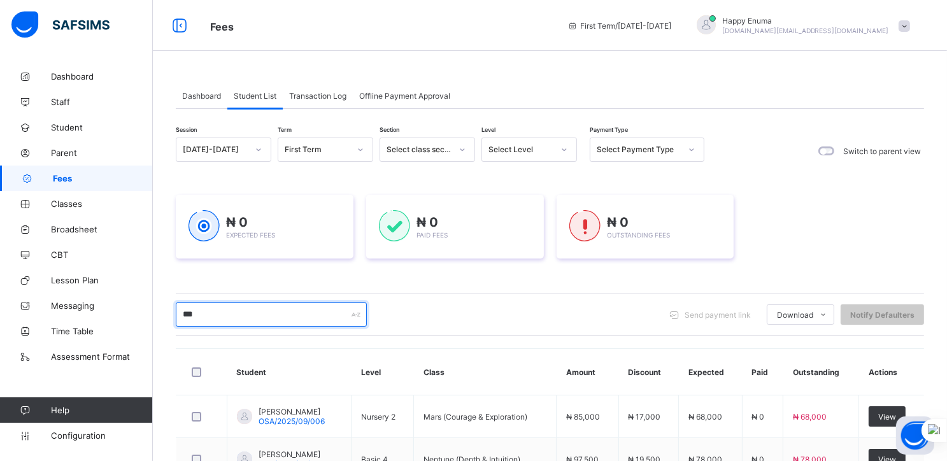
scroll to position [95, 0]
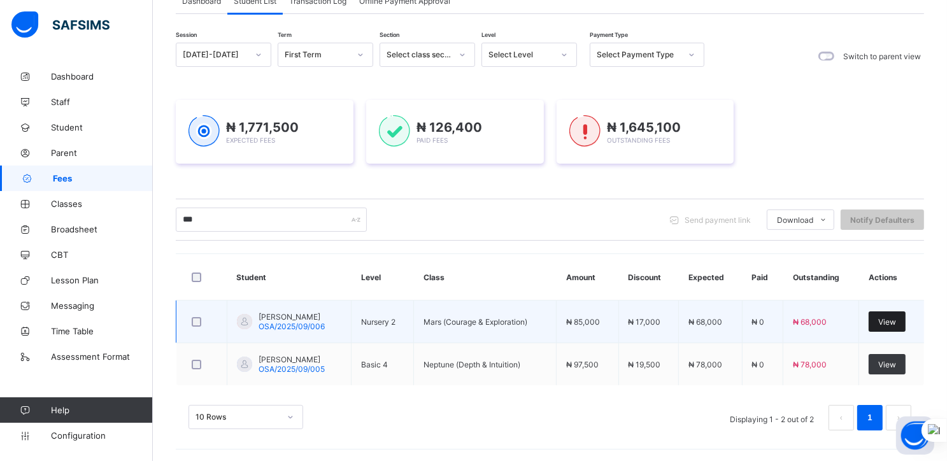
click at [896, 320] on span "View" at bounding box center [887, 322] width 18 height 10
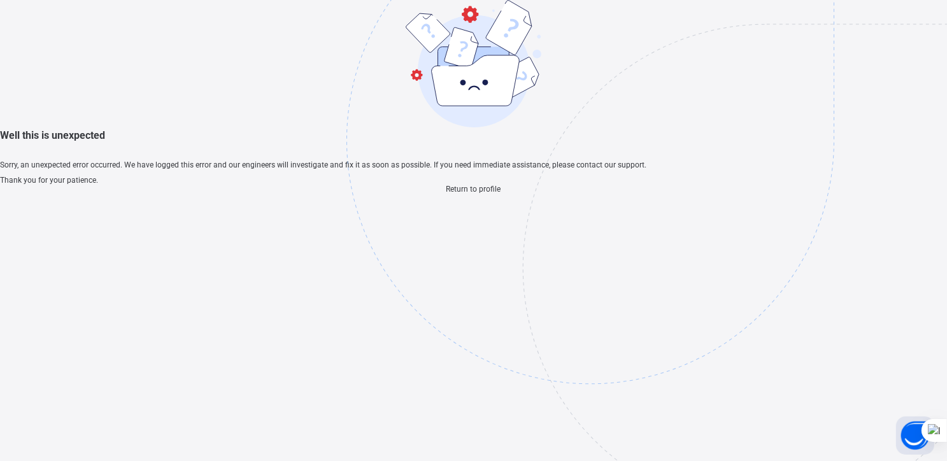
scroll to position [38, 0]
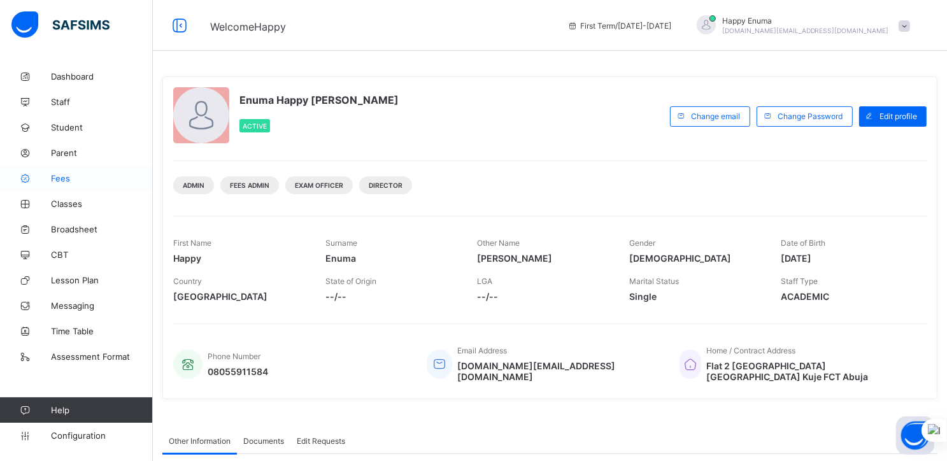
click at [55, 173] on link "Fees" at bounding box center [76, 178] width 153 height 25
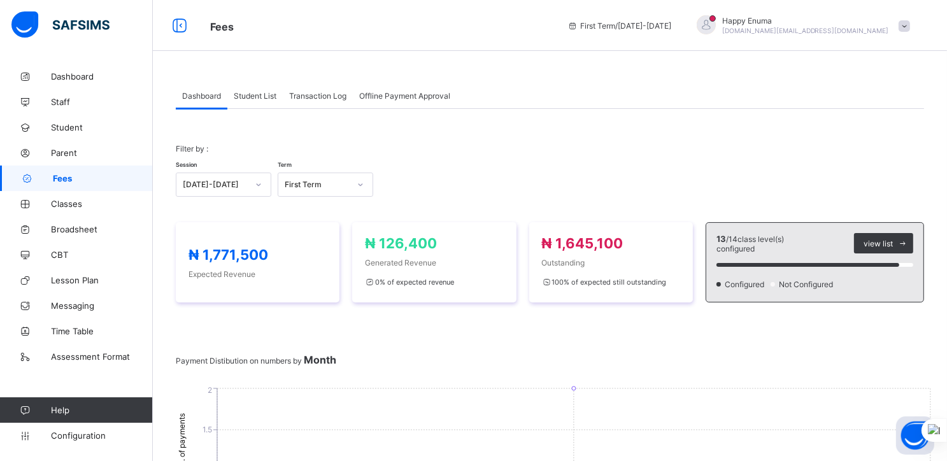
click at [257, 99] on span "Student List" at bounding box center [255, 96] width 43 height 10
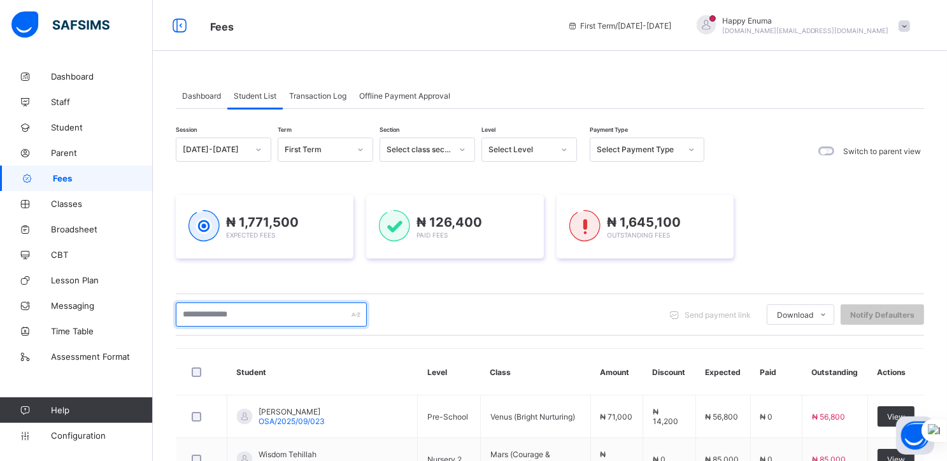
click at [282, 318] on input "text" at bounding box center [271, 315] width 191 height 24
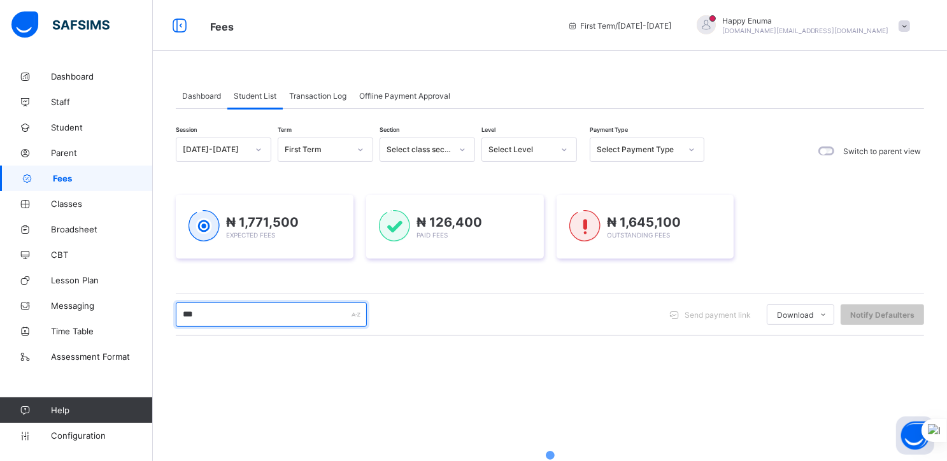
type input "***"
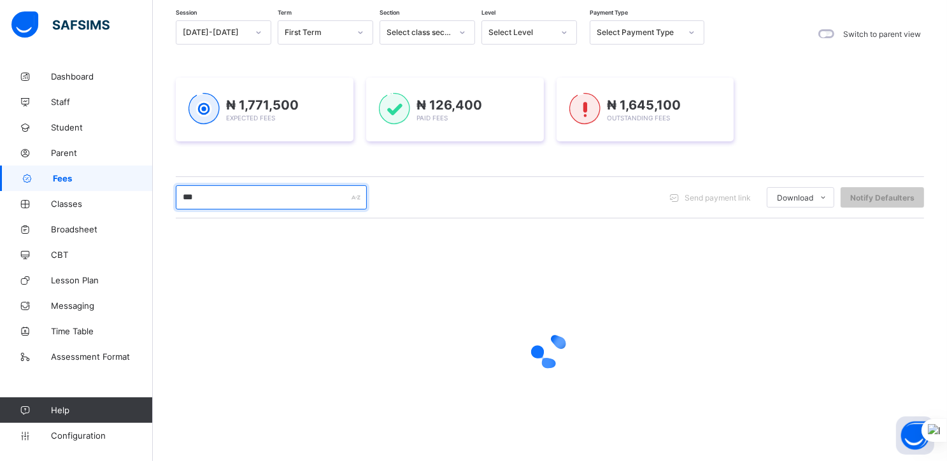
scroll to position [95, 0]
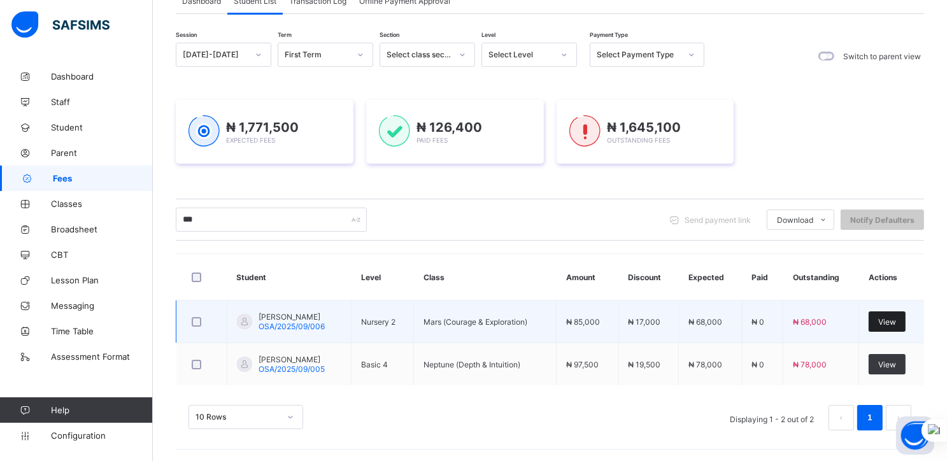
click at [896, 319] on span "View" at bounding box center [887, 322] width 18 height 10
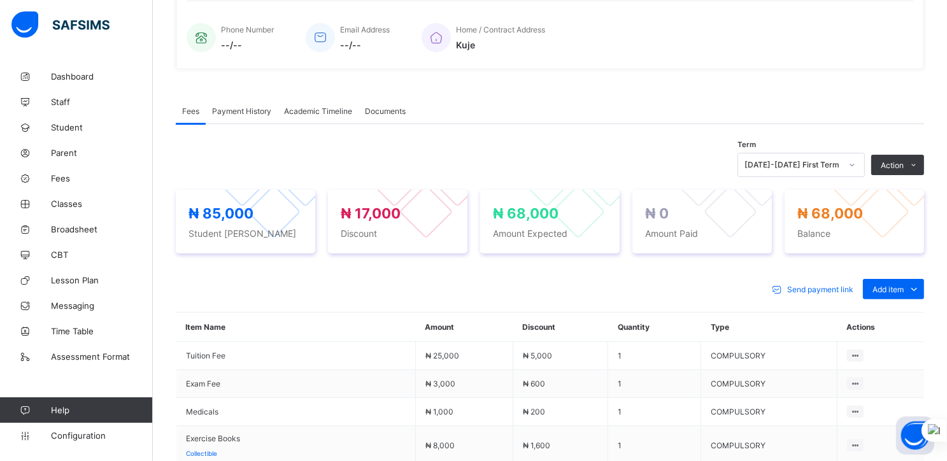
scroll to position [303, 0]
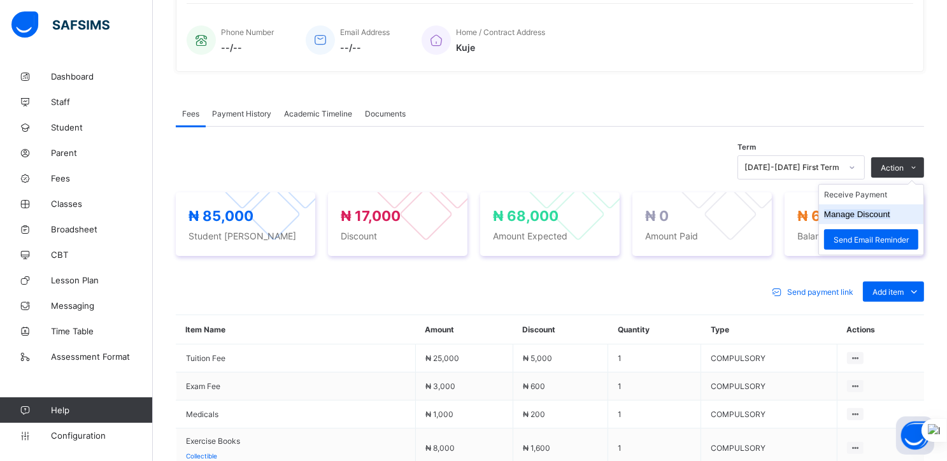
click at [864, 217] on button "Manage Discount" at bounding box center [857, 215] width 66 height 10
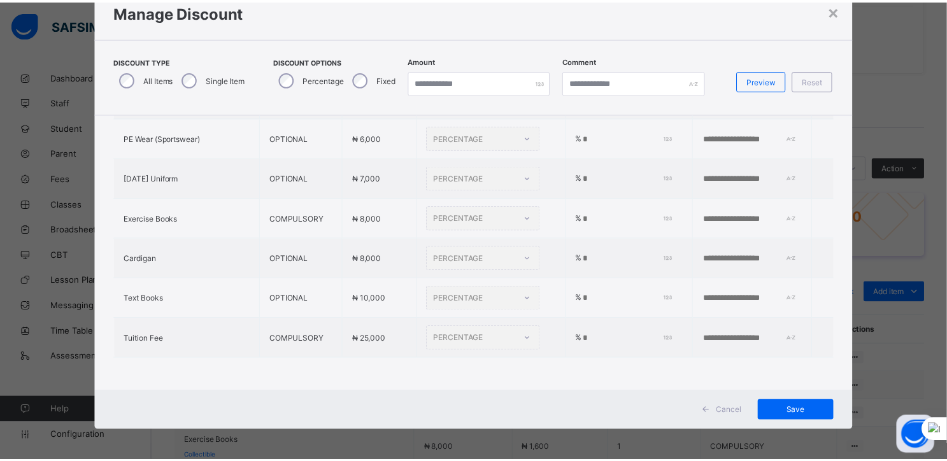
scroll to position [44, 0]
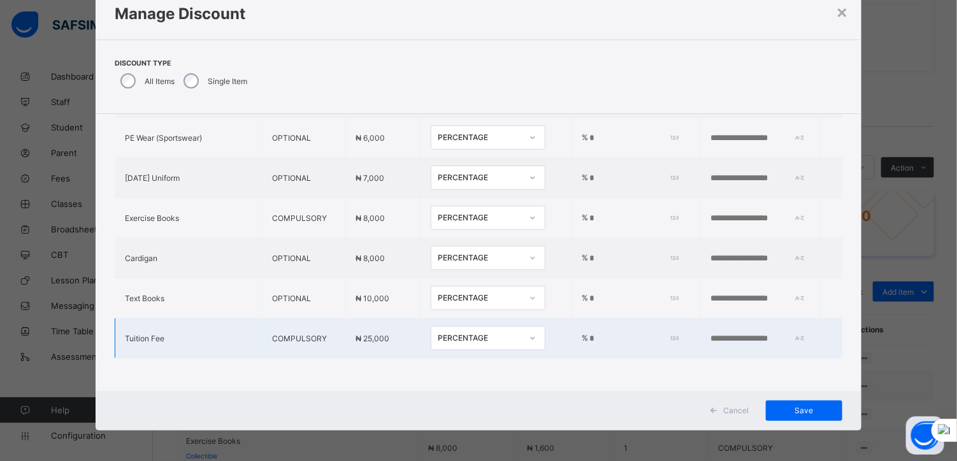
click at [588, 334] on input "**" at bounding box center [631, 339] width 87 height 10
type input "**"
click at [789, 410] on span "Save" at bounding box center [803, 411] width 57 height 10
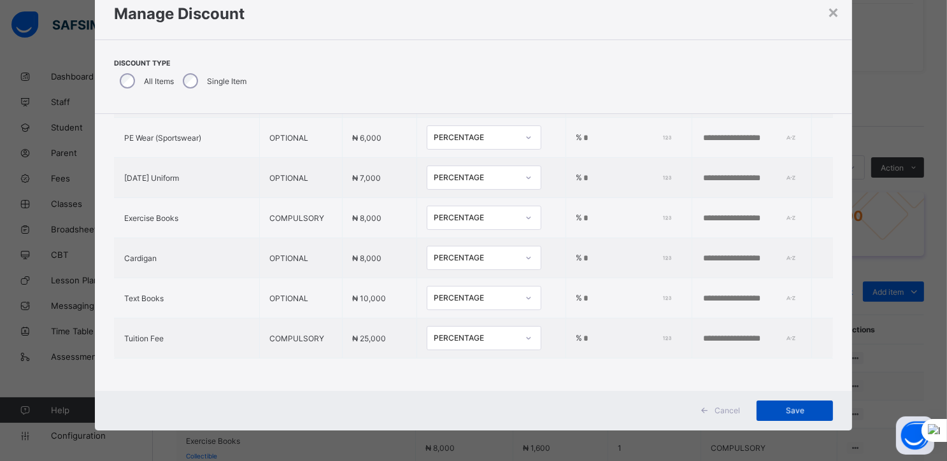
click at [792, 406] on div "Save" at bounding box center [795, 411] width 76 height 20
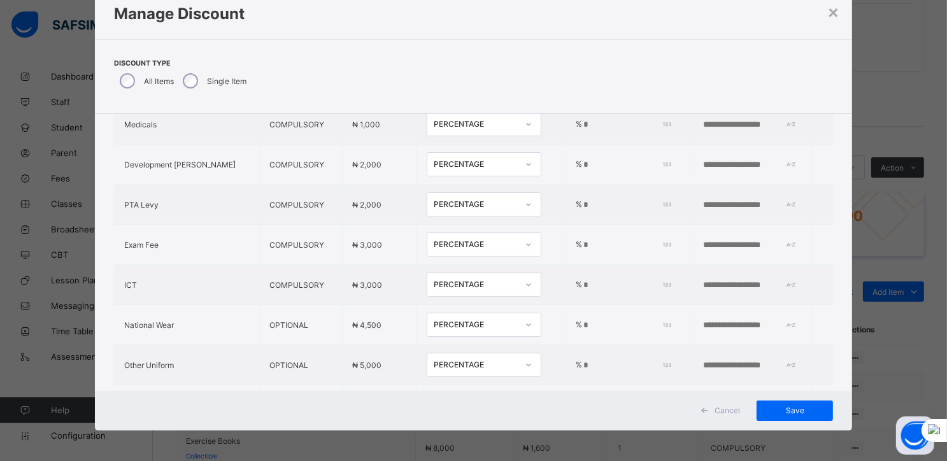
scroll to position [0, 0]
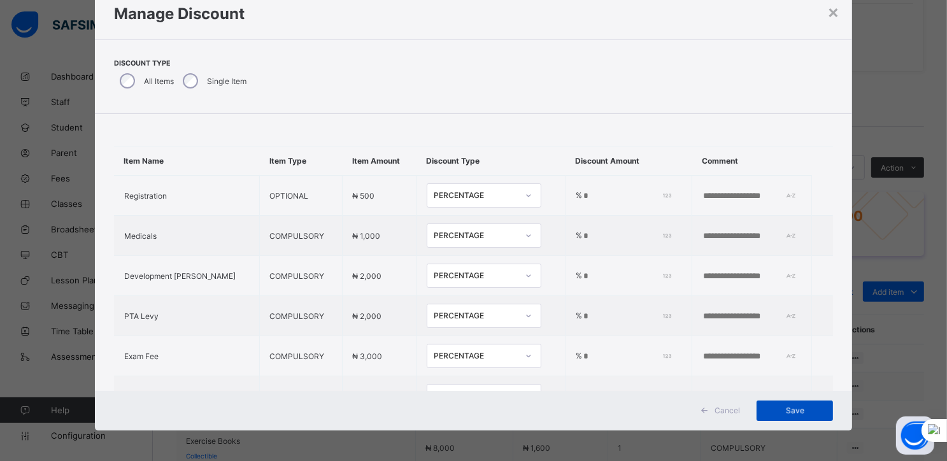
click at [789, 408] on div "Save" at bounding box center [795, 411] width 76 height 20
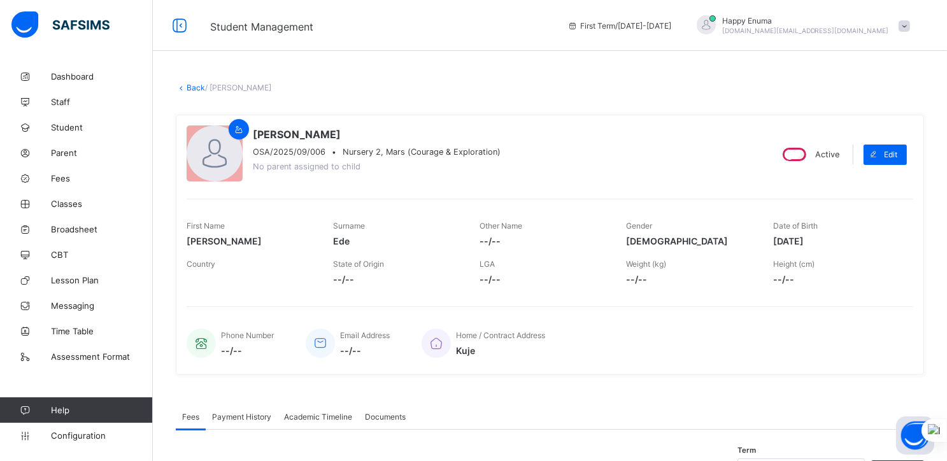
click at [192, 89] on link "Back" at bounding box center [196, 88] width 18 height 10
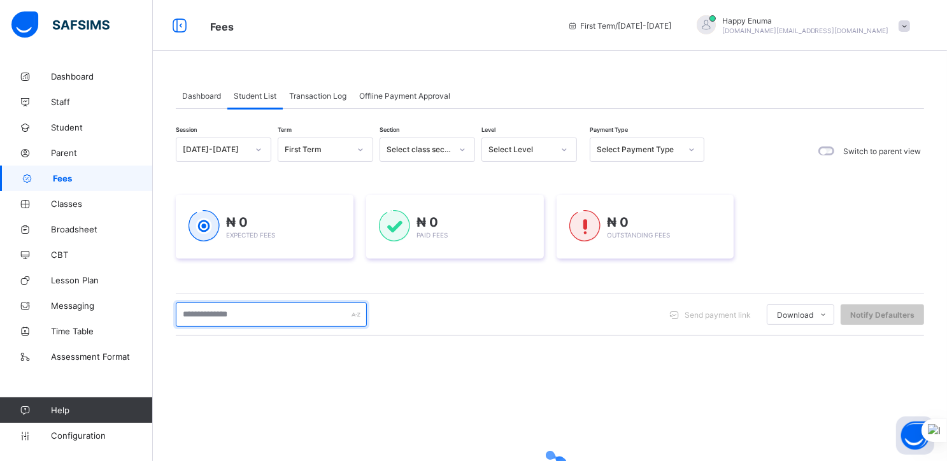
click at [264, 316] on input "text" at bounding box center [271, 315] width 191 height 24
type input "***"
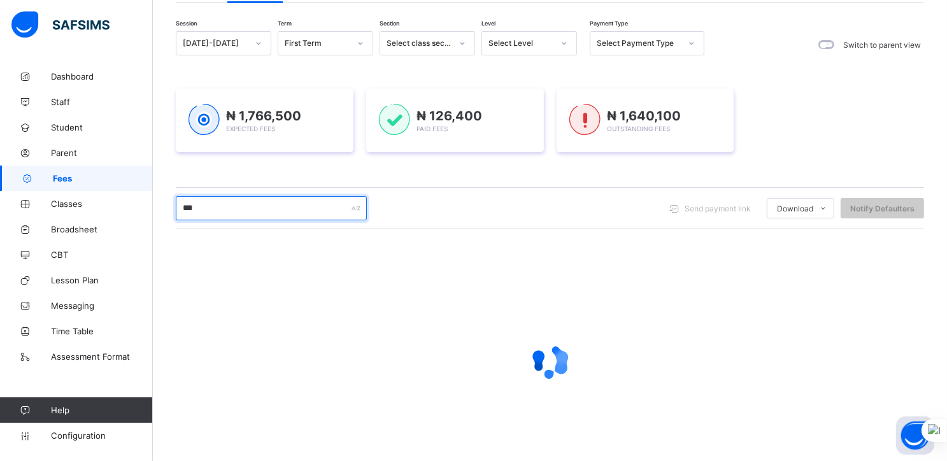
scroll to position [95, 0]
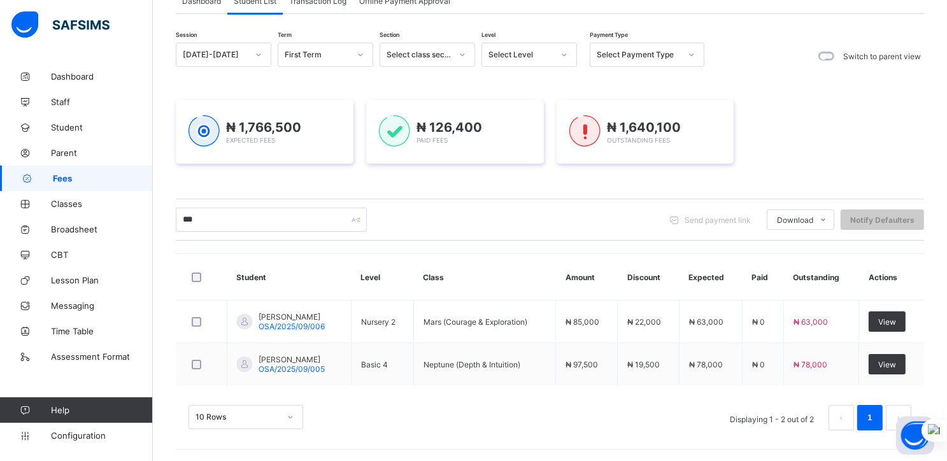
click at [563, 425] on div "10 Rows Displaying 1 - 2 out of 2 1" at bounding box center [550, 417] width 723 height 25
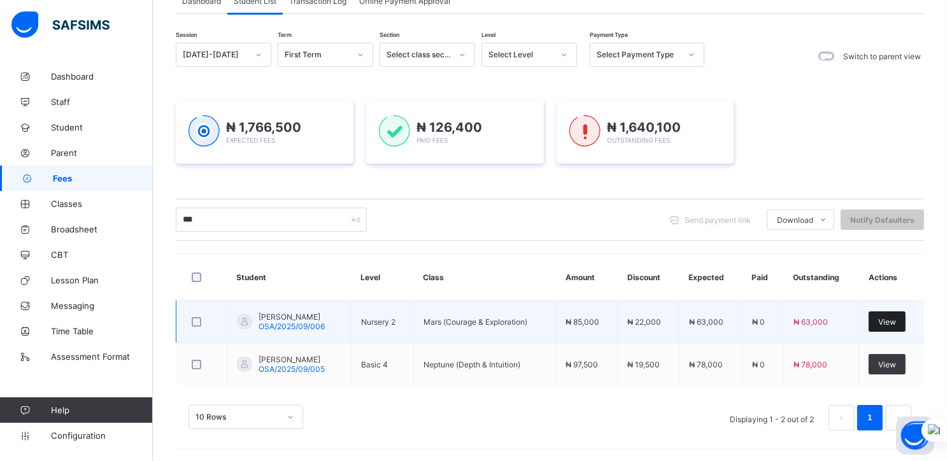
click at [896, 317] on span "View" at bounding box center [887, 322] width 18 height 10
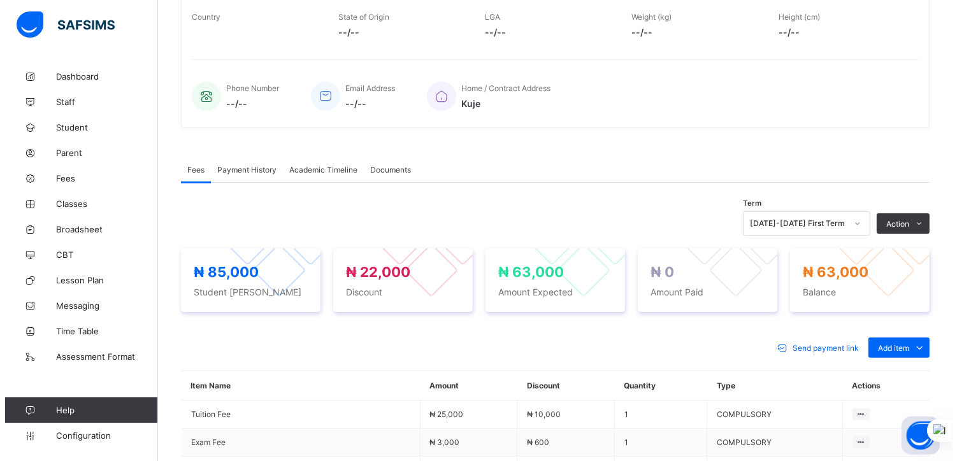
scroll to position [255, 0]
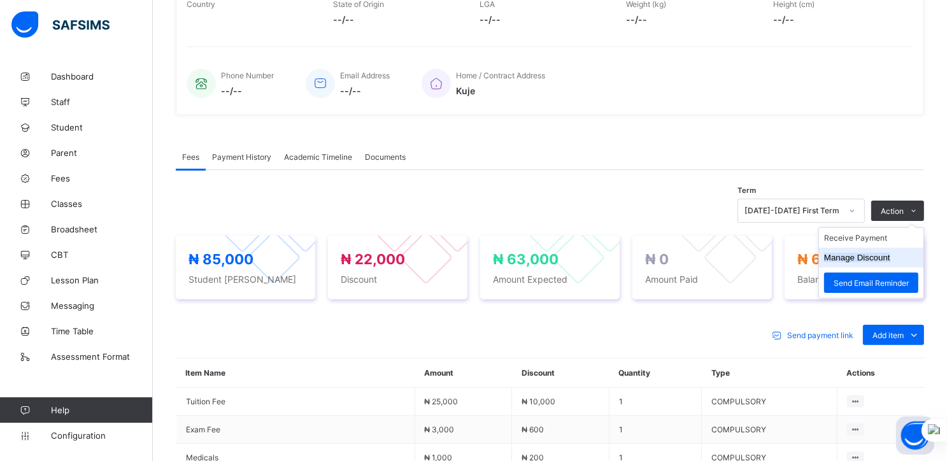
click at [864, 259] on button "Manage Discount" at bounding box center [857, 258] width 66 height 10
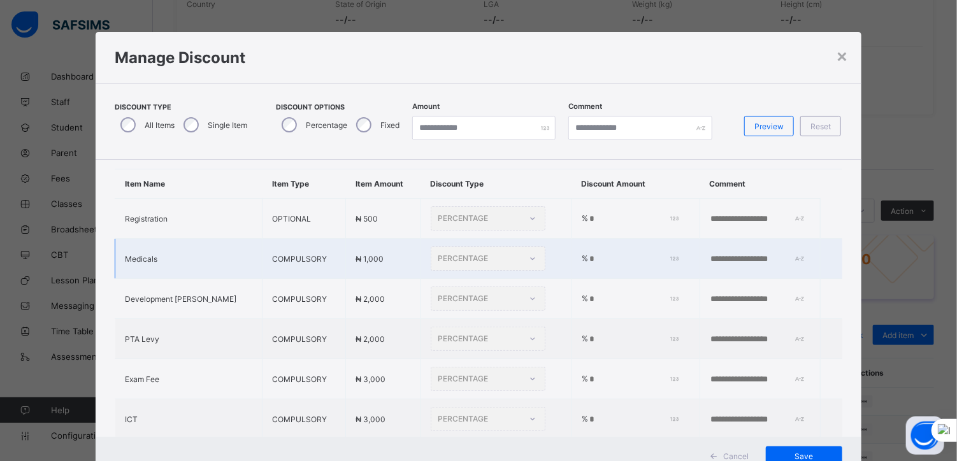
scroll to position [0, 0]
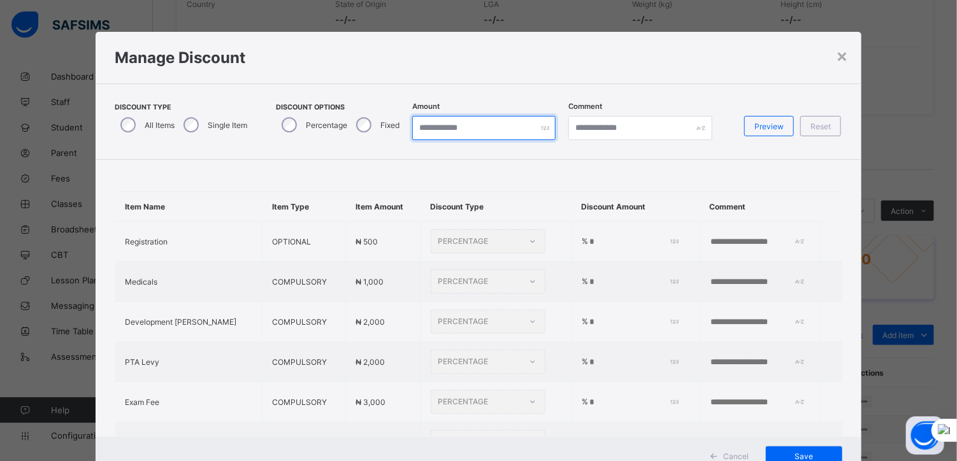
click at [426, 127] on input "*" at bounding box center [483, 128] width 143 height 24
type input "*"
click at [769, 127] on span "Preview" at bounding box center [768, 127] width 29 height 10
type input "*"
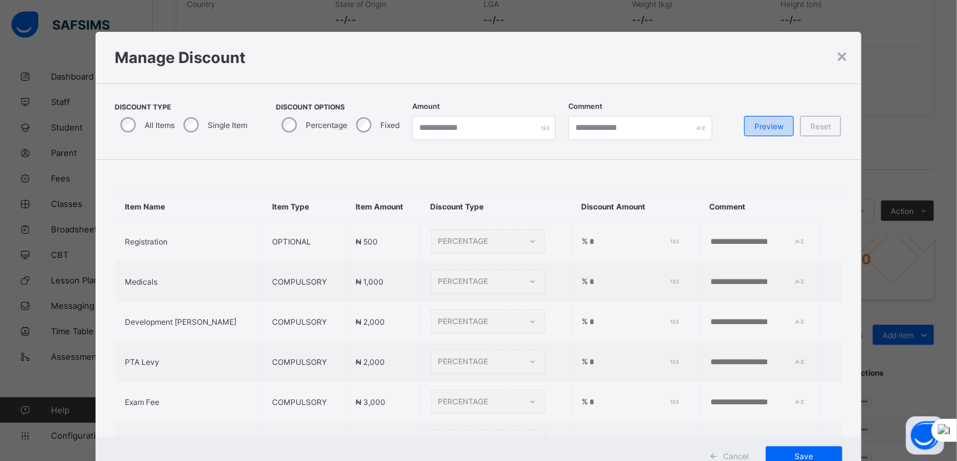
type input "*"
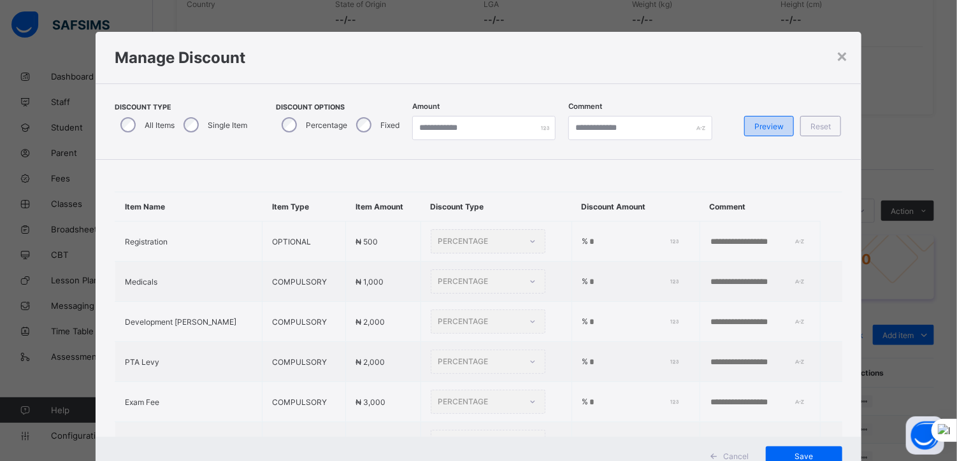
type input "*"
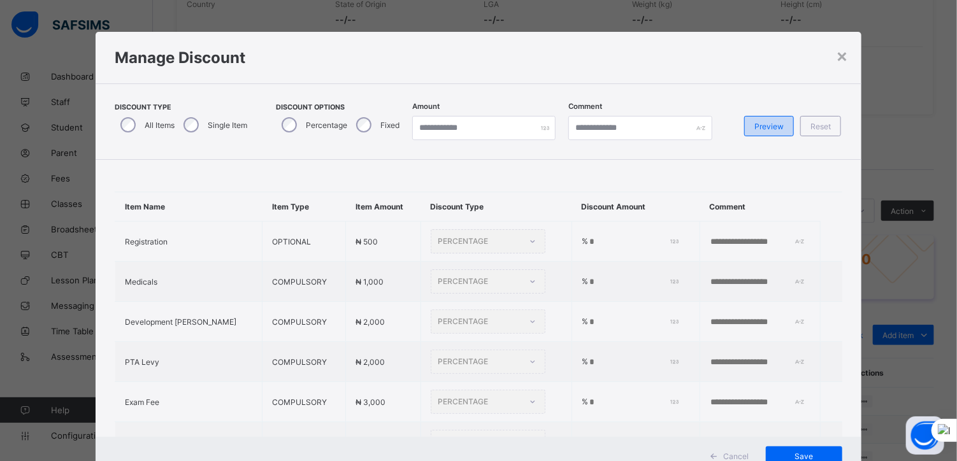
type input "*"
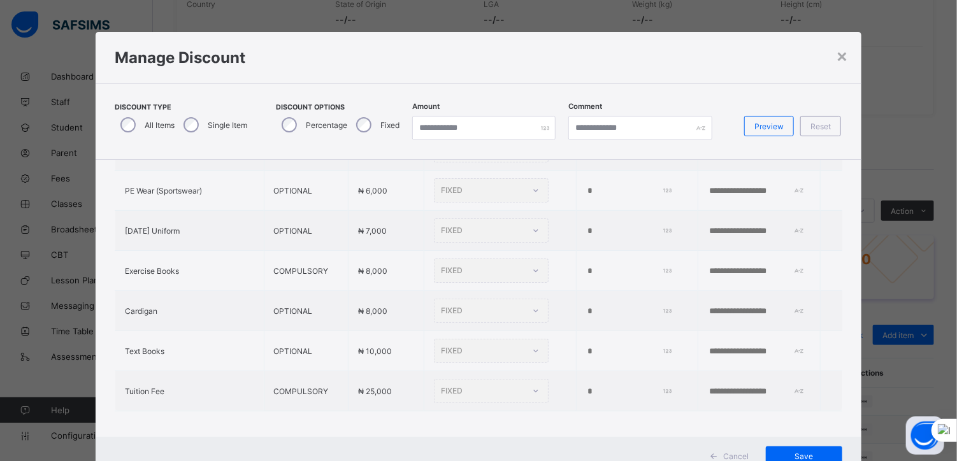
scroll to position [387, 0]
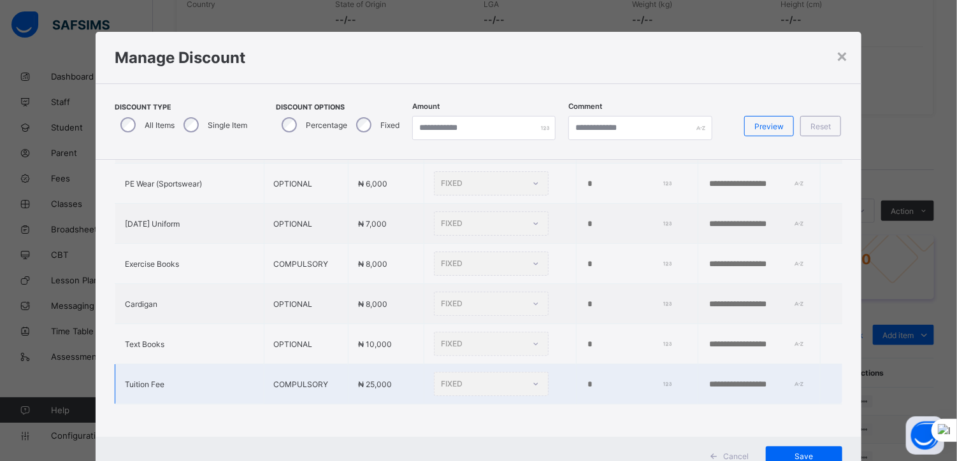
click at [489, 375] on div "FIXED" at bounding box center [491, 384] width 115 height 24
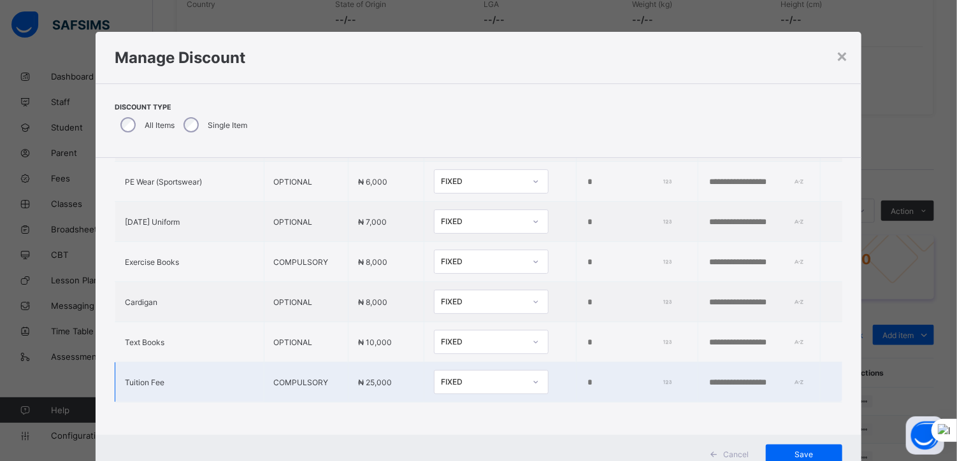
click at [525, 372] on div at bounding box center [536, 382] width 22 height 20
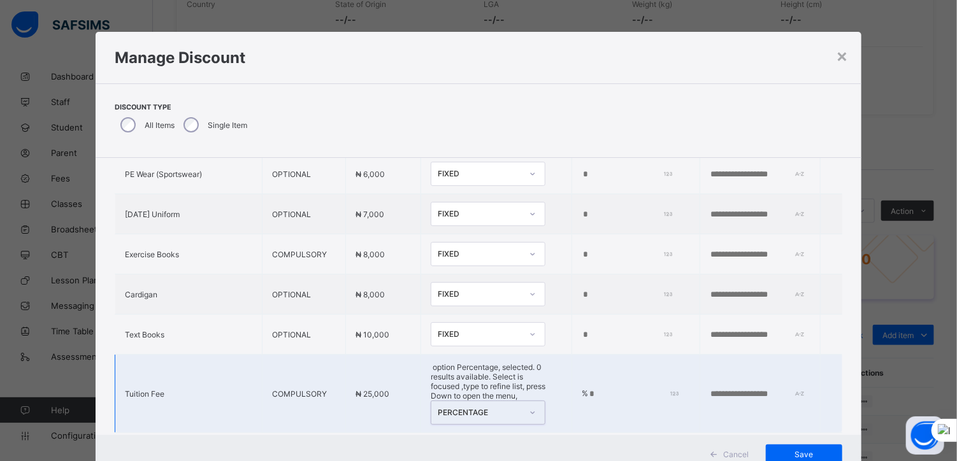
click at [588, 389] on input "*" at bounding box center [631, 394] width 87 height 10
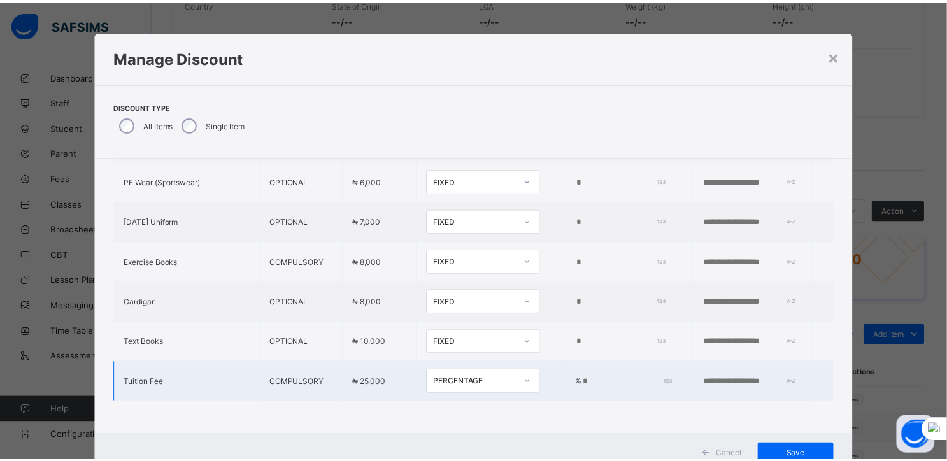
scroll to position [44, 0]
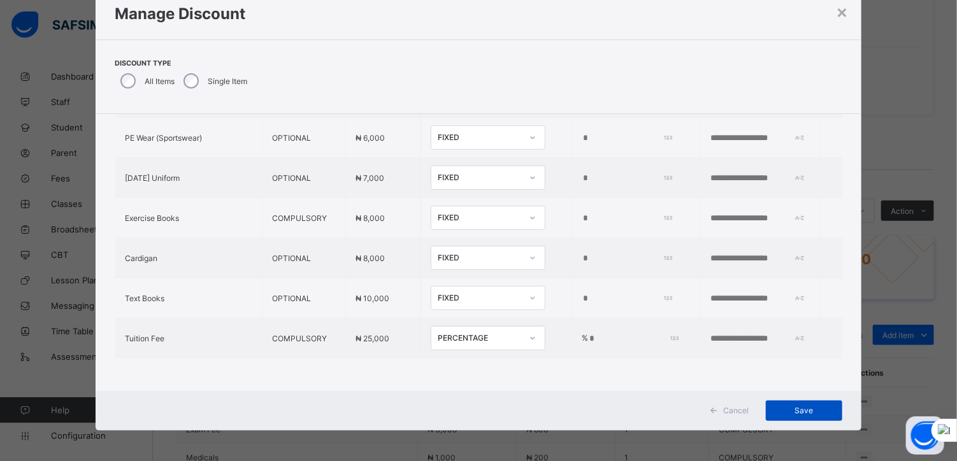
click at [795, 406] on span "Save" at bounding box center [803, 411] width 57 height 10
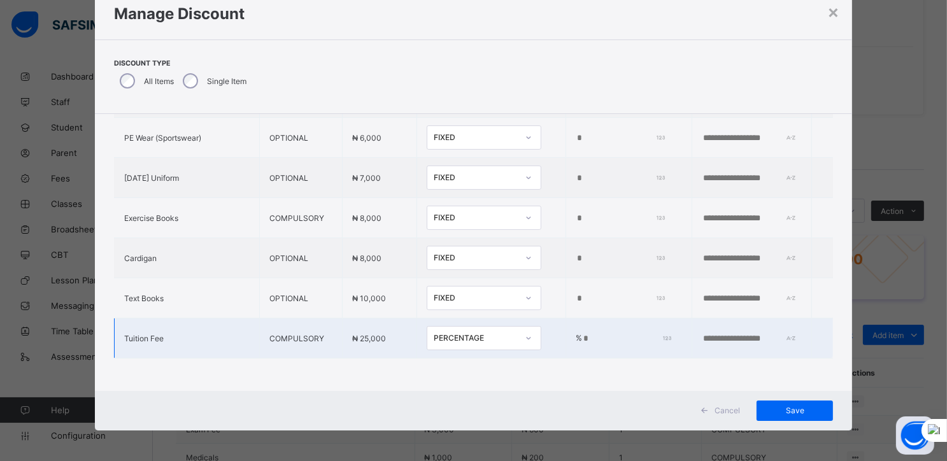
click at [629, 334] on input "**" at bounding box center [625, 339] width 87 height 10
click at [789, 406] on div "Save" at bounding box center [795, 411] width 76 height 20
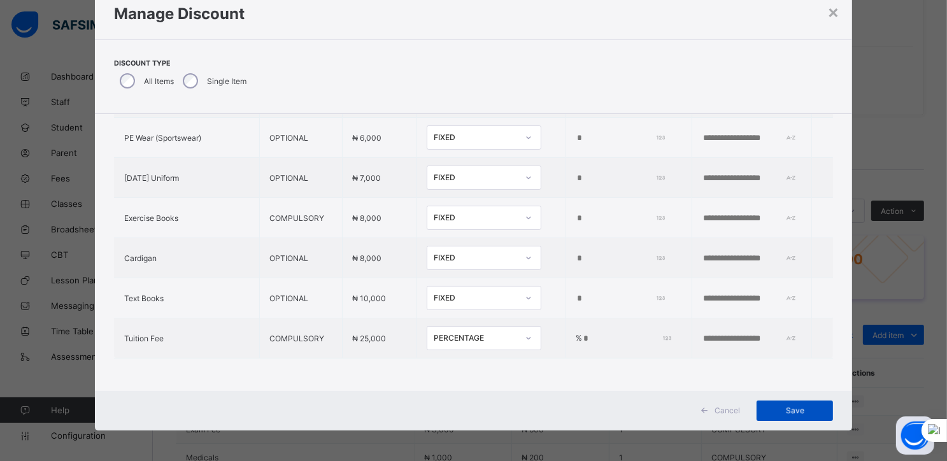
click at [789, 406] on span "Save" at bounding box center [794, 411] width 57 height 10
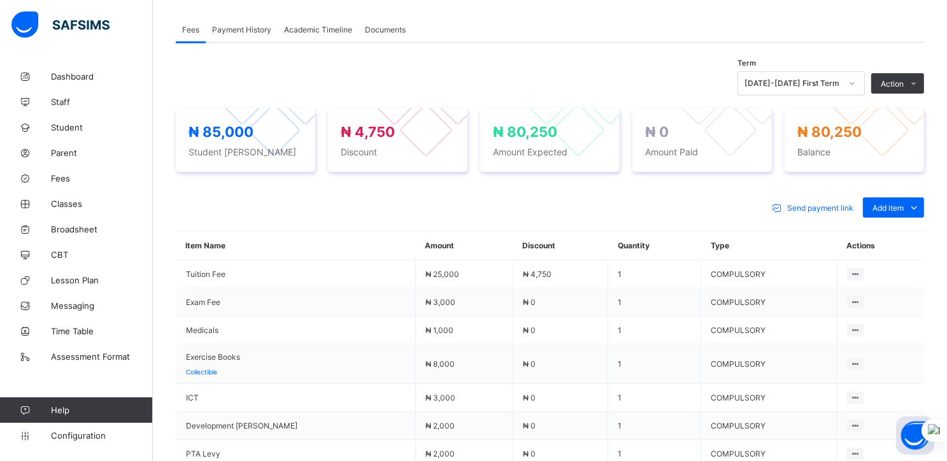
scroll to position [382, 0]
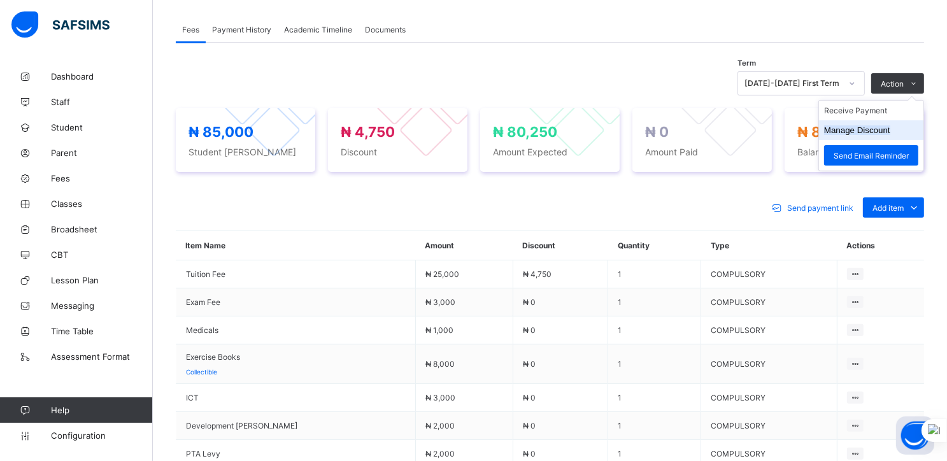
click at [875, 135] on button "Manage Discount" at bounding box center [857, 130] width 66 height 10
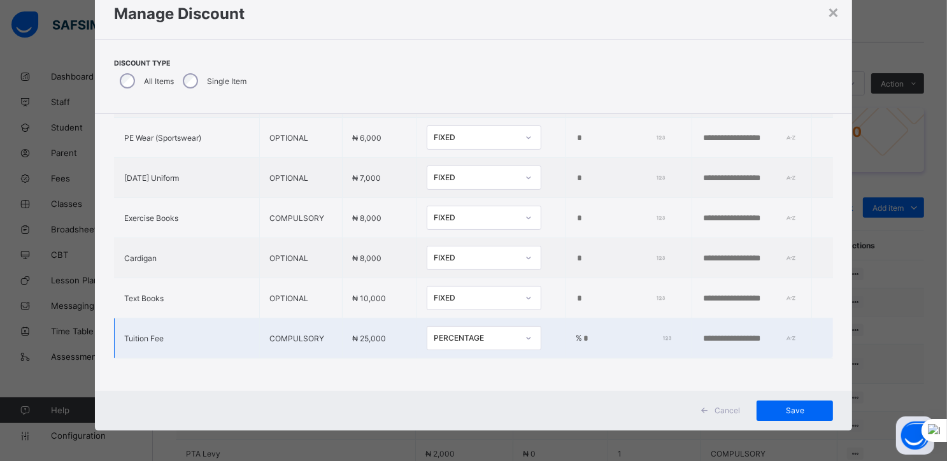
click at [632, 334] on input "**" at bounding box center [625, 339] width 87 height 10
click at [792, 408] on span "Save" at bounding box center [794, 411] width 57 height 10
type input "**"
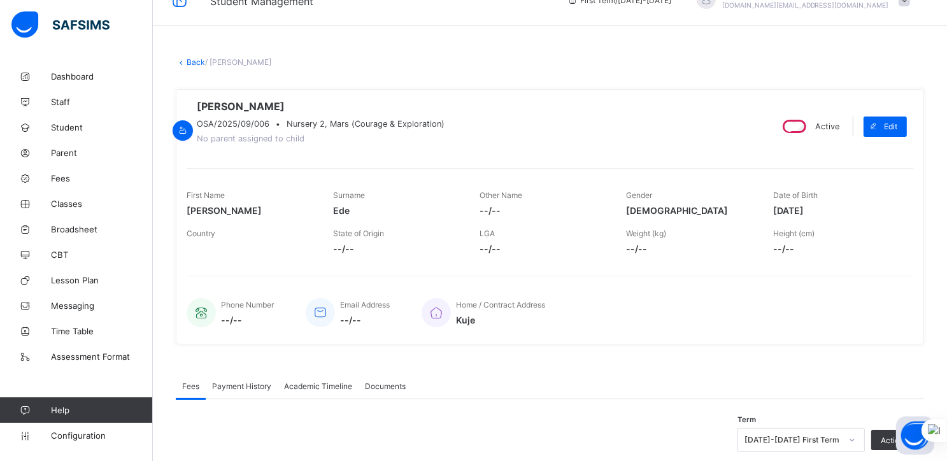
scroll to position [0, 0]
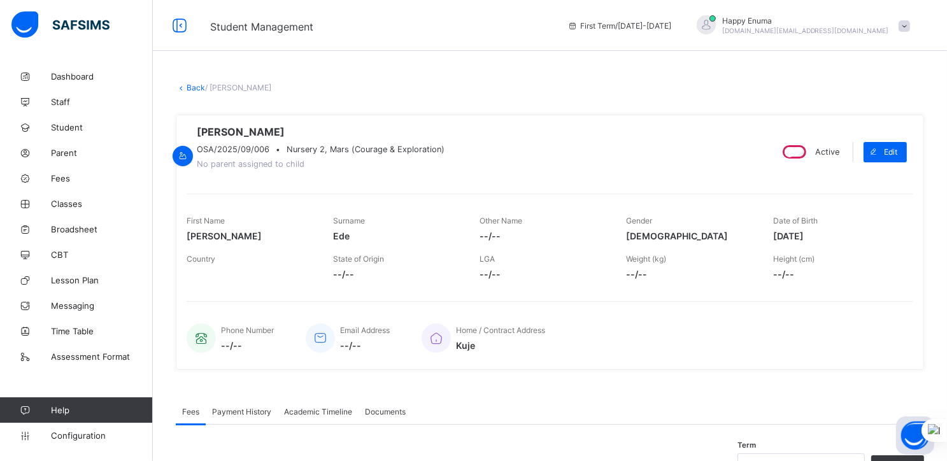
click at [192, 87] on link "Back" at bounding box center [196, 88] width 18 height 10
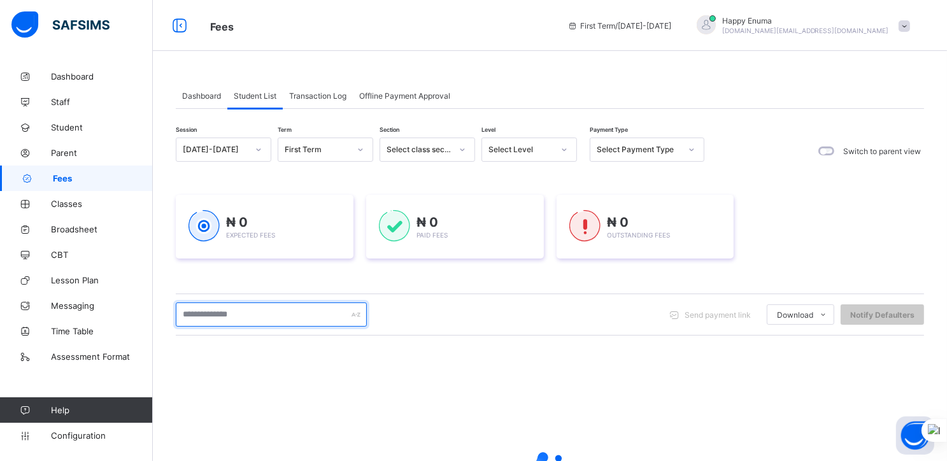
click at [236, 315] on input "text" at bounding box center [271, 315] width 191 height 24
type input "***"
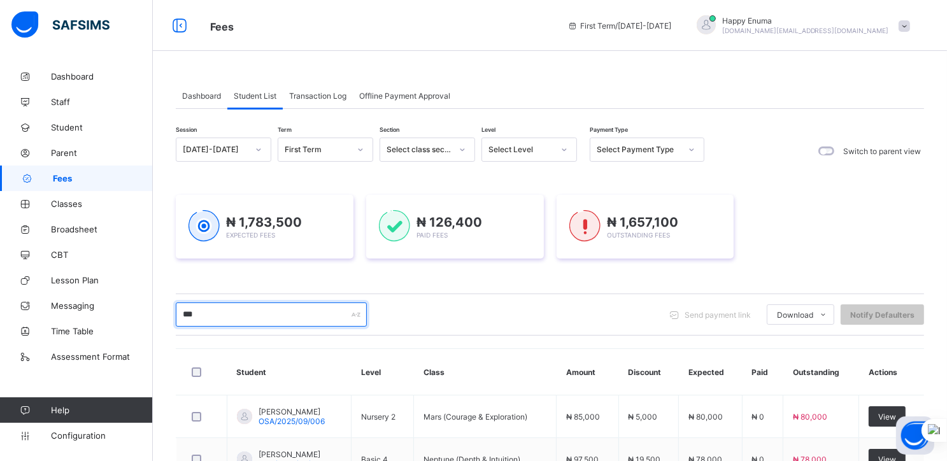
scroll to position [95, 0]
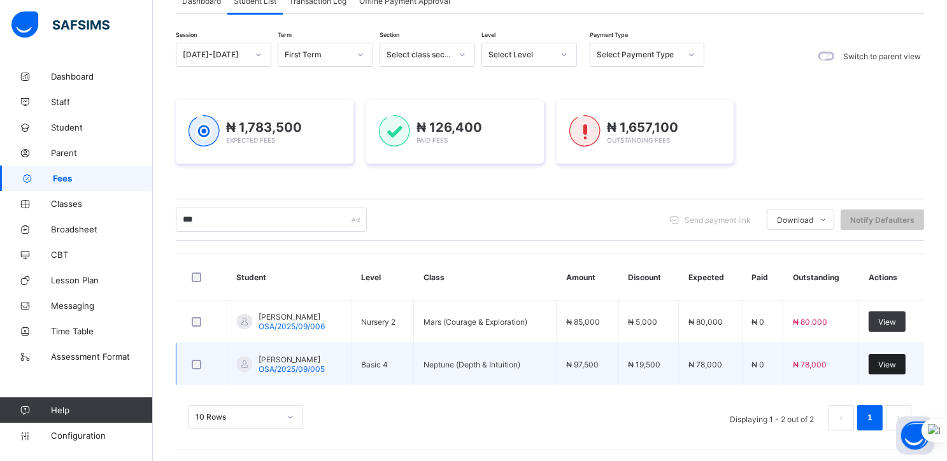
click at [896, 364] on span "View" at bounding box center [887, 365] width 18 height 10
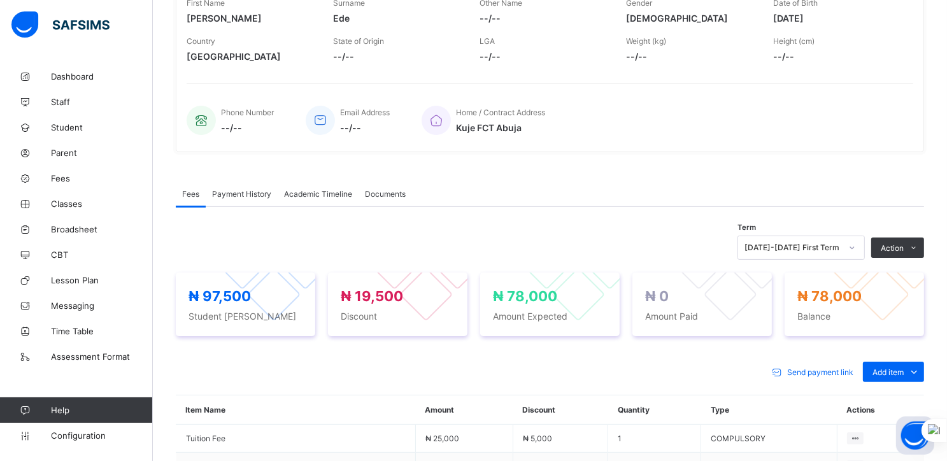
scroll to position [223, 0]
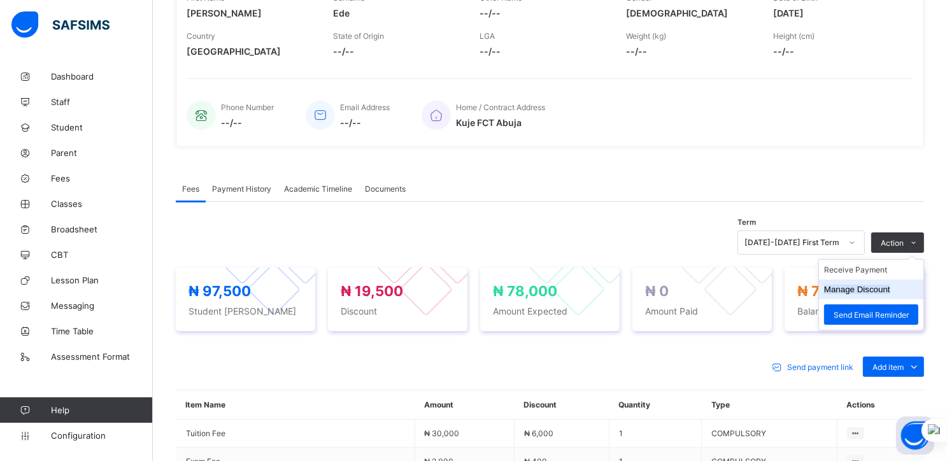
click at [854, 294] on button "Manage Discount" at bounding box center [857, 290] width 66 height 10
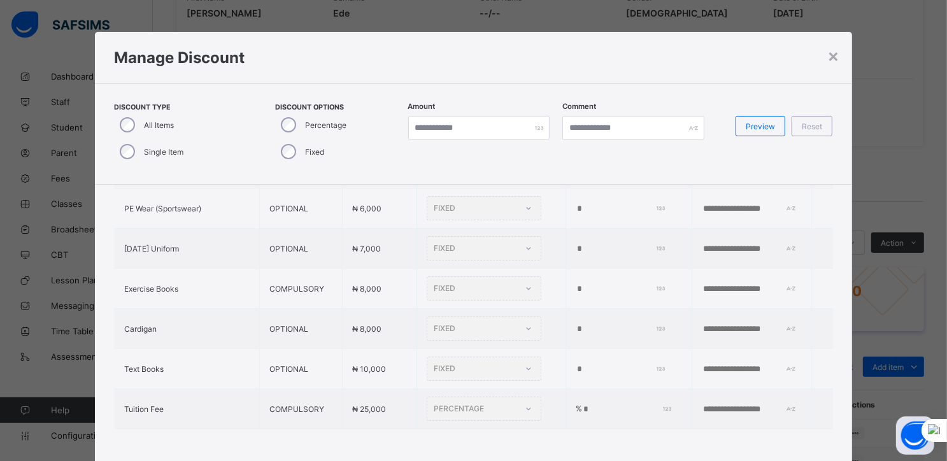
scroll to position [46, 0]
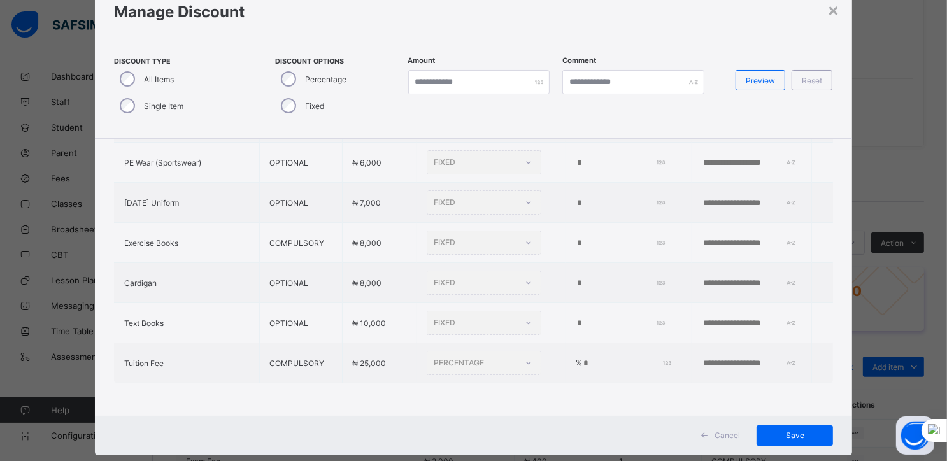
click at [729, 431] on span "Cancel" at bounding box center [727, 436] width 25 height 10
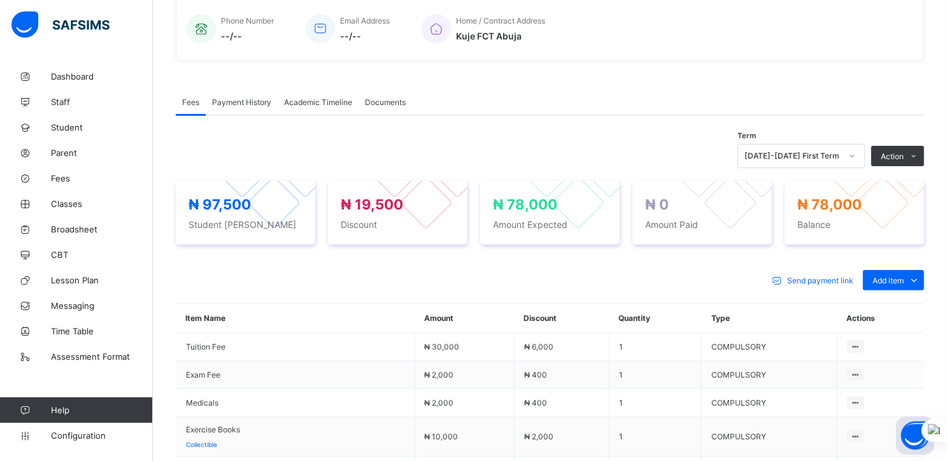
scroll to position [307, 0]
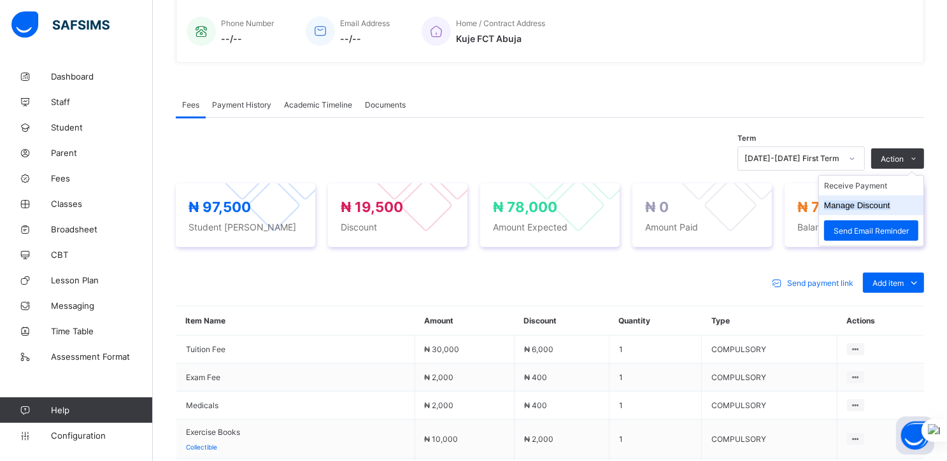
click at [873, 210] on button "Manage Discount" at bounding box center [857, 206] width 66 height 10
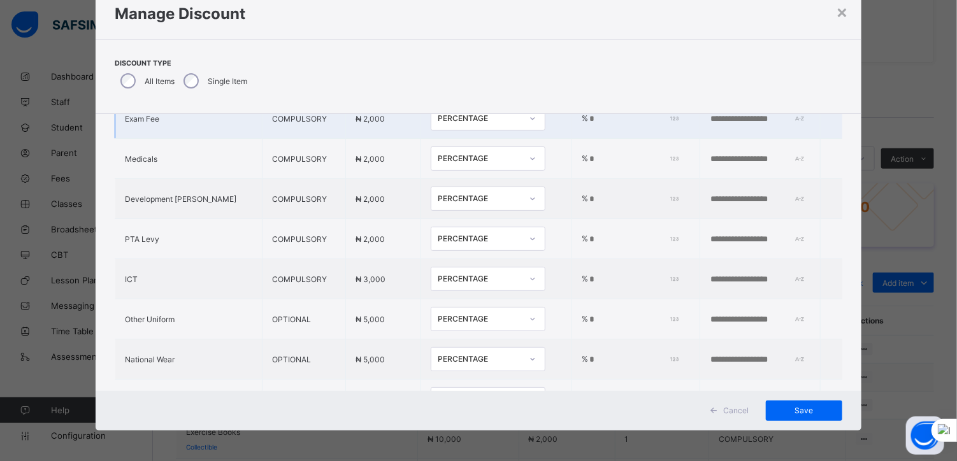
scroll to position [0, 0]
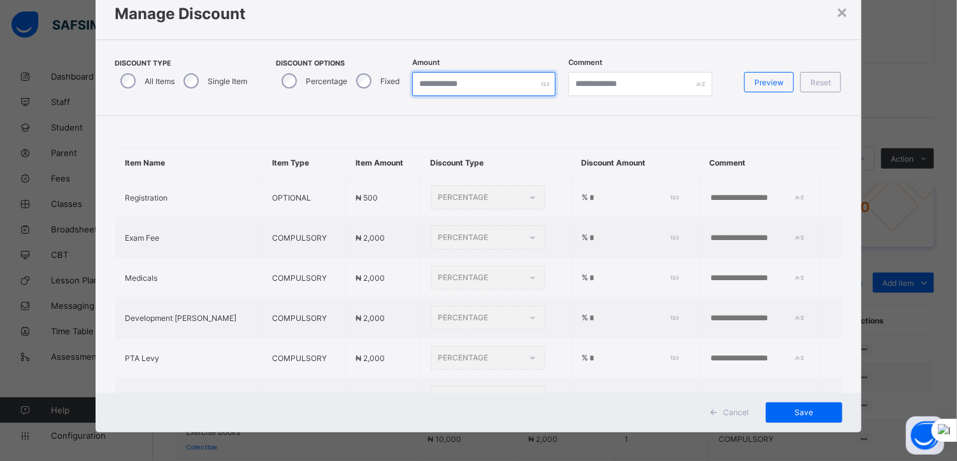
click at [431, 82] on input "*" at bounding box center [483, 84] width 143 height 24
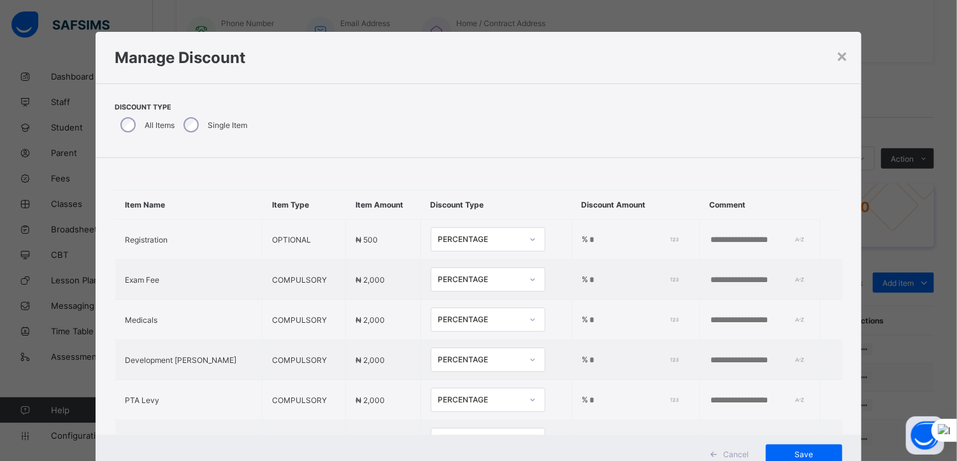
click at [122, 117] on div "All Items" at bounding box center [146, 124] width 63 height 27
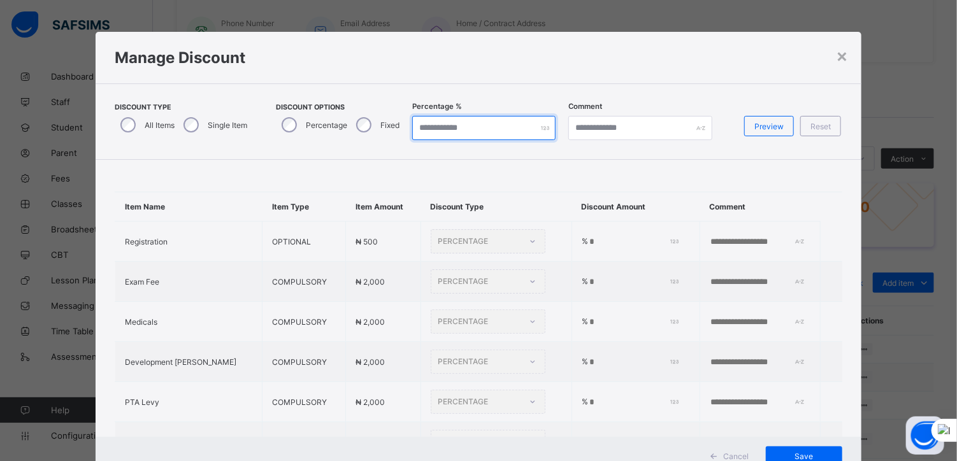
click at [431, 132] on input "*" at bounding box center [483, 128] width 143 height 24
click at [766, 127] on span "Preview" at bounding box center [768, 127] width 29 height 10
type input "*"
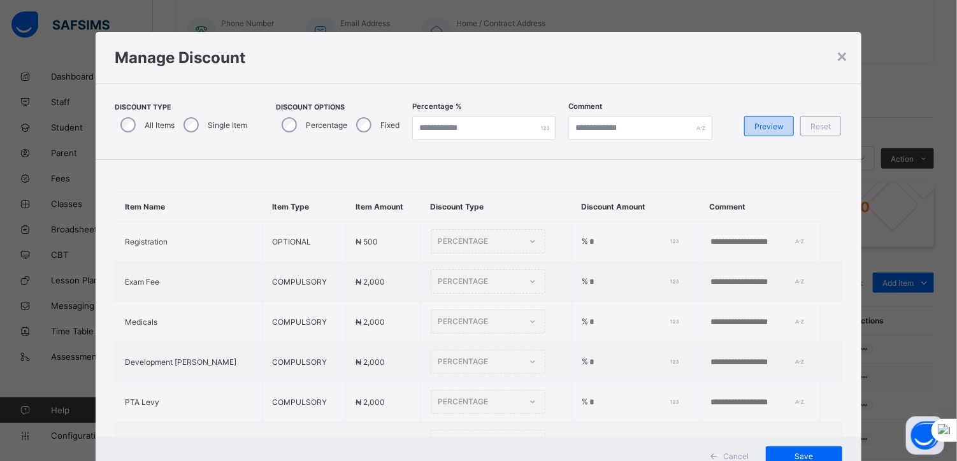
type input "*"
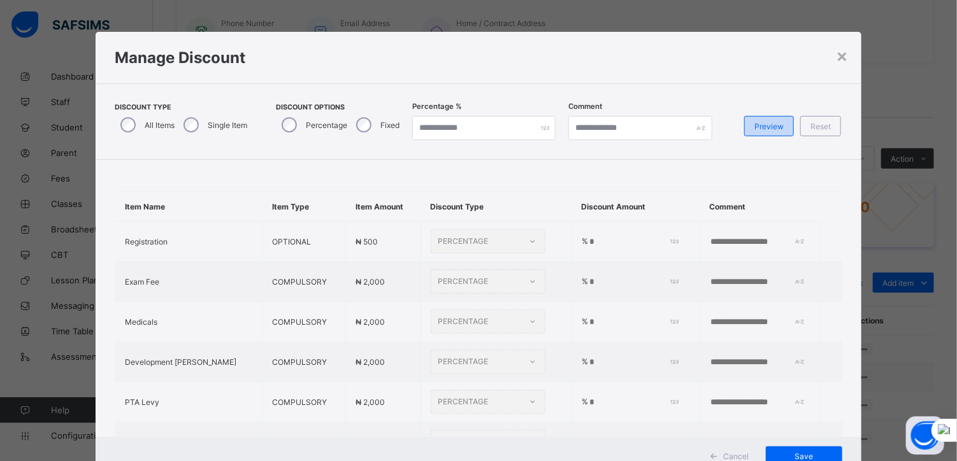
type input "*"
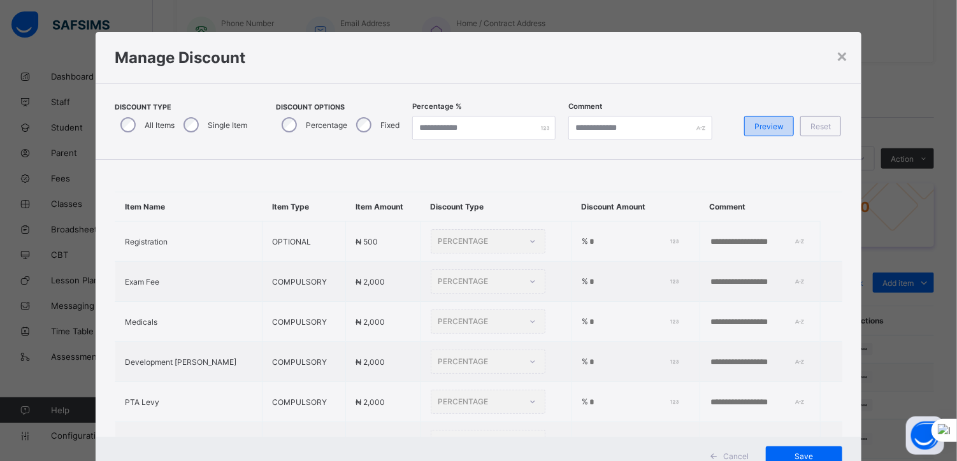
type input "*"
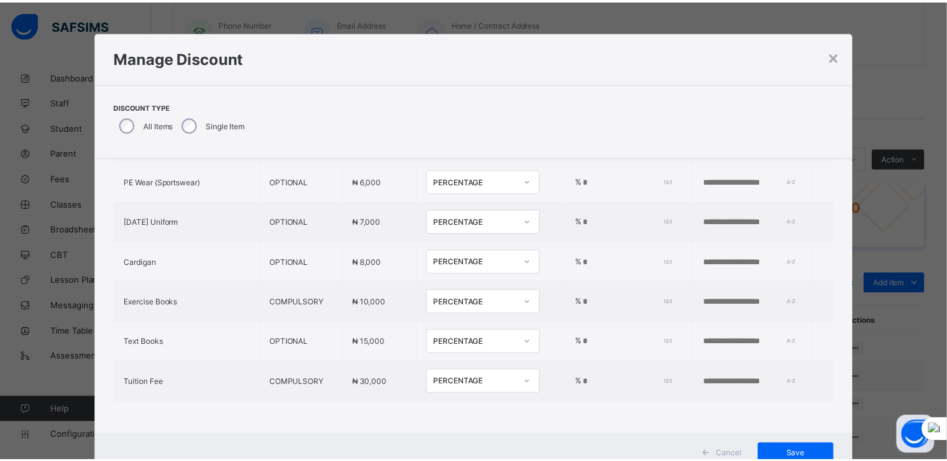
scroll to position [44, 0]
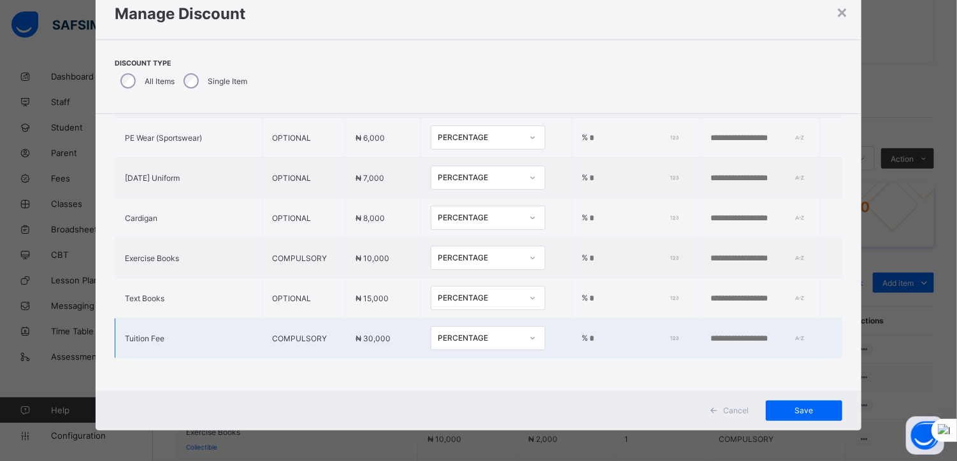
click at [588, 334] on input "*" at bounding box center [631, 339] width 87 height 10
type input "**"
click at [795, 406] on span "Save" at bounding box center [803, 411] width 57 height 10
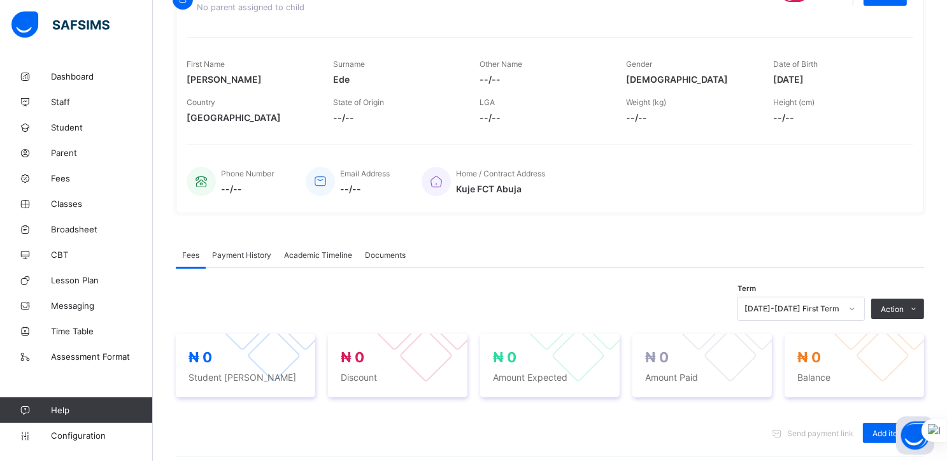
scroll to position [0, 0]
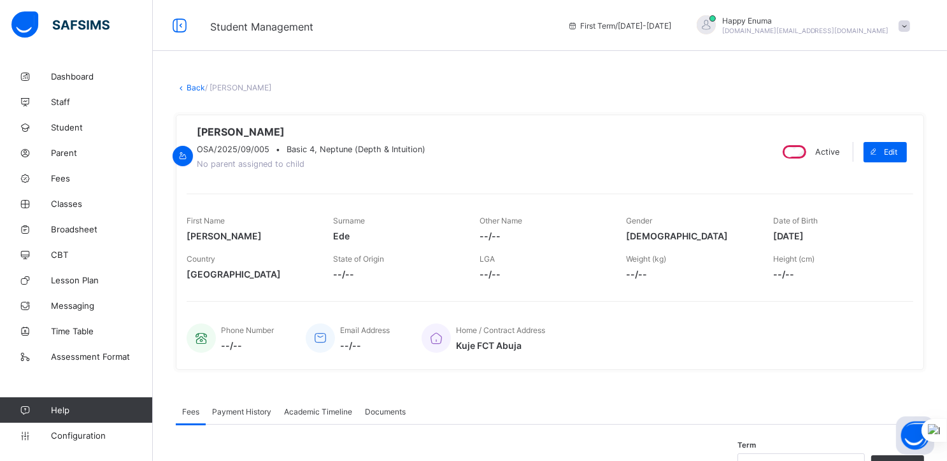
click at [194, 89] on link "Back" at bounding box center [196, 88] width 18 height 10
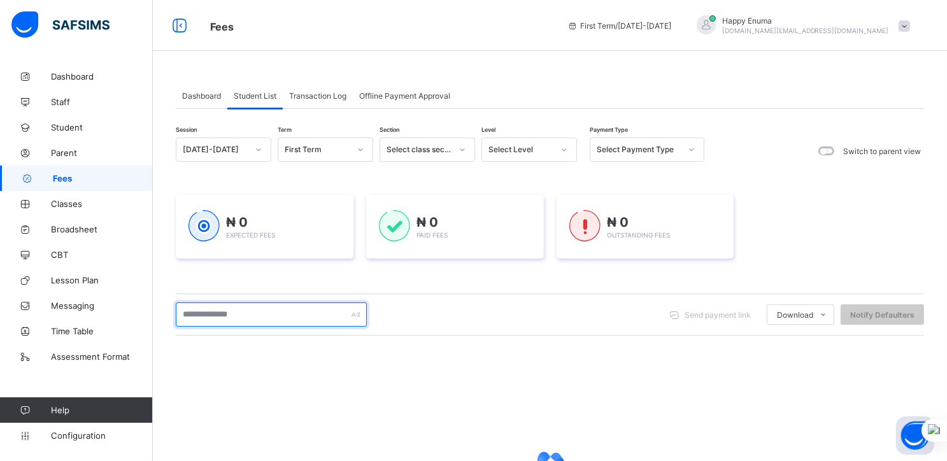
click at [208, 308] on input "text" at bounding box center [271, 315] width 191 height 24
type input "***"
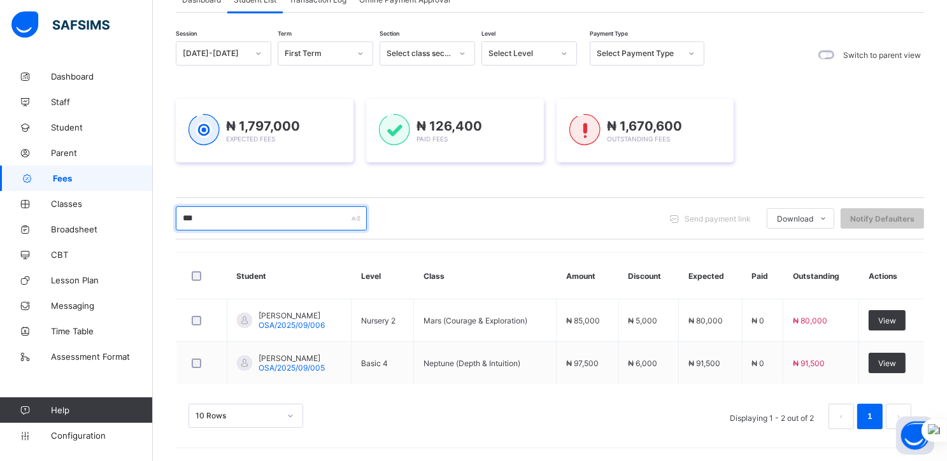
scroll to position [95, 0]
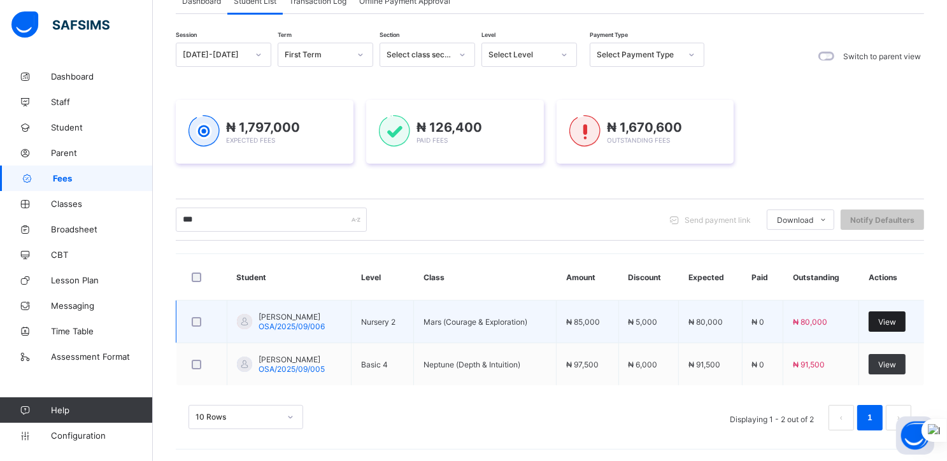
click at [896, 323] on span "View" at bounding box center [887, 322] width 18 height 10
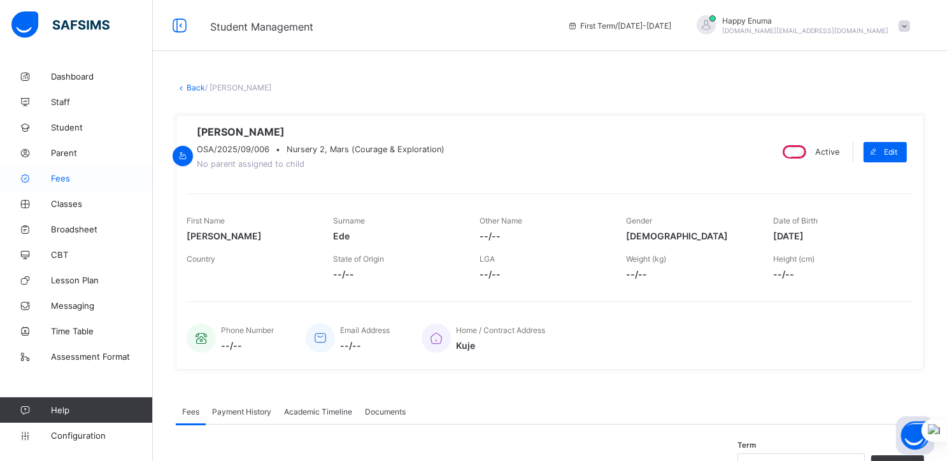
click at [57, 178] on span "Fees" at bounding box center [102, 178] width 102 height 10
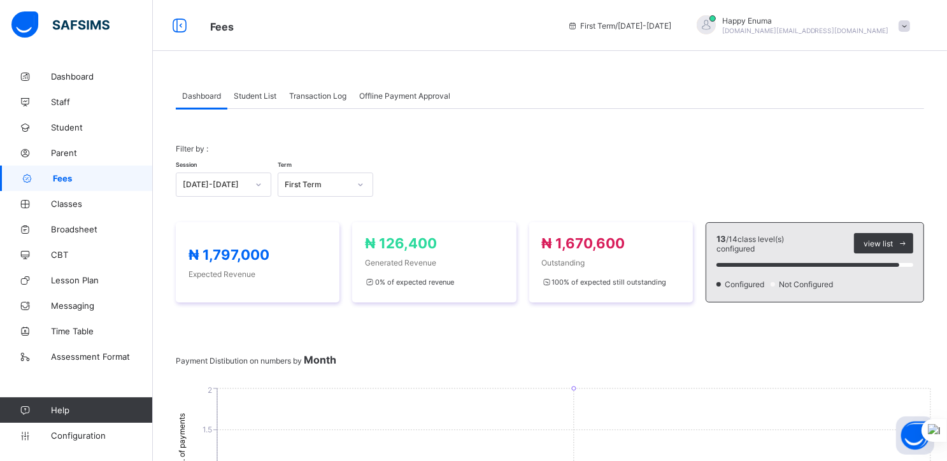
click at [261, 94] on span "Student List" at bounding box center [255, 96] width 43 height 10
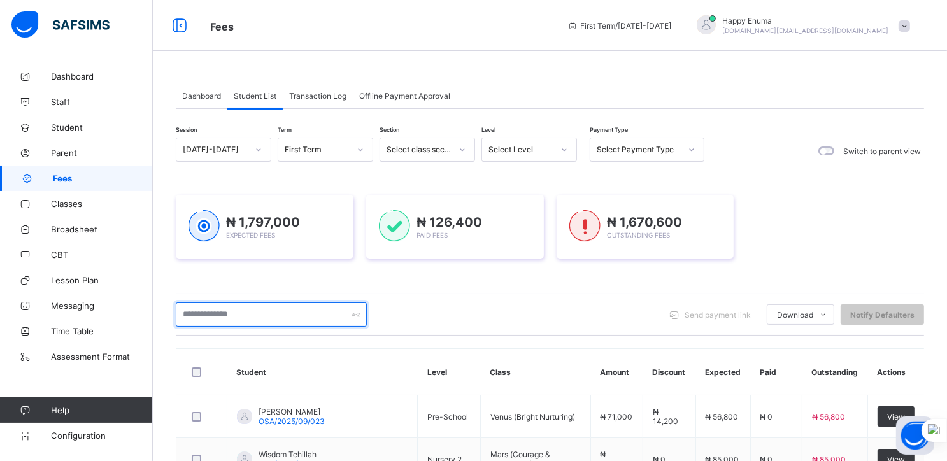
click at [254, 316] on input "text" at bounding box center [271, 315] width 191 height 24
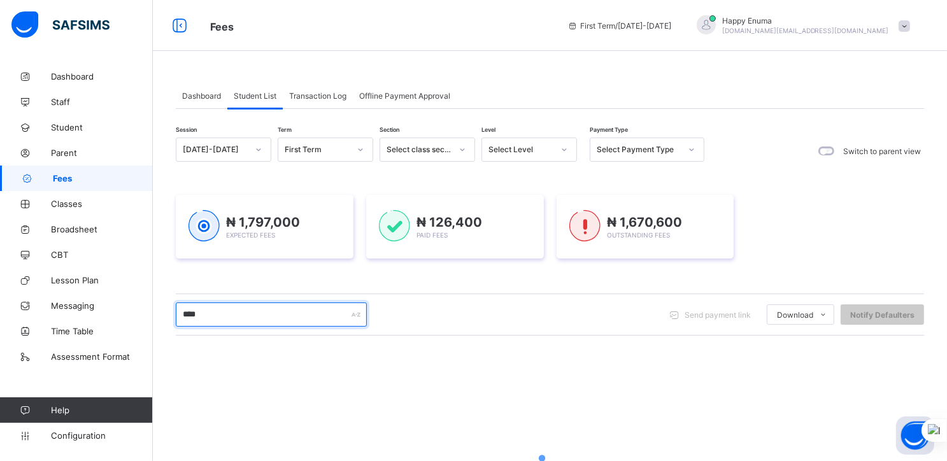
type input "****"
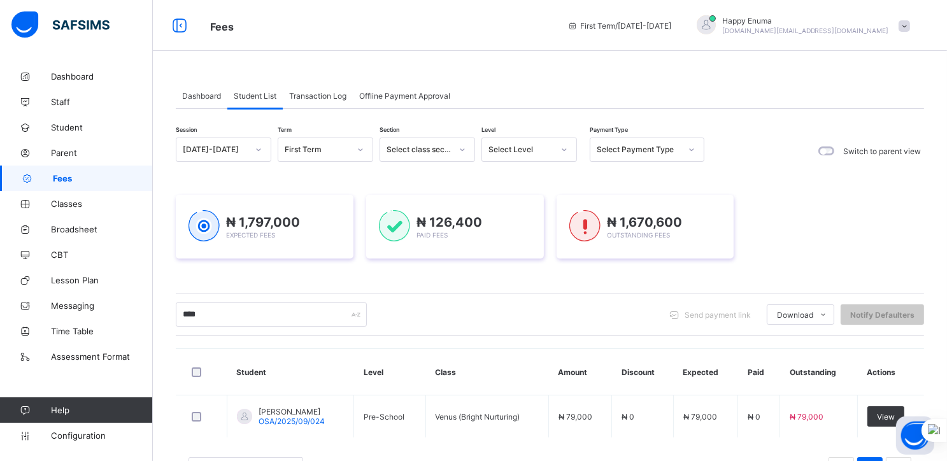
click at [399, 326] on div "**** Send payment link Download Students Payment Students Payment Status Studen…" at bounding box center [550, 315] width 748 height 42
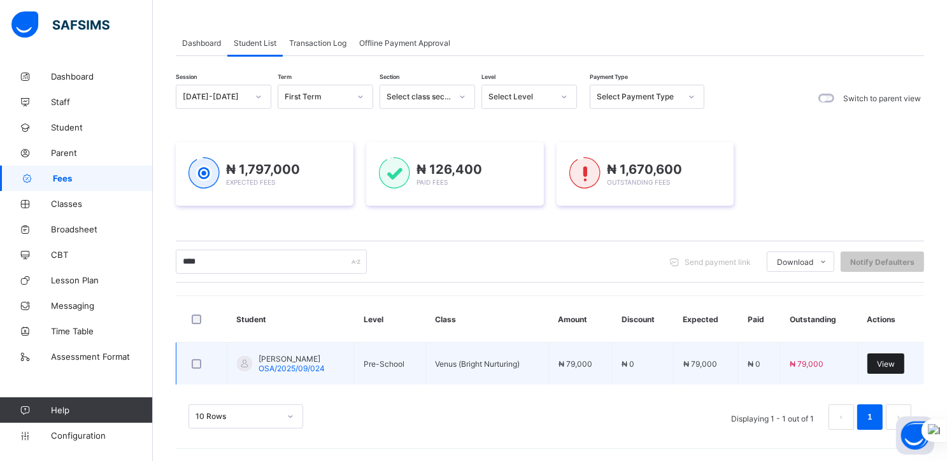
click at [894, 364] on span "View" at bounding box center [886, 364] width 18 height 10
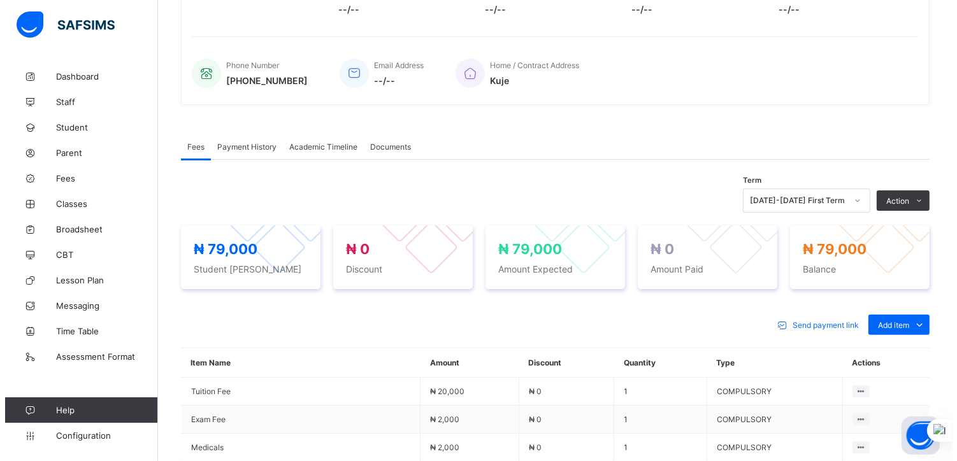
scroll to position [268, 0]
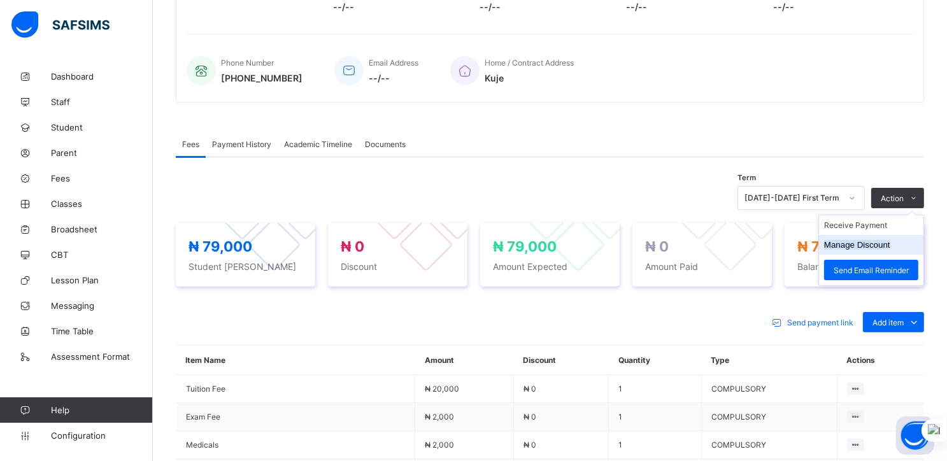
click at [866, 250] on button "Manage Discount" at bounding box center [857, 245] width 66 height 10
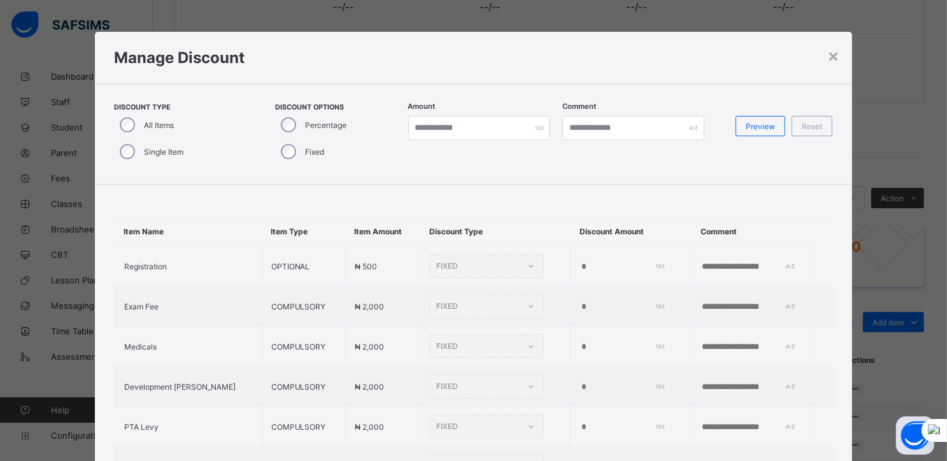
type input "*"
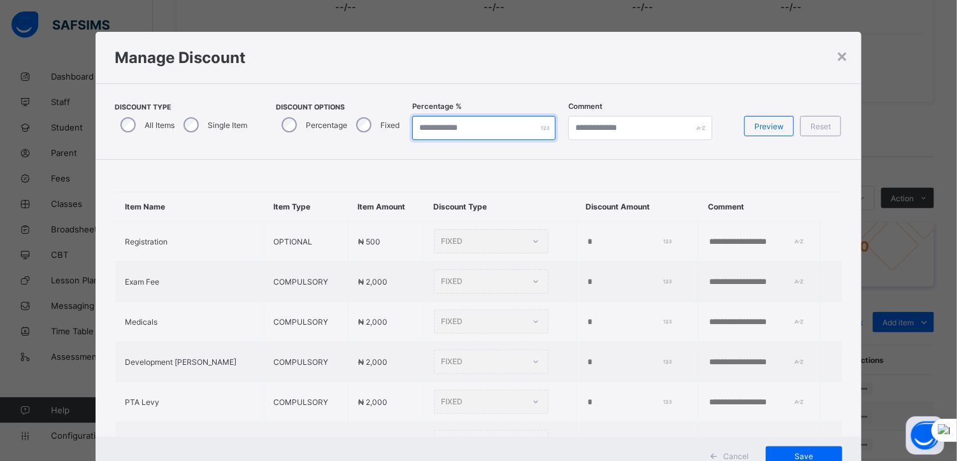
click at [423, 129] on input "*" at bounding box center [483, 128] width 143 height 24
type input "**"
click at [760, 127] on span "Preview" at bounding box center [768, 127] width 29 height 10
type input "**"
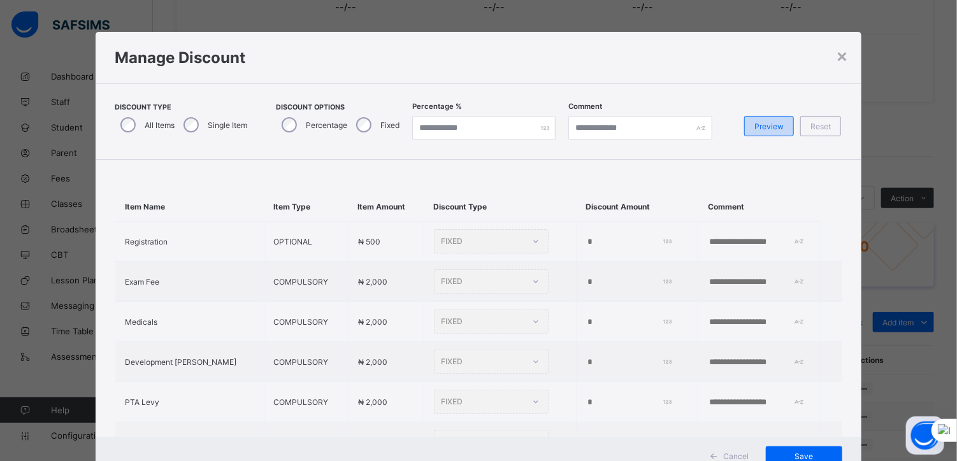
type input "**"
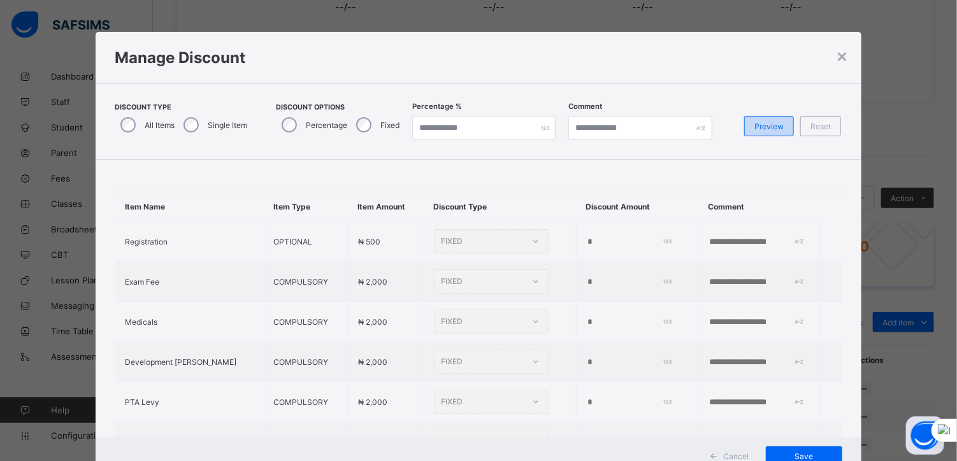
type input "**"
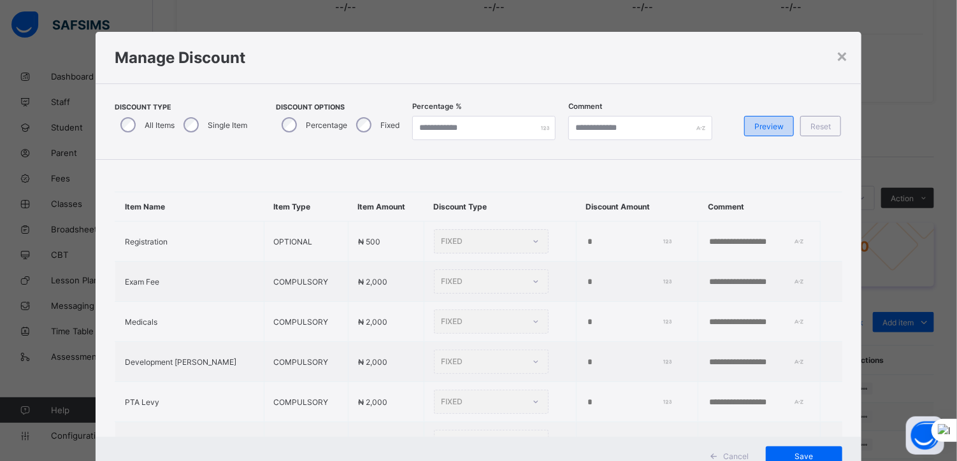
type input "**"
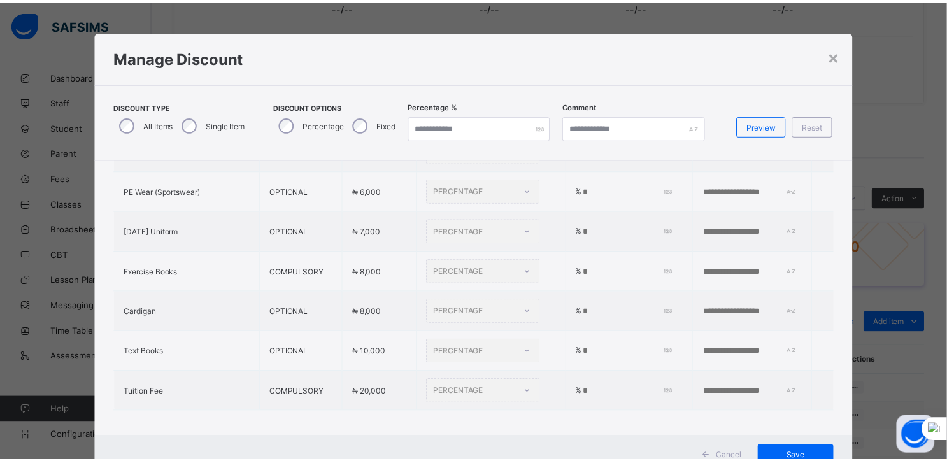
scroll to position [387, 0]
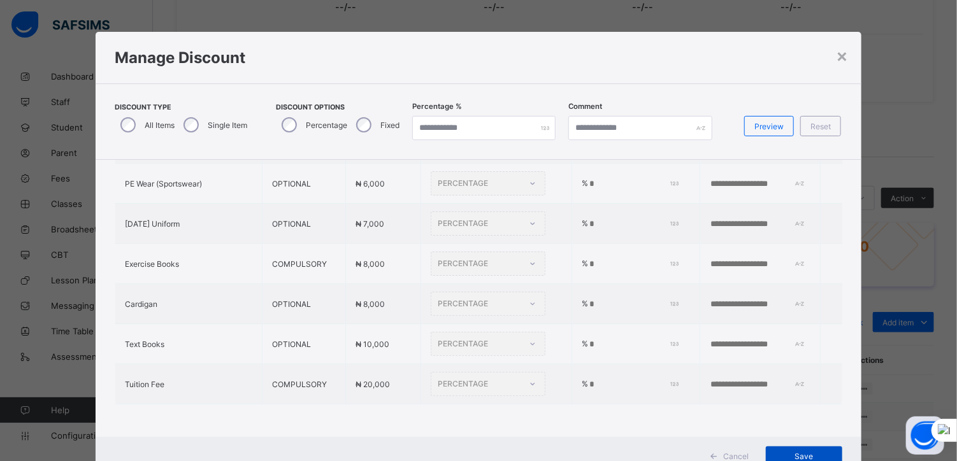
click at [787, 447] on div "Save" at bounding box center [804, 457] width 76 height 20
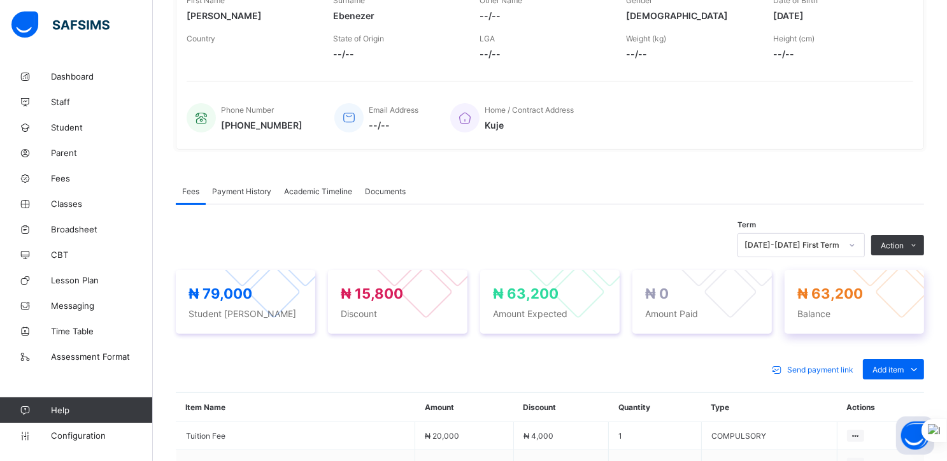
scroll to position [219, 0]
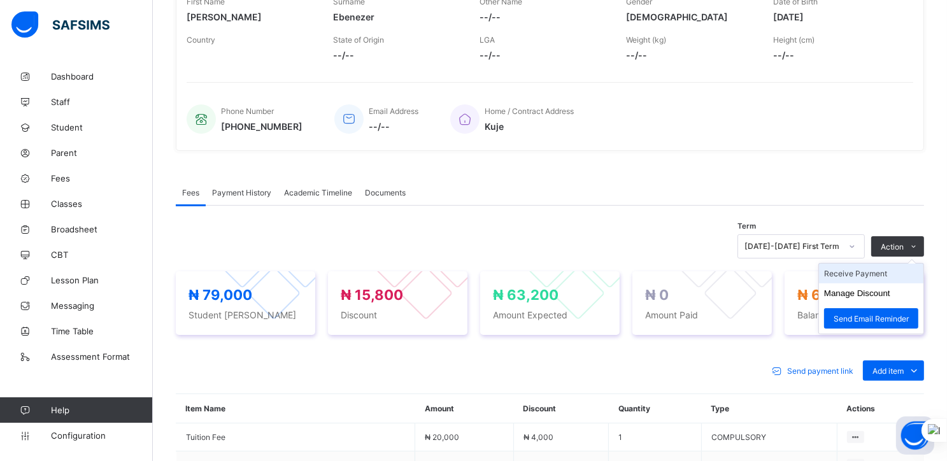
click at [859, 277] on li "Receive Payment" at bounding box center [871, 274] width 104 height 20
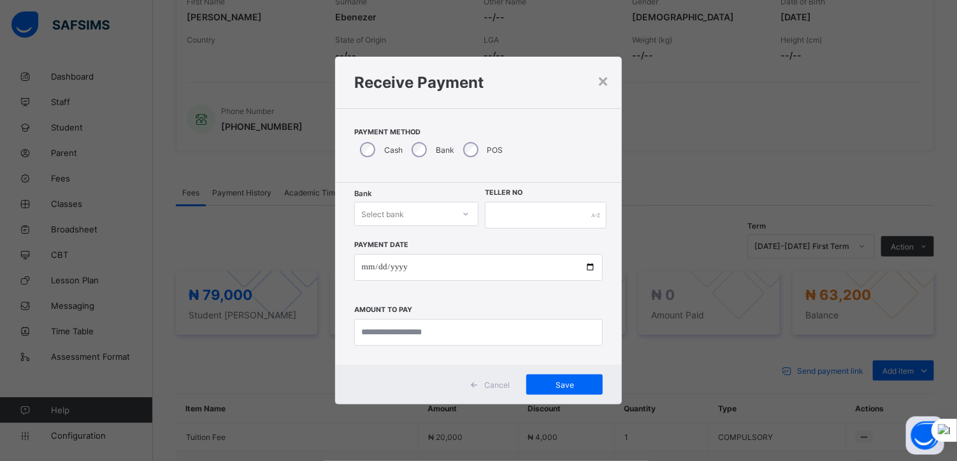
click at [454, 213] on div "Select bank" at bounding box center [404, 214] width 99 height 18
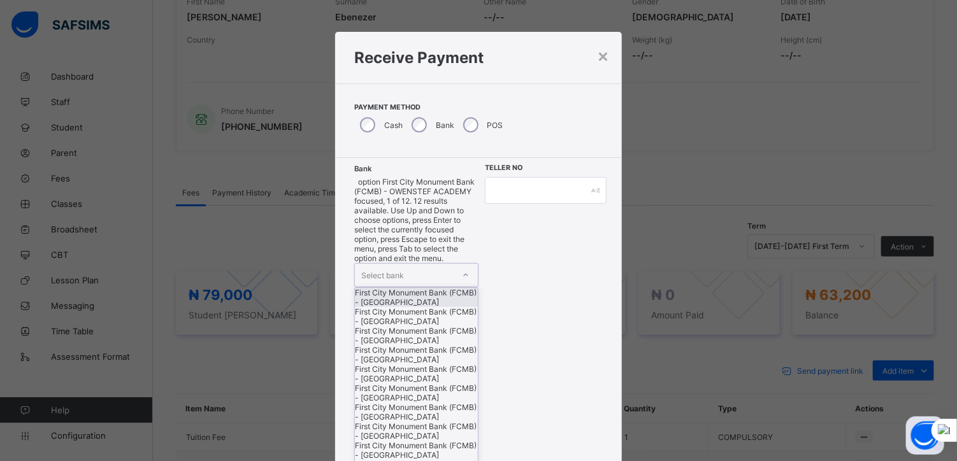
click at [420, 288] on div "First City Monument Bank (FCMB) - [GEOGRAPHIC_DATA]" at bounding box center [416, 297] width 123 height 19
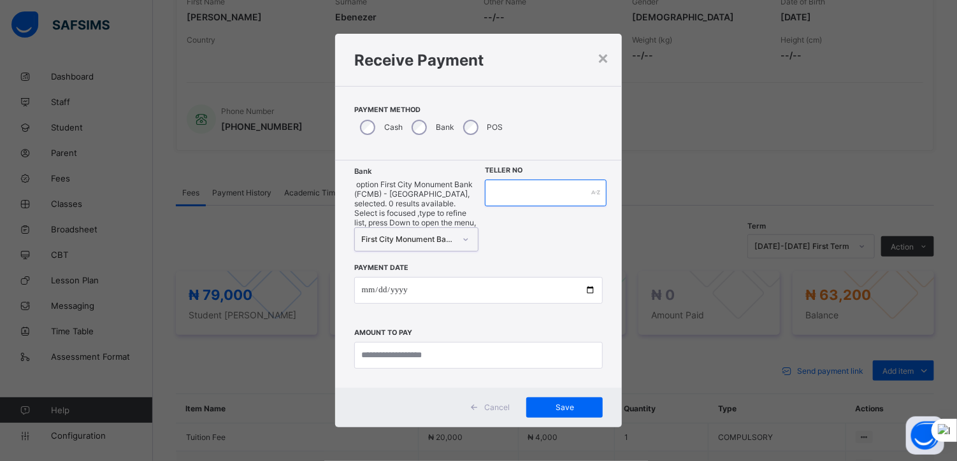
click at [512, 206] on input "text" at bounding box center [546, 193] width 122 height 27
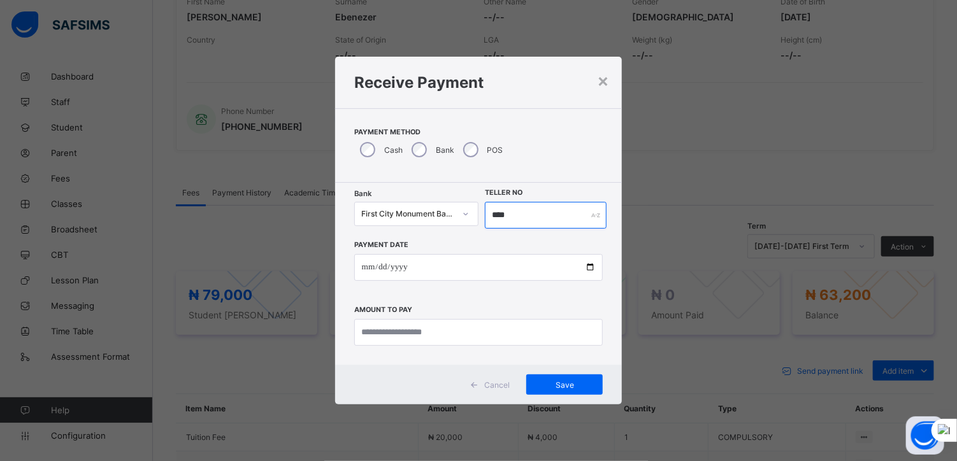
type input "****"
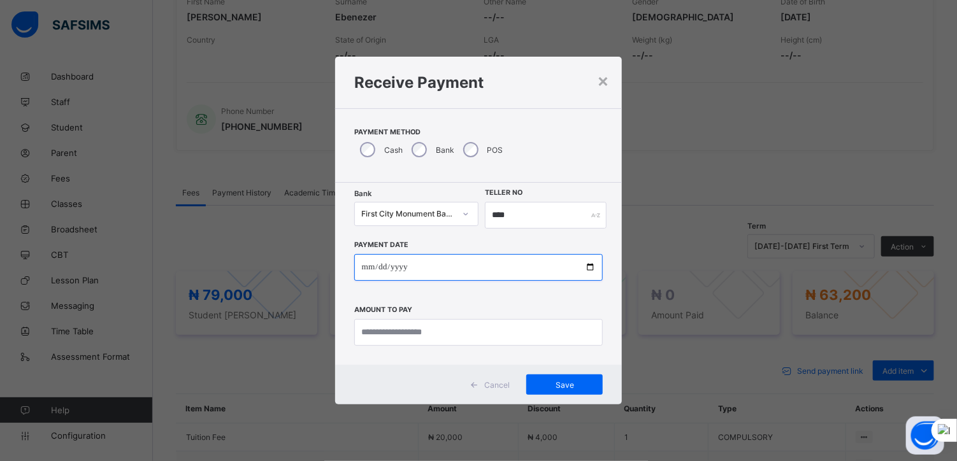
click at [590, 268] on input "date" at bounding box center [478, 267] width 249 height 27
type input "**********"
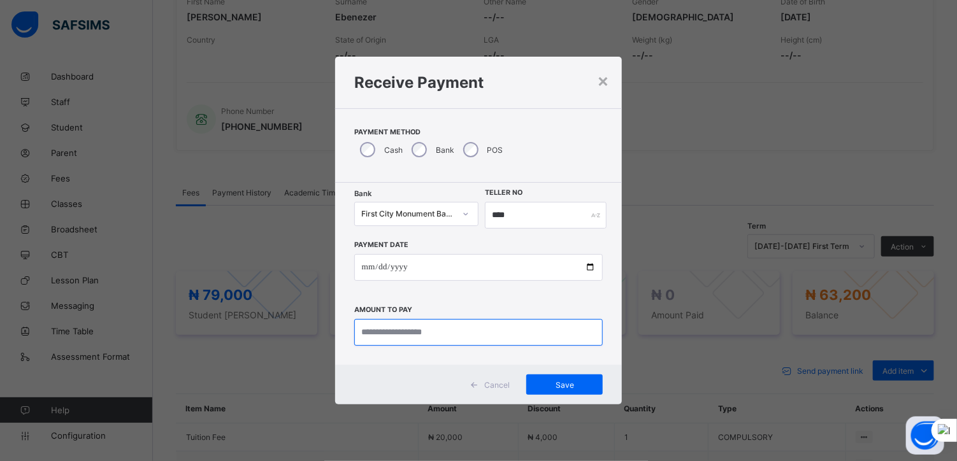
click at [426, 338] on input "currency" at bounding box center [478, 332] width 249 height 27
type input "********"
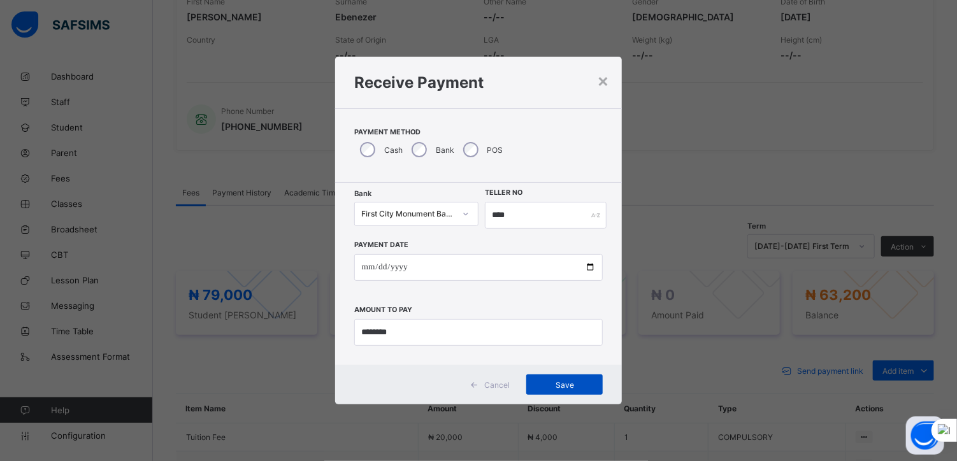
click at [551, 382] on span "Save" at bounding box center [564, 385] width 57 height 10
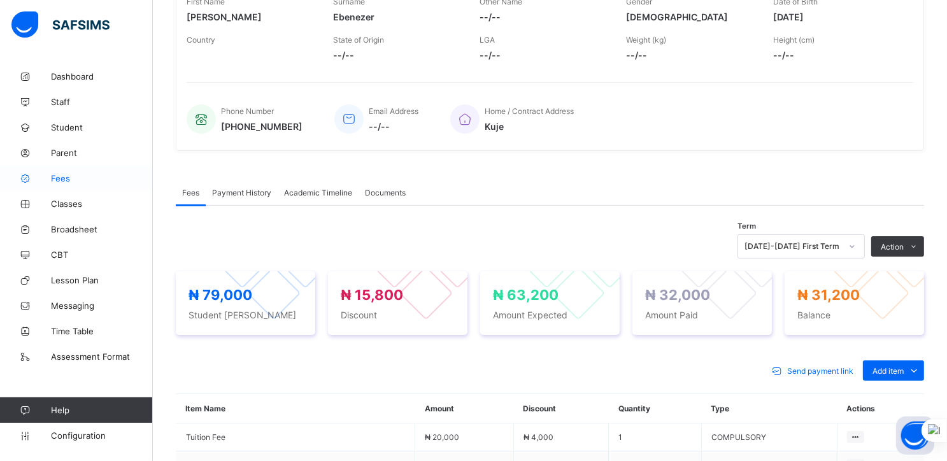
click at [65, 179] on span "Fees" at bounding box center [102, 178] width 102 height 10
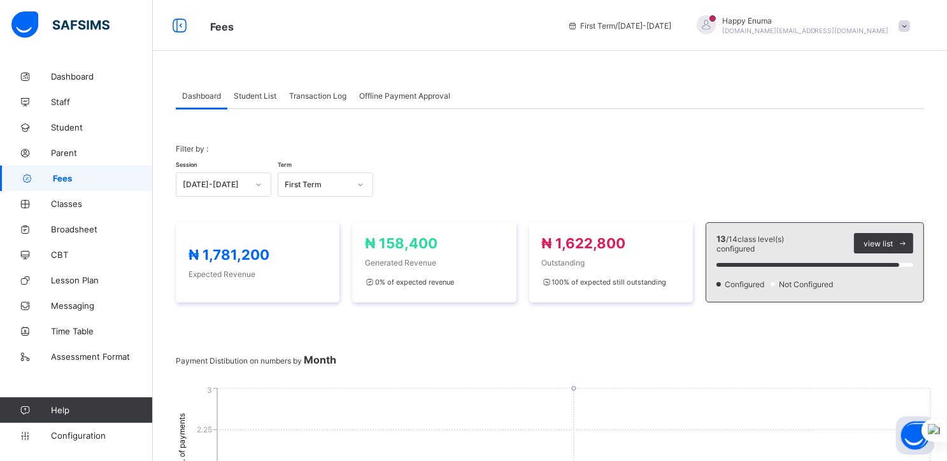
click at [261, 97] on span "Student List" at bounding box center [255, 96] width 43 height 10
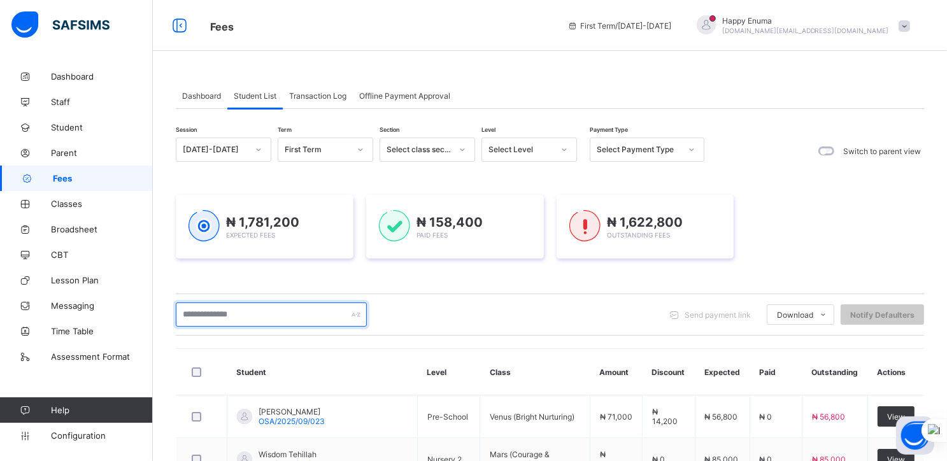
click at [279, 315] on input "text" at bounding box center [271, 315] width 191 height 24
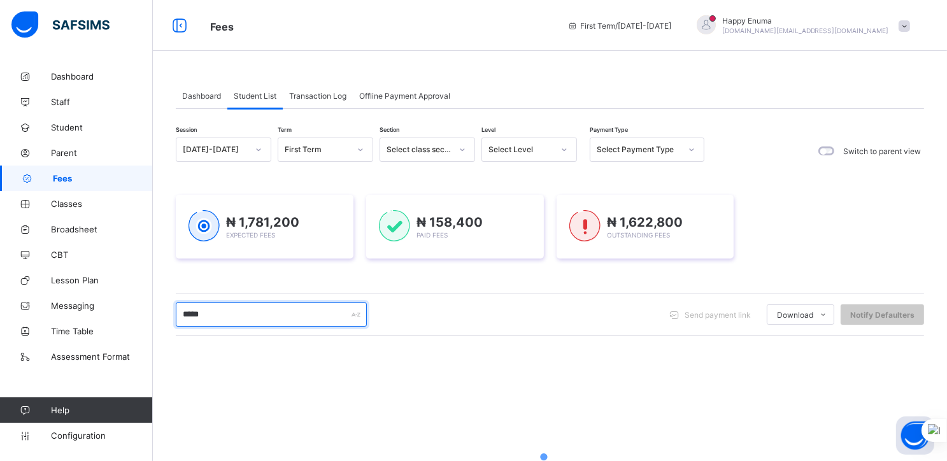
type input "*****"
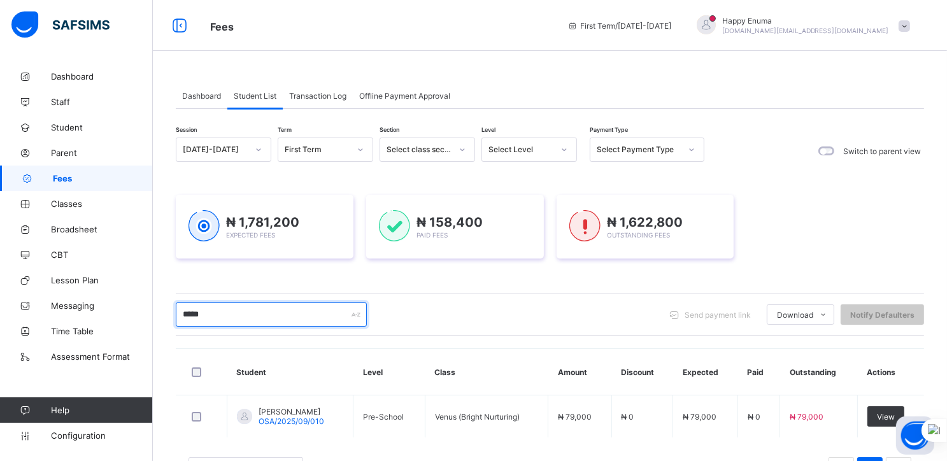
scroll to position [53, 0]
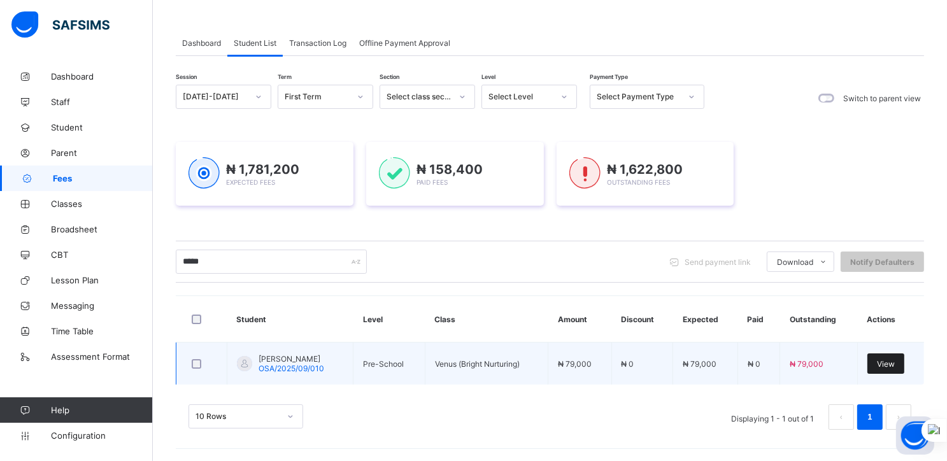
click at [895, 362] on span "View" at bounding box center [886, 364] width 18 height 10
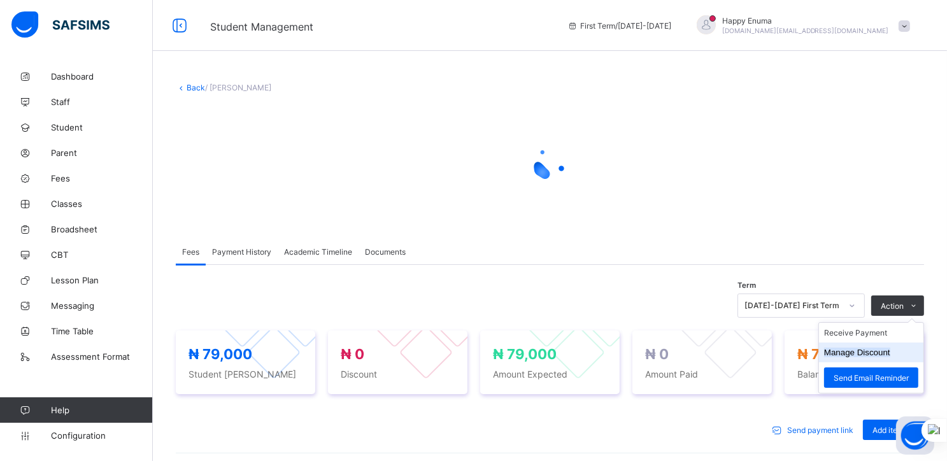
click at [865, 351] on button "Manage Discount" at bounding box center [857, 353] width 66 height 10
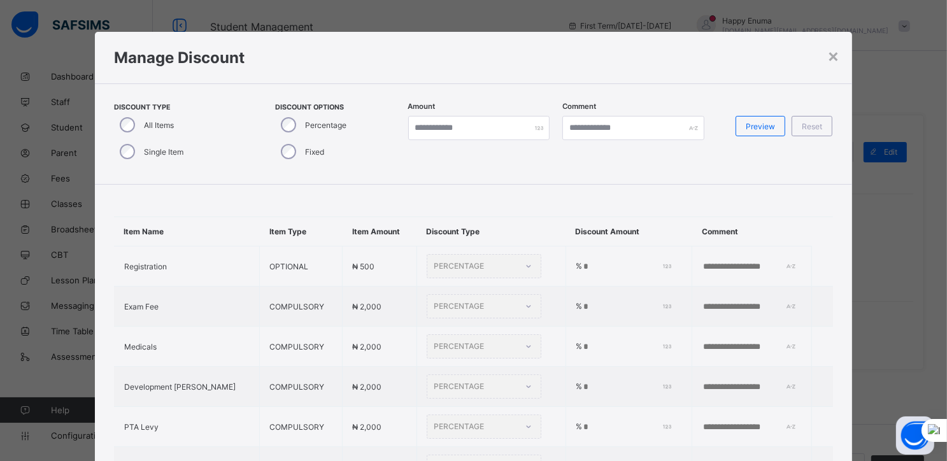
type input "*"
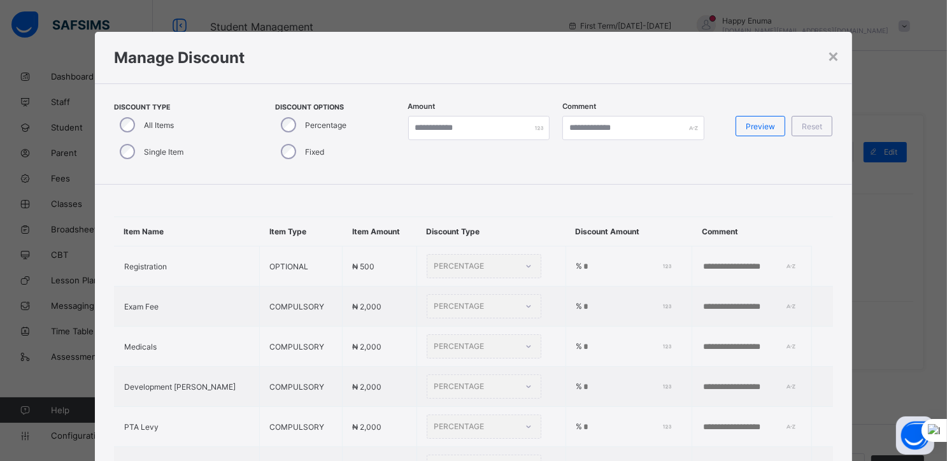
type input "*"
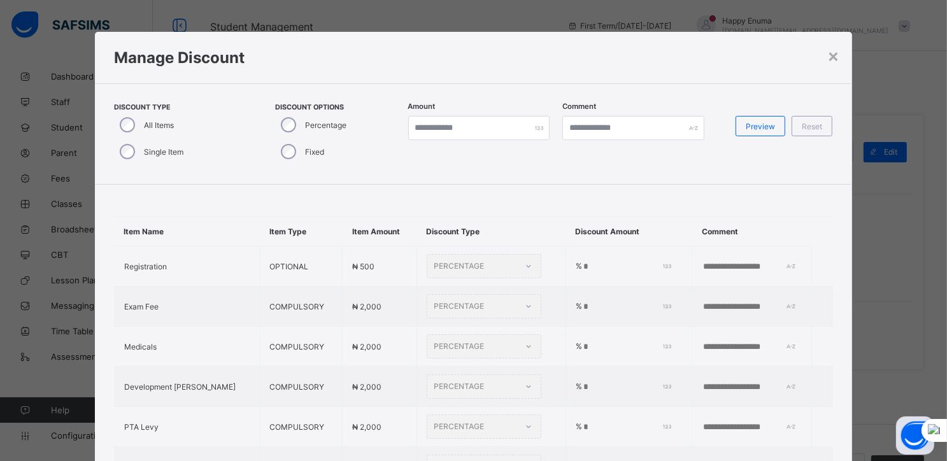
type input "*"
click at [424, 127] on input "*" at bounding box center [479, 128] width 142 height 24
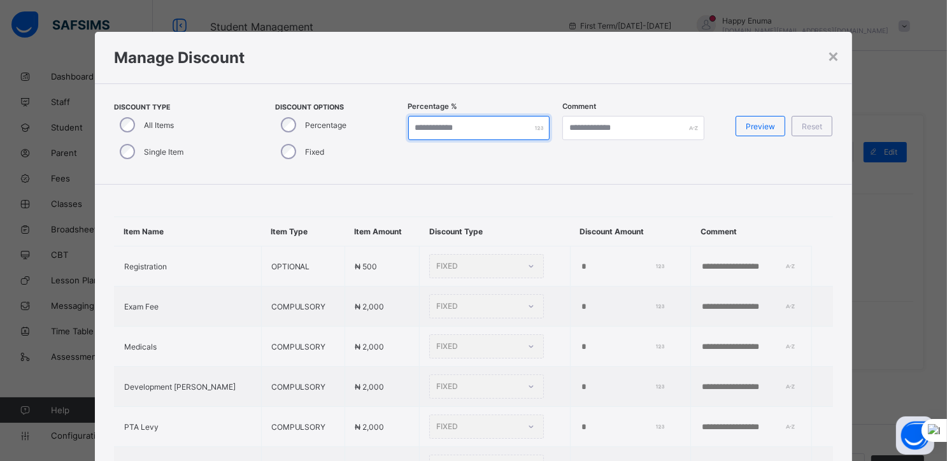
click at [424, 127] on input "*" at bounding box center [479, 128] width 142 height 24
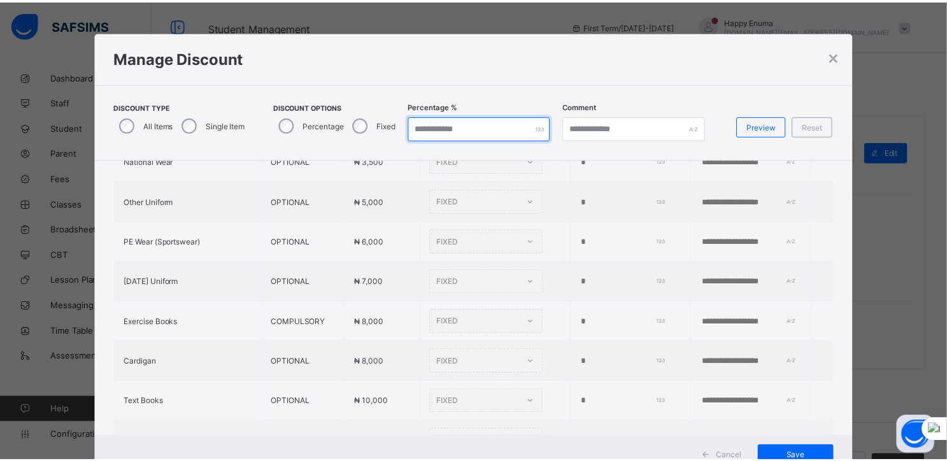
scroll to position [387, 0]
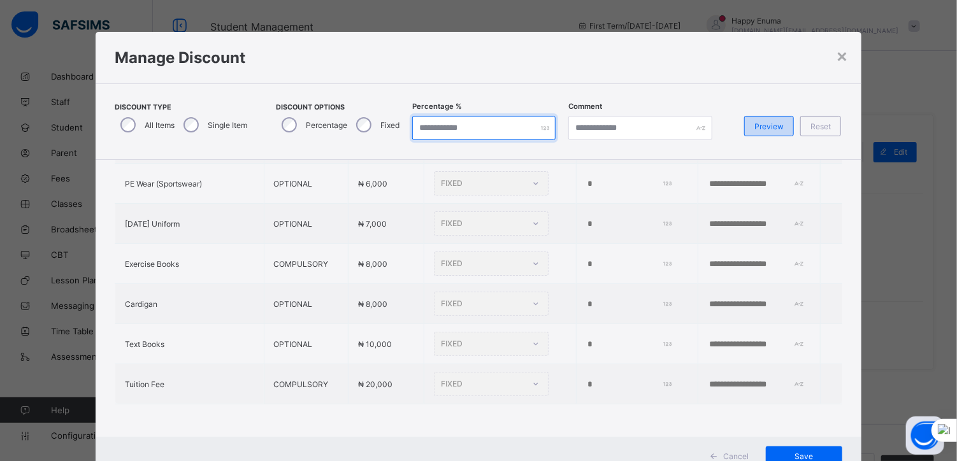
type input "**"
click at [759, 125] on span "Preview" at bounding box center [768, 127] width 29 height 10
type input "**"
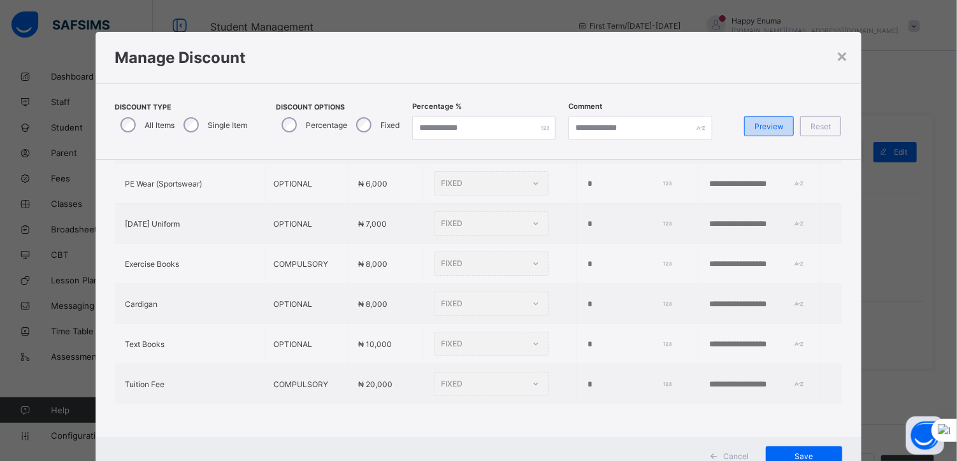
type input "**"
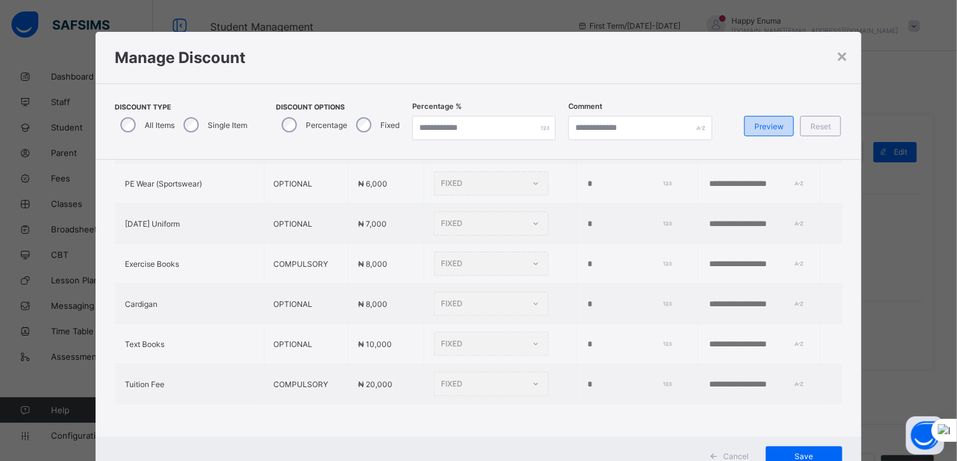
type input "**"
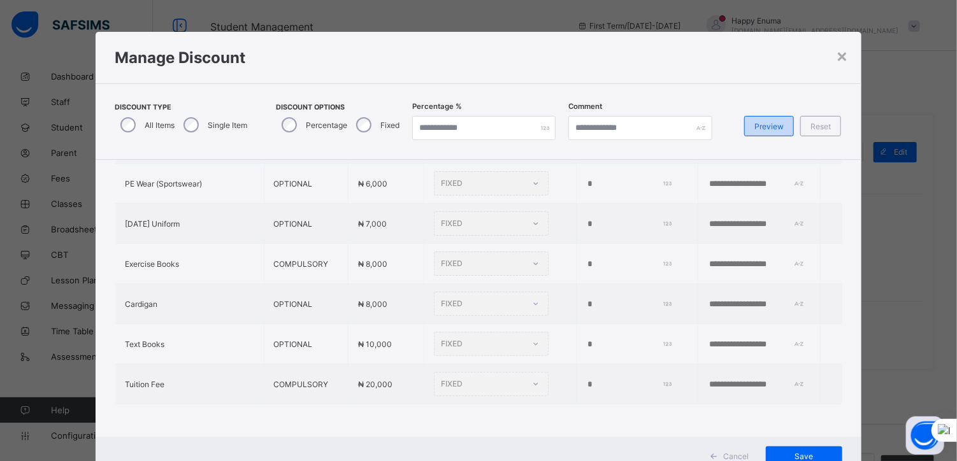
type input "**"
click at [795, 452] on span "Save" at bounding box center [803, 457] width 57 height 10
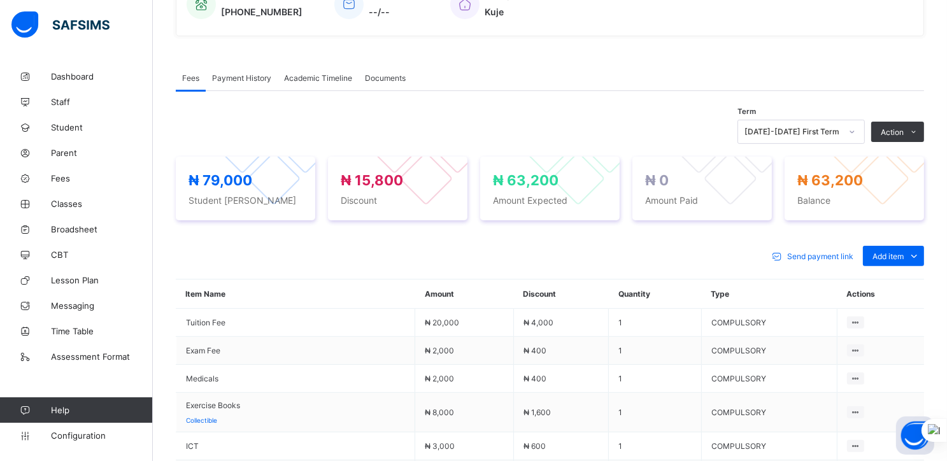
scroll to position [335, 0]
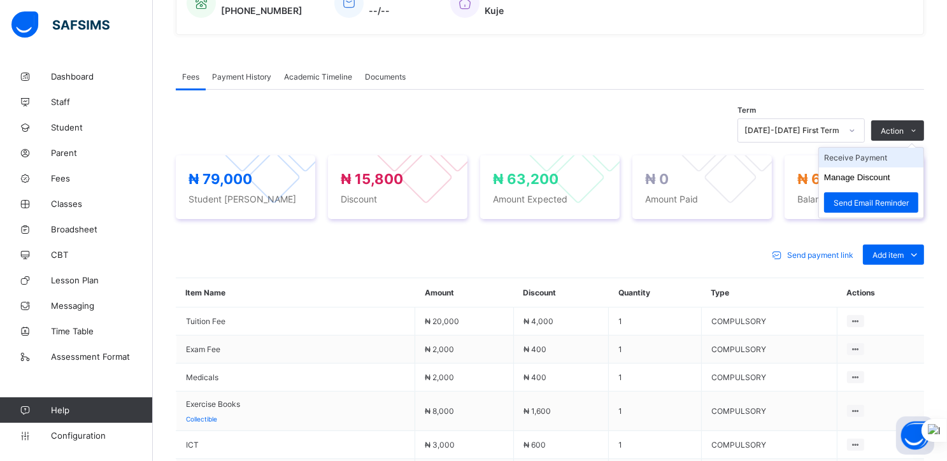
click at [860, 161] on li "Receive Payment" at bounding box center [871, 158] width 104 height 20
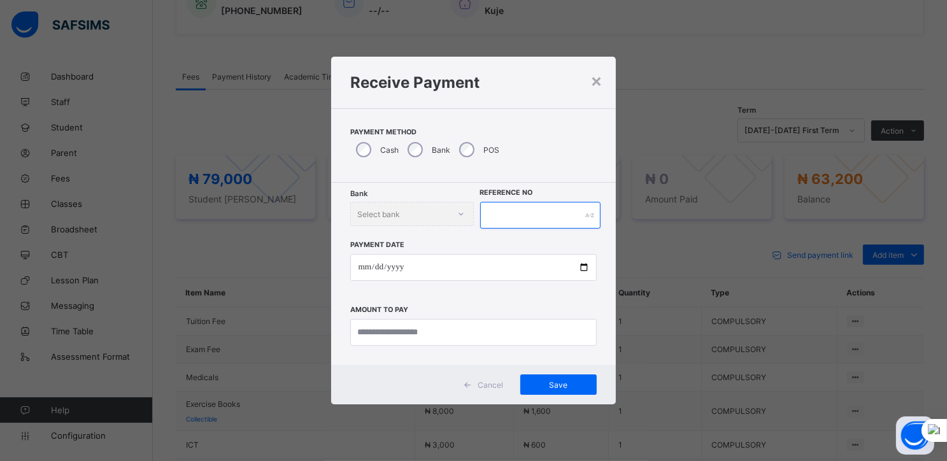
click at [513, 215] on input "text" at bounding box center [540, 215] width 120 height 27
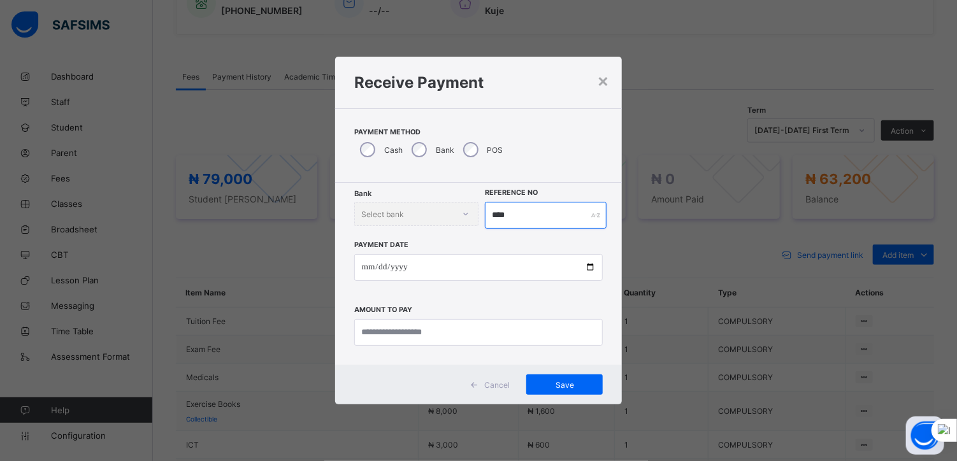
type input "****"
click at [461, 203] on div "Bank Select bank" at bounding box center [416, 214] width 124 height 24
click at [431, 208] on div "Bank Select bank" at bounding box center [416, 214] width 124 height 24
click at [431, 218] on div "Select bank" at bounding box center [404, 214] width 99 height 18
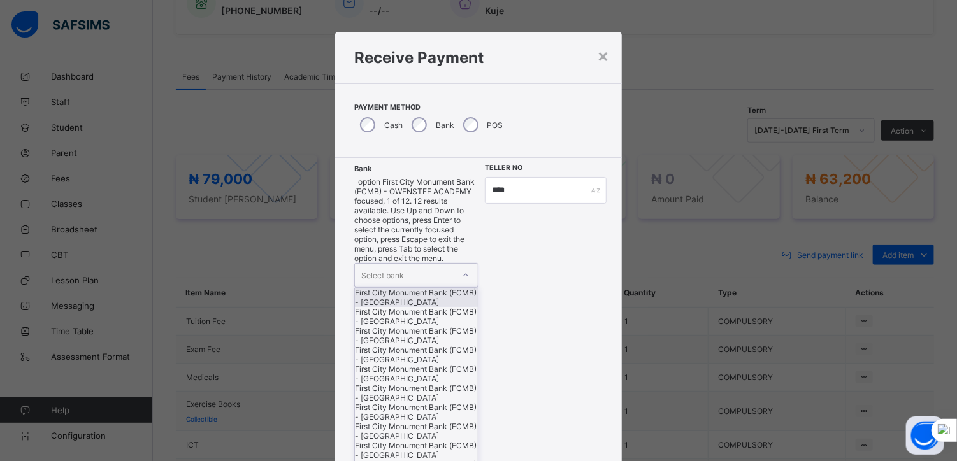
click at [404, 288] on div "First City Monument Bank (FCMB) - [GEOGRAPHIC_DATA]" at bounding box center [416, 297] width 123 height 19
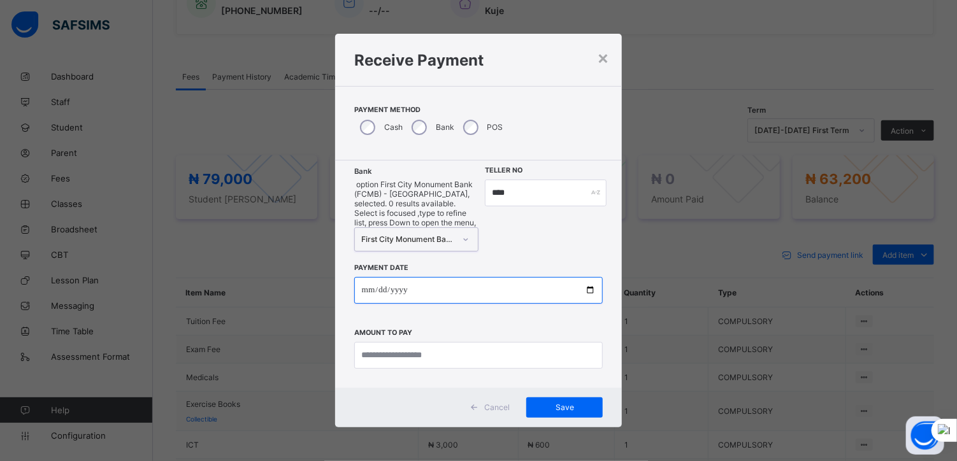
click at [592, 277] on input "date" at bounding box center [478, 290] width 249 height 27
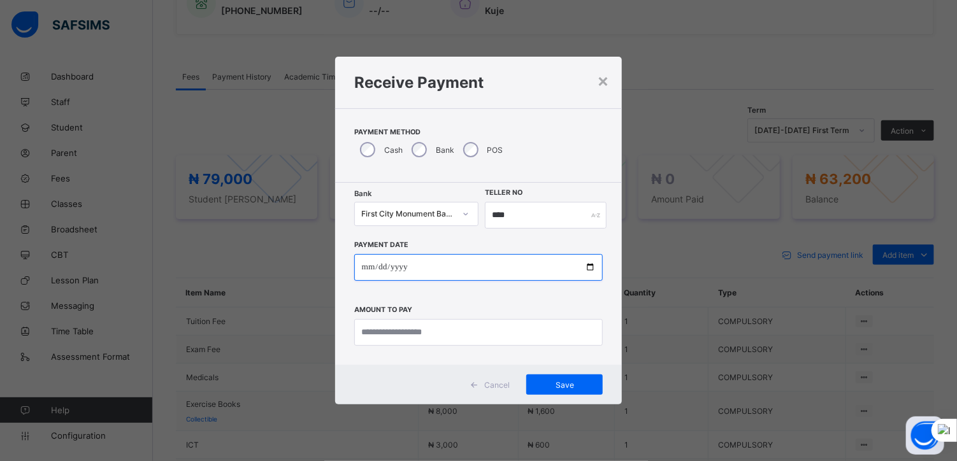
type input "**********"
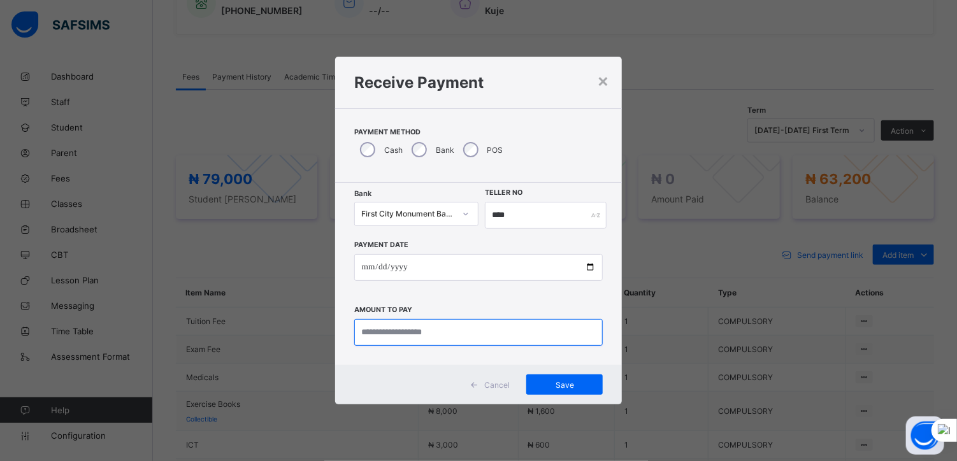
click at [413, 331] on input "currency" at bounding box center [478, 332] width 249 height 27
type input "********"
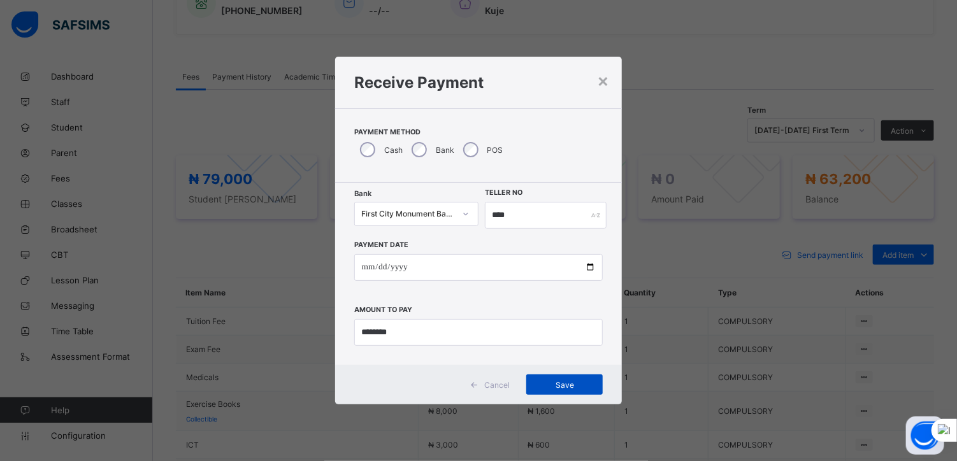
click at [553, 380] on span "Save" at bounding box center [564, 385] width 57 height 10
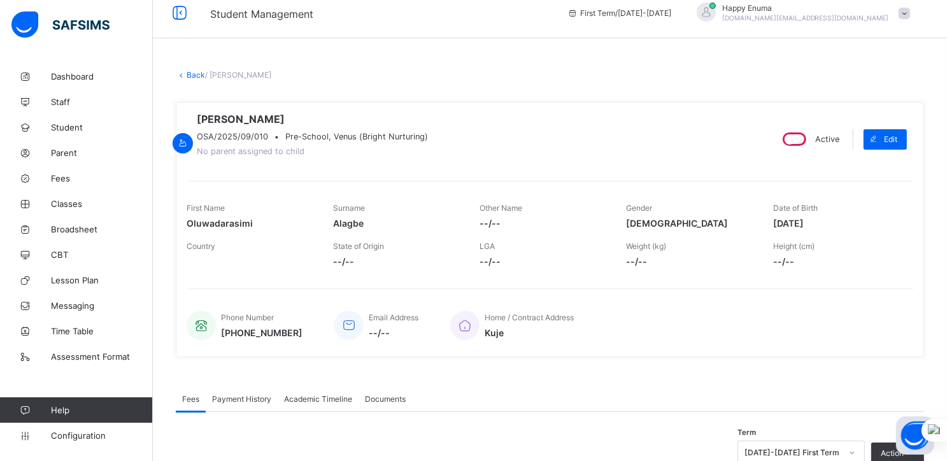
scroll to position [11, 0]
click at [194, 74] on link "Back" at bounding box center [196, 76] width 18 height 10
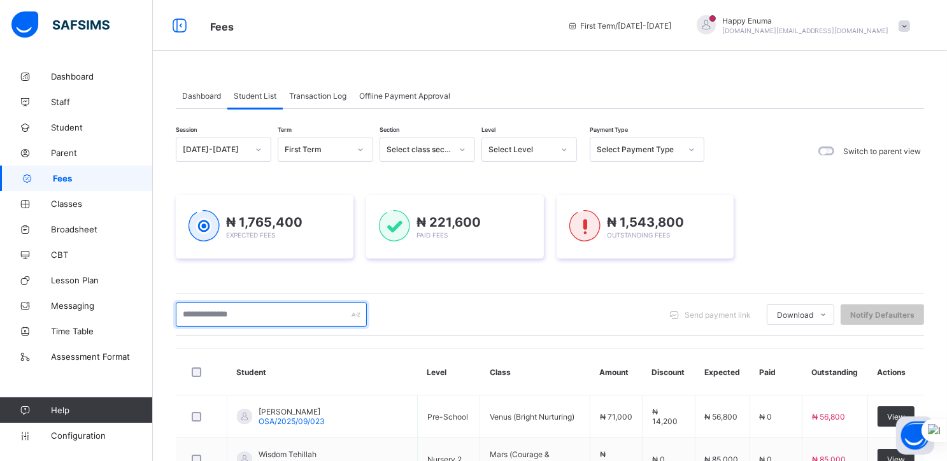
click at [211, 317] on input "text" at bounding box center [271, 315] width 191 height 24
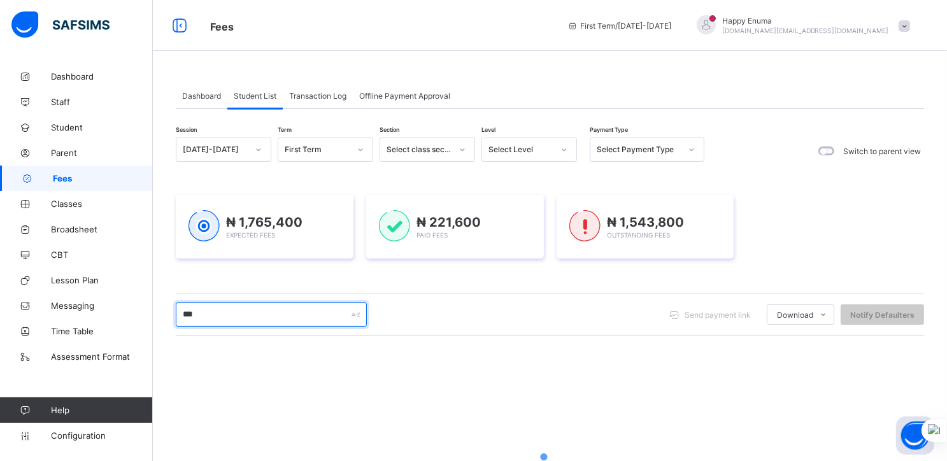
type input "***"
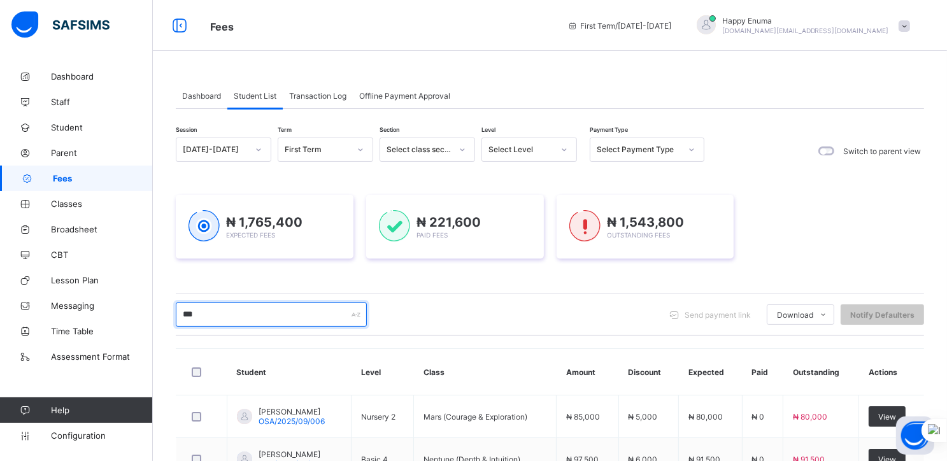
scroll to position [95, 0]
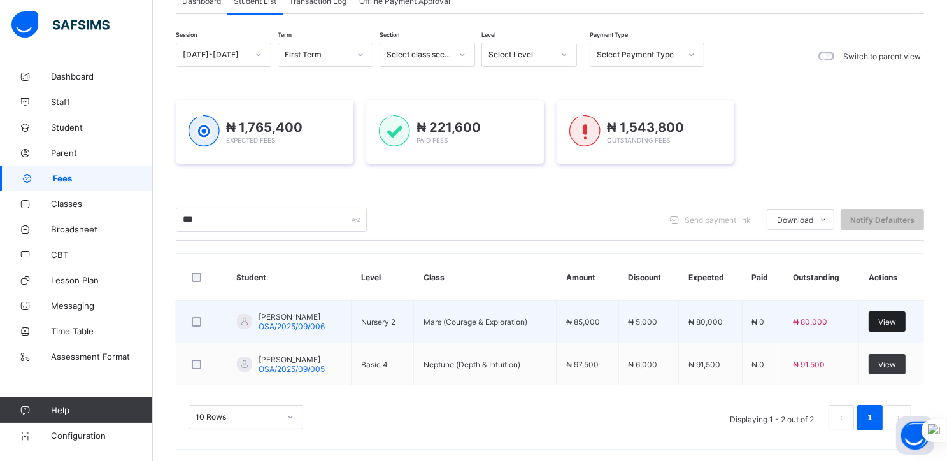
click at [896, 320] on span "View" at bounding box center [887, 322] width 18 height 10
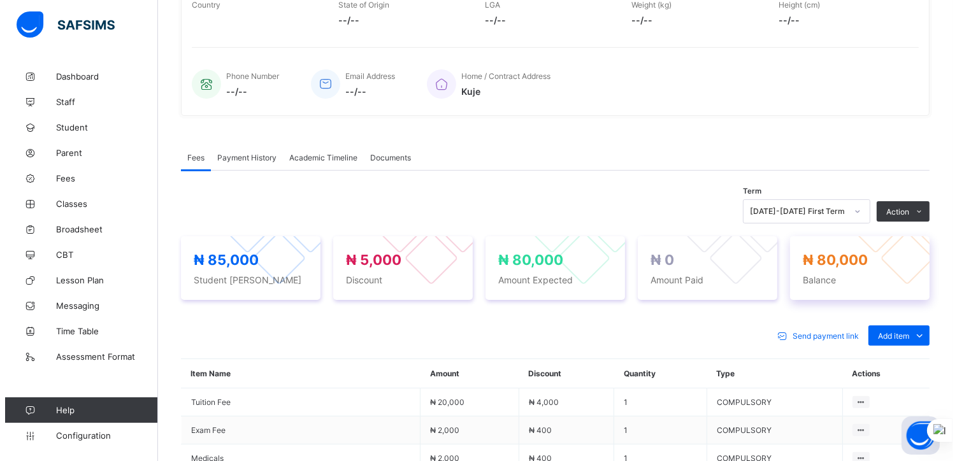
scroll to position [255, 0]
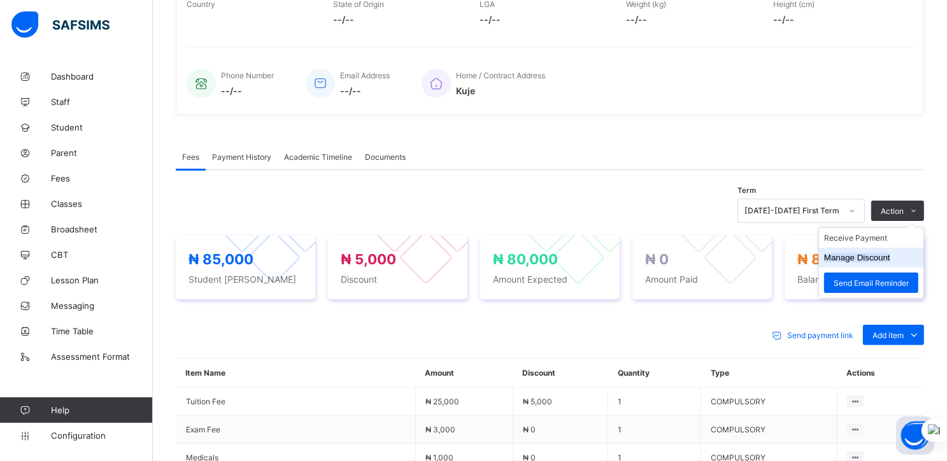
click at [853, 262] on button "Manage Discount" at bounding box center [857, 258] width 66 height 10
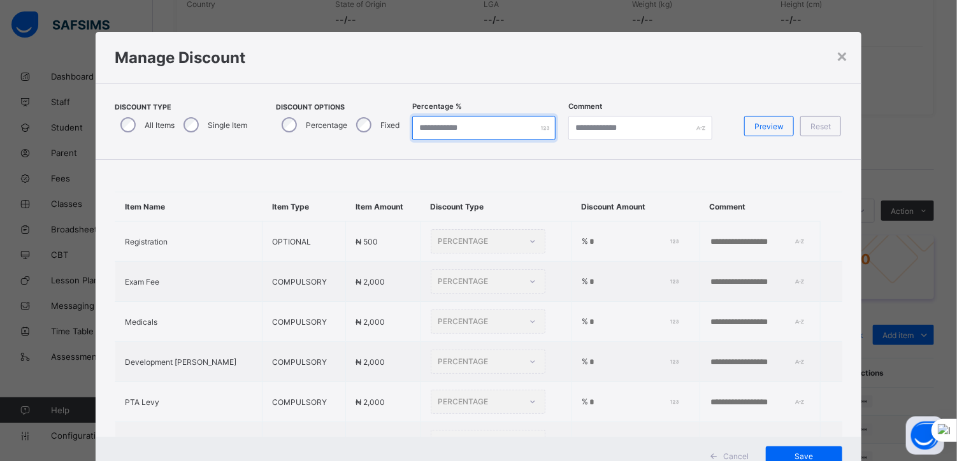
click at [429, 128] on input "*" at bounding box center [483, 128] width 143 height 24
type input "**"
click at [468, 157] on div "Discount Type All Items Single Item Discount Options Percentage Fixed Percentag…" at bounding box center [479, 121] width 766 height 76
click at [767, 127] on span "Preview" at bounding box center [768, 127] width 29 height 10
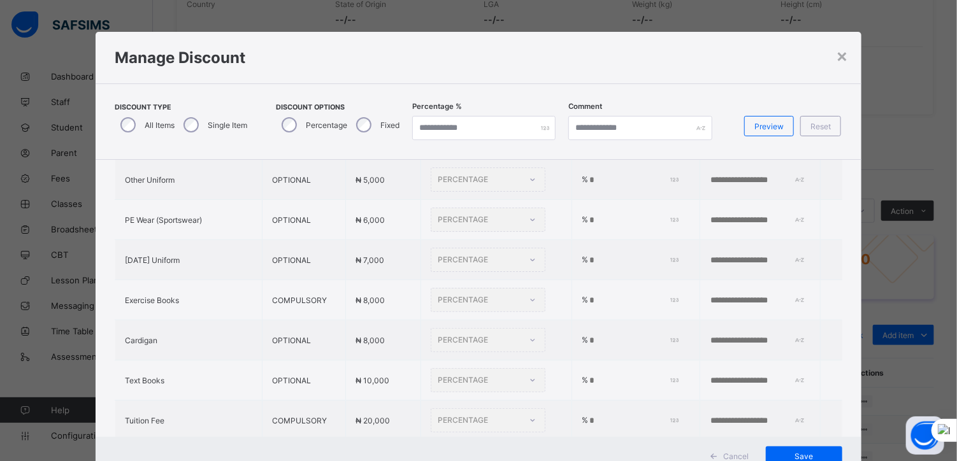
scroll to position [387, 0]
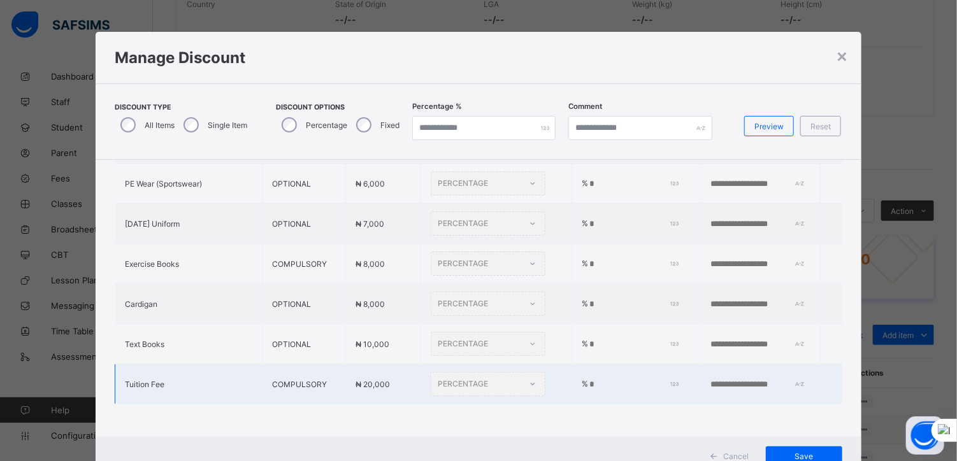
type input "*"
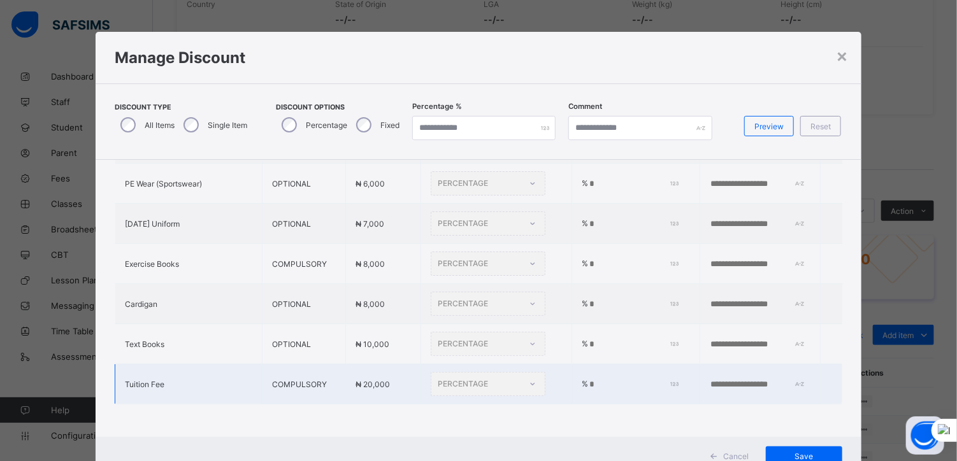
type input "*"
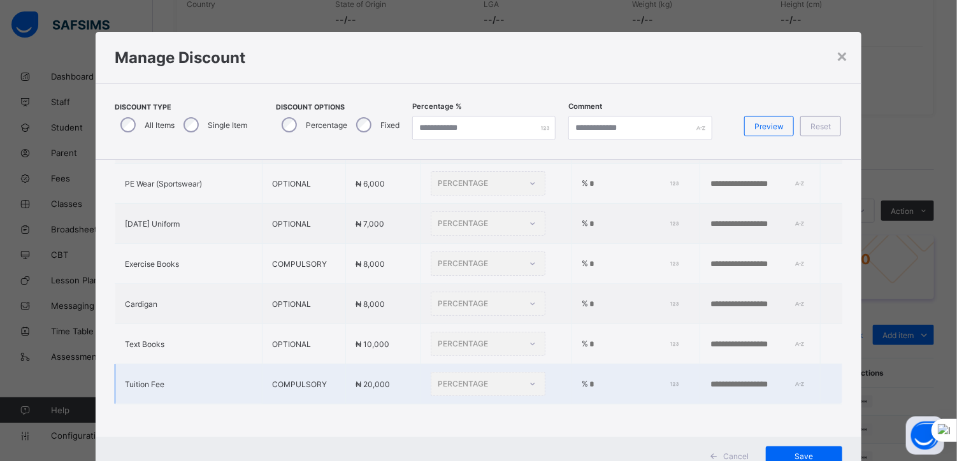
type input "*"
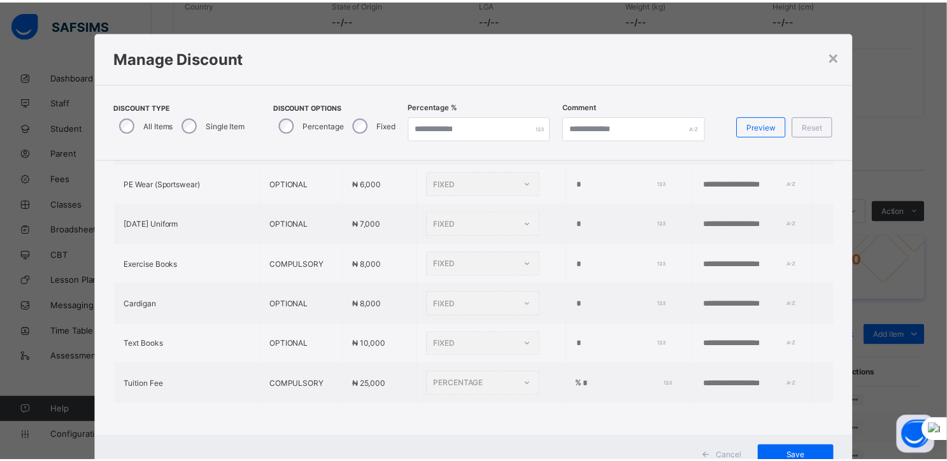
scroll to position [46, 0]
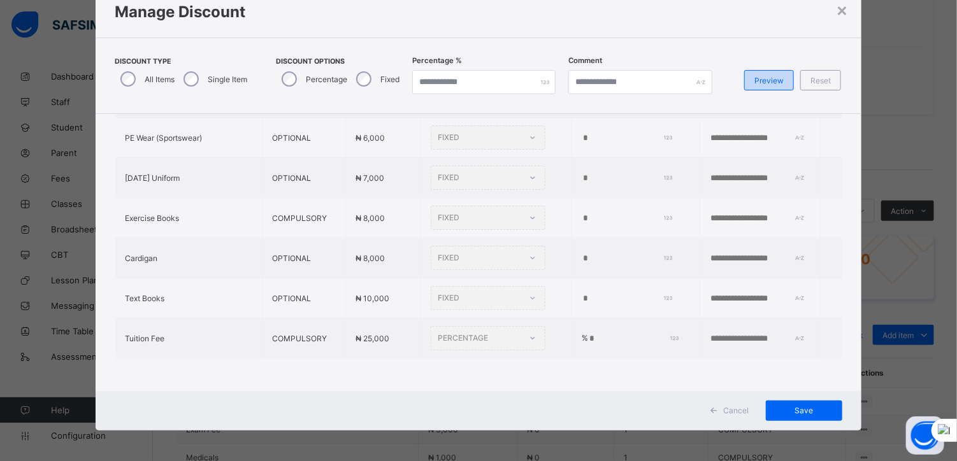
click at [761, 71] on div "Preview" at bounding box center [769, 80] width 50 height 20
type input "**"
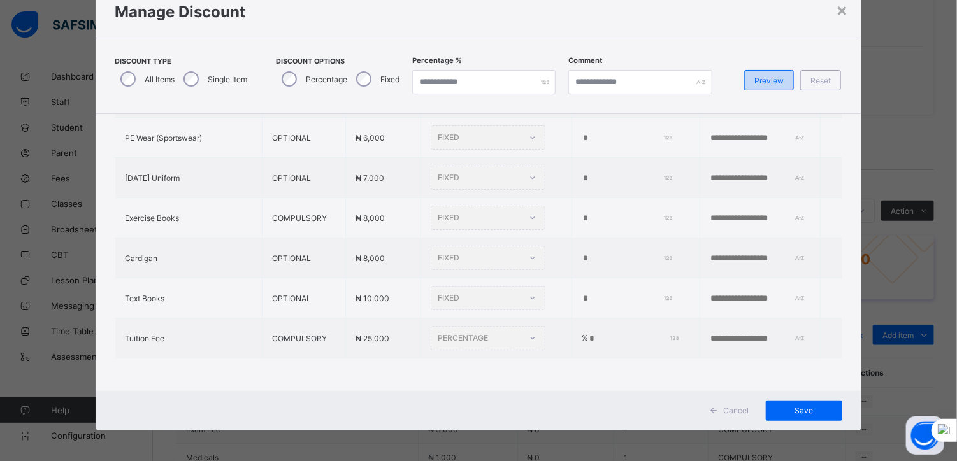
type input "**"
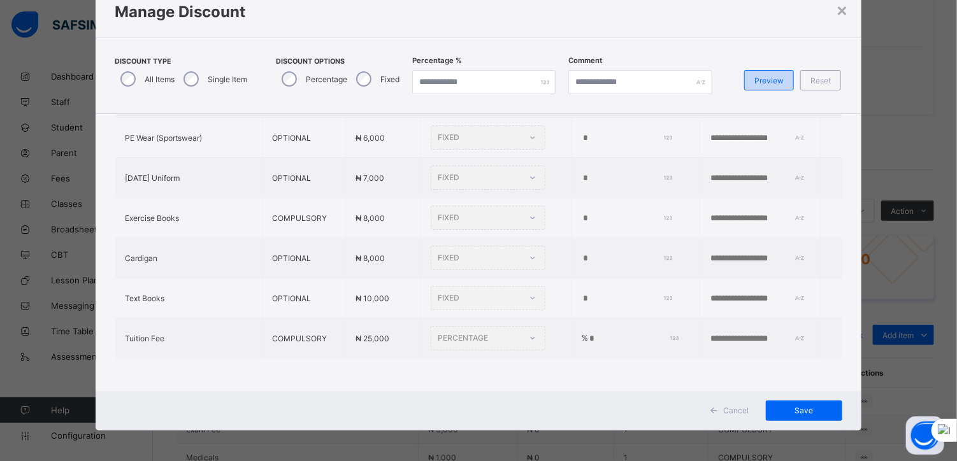
type input "**"
click at [792, 411] on span "Save" at bounding box center [803, 411] width 57 height 10
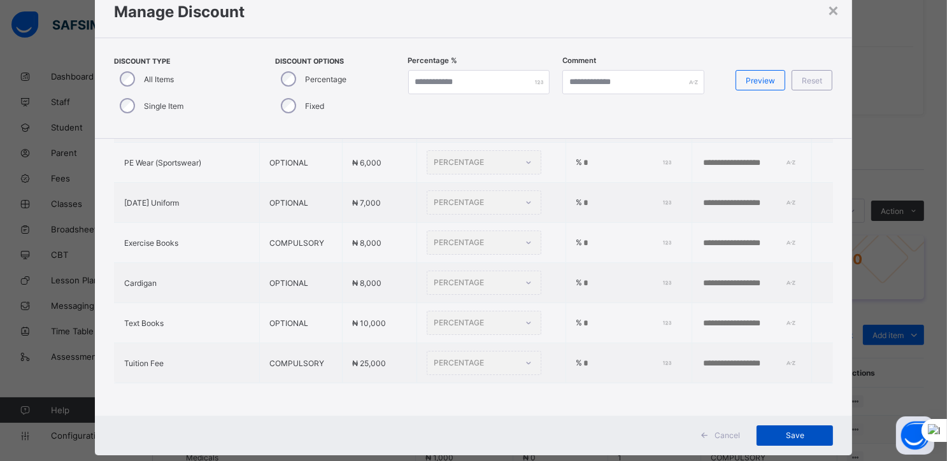
click at [789, 431] on span "Save" at bounding box center [794, 436] width 57 height 10
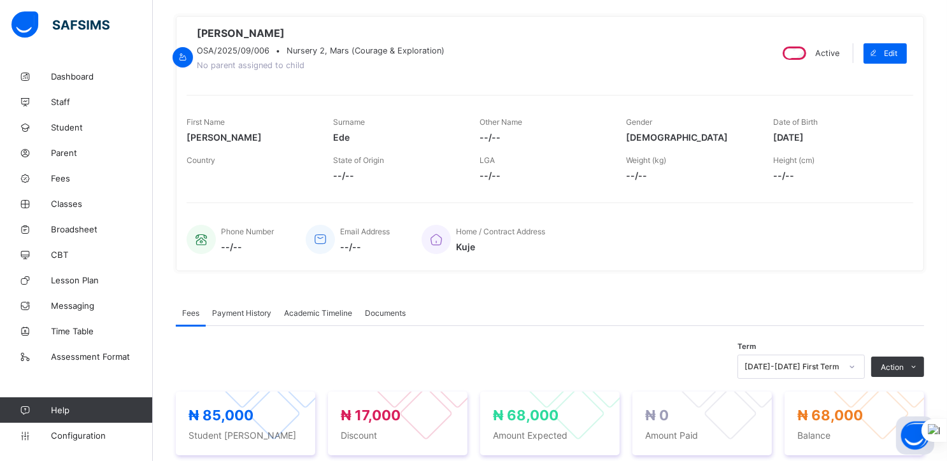
scroll to position [0, 0]
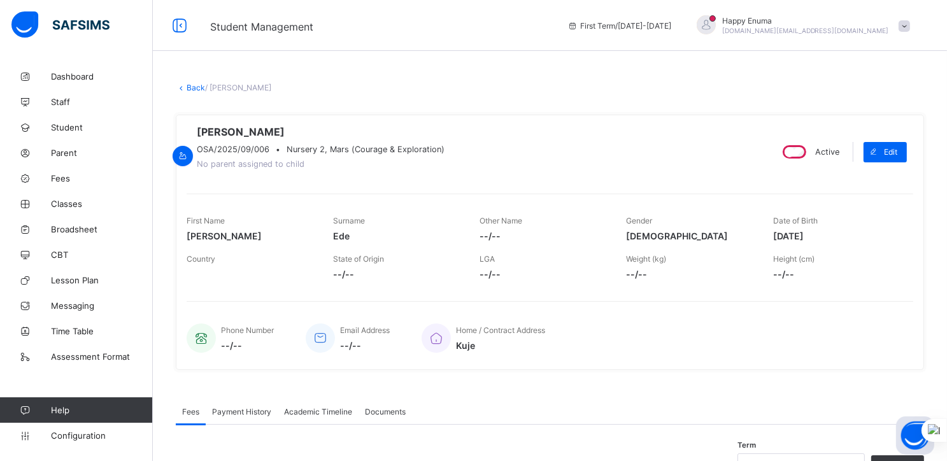
click at [186, 87] on icon at bounding box center [181, 88] width 11 height 10
click at [190, 87] on link "Back" at bounding box center [196, 88] width 18 height 10
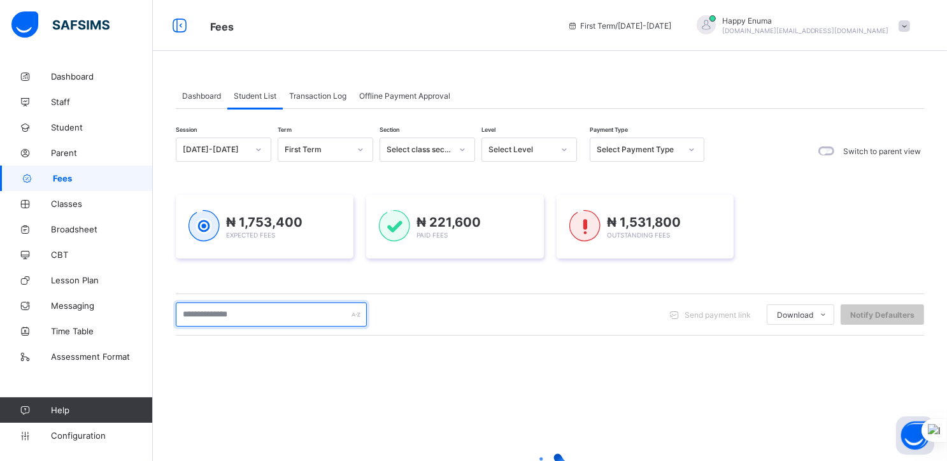
click at [247, 315] on input "text" at bounding box center [271, 315] width 191 height 24
type input "***"
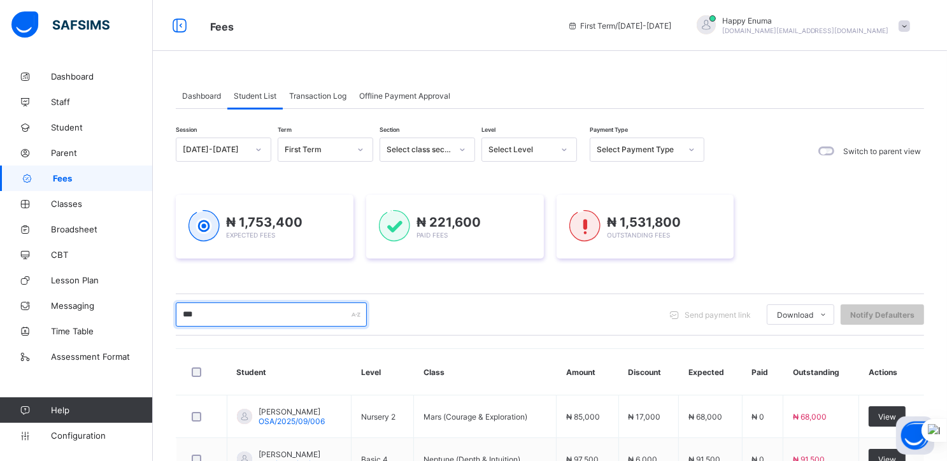
scroll to position [95, 0]
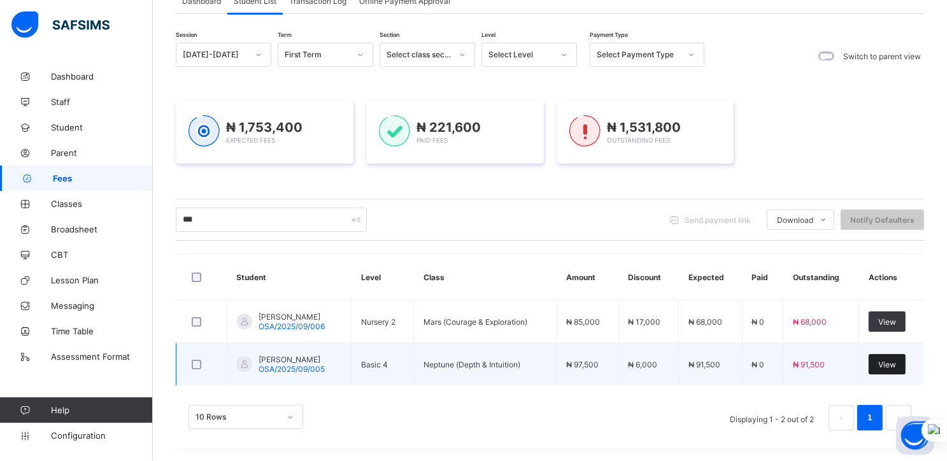
click at [894, 367] on span "View" at bounding box center [887, 365] width 18 height 10
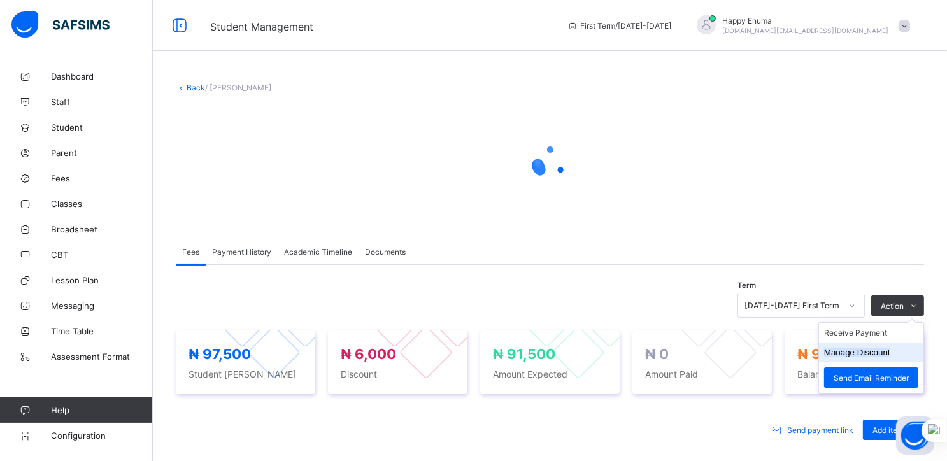
click at [865, 352] on button "Manage Discount" at bounding box center [857, 353] width 66 height 10
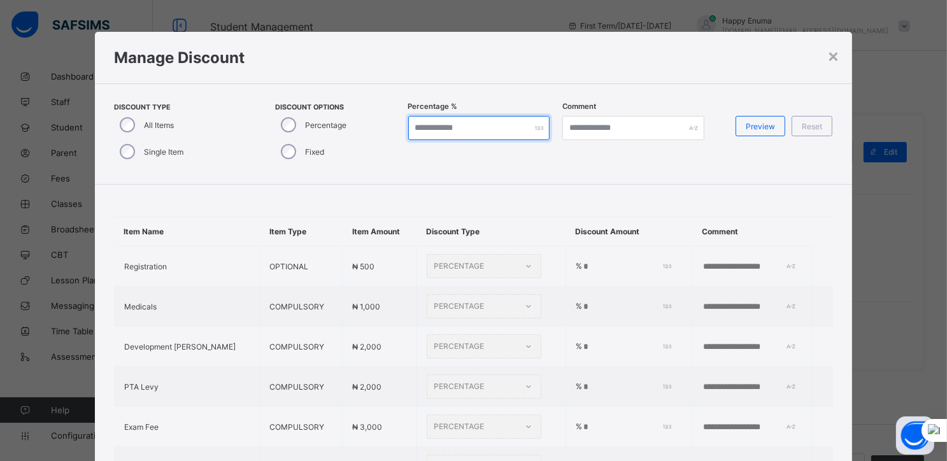
click at [422, 127] on input "*" at bounding box center [479, 128] width 142 height 24
type input "**"
click at [759, 125] on span "Preview" at bounding box center [760, 127] width 29 height 10
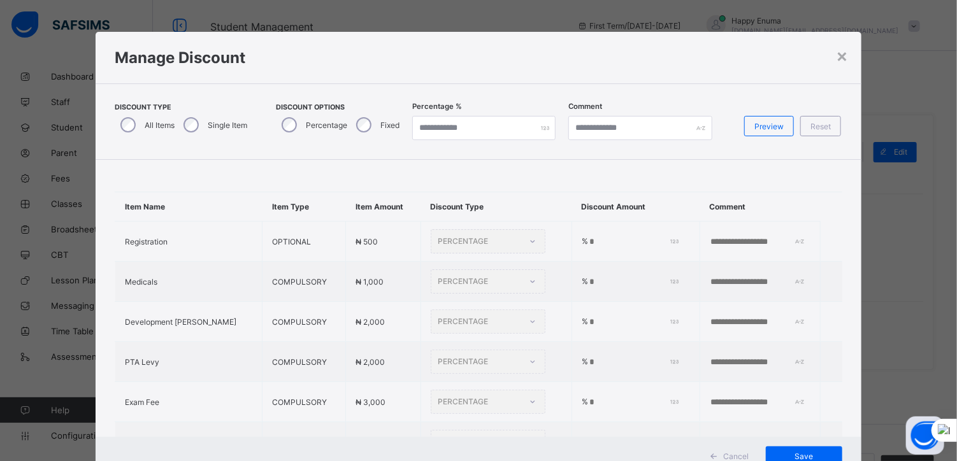
type input "*"
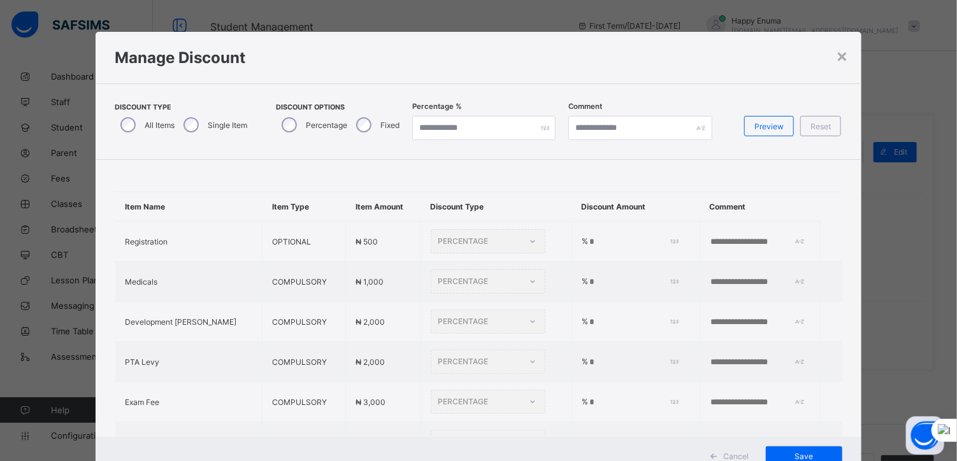
type input "*"
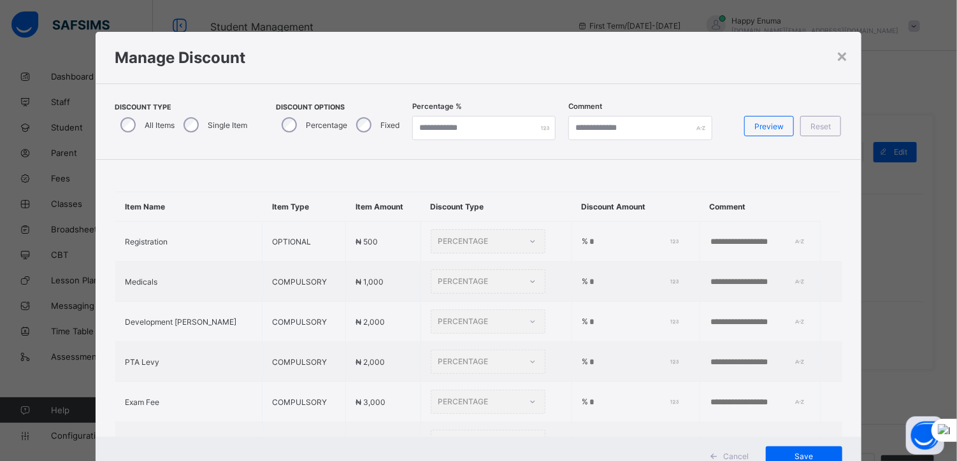
type input "*"
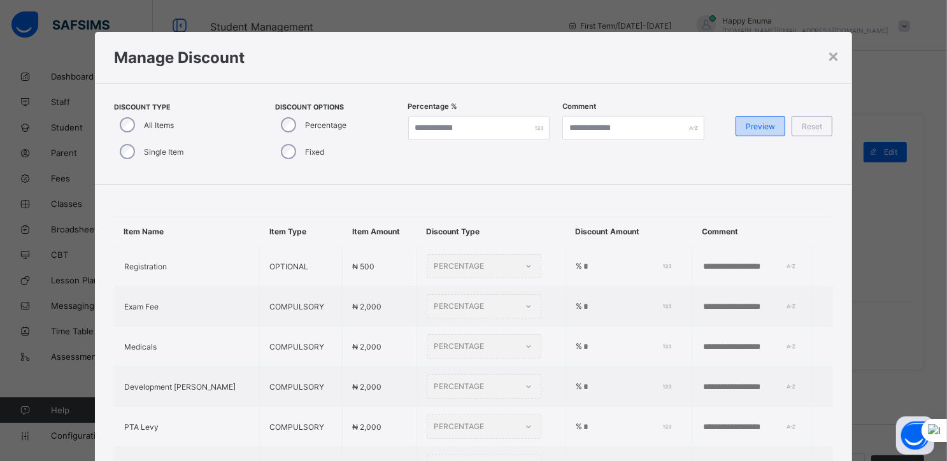
click at [754, 127] on span "Preview" at bounding box center [760, 127] width 29 height 10
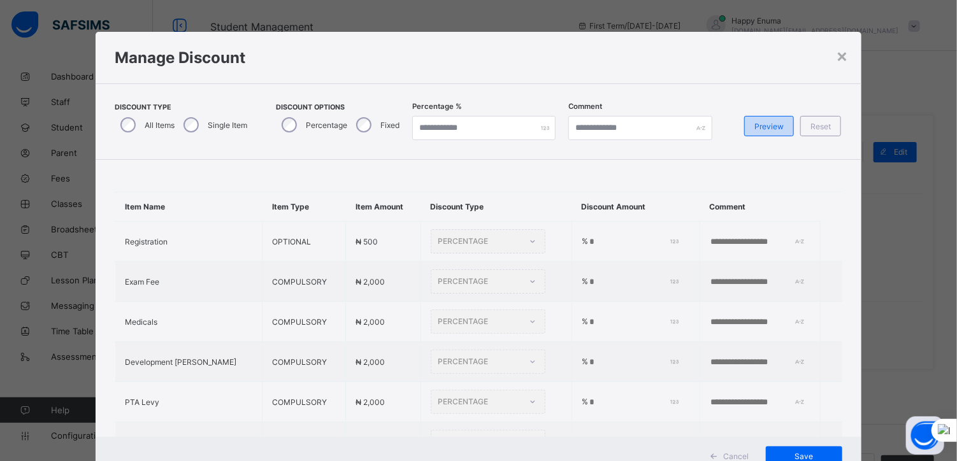
type input "**"
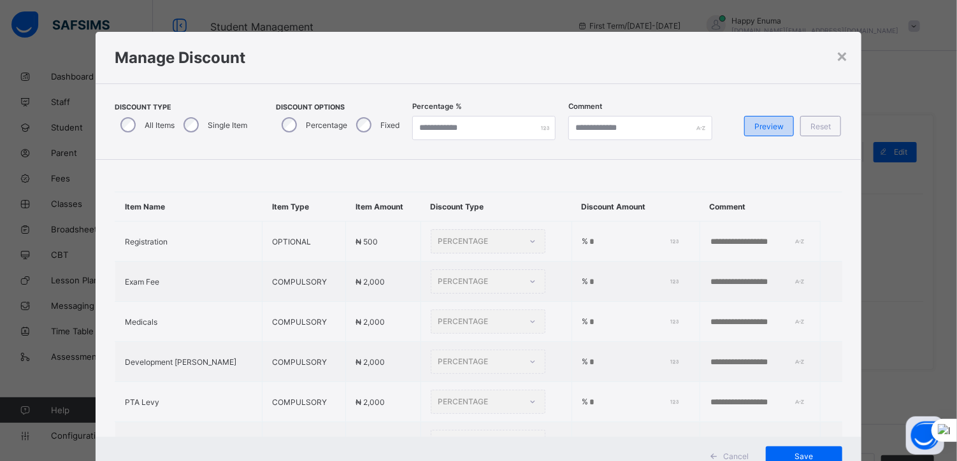
type input "**"
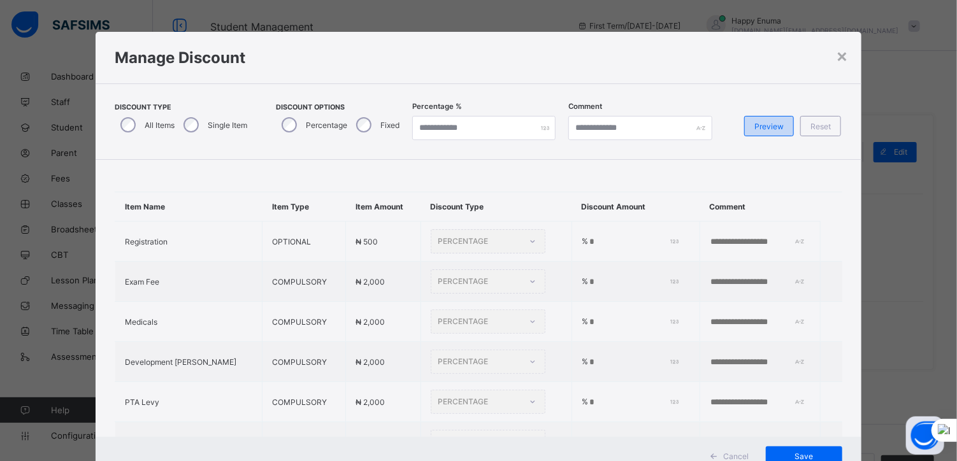
type input "**"
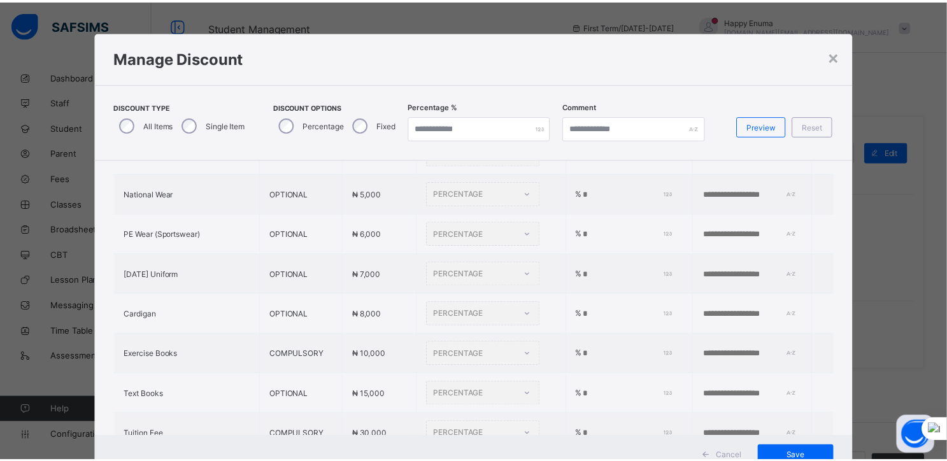
scroll to position [387, 0]
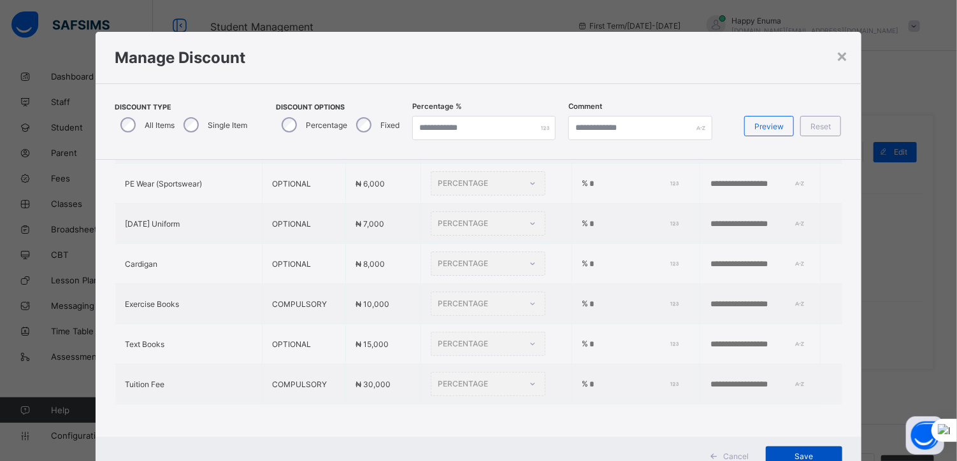
click at [795, 454] on span "Save" at bounding box center [803, 457] width 57 height 10
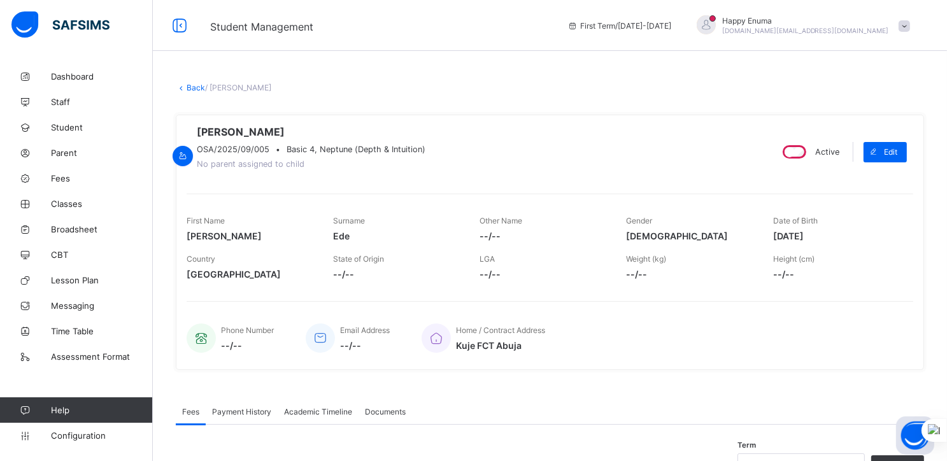
click at [196, 86] on link "Back" at bounding box center [196, 88] width 18 height 10
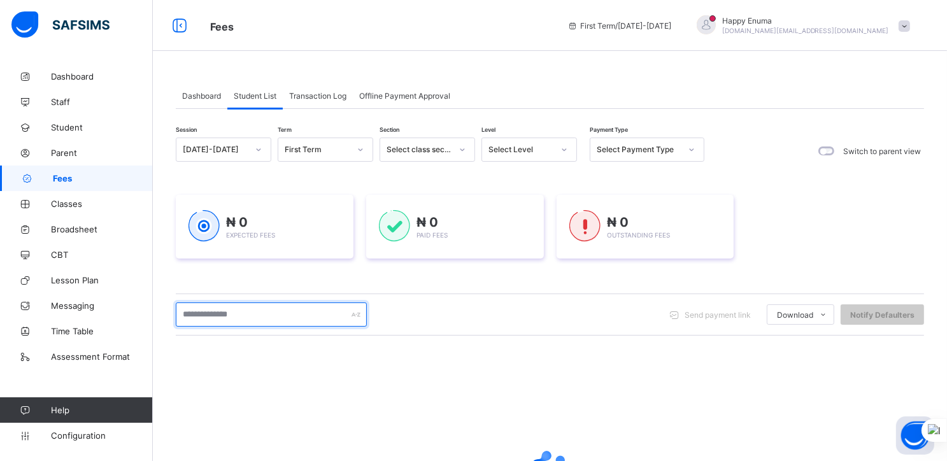
click at [254, 310] on input "text" at bounding box center [271, 315] width 191 height 24
type input "********"
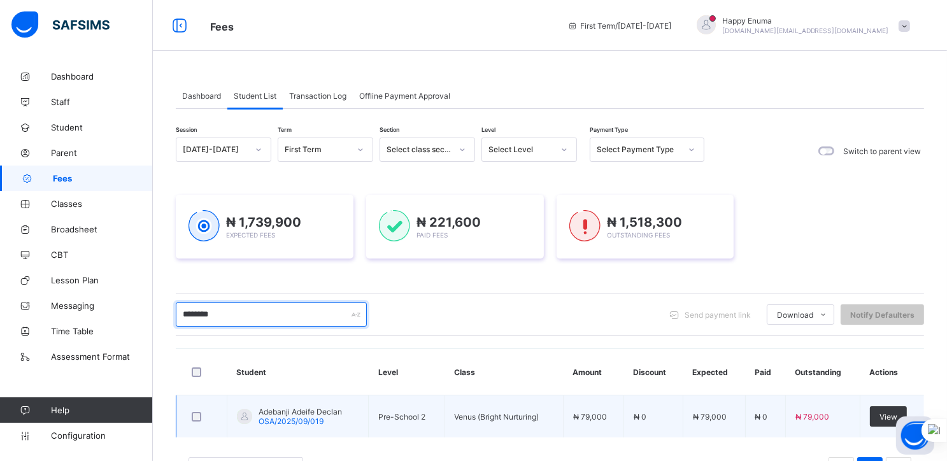
scroll to position [53, 0]
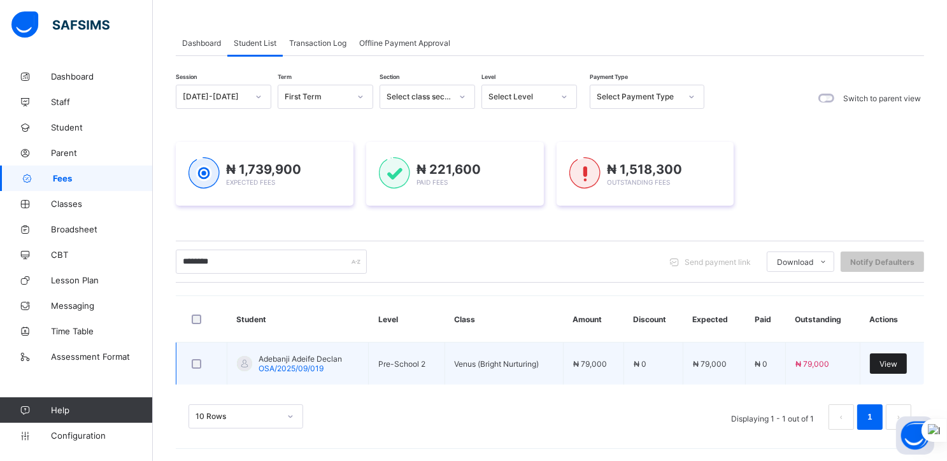
click at [894, 366] on span "View" at bounding box center [889, 364] width 18 height 10
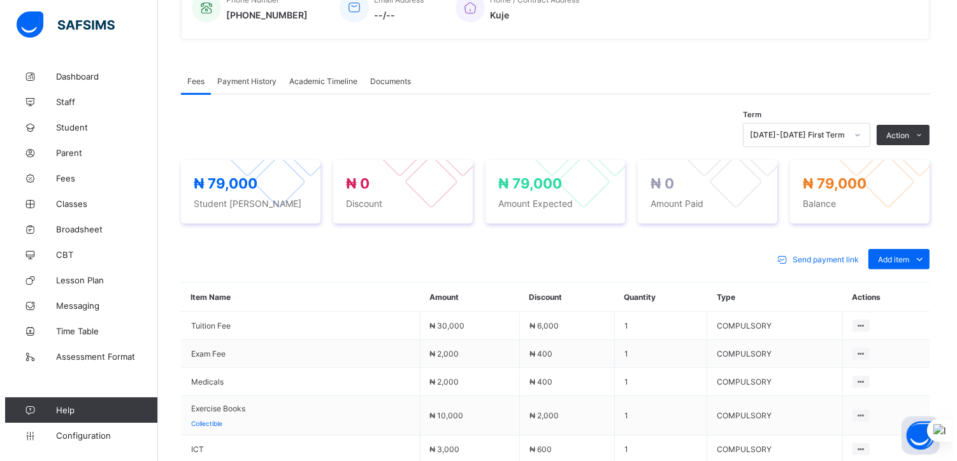
scroll to position [336, 0]
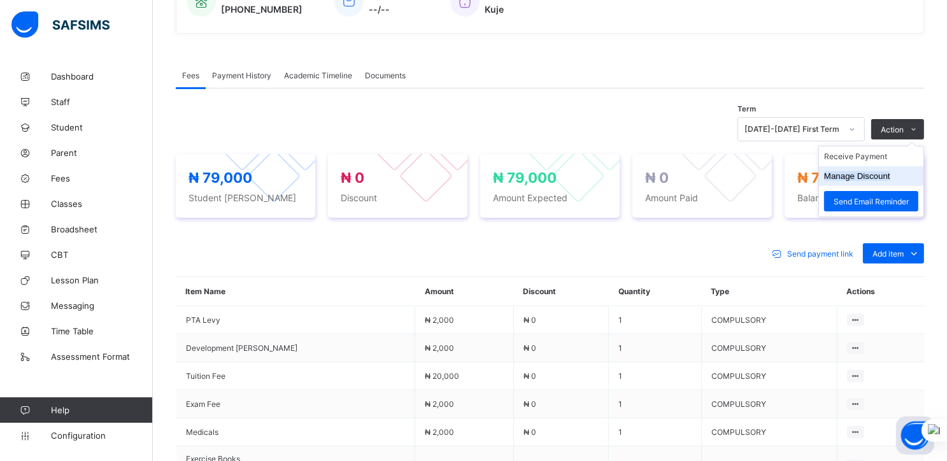
click at [868, 181] on button "Manage Discount" at bounding box center [857, 176] width 66 height 10
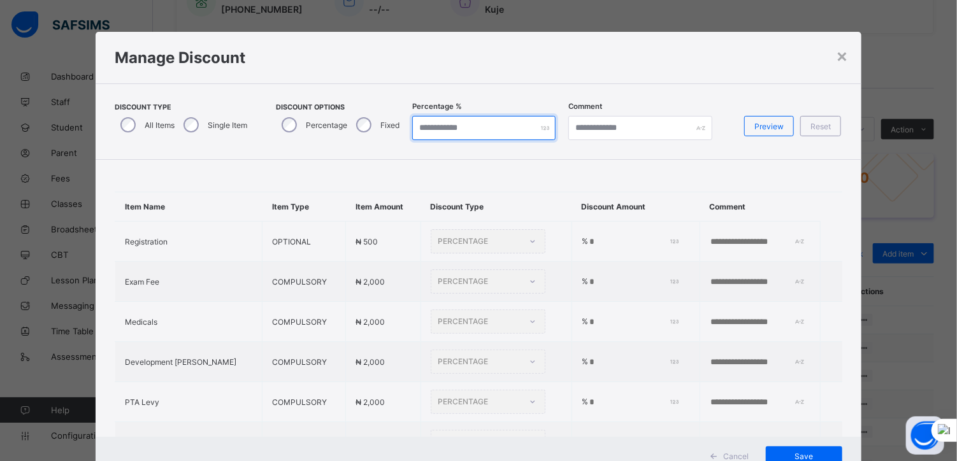
click at [429, 129] on input "*" at bounding box center [483, 128] width 143 height 24
type input "**"
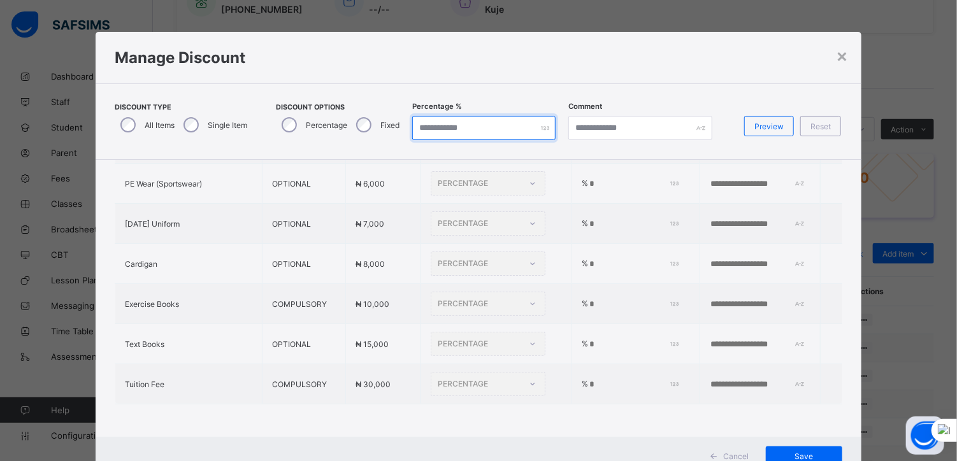
type input "*"
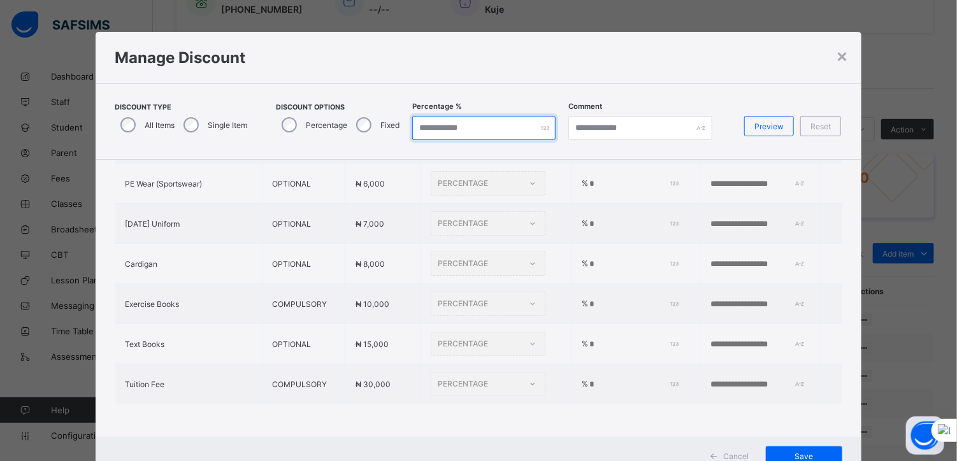
type input "*"
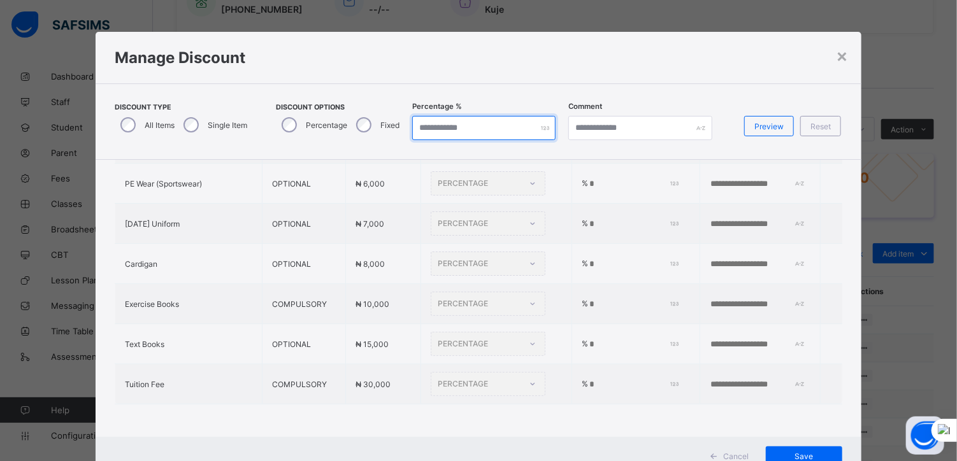
type input "*"
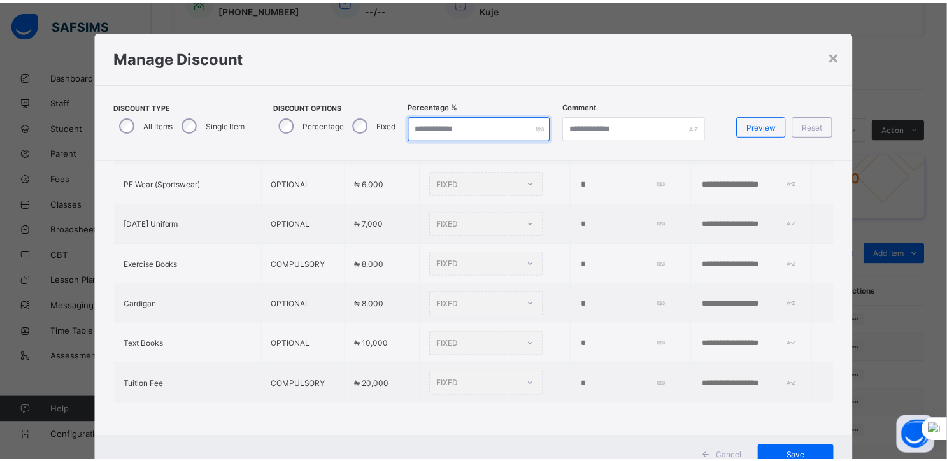
scroll to position [46, 0]
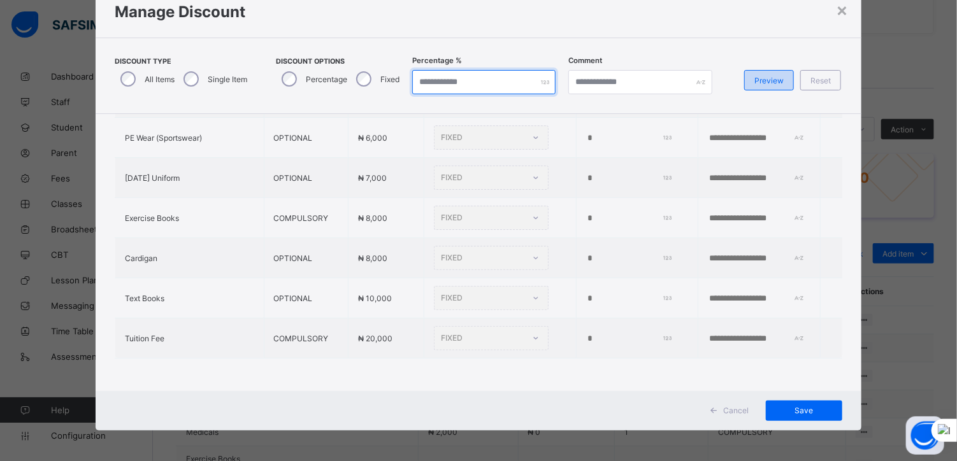
type input "**"
click at [764, 79] on span "Preview" at bounding box center [768, 81] width 29 height 10
type input "**"
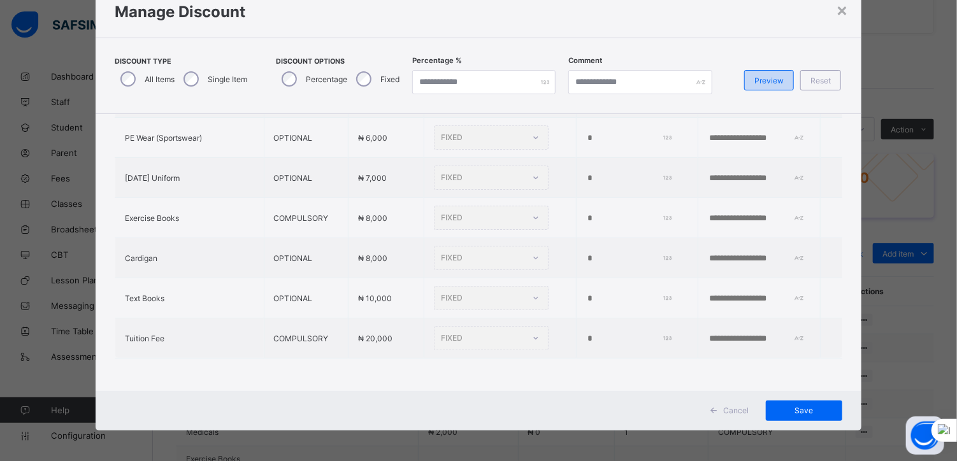
type input "**"
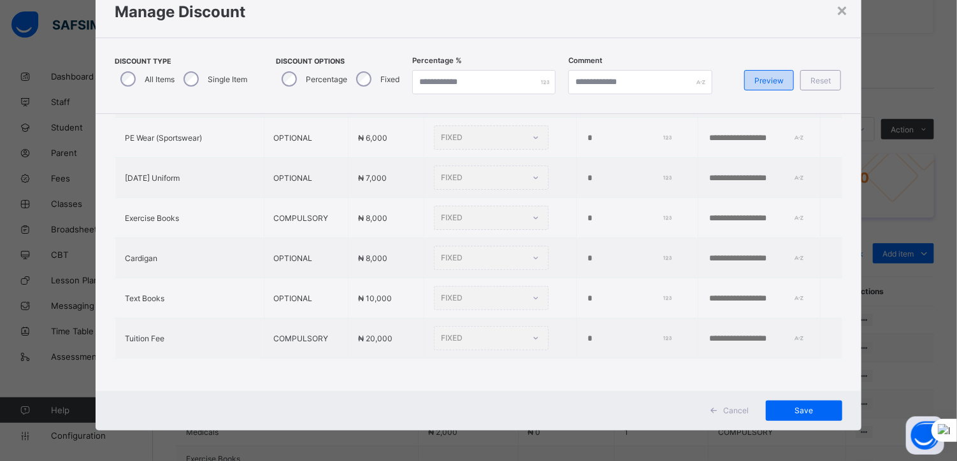
type input "**"
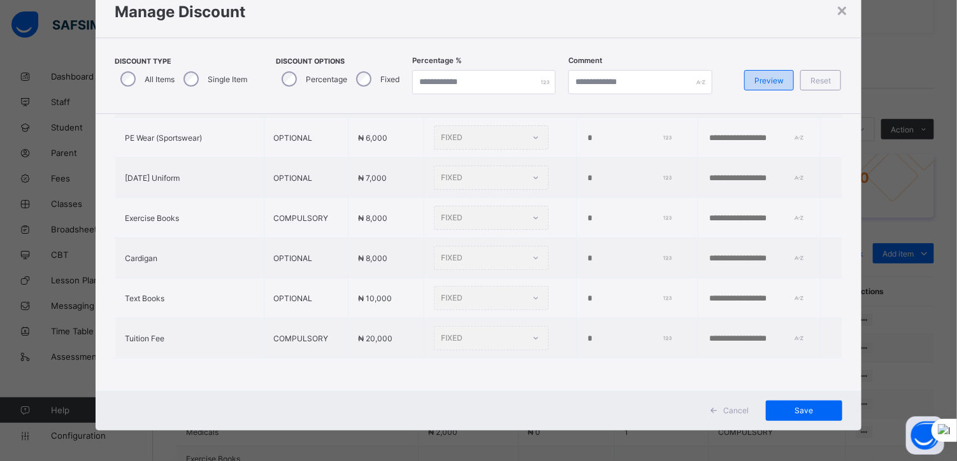
type input "**"
click at [795, 409] on span "Save" at bounding box center [803, 411] width 57 height 10
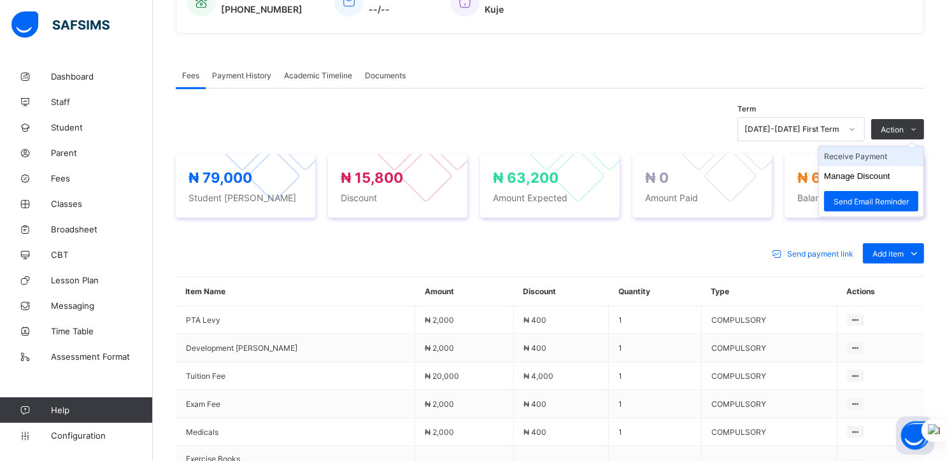
click at [855, 164] on li "Receive Payment" at bounding box center [871, 157] width 104 height 20
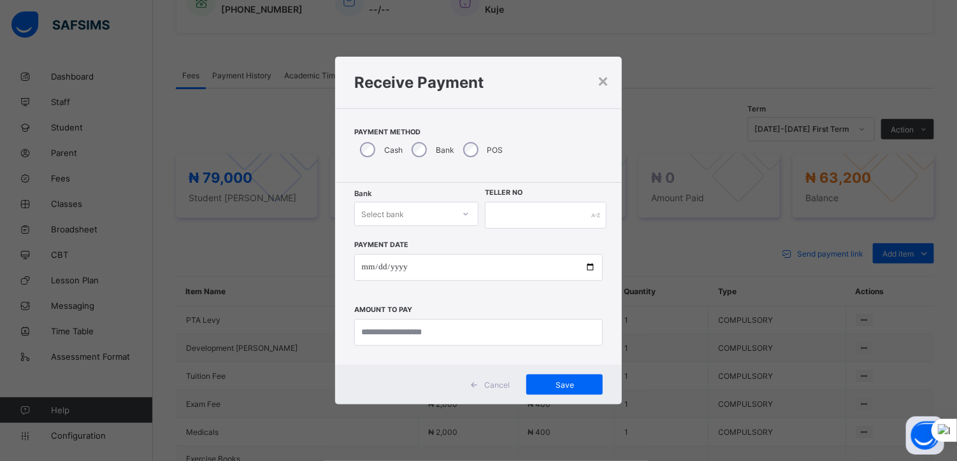
click at [426, 210] on div "Select bank" at bounding box center [404, 214] width 99 height 18
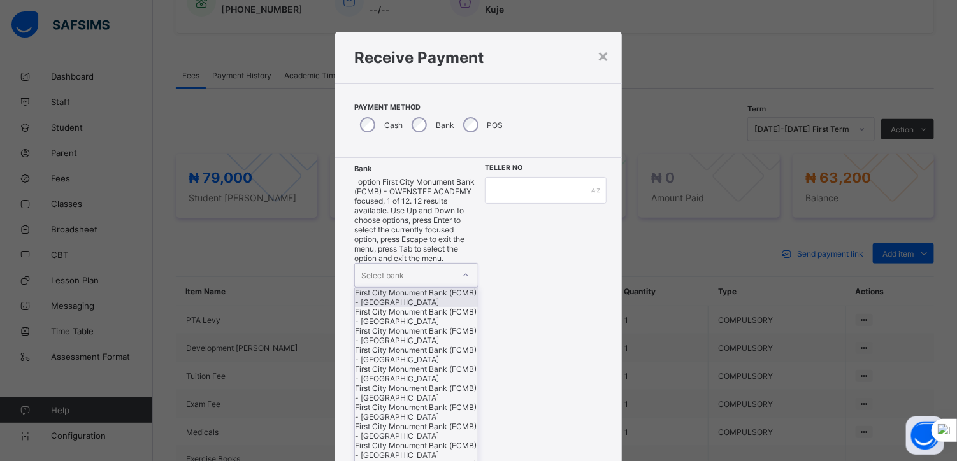
click at [408, 288] on div "First City Monument Bank (FCMB) - [GEOGRAPHIC_DATA]" at bounding box center [416, 297] width 123 height 19
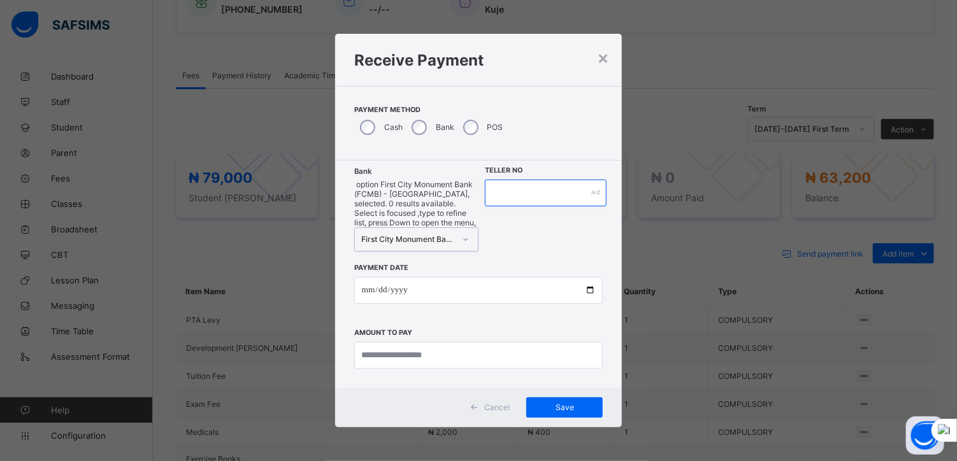
click at [506, 206] on input "text" at bounding box center [546, 193] width 122 height 27
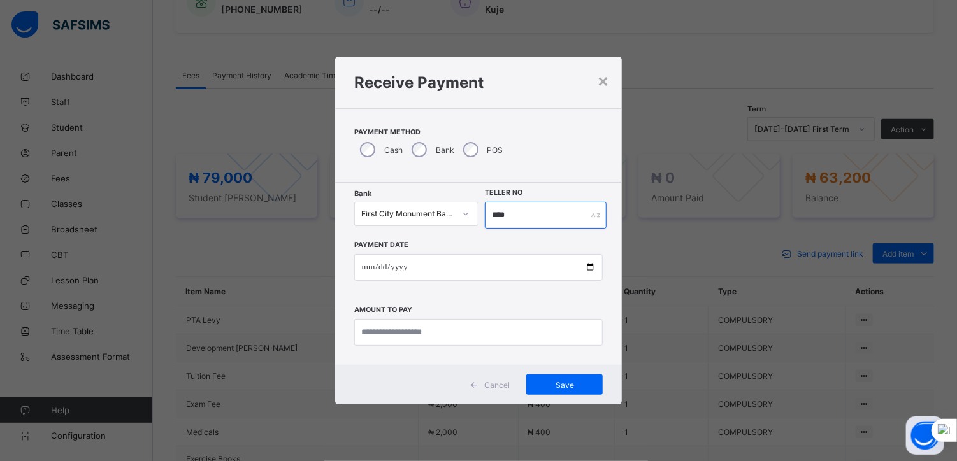
type input "****"
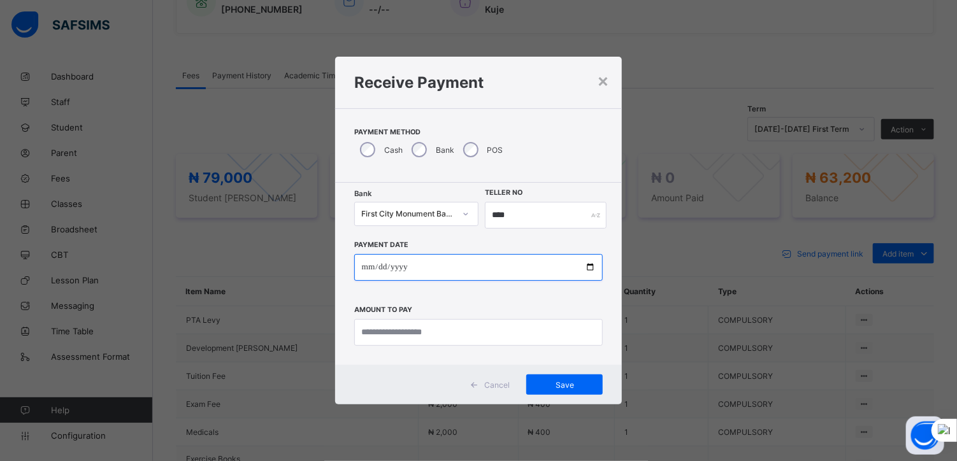
click at [587, 268] on input "date" at bounding box center [478, 267] width 249 height 27
type input "**********"
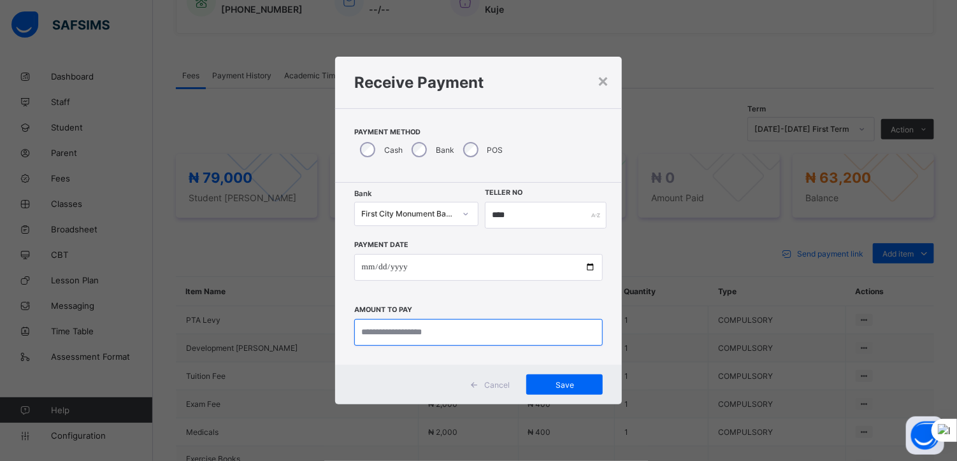
click at [399, 335] on input "currency" at bounding box center [478, 332] width 249 height 27
type input "********"
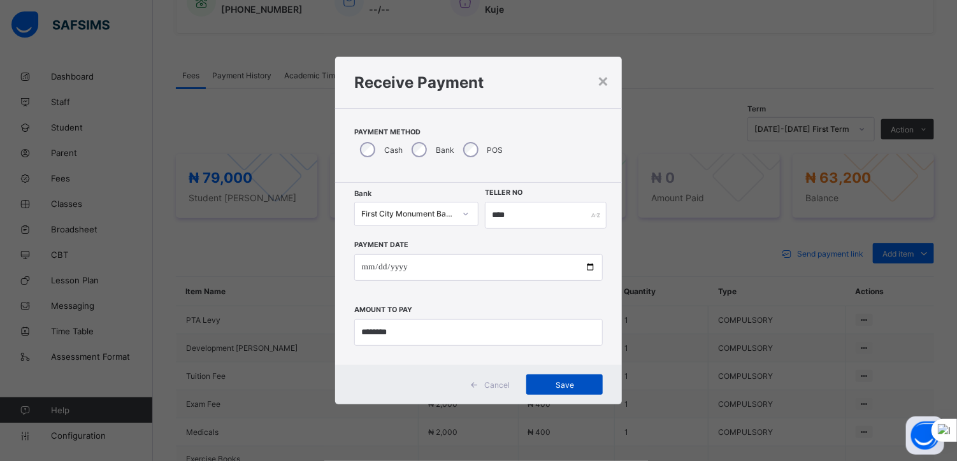
click at [568, 383] on span "Save" at bounding box center [564, 385] width 57 height 10
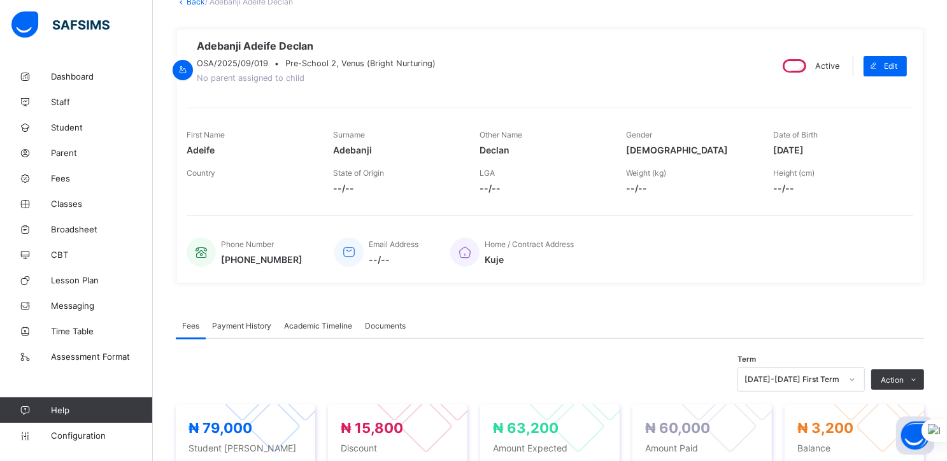
scroll to position [0, 0]
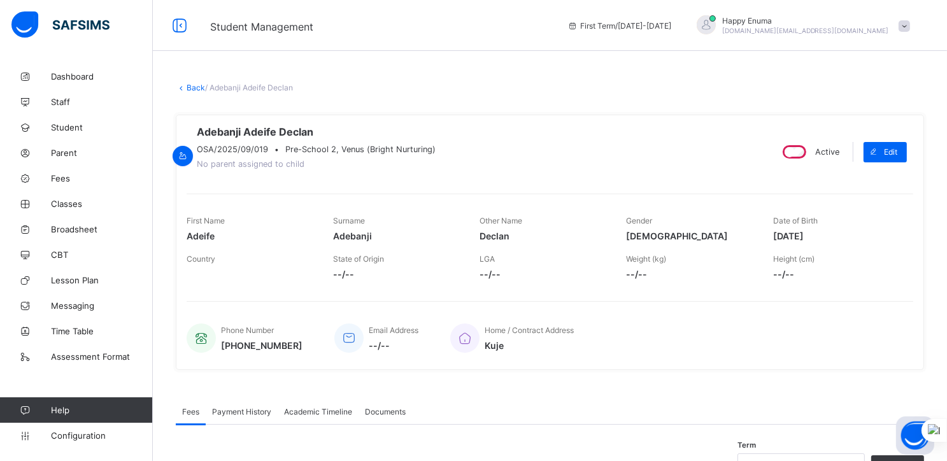
click at [190, 83] on link "Back" at bounding box center [196, 88] width 18 height 10
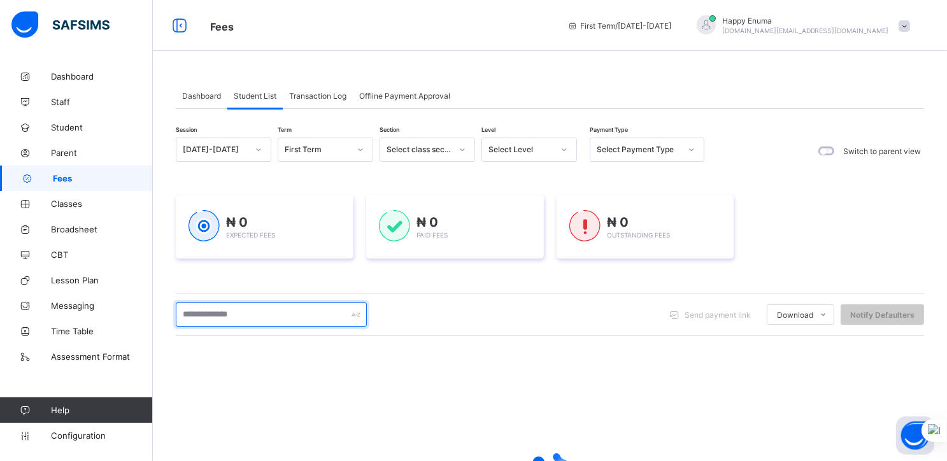
click at [248, 310] on input "text" at bounding box center [271, 315] width 191 height 24
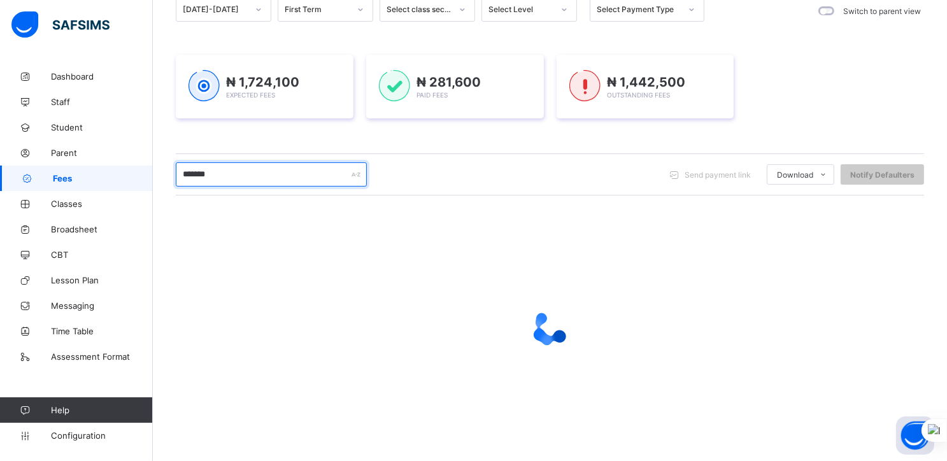
scroll to position [53, 0]
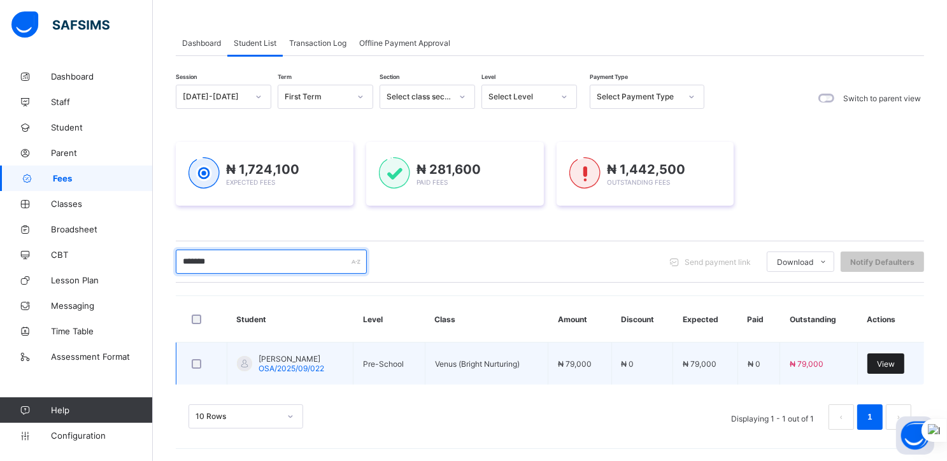
type input "*******"
click at [889, 364] on span "View" at bounding box center [886, 364] width 18 height 10
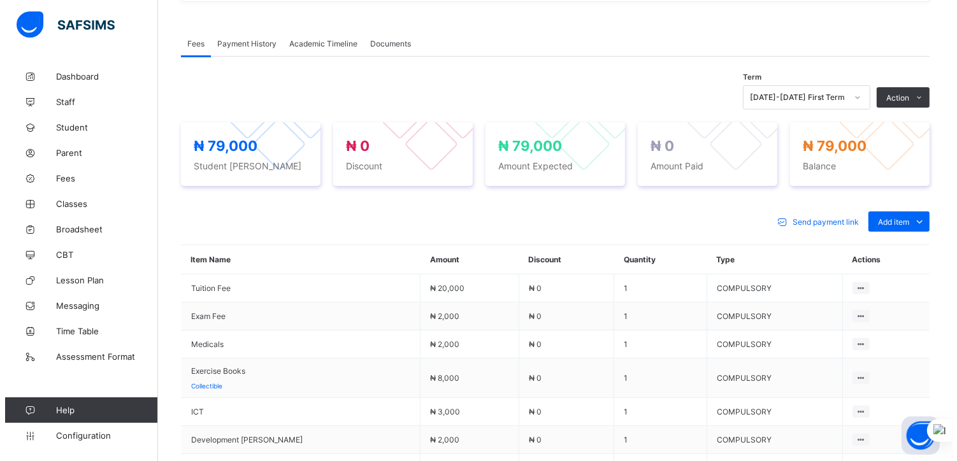
scroll to position [380, 0]
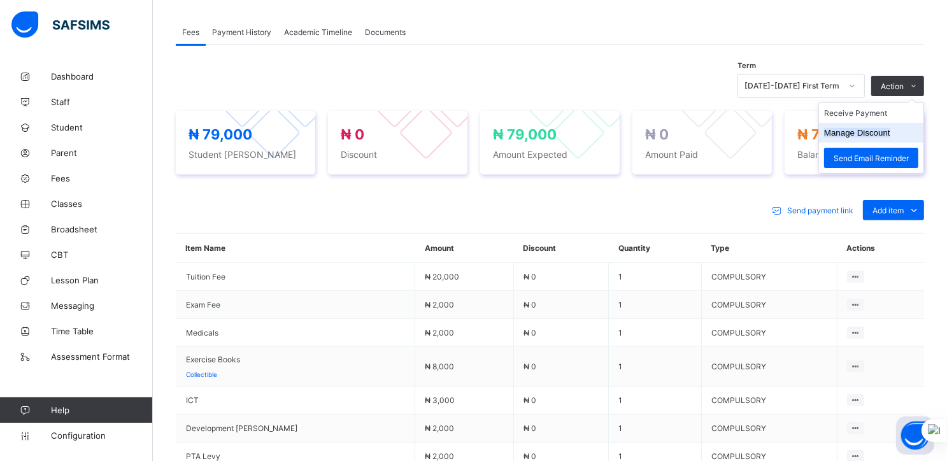
click at [850, 138] on button "Manage Discount" at bounding box center [857, 133] width 66 height 10
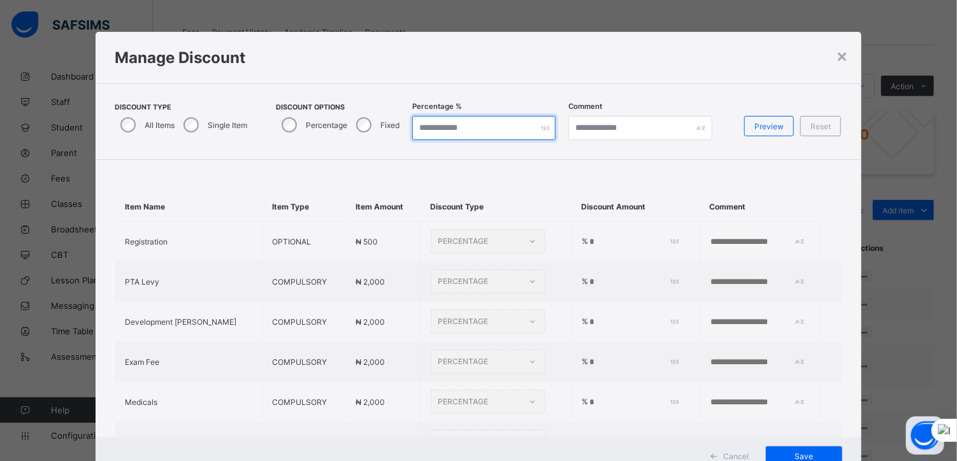
type input "*"
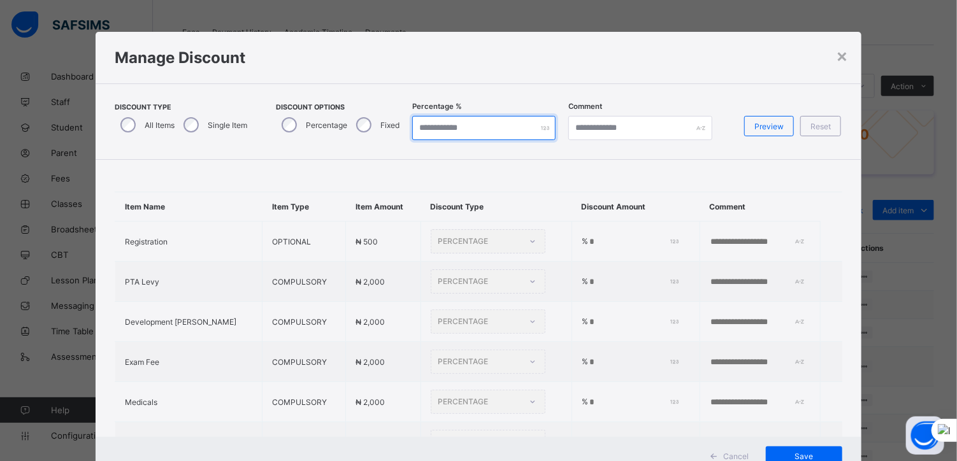
type input "*"
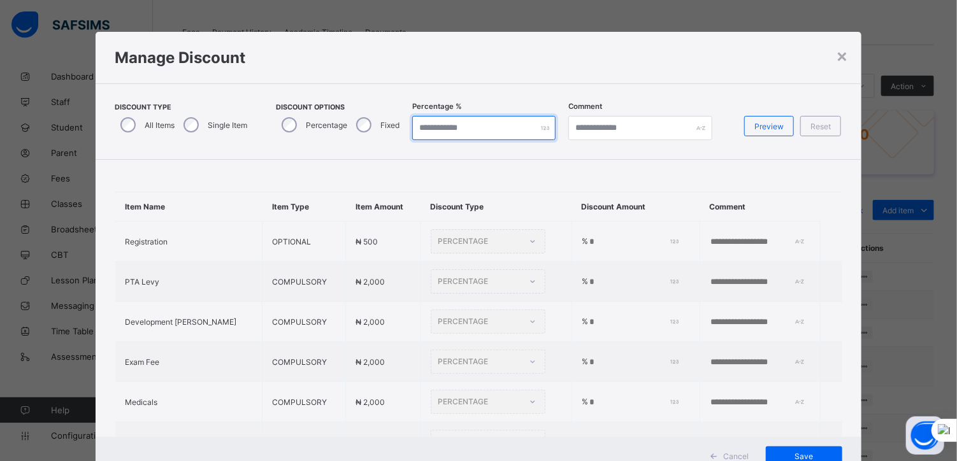
type input "*"
click at [439, 129] on input "*" at bounding box center [483, 128] width 143 height 24
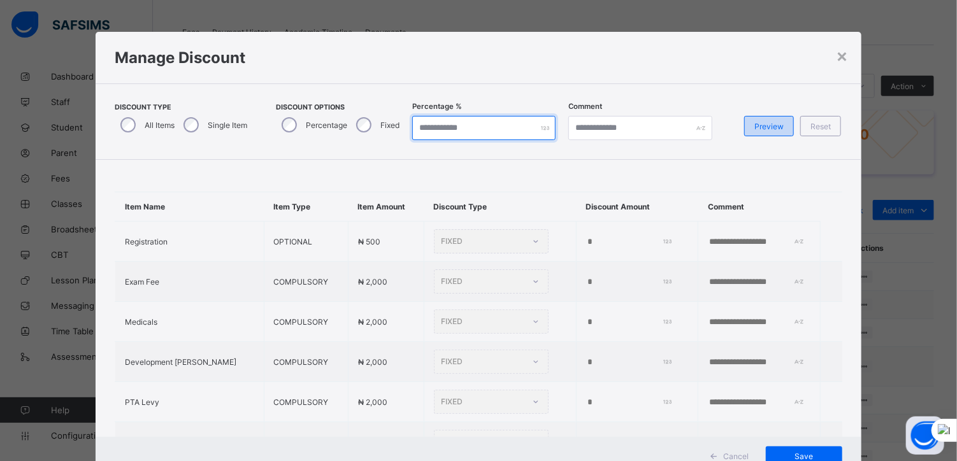
type input "**"
click at [767, 127] on span "Preview" at bounding box center [768, 127] width 29 height 10
type input "**"
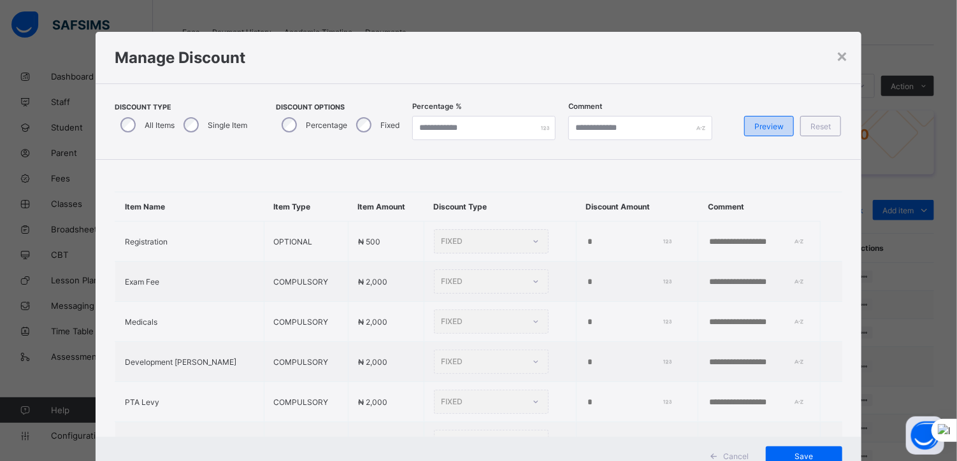
type input "**"
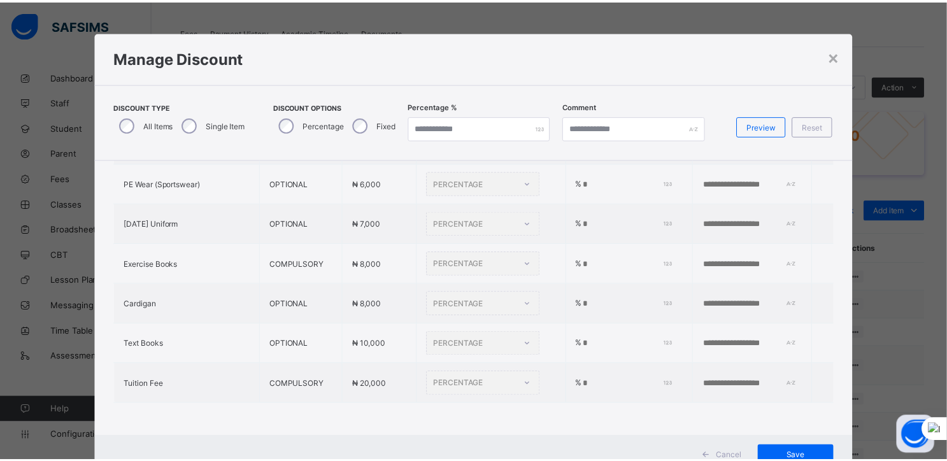
scroll to position [46, 0]
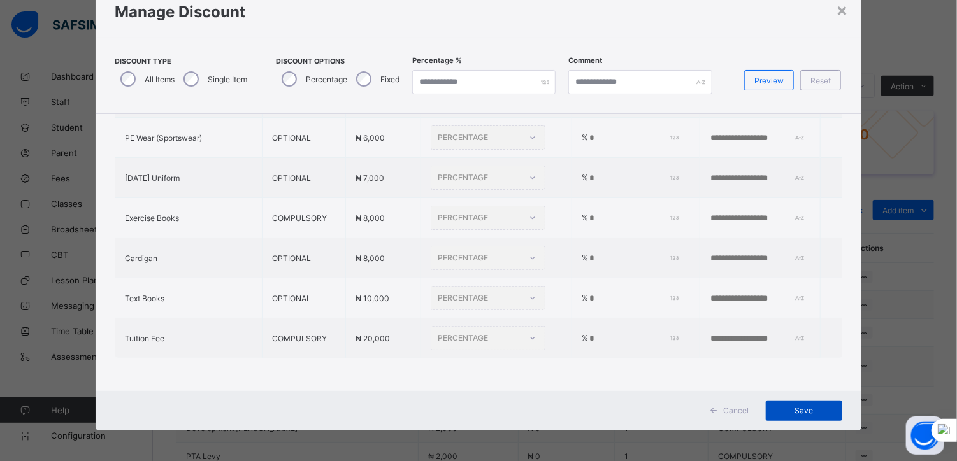
click at [790, 407] on span "Save" at bounding box center [803, 411] width 57 height 10
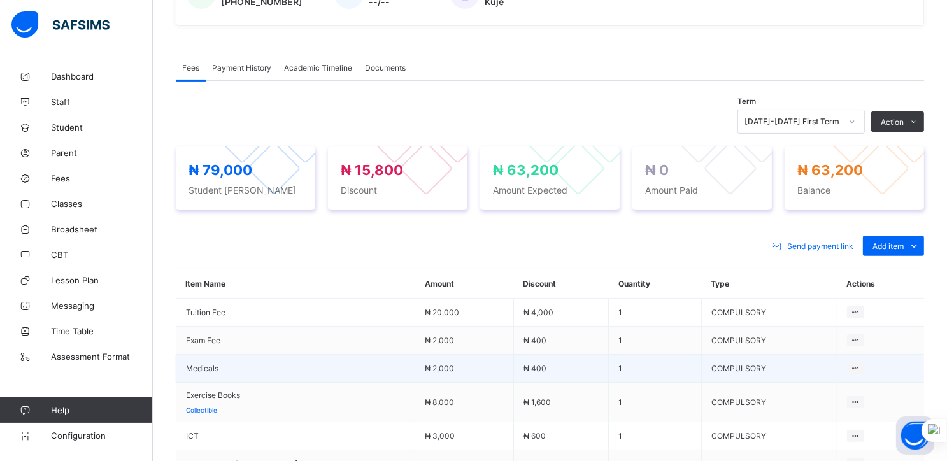
scroll to position [347, 0]
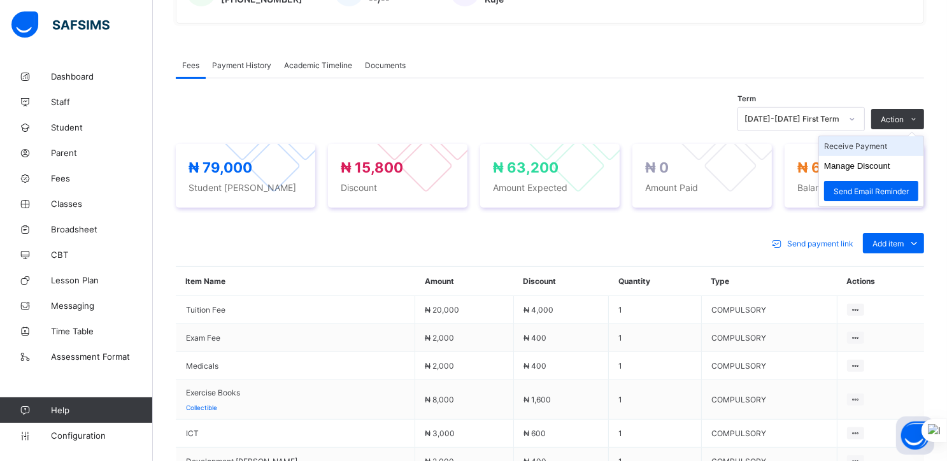
click at [855, 155] on li "Receive Payment" at bounding box center [871, 146] width 104 height 20
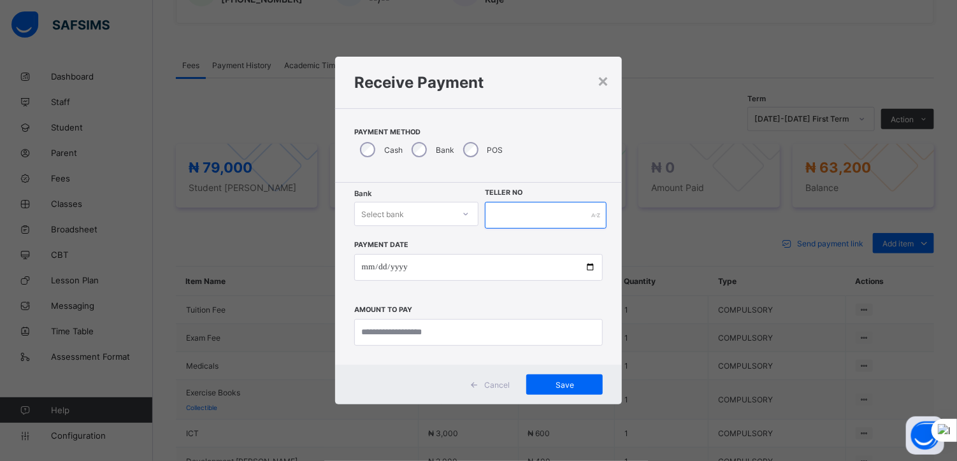
click at [514, 211] on input "text" at bounding box center [546, 215] width 122 height 27
click at [418, 212] on div "Select bank" at bounding box center [404, 214] width 99 height 18
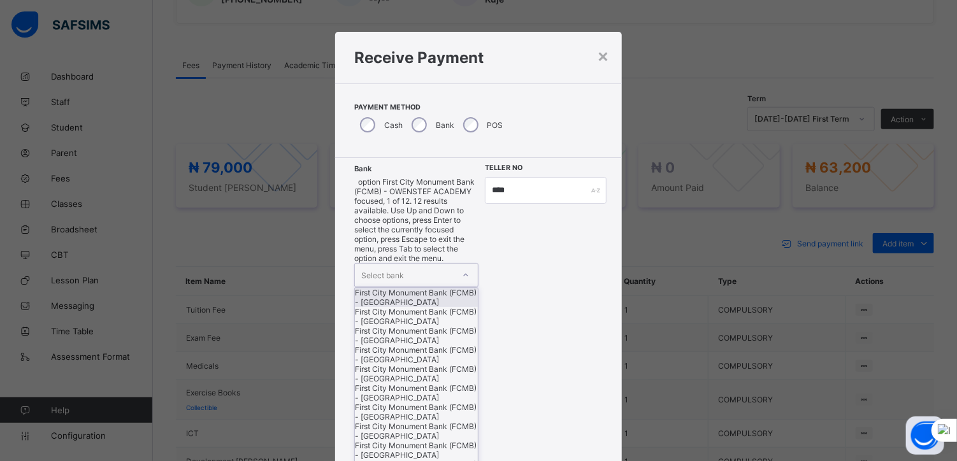
click at [394, 288] on div "First City Monument Bank (FCMB) - [GEOGRAPHIC_DATA]" at bounding box center [416, 297] width 123 height 19
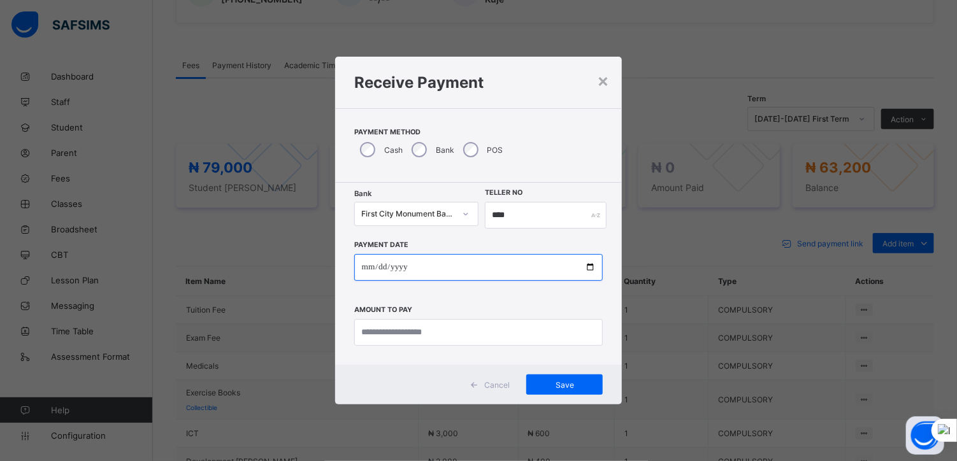
click at [590, 267] on input "date" at bounding box center [478, 267] width 249 height 27
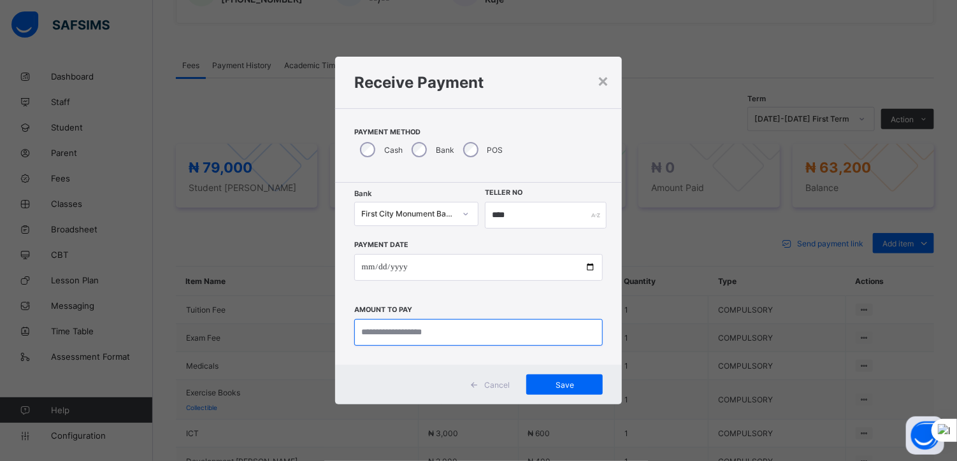
click at [396, 331] on input "currency" at bounding box center [478, 332] width 249 height 27
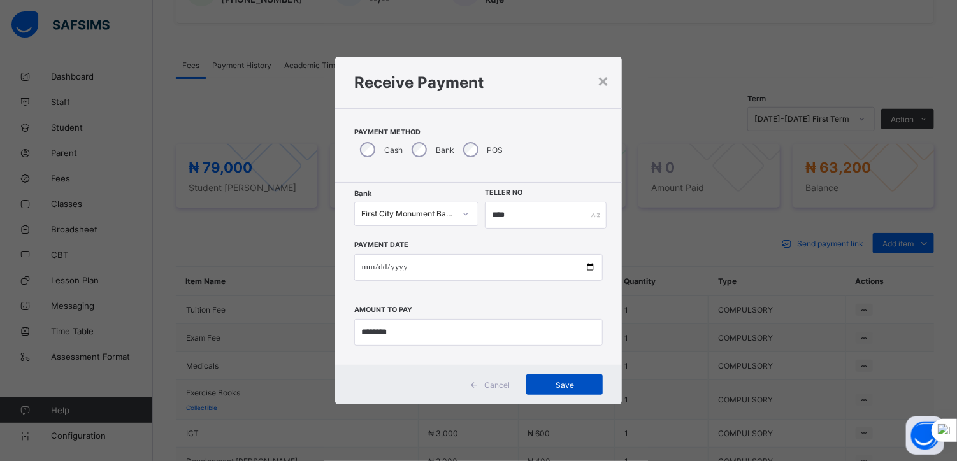
click at [552, 382] on span "Save" at bounding box center [564, 385] width 57 height 10
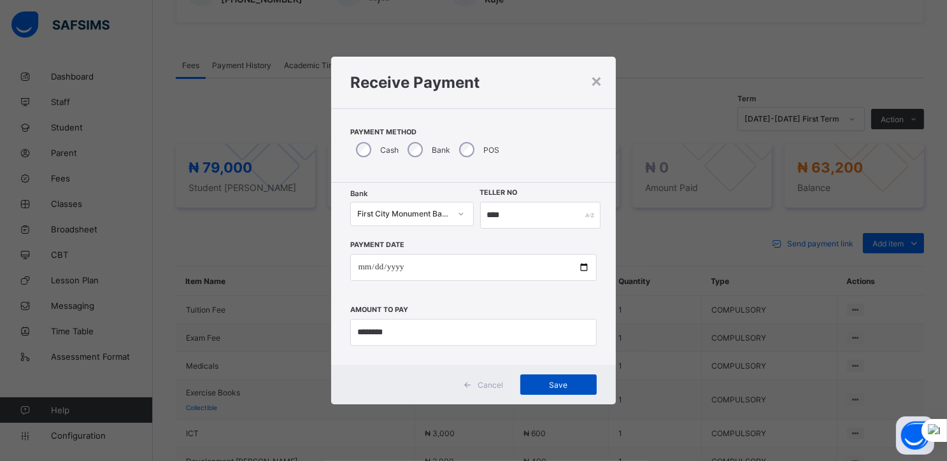
click at [552, 382] on span "Save" at bounding box center [558, 385] width 57 height 10
click at [492, 215] on input "****" at bounding box center [540, 215] width 120 height 27
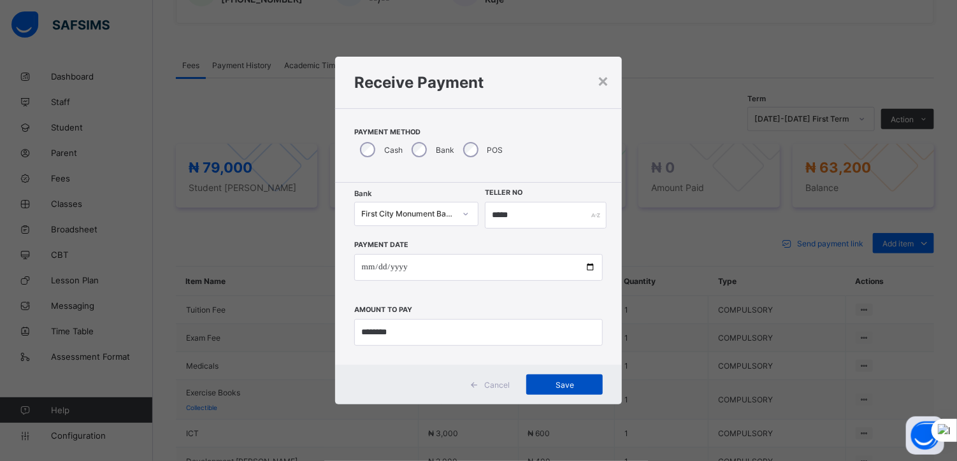
click at [557, 383] on span "Save" at bounding box center [564, 385] width 57 height 10
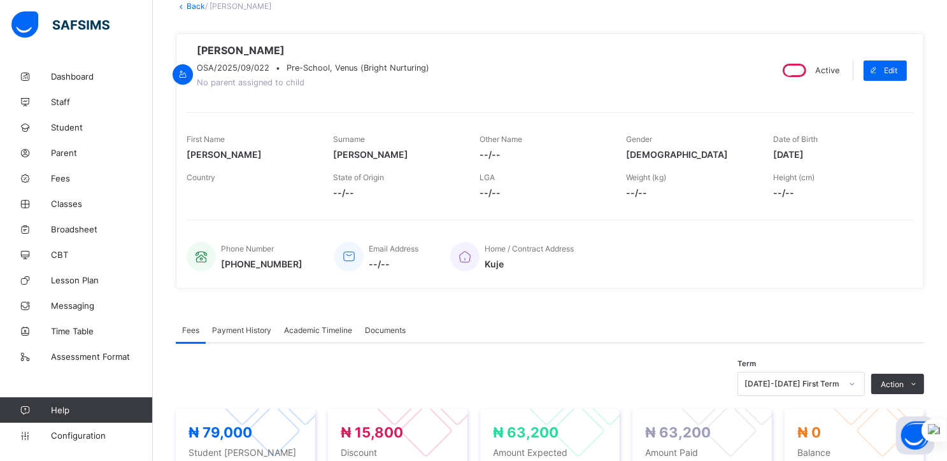
scroll to position [0, 0]
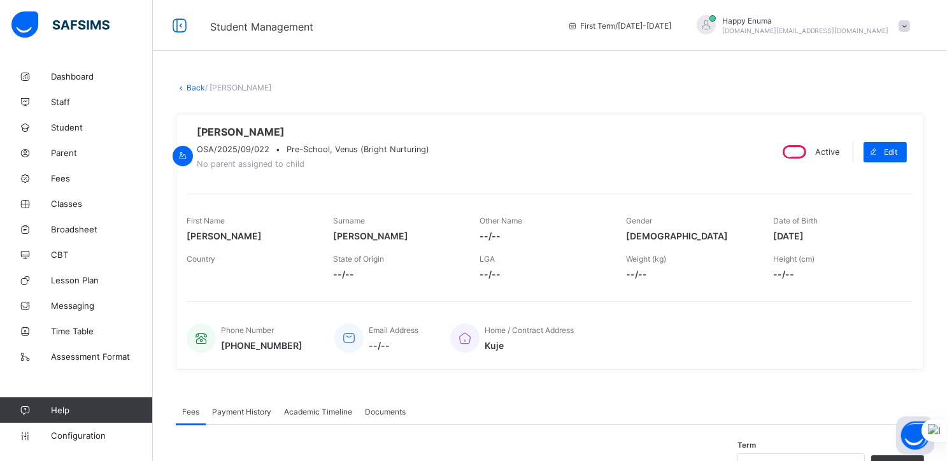
click at [192, 83] on link "Back" at bounding box center [196, 88] width 18 height 10
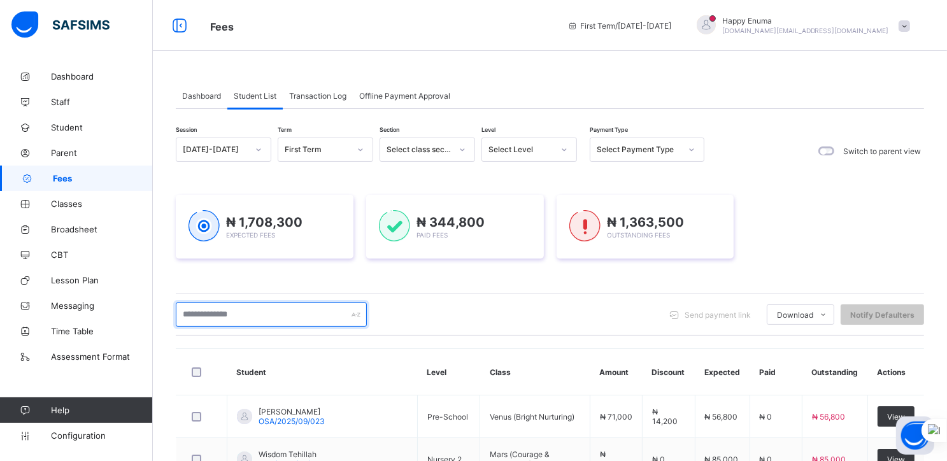
click at [227, 312] on input "text" at bounding box center [271, 315] width 191 height 24
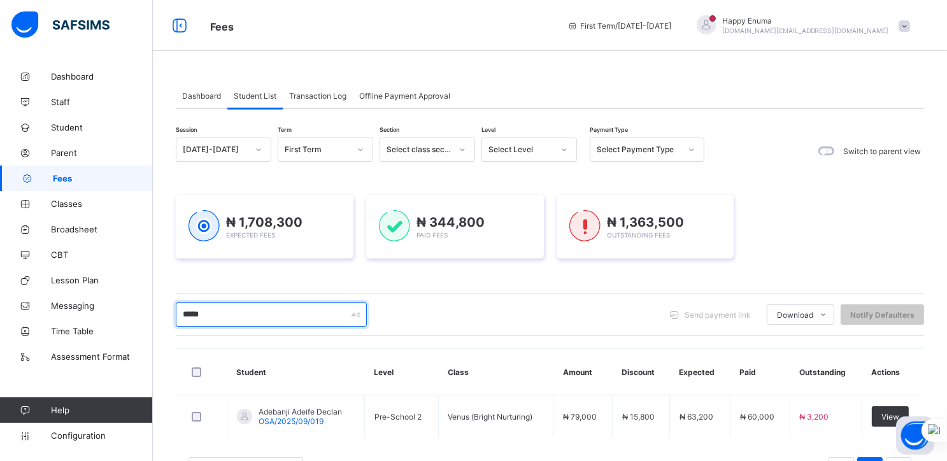
scroll to position [53, 0]
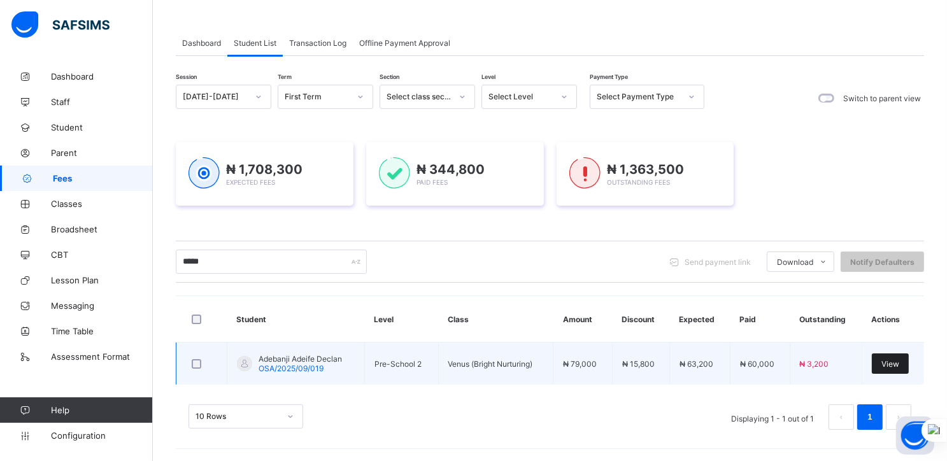
click at [899, 364] on span "View" at bounding box center [891, 364] width 18 height 10
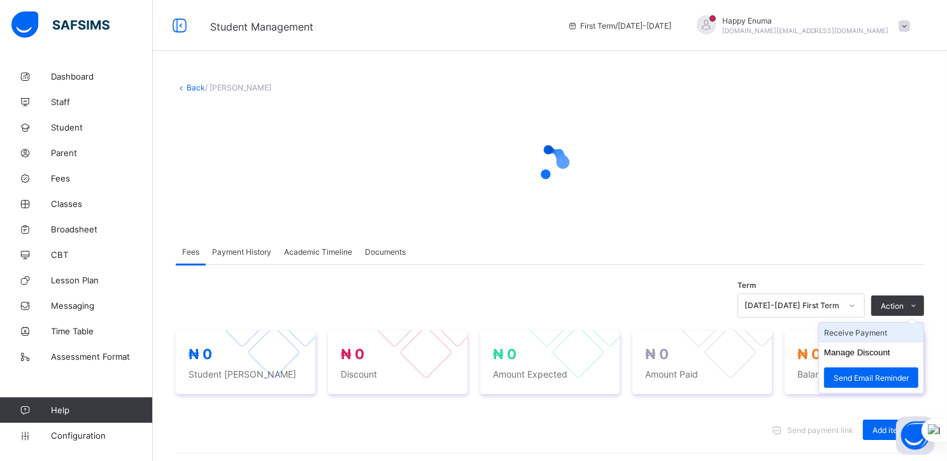
click at [859, 330] on li "Receive Payment" at bounding box center [871, 333] width 104 height 20
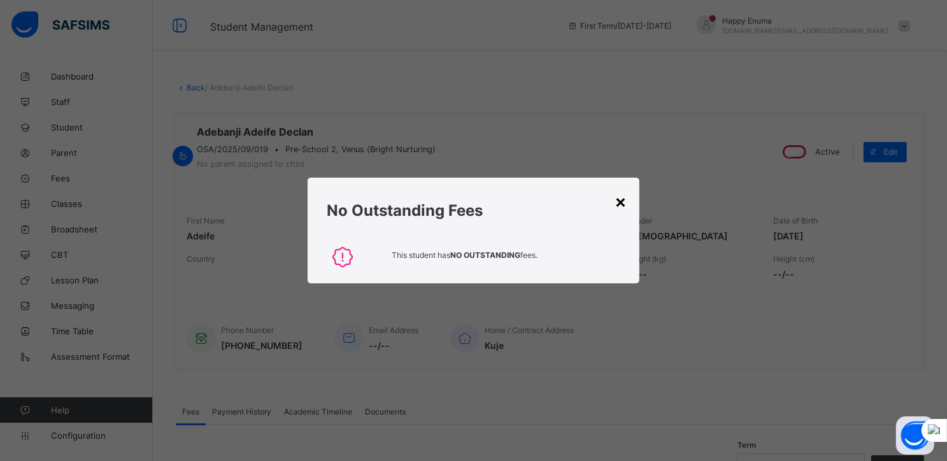
click at [625, 206] on div "×" at bounding box center [621, 201] width 12 height 22
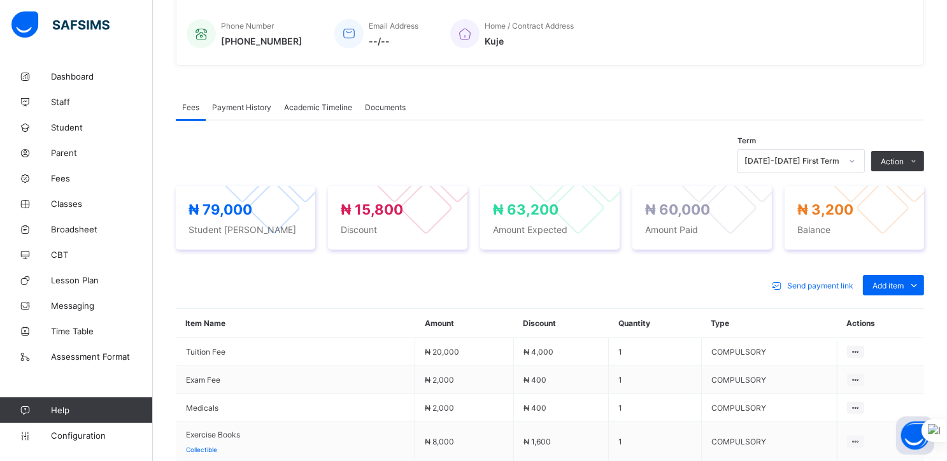
scroll to position [306, 0]
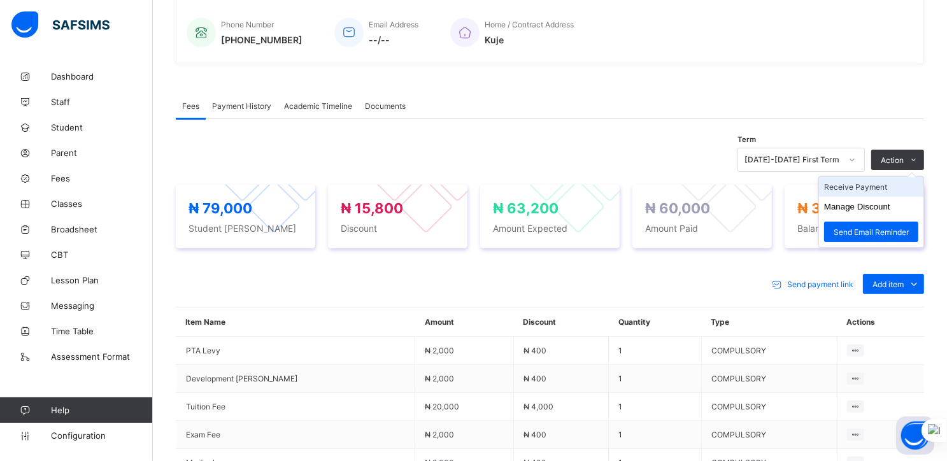
click at [859, 190] on li "Receive Payment" at bounding box center [871, 187] width 104 height 20
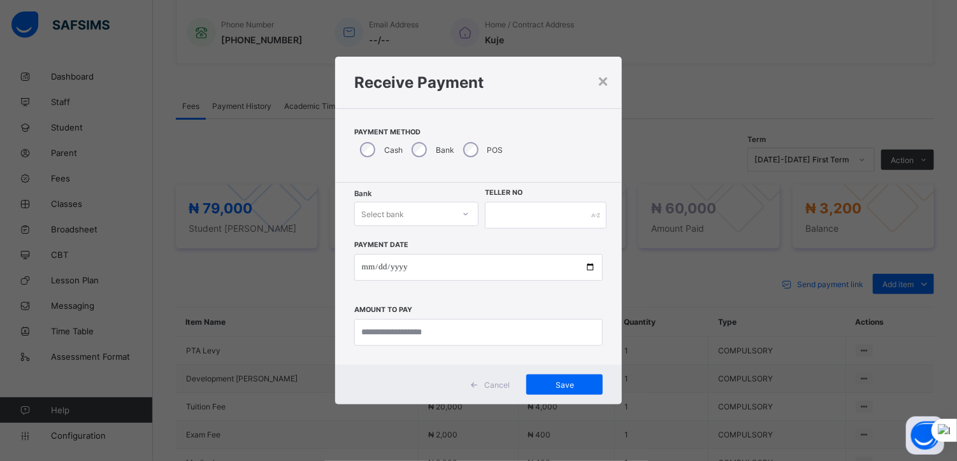
click at [414, 218] on div "Select bank" at bounding box center [404, 214] width 99 height 18
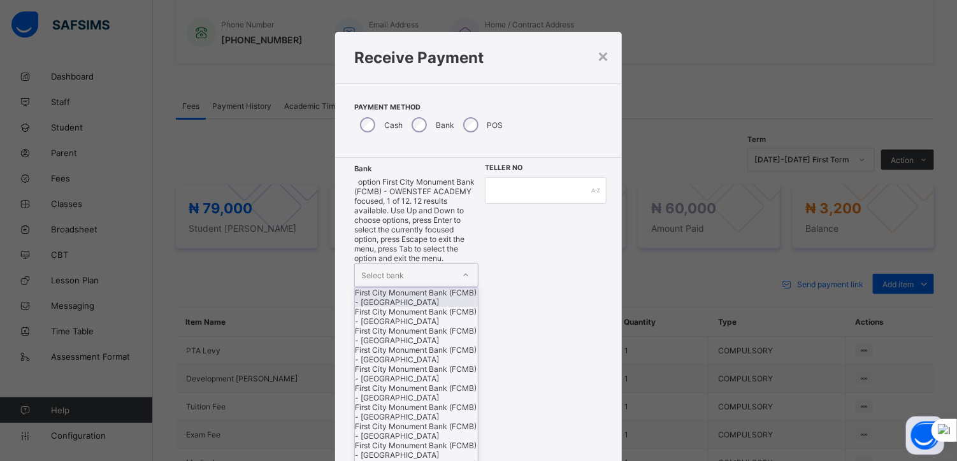
click at [404, 288] on div "First City Monument Bank (FCMB) - [GEOGRAPHIC_DATA]" at bounding box center [416, 297] width 123 height 19
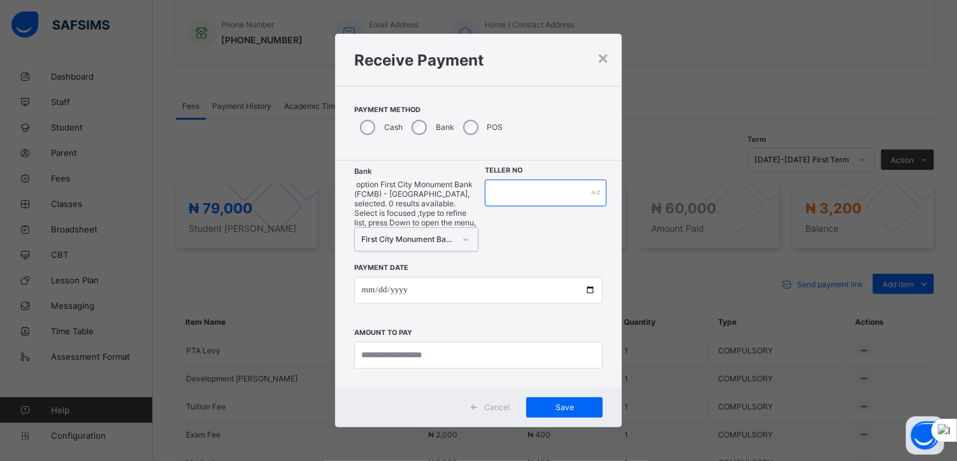
click at [504, 206] on input "text" at bounding box center [546, 193] width 122 height 27
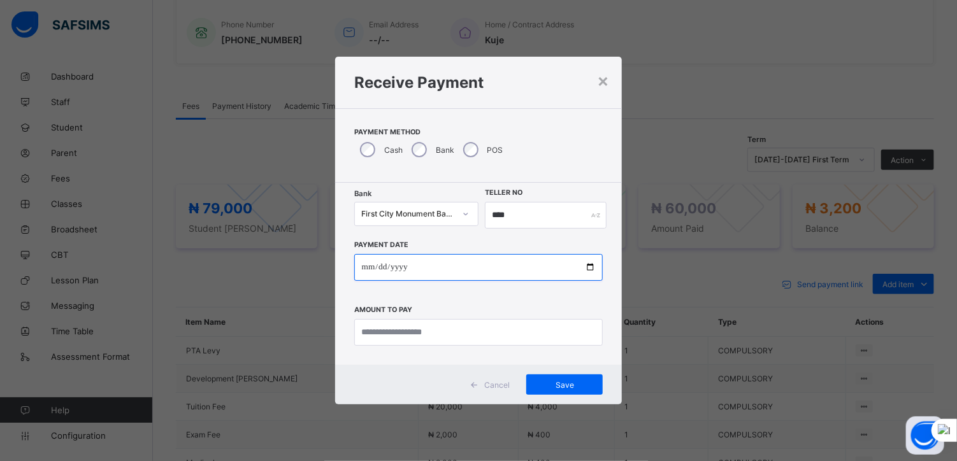
click at [587, 265] on input "date" at bounding box center [478, 267] width 249 height 27
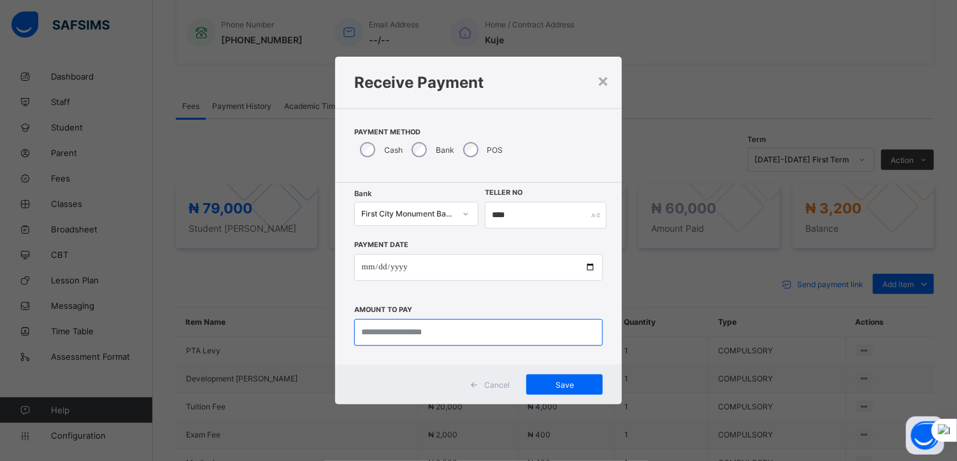
click at [396, 330] on input "currency" at bounding box center [478, 332] width 249 height 27
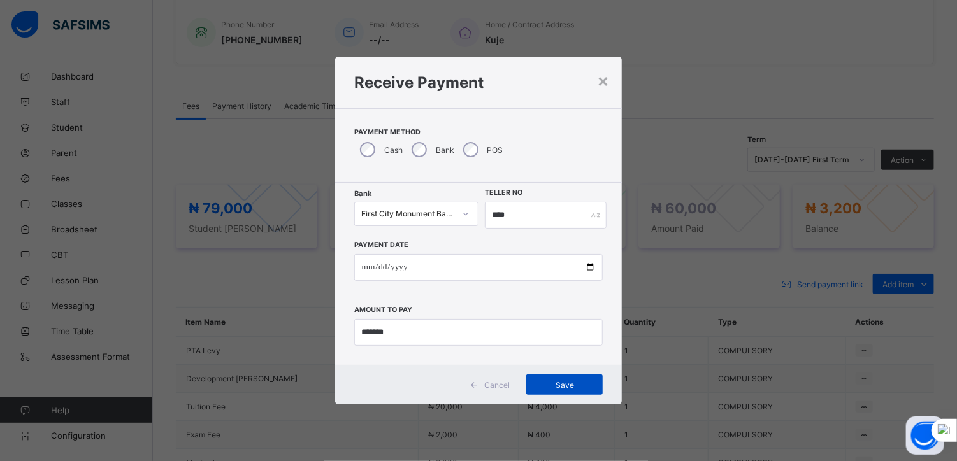
click at [565, 376] on div "Save" at bounding box center [564, 385] width 76 height 20
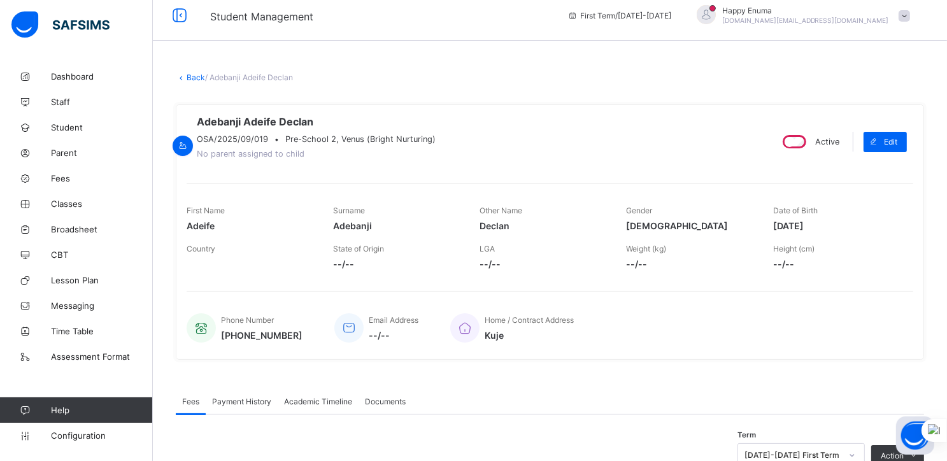
scroll to position [0, 0]
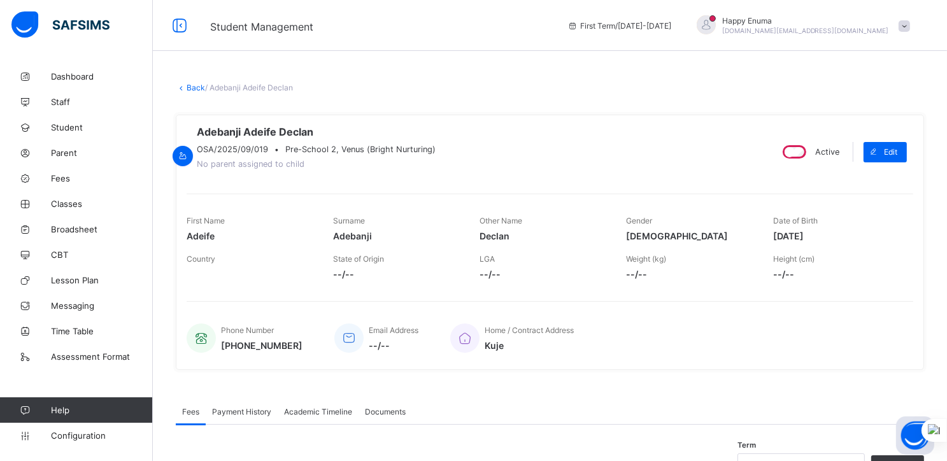
click at [197, 85] on link "Back" at bounding box center [196, 88] width 18 height 10
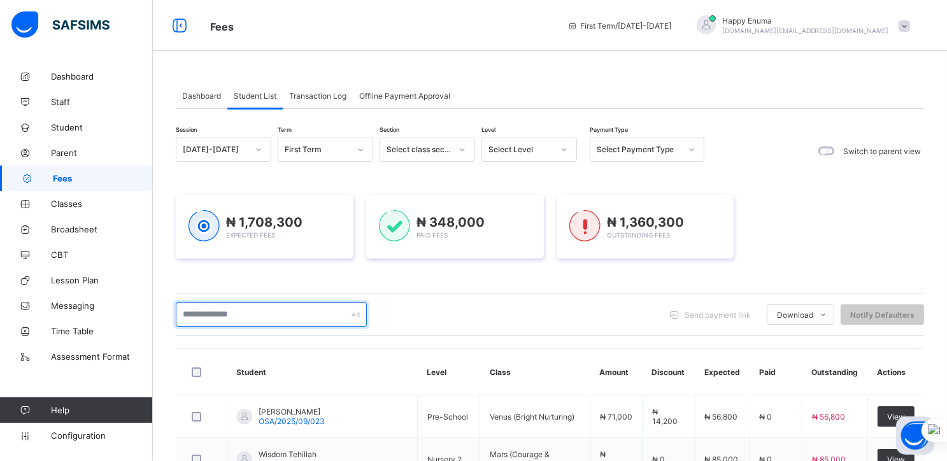
click at [253, 317] on input "text" at bounding box center [271, 315] width 191 height 24
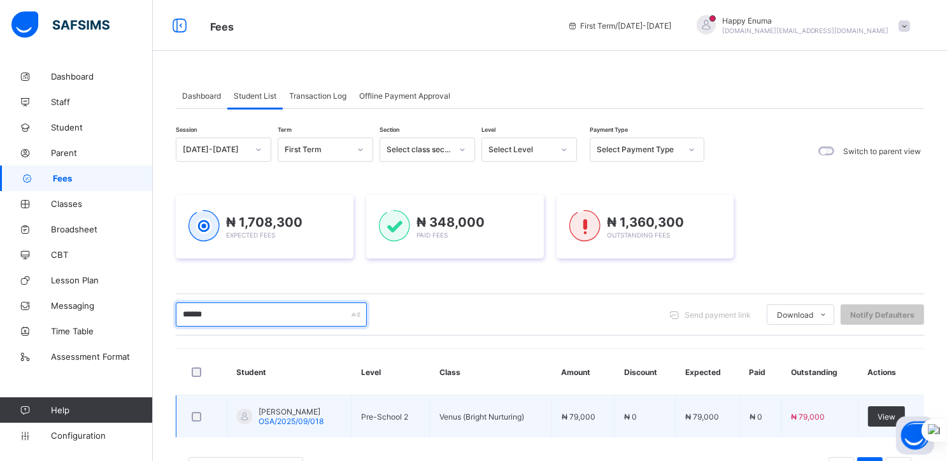
scroll to position [53, 0]
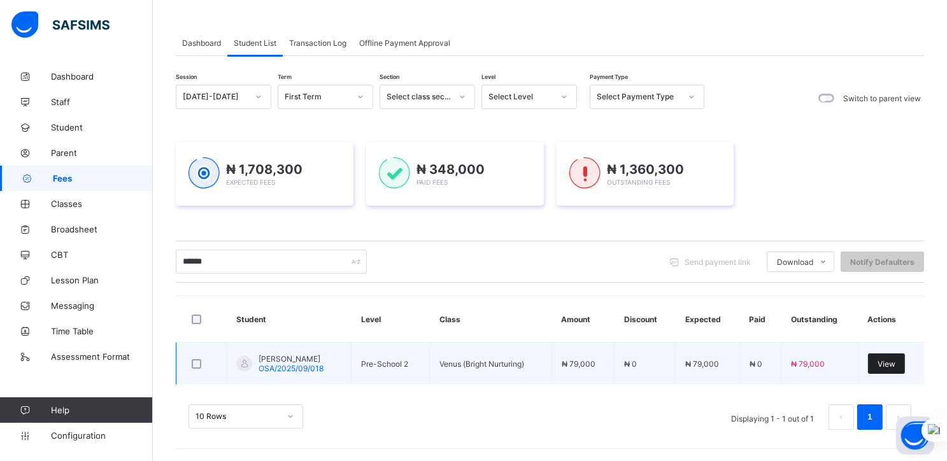
click at [896, 361] on span "View" at bounding box center [887, 364] width 18 height 10
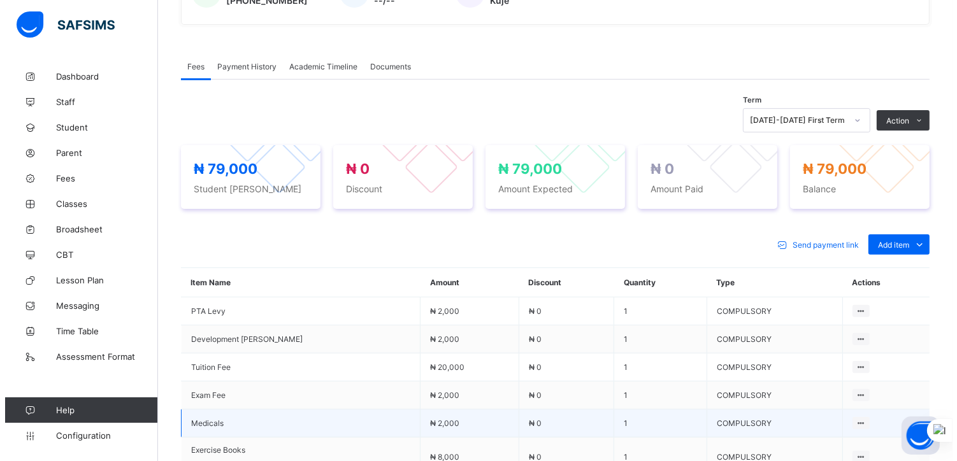
scroll to position [349, 0]
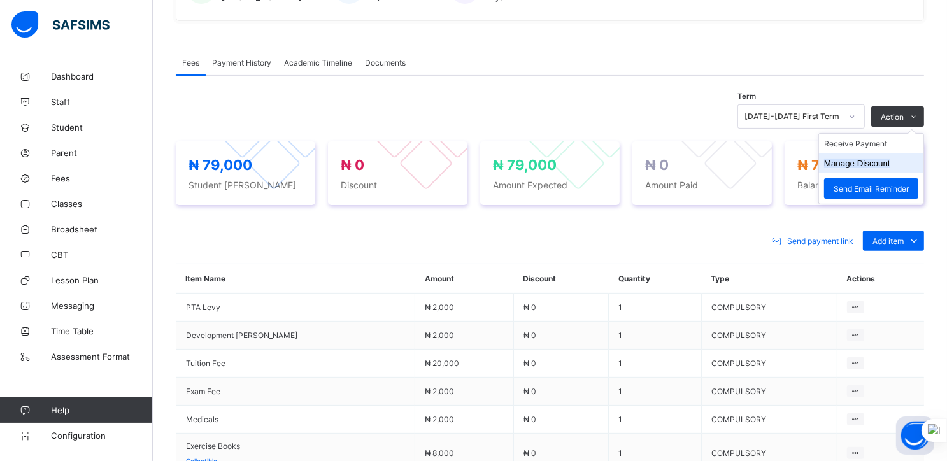
click at [854, 168] on button "Manage Discount" at bounding box center [857, 164] width 66 height 10
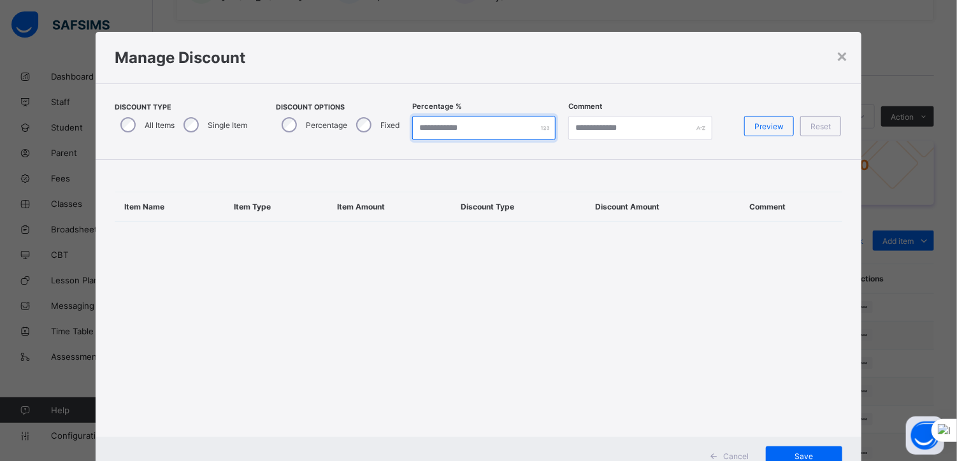
click at [436, 130] on input "*" at bounding box center [483, 128] width 143 height 24
click at [768, 122] on span "Preview" at bounding box center [768, 127] width 29 height 10
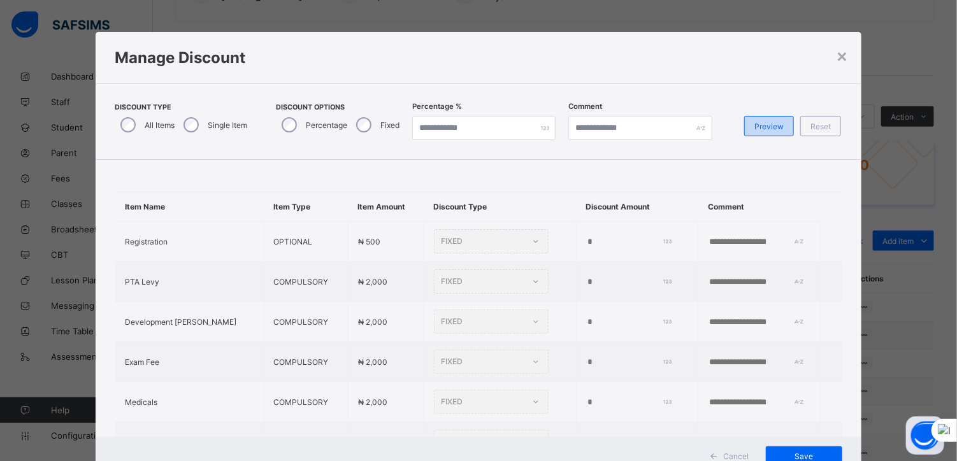
click at [769, 128] on span "Preview" at bounding box center [768, 127] width 29 height 10
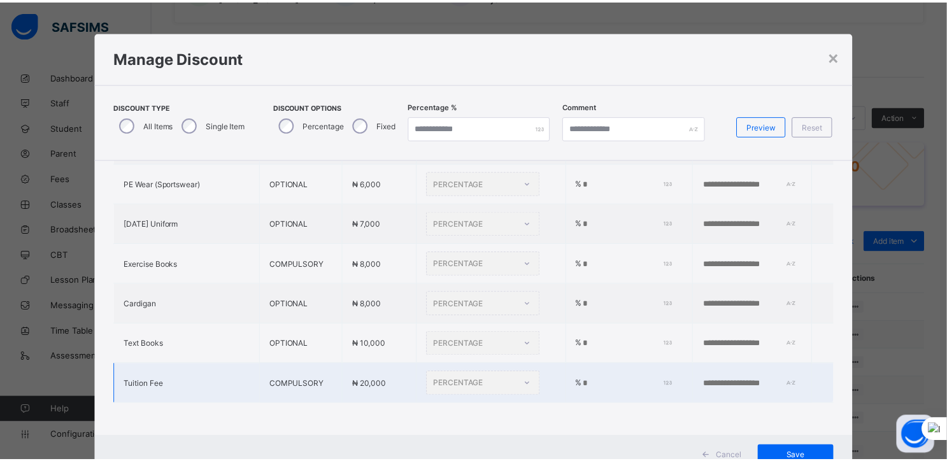
scroll to position [46, 0]
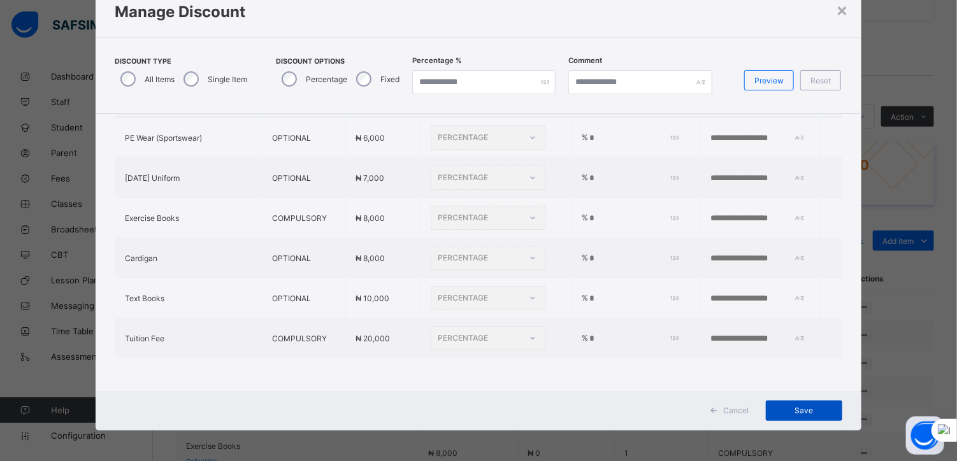
click at [794, 413] on span "Save" at bounding box center [803, 411] width 57 height 10
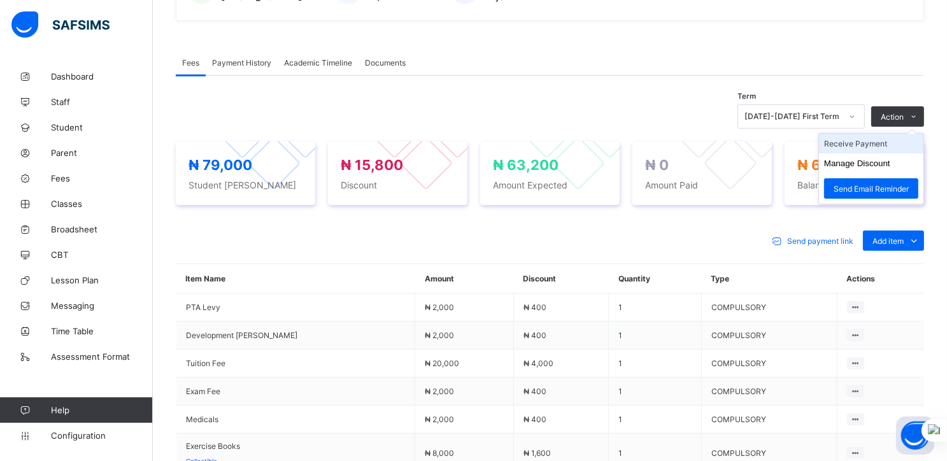
click at [859, 148] on li "Receive Payment" at bounding box center [871, 144] width 104 height 20
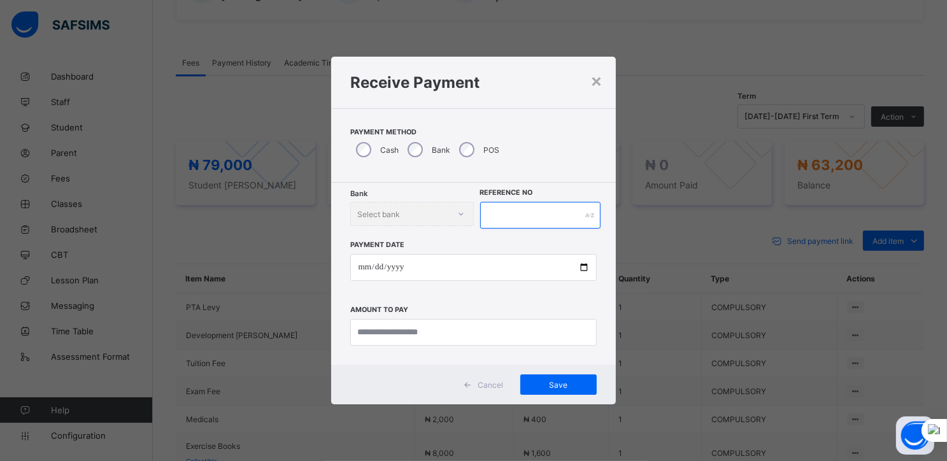
click at [515, 206] on input "text" at bounding box center [540, 215] width 120 height 27
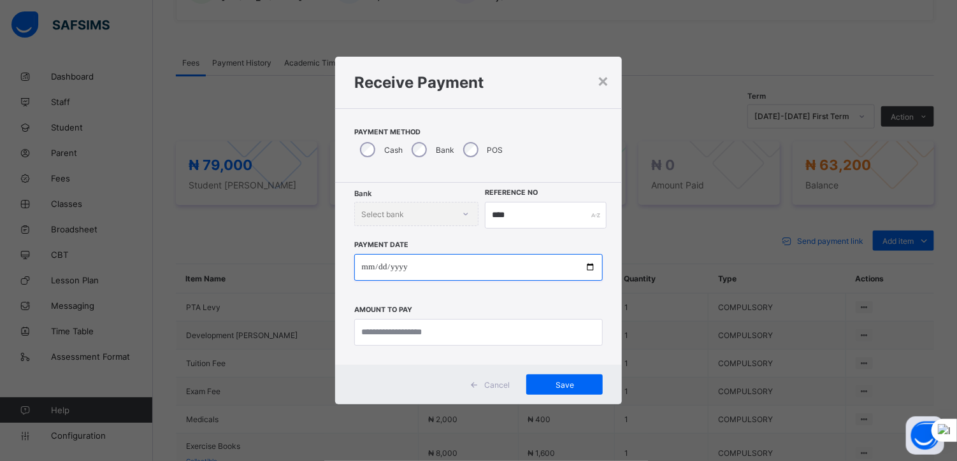
click at [590, 267] on input "date" at bounding box center [478, 267] width 249 height 27
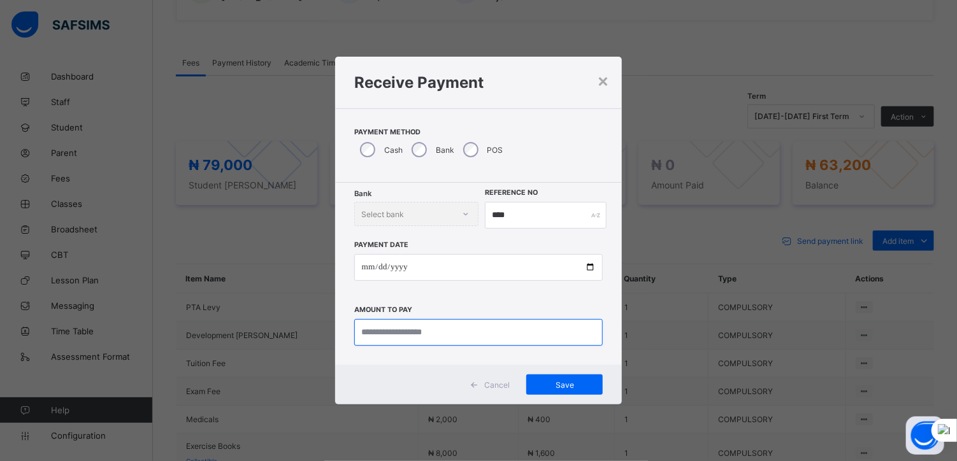
click at [399, 336] on input "currency" at bounding box center [478, 332] width 249 height 27
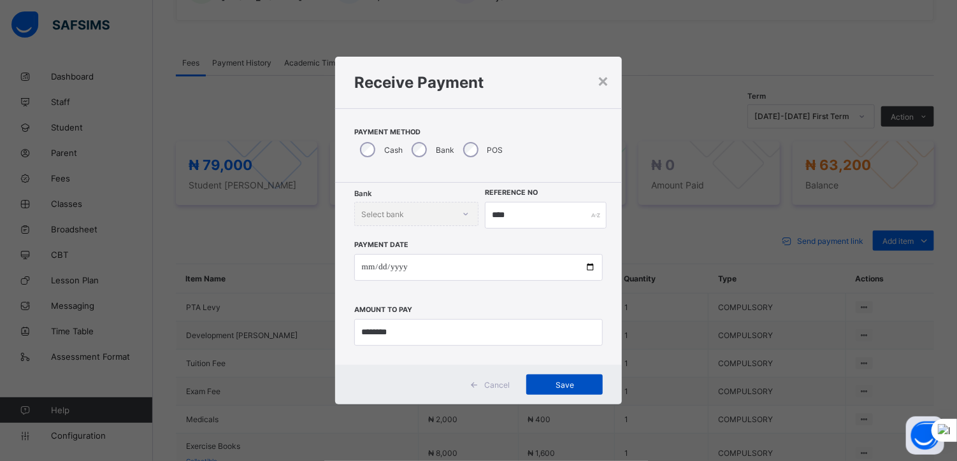
click at [552, 380] on span "Save" at bounding box center [564, 385] width 57 height 10
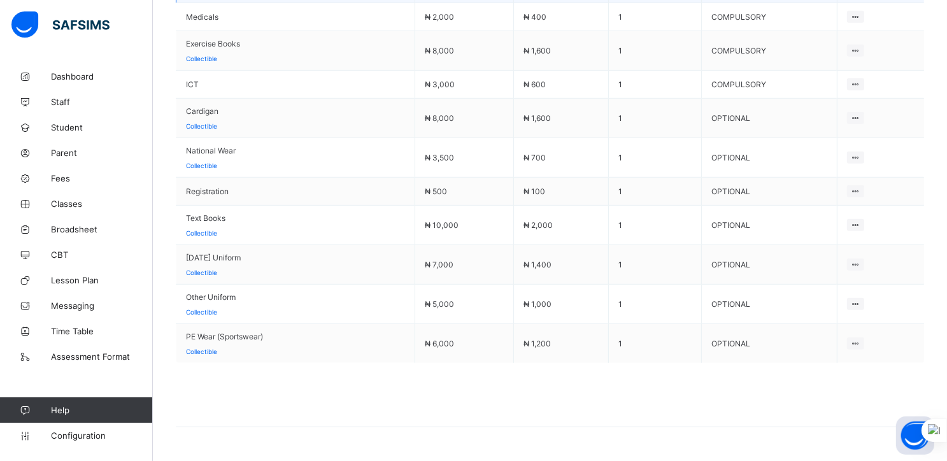
scroll to position [792, 0]
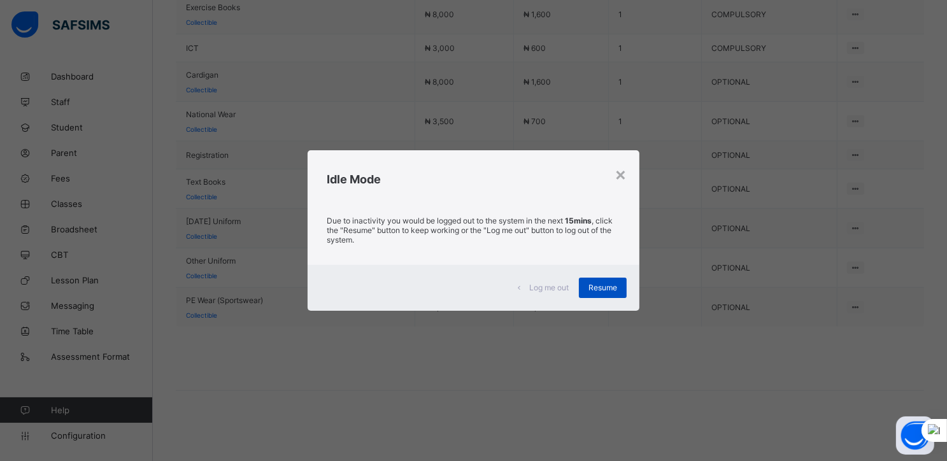
click at [596, 287] on span "Resume" at bounding box center [603, 288] width 29 height 10
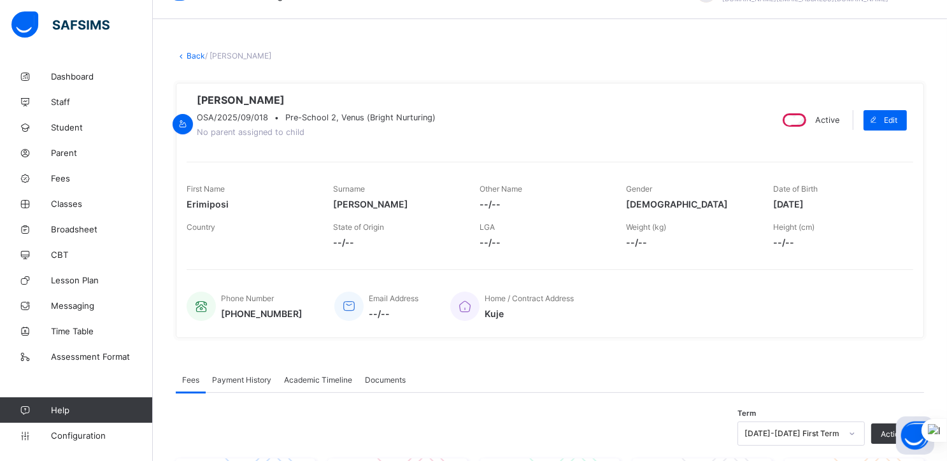
scroll to position [31, 0]
click at [62, 177] on span "Fees" at bounding box center [102, 178] width 102 height 10
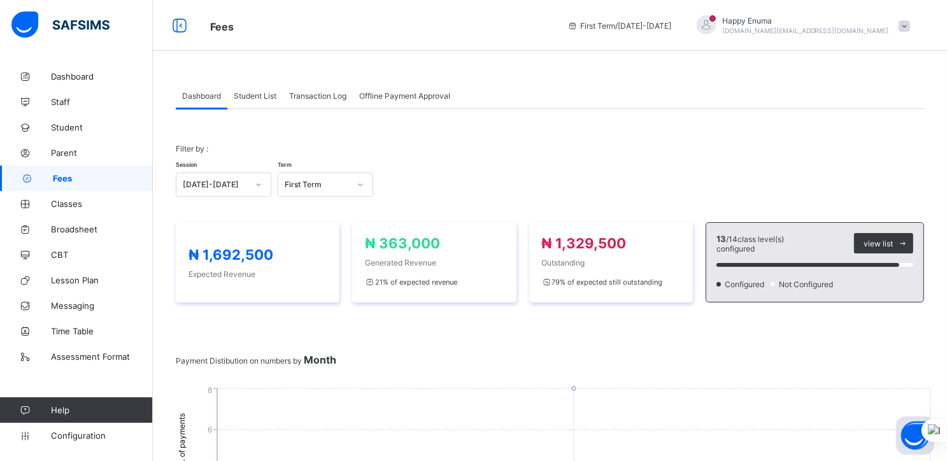
click at [255, 97] on span "Student List" at bounding box center [255, 96] width 43 height 10
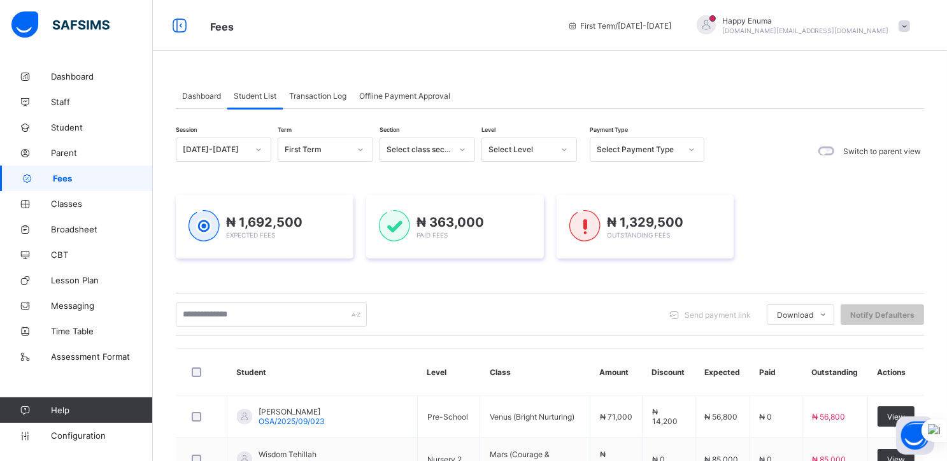
click at [318, 93] on span "Transaction Log" at bounding box center [317, 96] width 57 height 10
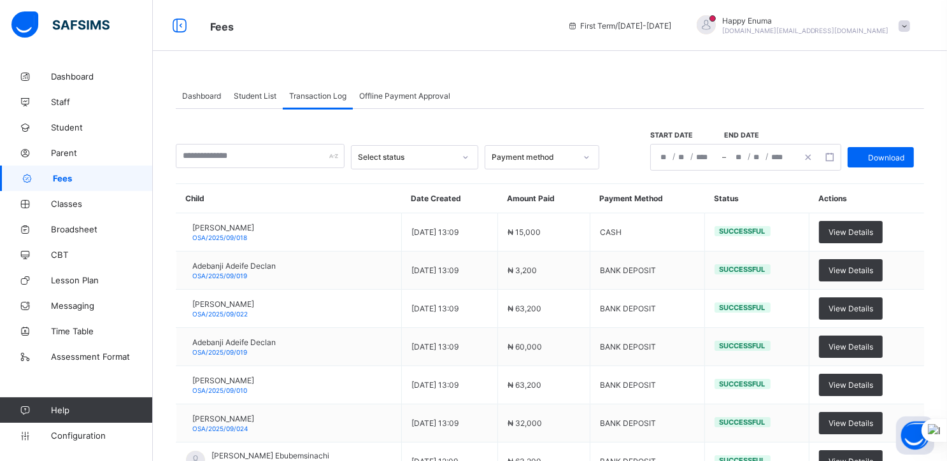
click at [394, 91] on span "Offline Payment Approval" at bounding box center [404, 96] width 91 height 10
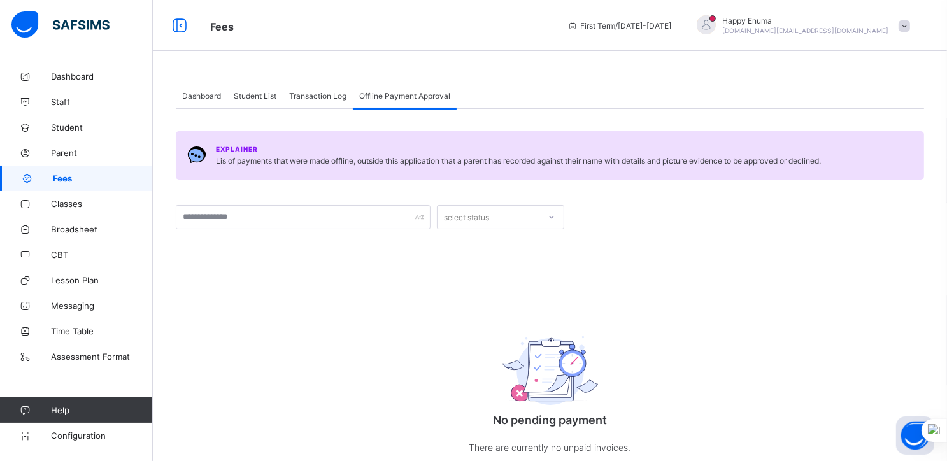
click at [321, 96] on span "Transaction Log" at bounding box center [317, 96] width 57 height 10
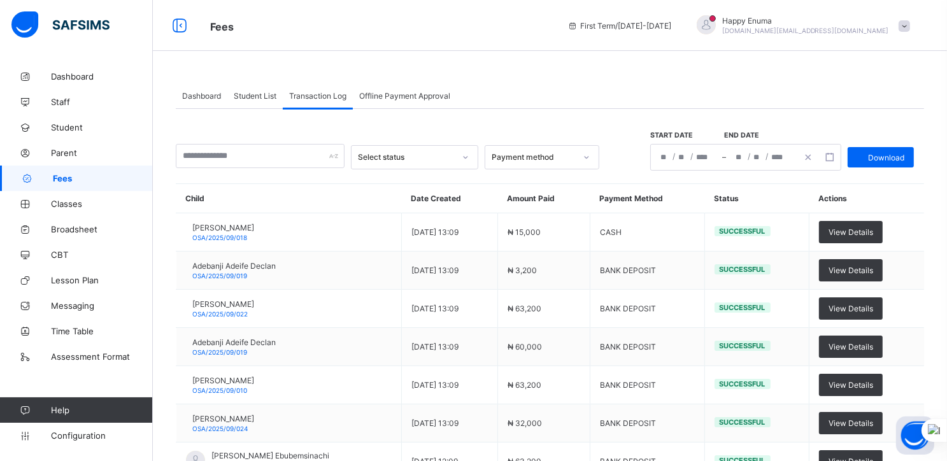
click at [262, 96] on span "Student List" at bounding box center [255, 96] width 43 height 10
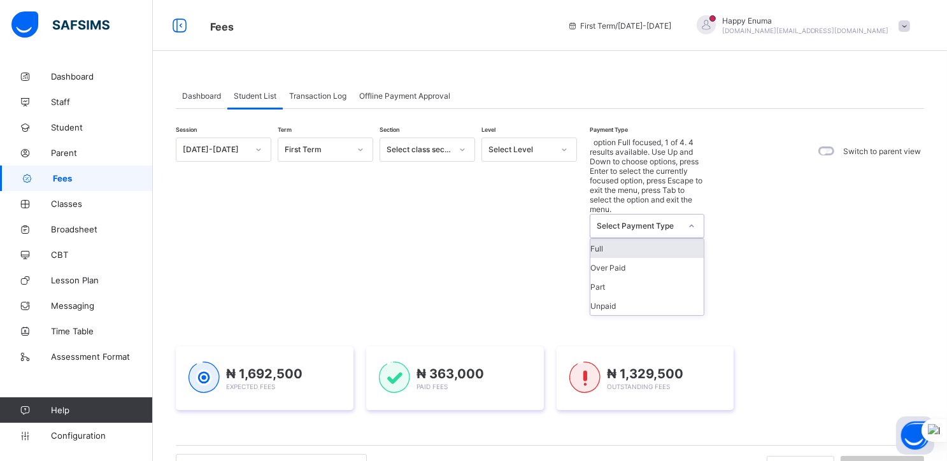
click at [650, 222] on div "Select Payment Type" at bounding box center [639, 227] width 84 height 10
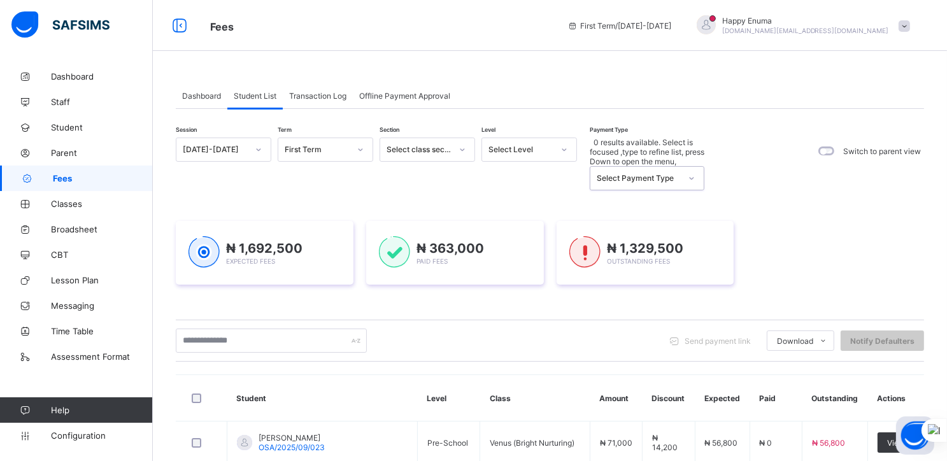
click at [650, 174] on div "Select Payment Type" at bounding box center [639, 179] width 84 height 10
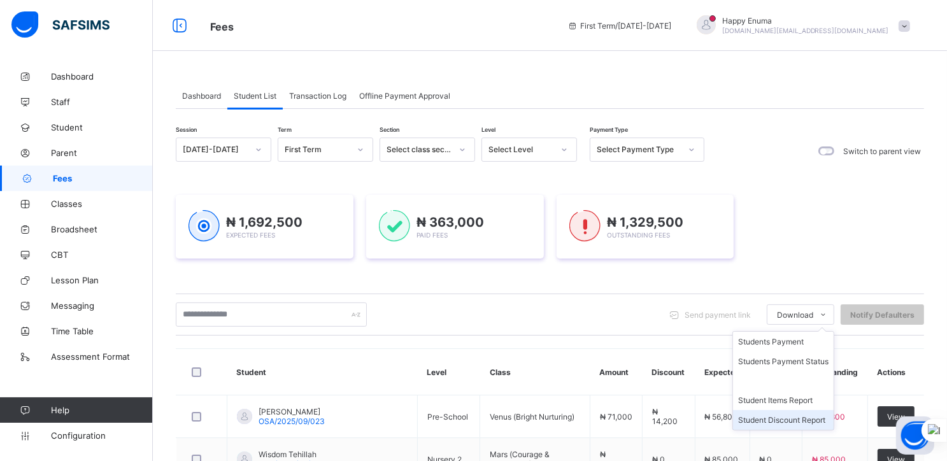
click at [780, 422] on li "Student Discount Report" at bounding box center [783, 420] width 101 height 20
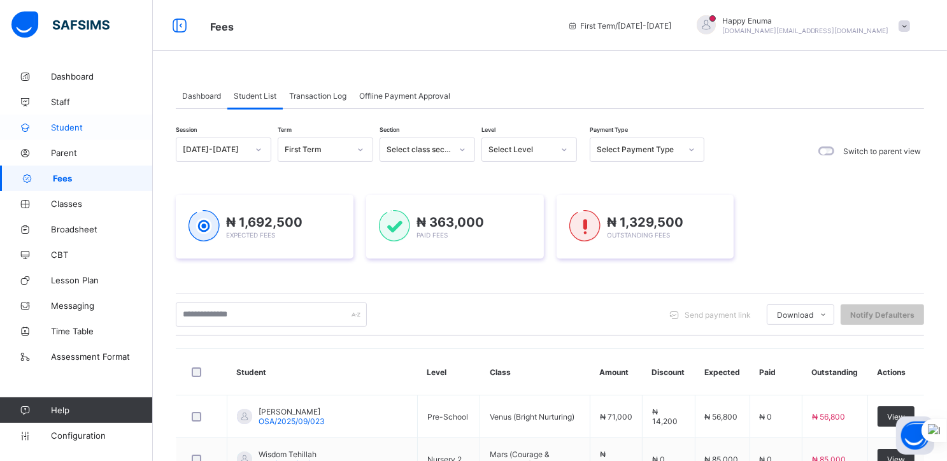
click at [59, 120] on link "Student" at bounding box center [76, 127] width 153 height 25
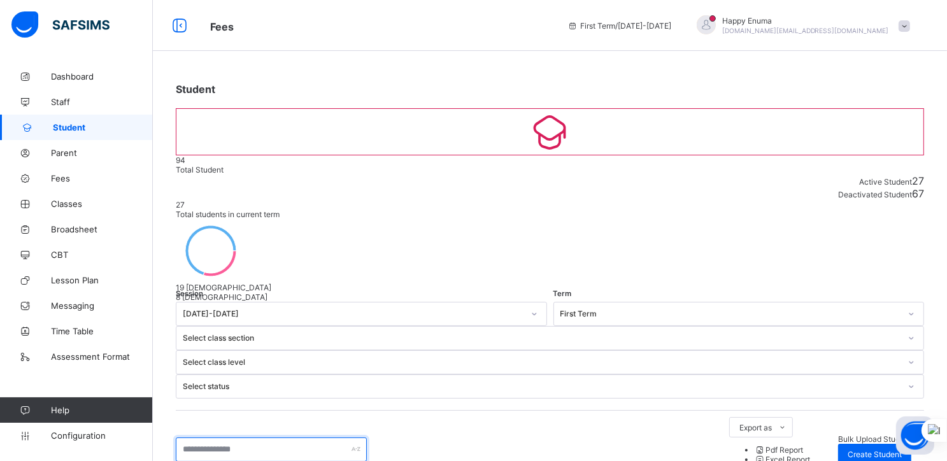
click at [321, 438] on input "text" at bounding box center [271, 450] width 191 height 24
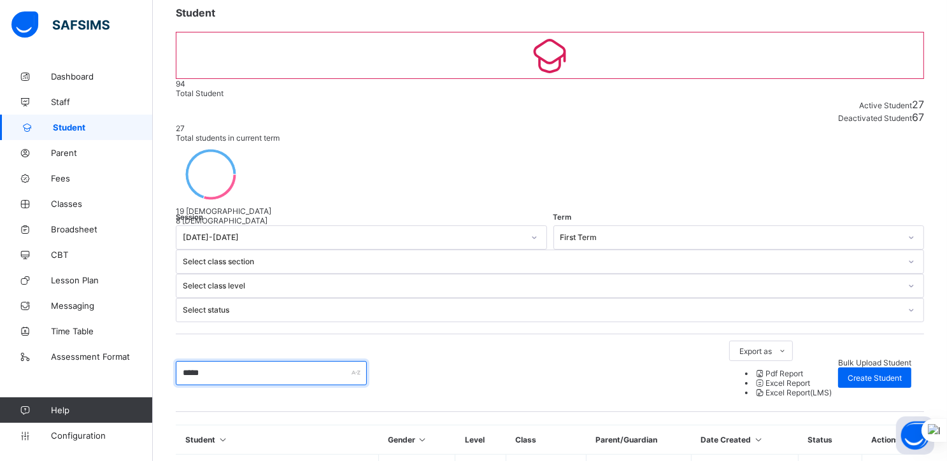
scroll to position [79, 0]
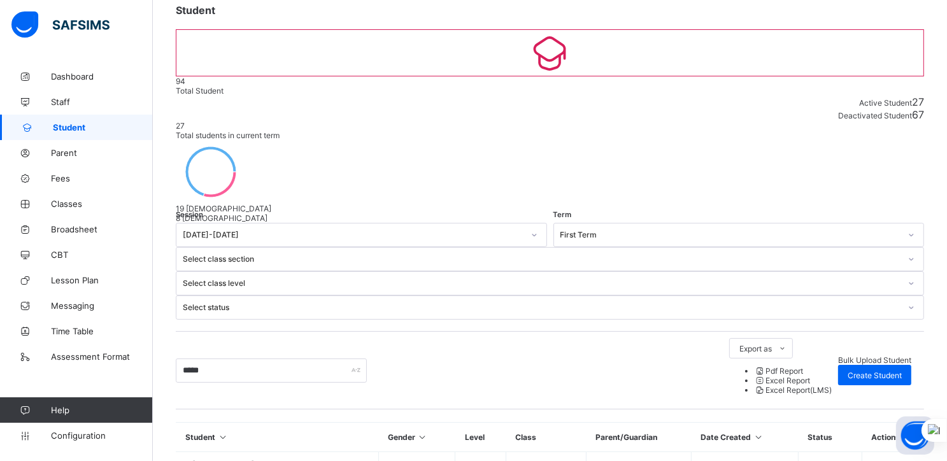
click at [908, 301] on icon at bounding box center [912, 307] width 8 height 13
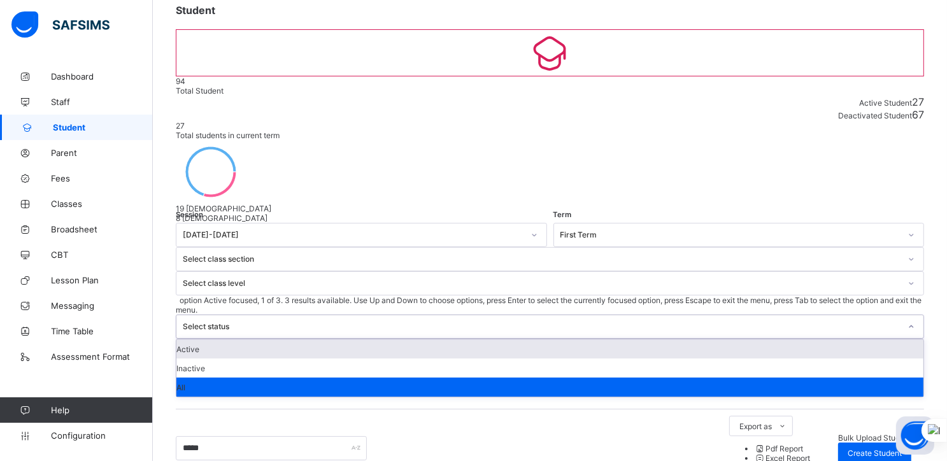
click at [626, 340] on div "Active" at bounding box center [549, 349] width 747 height 19
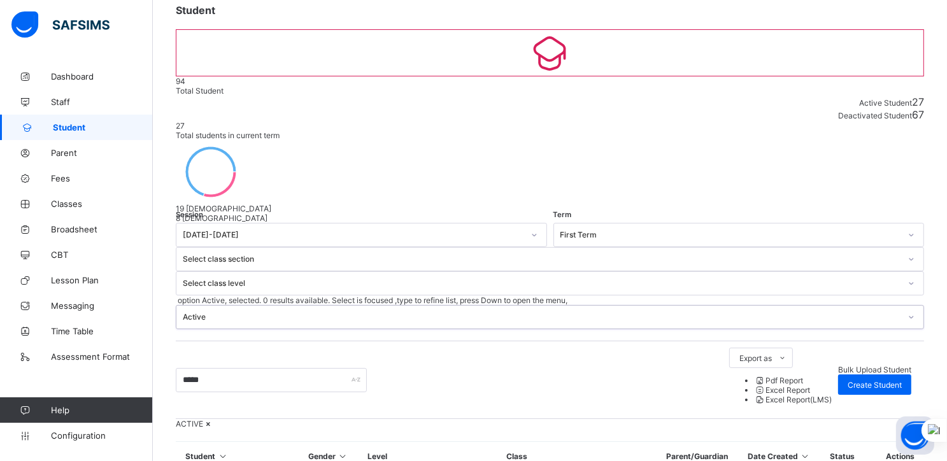
scroll to position [137, 0]
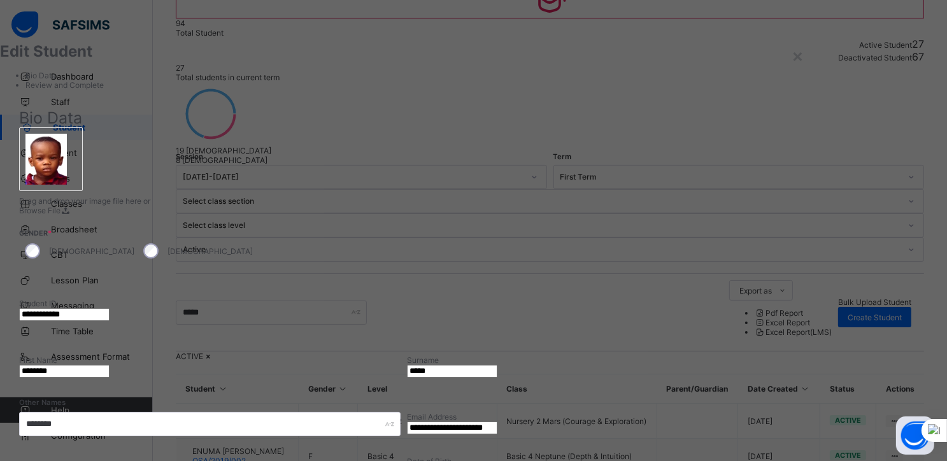
click at [110, 308] on input "**********" at bounding box center [64, 314] width 90 height 13
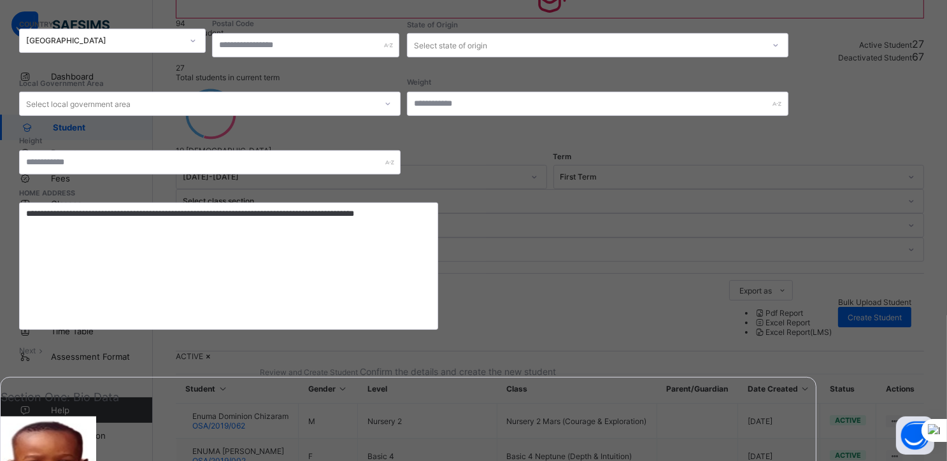
scroll to position [500, 0]
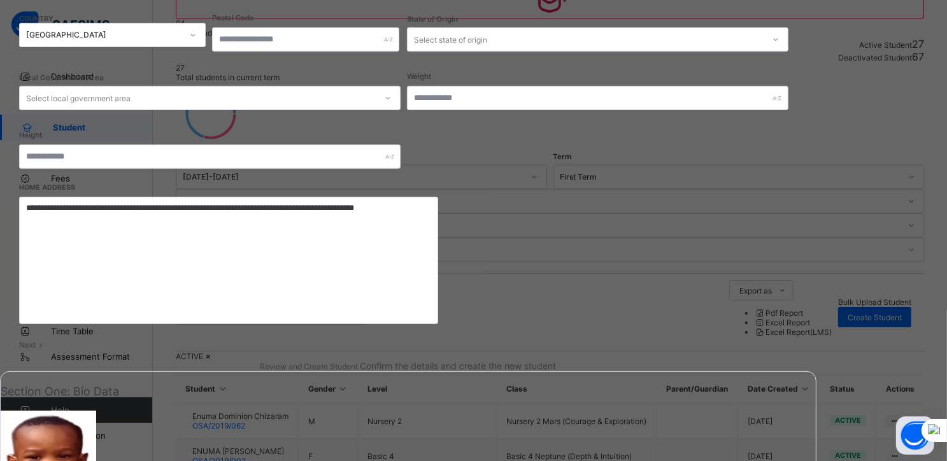
click at [36, 340] on span "Next" at bounding box center [27, 345] width 17 height 10
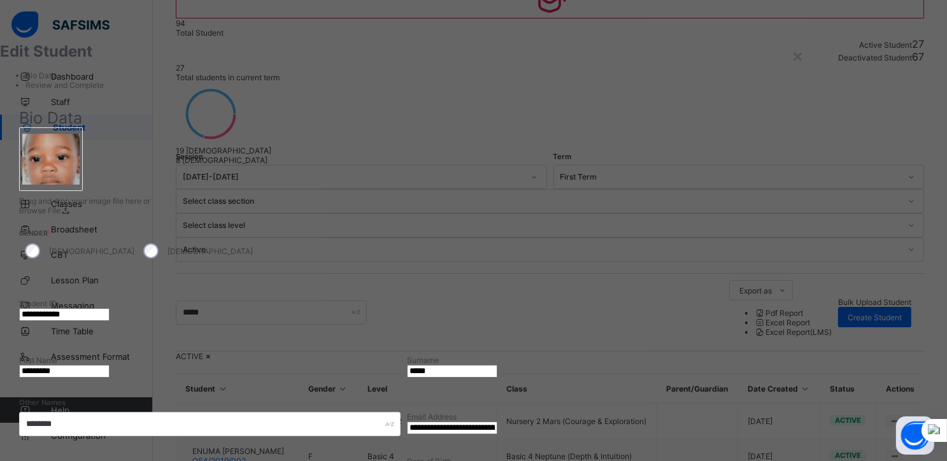
click at [110, 308] on input "**********" at bounding box center [64, 314] width 90 height 13
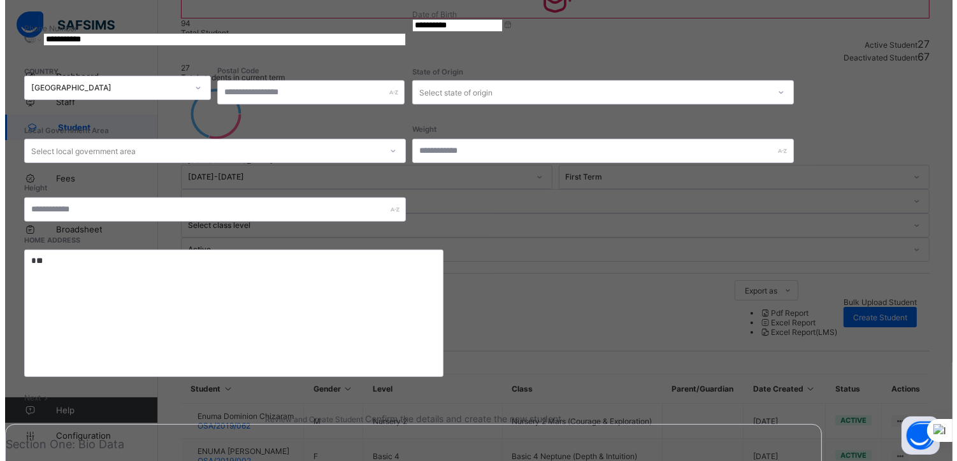
scroll to position [500, 0]
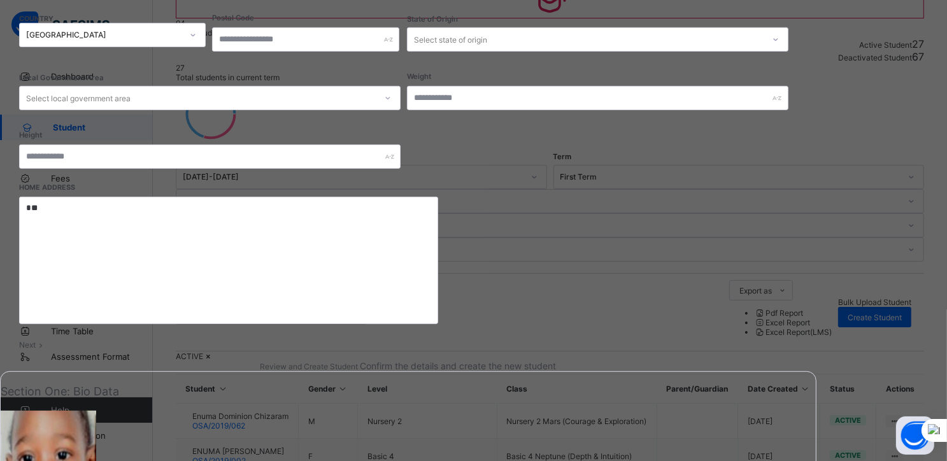
click at [36, 340] on span "Next" at bounding box center [27, 345] width 17 height 10
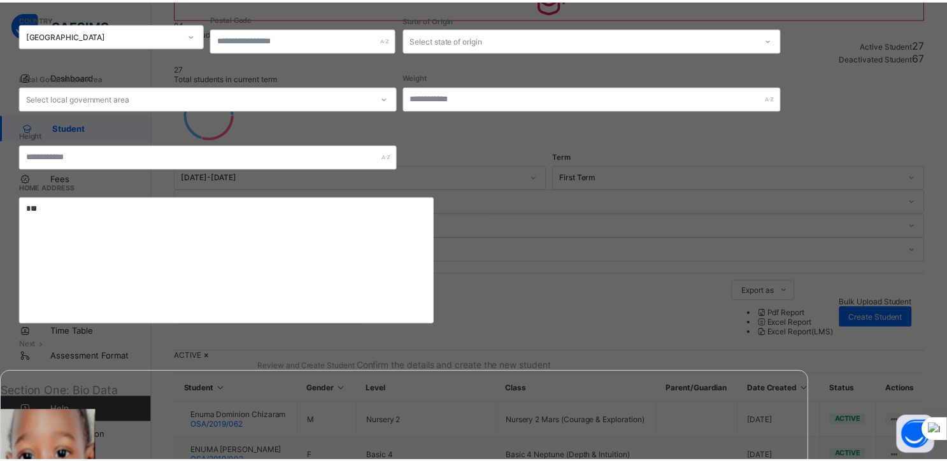
scroll to position [197, 0]
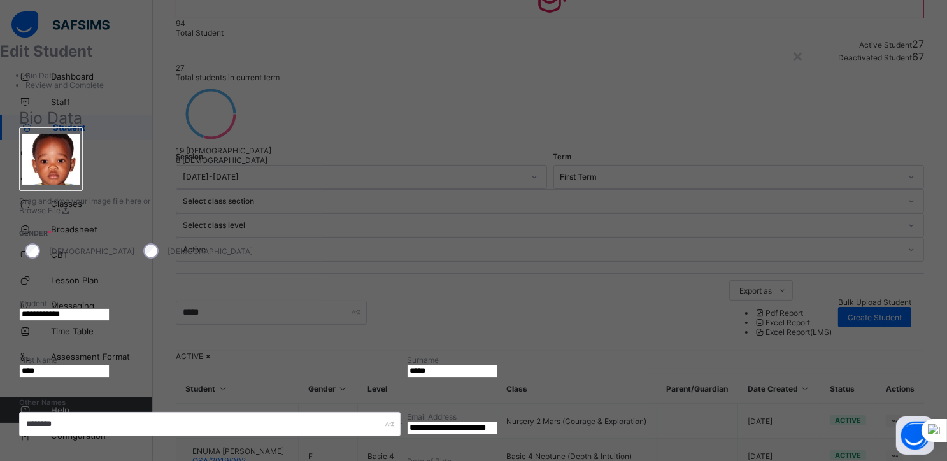
click at [110, 308] on input "**********" at bounding box center [64, 314] width 90 height 13
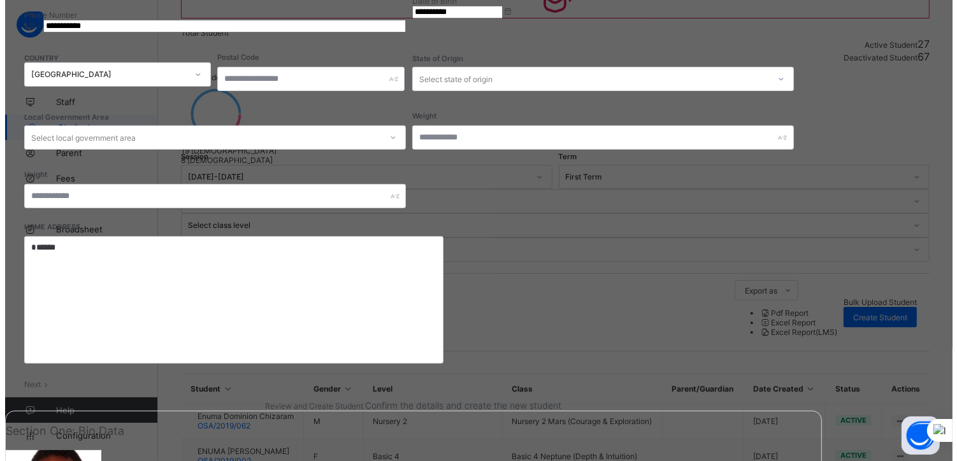
scroll to position [500, 0]
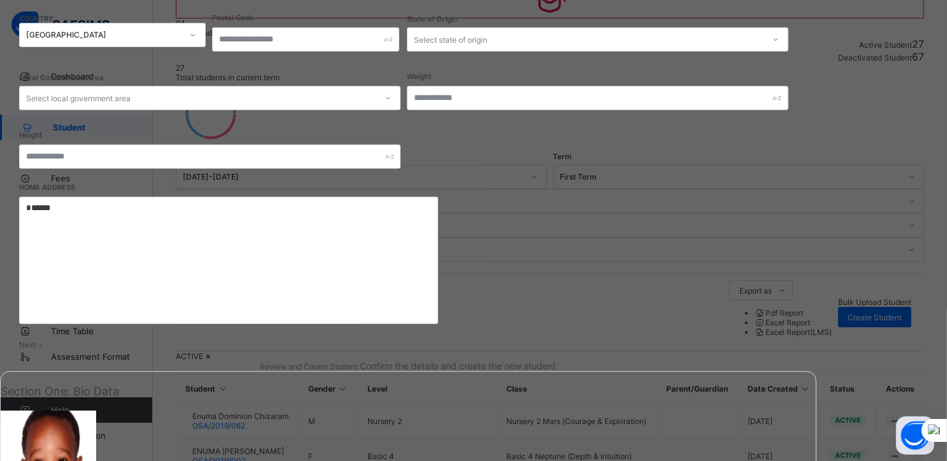
click at [36, 340] on span "Next" at bounding box center [27, 345] width 17 height 10
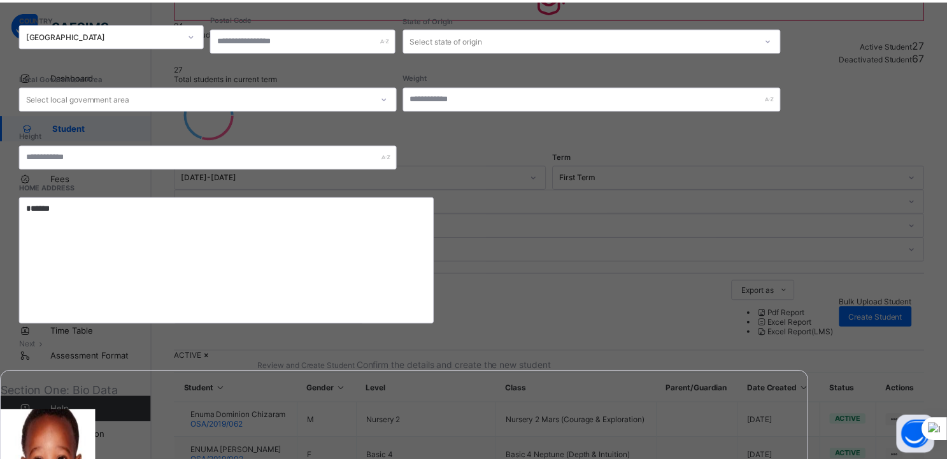
scroll to position [197, 0]
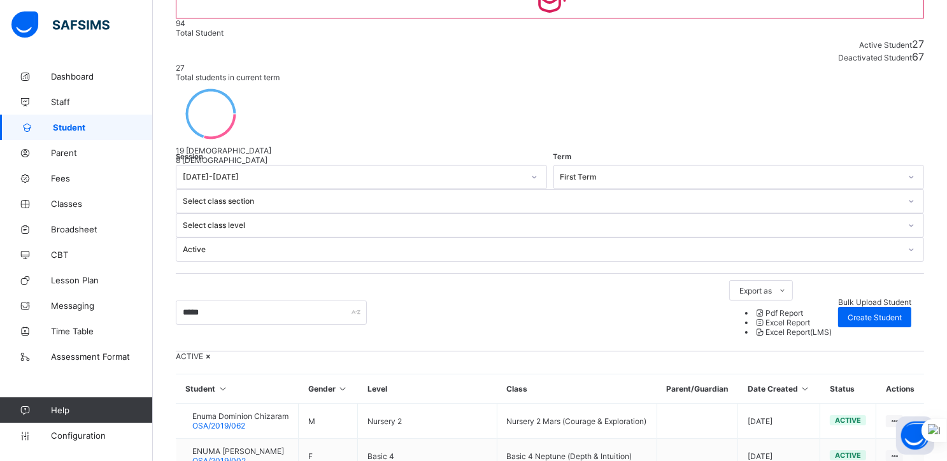
click at [61, 127] on span "Student" at bounding box center [103, 127] width 100 height 10
click at [214, 352] on icon at bounding box center [208, 357] width 11 height 10
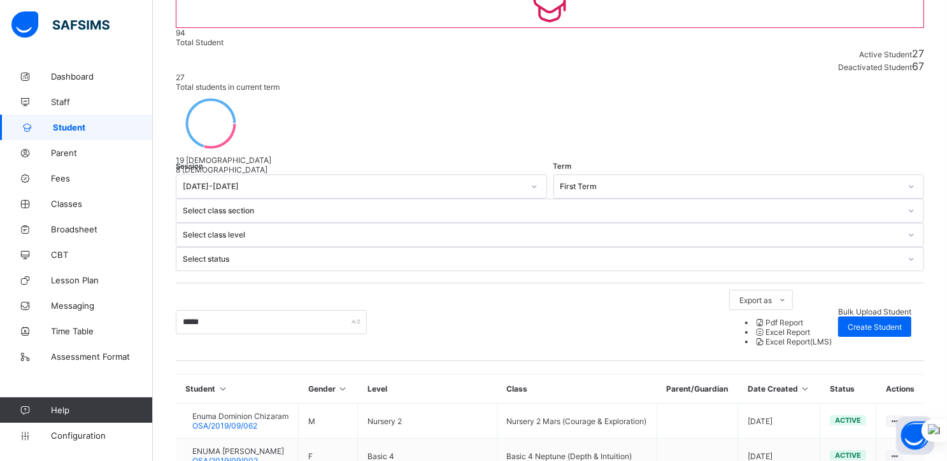
scroll to position [92, 0]
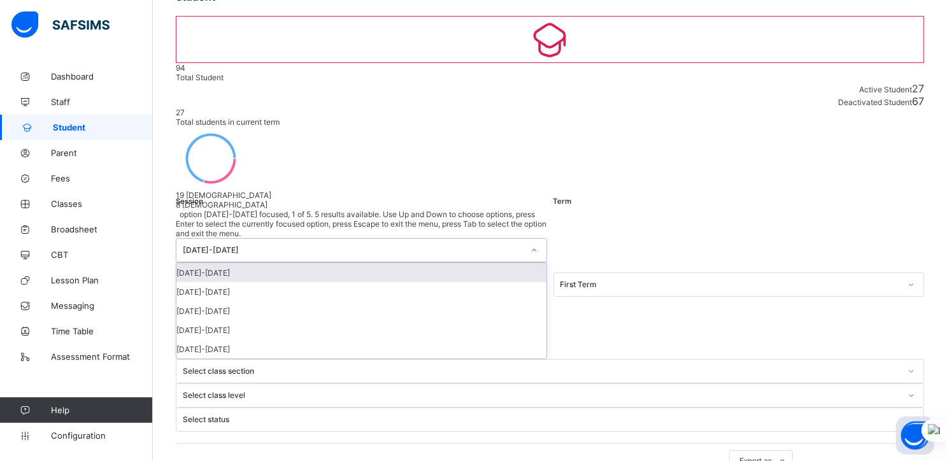
click at [241, 238] on div "[DATE]-[DATE]" at bounding box center [361, 250] width 371 height 24
